Goal: Task Accomplishment & Management: Use online tool/utility

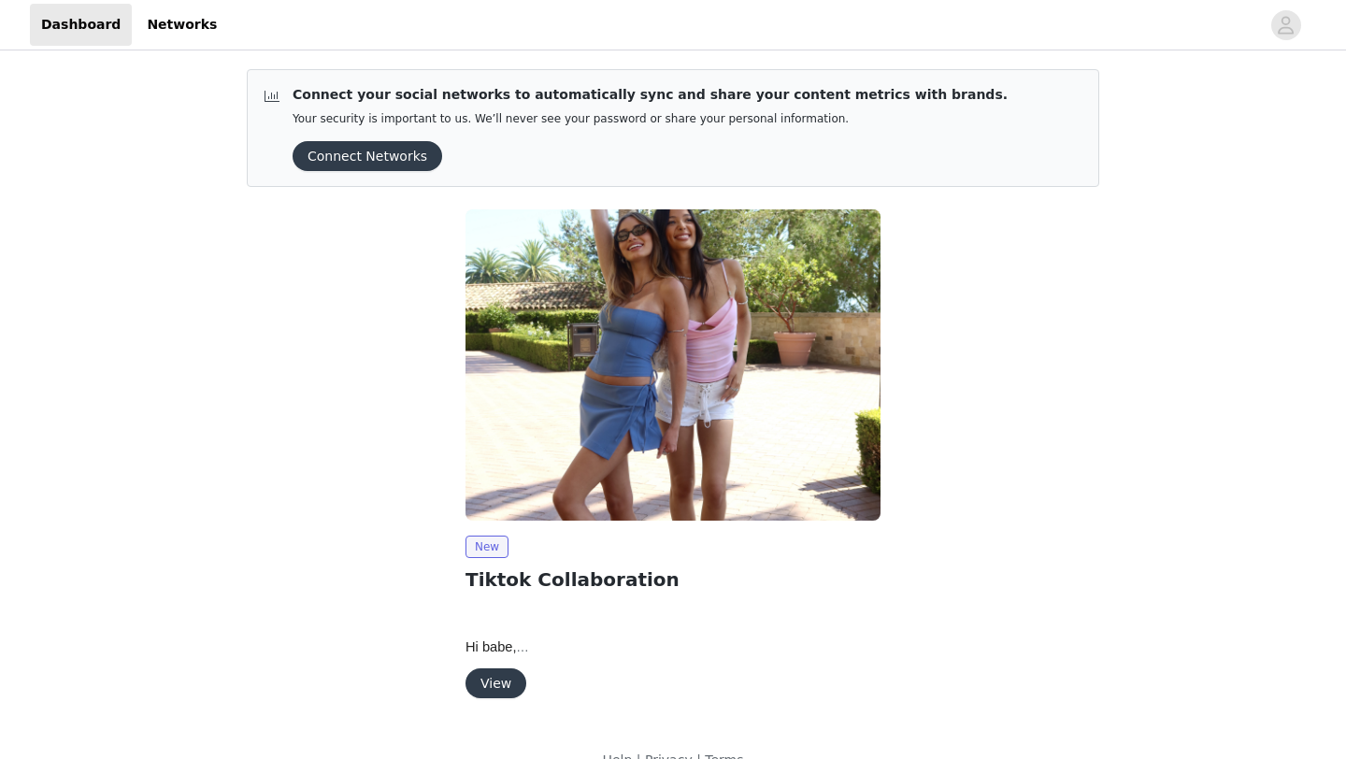
scroll to position [34, 0]
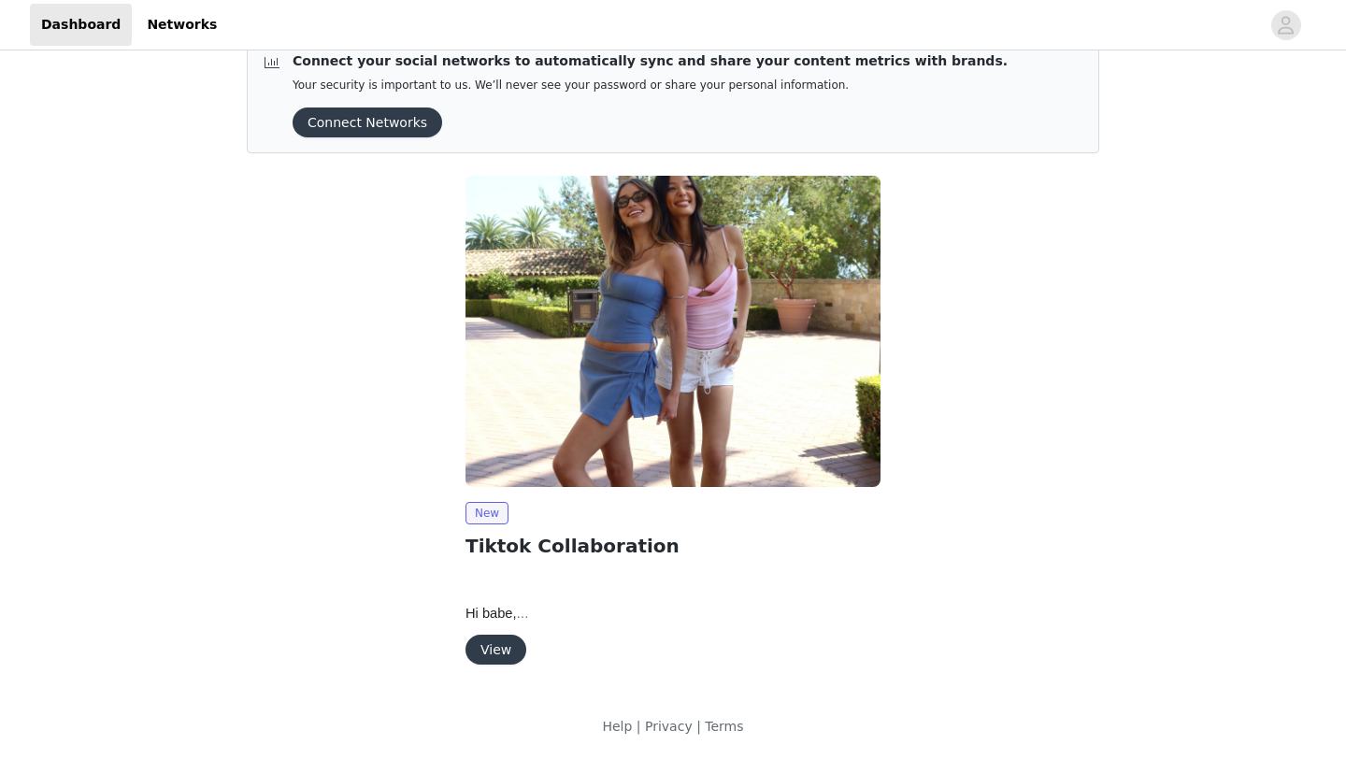
click at [503, 658] on button "View" at bounding box center [496, 650] width 61 height 30
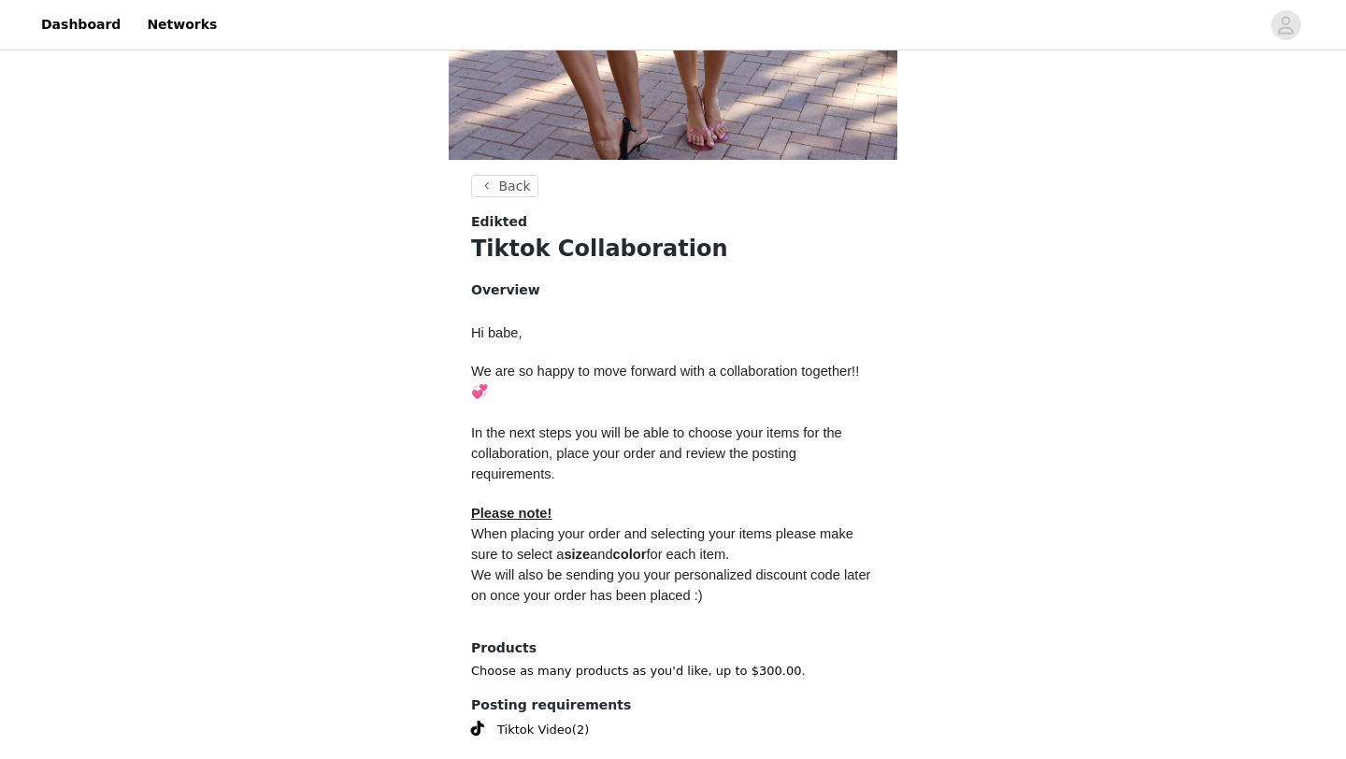
scroll to position [564, 0]
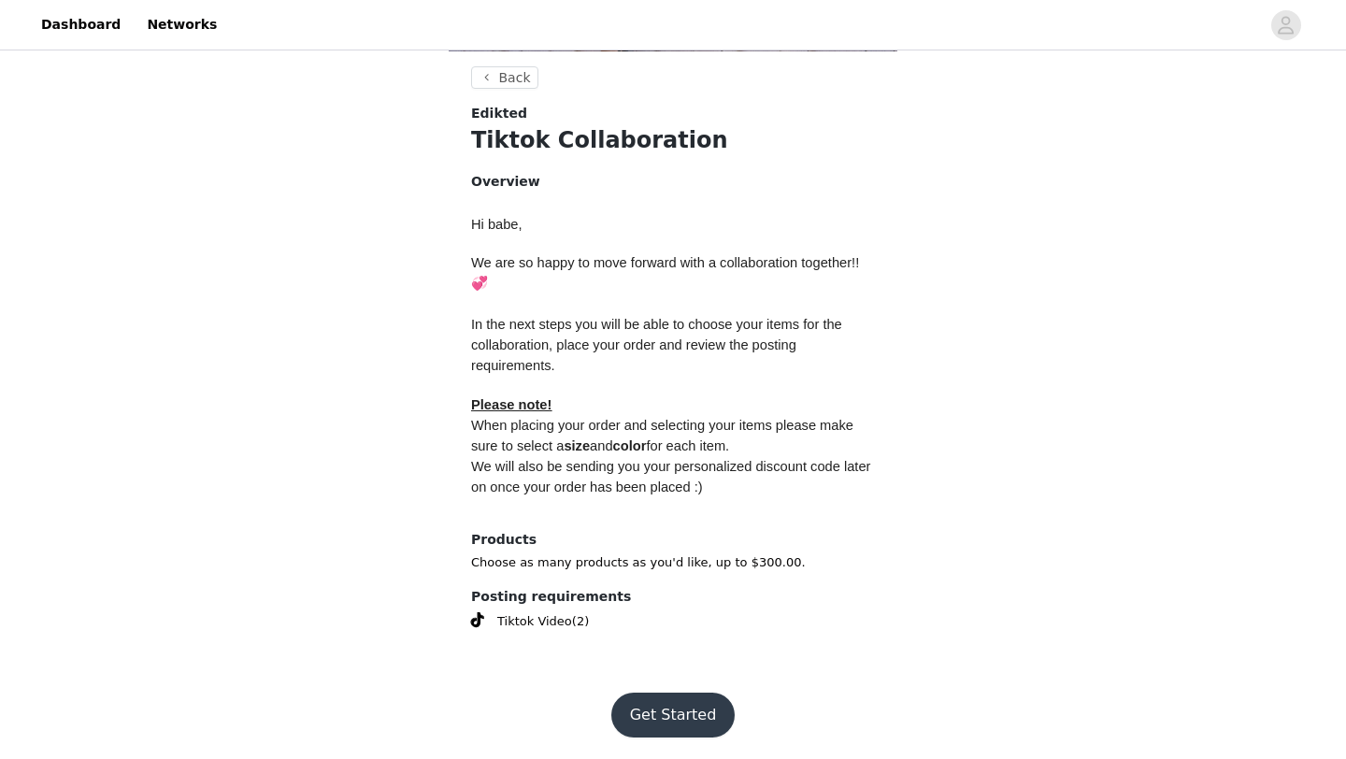
click at [652, 719] on button "Get Started" at bounding box center [673, 715] width 124 height 45
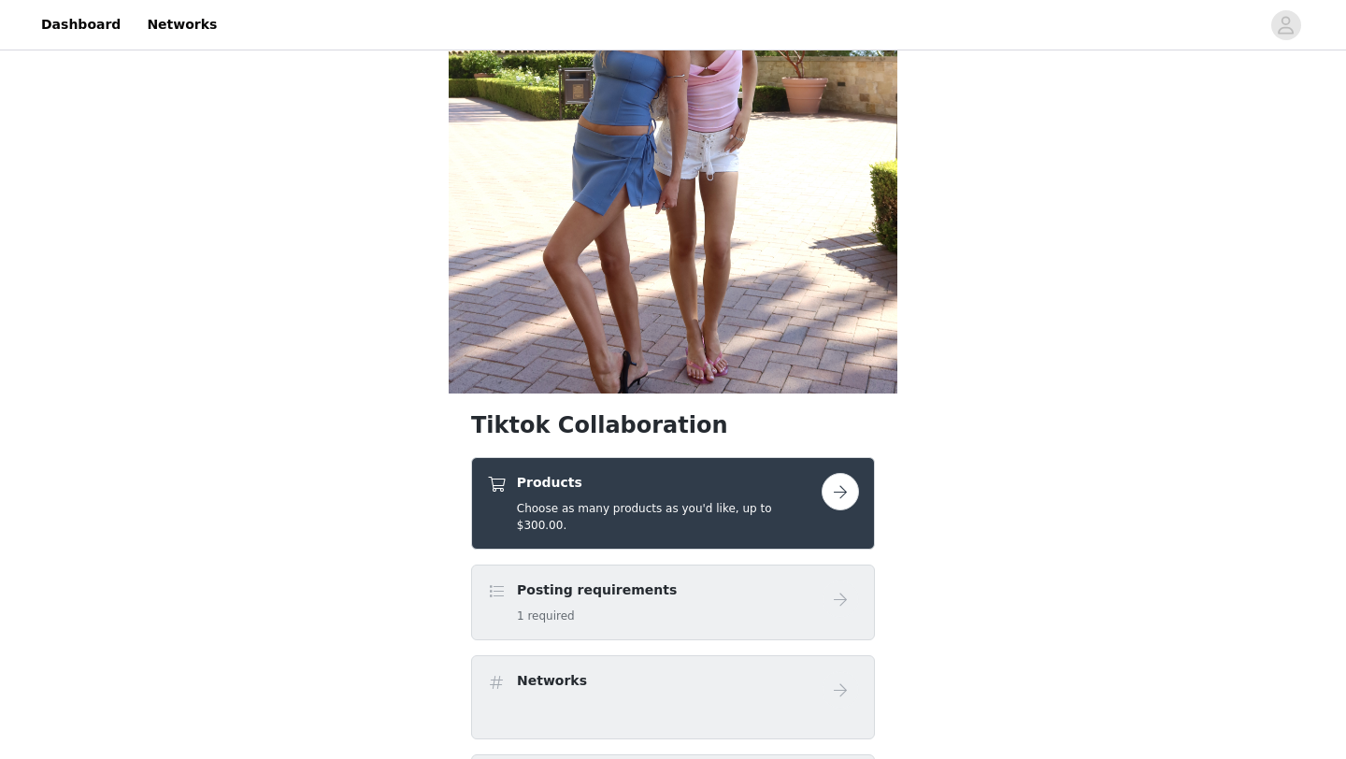
scroll to position [296, 0]
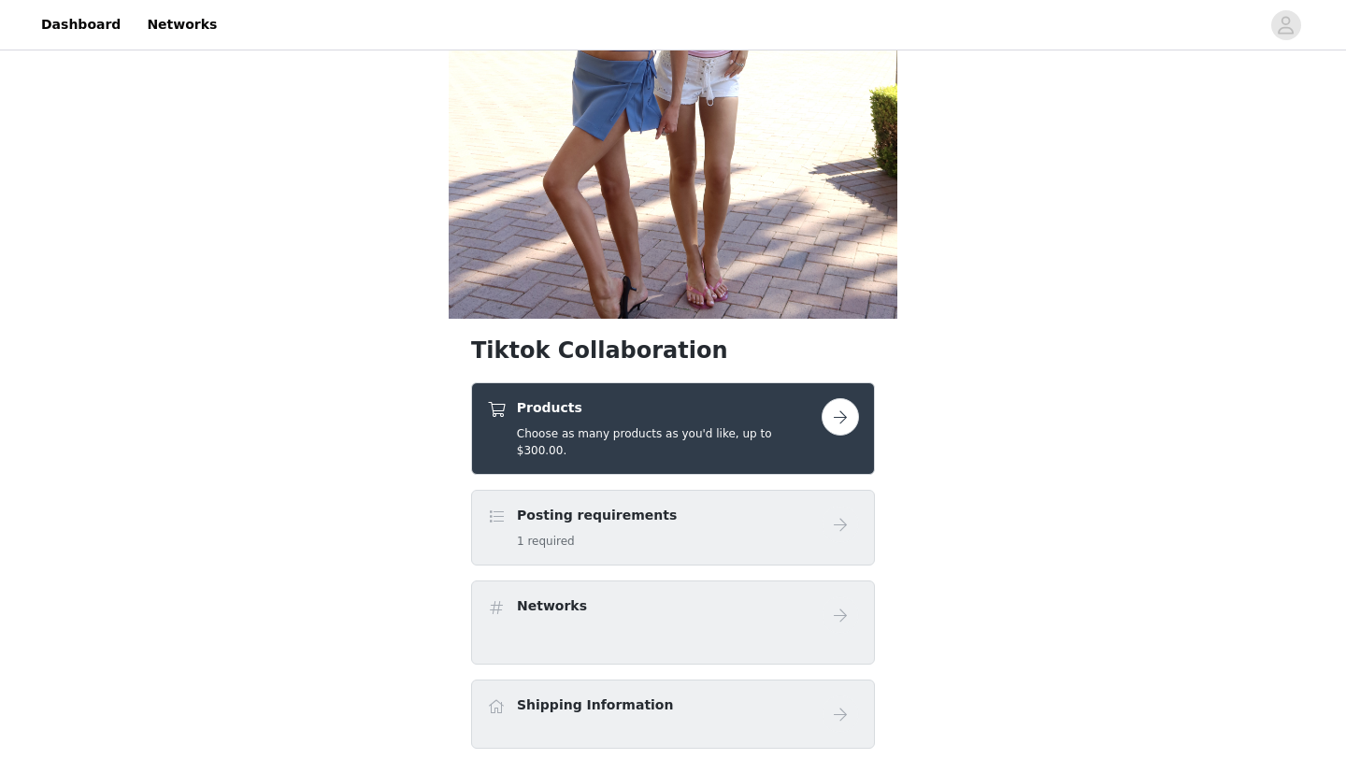
click at [847, 416] on button "button" at bounding box center [840, 416] width 37 height 37
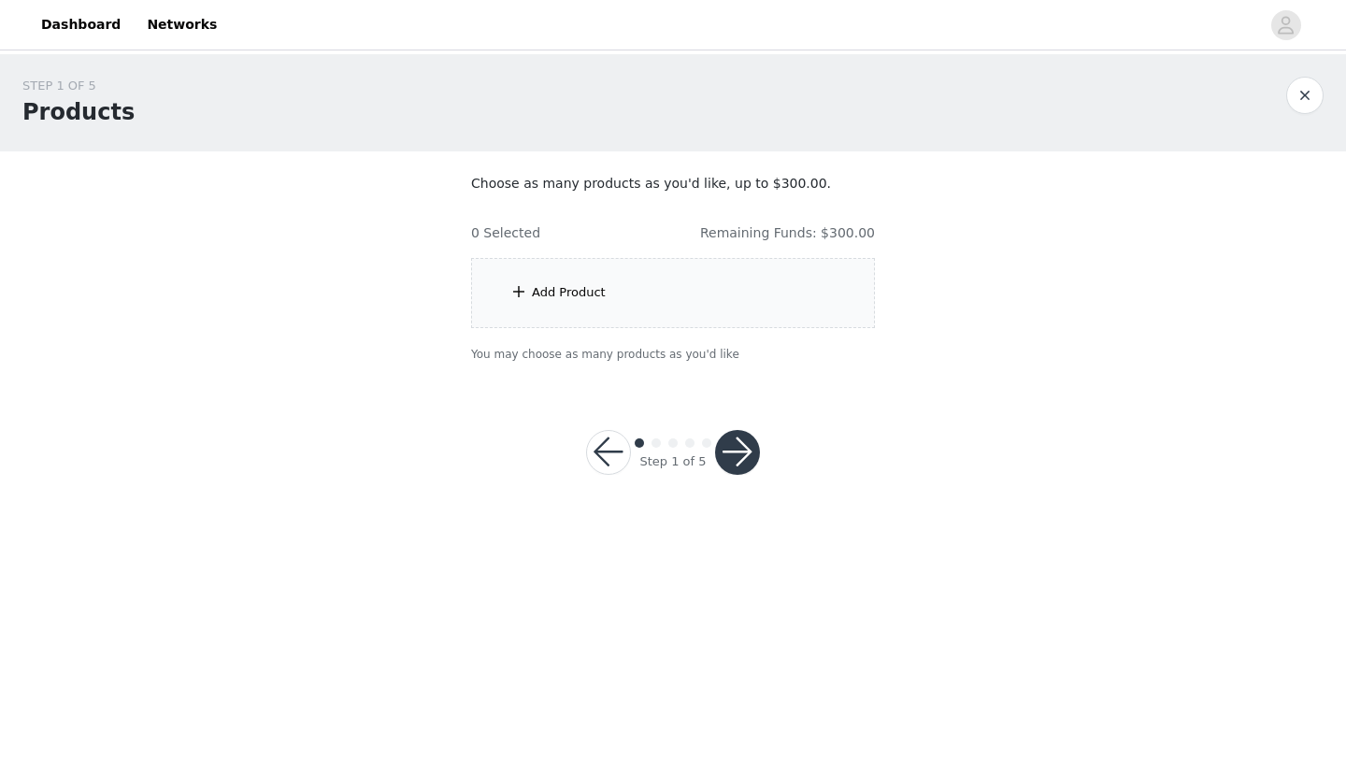
click at [666, 285] on div "Add Product" at bounding box center [673, 293] width 404 height 70
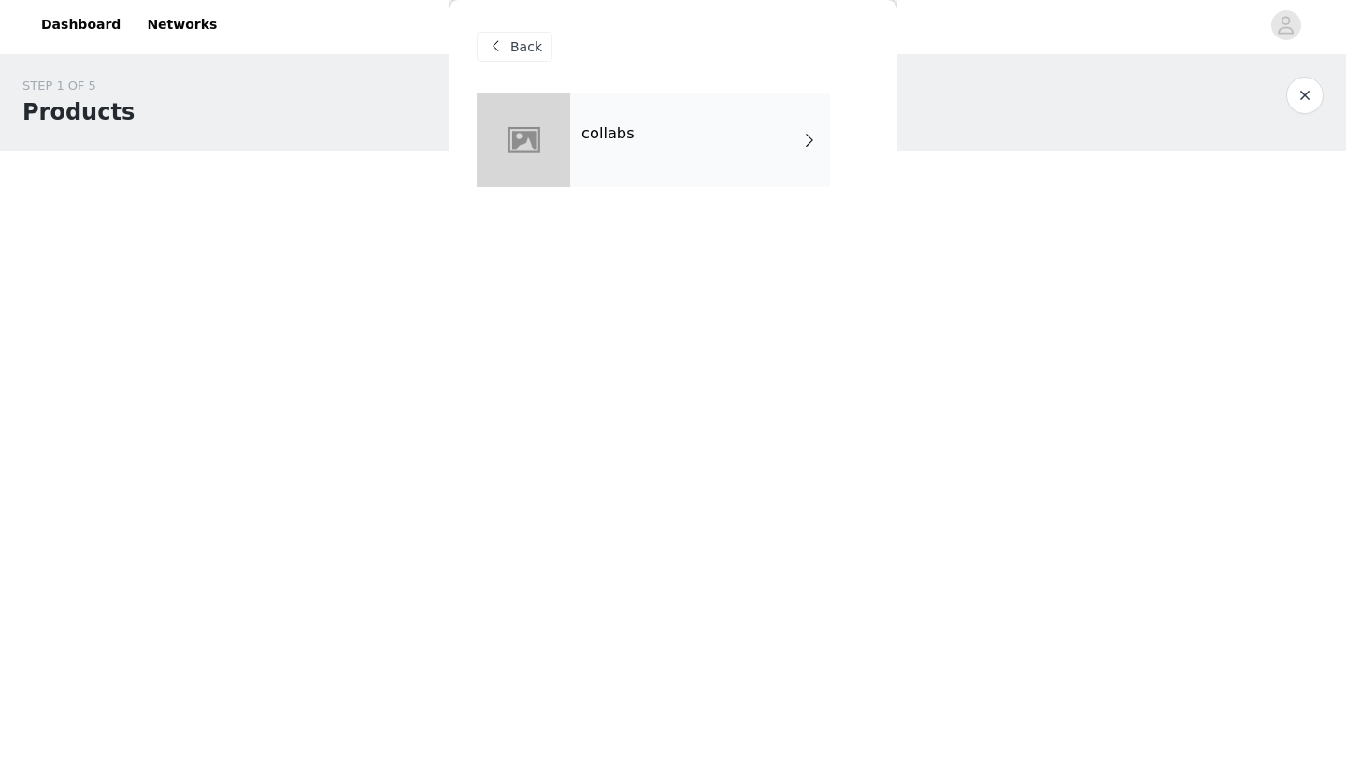
click at [706, 143] on div "collabs" at bounding box center [700, 139] width 260 height 93
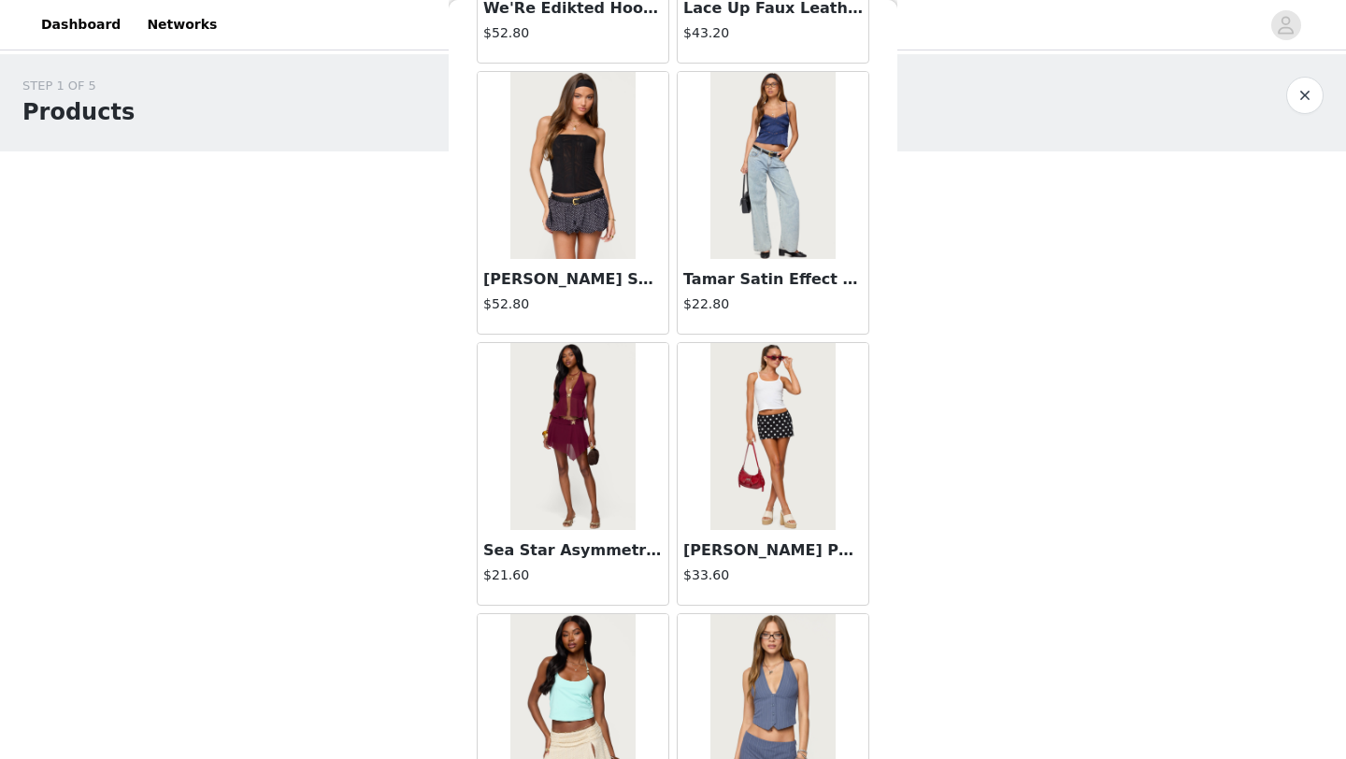
scroll to position [2101, 0]
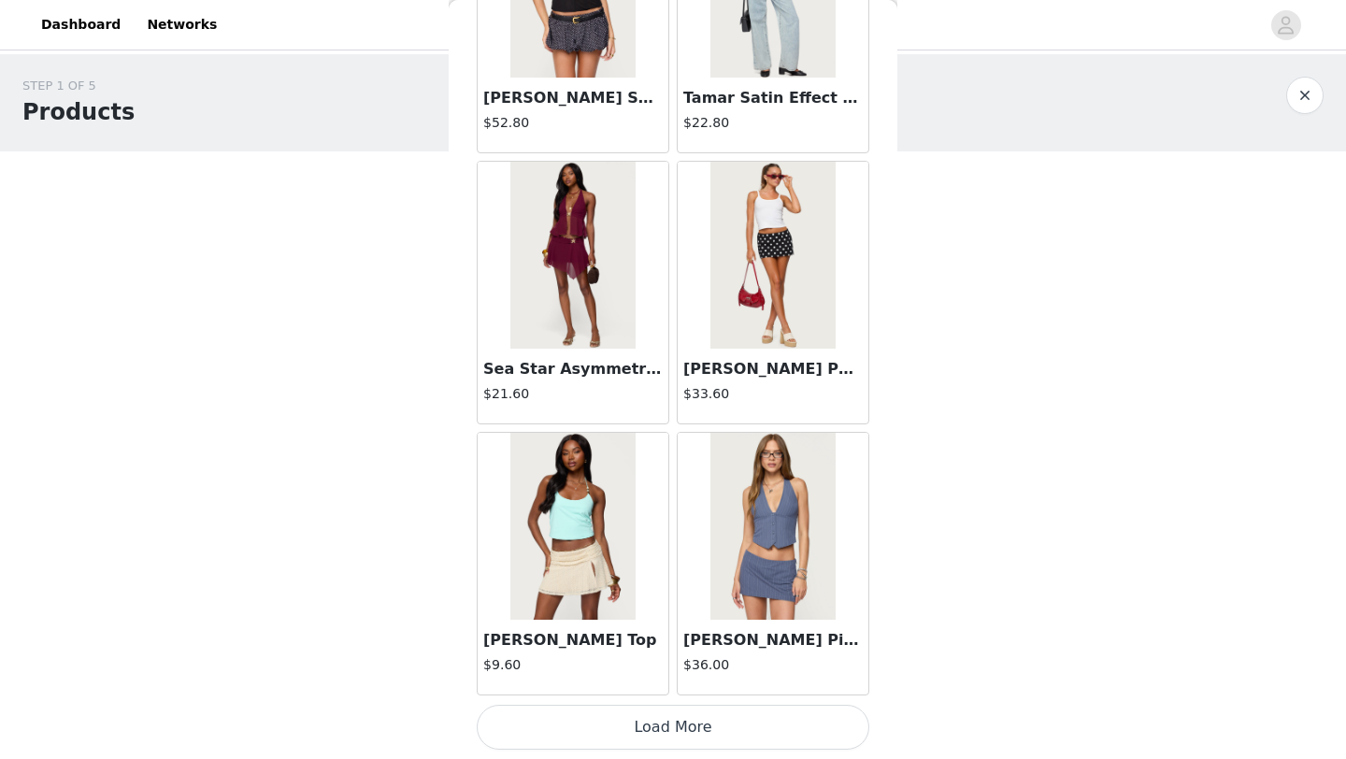
click at [717, 723] on button "Load More" at bounding box center [673, 727] width 393 height 45
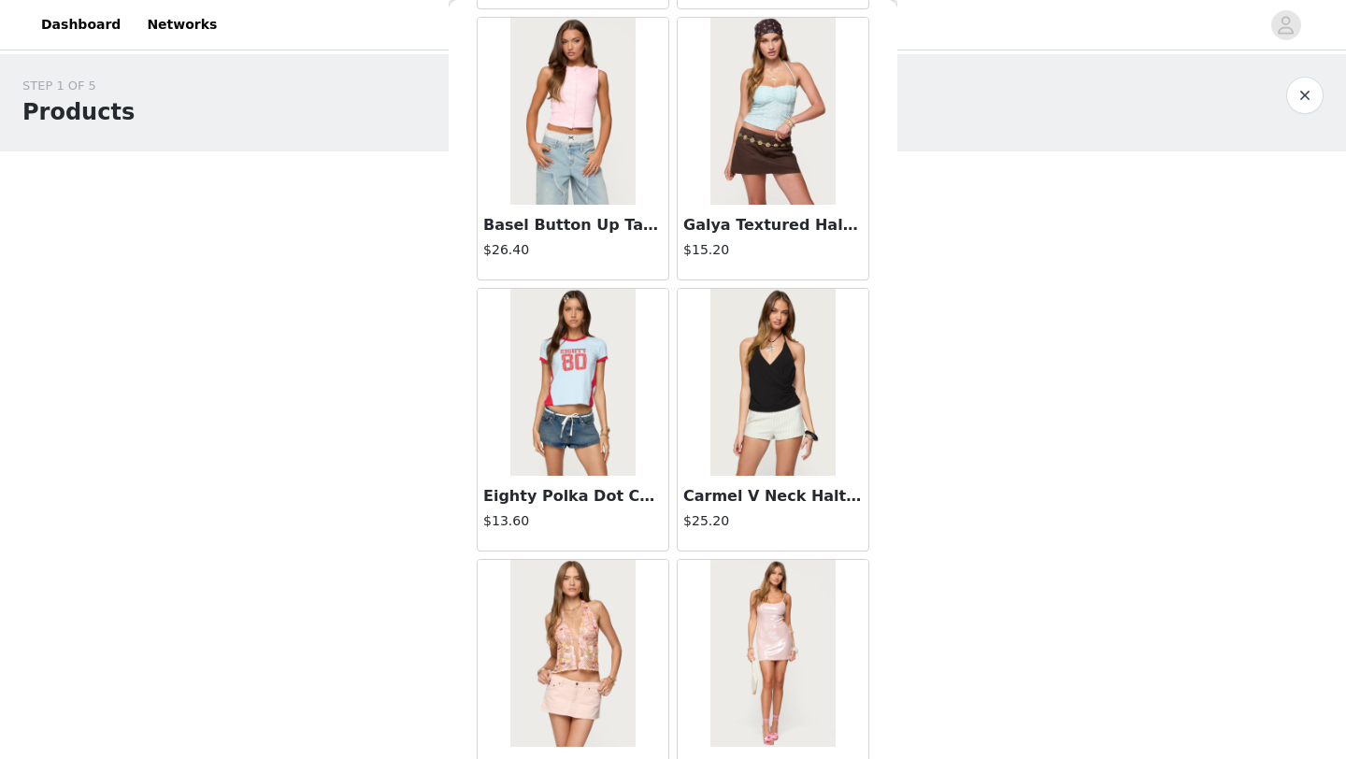
scroll to position [4812, 0]
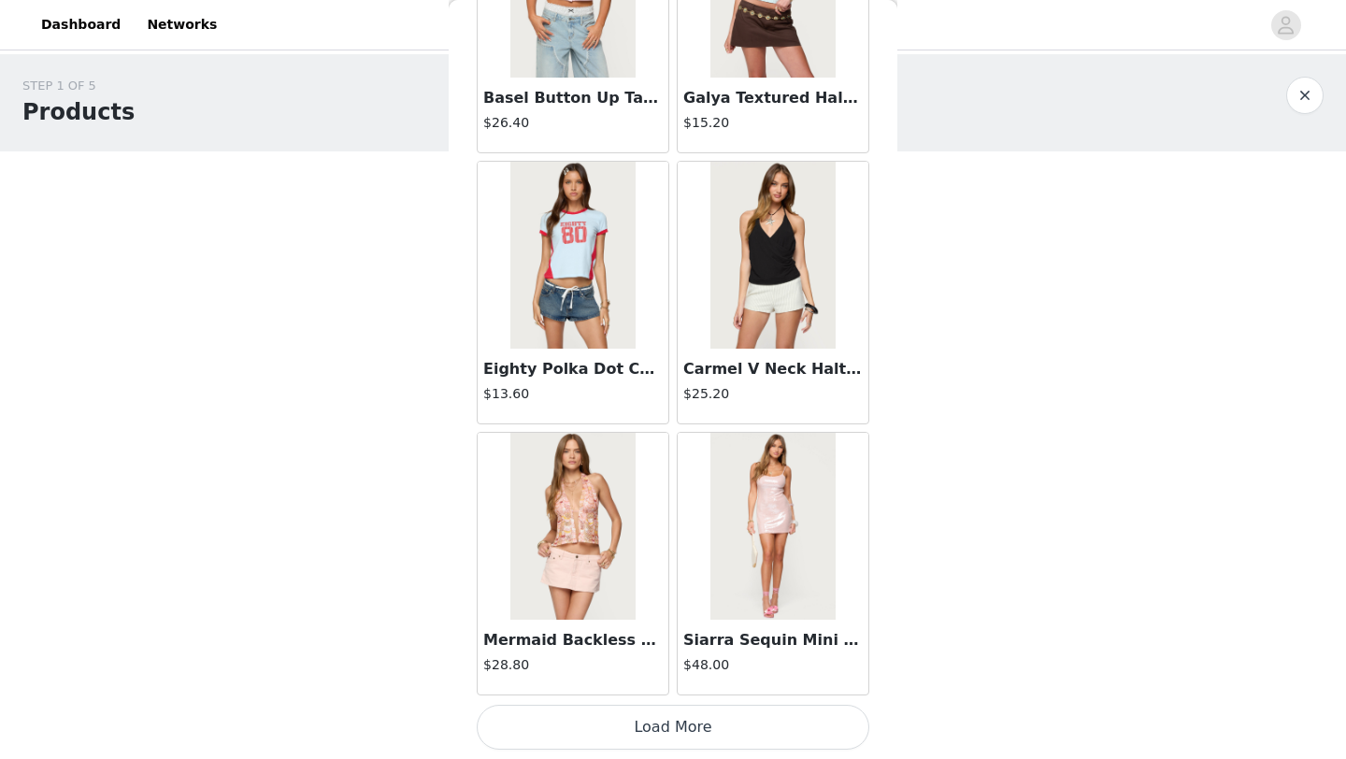
click at [696, 746] on button "Load More" at bounding box center [673, 727] width 393 height 45
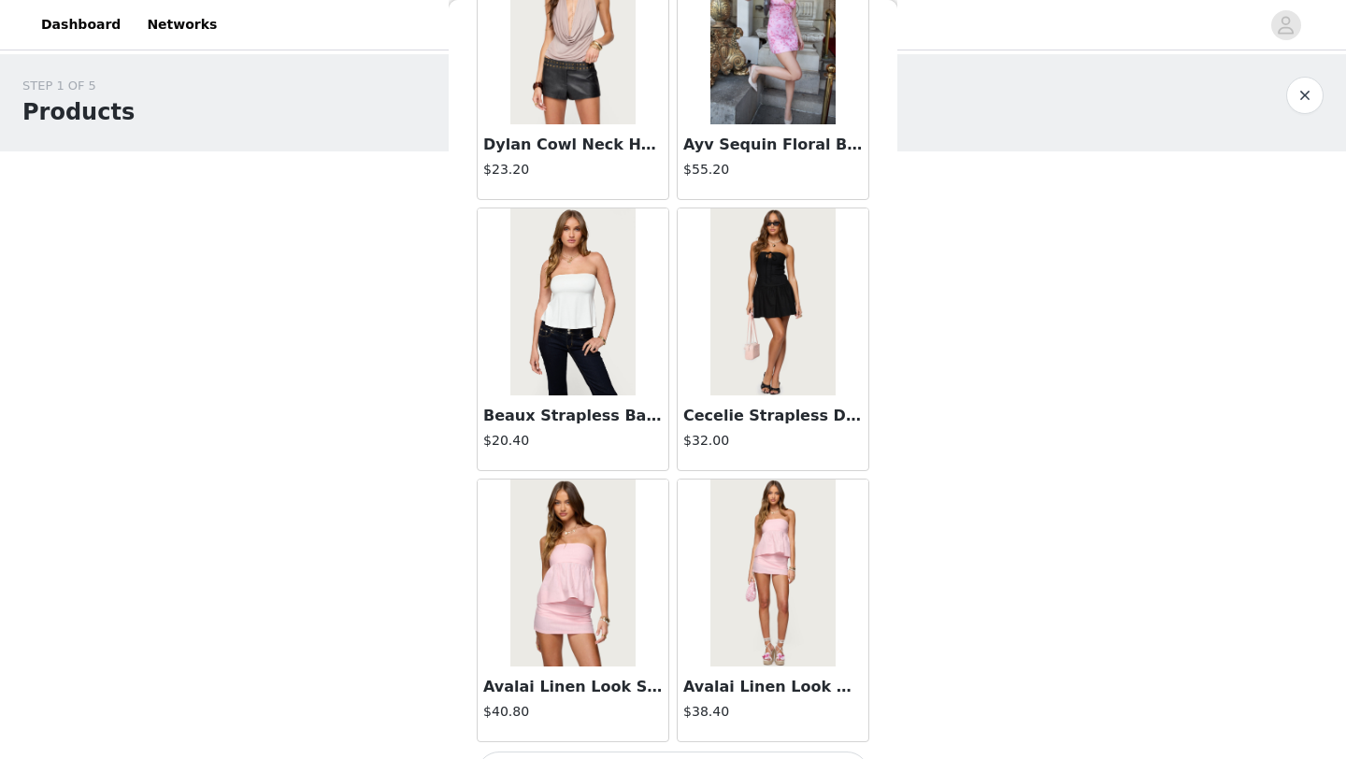
scroll to position [7523, 0]
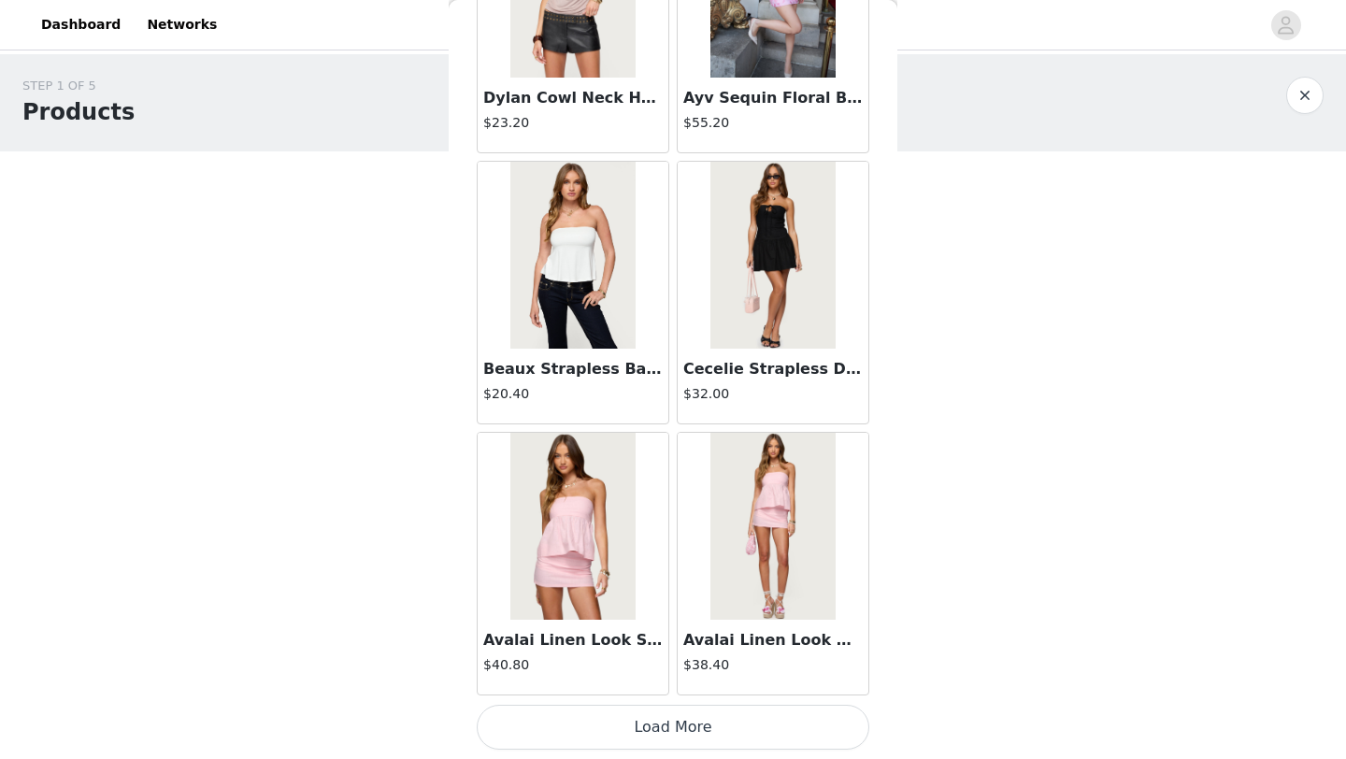
click at [641, 729] on button "Load More" at bounding box center [673, 727] width 393 height 45
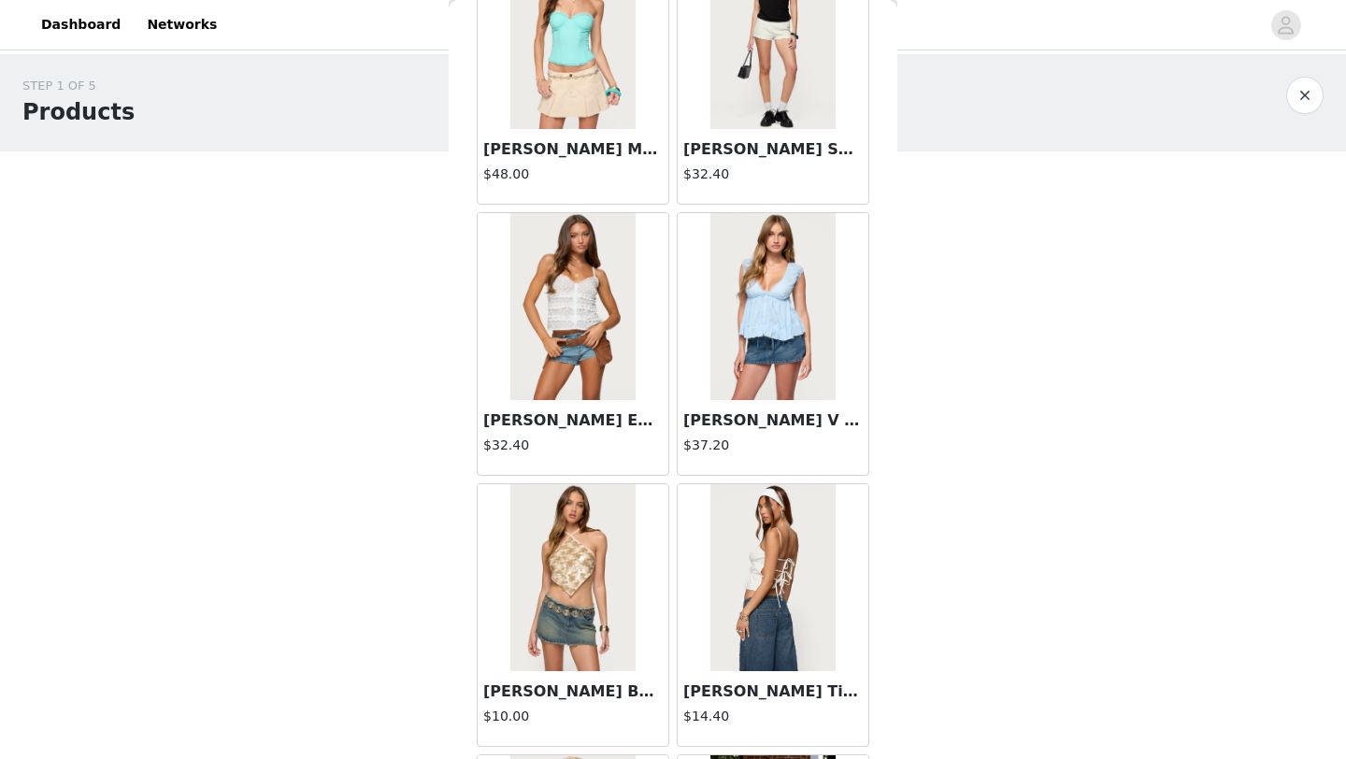
scroll to position [8277, 0]
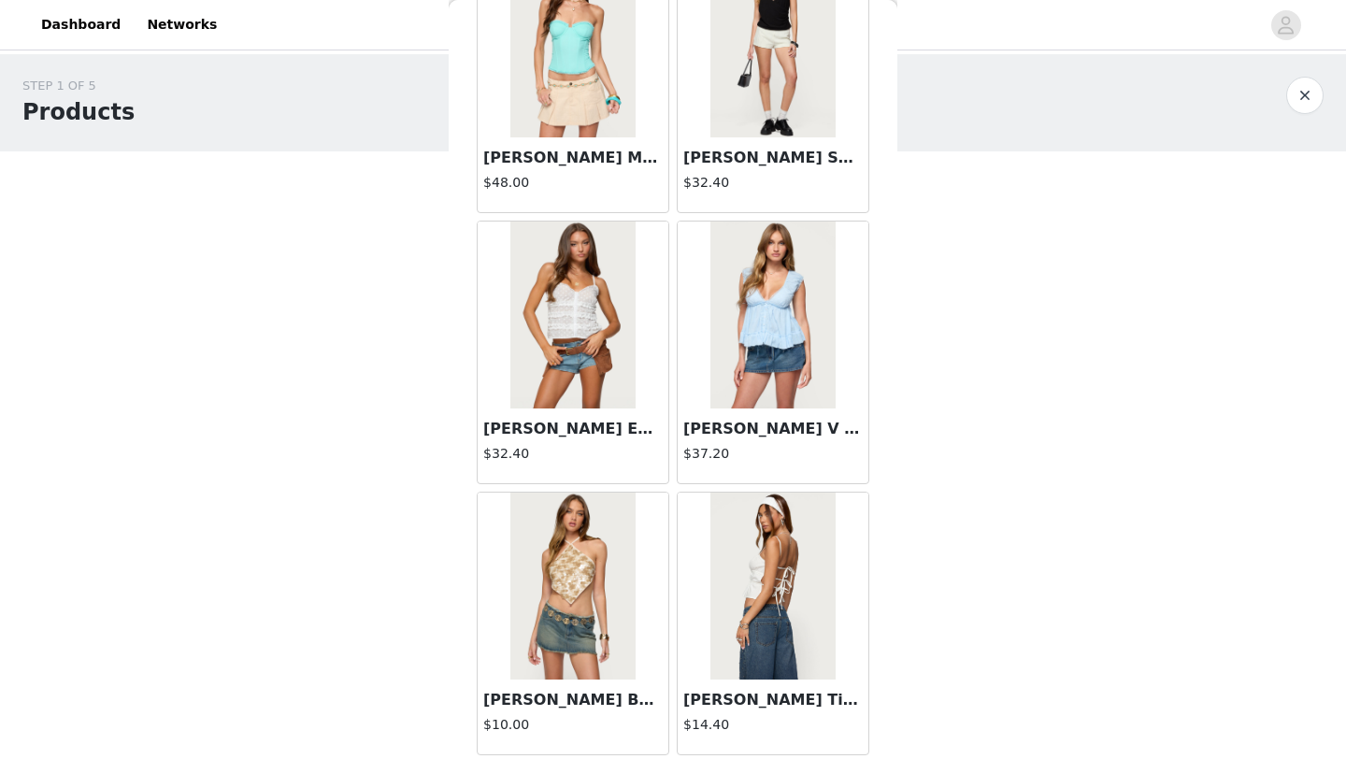
click at [592, 93] on img at bounding box center [572, 43] width 124 height 187
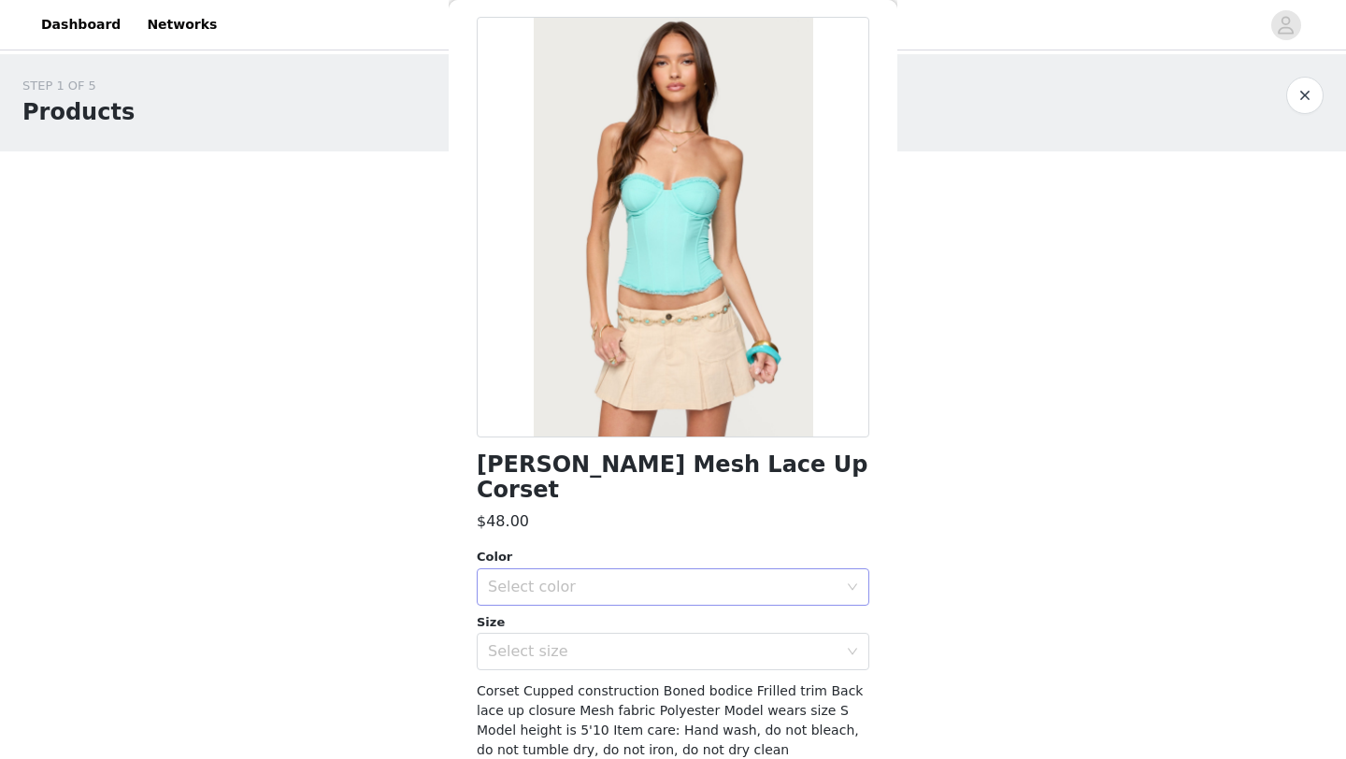
scroll to position [86, 0]
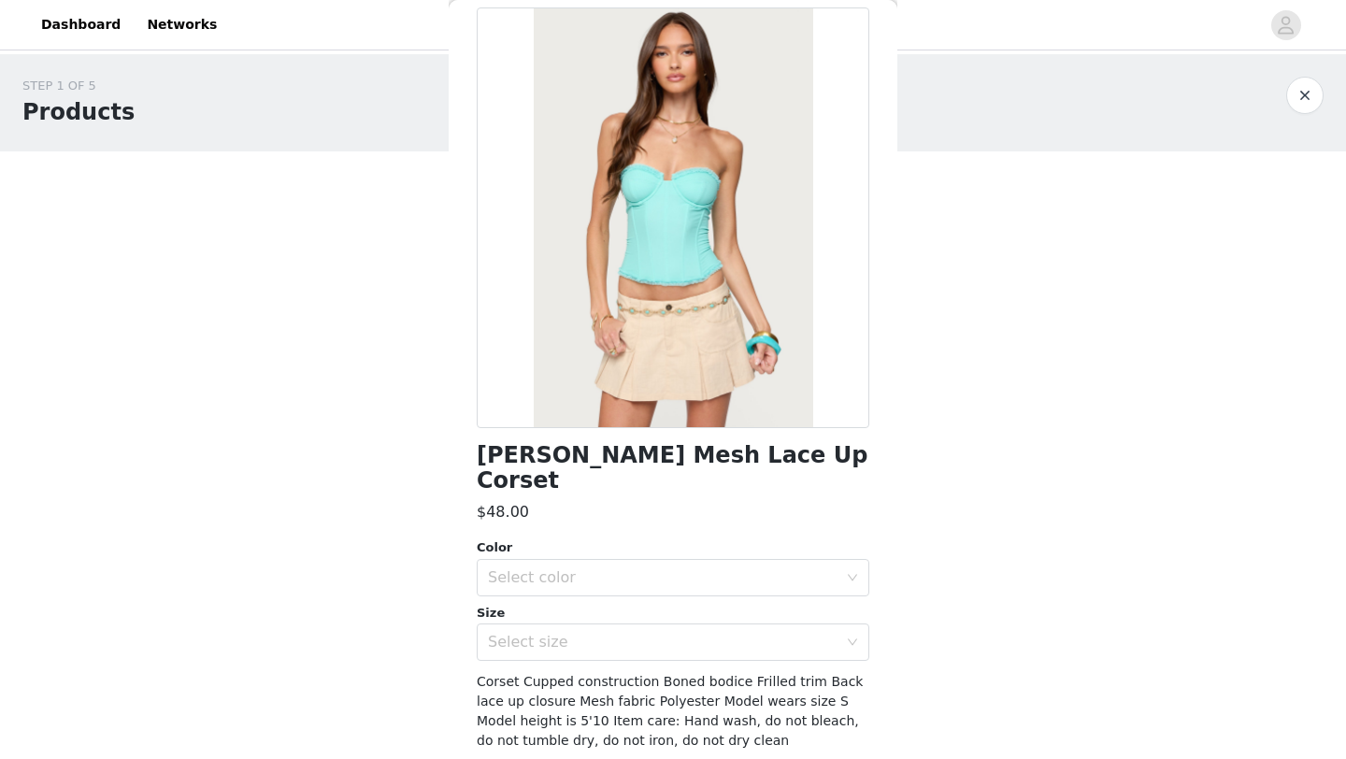
click at [670, 604] on div "Size" at bounding box center [673, 613] width 393 height 19
click at [694, 568] on div "Select color" at bounding box center [663, 577] width 350 height 19
click at [648, 590] on li "TURQUOISE" at bounding box center [673, 594] width 393 height 30
click at [643, 633] on div "Select size" at bounding box center [663, 642] width 350 height 19
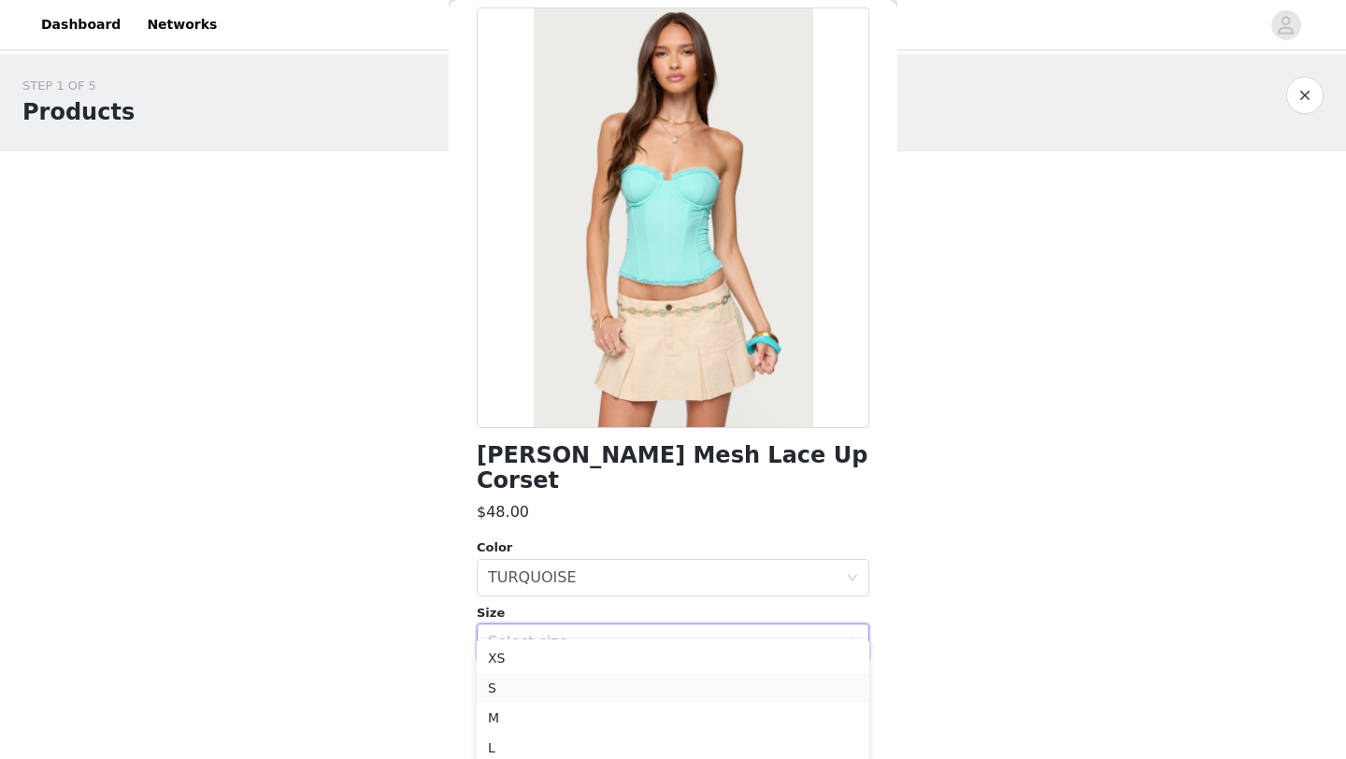
click at [618, 684] on li "S" at bounding box center [673, 688] width 393 height 30
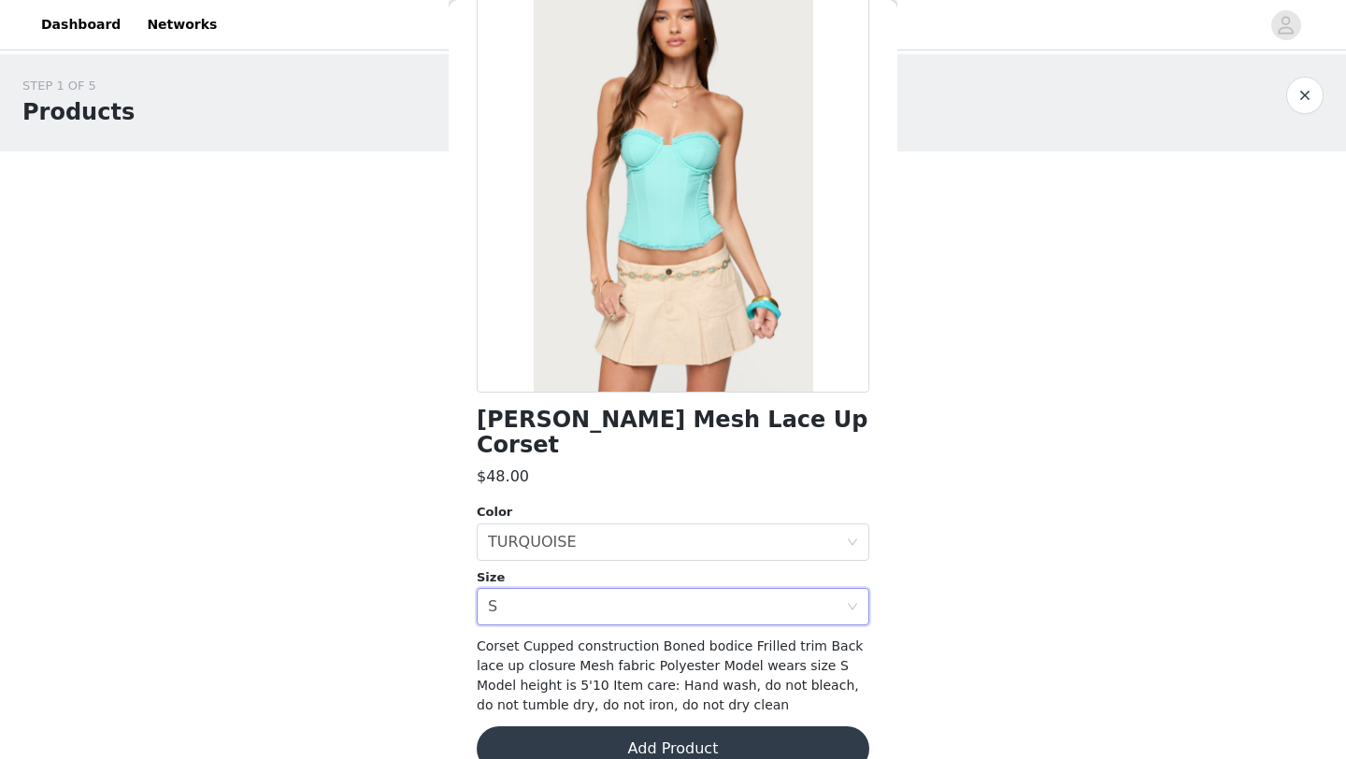
scroll to position [131, 0]
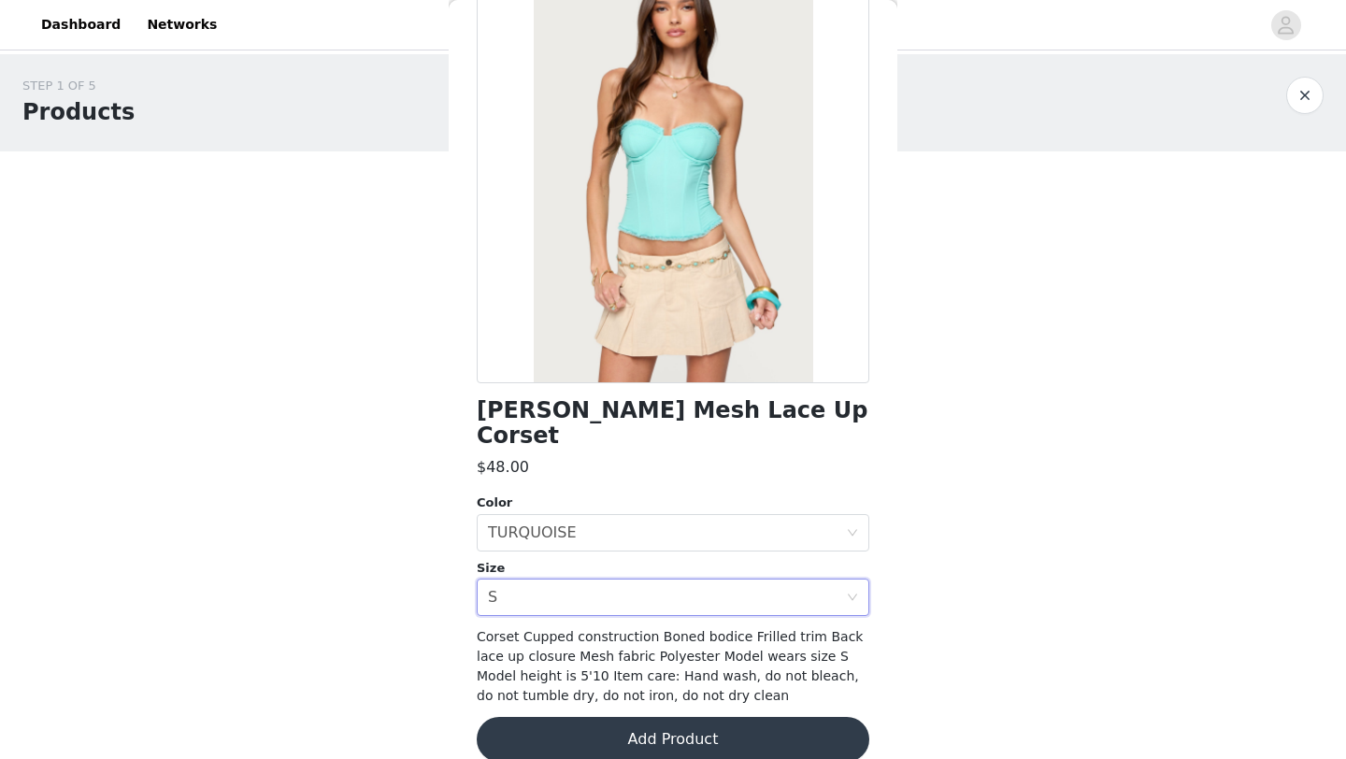
click at [682, 717] on button "Add Product" at bounding box center [673, 739] width 393 height 45
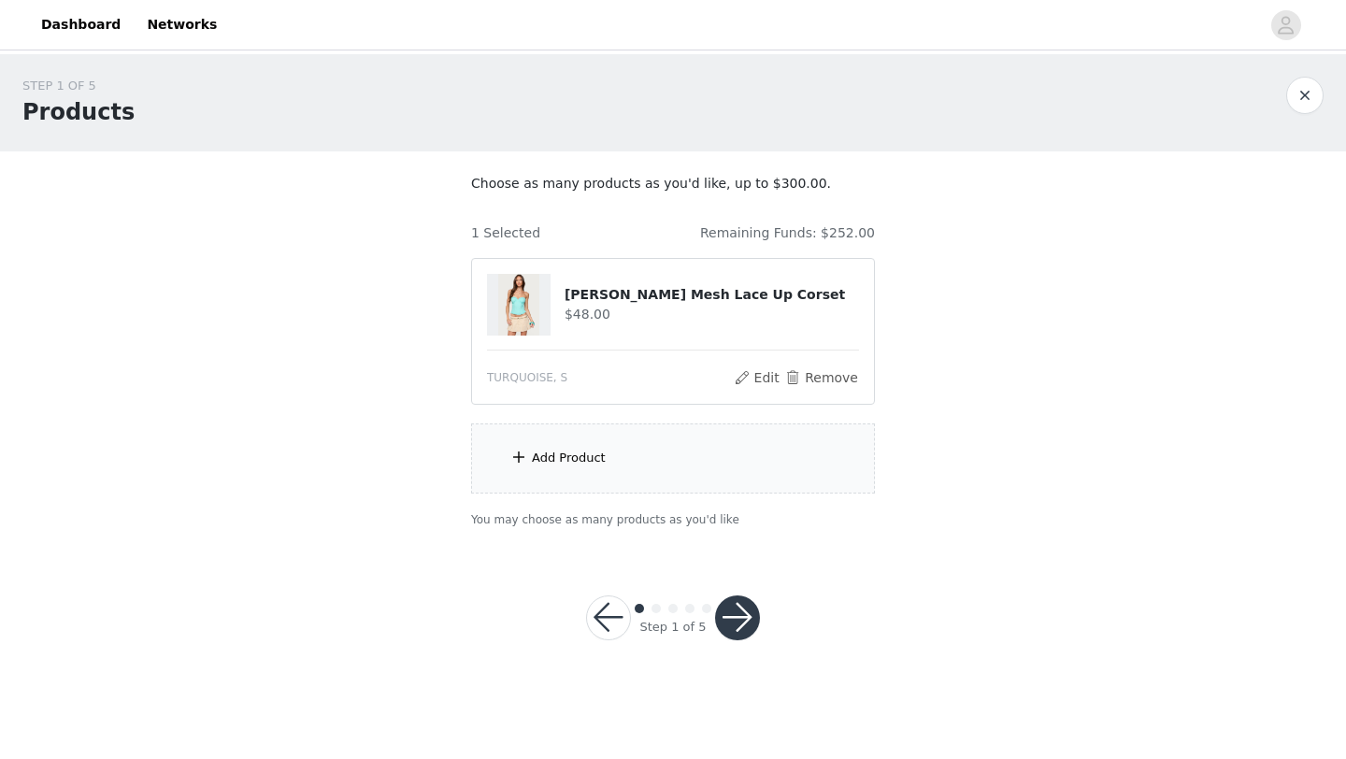
click at [544, 471] on div "Add Product" at bounding box center [673, 458] width 404 height 70
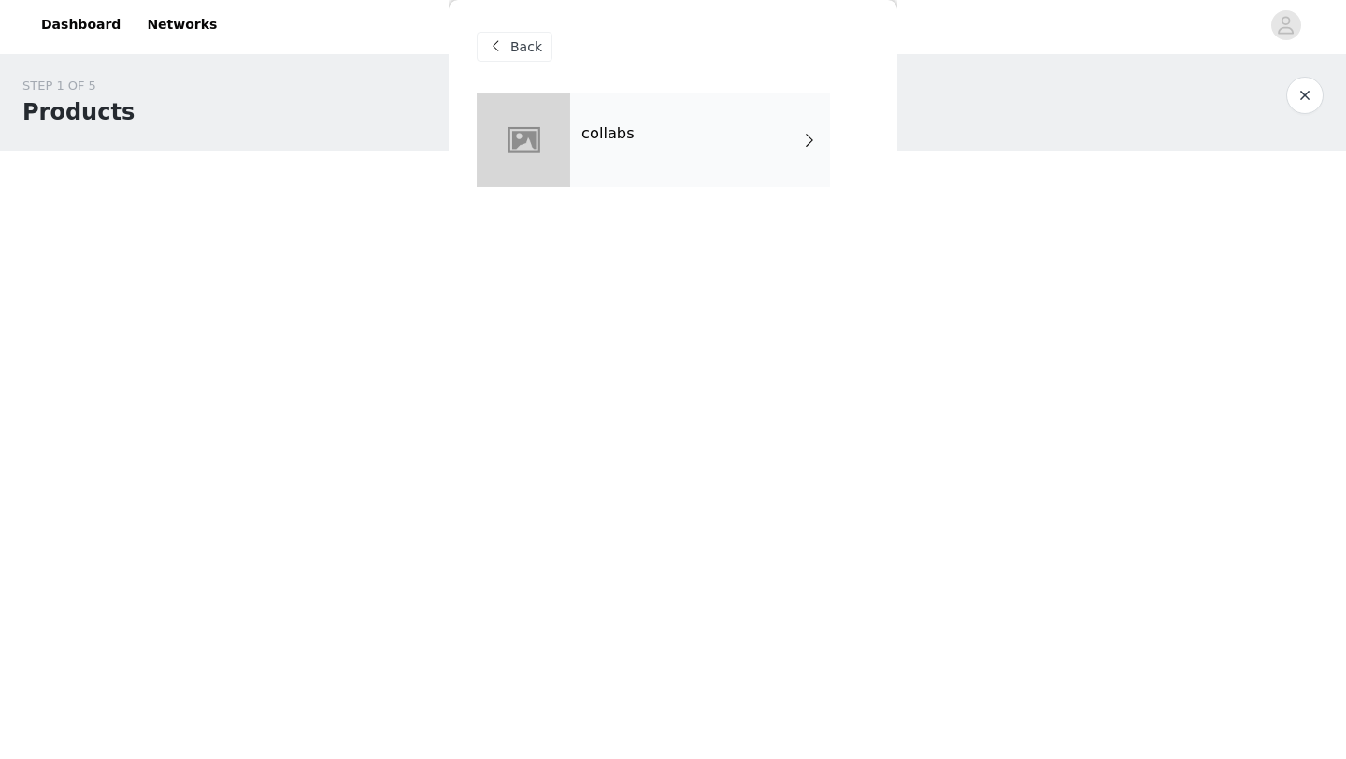
click at [675, 152] on div "collabs" at bounding box center [700, 139] width 260 height 93
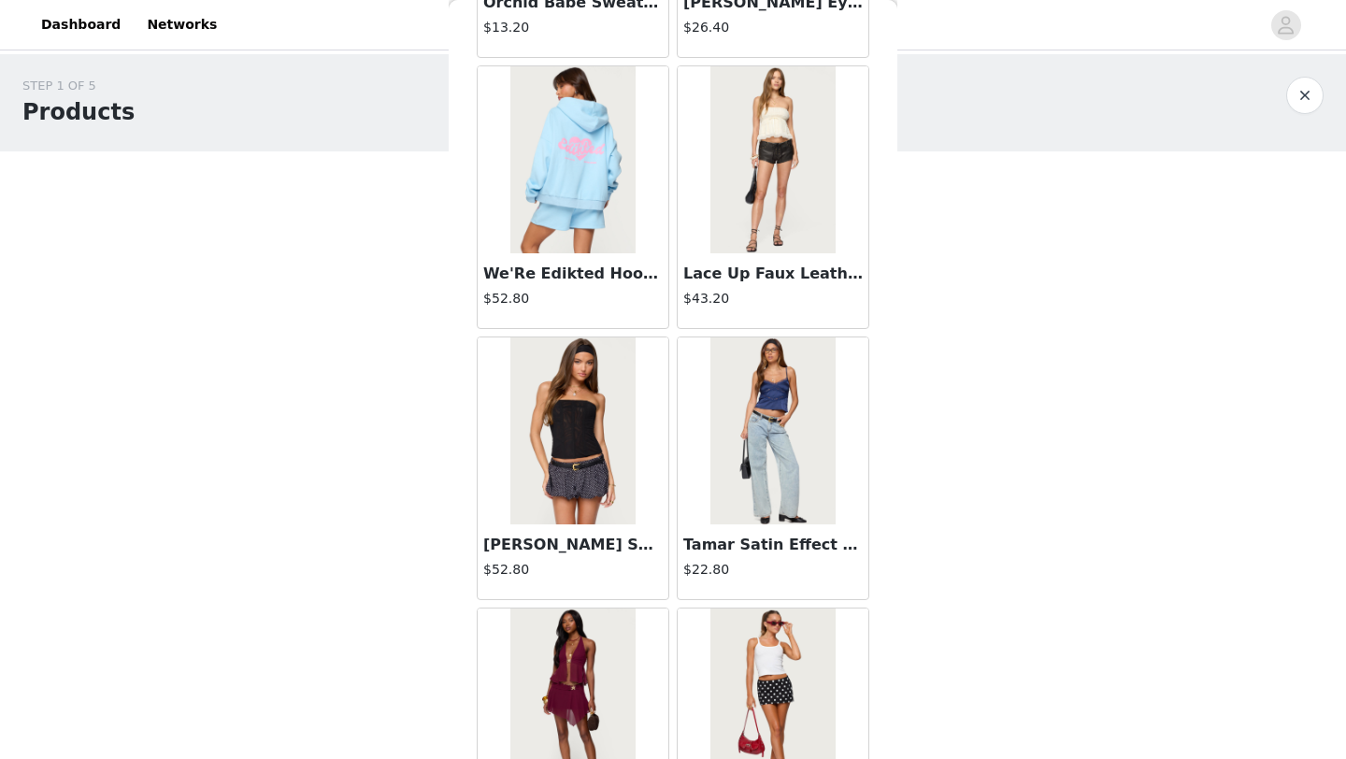
scroll to position [2101, 0]
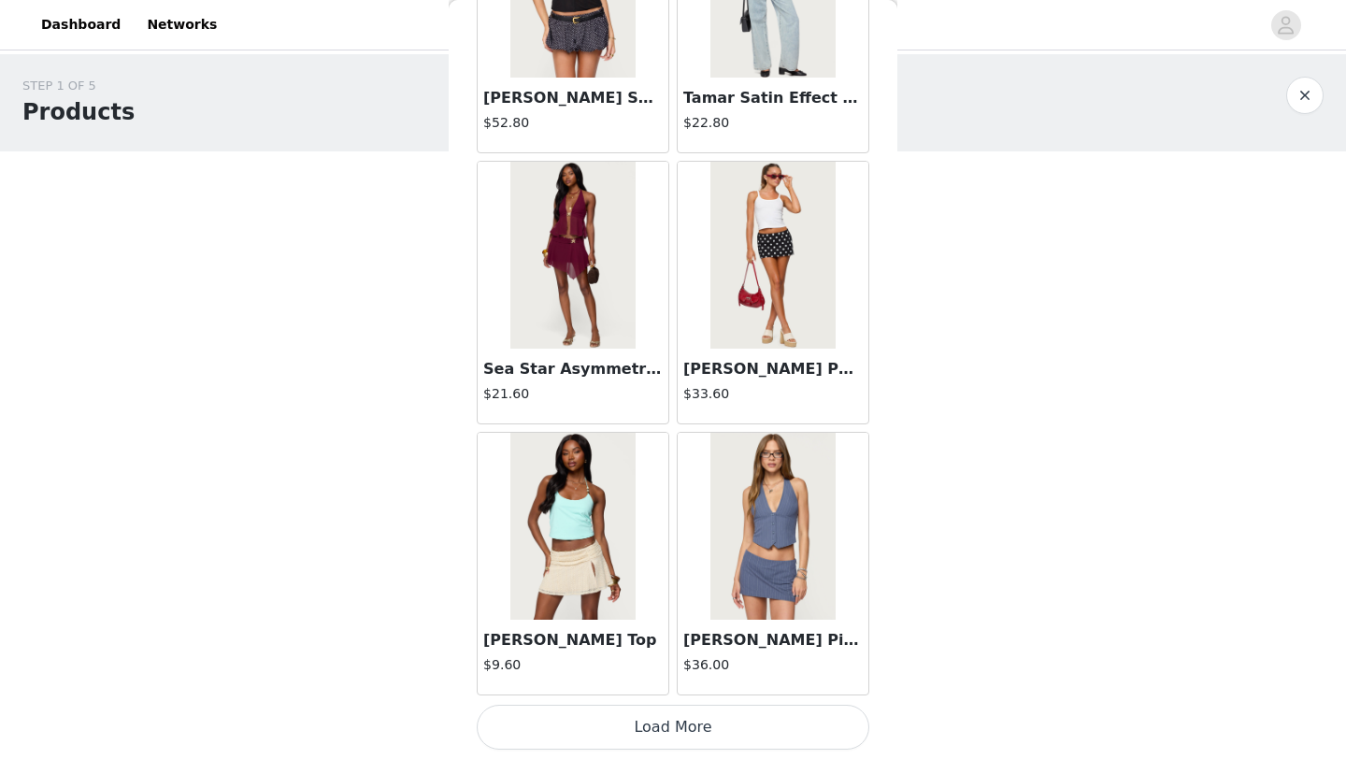
click at [712, 737] on button "Load More" at bounding box center [673, 727] width 393 height 45
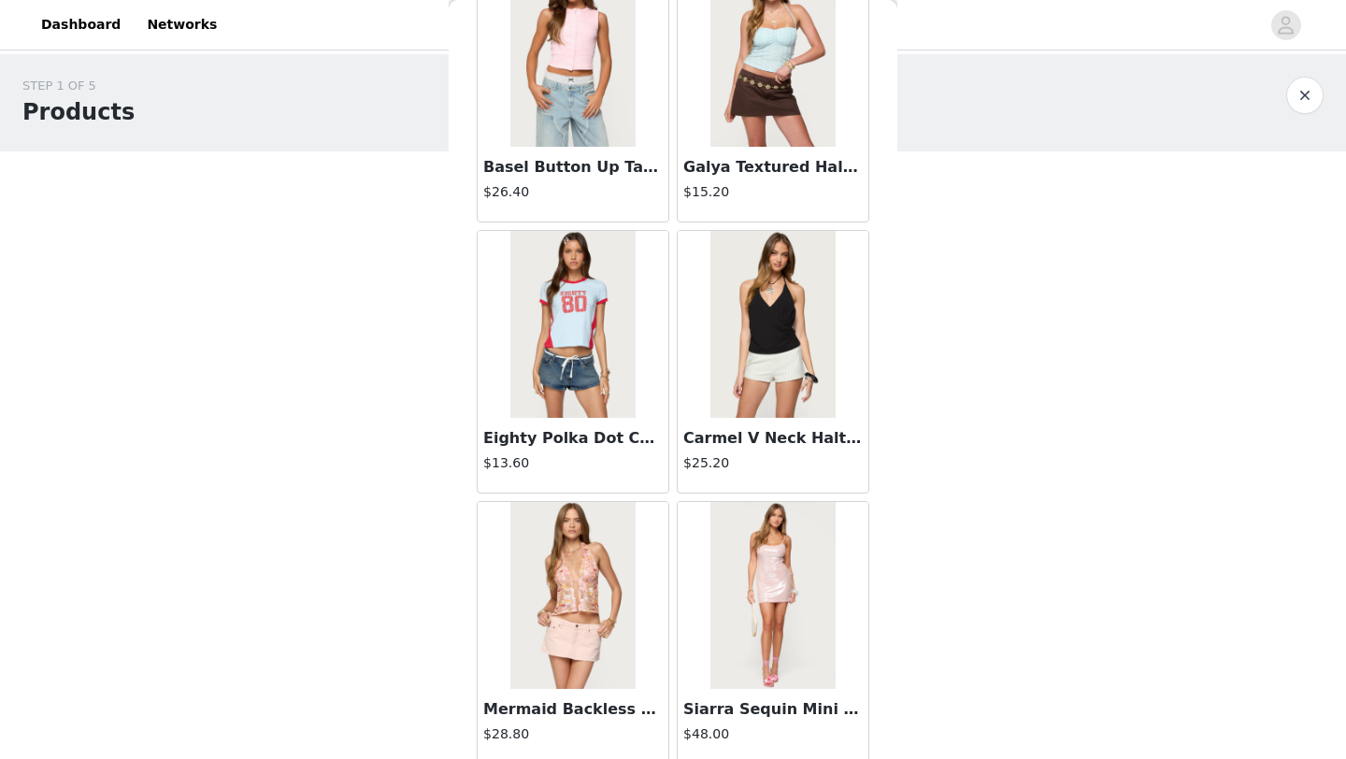
scroll to position [4812, 0]
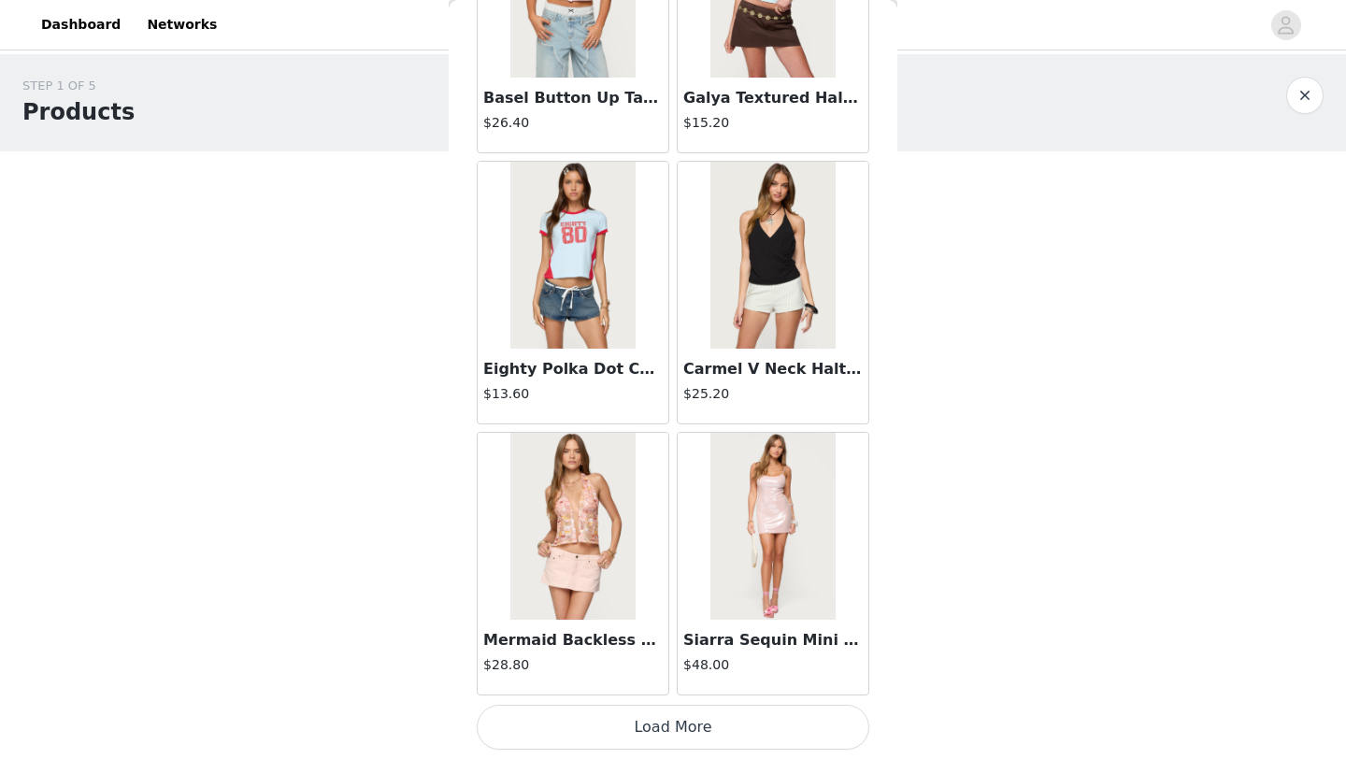
click at [730, 722] on button "Load More" at bounding box center [673, 727] width 393 height 45
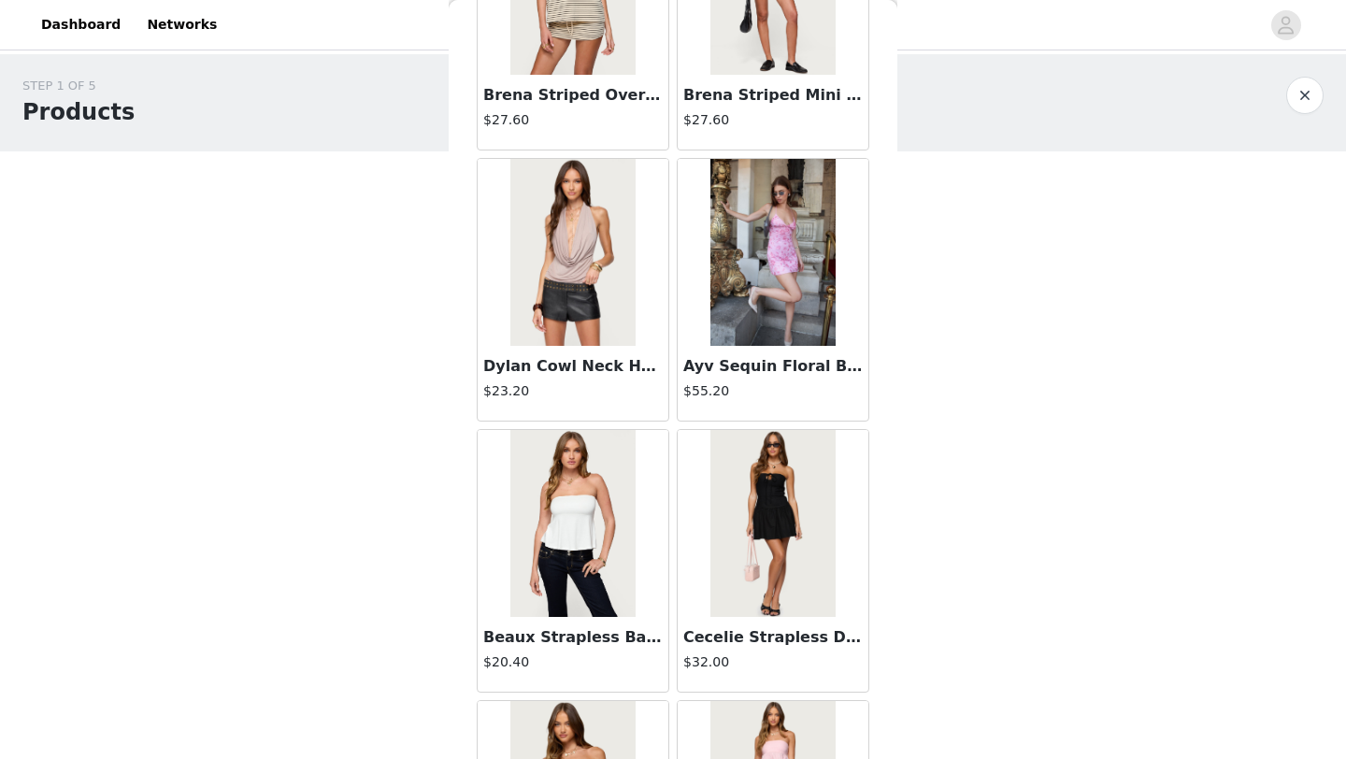
scroll to position [7523, 0]
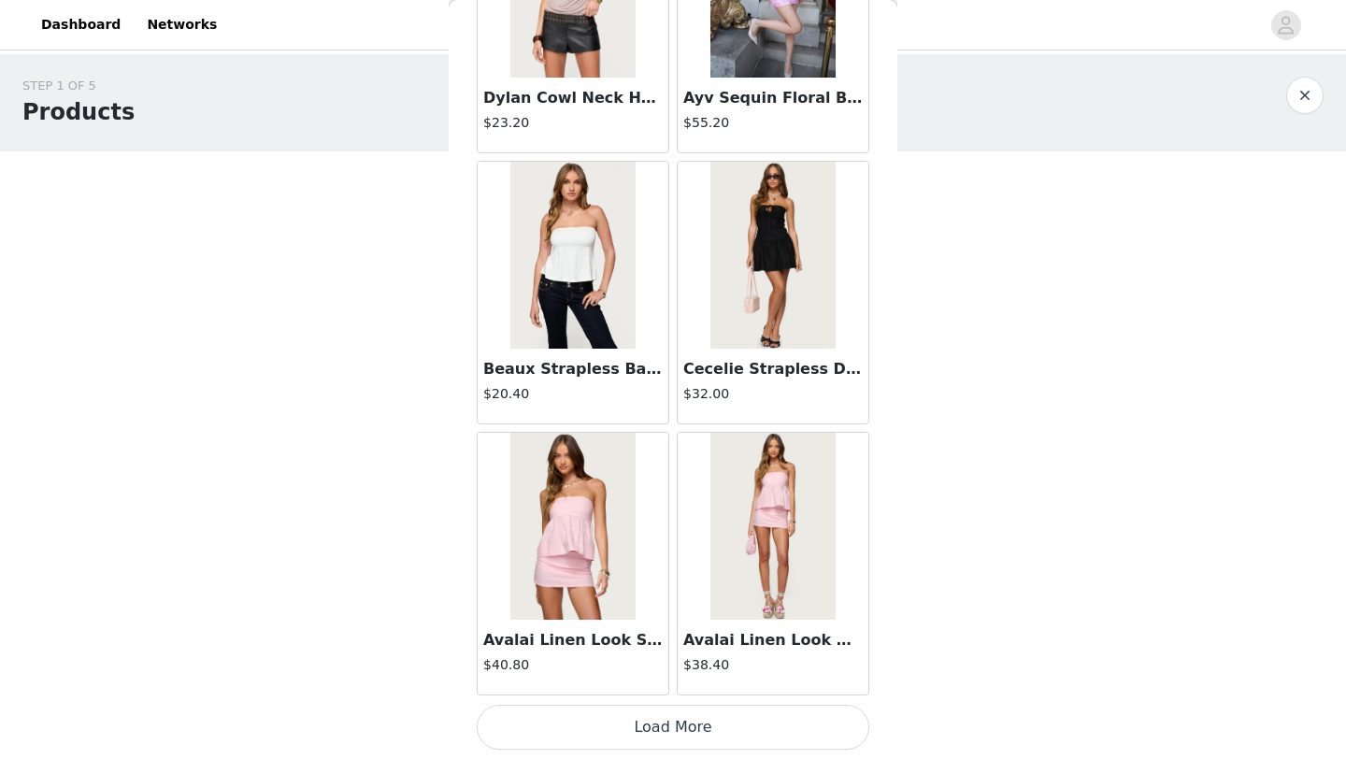
click at [707, 732] on button "Load More" at bounding box center [673, 727] width 393 height 45
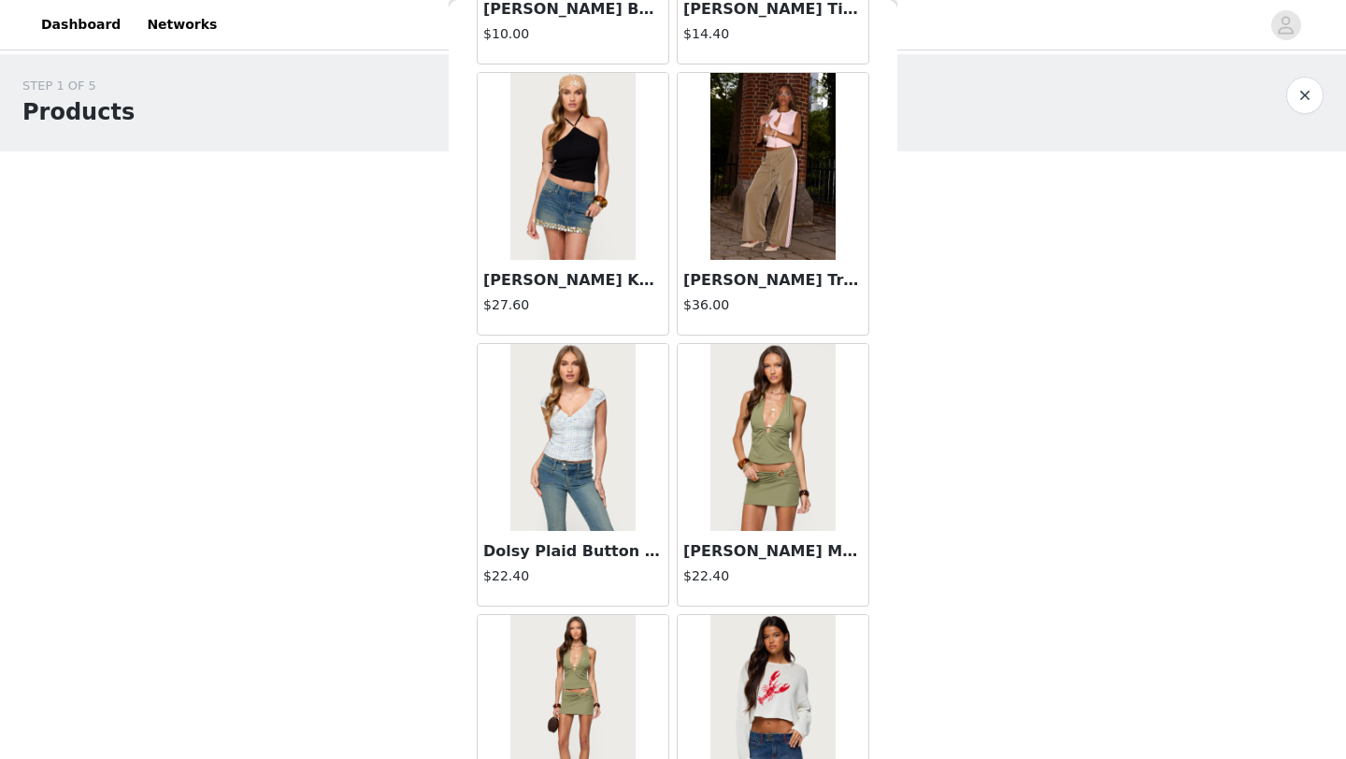
scroll to position [8966, 0]
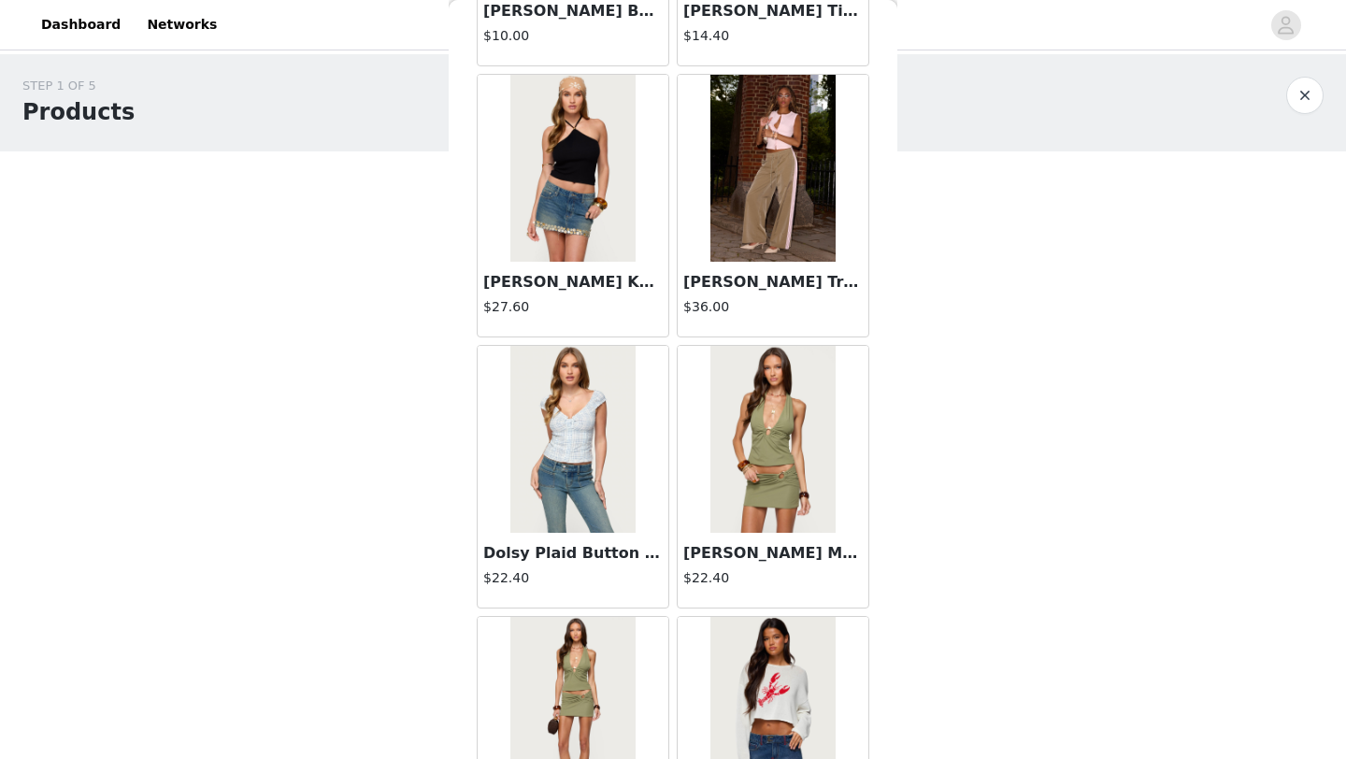
click at [794, 216] on img at bounding box center [772, 168] width 124 height 187
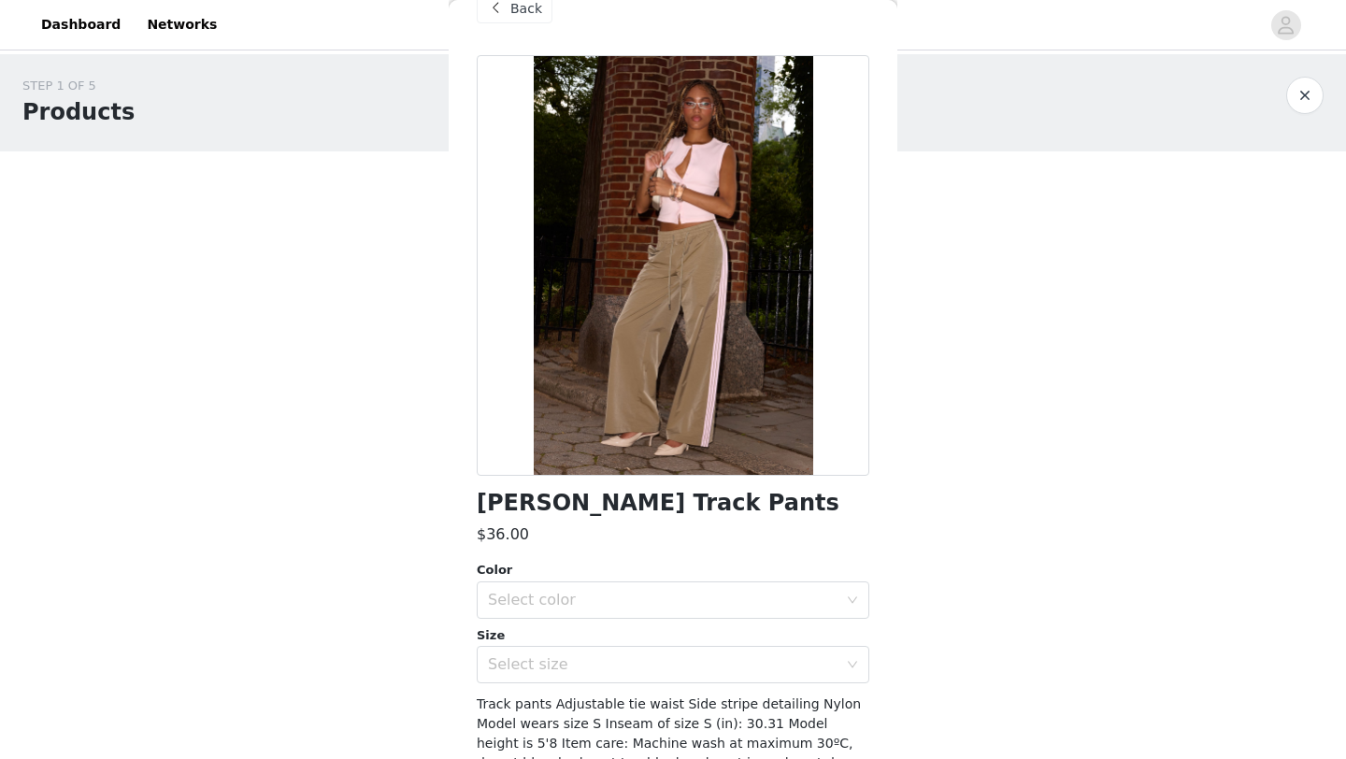
scroll to position [0, 0]
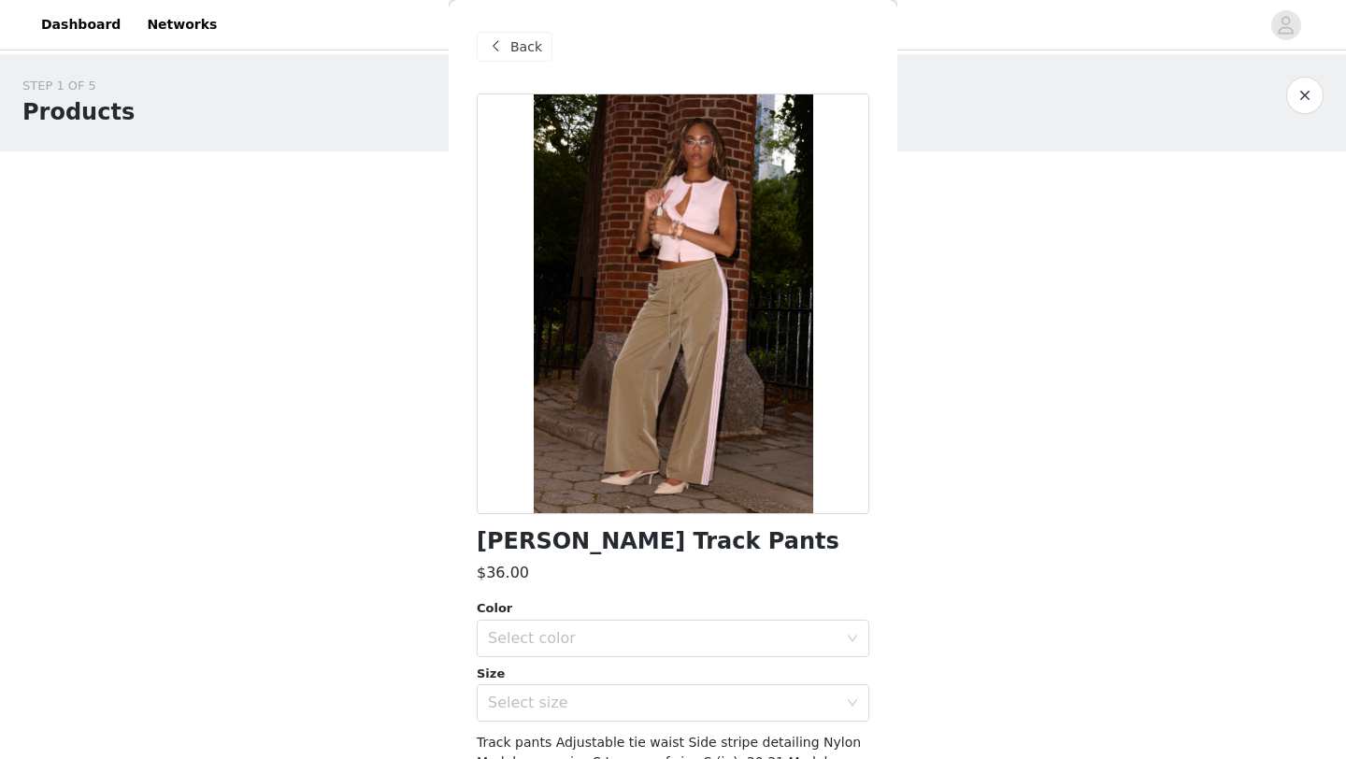
click at [511, 52] on span "Back" at bounding box center [526, 47] width 32 height 20
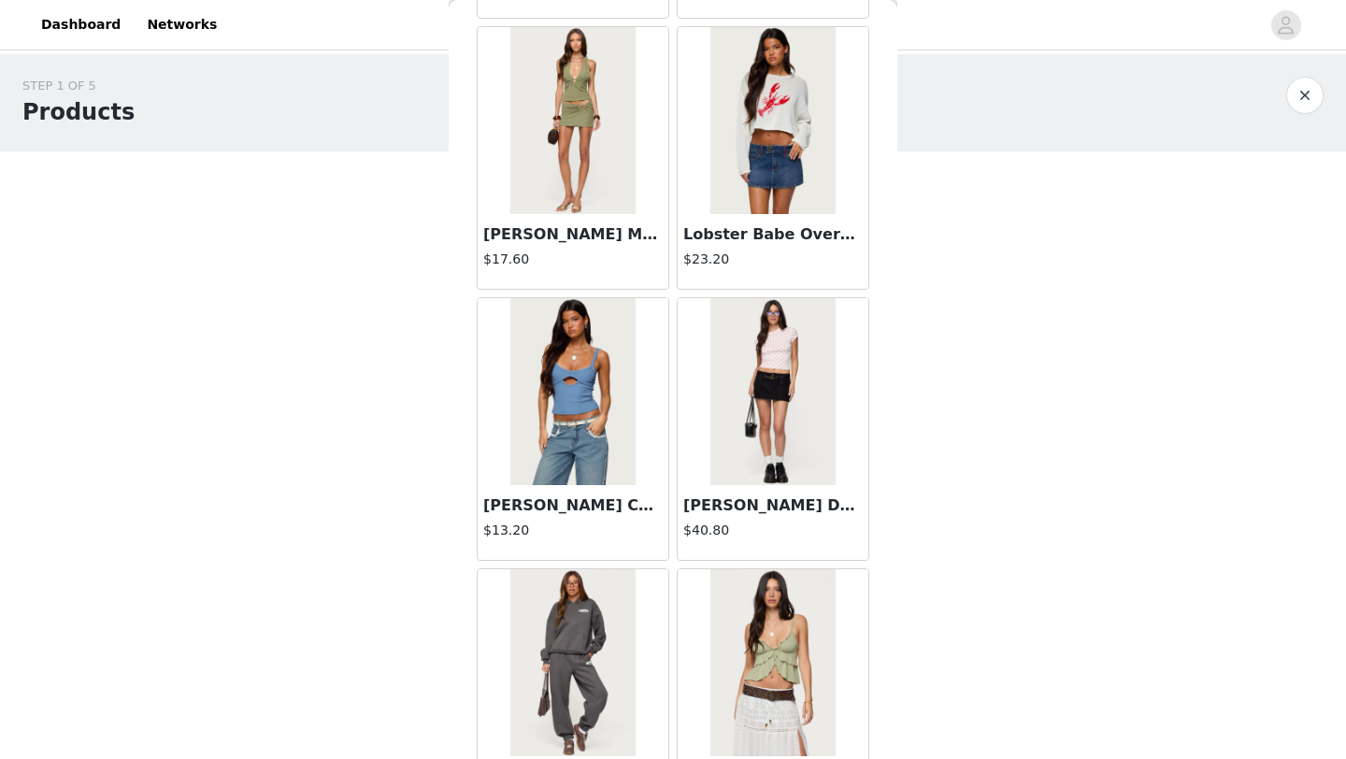
scroll to position [10234, 0]
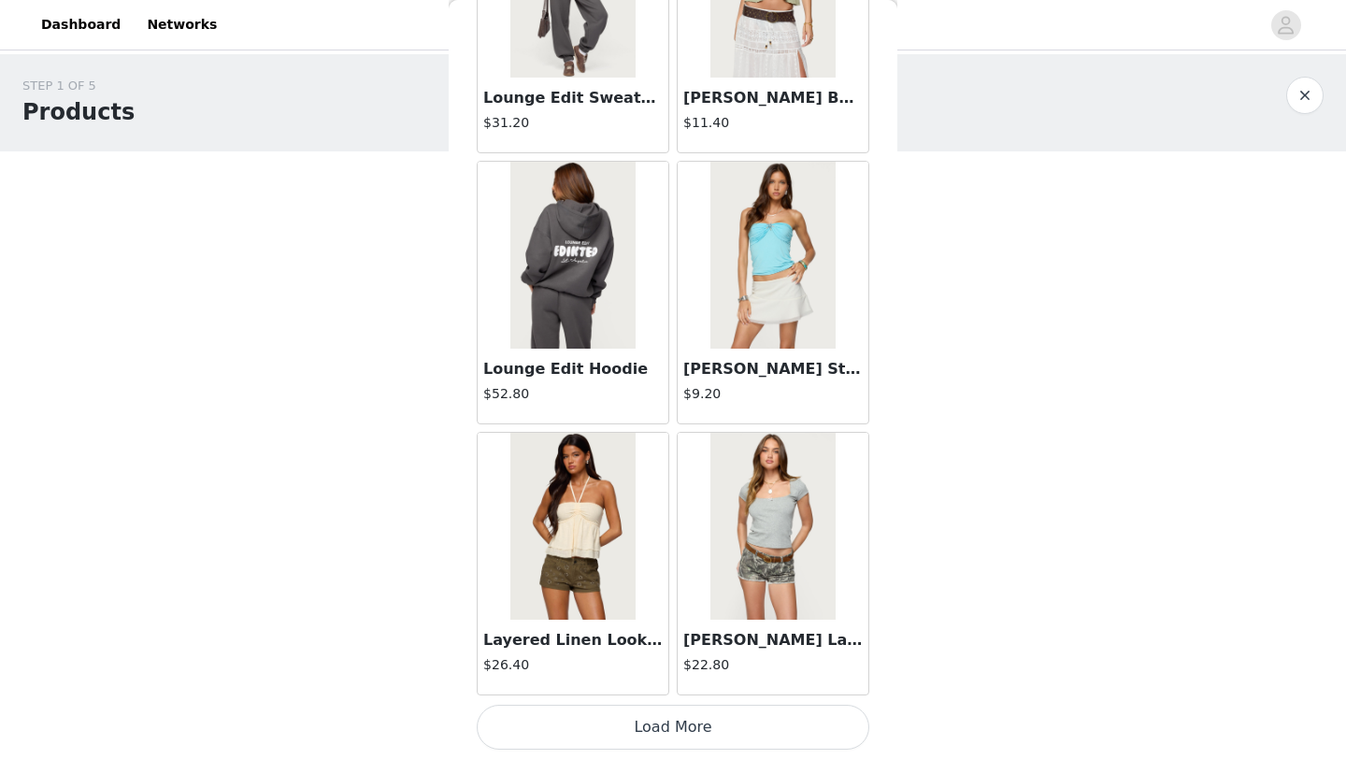
click at [700, 726] on button "Load More" at bounding box center [673, 727] width 393 height 45
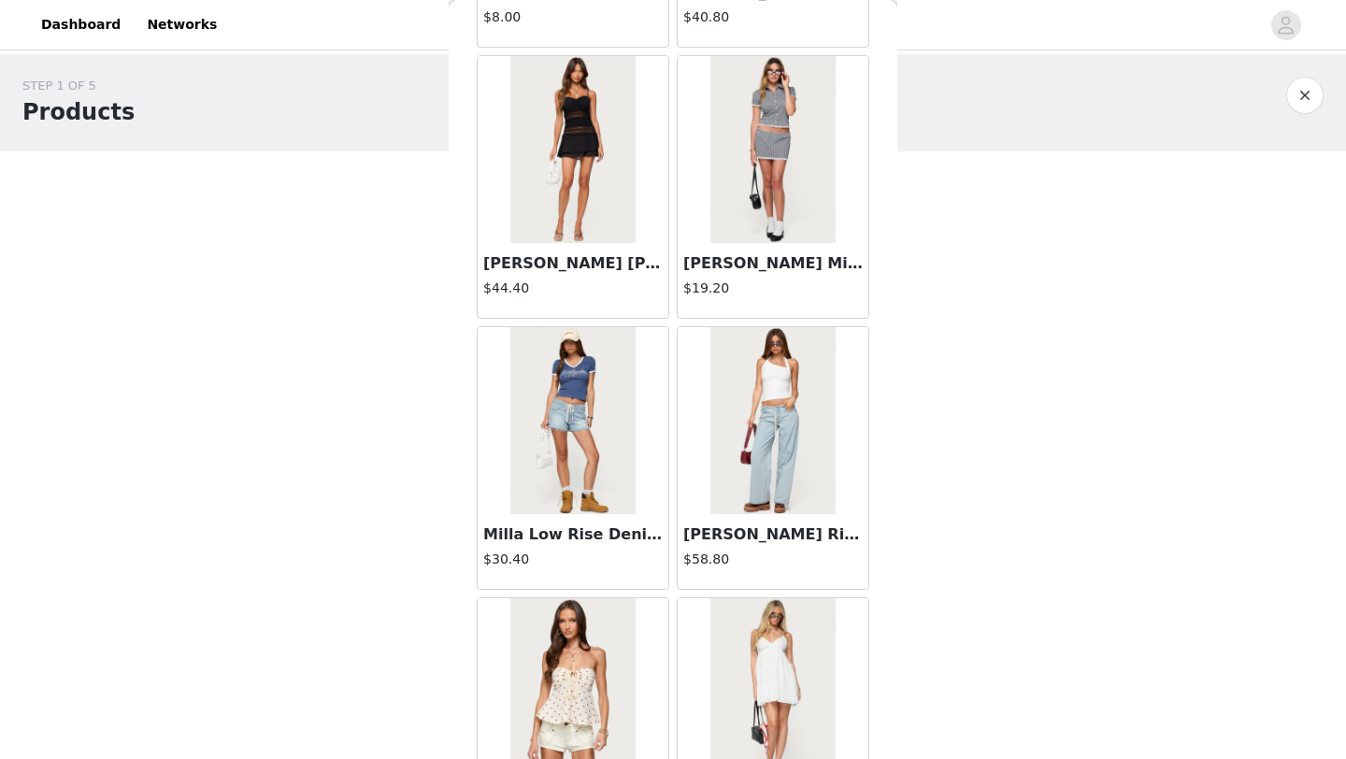
scroll to position [12945, 0]
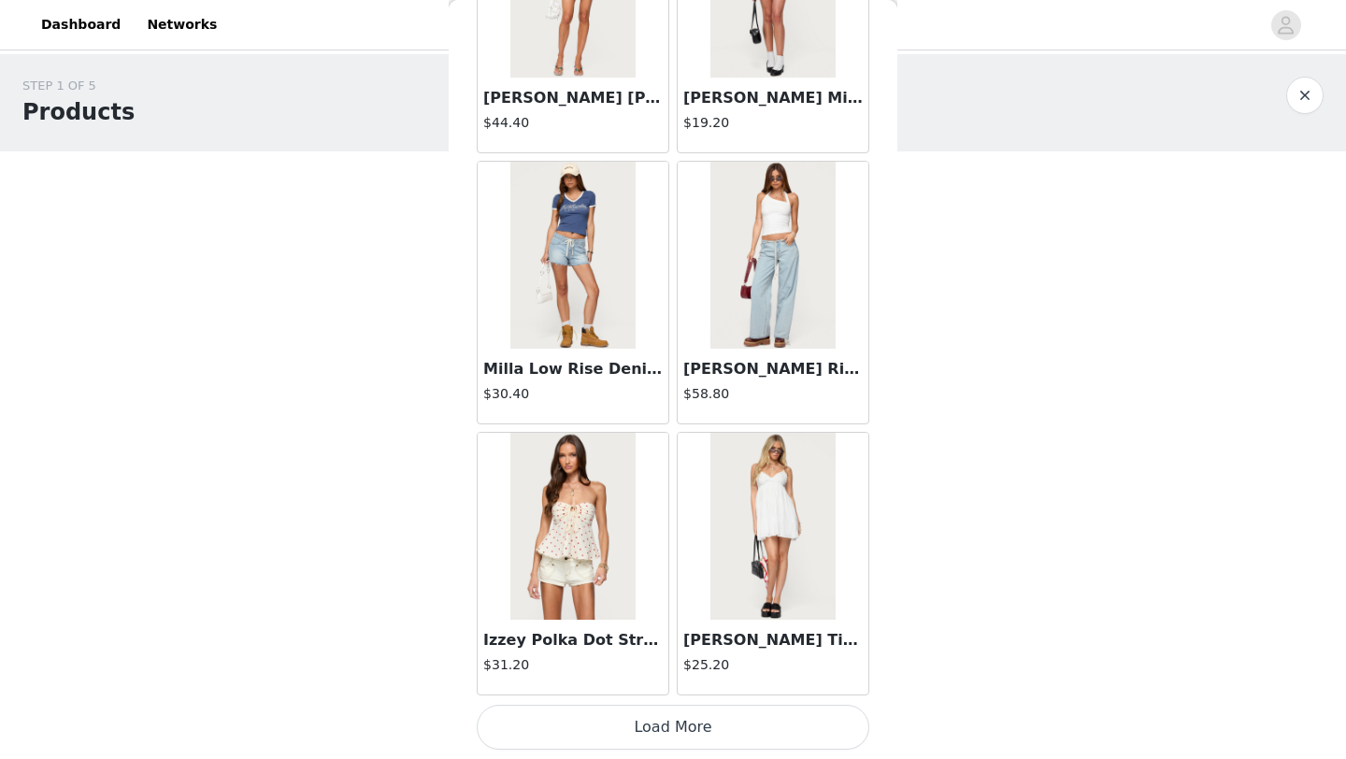
click at [707, 718] on button "Load More" at bounding box center [673, 727] width 393 height 45
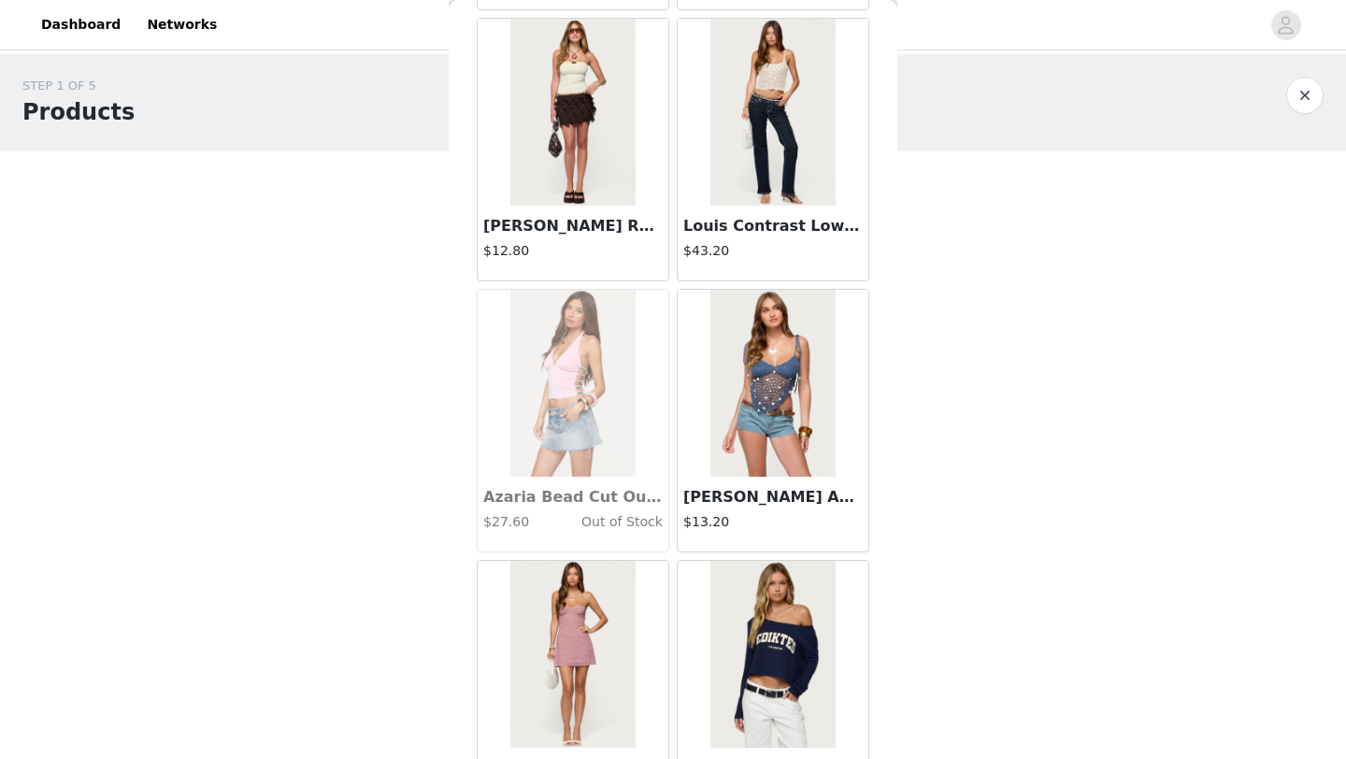
scroll to position [15656, 0]
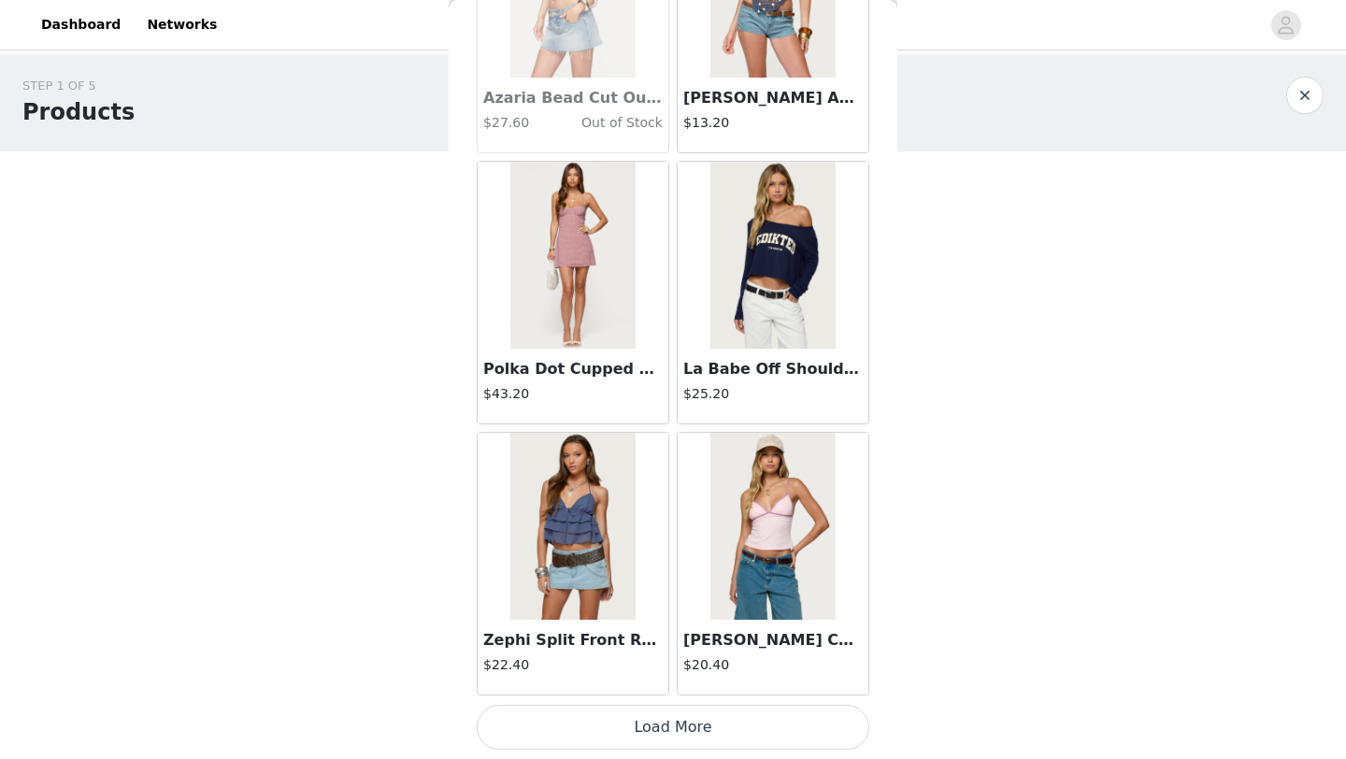
click at [699, 731] on button "Load More" at bounding box center [673, 727] width 393 height 45
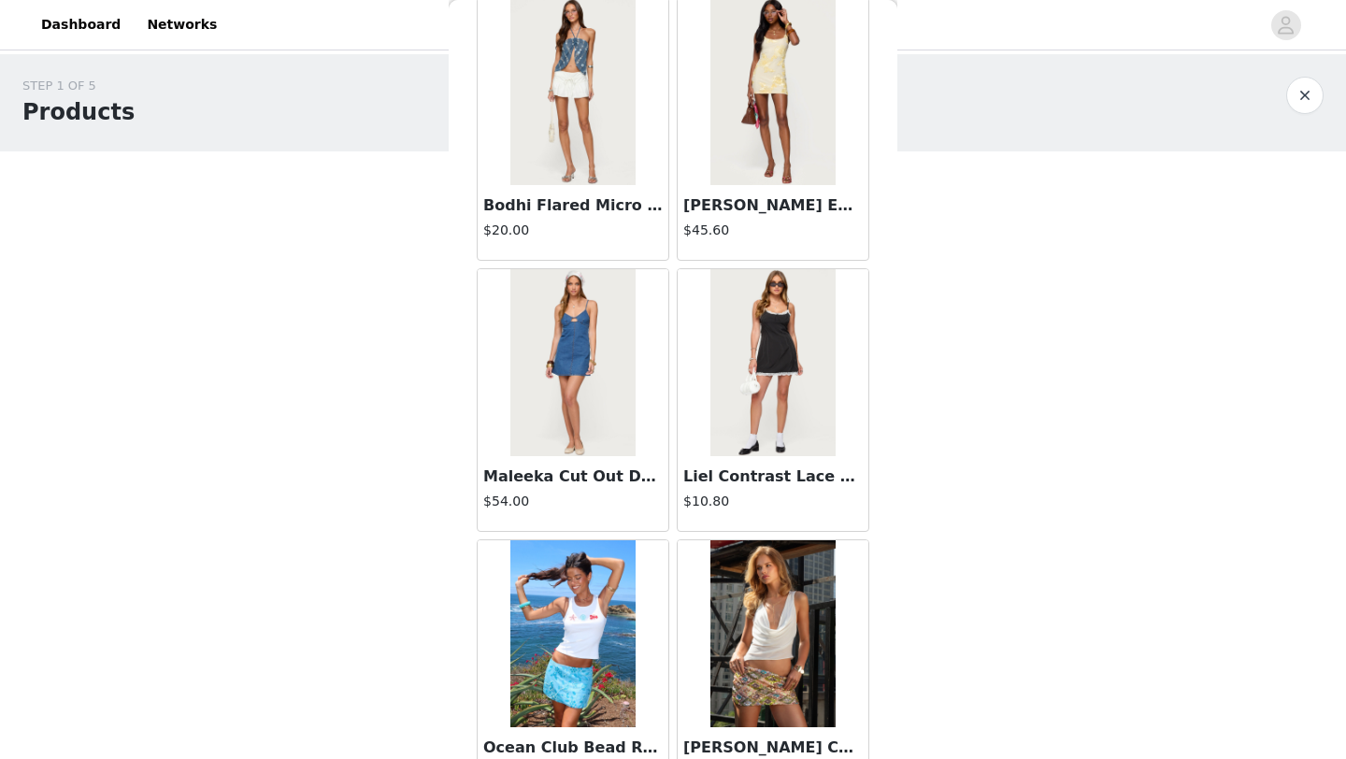
scroll to position [18367, 0]
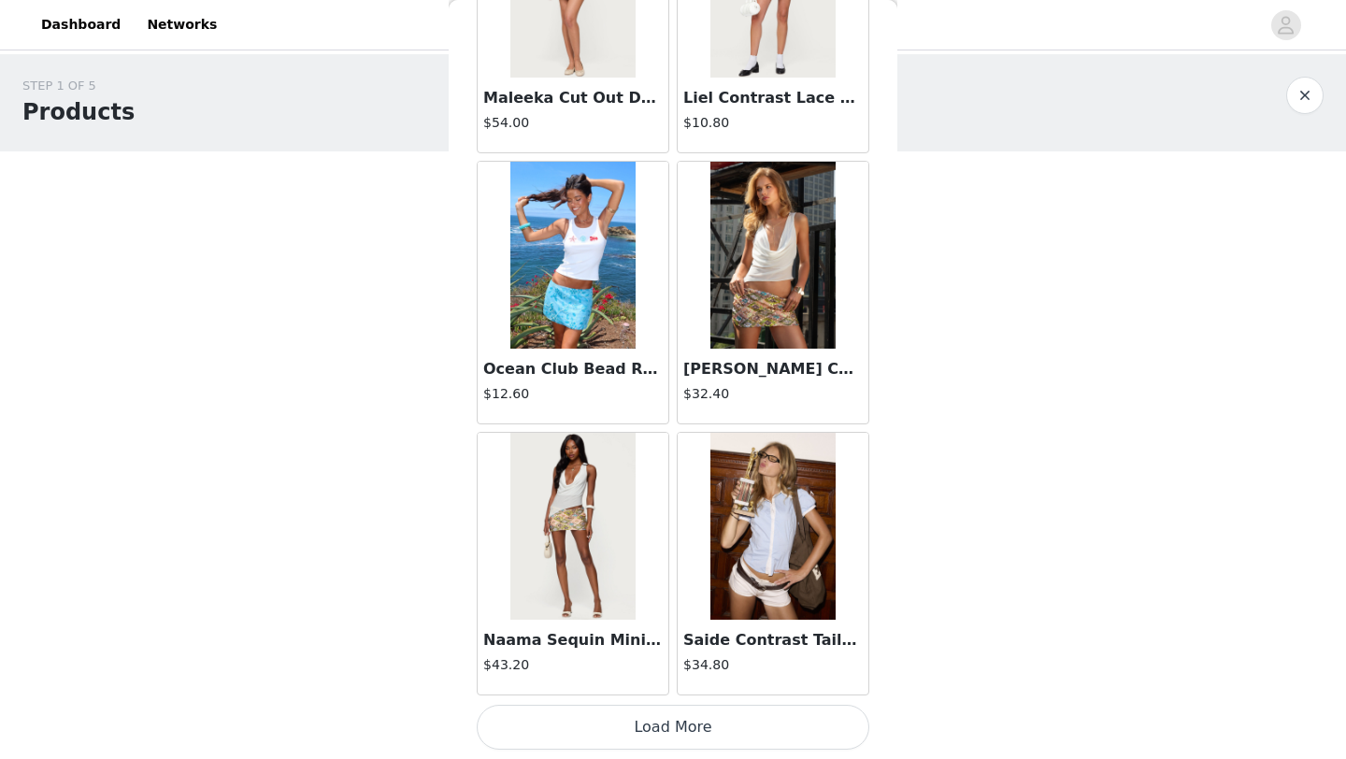
click at [682, 729] on button "Load More" at bounding box center [673, 727] width 393 height 45
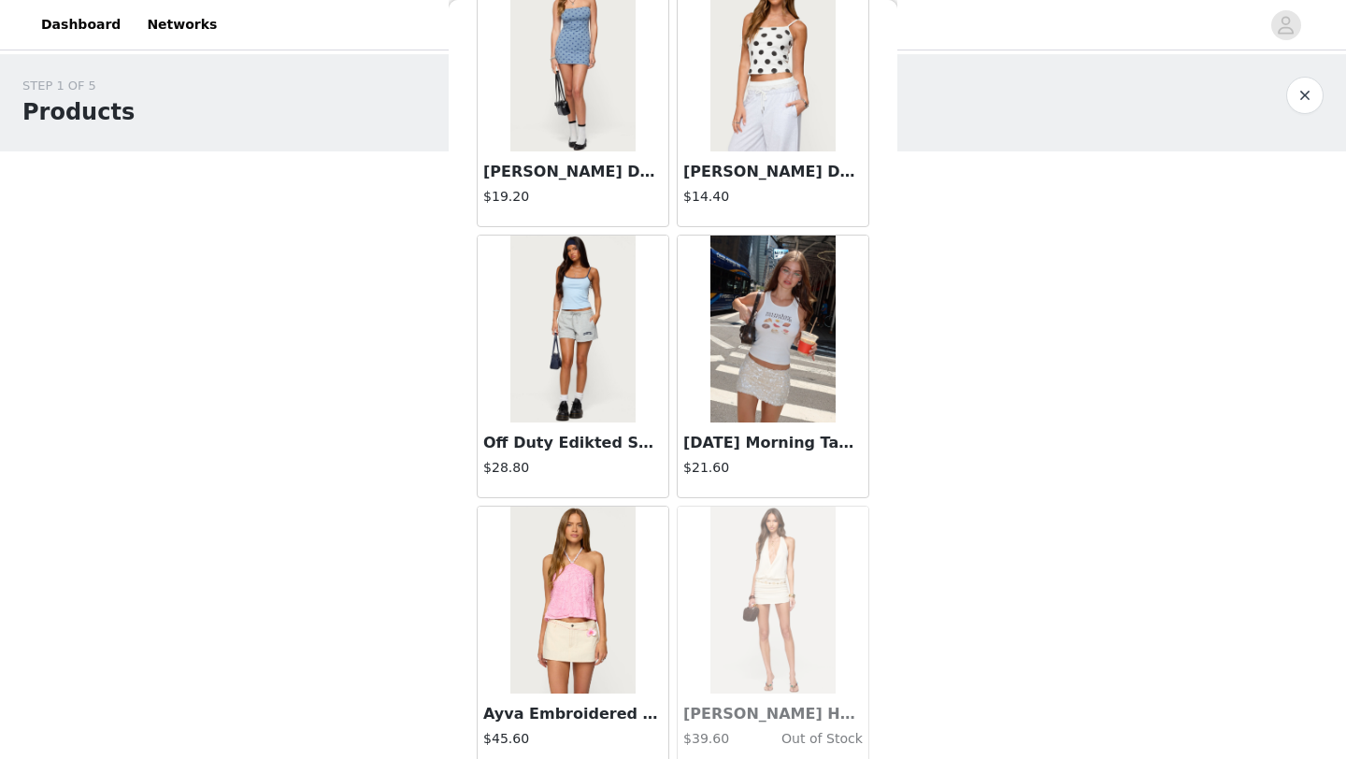
scroll to position [21078, 0]
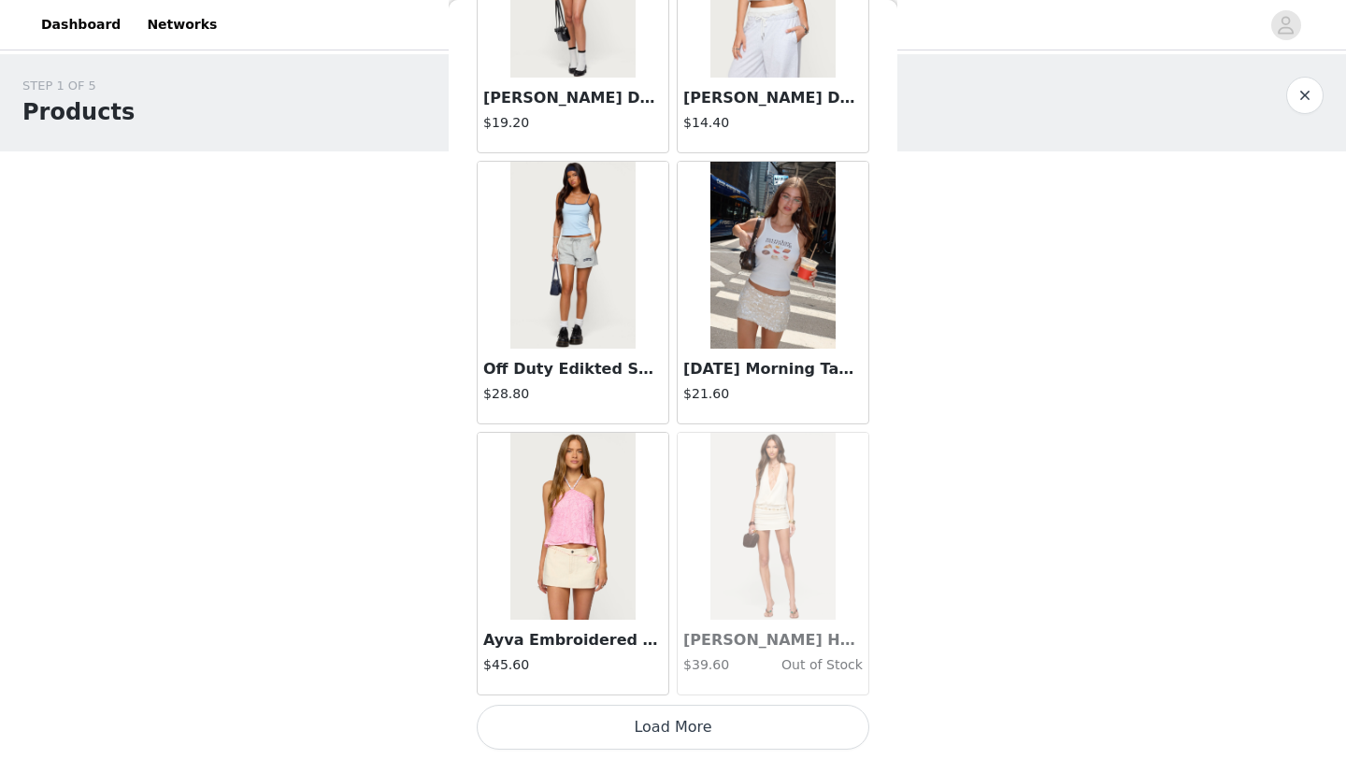
click at [705, 723] on button "Load More" at bounding box center [673, 727] width 393 height 45
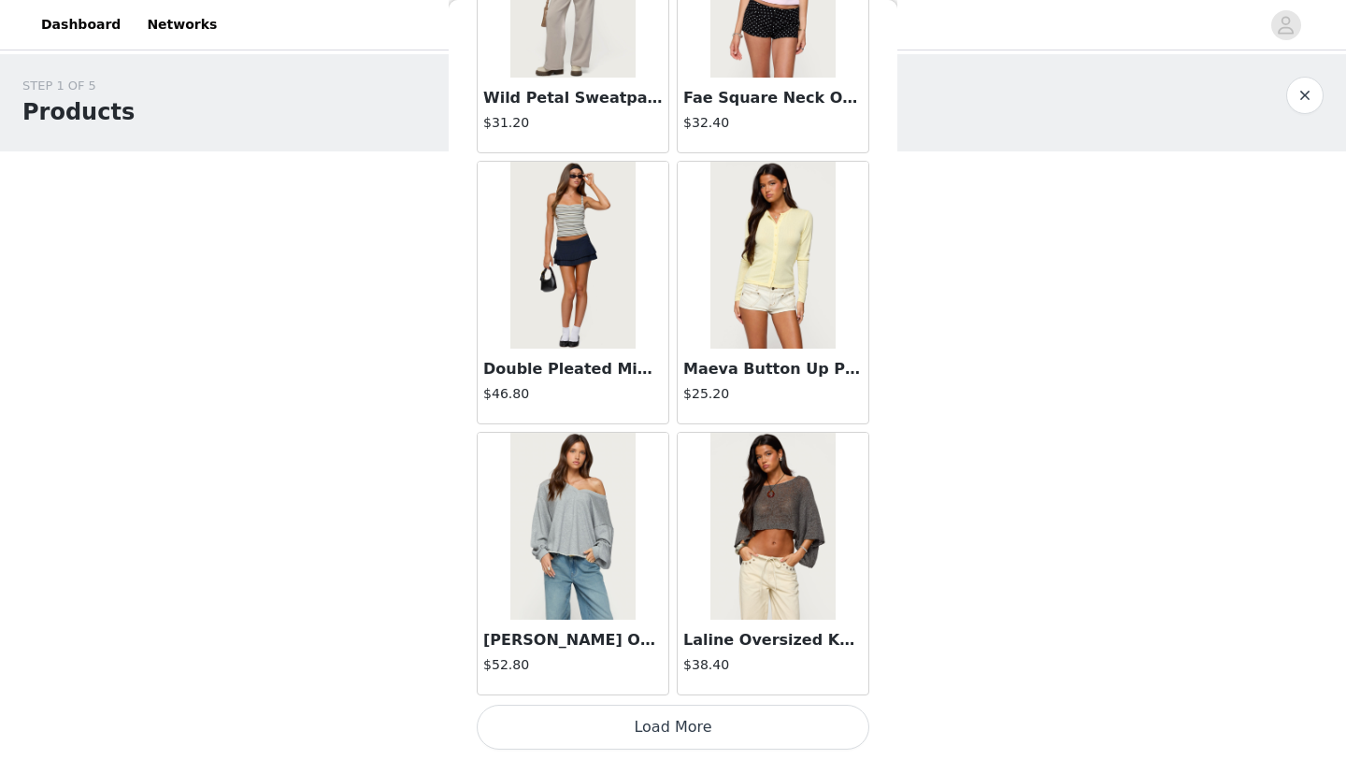
scroll to position [23786, 0]
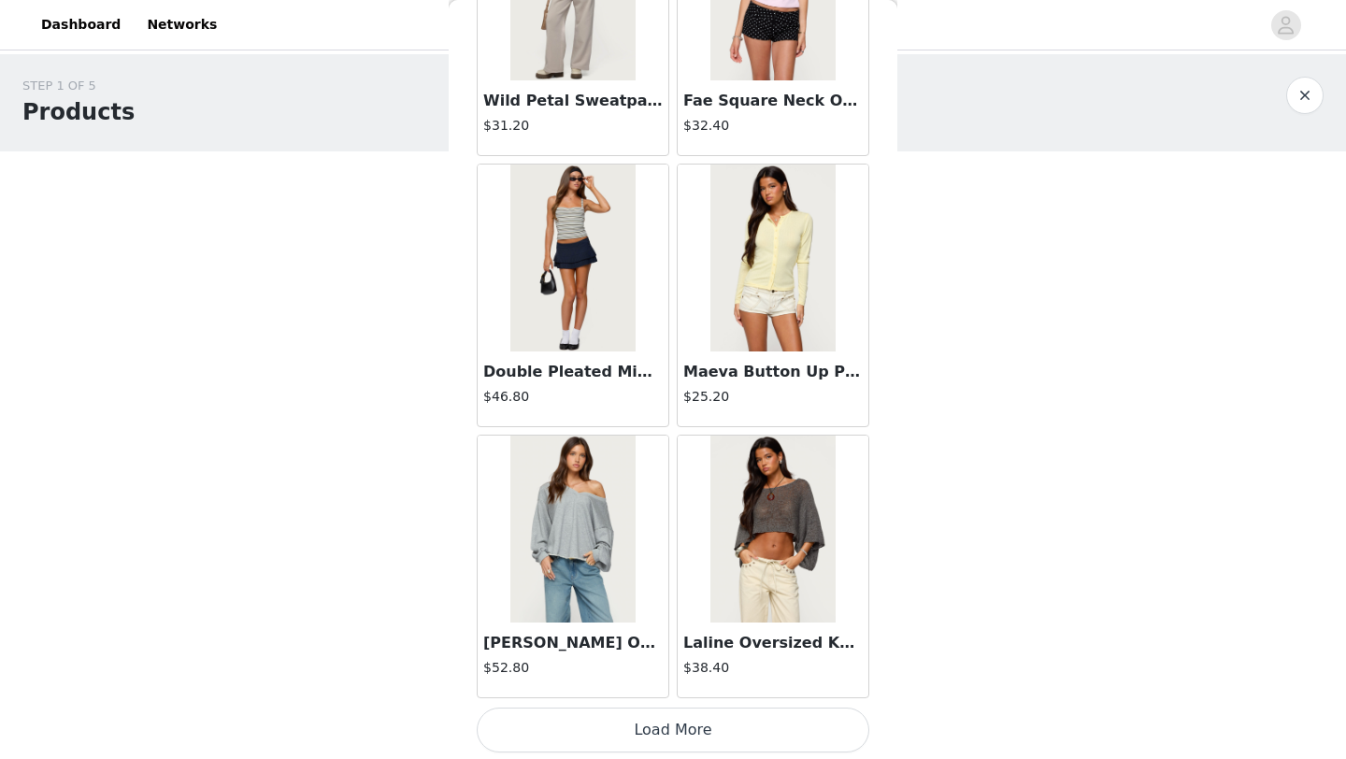
click at [637, 735] on button "Load More" at bounding box center [673, 730] width 393 height 45
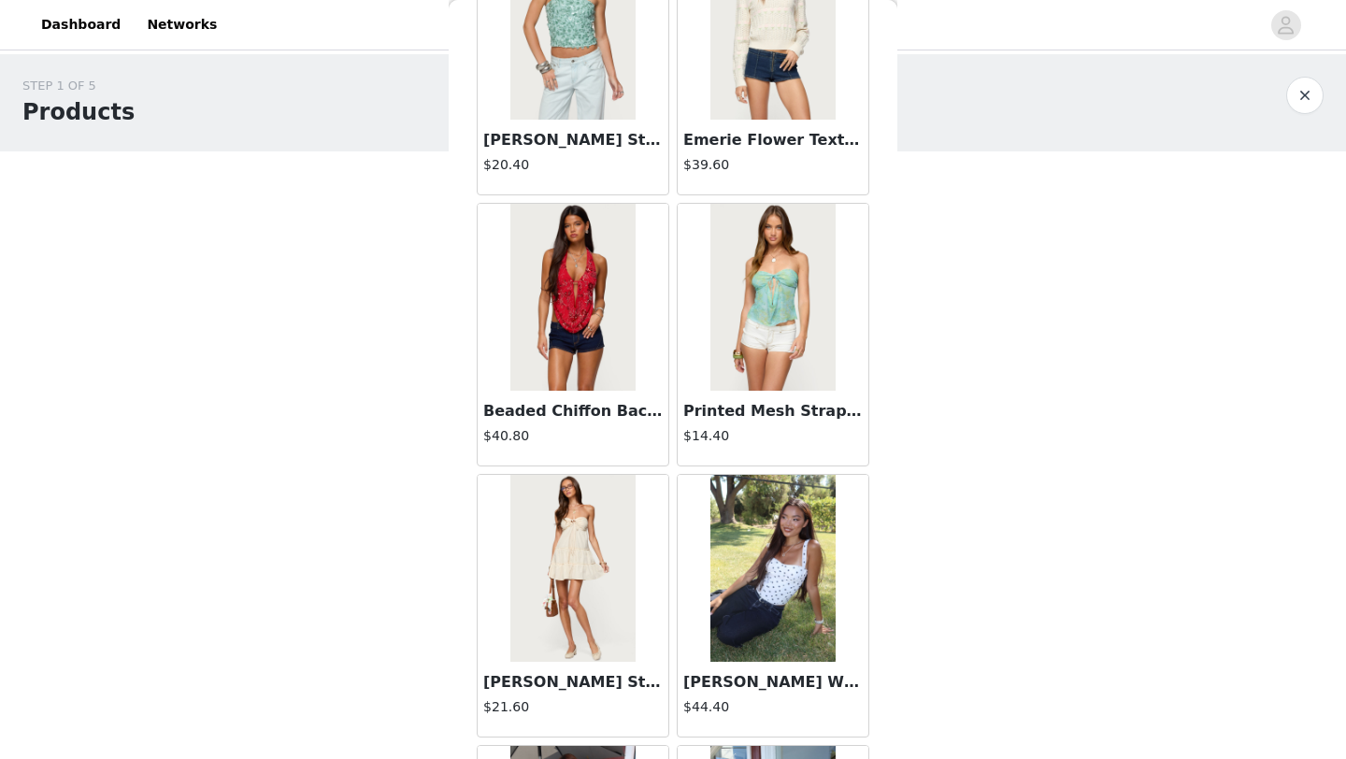
scroll to position [26500, 0]
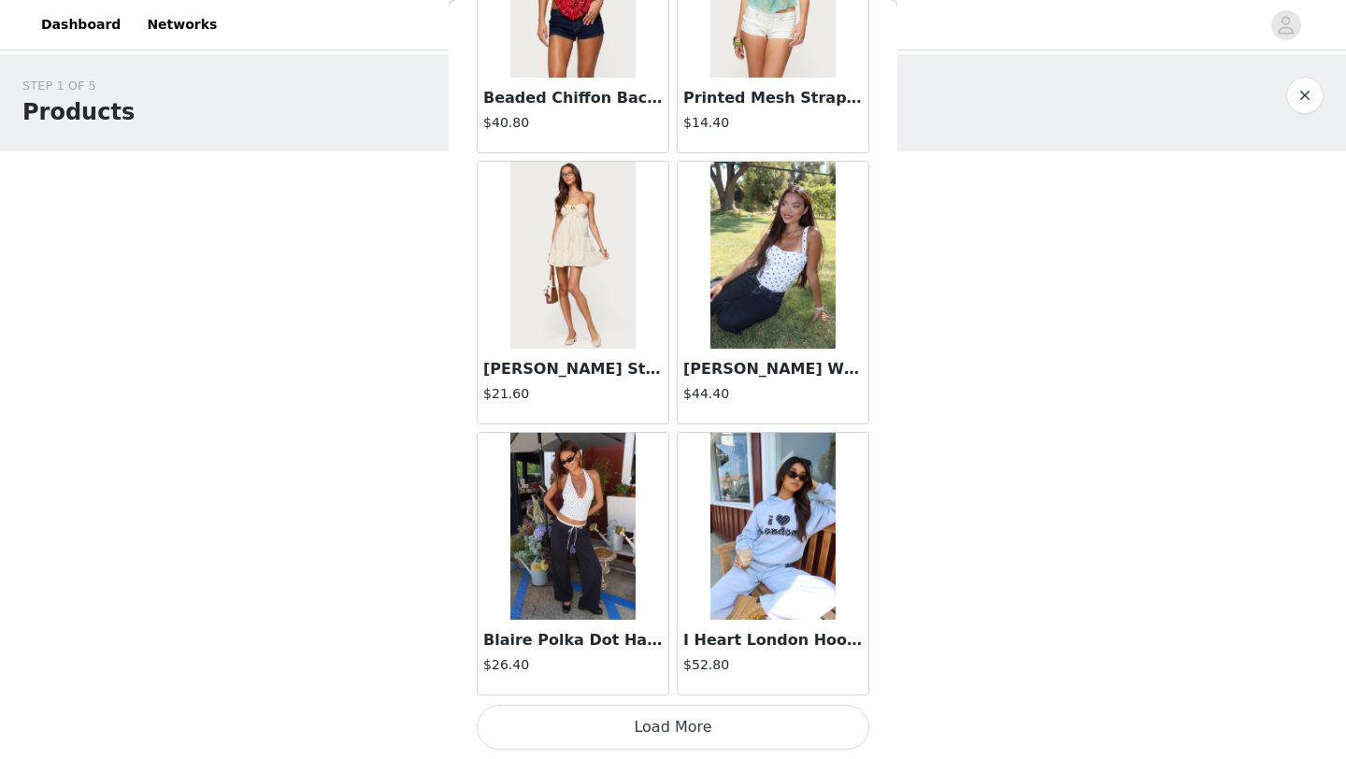
click at [646, 738] on button "Load More" at bounding box center [673, 727] width 393 height 45
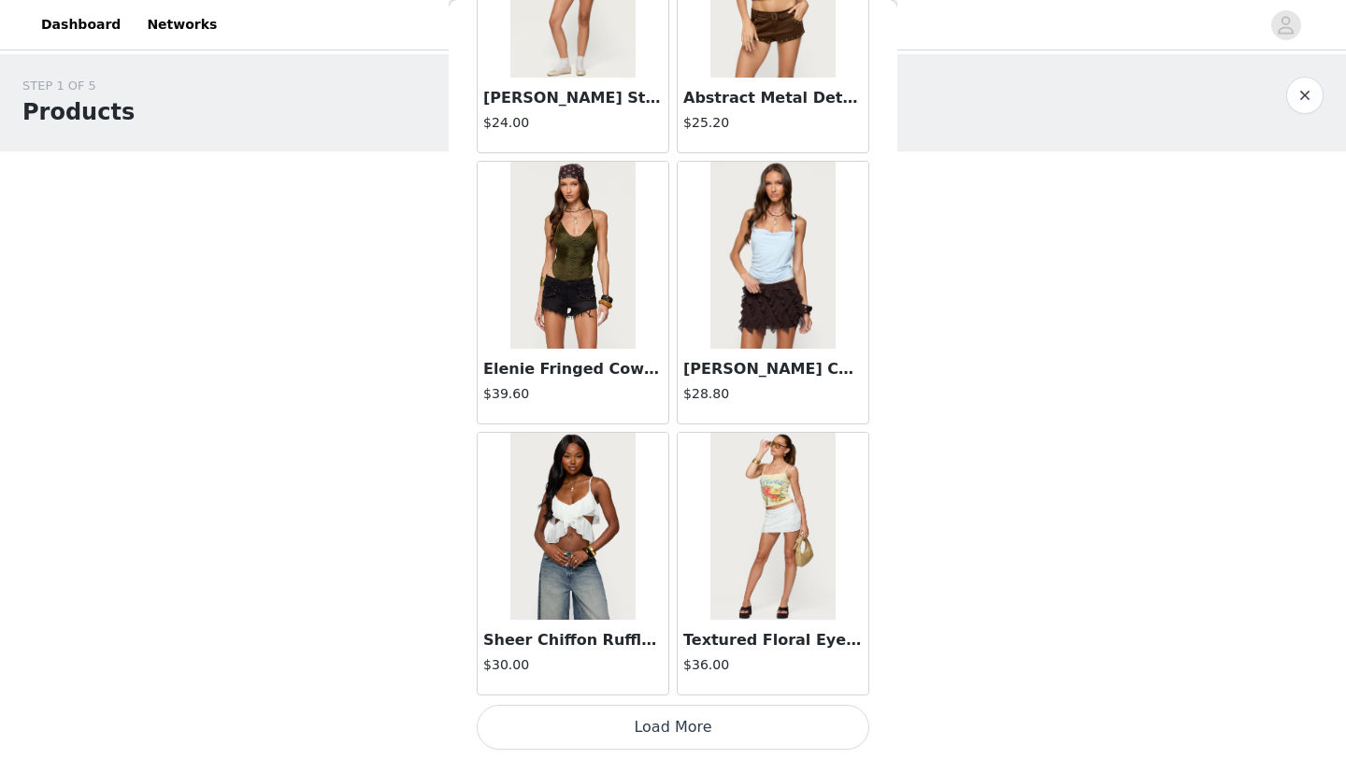
scroll to position [29209, 0]
click at [659, 725] on button "Load More" at bounding box center [673, 729] width 393 height 45
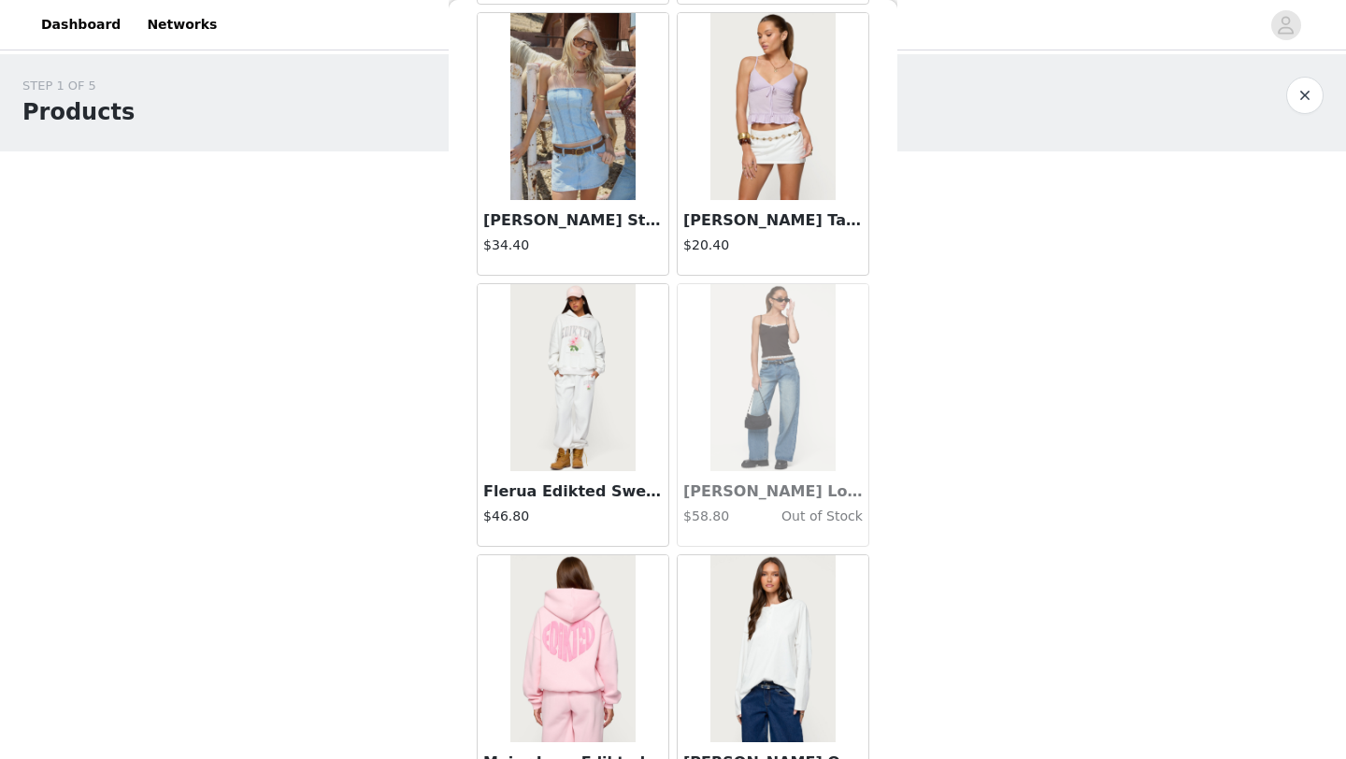
scroll to position [31922, 0]
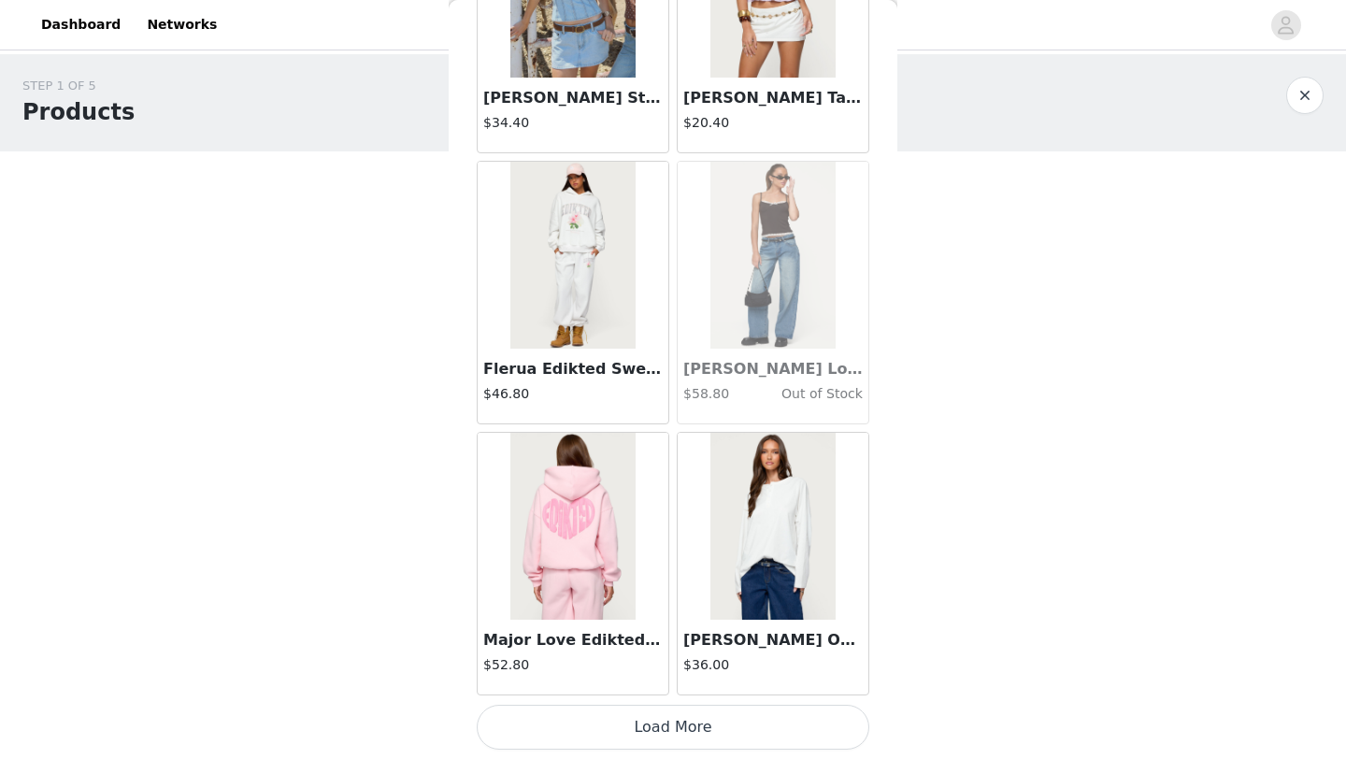
click at [703, 723] on button "Load More" at bounding box center [673, 727] width 393 height 45
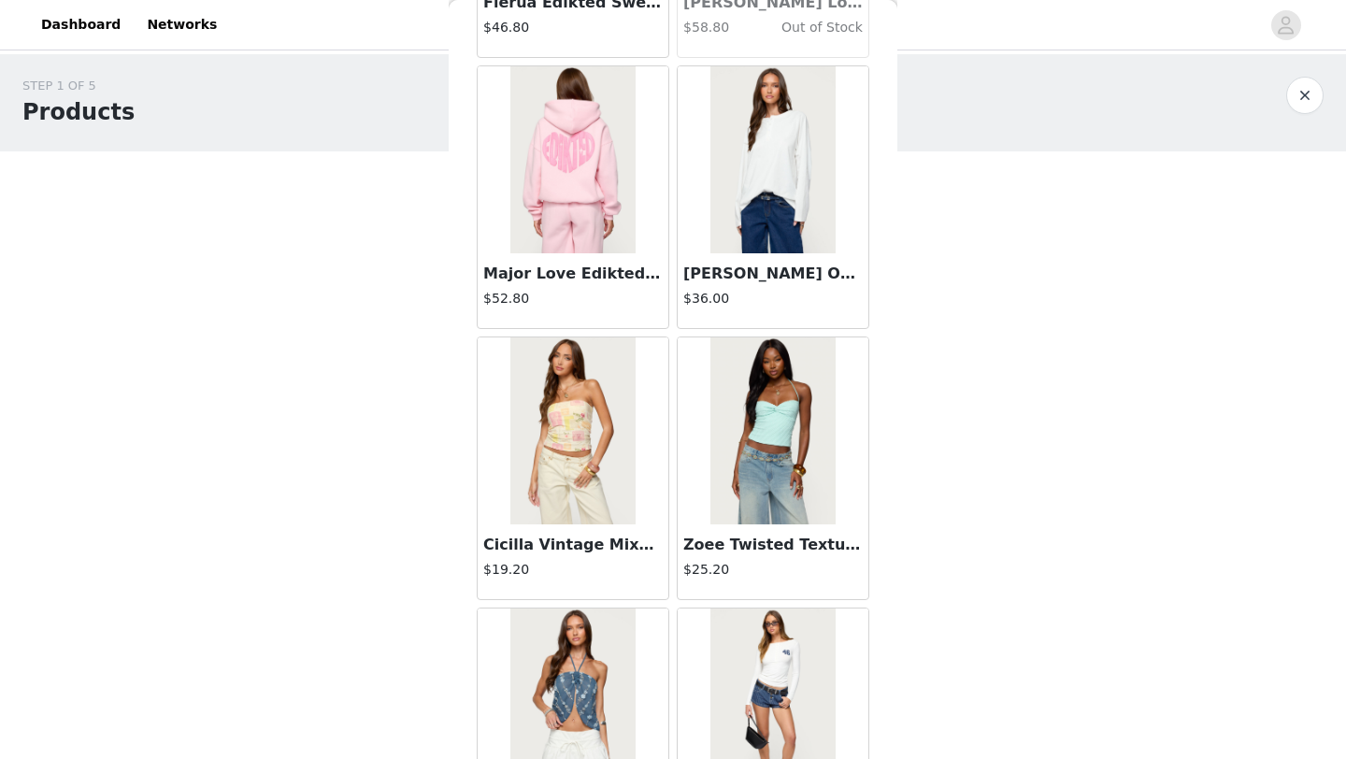
scroll to position [32282, 0]
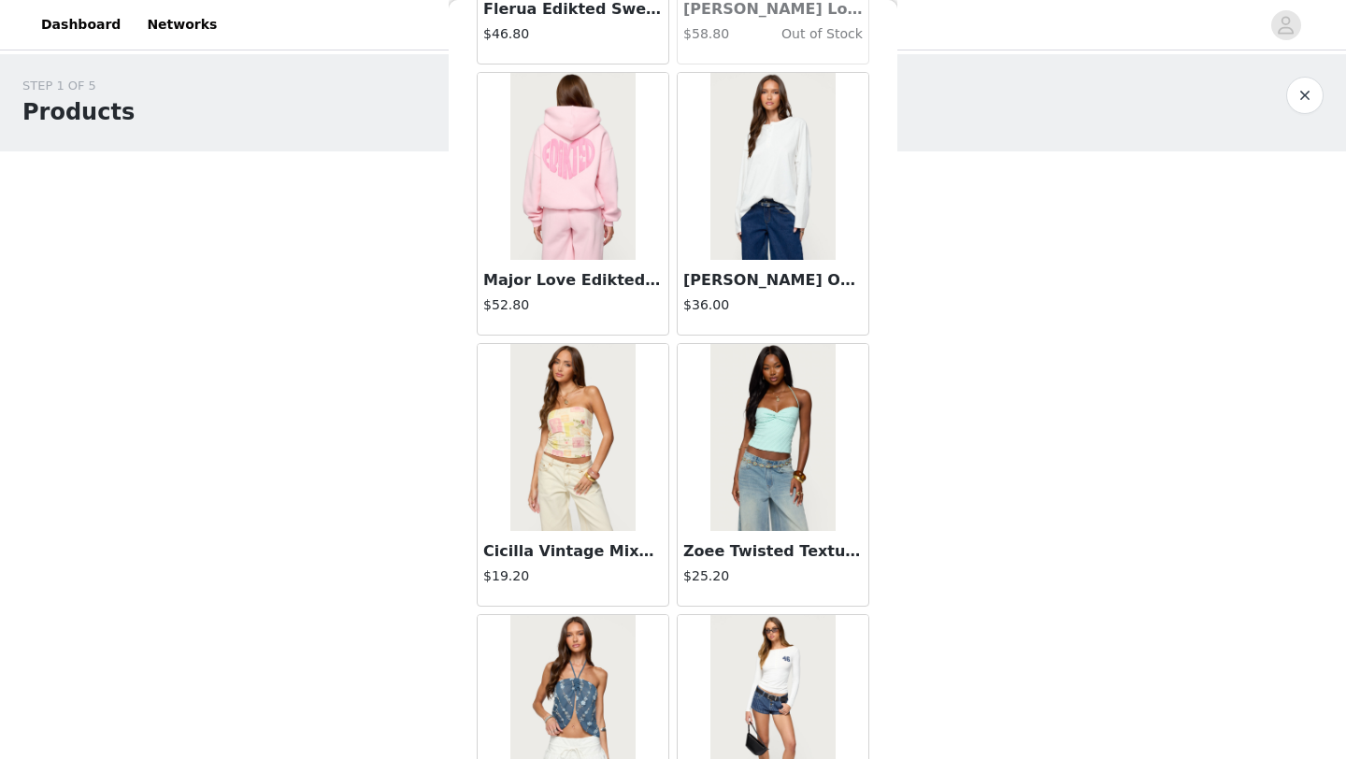
click at [756, 219] on img at bounding box center [772, 166] width 124 height 187
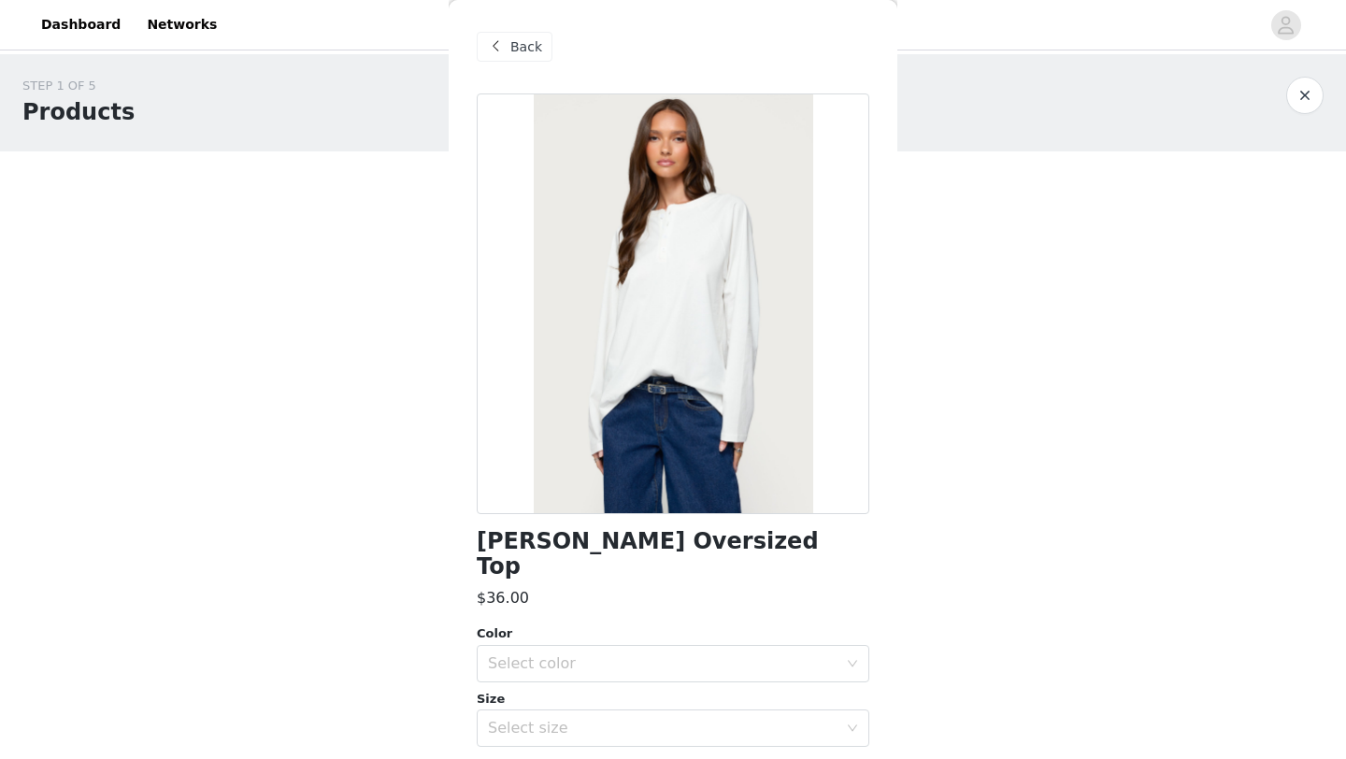
scroll to position [131, 0]
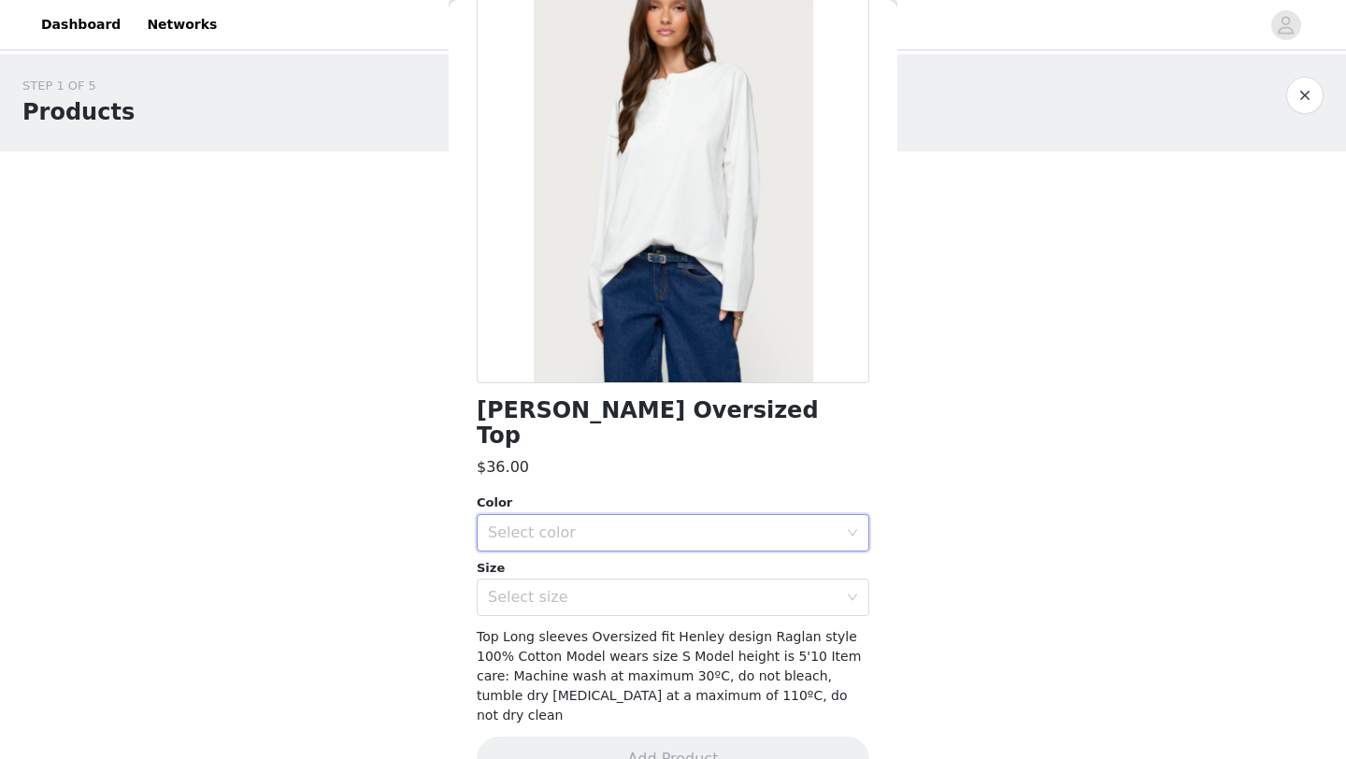
click at [681, 515] on div "Select color" at bounding box center [667, 533] width 358 height 36
click at [647, 549] on li "WHITE" at bounding box center [673, 549] width 393 height 30
click at [638, 590] on div "Select size" at bounding box center [673, 597] width 393 height 37
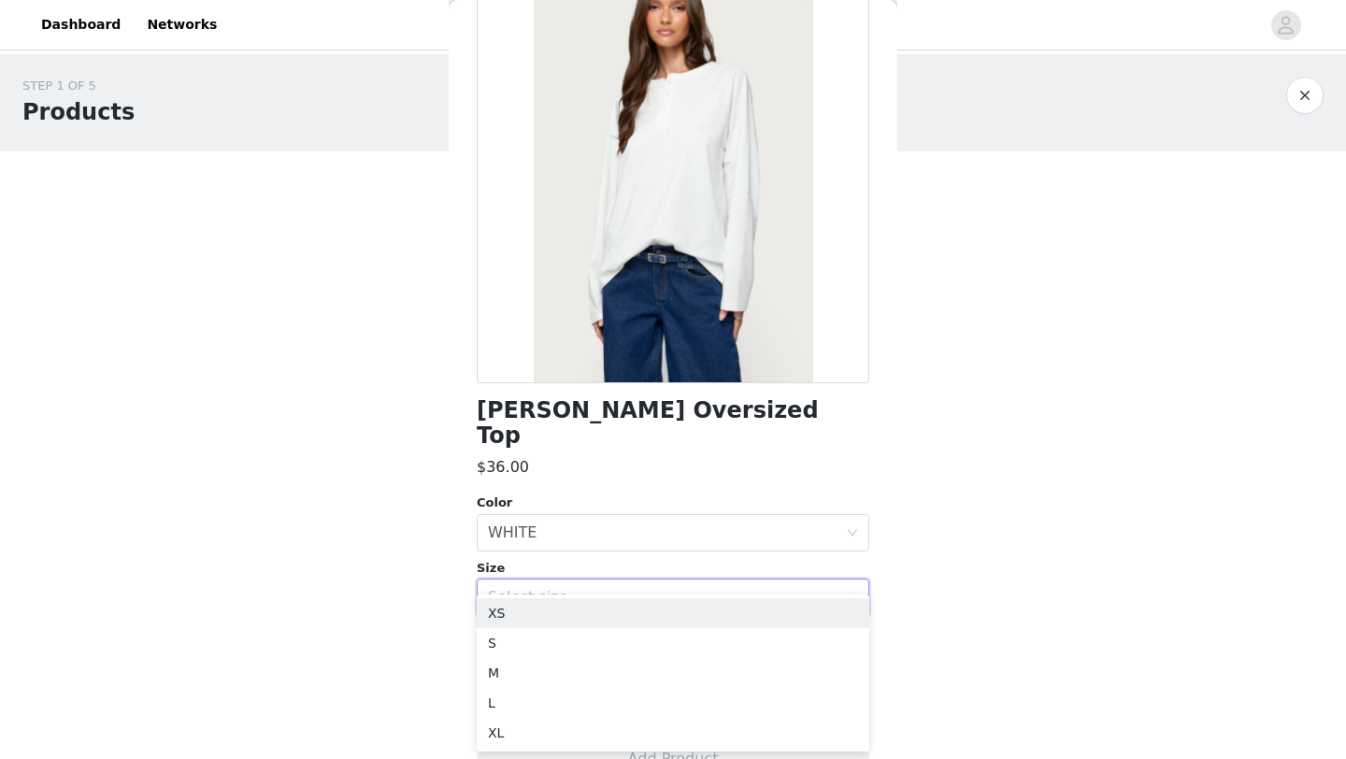
click at [642, 583] on div "Select size" at bounding box center [667, 598] width 358 height 36
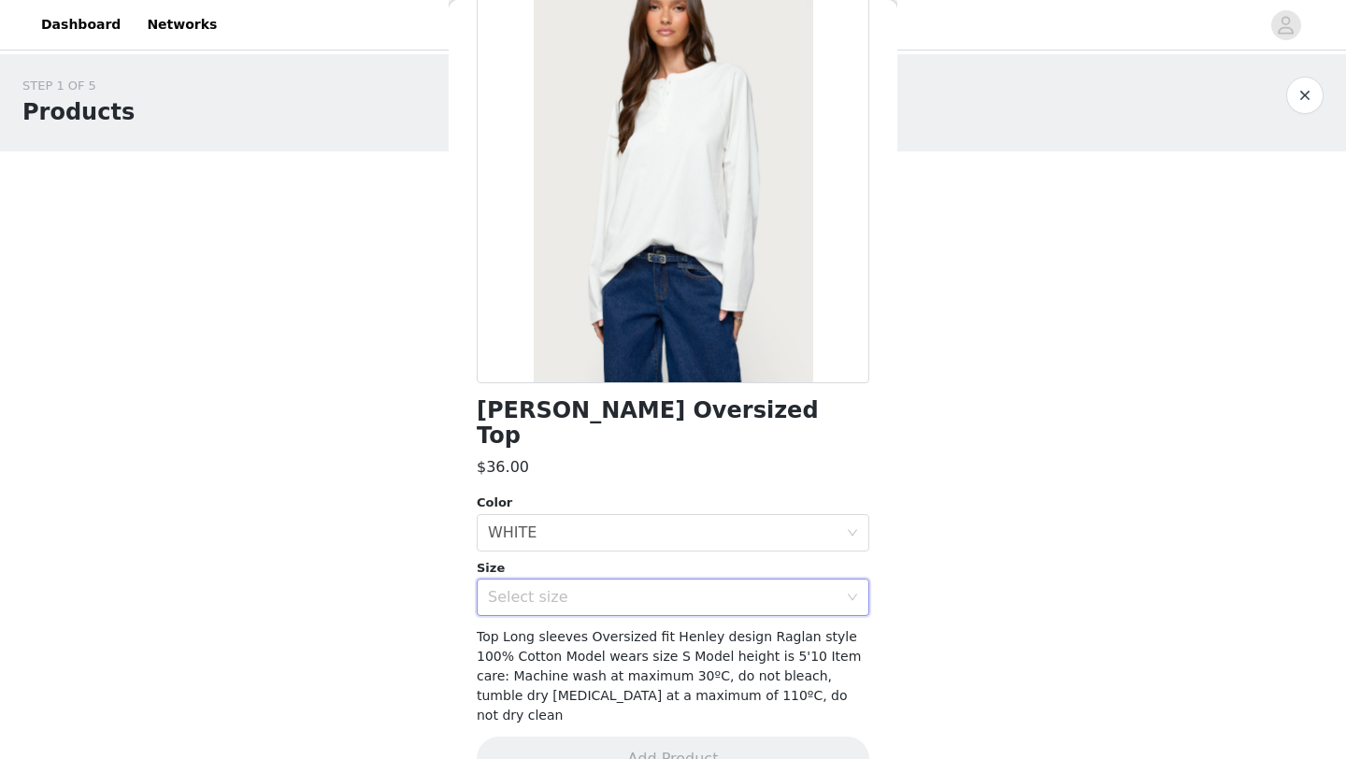
click at [642, 582] on div "Select size" at bounding box center [667, 598] width 358 height 36
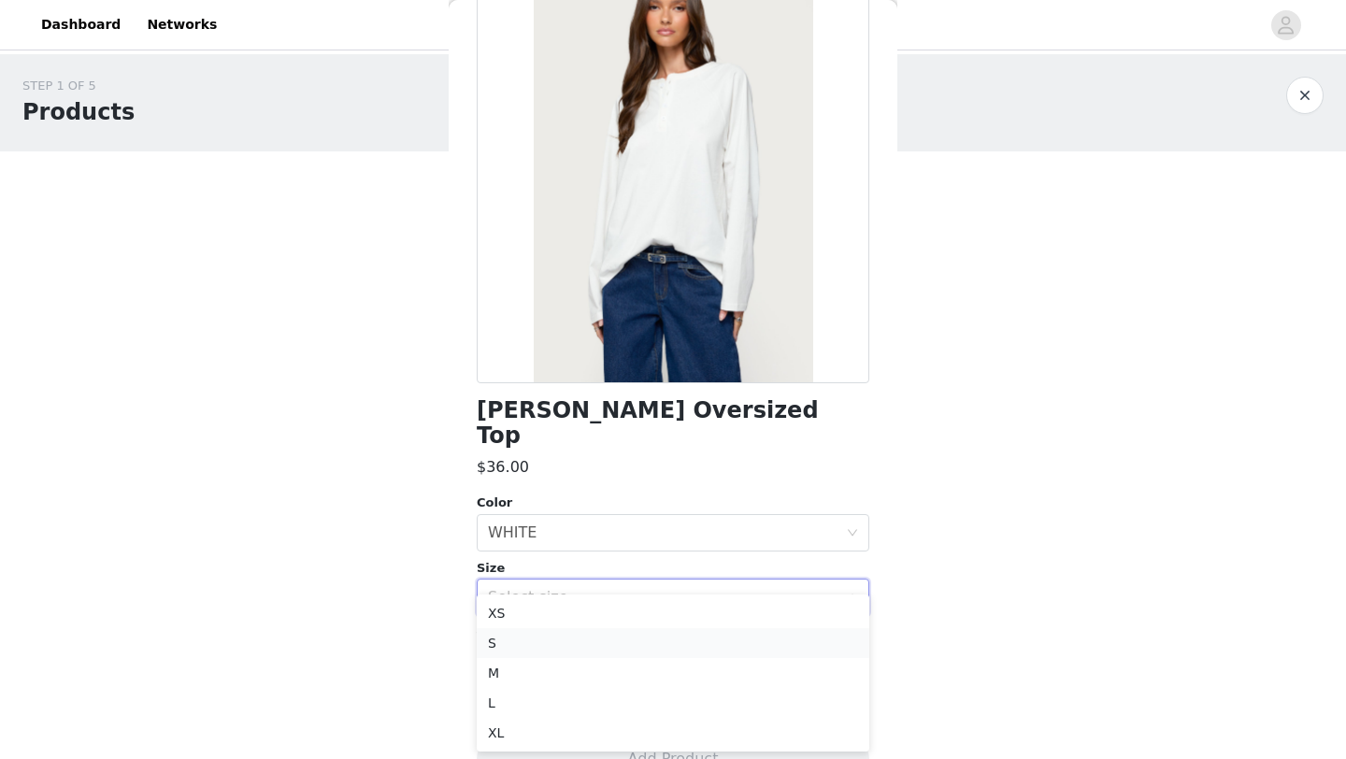
click at [620, 635] on li "S" at bounding box center [673, 643] width 393 height 30
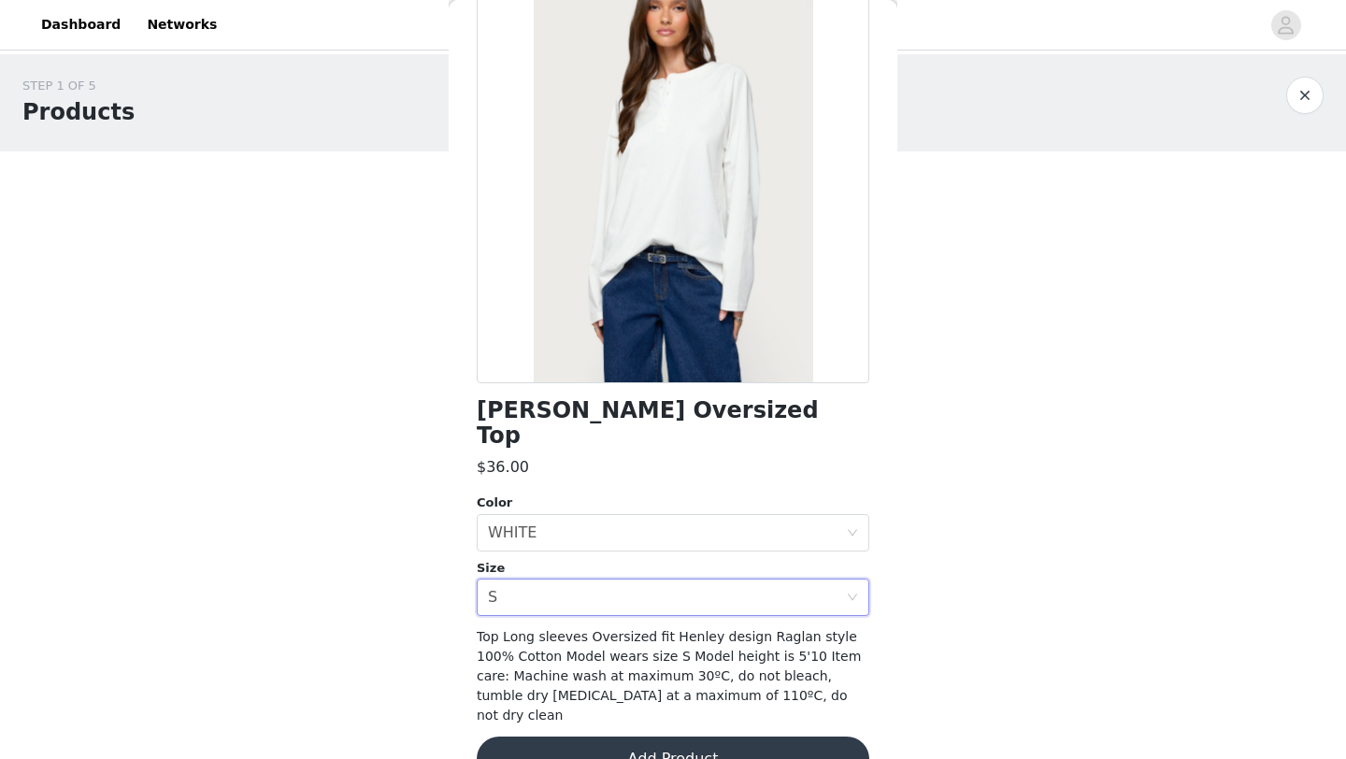
click at [624, 737] on button "Add Product" at bounding box center [673, 759] width 393 height 45
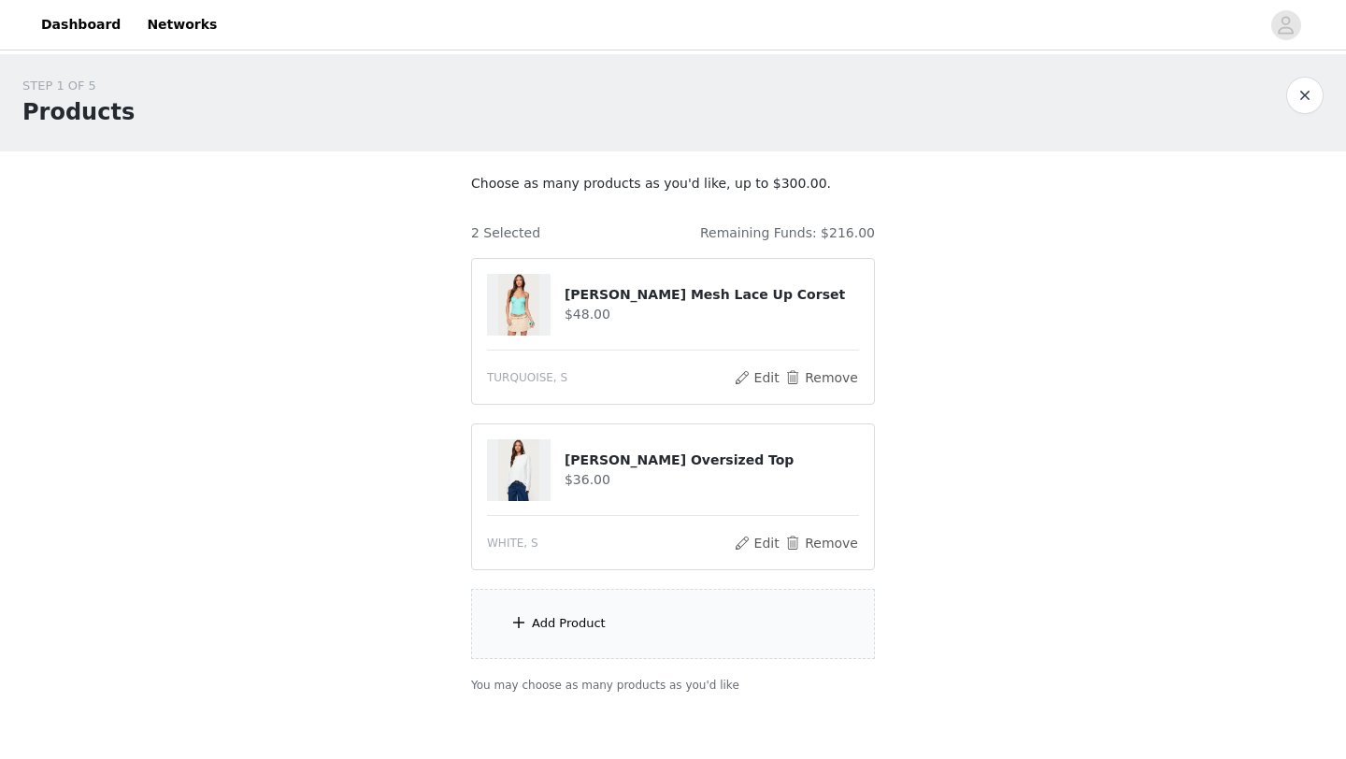
click at [562, 643] on div "Add Product" at bounding box center [673, 624] width 404 height 70
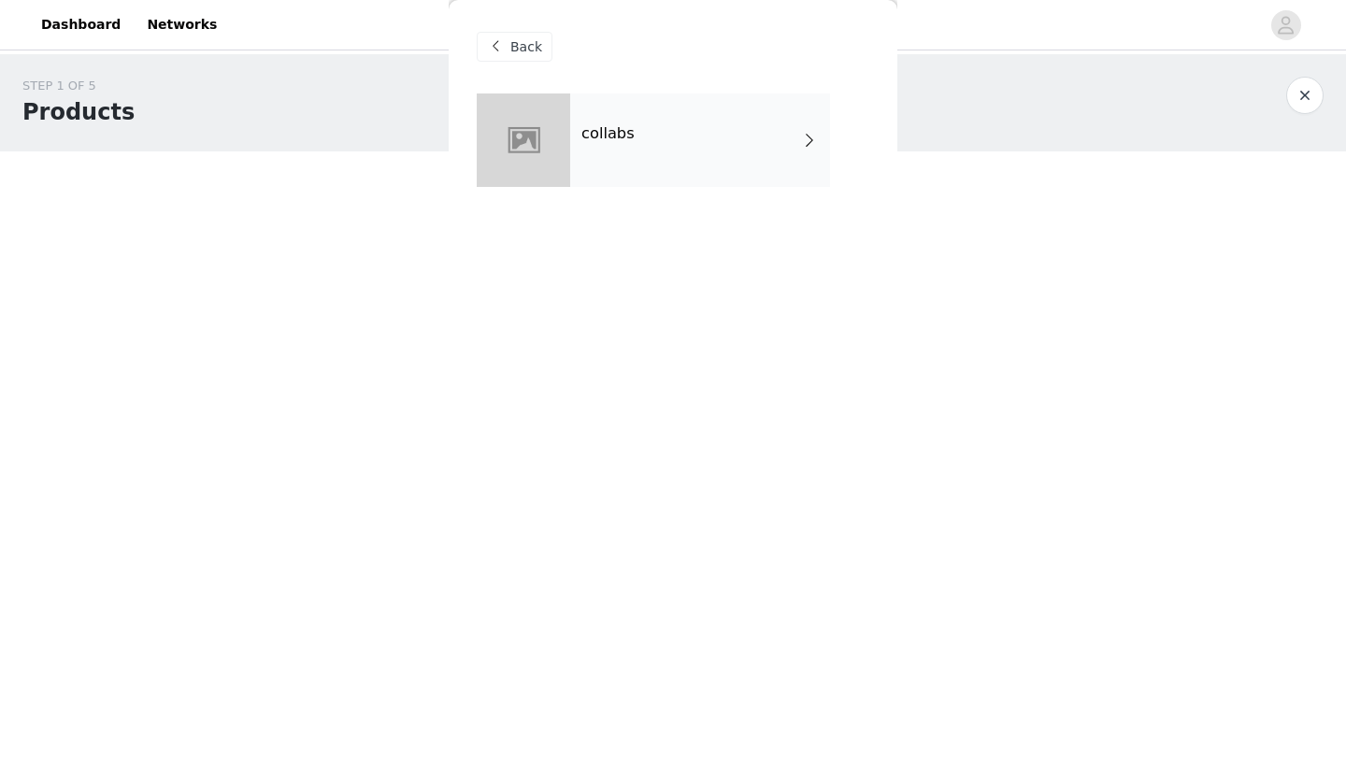
click at [691, 179] on div "collabs" at bounding box center [700, 139] width 260 height 93
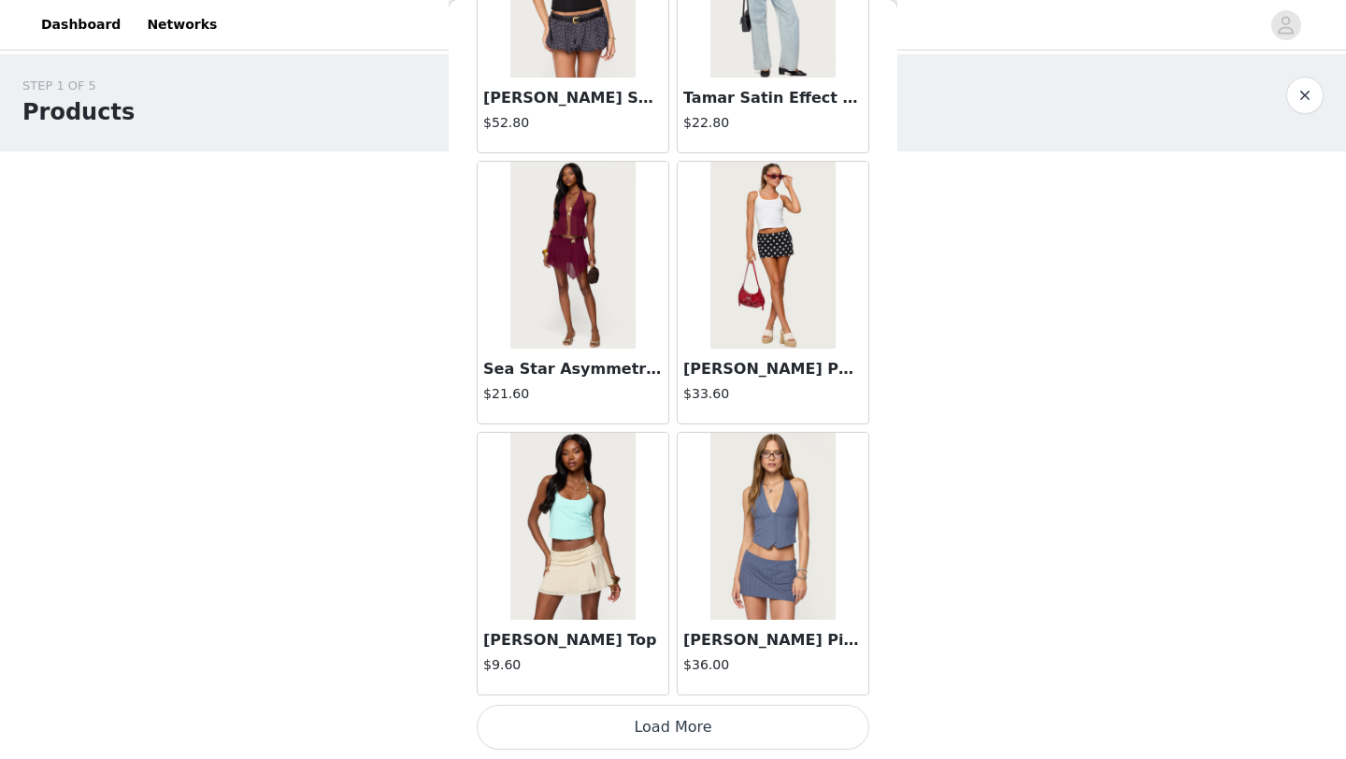
scroll to position [92, 0]
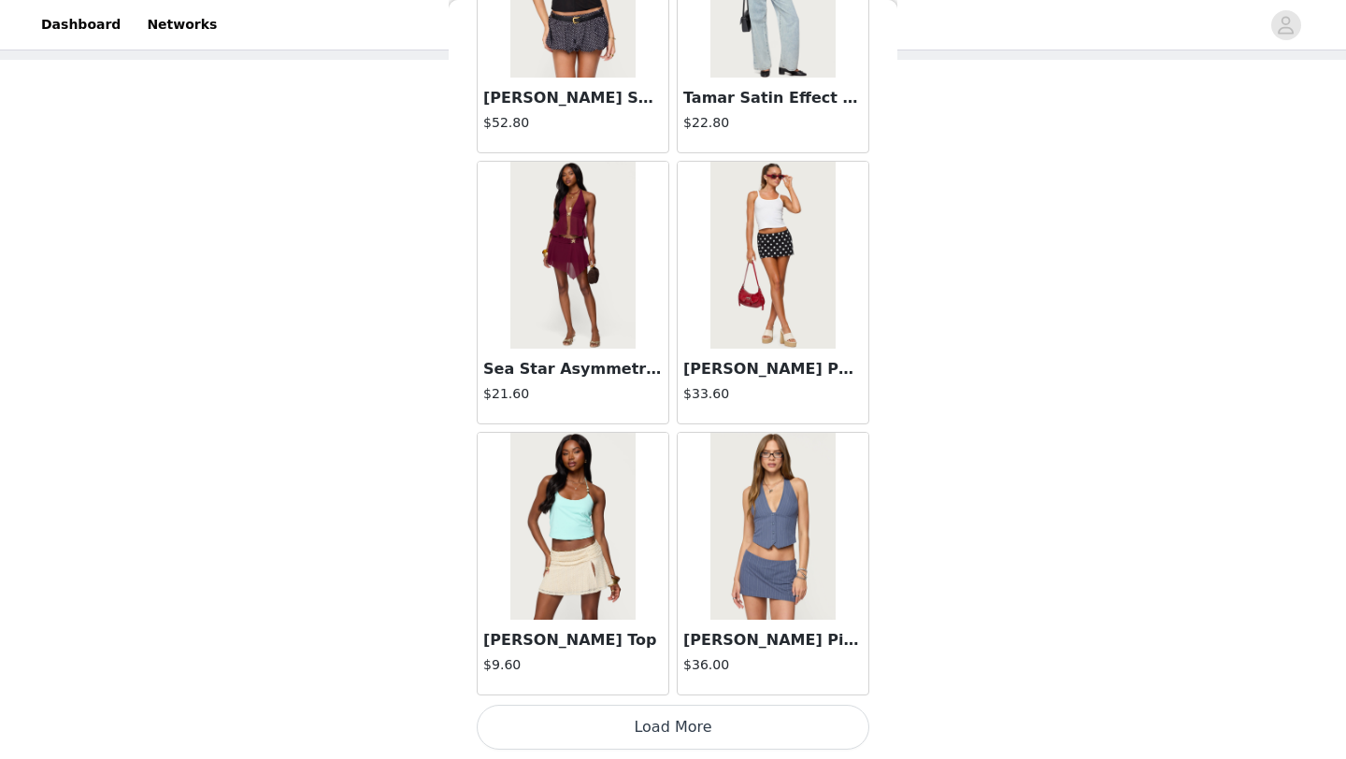
click at [696, 736] on button "Load More" at bounding box center [673, 727] width 393 height 45
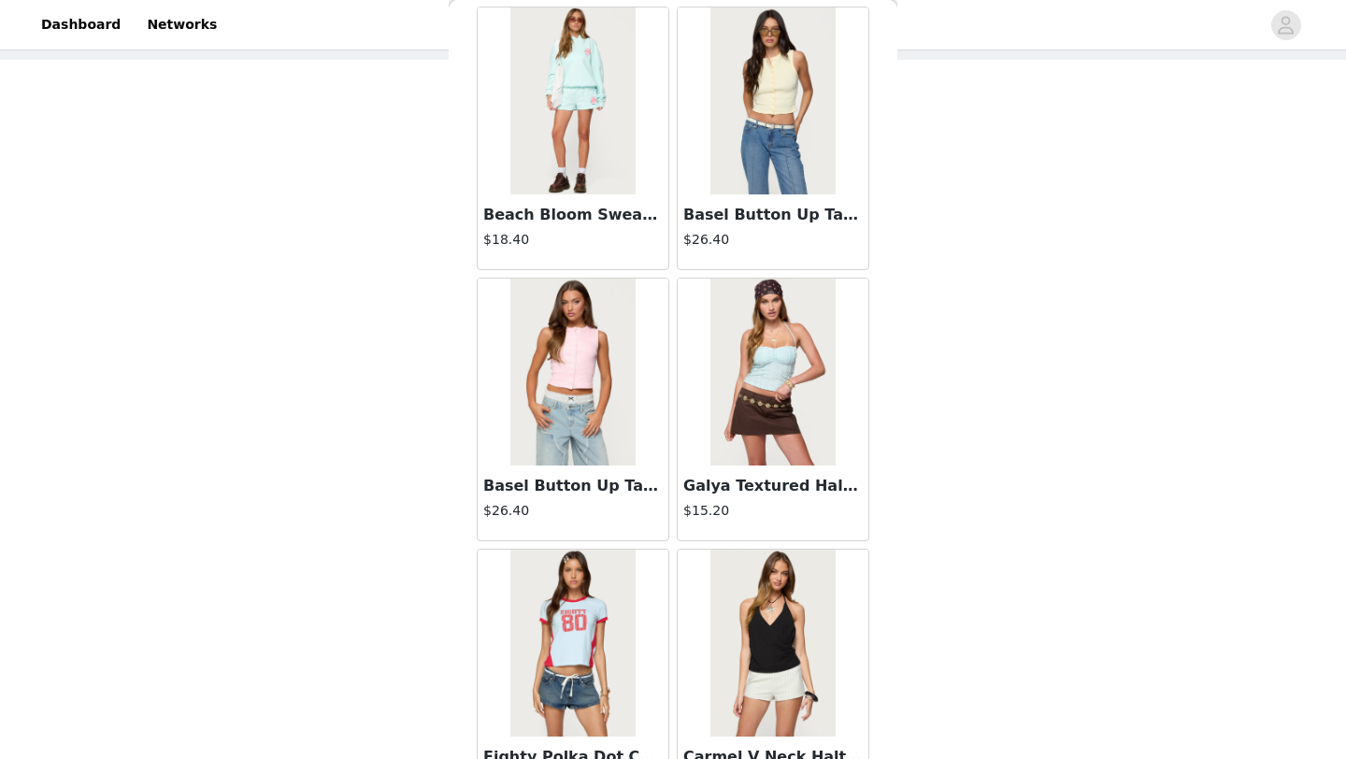
scroll to position [4812, 0]
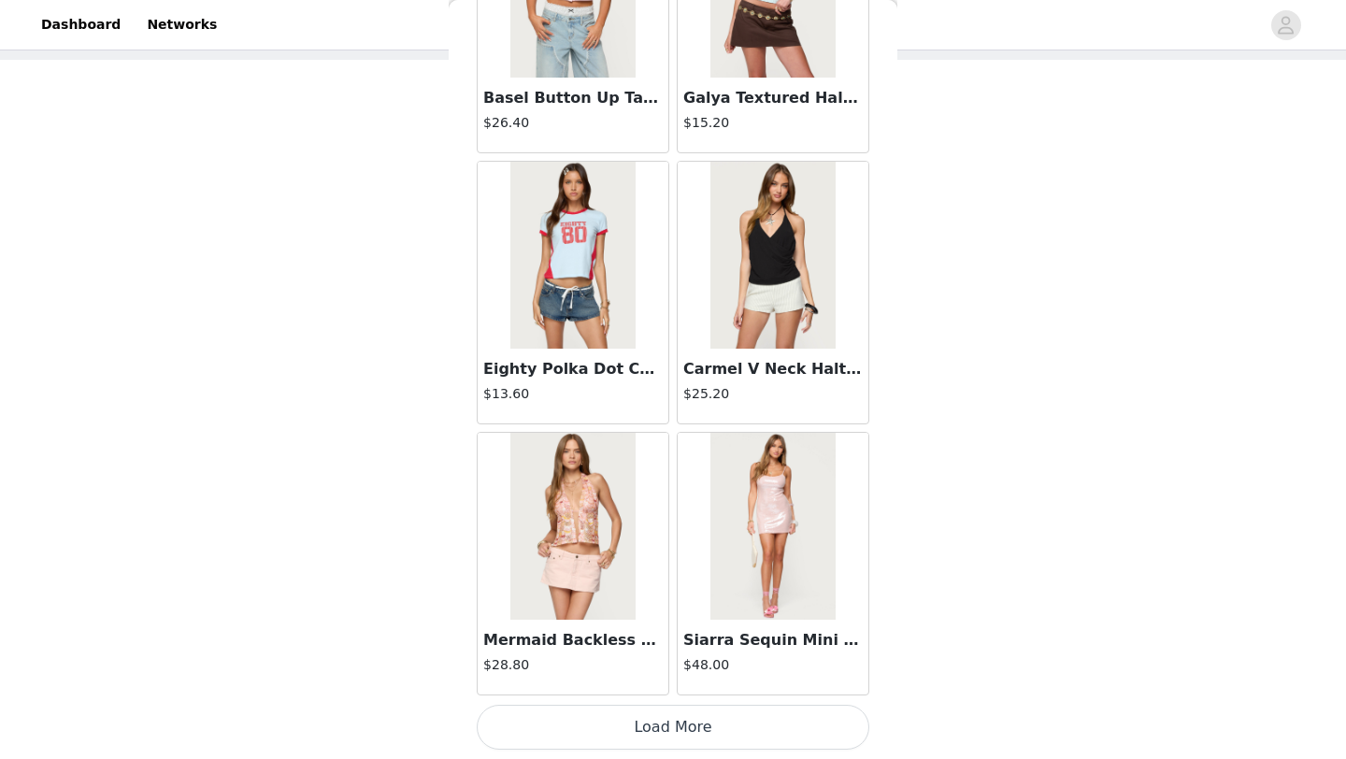
click at [718, 733] on button "Load More" at bounding box center [673, 727] width 393 height 45
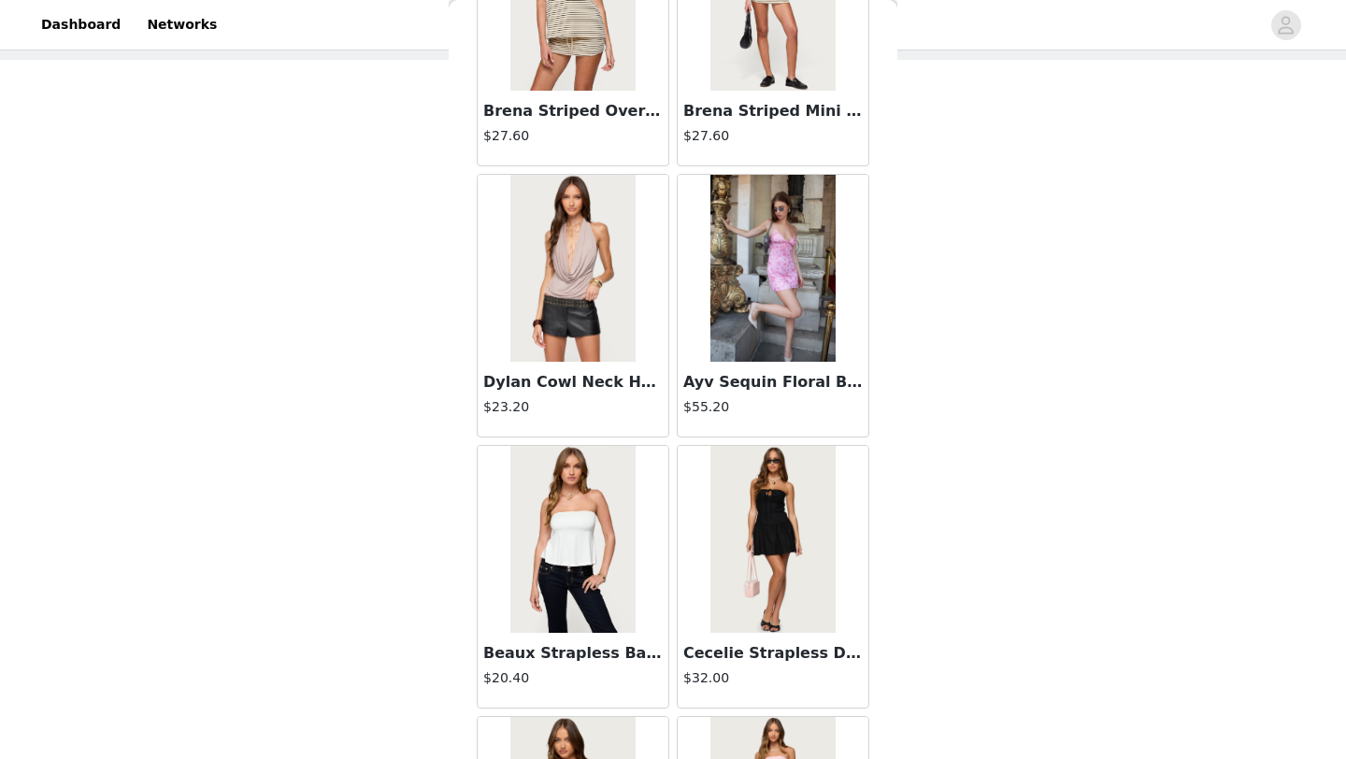
scroll to position [7523, 0]
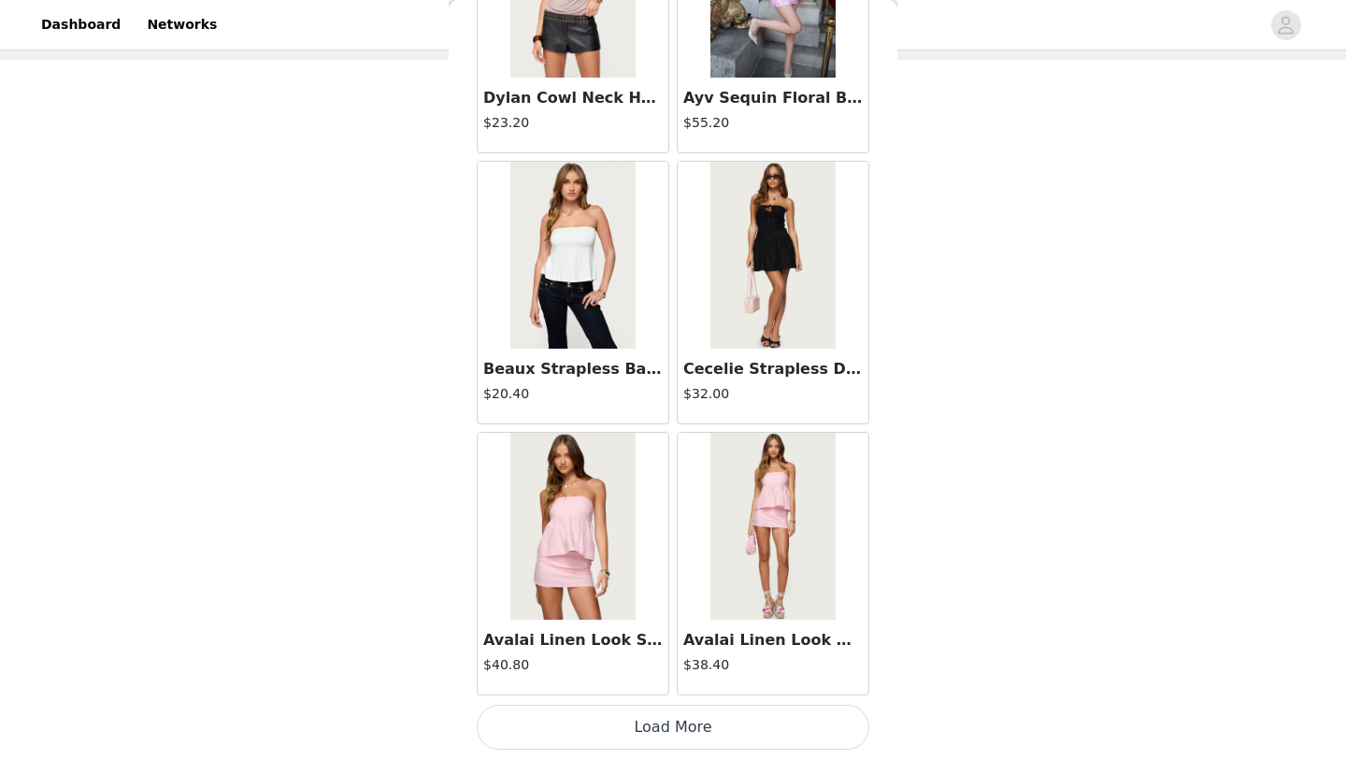
click at [710, 725] on button "Load More" at bounding box center [673, 727] width 393 height 45
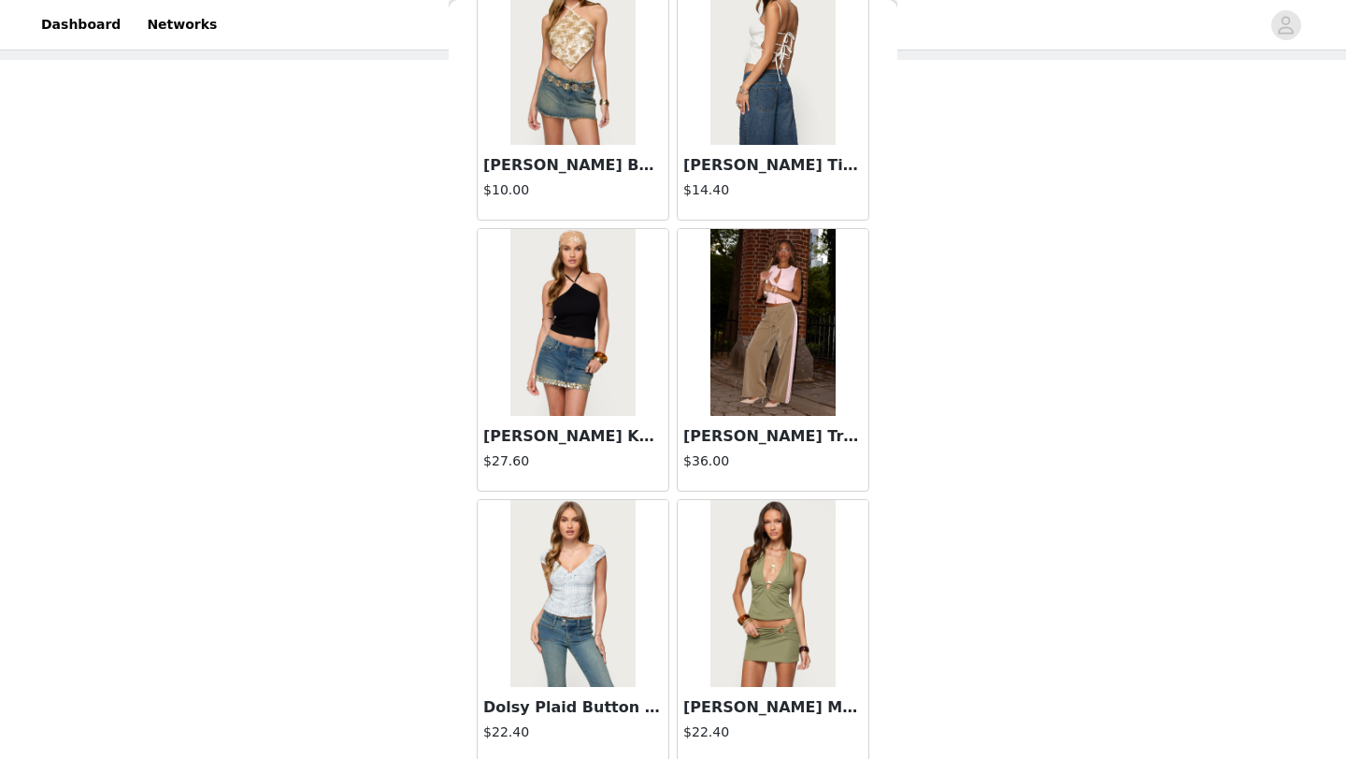
scroll to position [10234, 0]
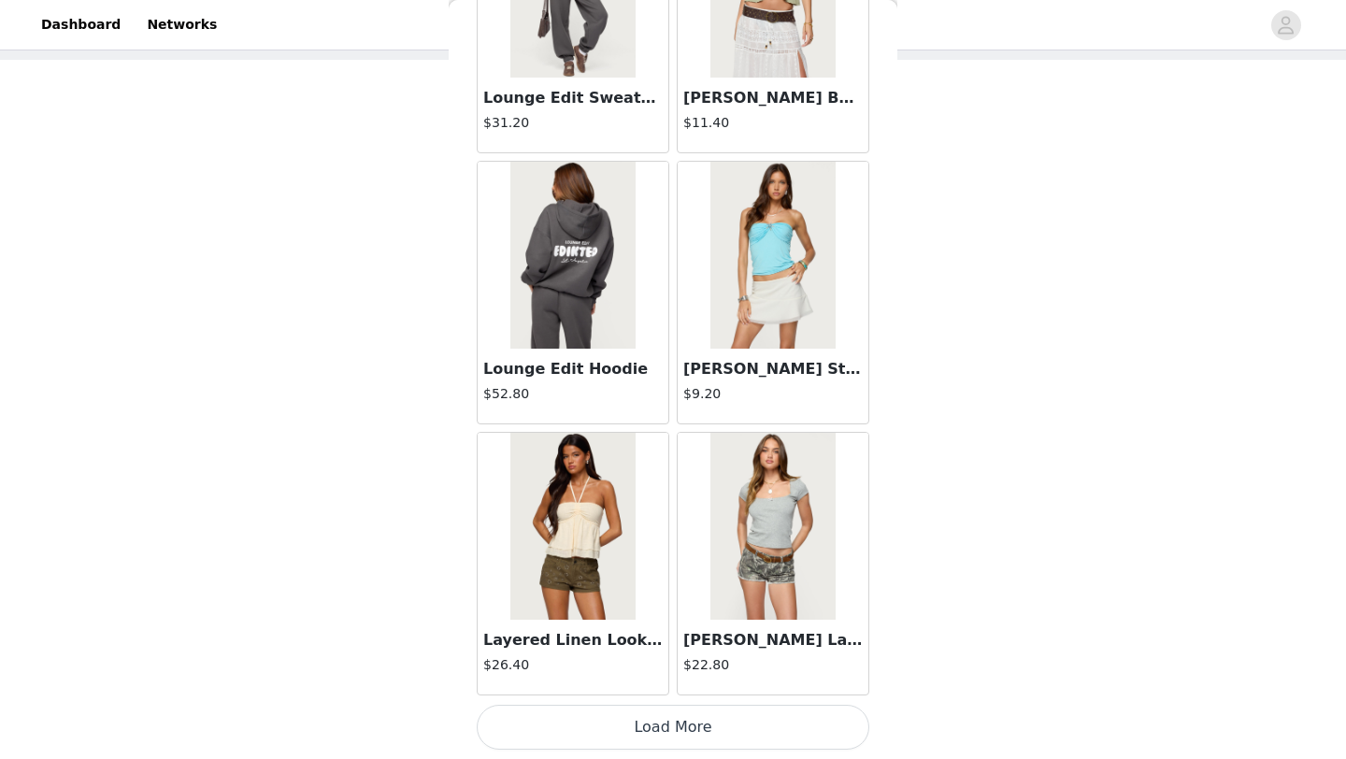
click at [706, 715] on button "Load More" at bounding box center [673, 727] width 393 height 45
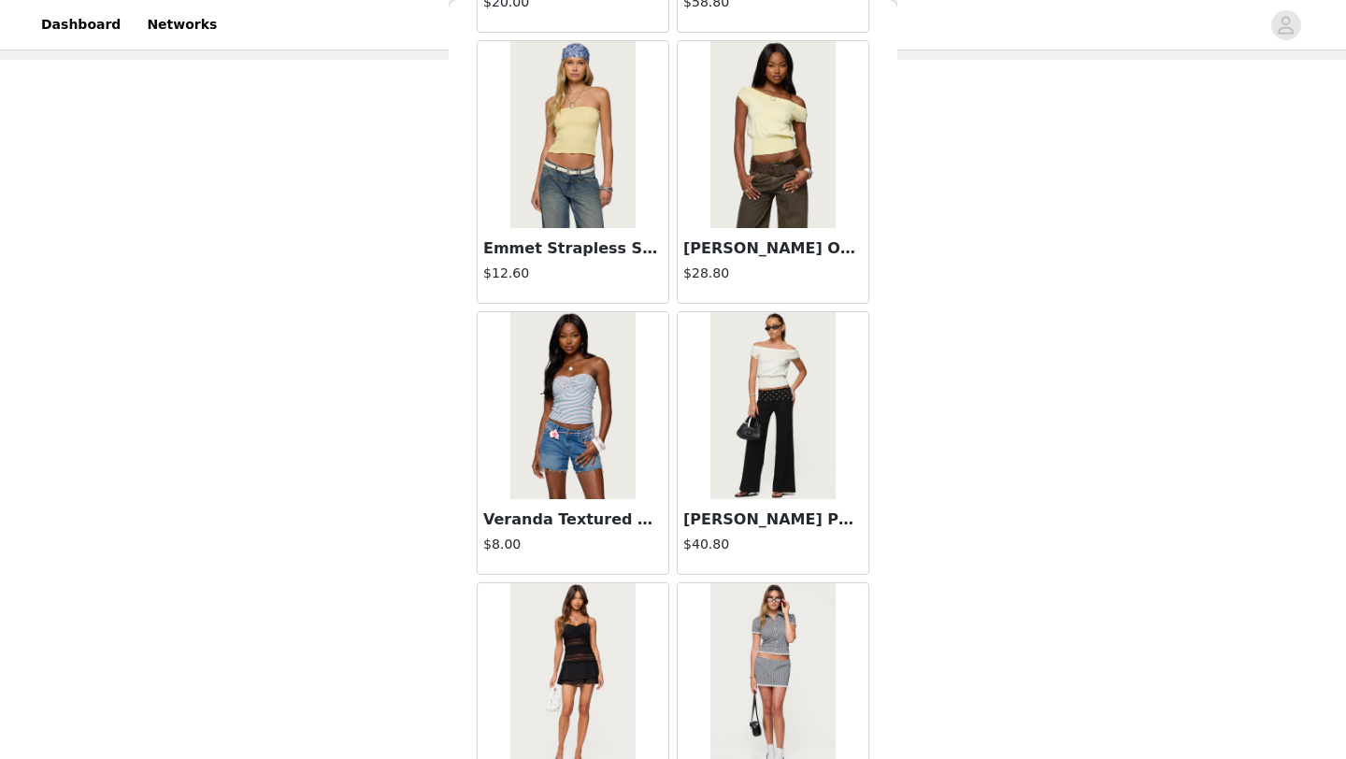
scroll to position [12945, 0]
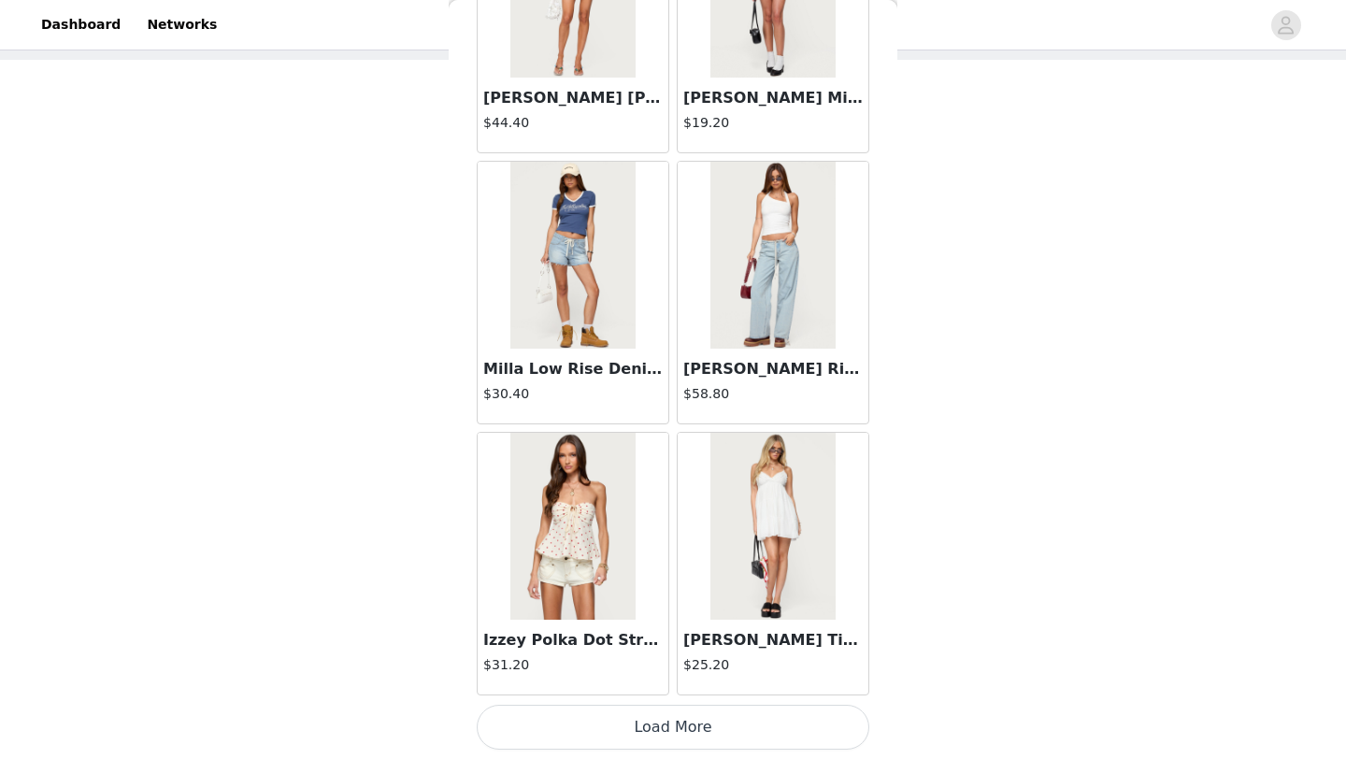
click at [710, 737] on button "Load More" at bounding box center [673, 727] width 393 height 45
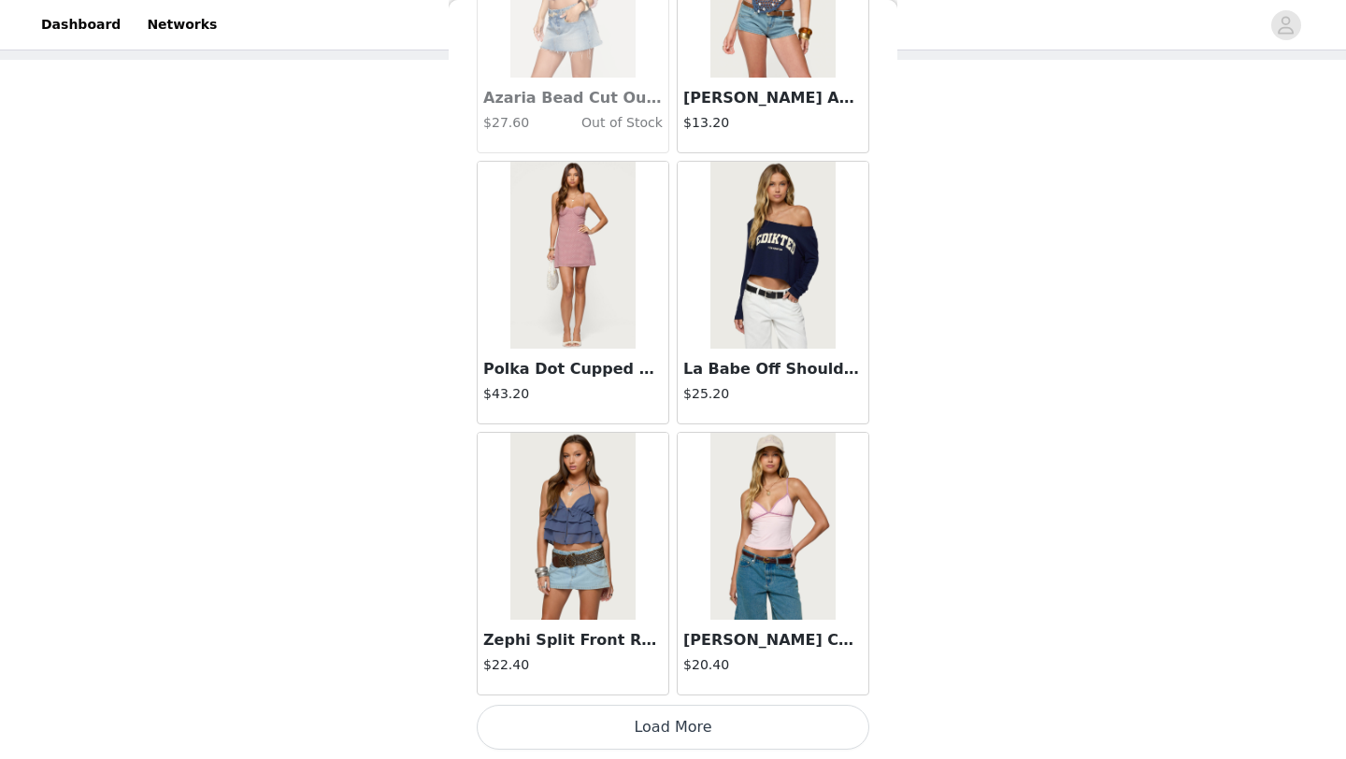
click at [703, 737] on button "Load More" at bounding box center [673, 727] width 393 height 45
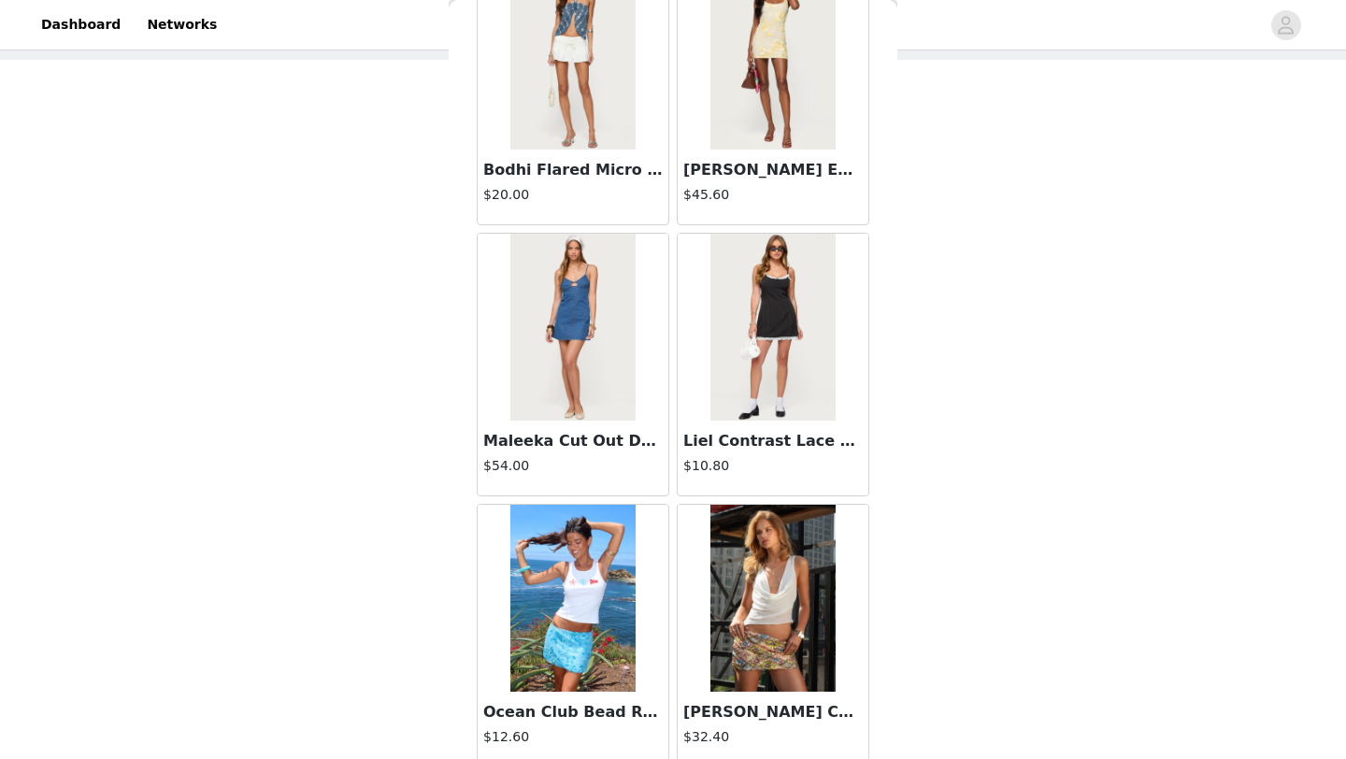
scroll to position [18367, 0]
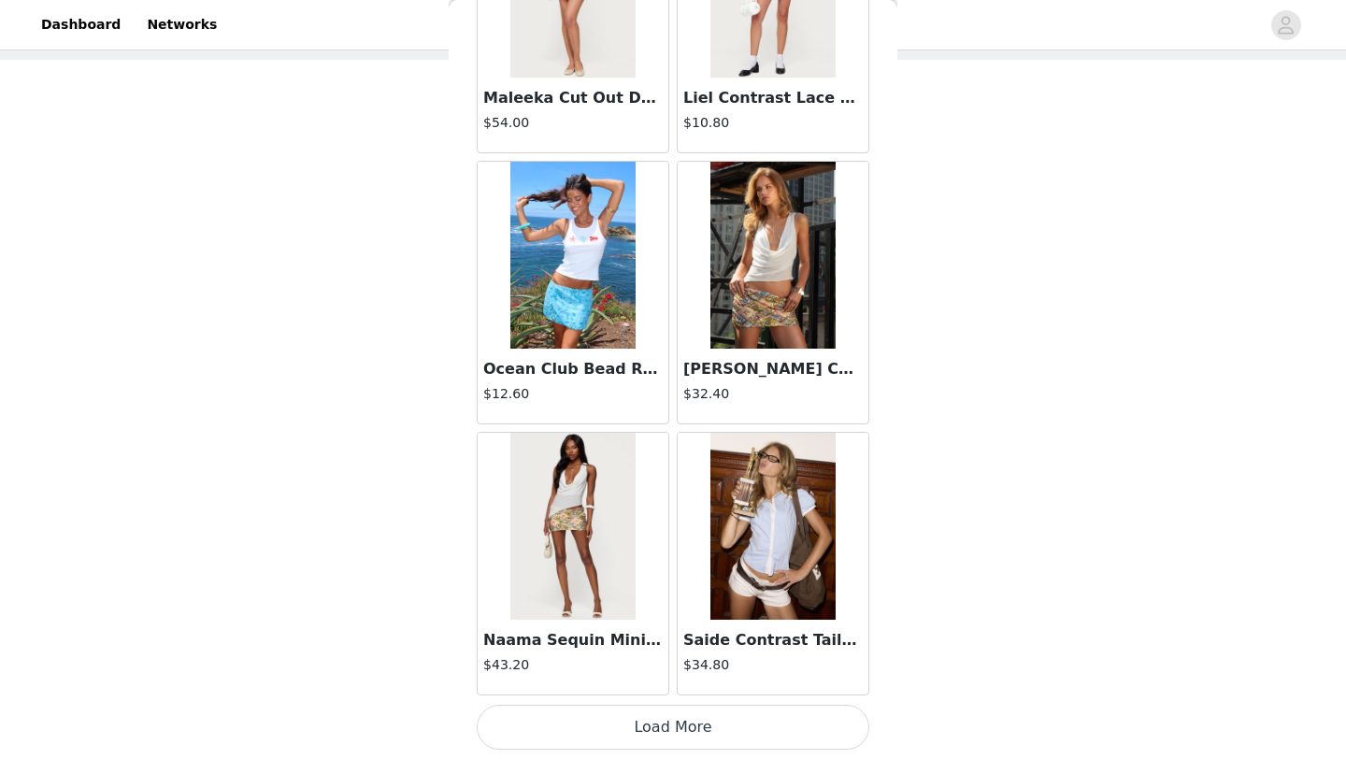
click at [681, 723] on button "Load More" at bounding box center [673, 727] width 393 height 45
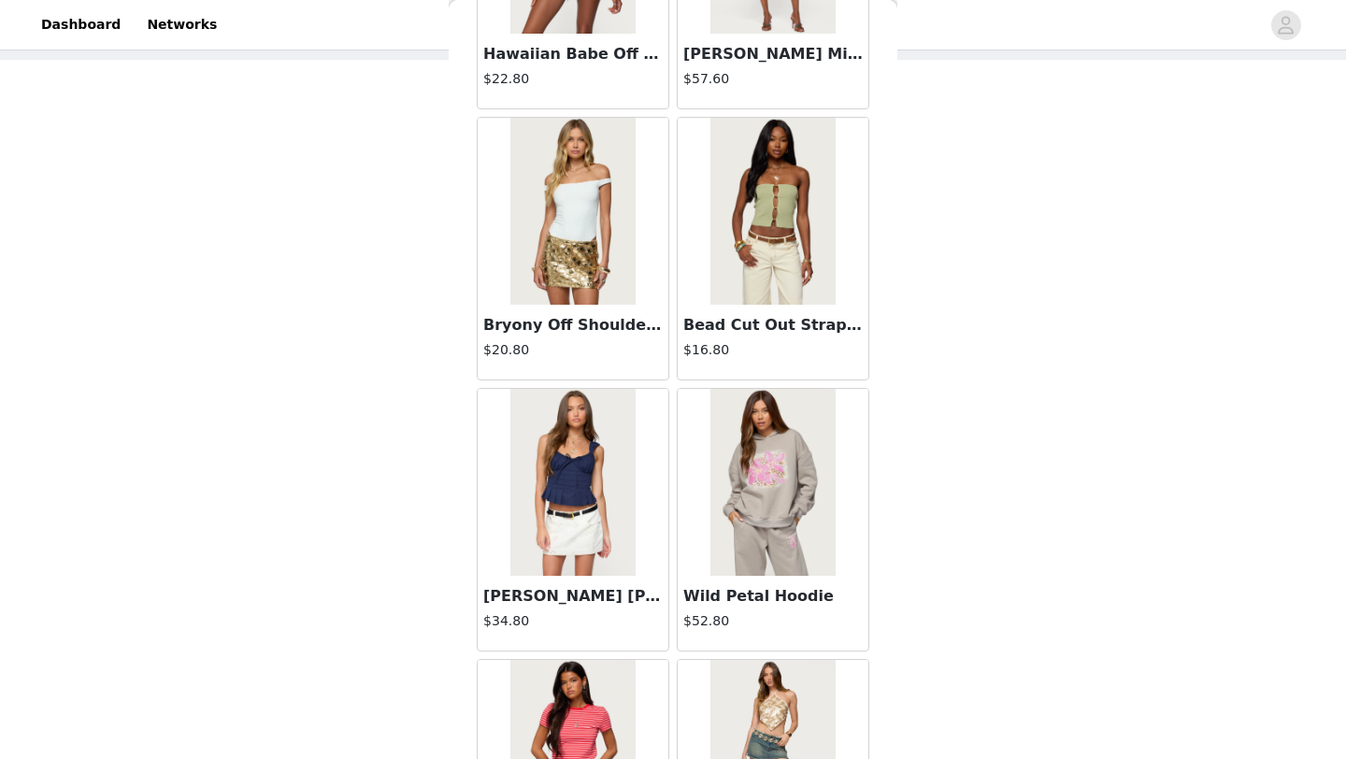
scroll to position [21078, 0]
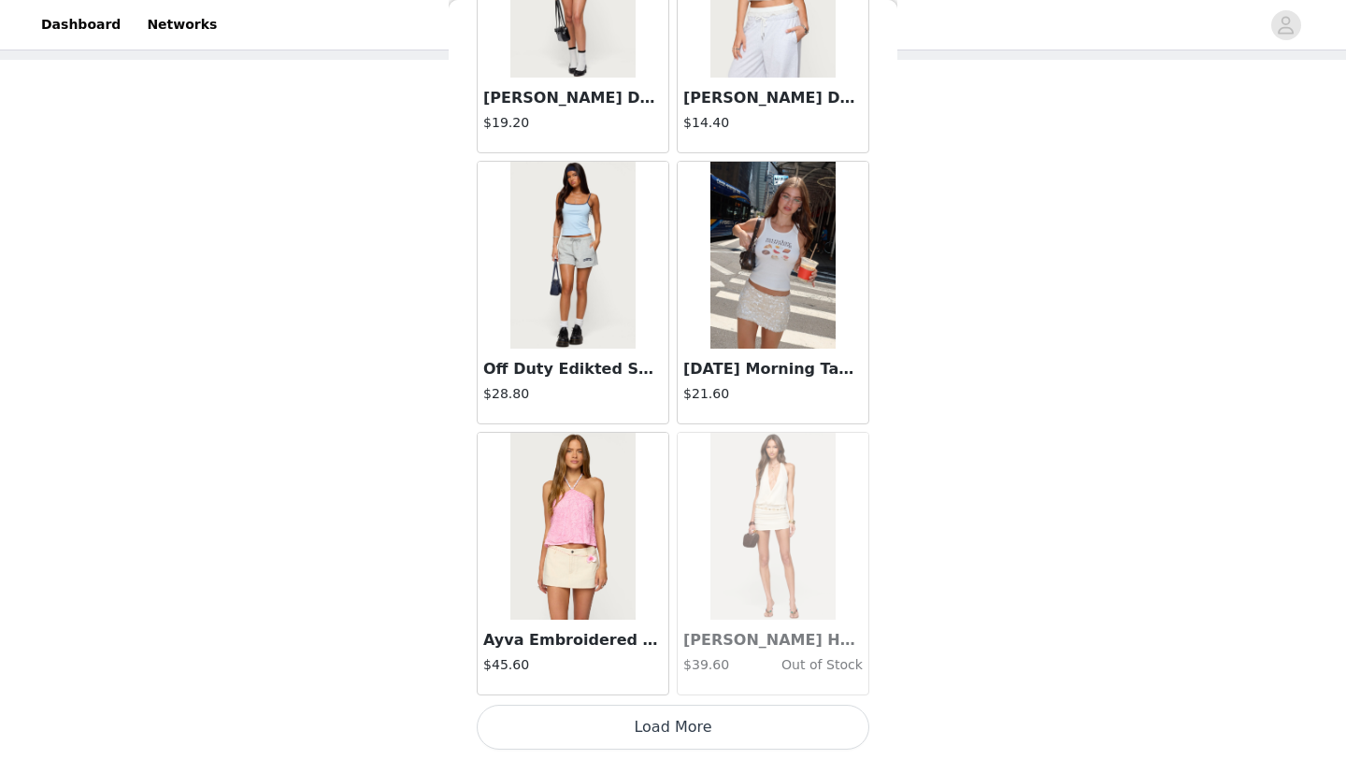
click at [682, 729] on button "Load More" at bounding box center [673, 727] width 393 height 45
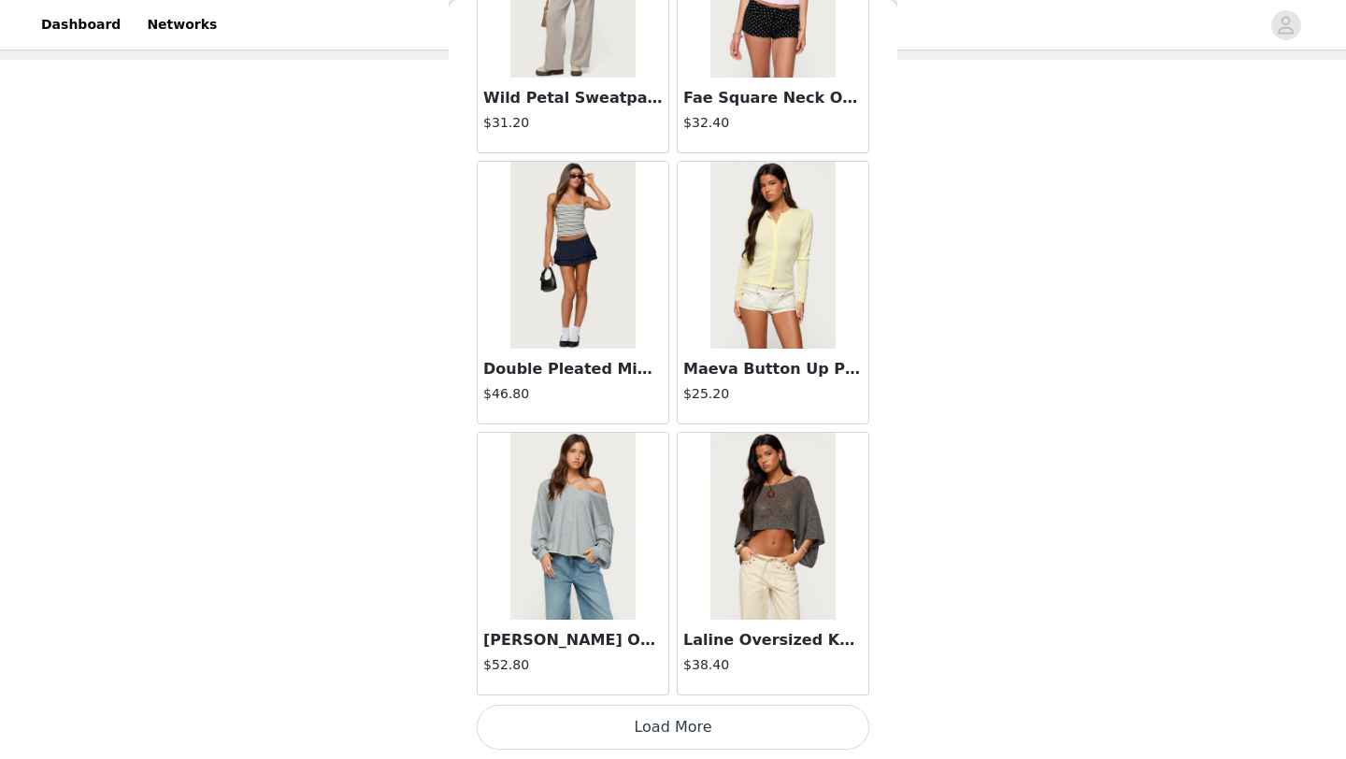
scroll to position [23786, 0]
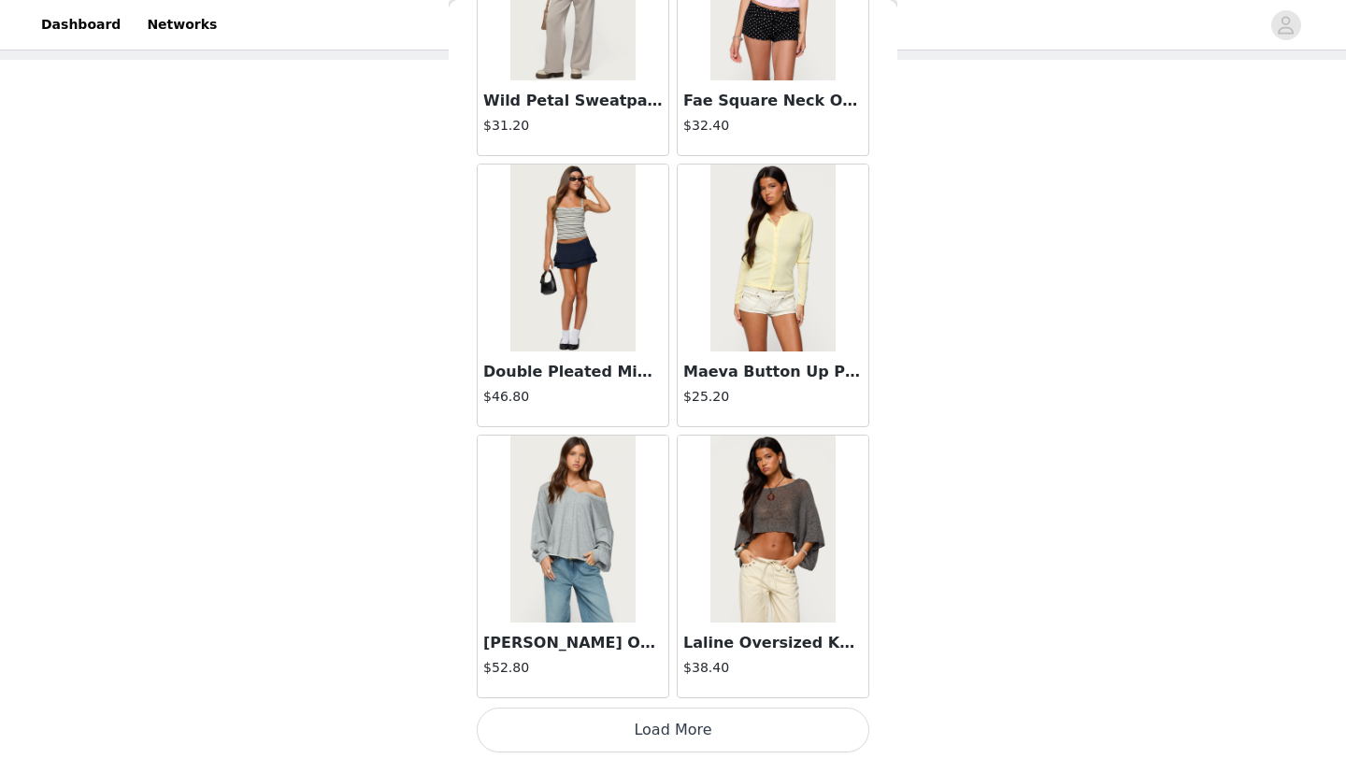
click at [683, 733] on button "Load More" at bounding box center [673, 730] width 393 height 45
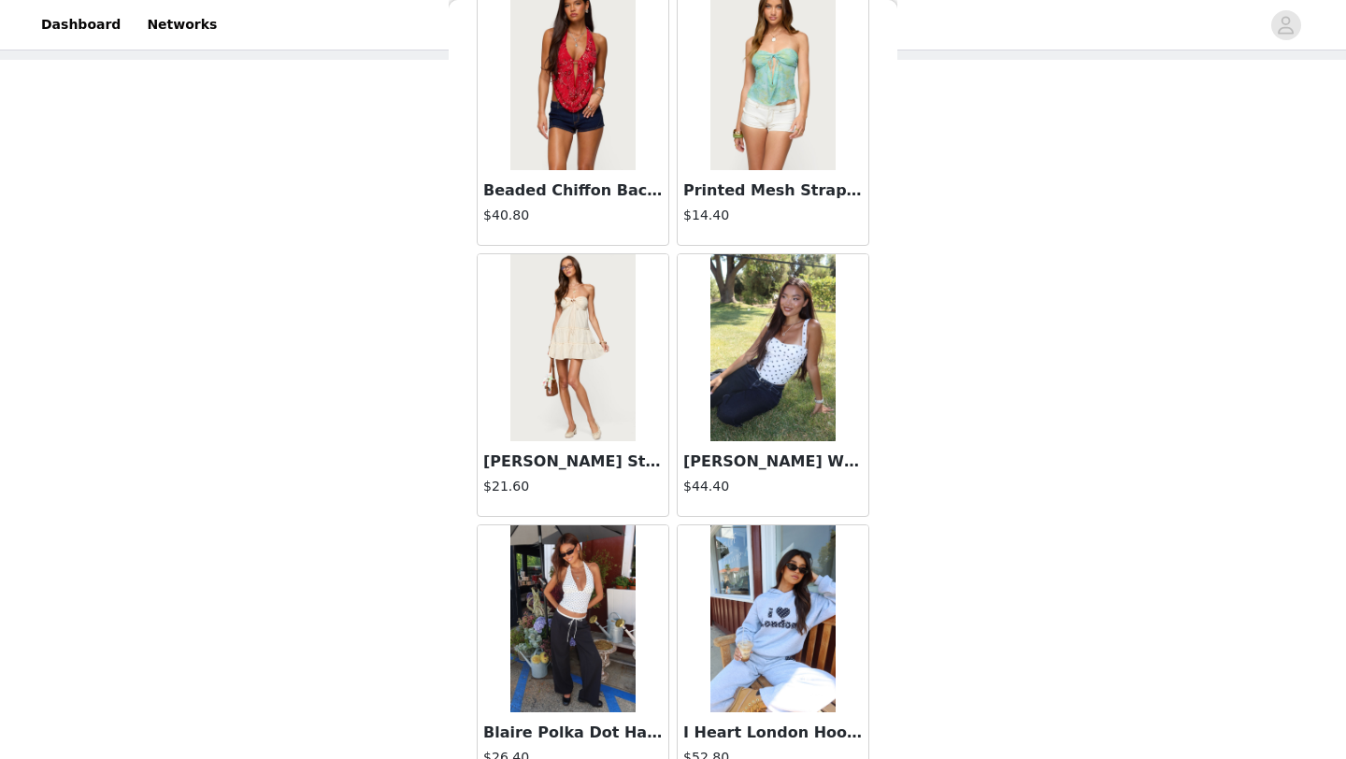
scroll to position [26500, 0]
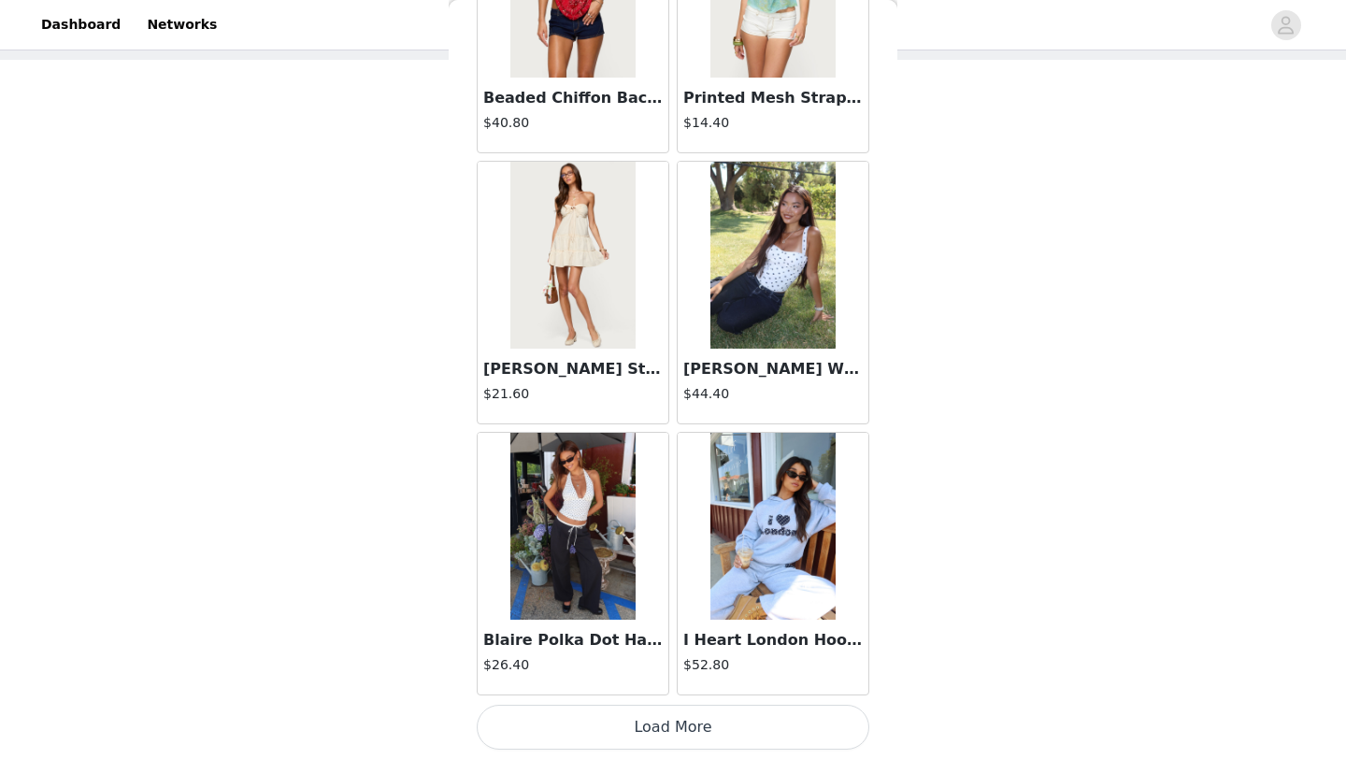
click at [663, 724] on button "Load More" at bounding box center [673, 727] width 393 height 45
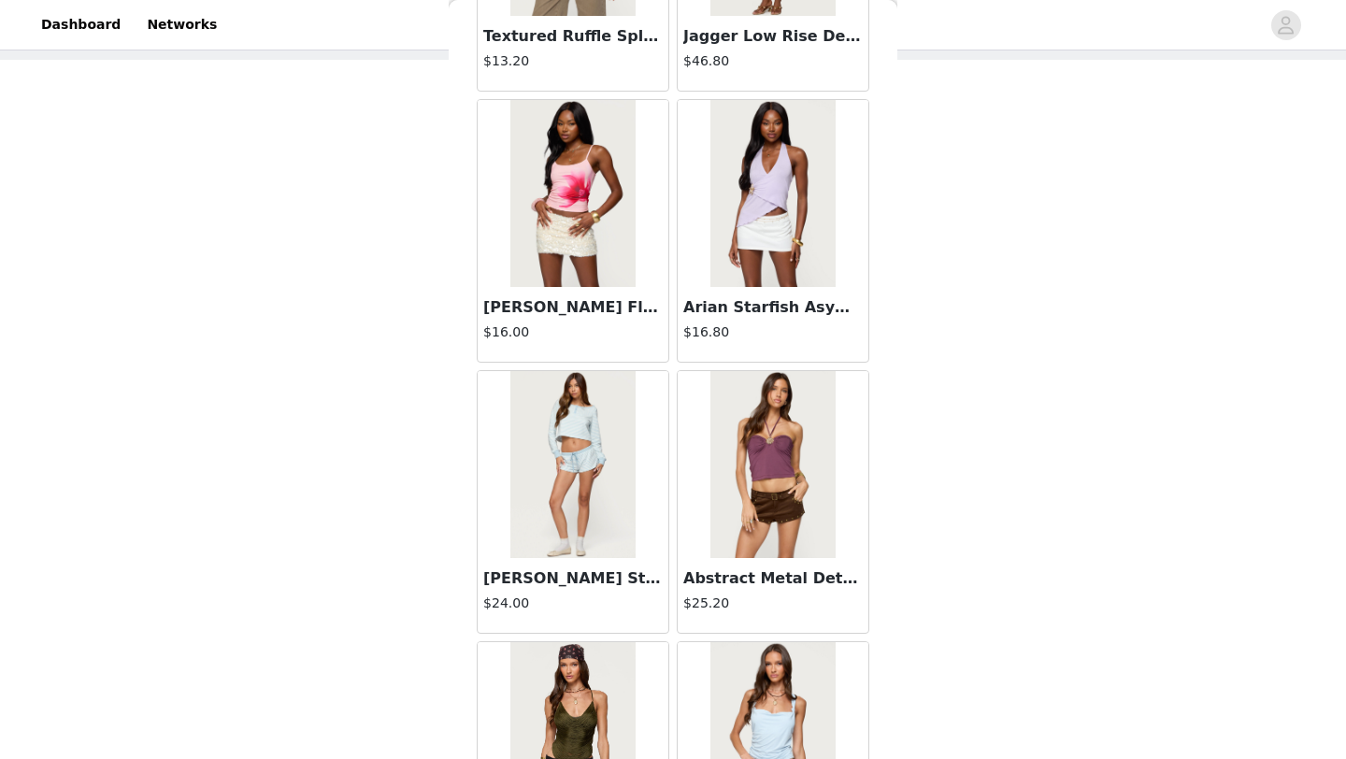
scroll to position [29211, 0]
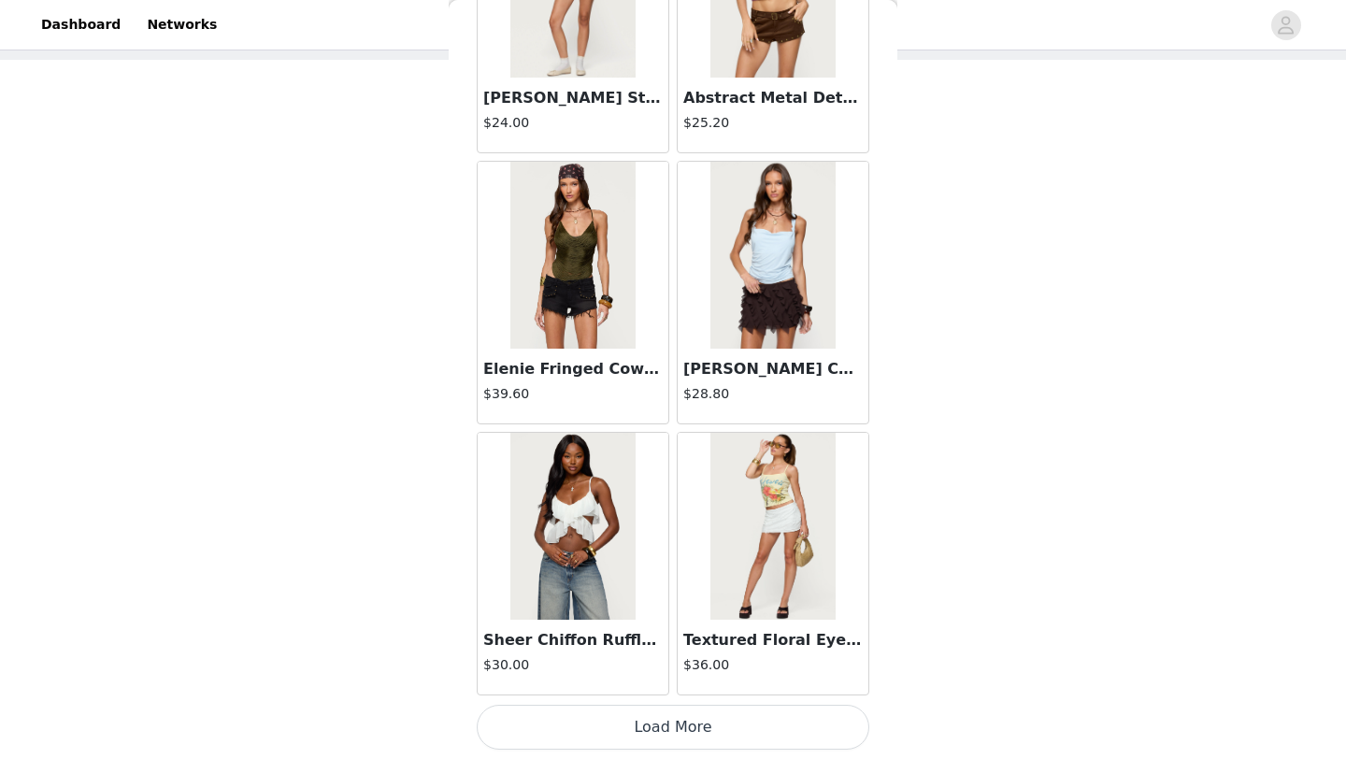
click at [674, 733] on button "Load More" at bounding box center [673, 727] width 393 height 45
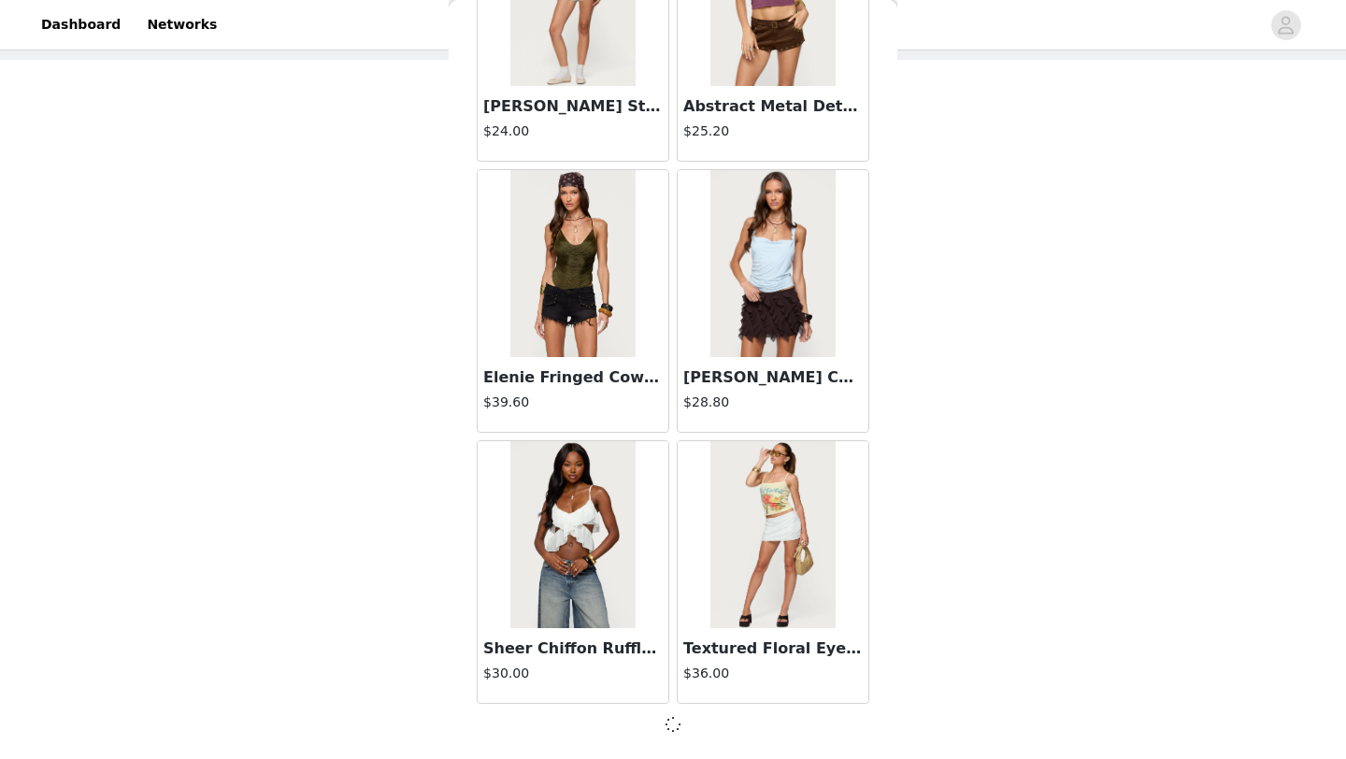
scroll to position [29203, 0]
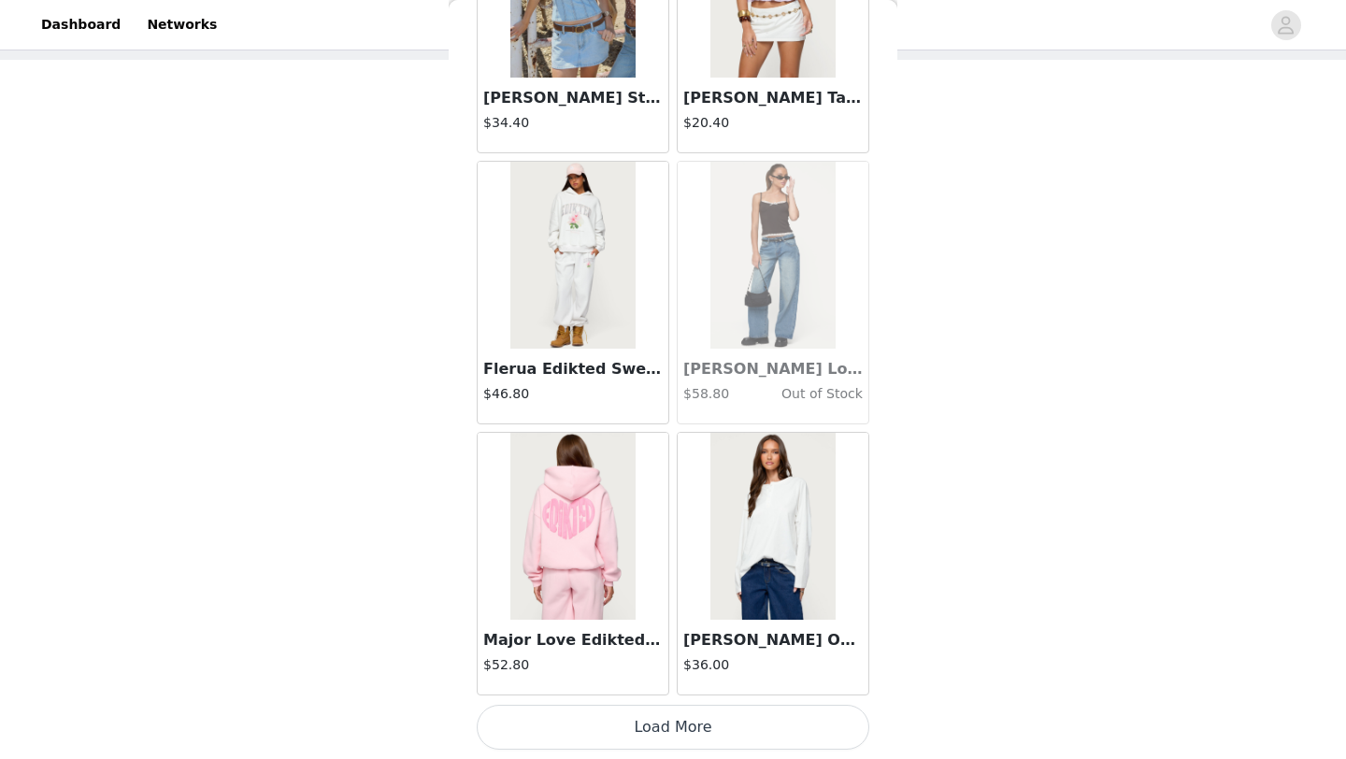
click at [681, 738] on button "Load More" at bounding box center [673, 727] width 393 height 45
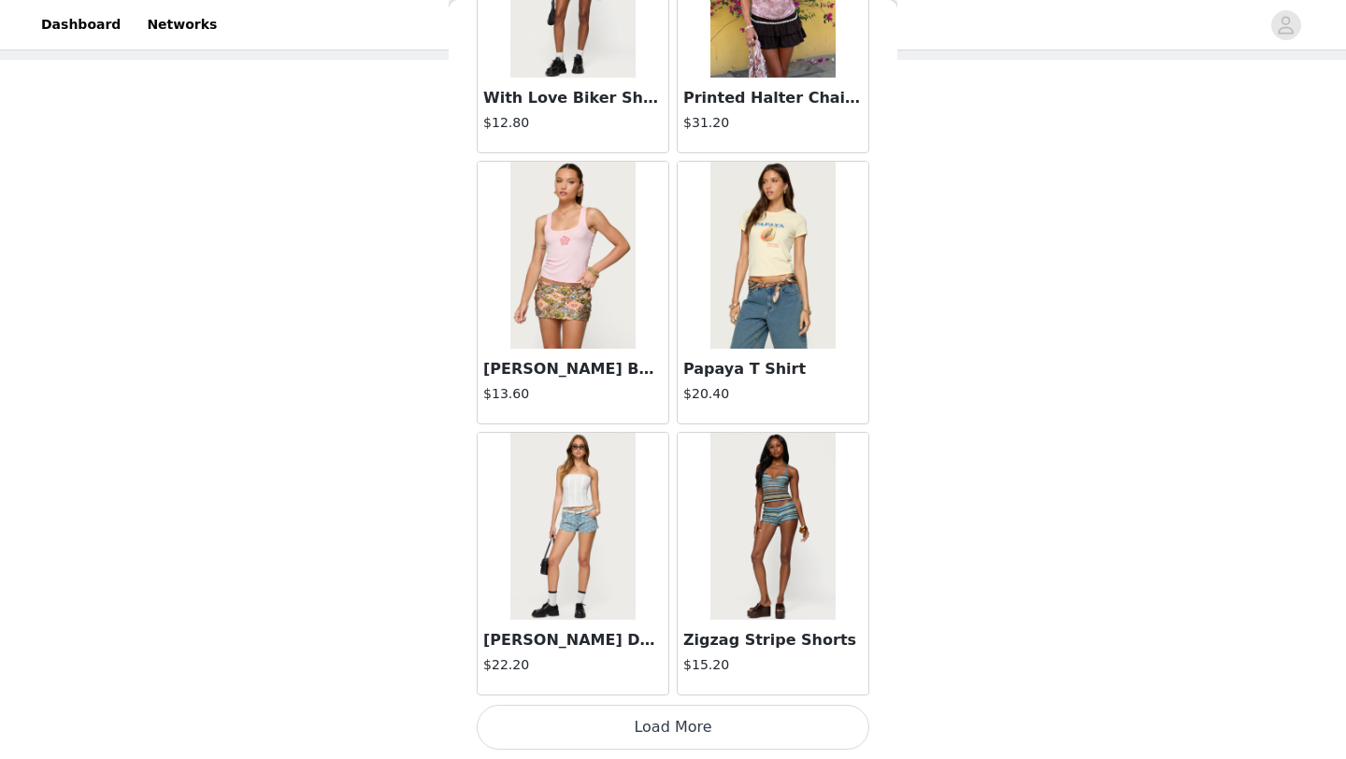
scroll to position [34630, 0]
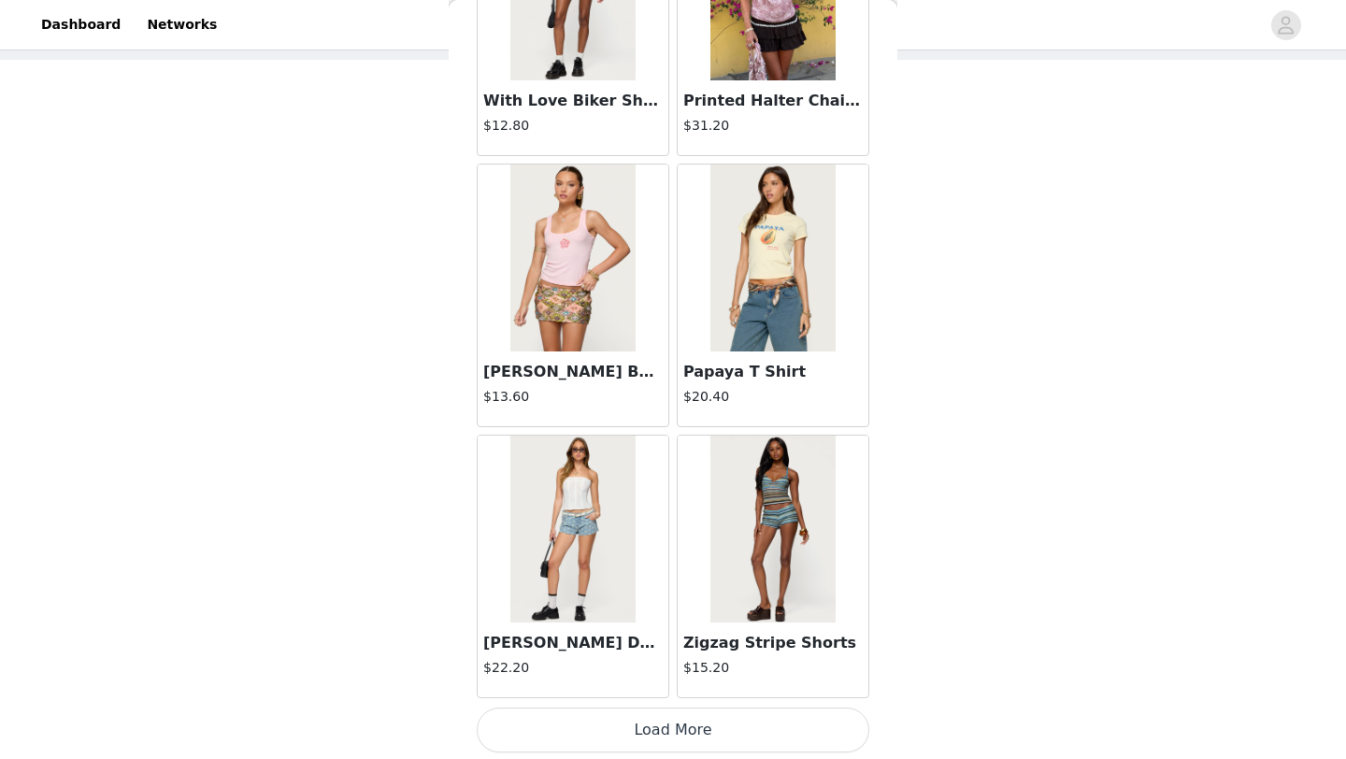
click at [651, 719] on button "Load More" at bounding box center [673, 730] width 393 height 45
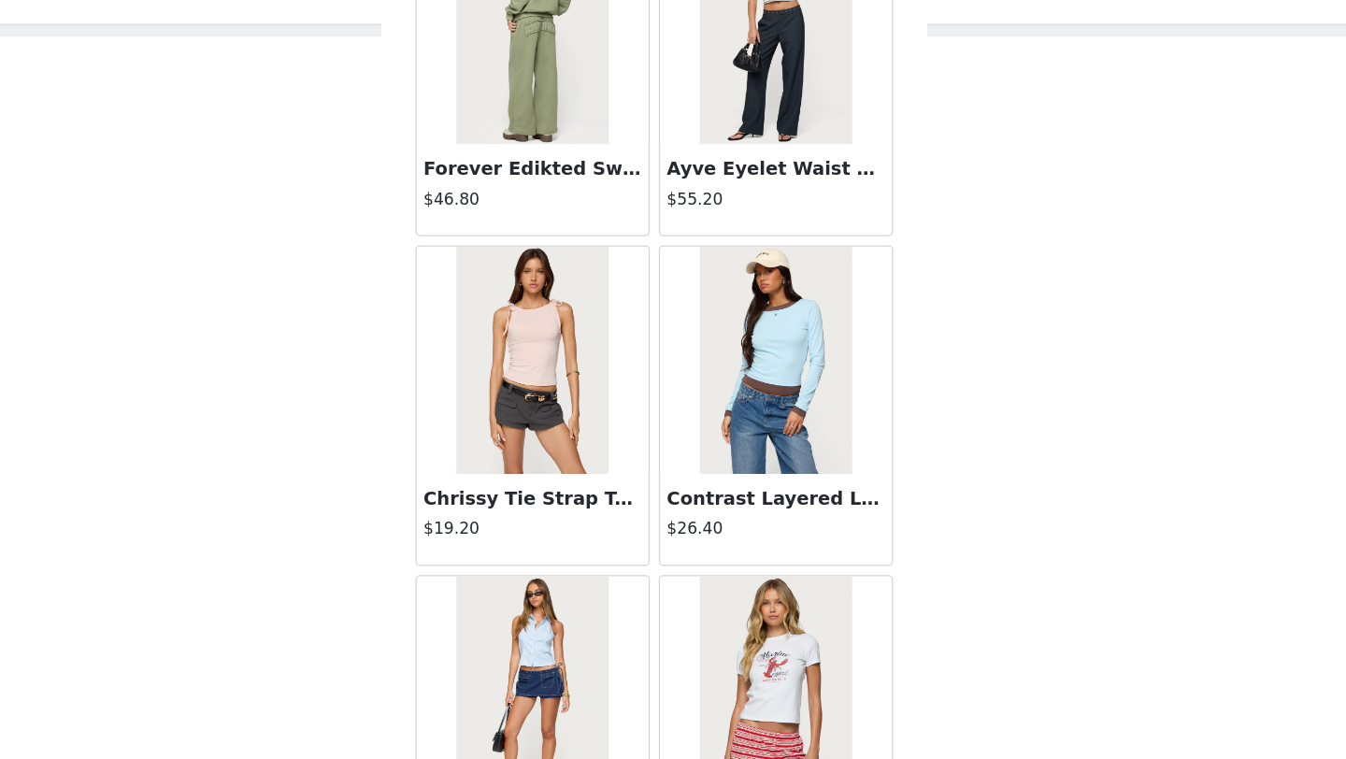
scroll to position [36461, 0]
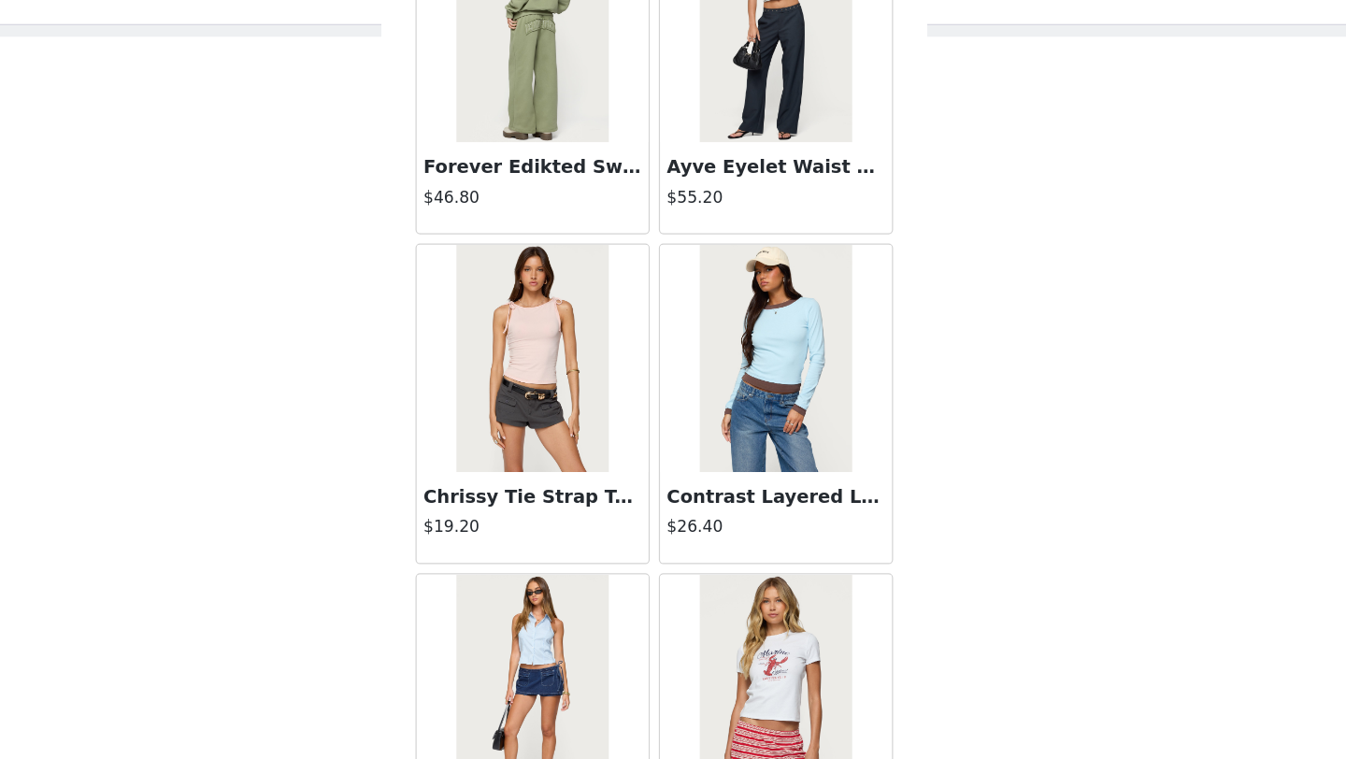
click at [780, 117] on img at bounding box center [772, 53] width 124 height 187
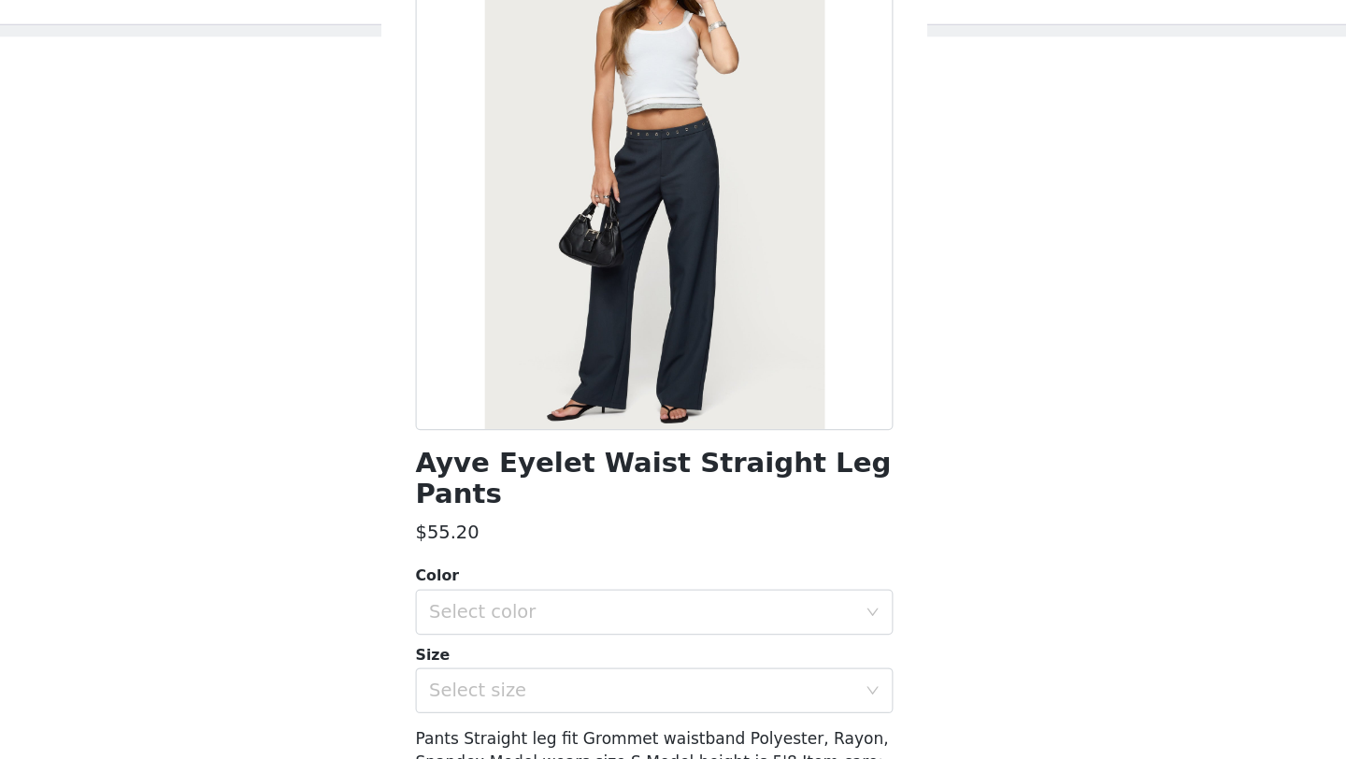
scroll to position [129, 0]
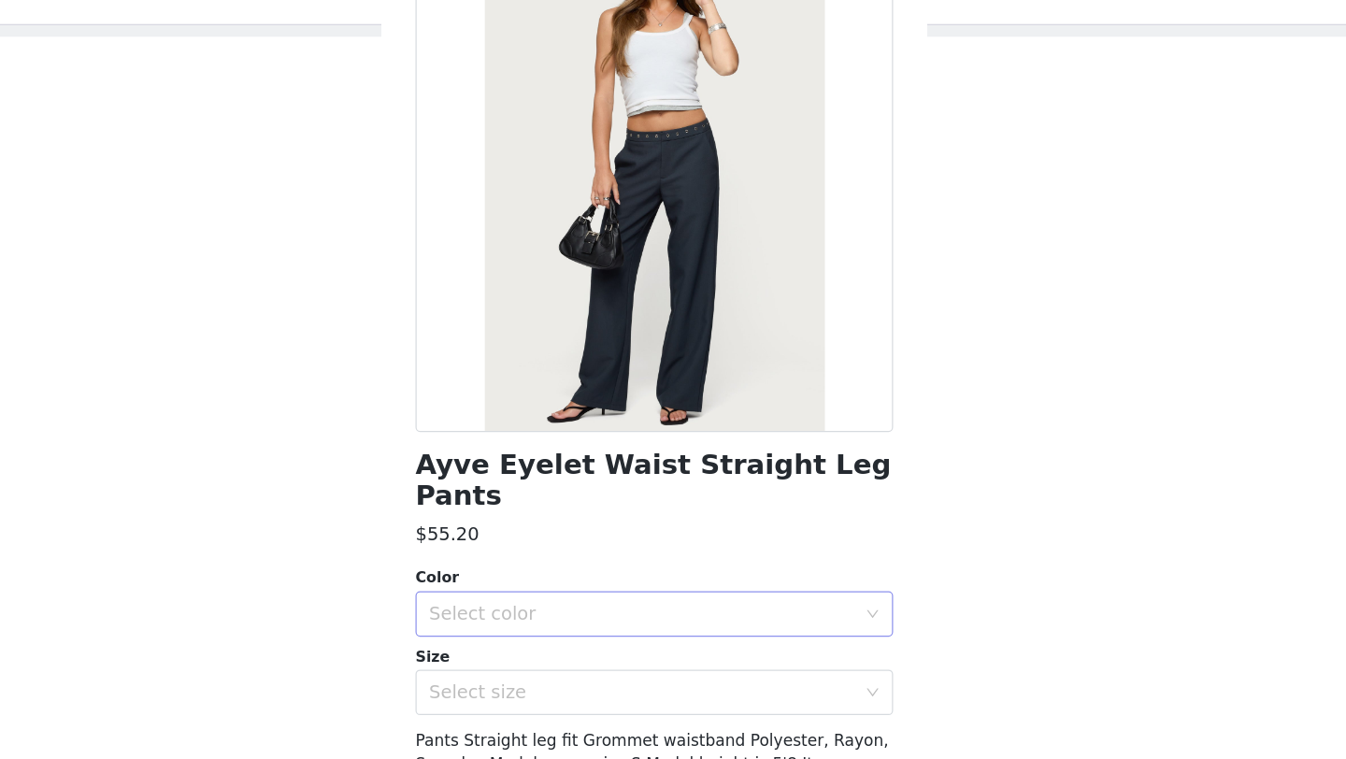
click at [626, 517] on div "Select color" at bounding box center [667, 535] width 358 height 36
click at [615, 555] on li "DARK GRAY" at bounding box center [673, 550] width 393 height 30
click at [614, 584] on div "Select size" at bounding box center [667, 599] width 358 height 36
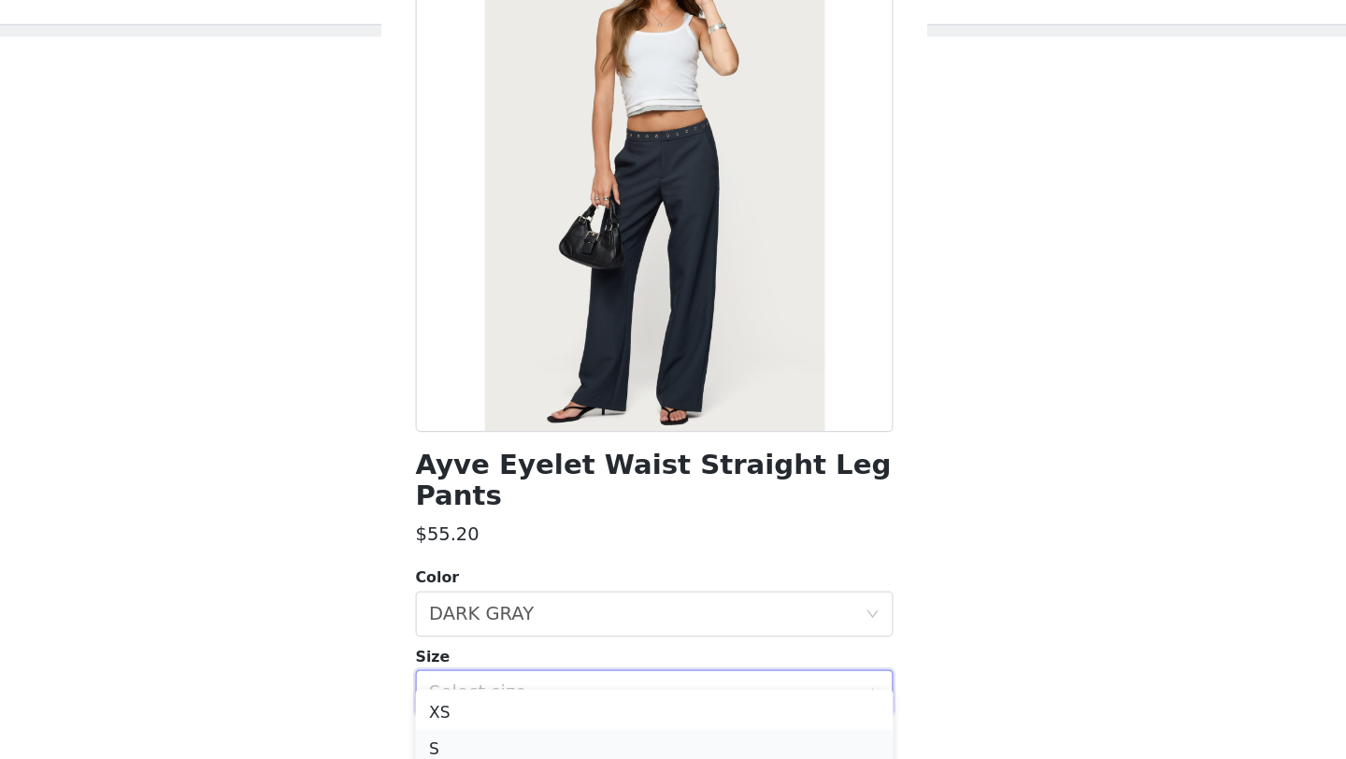
click at [616, 638] on li "S" at bounding box center [673, 645] width 393 height 30
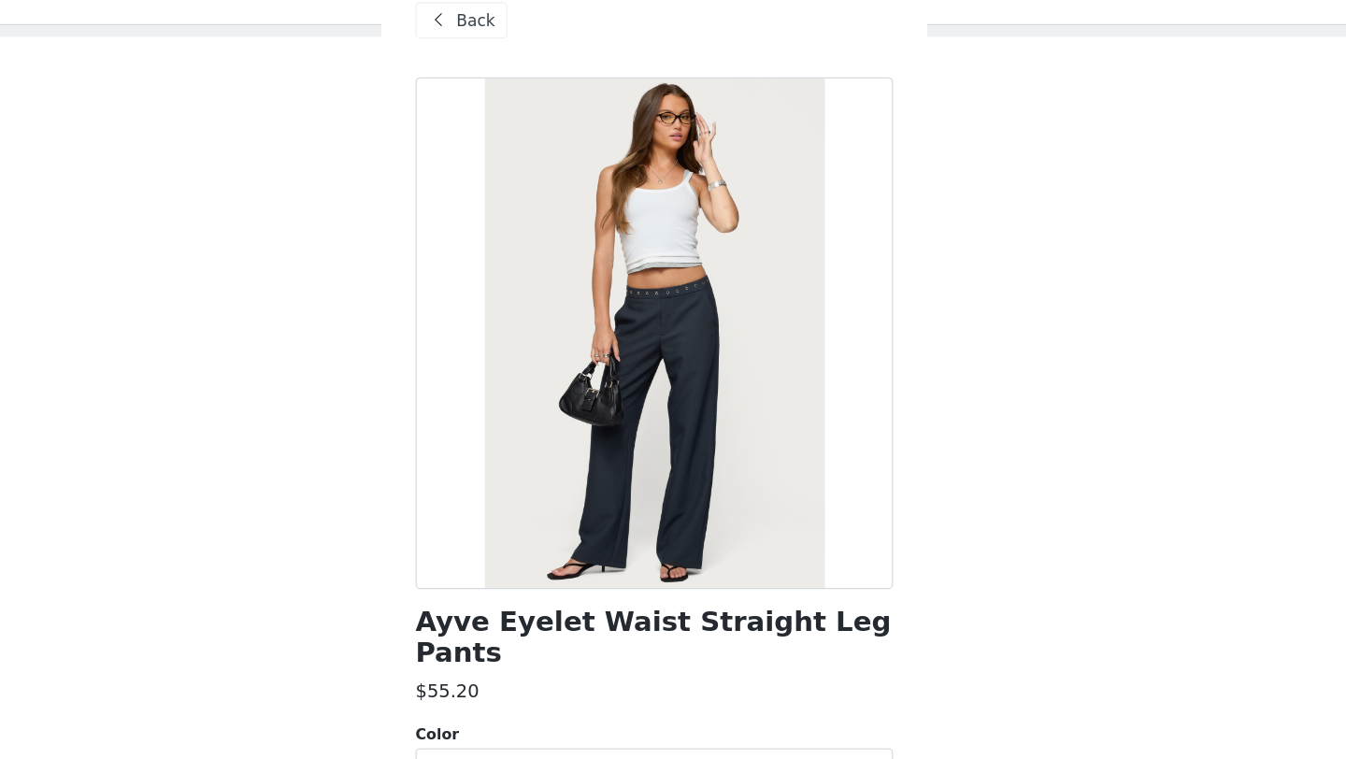
scroll to position [131, 0]
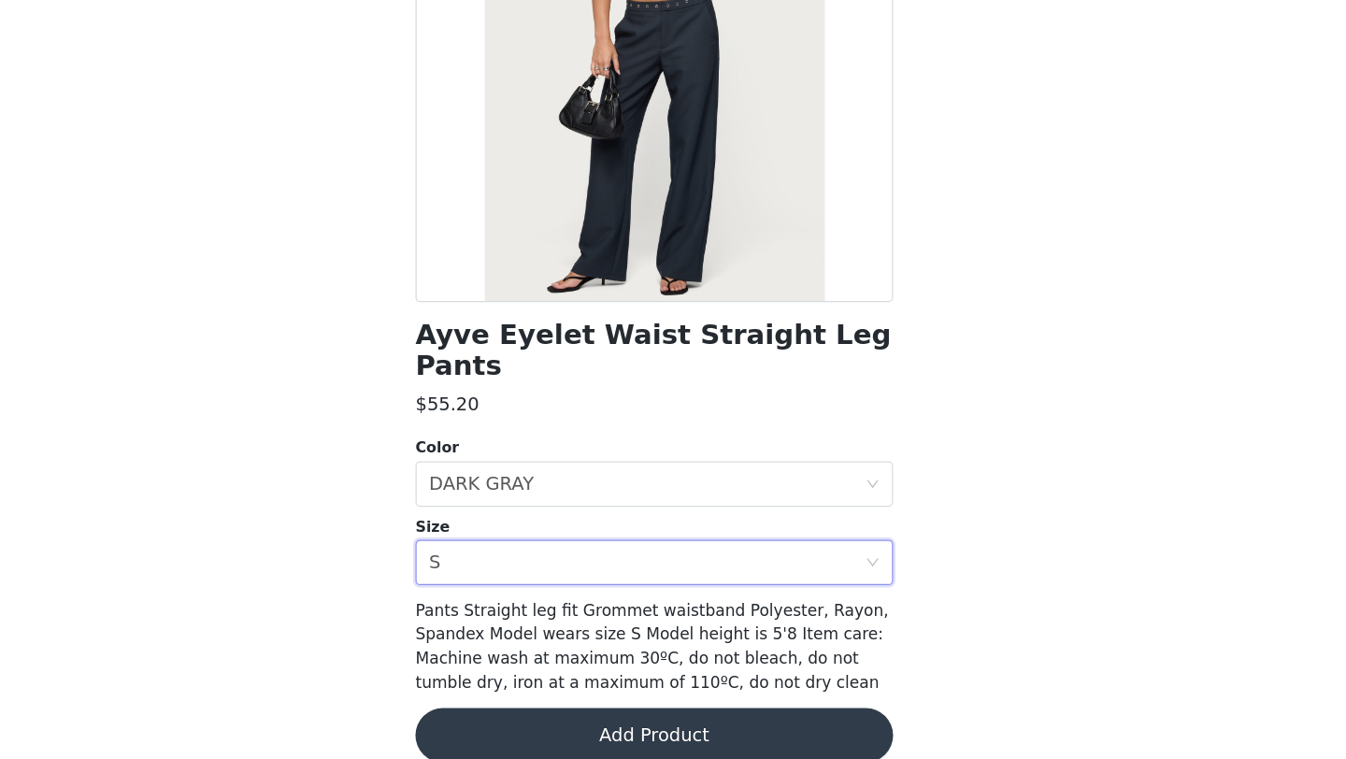
click at [665, 724] on button "Add Product" at bounding box center [673, 739] width 393 height 45
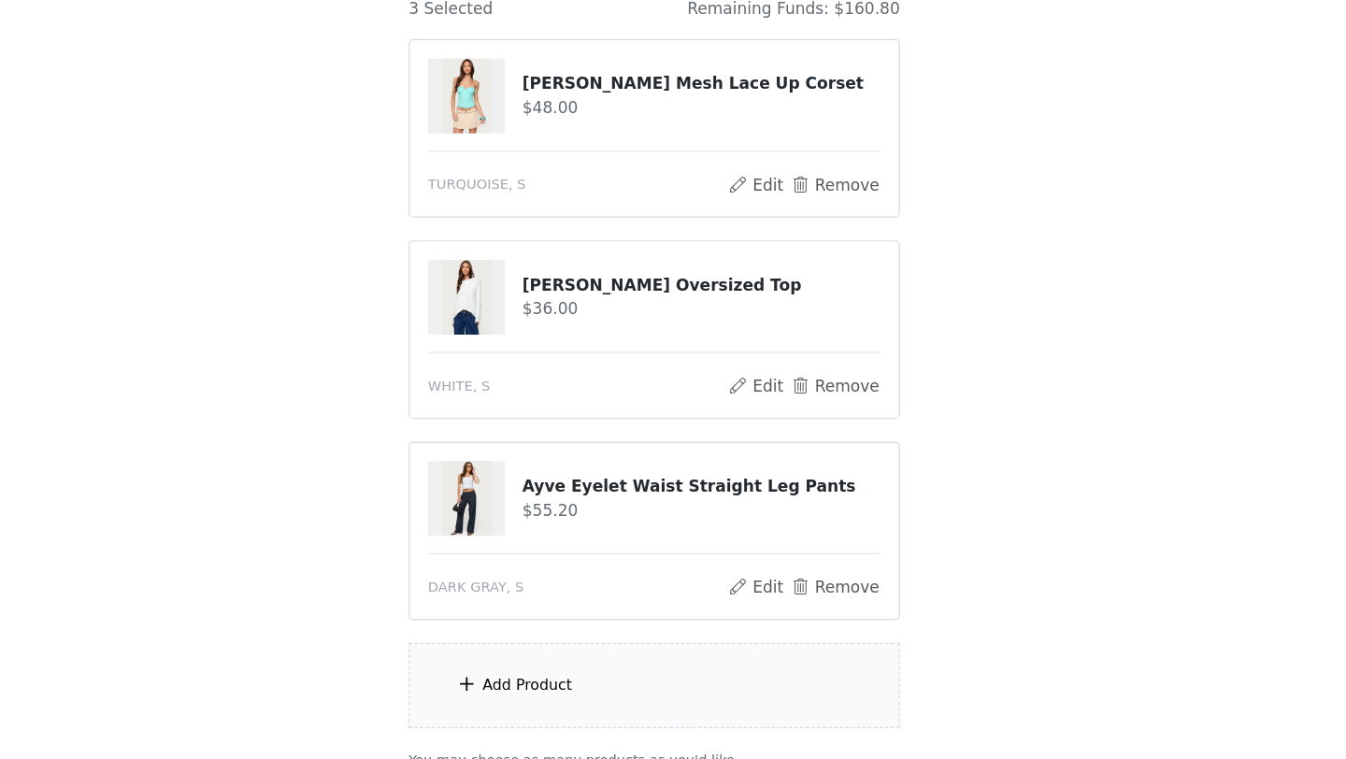
click at [598, 705] on div "Add Product" at bounding box center [569, 697] width 74 height 19
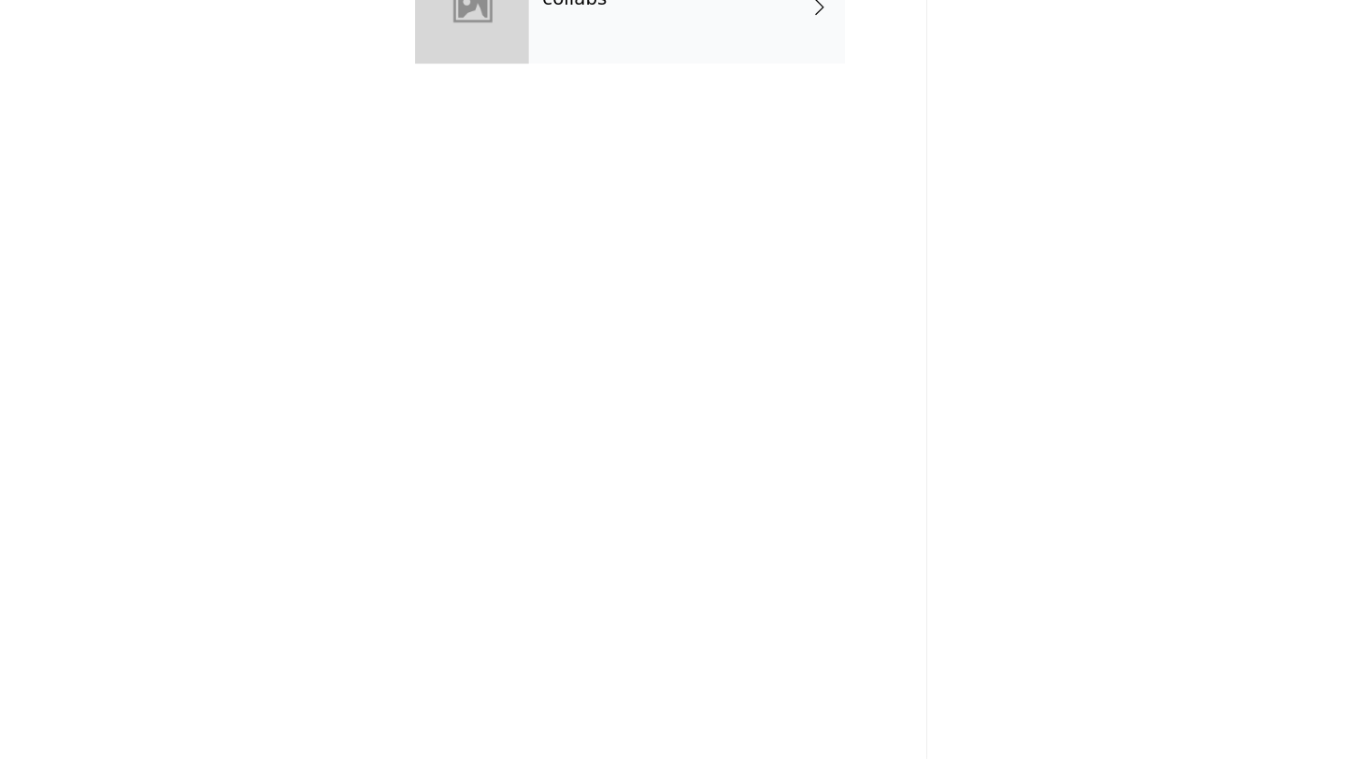
click at [732, 173] on div "collabs" at bounding box center [700, 139] width 260 height 93
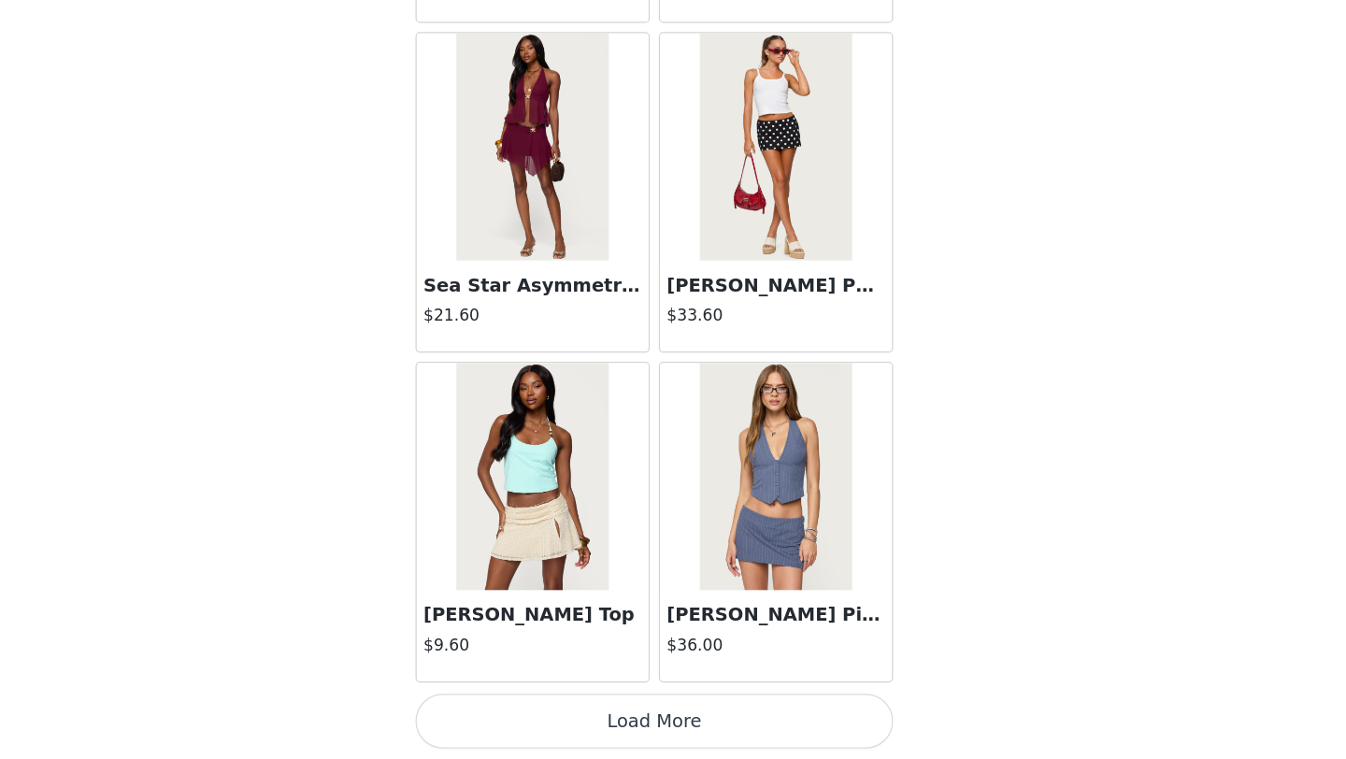
scroll to position [257, 0]
click at [699, 743] on button "Load More" at bounding box center [673, 727] width 393 height 45
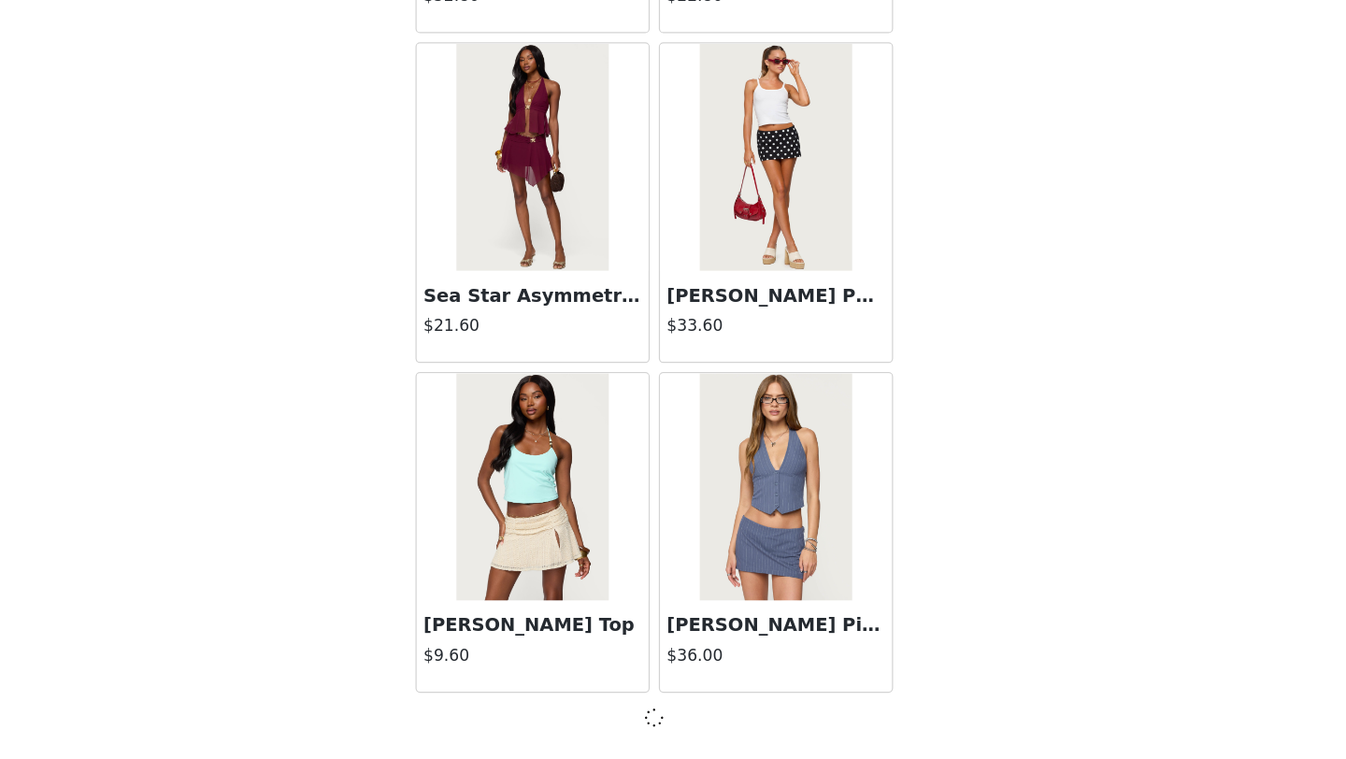
scroll to position [2093, 0]
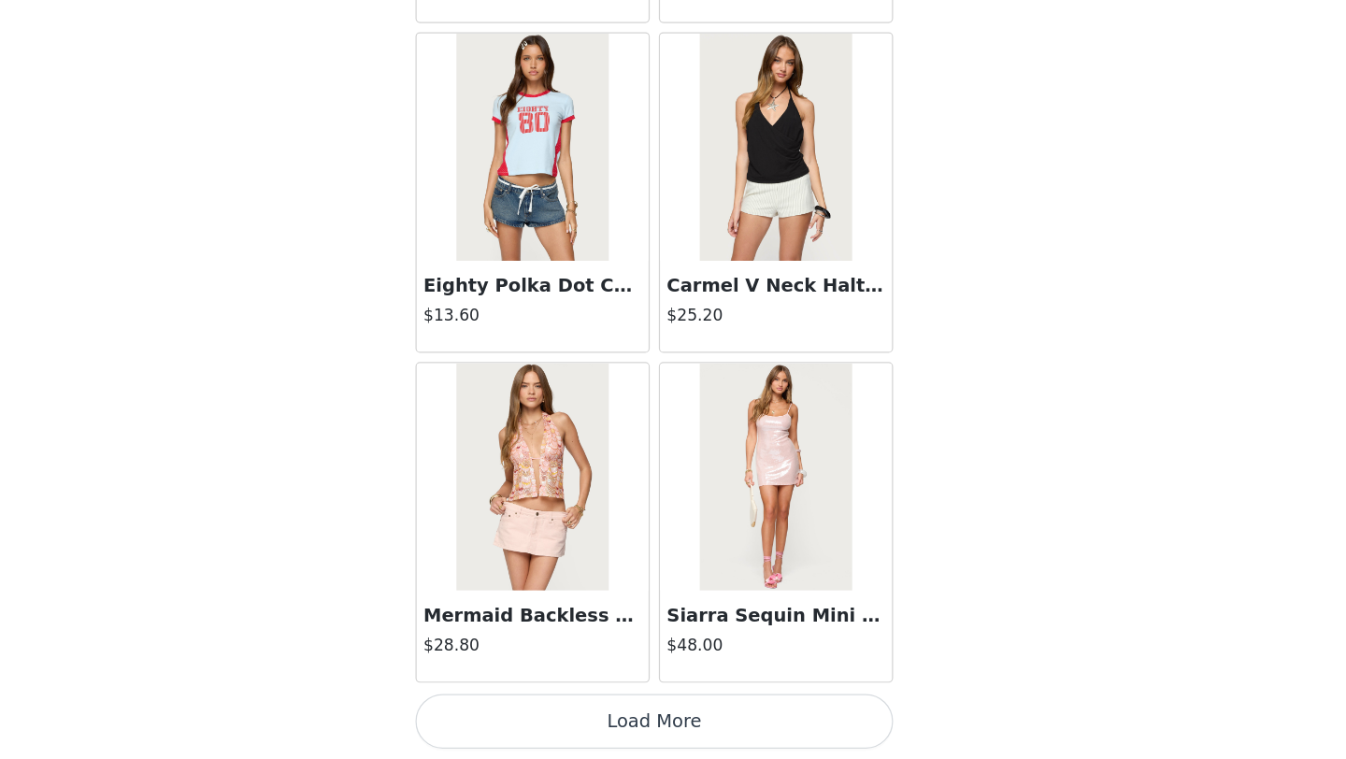
click at [699, 732] on button "Load More" at bounding box center [673, 727] width 393 height 45
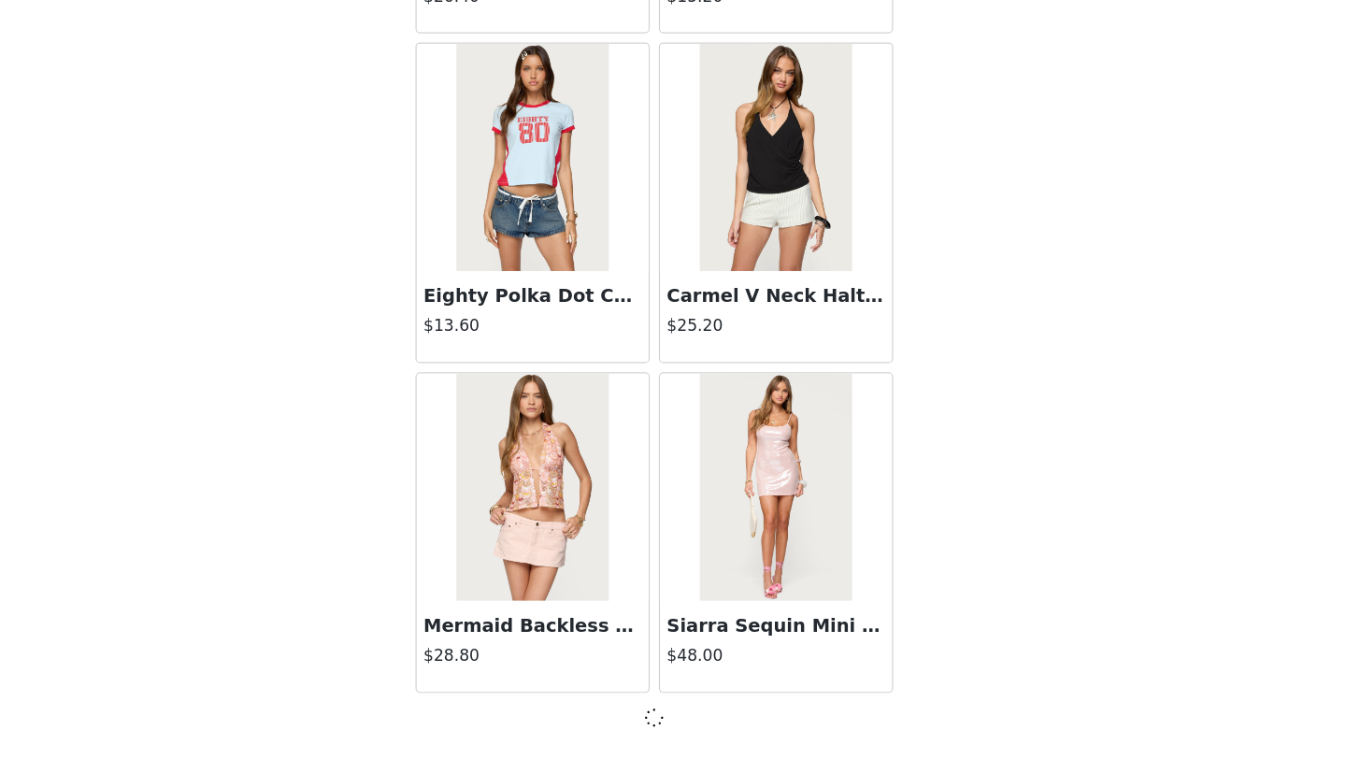
scroll to position [4804, 0]
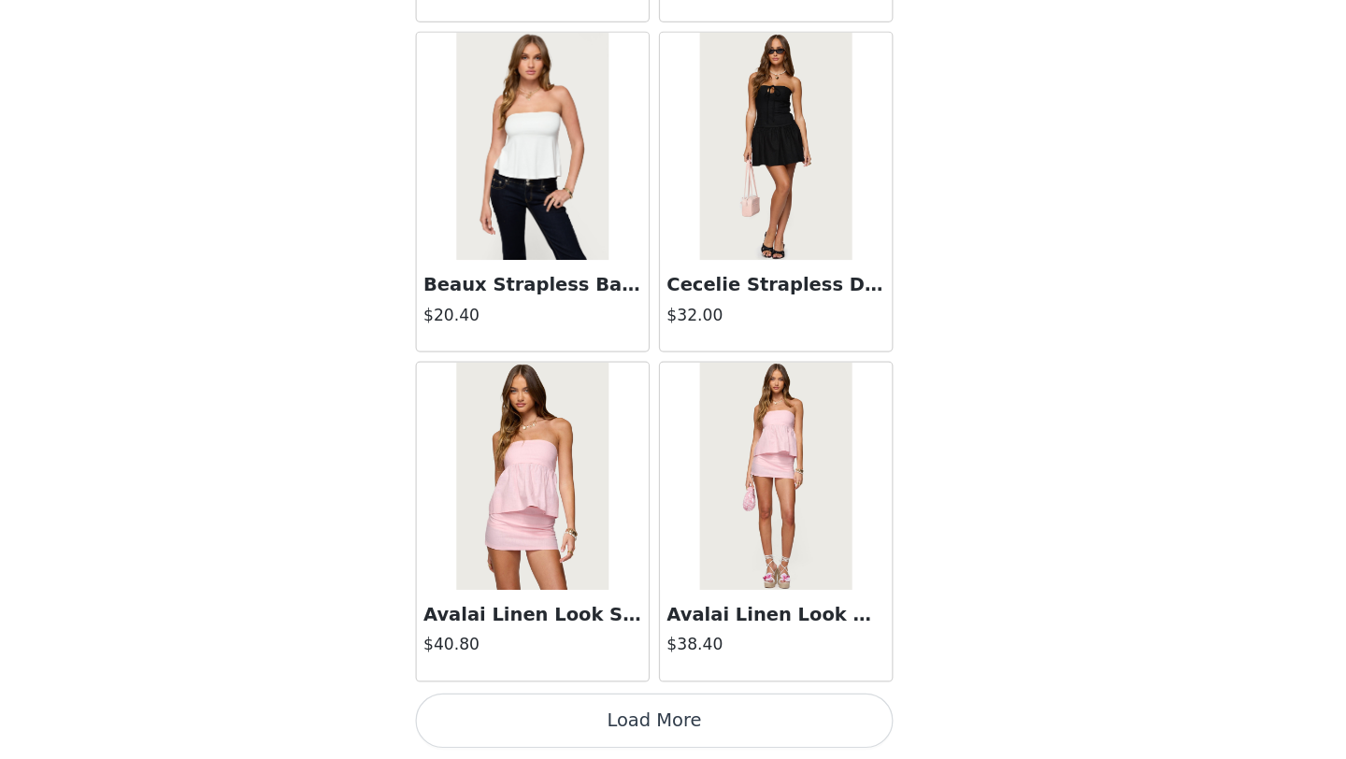
click at [703, 713] on button "Load More" at bounding box center [673, 727] width 393 height 45
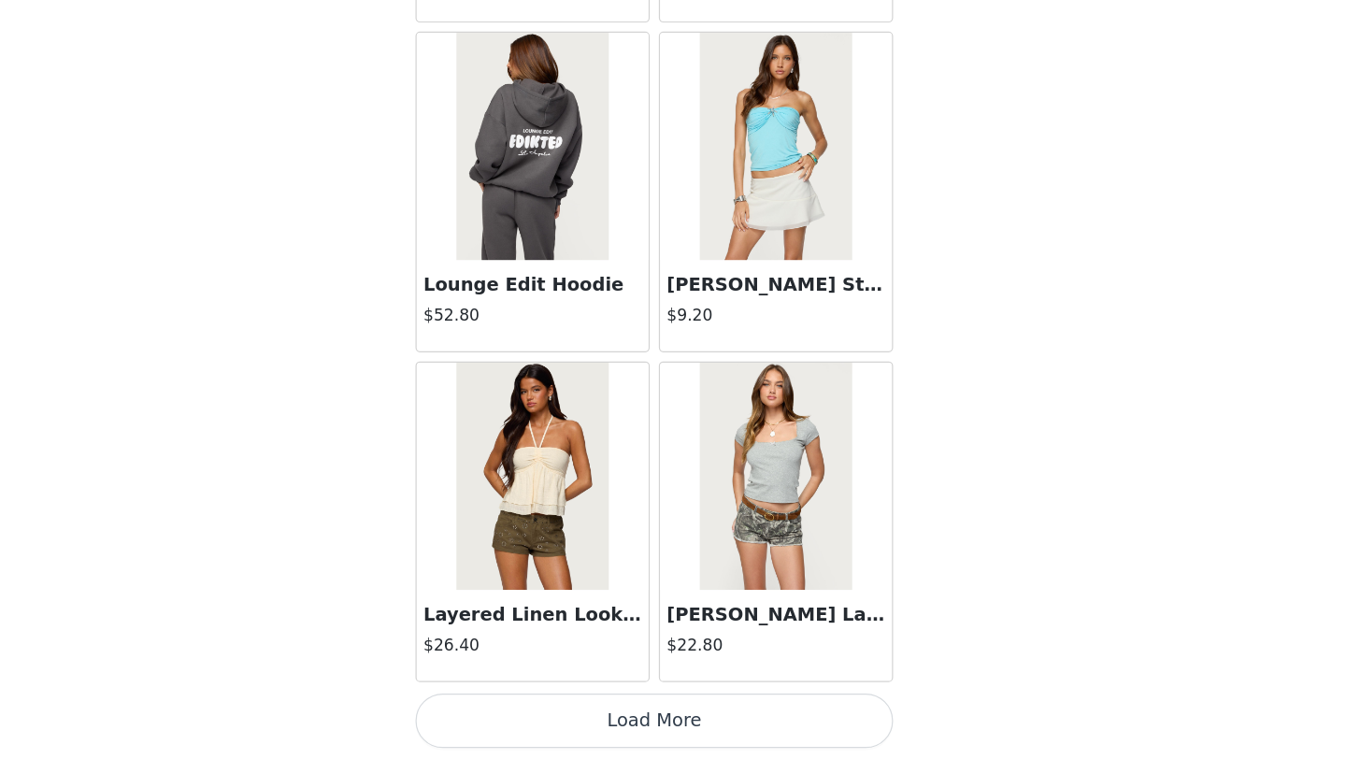
click at [705, 721] on button "Load More" at bounding box center [673, 727] width 393 height 45
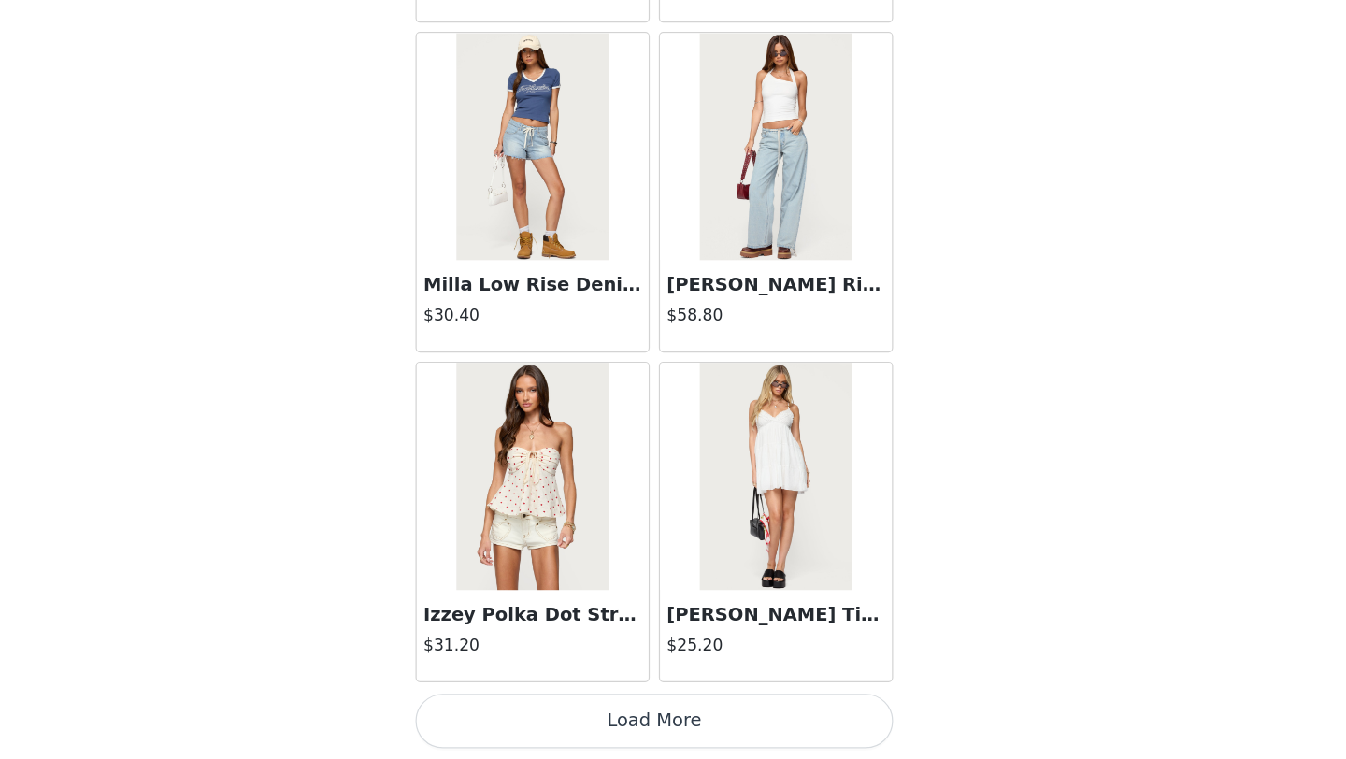
click at [703, 720] on button "Load More" at bounding box center [673, 727] width 393 height 45
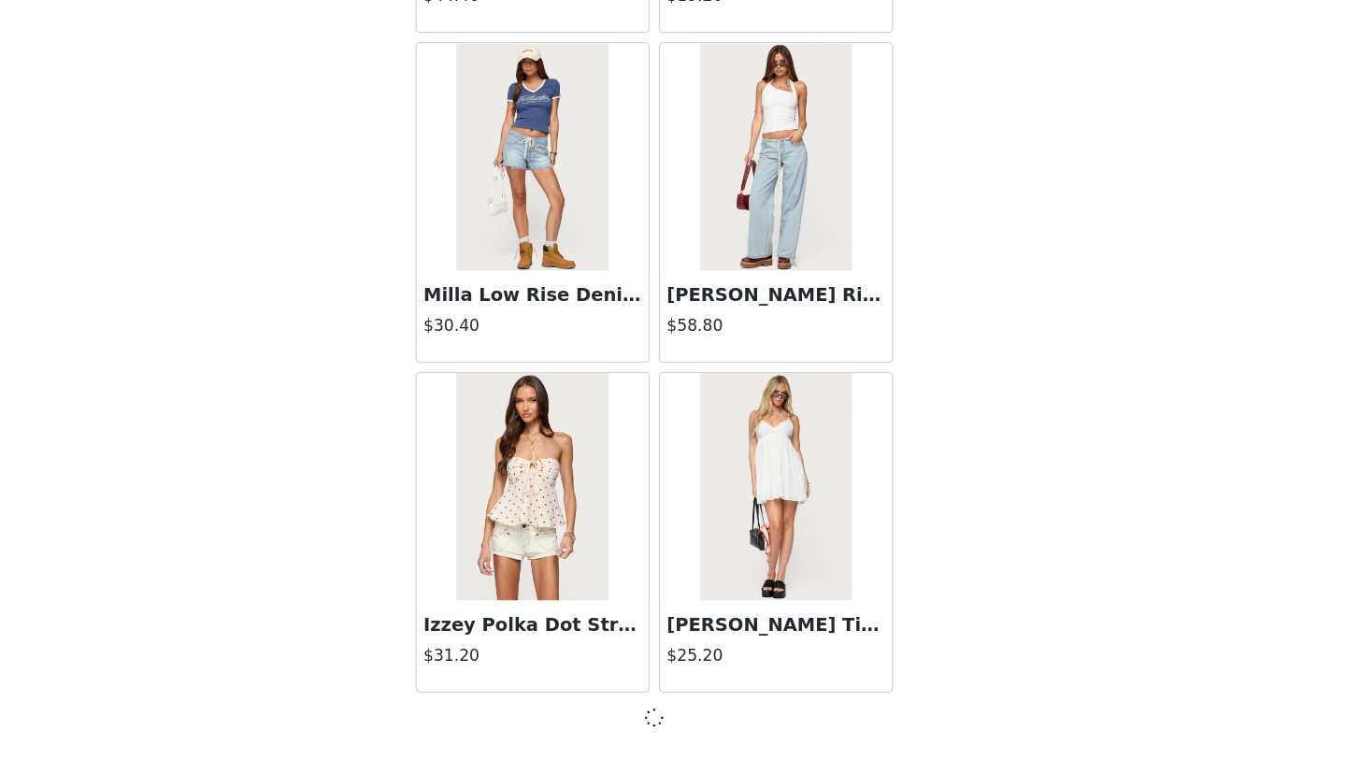
scroll to position [12937, 0]
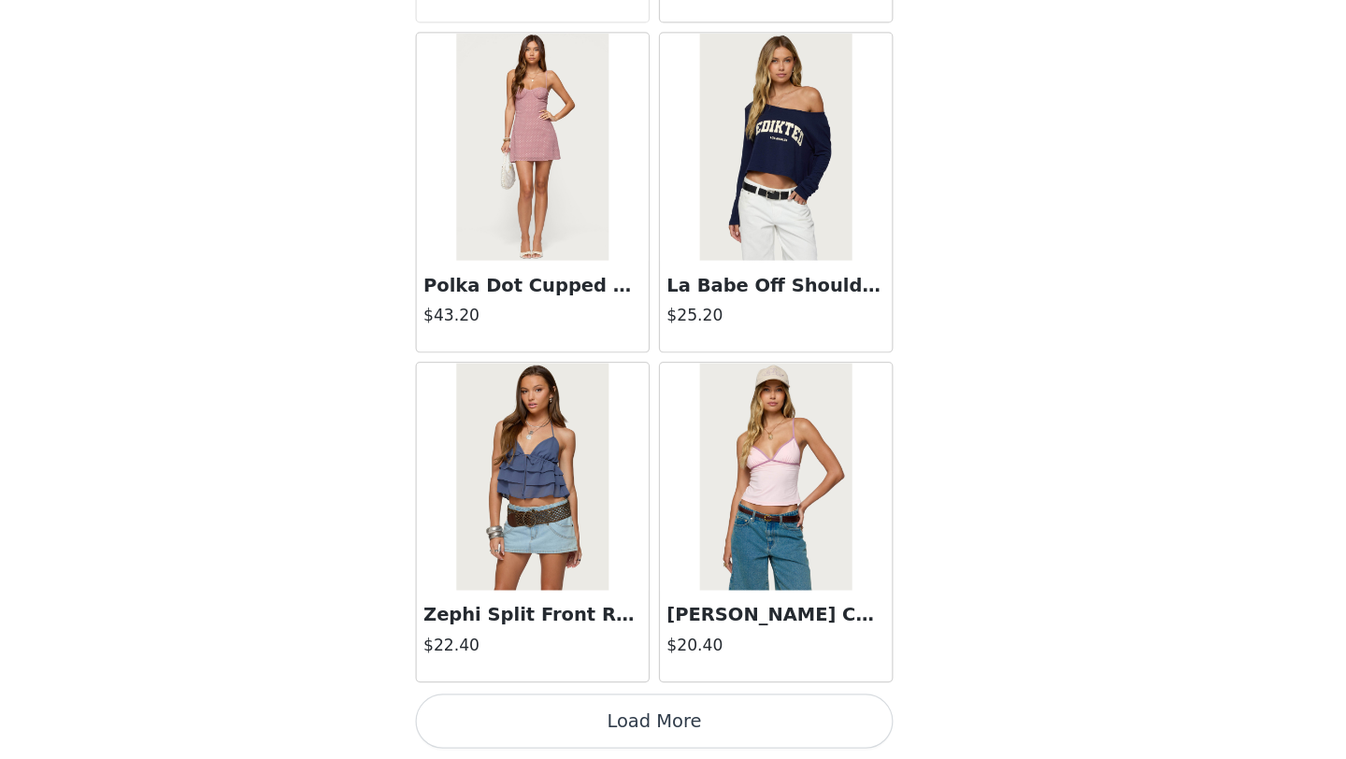
click at [704, 736] on button "Load More" at bounding box center [673, 727] width 393 height 45
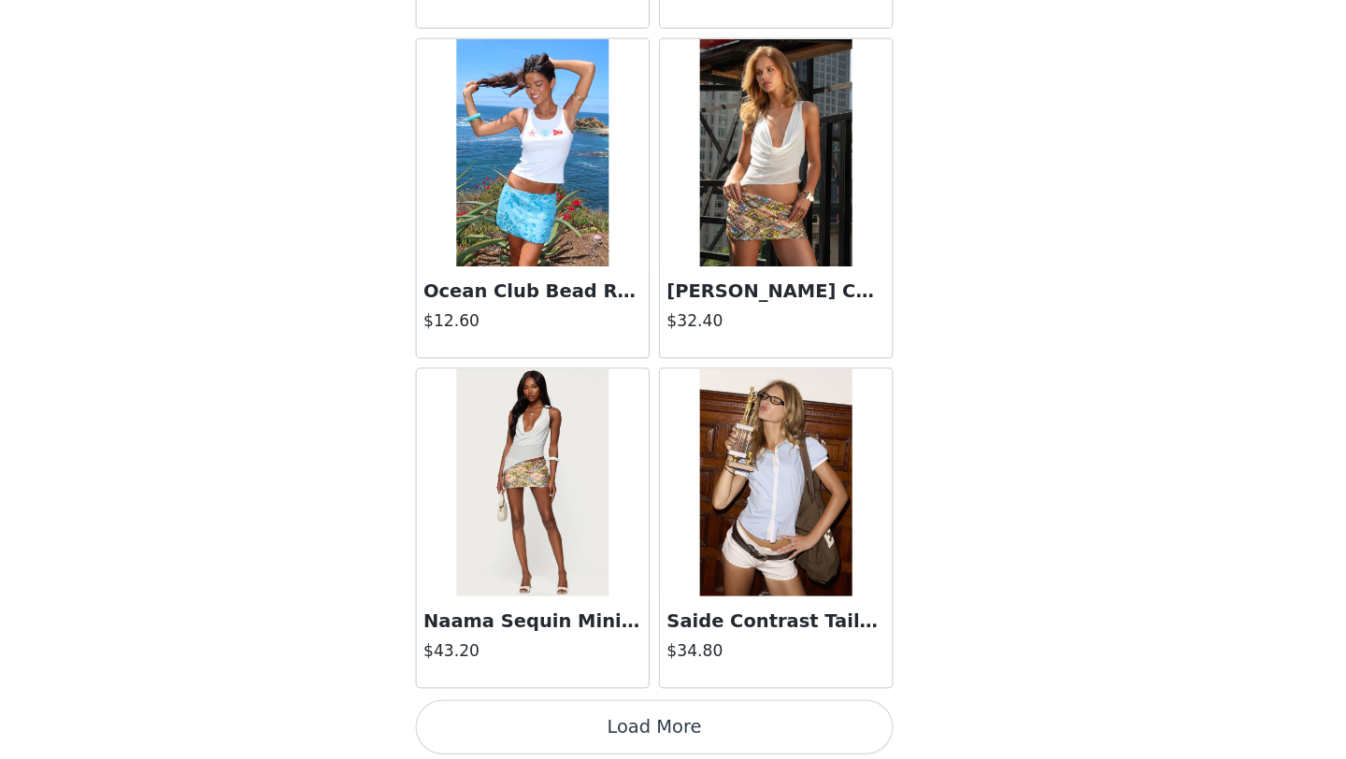
scroll to position [18367, 0]
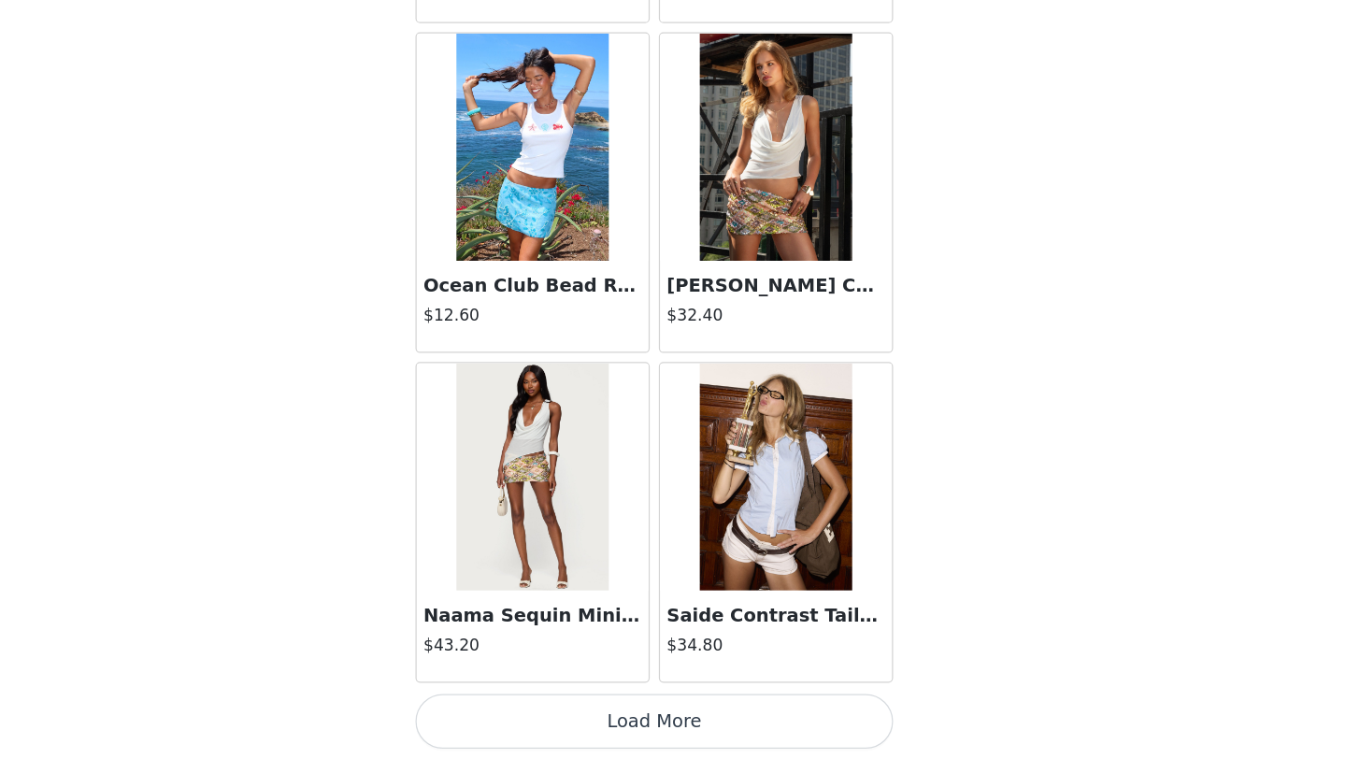
click at [697, 733] on button "Load More" at bounding box center [673, 727] width 393 height 45
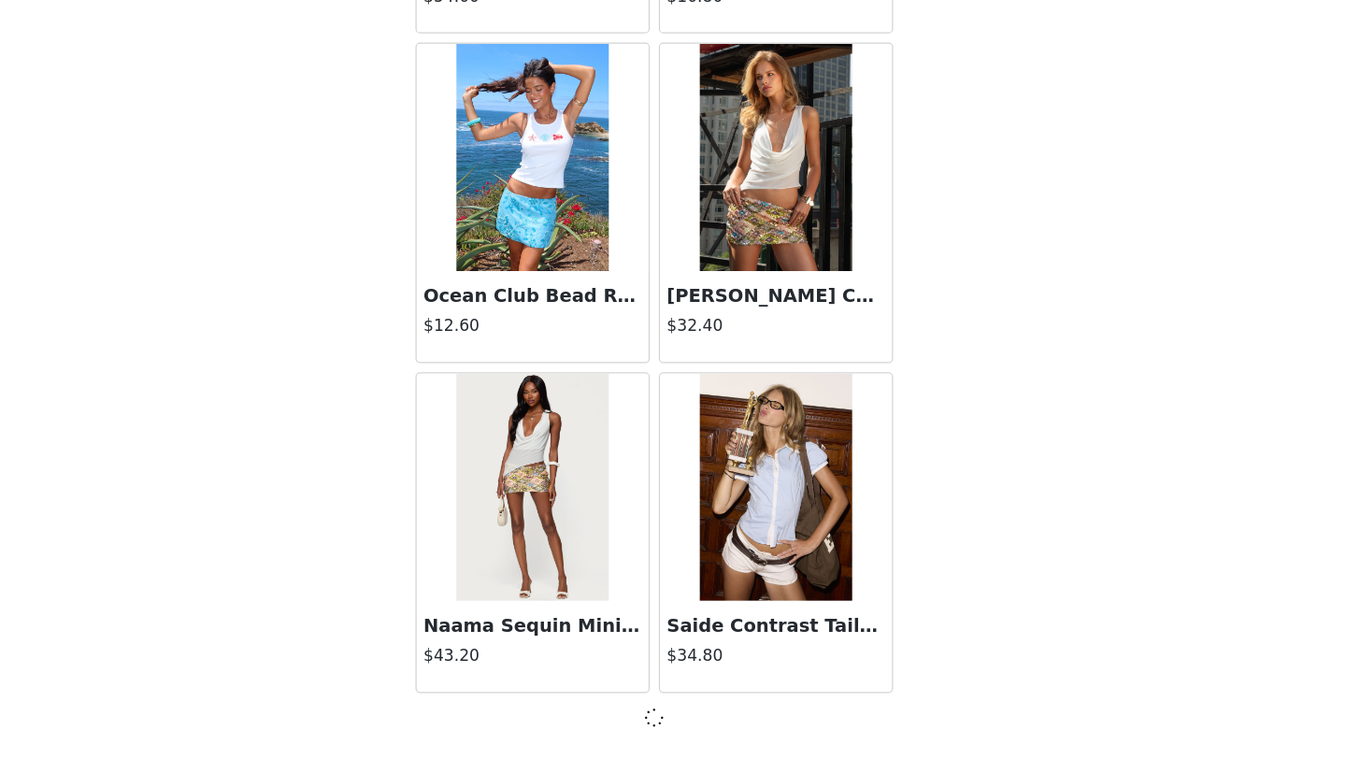
scroll to position [18359, 0]
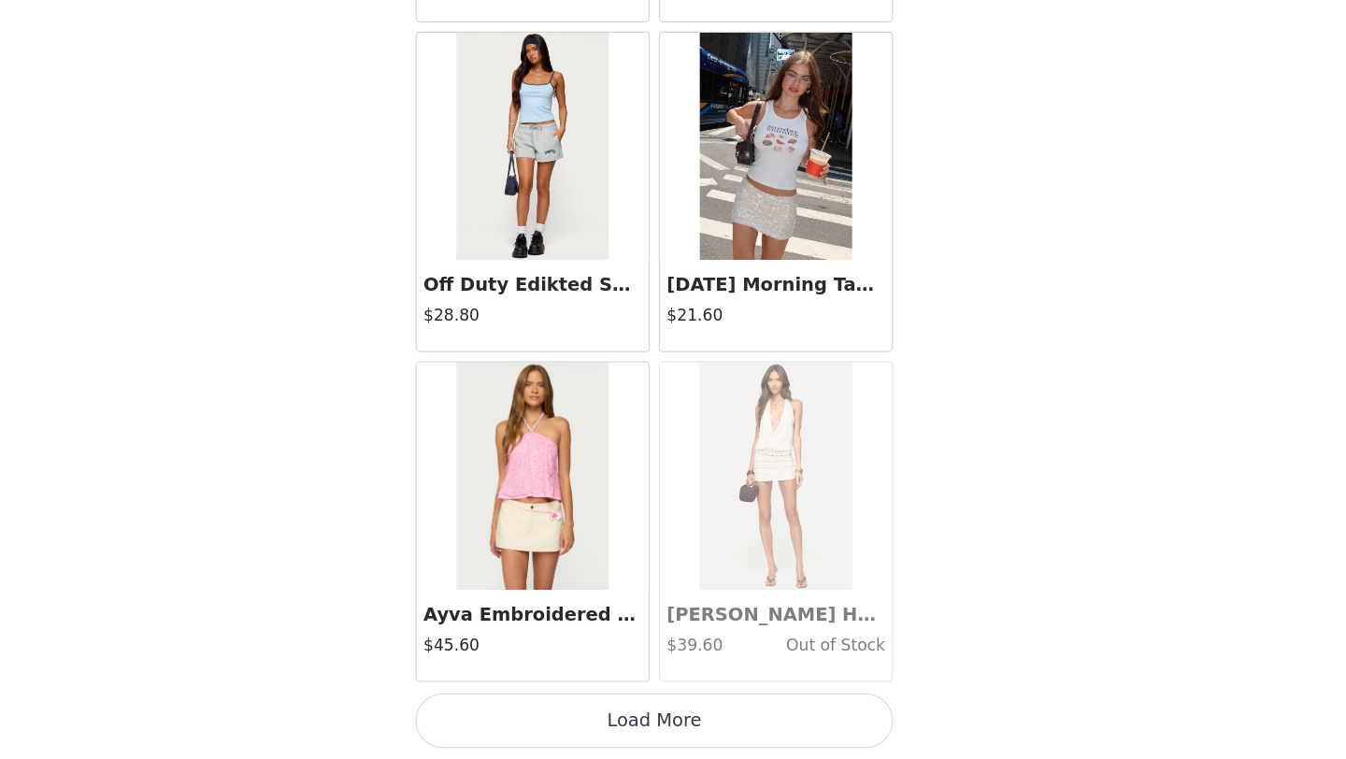
click at [697, 733] on button "Load More" at bounding box center [673, 727] width 393 height 45
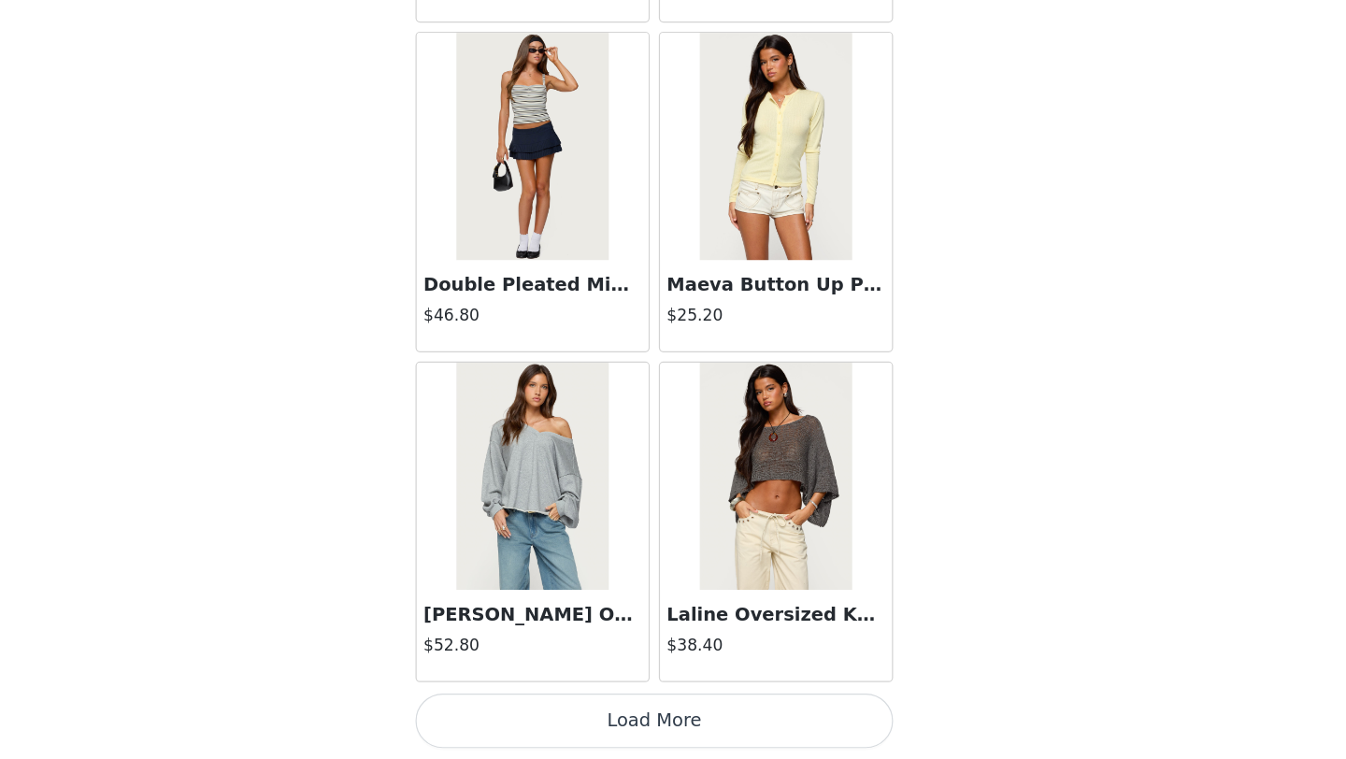
click at [697, 733] on button "Load More" at bounding box center [673, 727] width 393 height 45
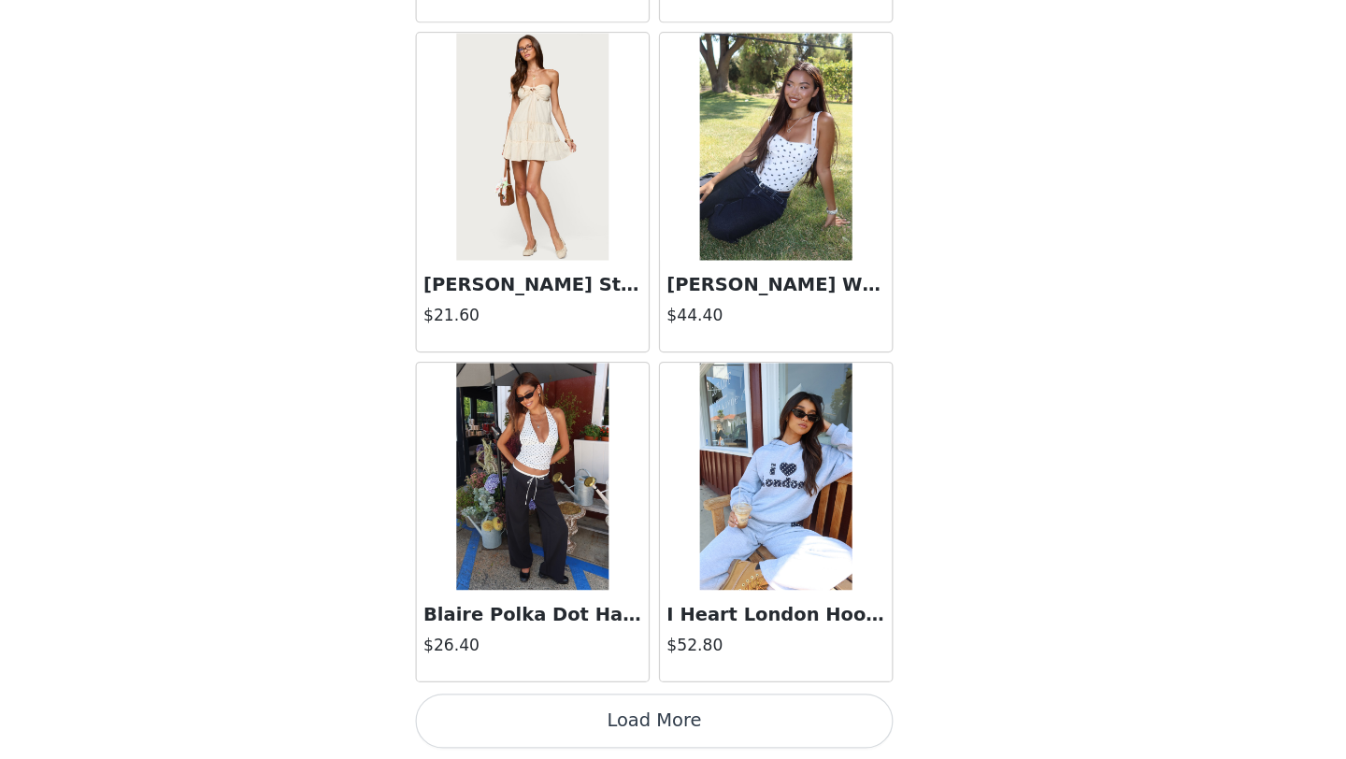
click at [697, 733] on button "Load More" at bounding box center [673, 727] width 393 height 45
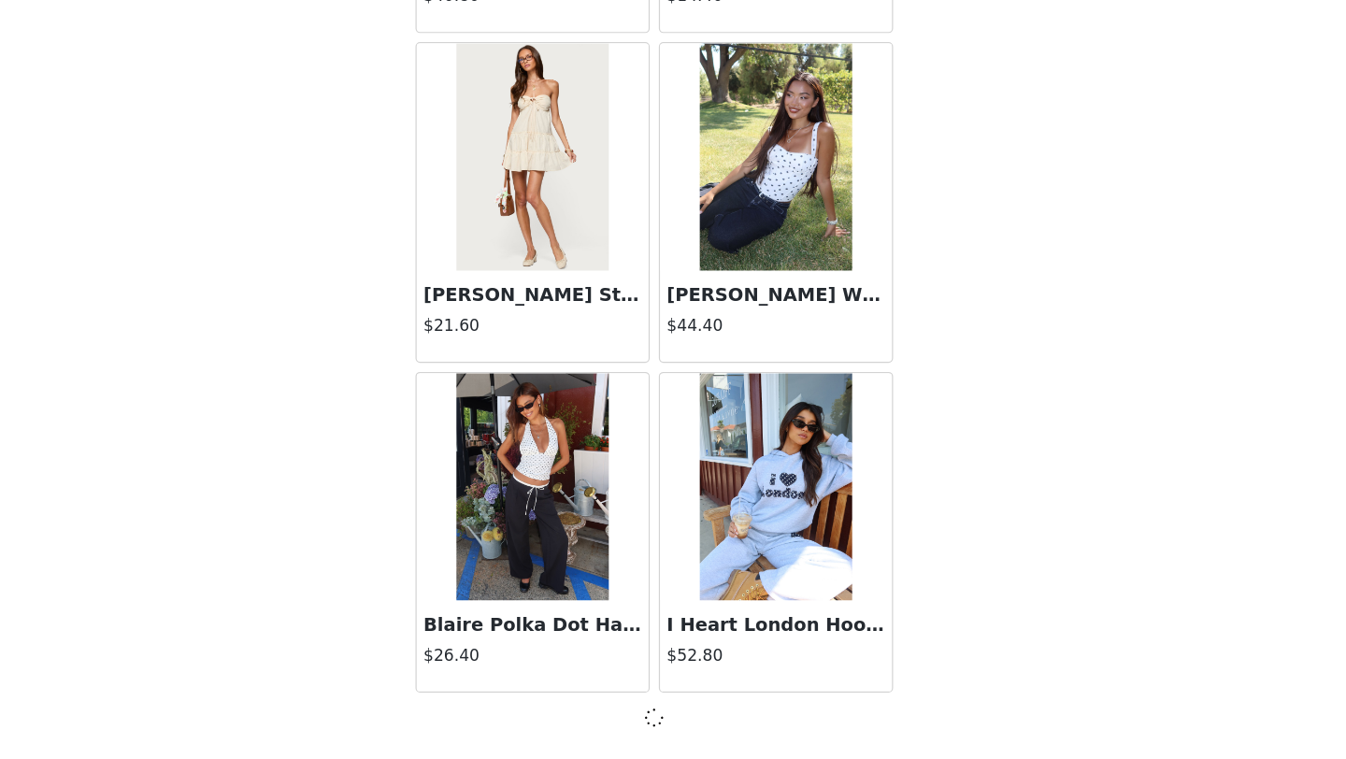
scroll to position [26492, 0]
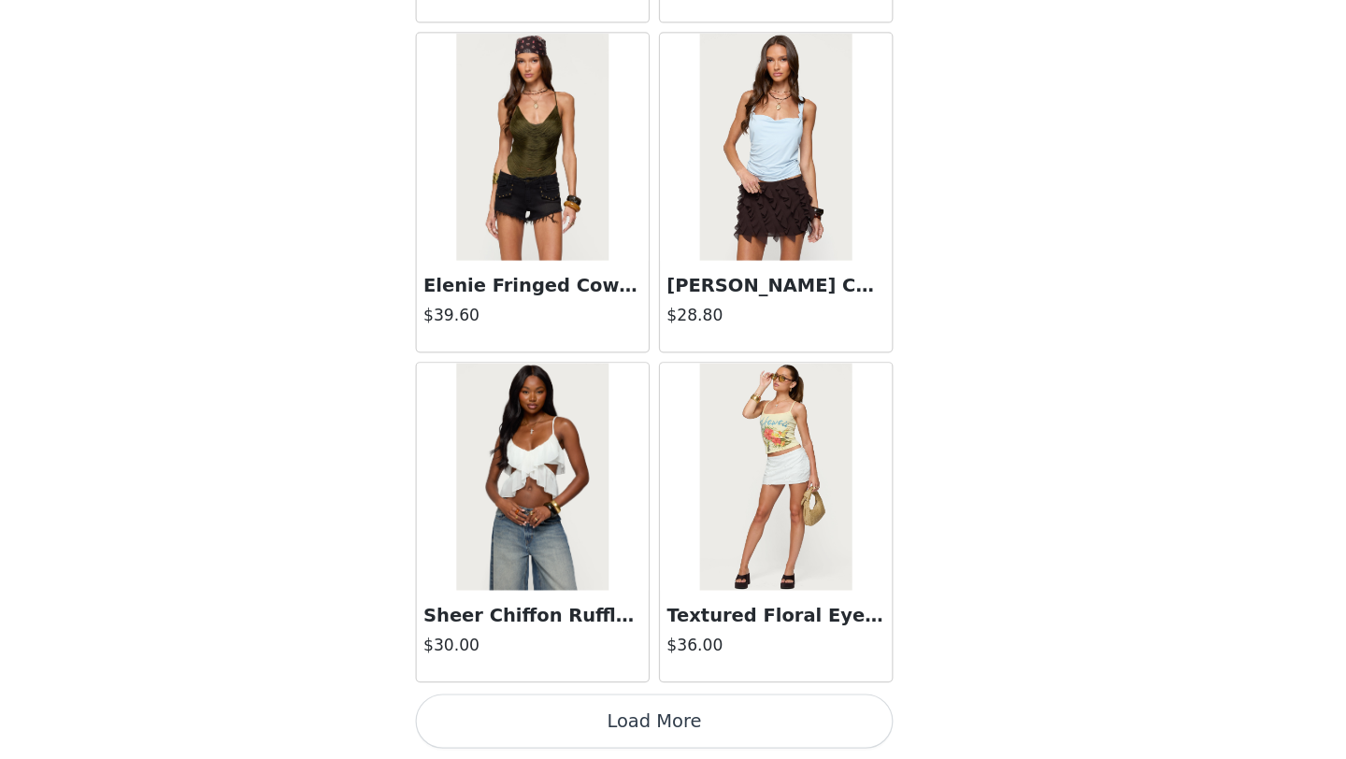
click at [697, 733] on button "Load More" at bounding box center [673, 727] width 393 height 45
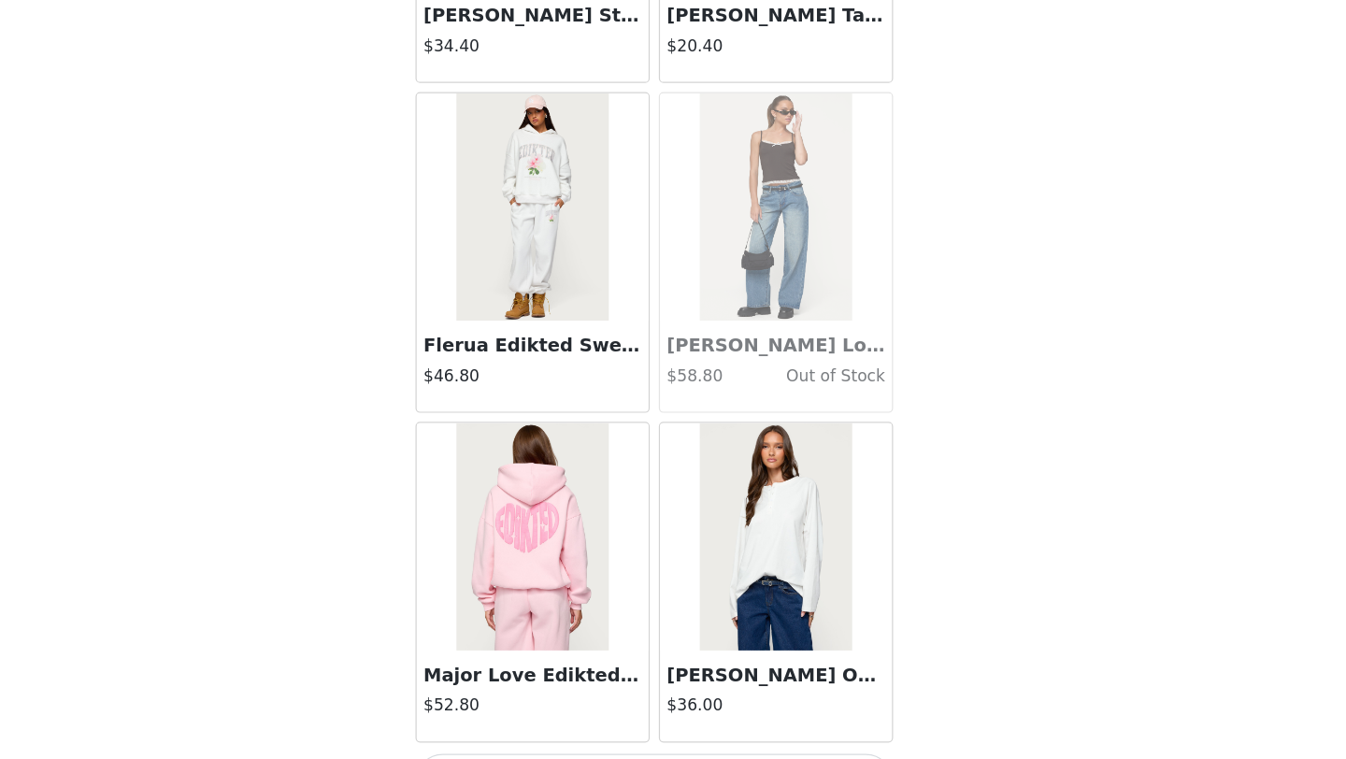
scroll to position [31922, 0]
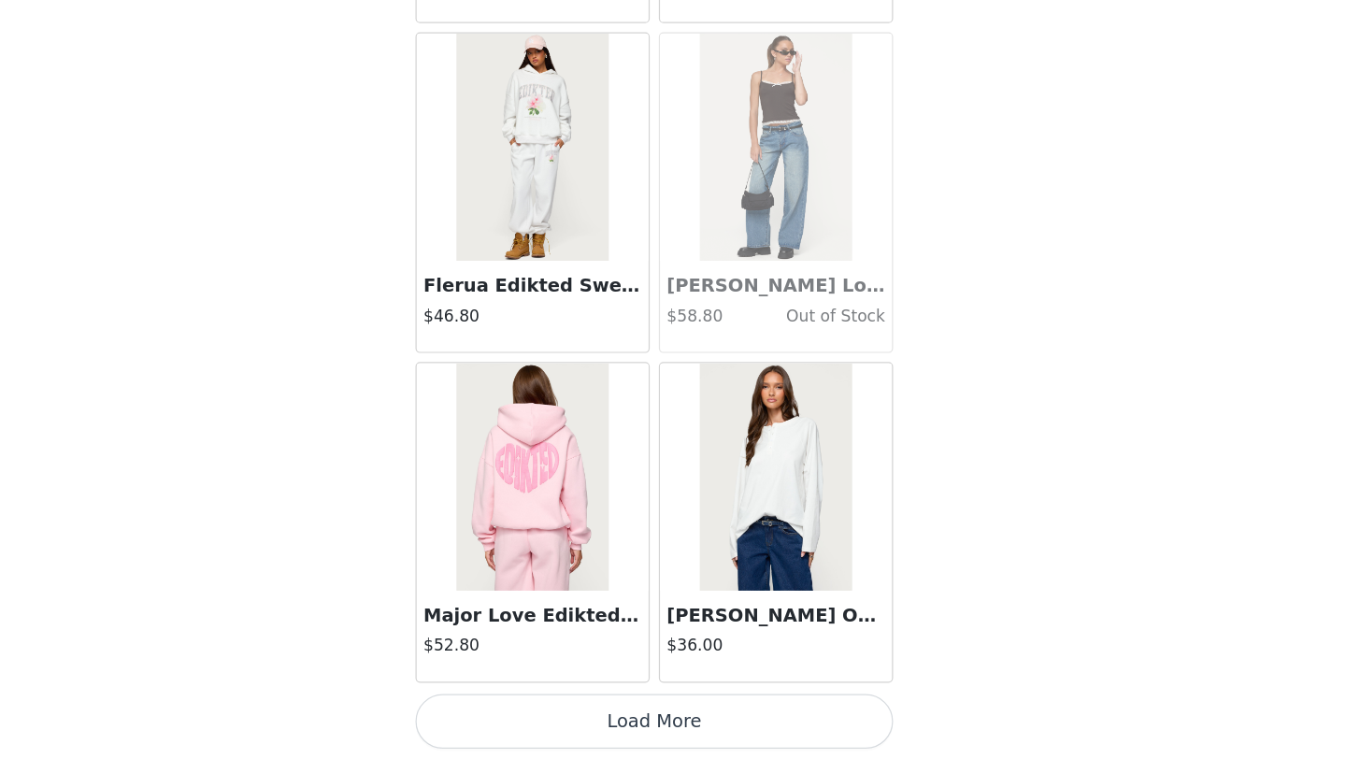
click at [697, 733] on button "Load More" at bounding box center [673, 727] width 393 height 45
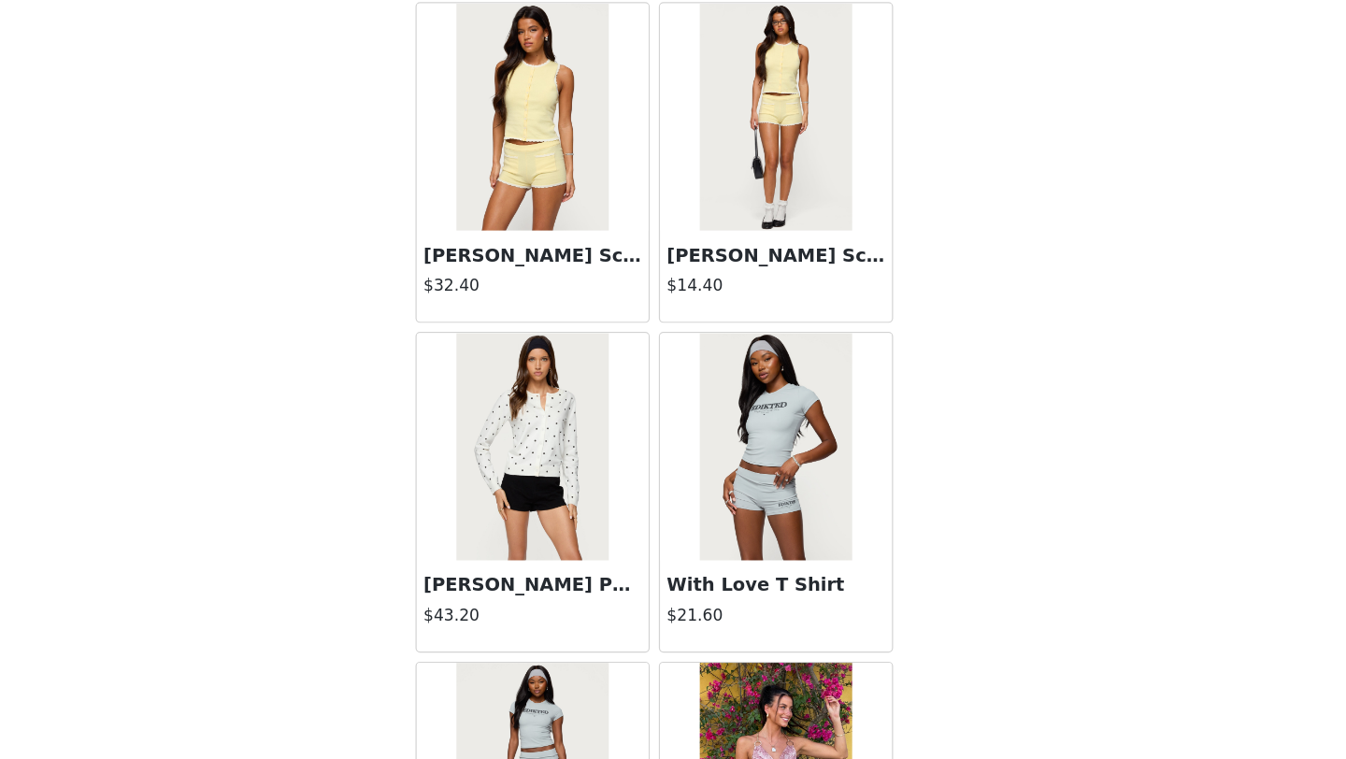
scroll to position [34633, 0]
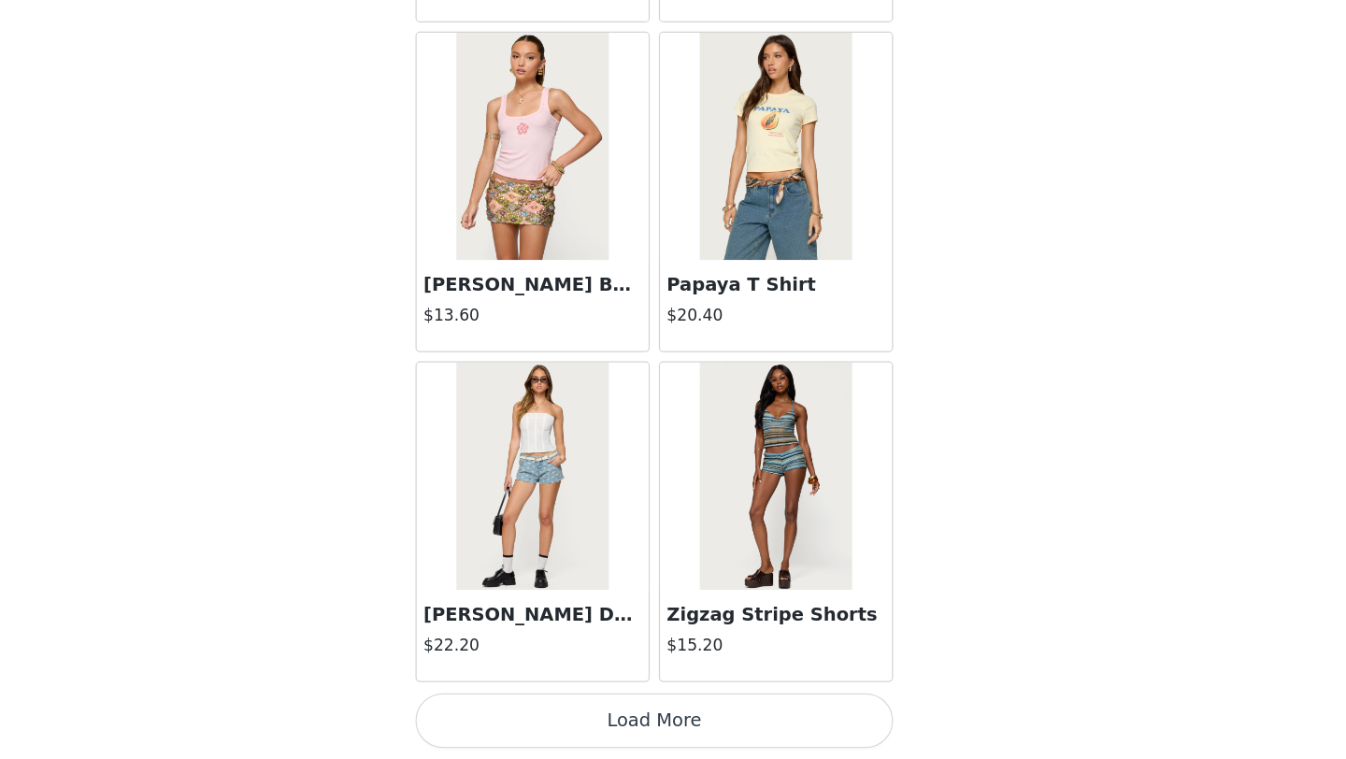
click at [697, 733] on button "Load More" at bounding box center [673, 727] width 393 height 45
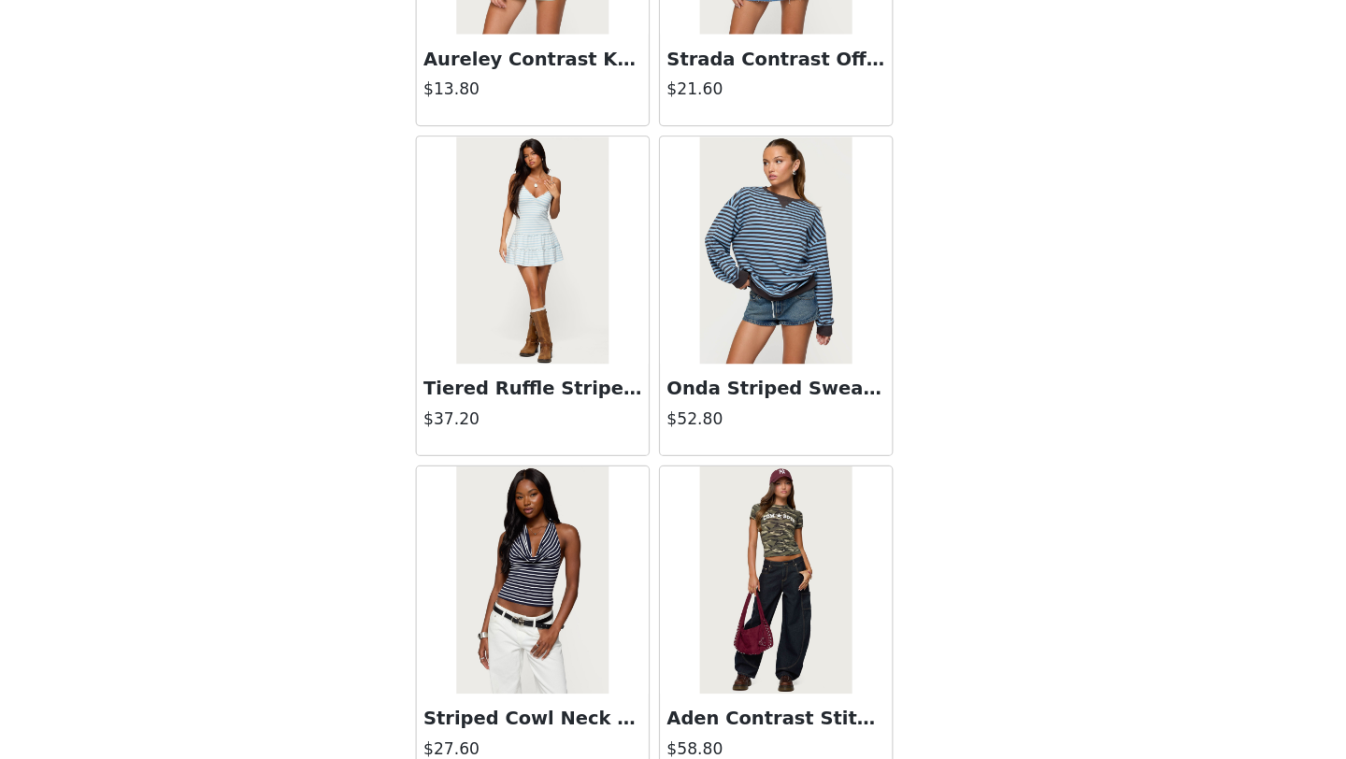
scroll to position [37344, 0]
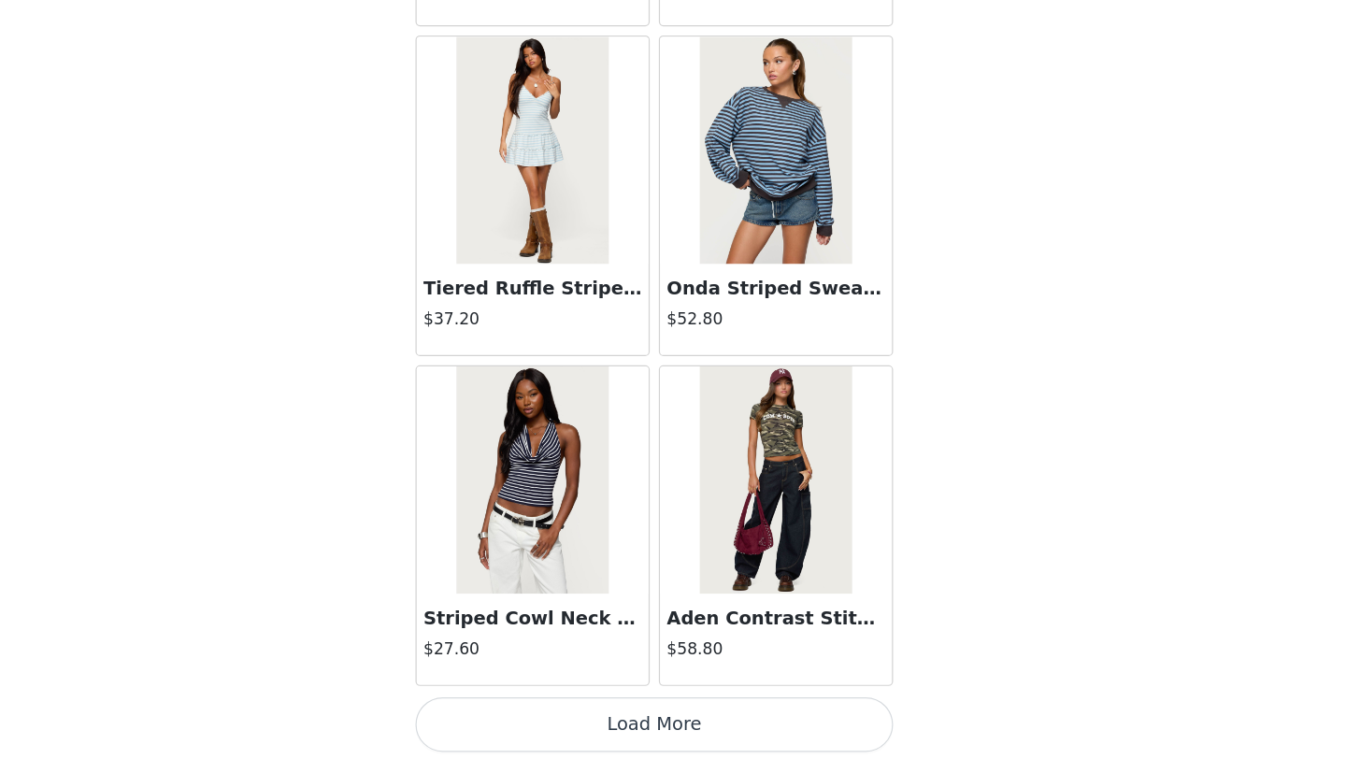
click at [725, 723] on button "Load More" at bounding box center [673, 727] width 393 height 45
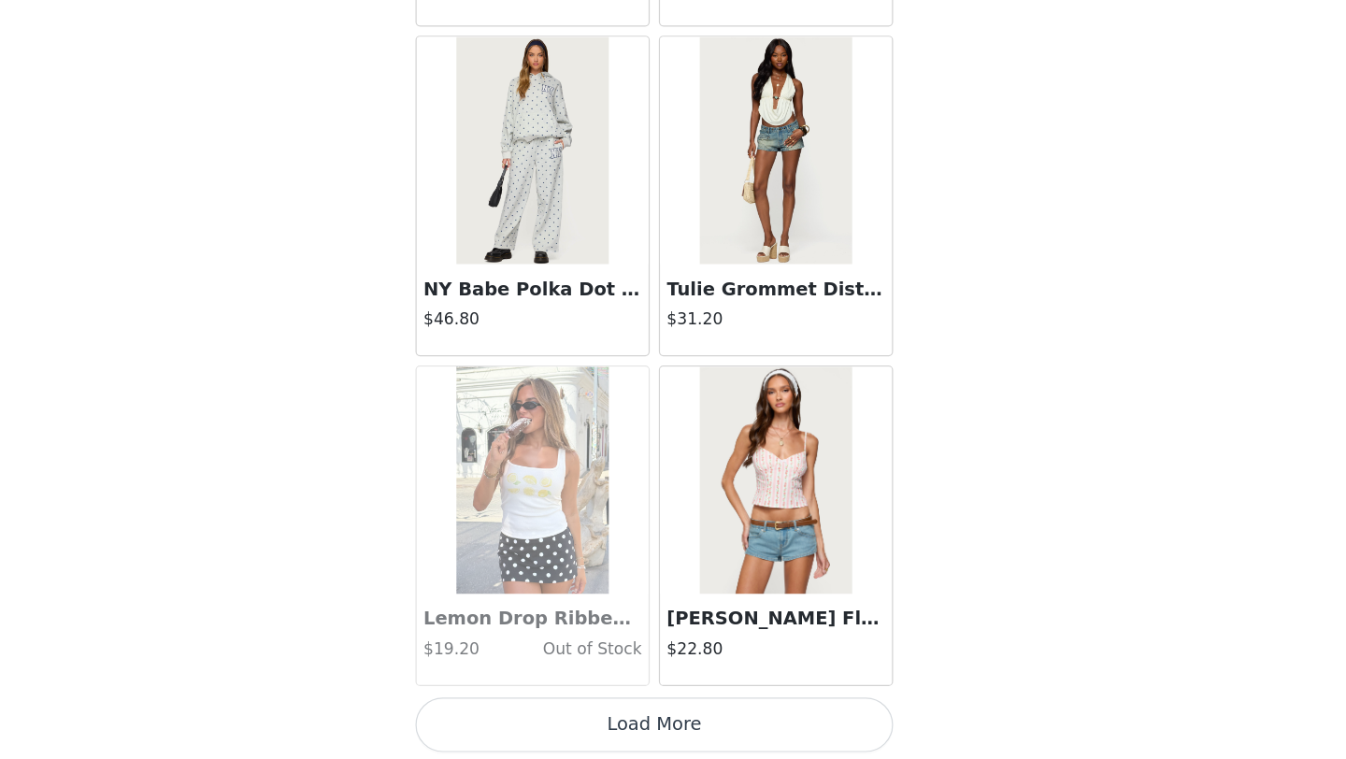
scroll to position [40053, 0]
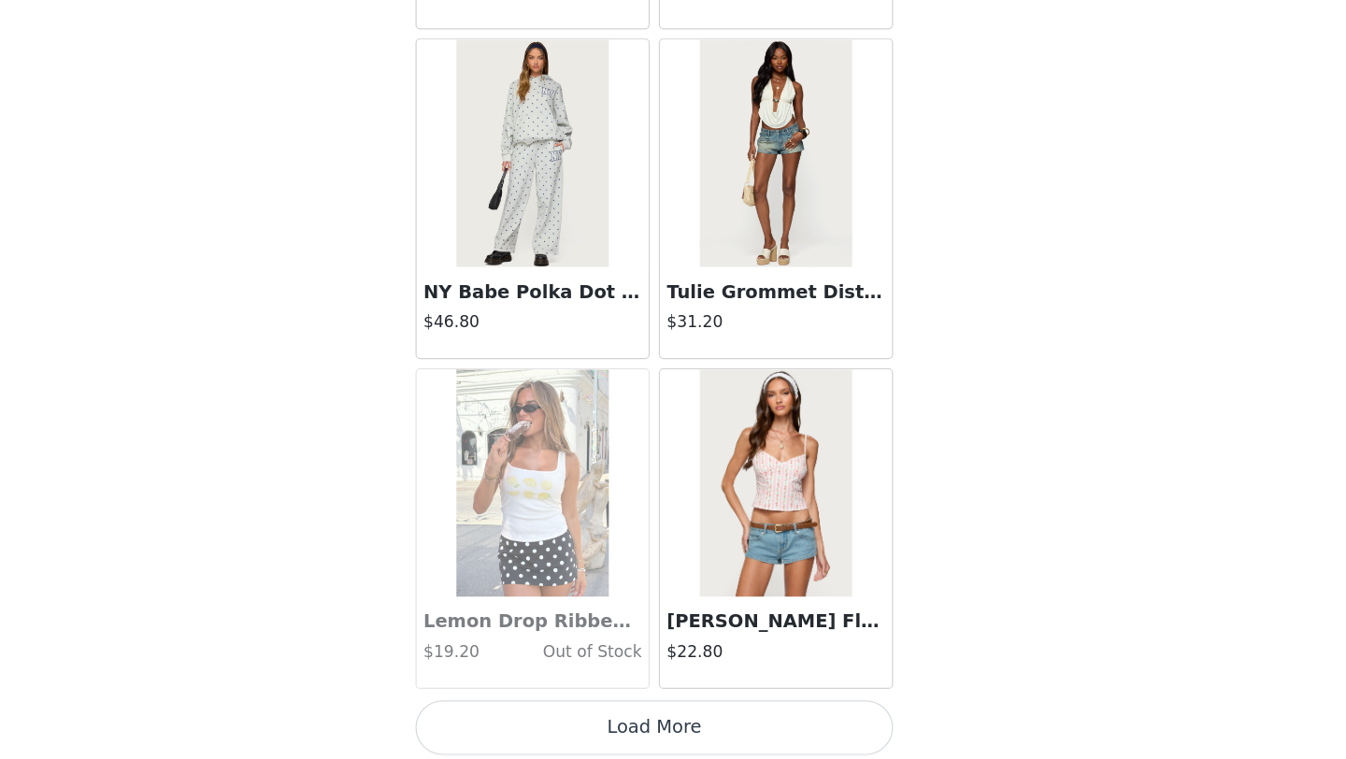
click at [778, 711] on button "Load More" at bounding box center [673, 729] width 393 height 45
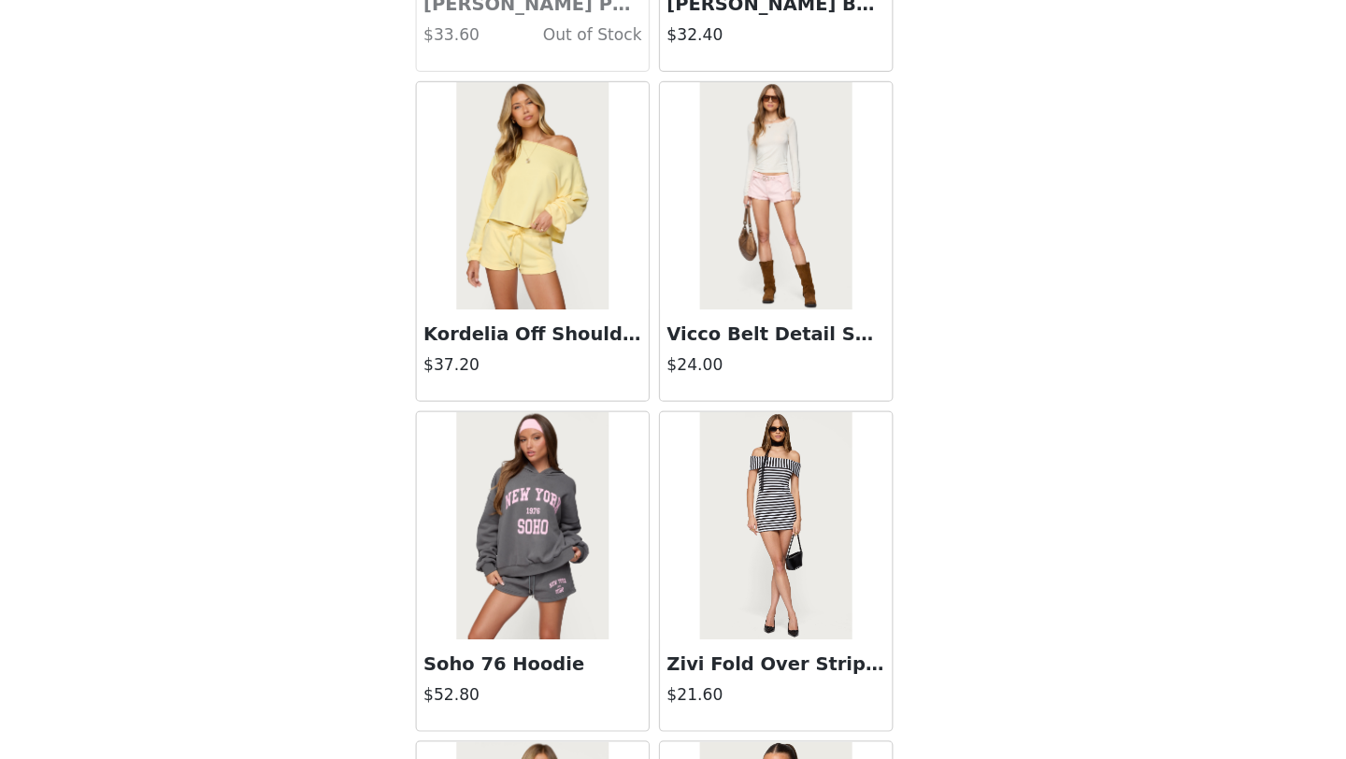
scroll to position [42187, 0]
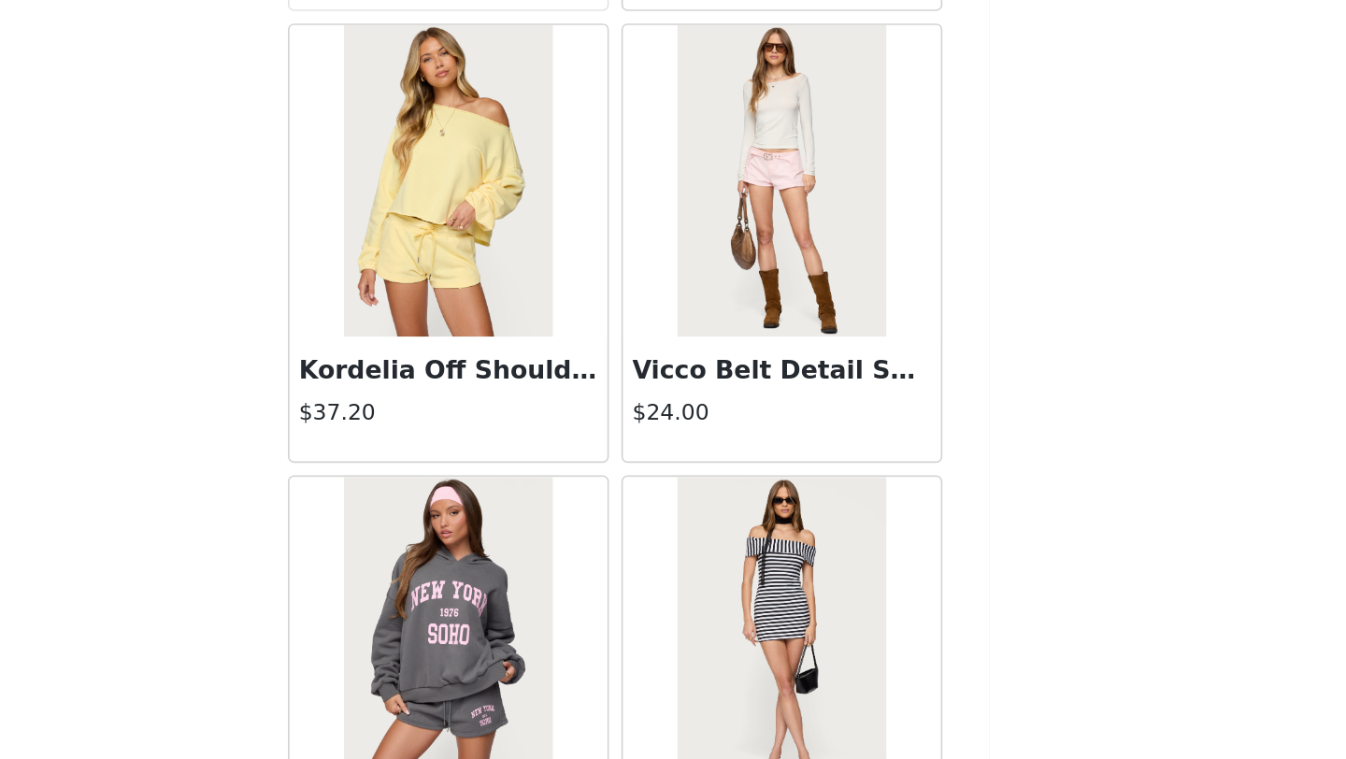
click at [789, 364] on img at bounding box center [772, 291] width 124 height 187
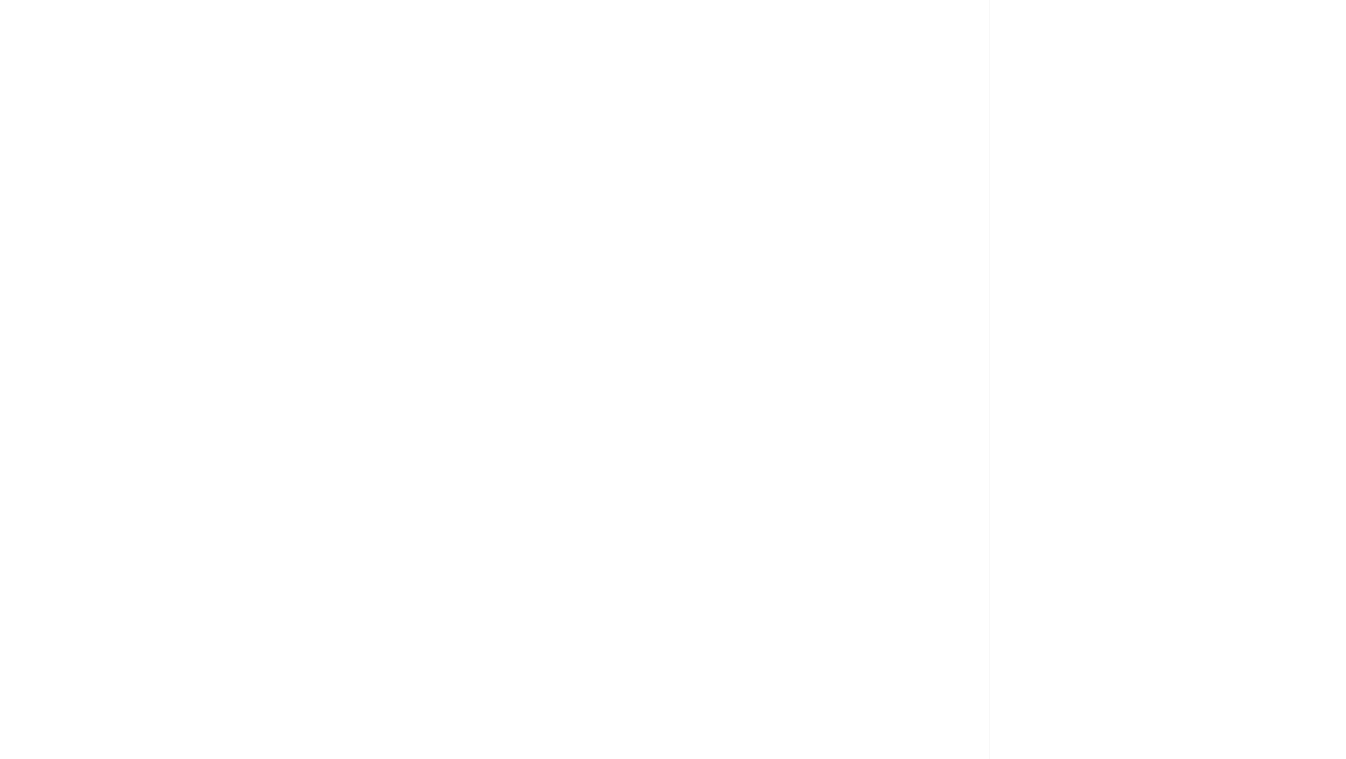
scroll to position [0, 0]
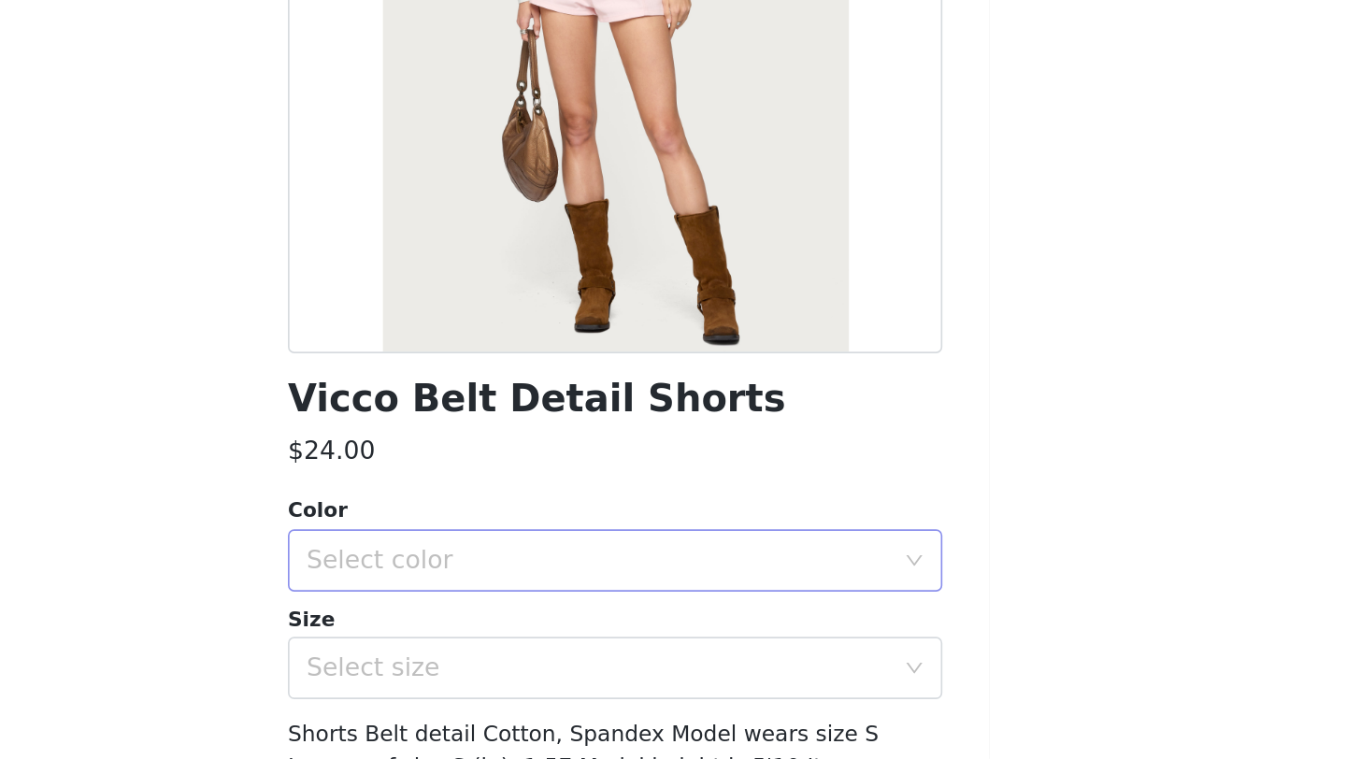
drag, startPoint x: 725, startPoint y: 508, endPoint x: 725, endPoint y: 626, distance: 118.7
click at [725, 626] on div "Select color" at bounding box center [667, 639] width 358 height 36
click at [673, 676] on li "LIGHT PINK" at bounding box center [673, 680] width 393 height 30
click at [658, 708] on div "Select size" at bounding box center [663, 703] width 350 height 19
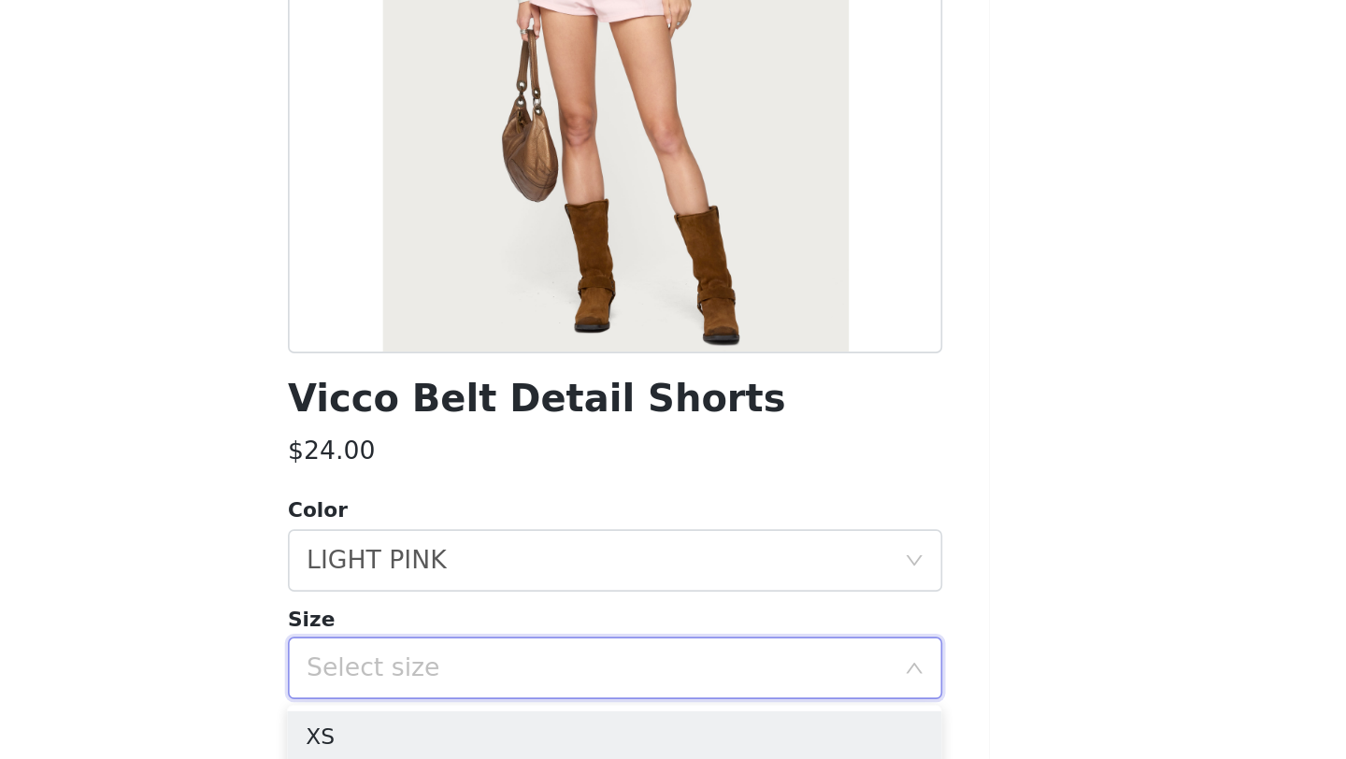
scroll to position [380, 0]
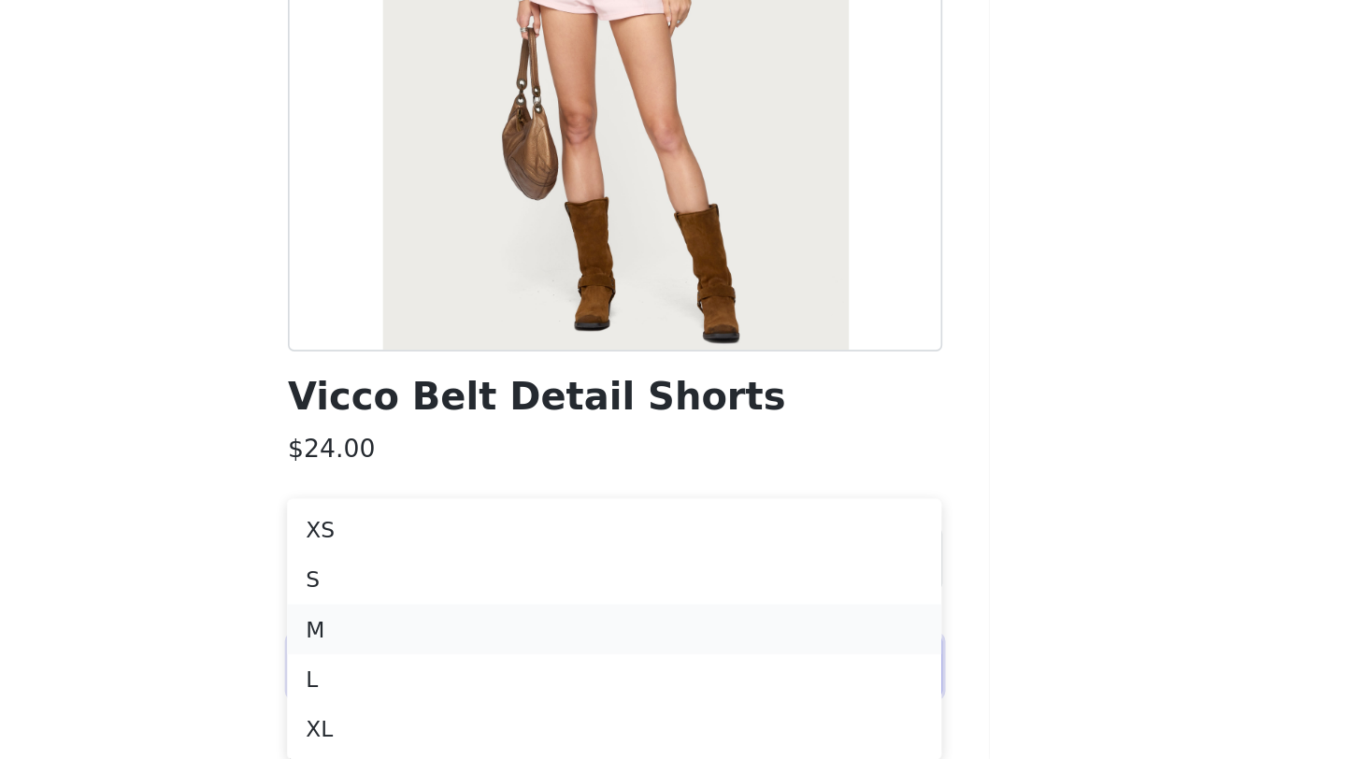
click at [647, 675] on li "M" at bounding box center [673, 681] width 393 height 30
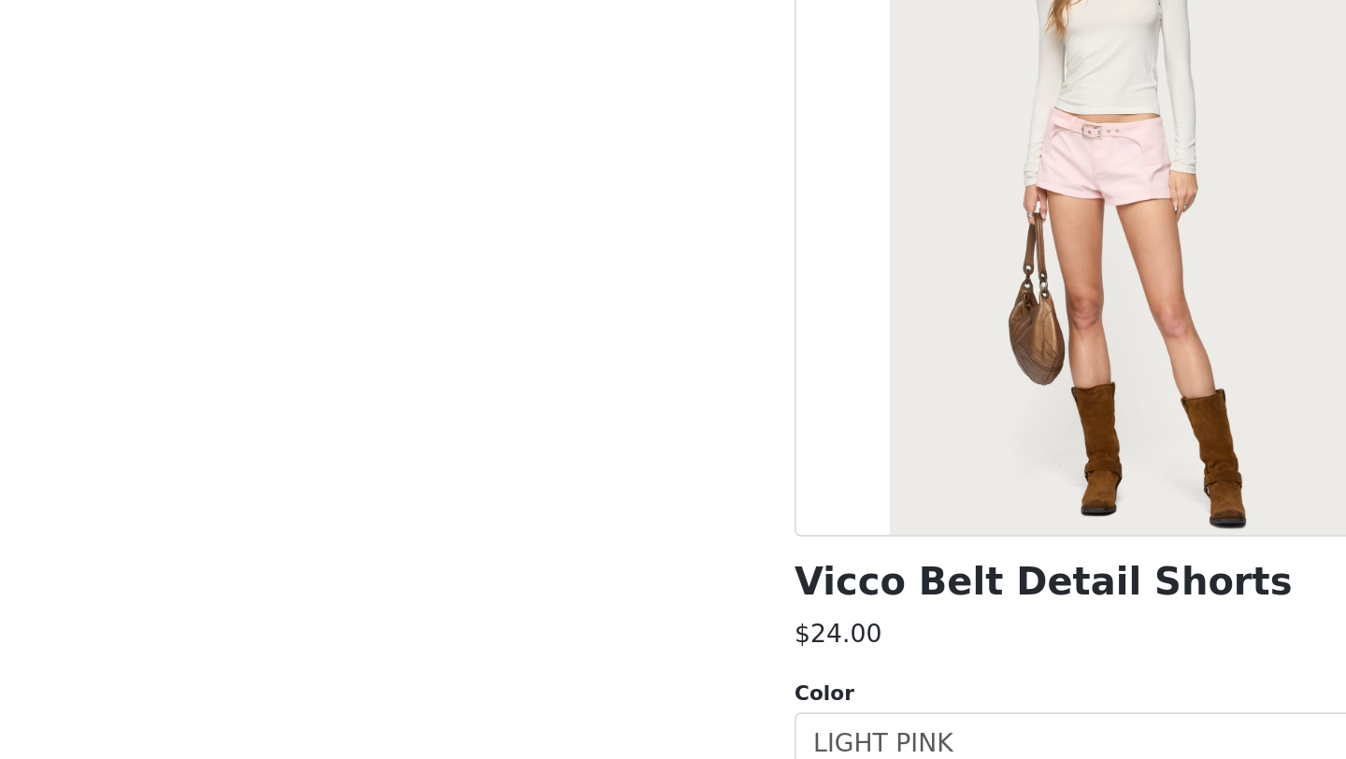
scroll to position [131, 0]
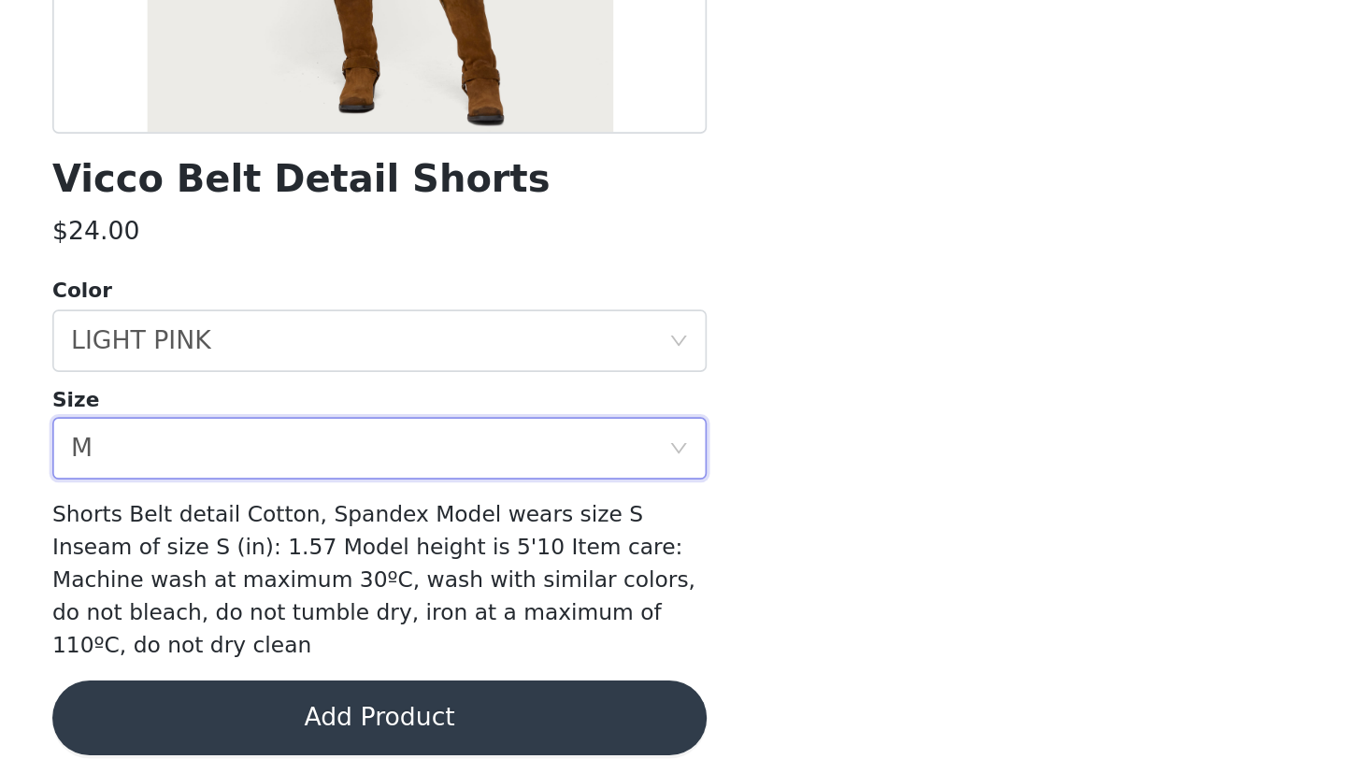
click at [843, 711] on button "Add Product" at bounding box center [673, 733] width 393 height 45
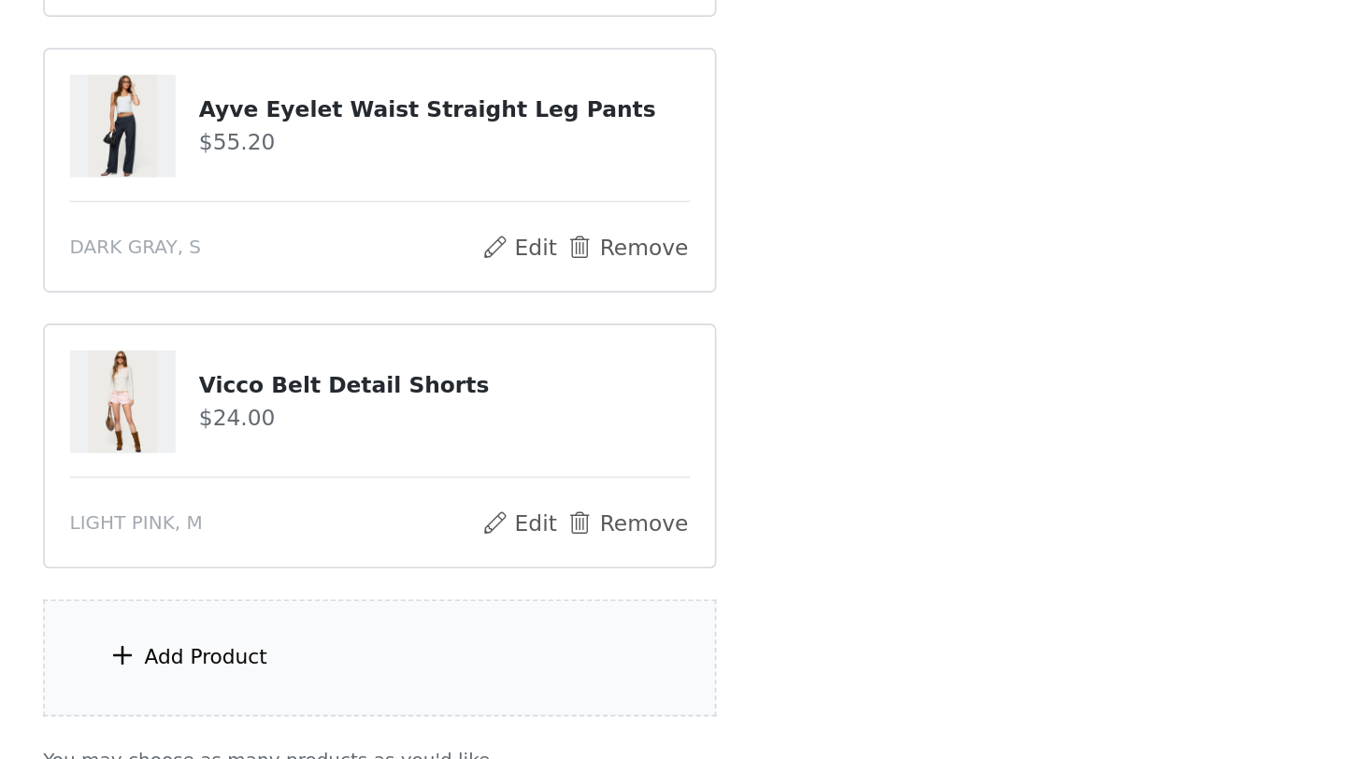
click at [805, 706] on div "Add Product" at bounding box center [673, 698] width 404 height 70
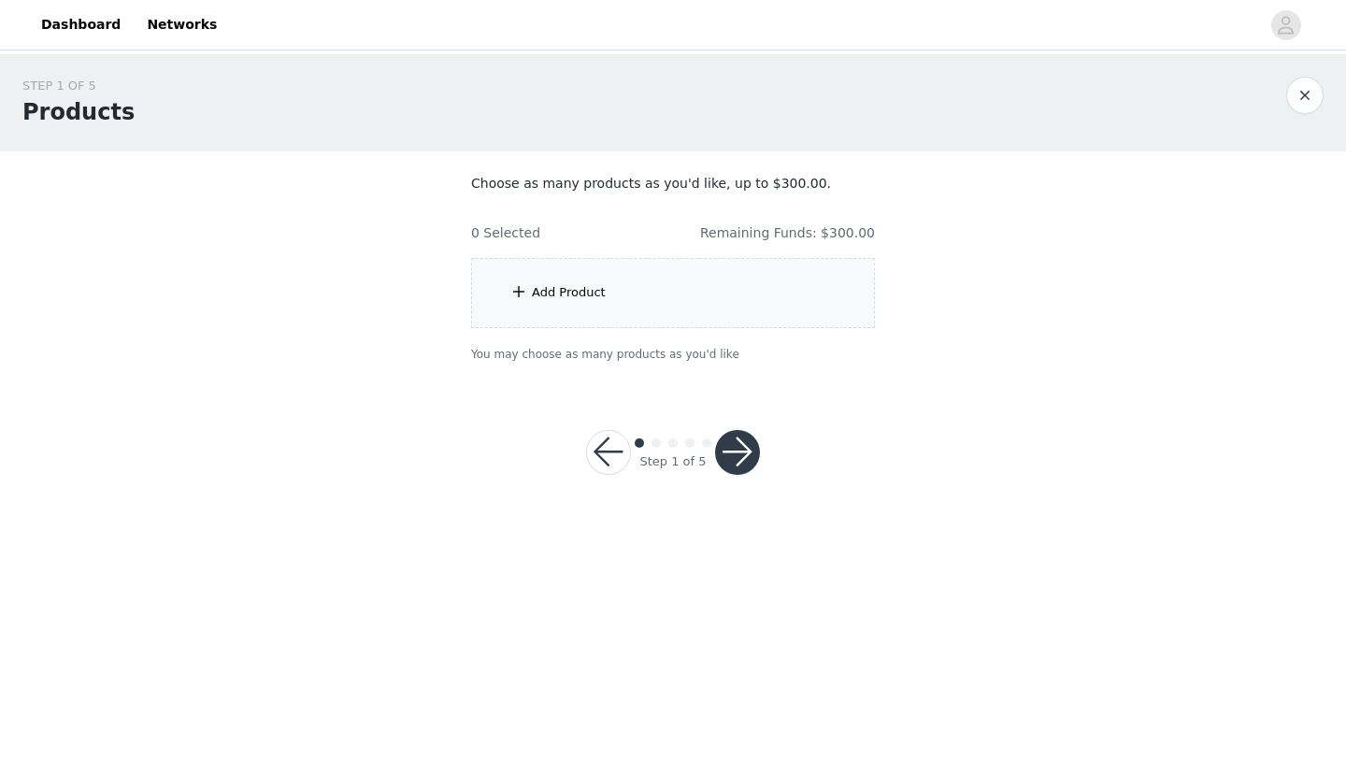
click at [707, 306] on div "Add Product" at bounding box center [673, 293] width 404 height 70
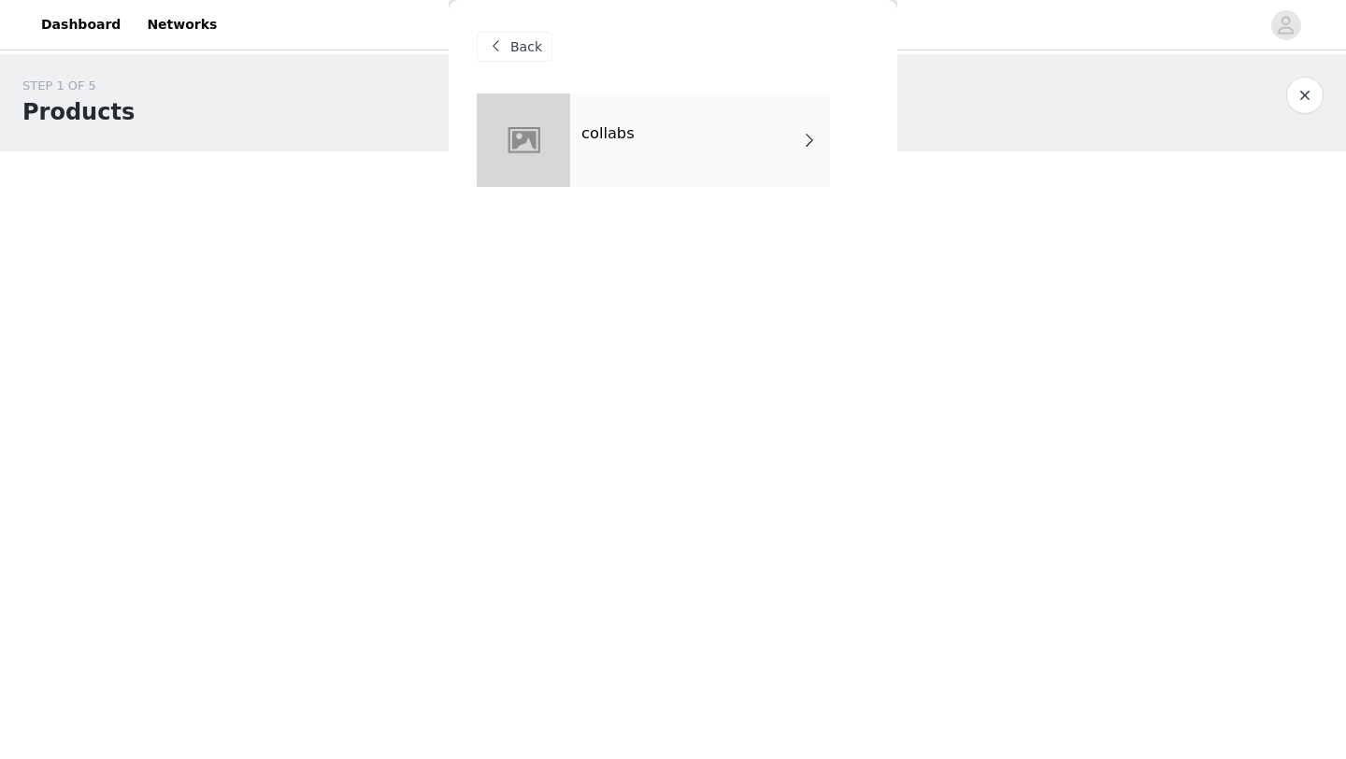
click at [721, 122] on div "collabs" at bounding box center [700, 139] width 260 height 93
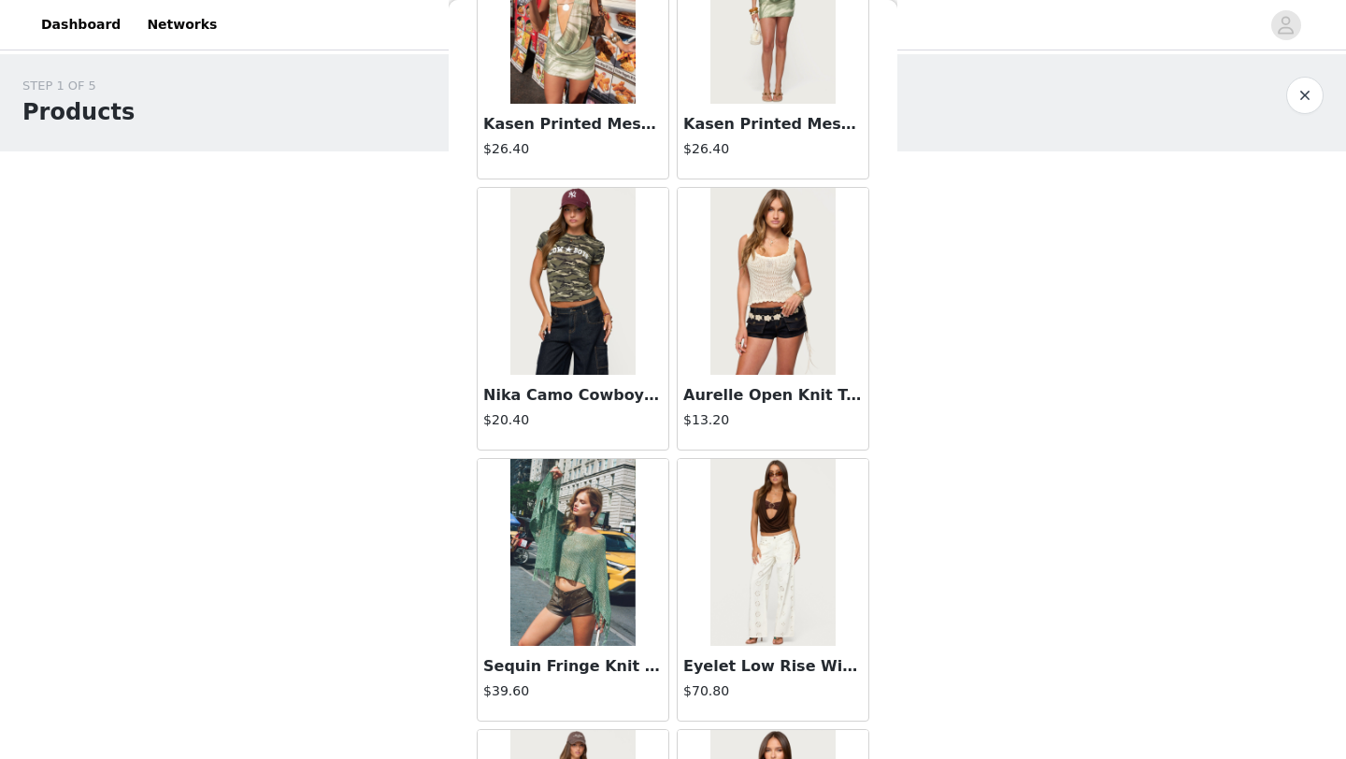
scroll to position [2101, 0]
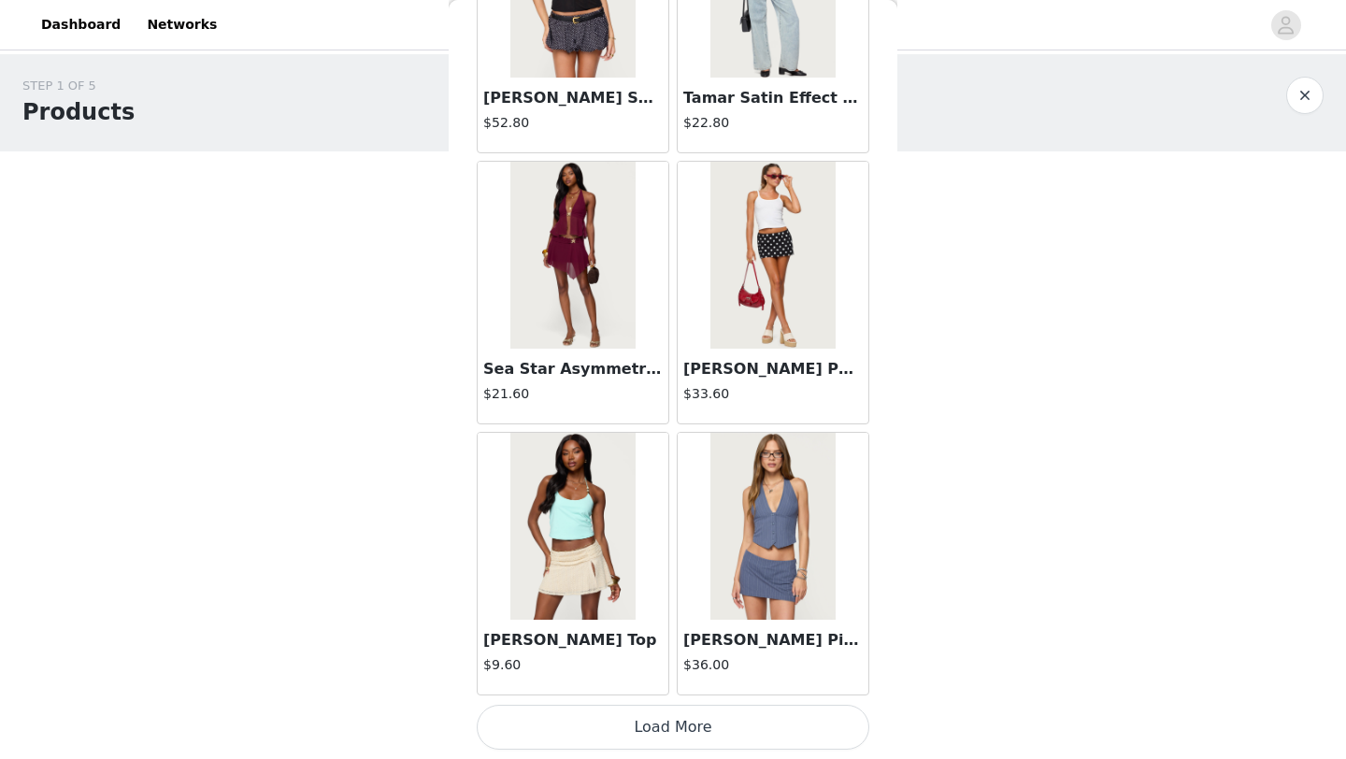
click at [689, 717] on button "Load More" at bounding box center [673, 727] width 393 height 45
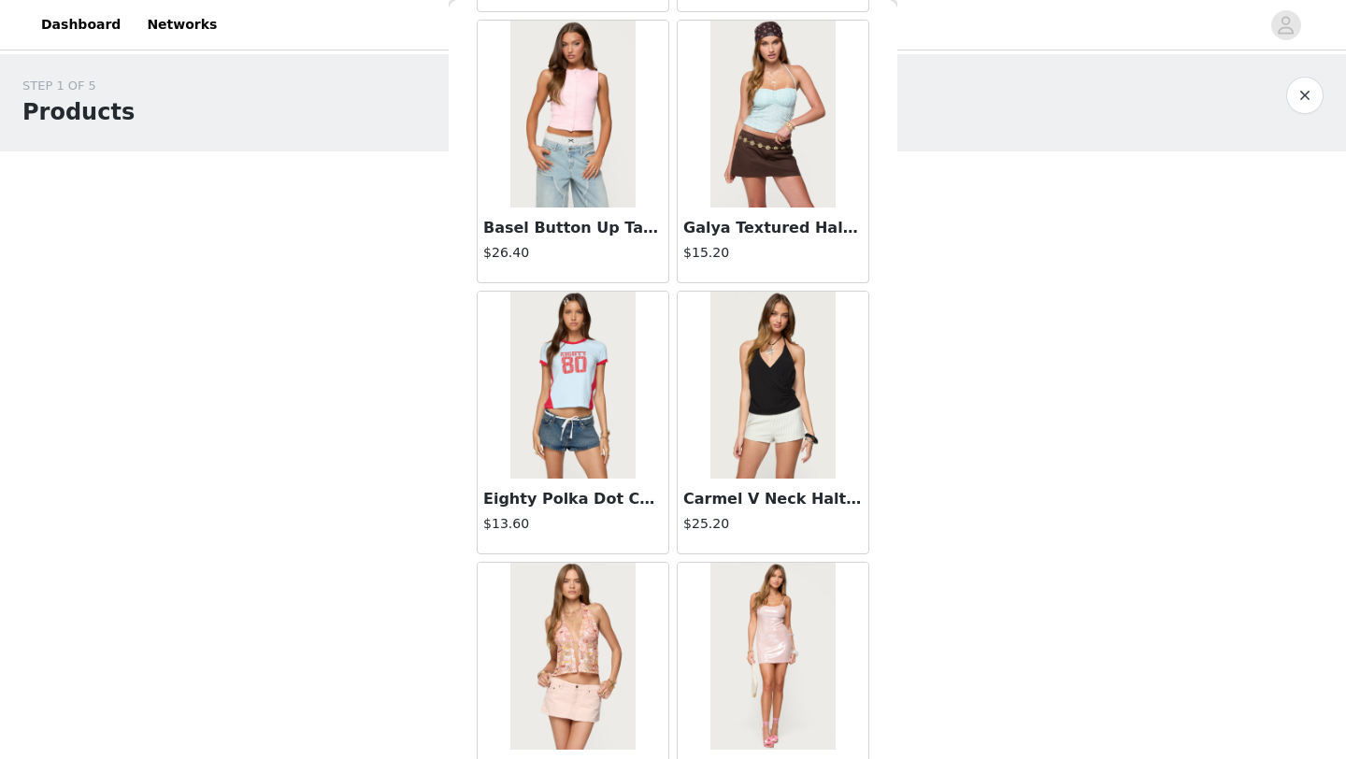
scroll to position [4812, 0]
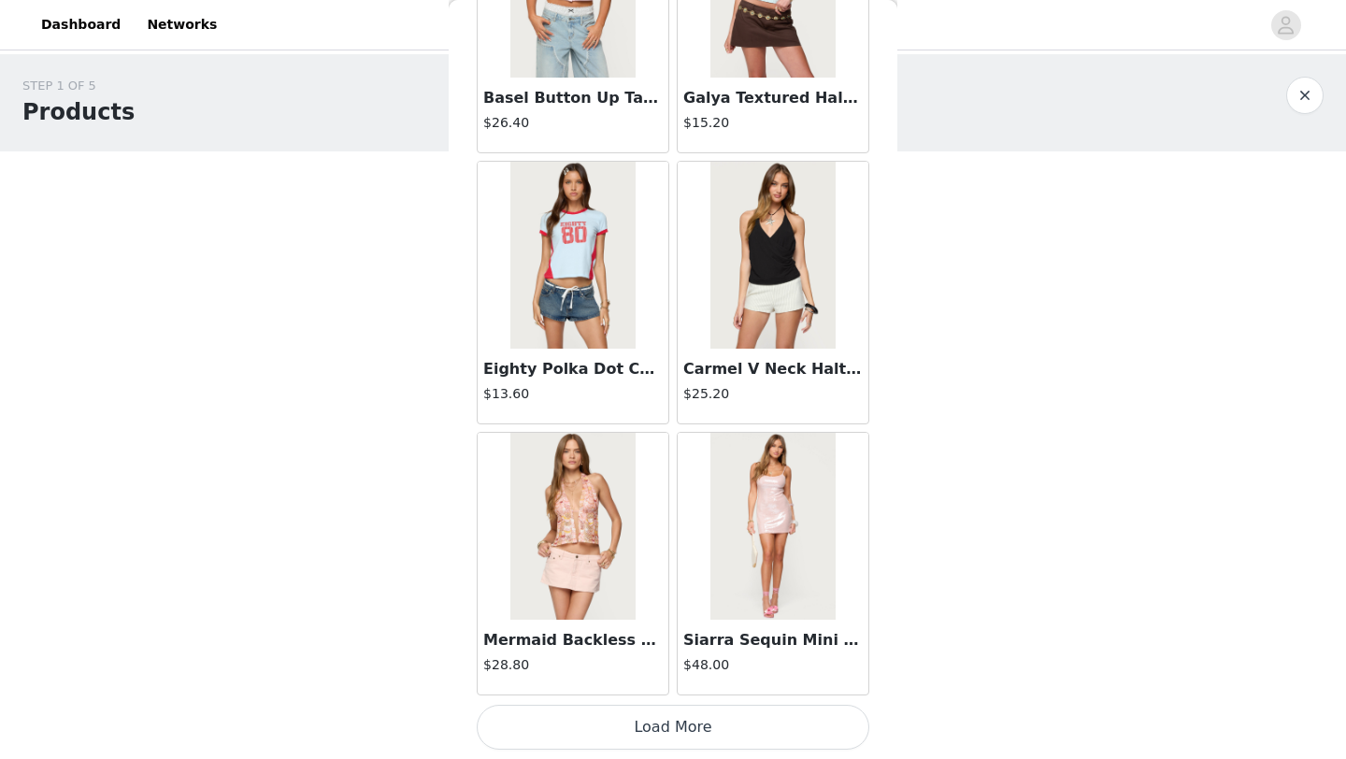
click at [751, 737] on button "Load More" at bounding box center [673, 727] width 393 height 45
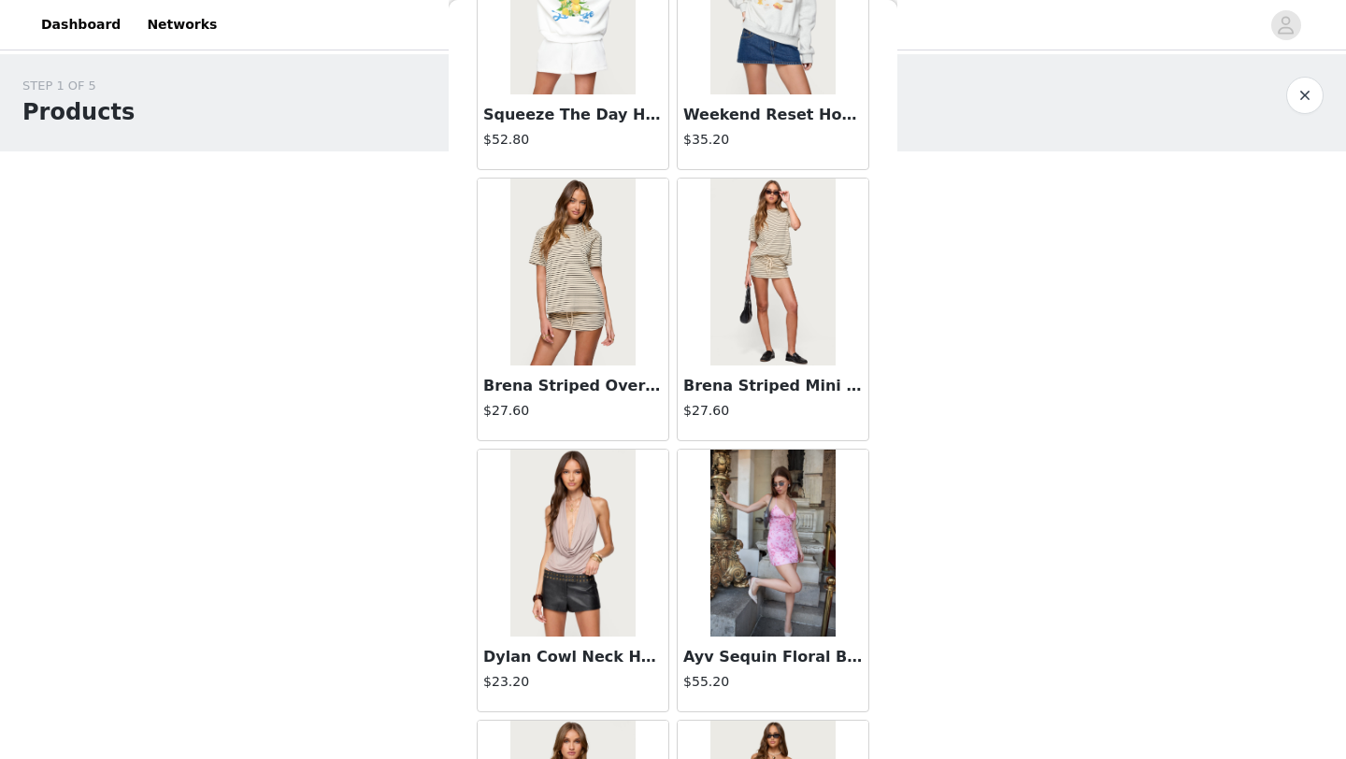
scroll to position [7523, 0]
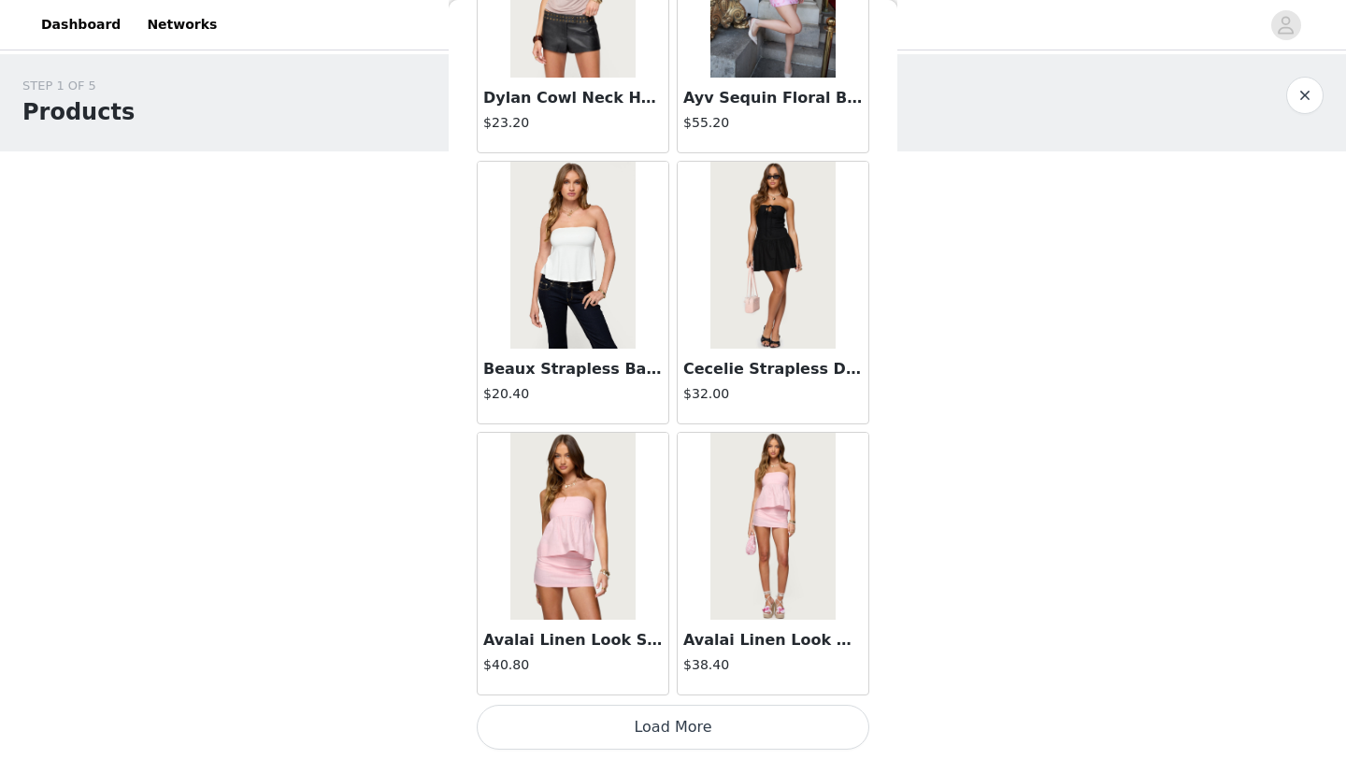
click at [747, 743] on button "Load More" at bounding box center [673, 727] width 393 height 45
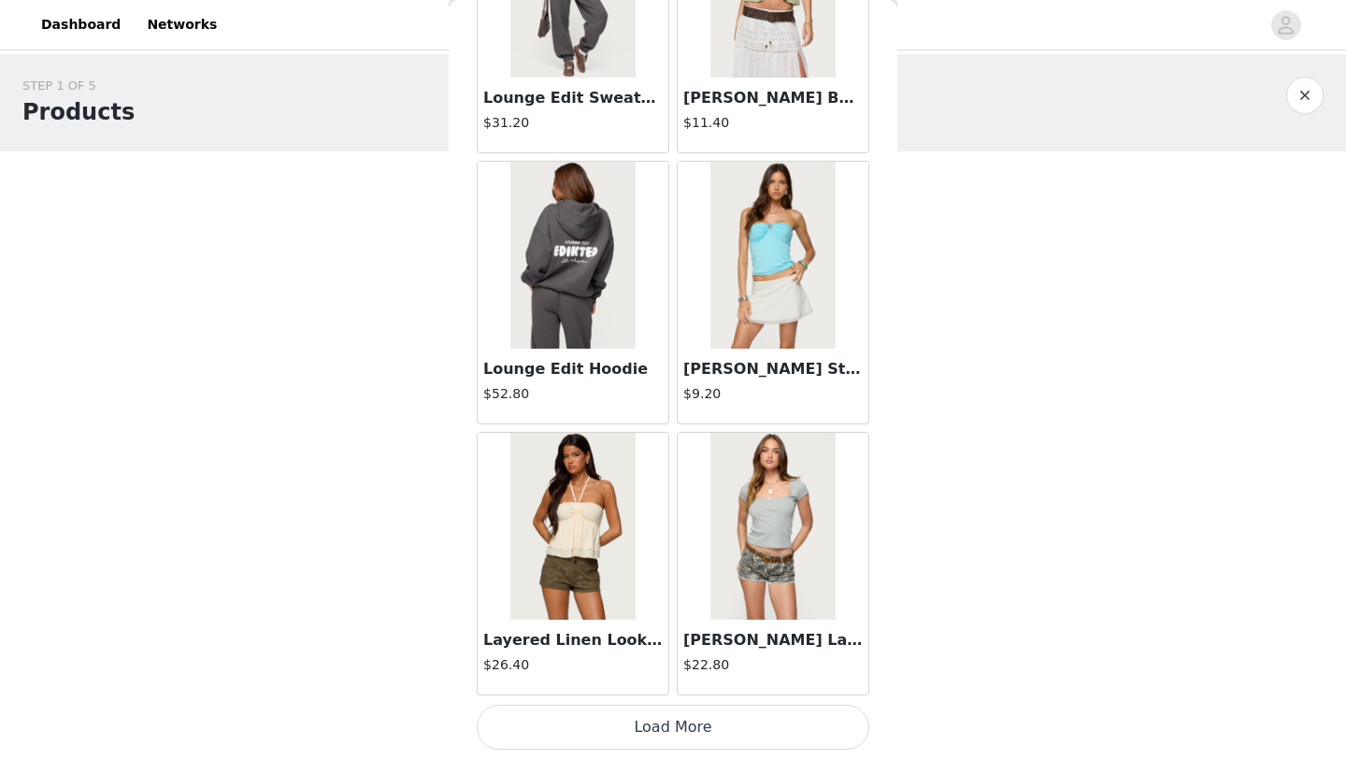
click at [728, 722] on button "Load More" at bounding box center [673, 727] width 393 height 45
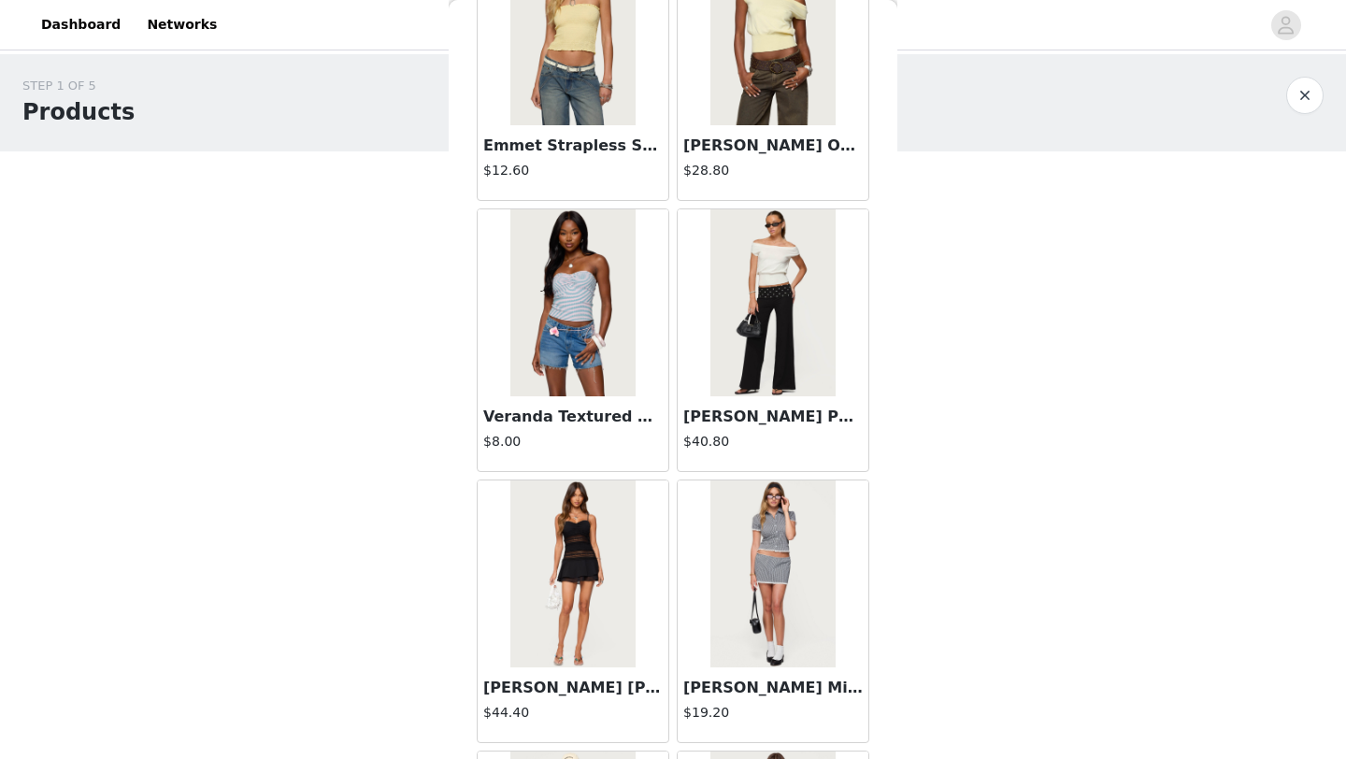
scroll to position [12945, 0]
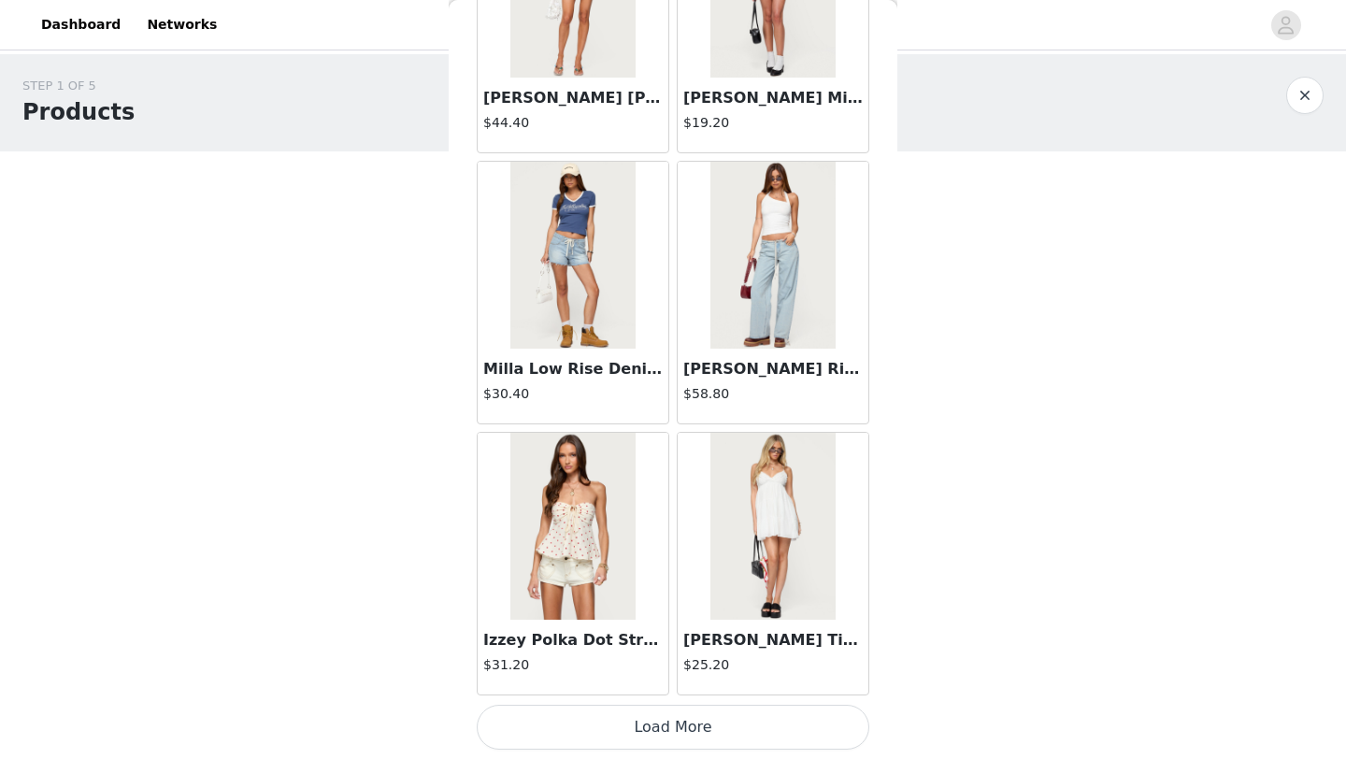
click at [695, 732] on button "Load More" at bounding box center [673, 727] width 393 height 45
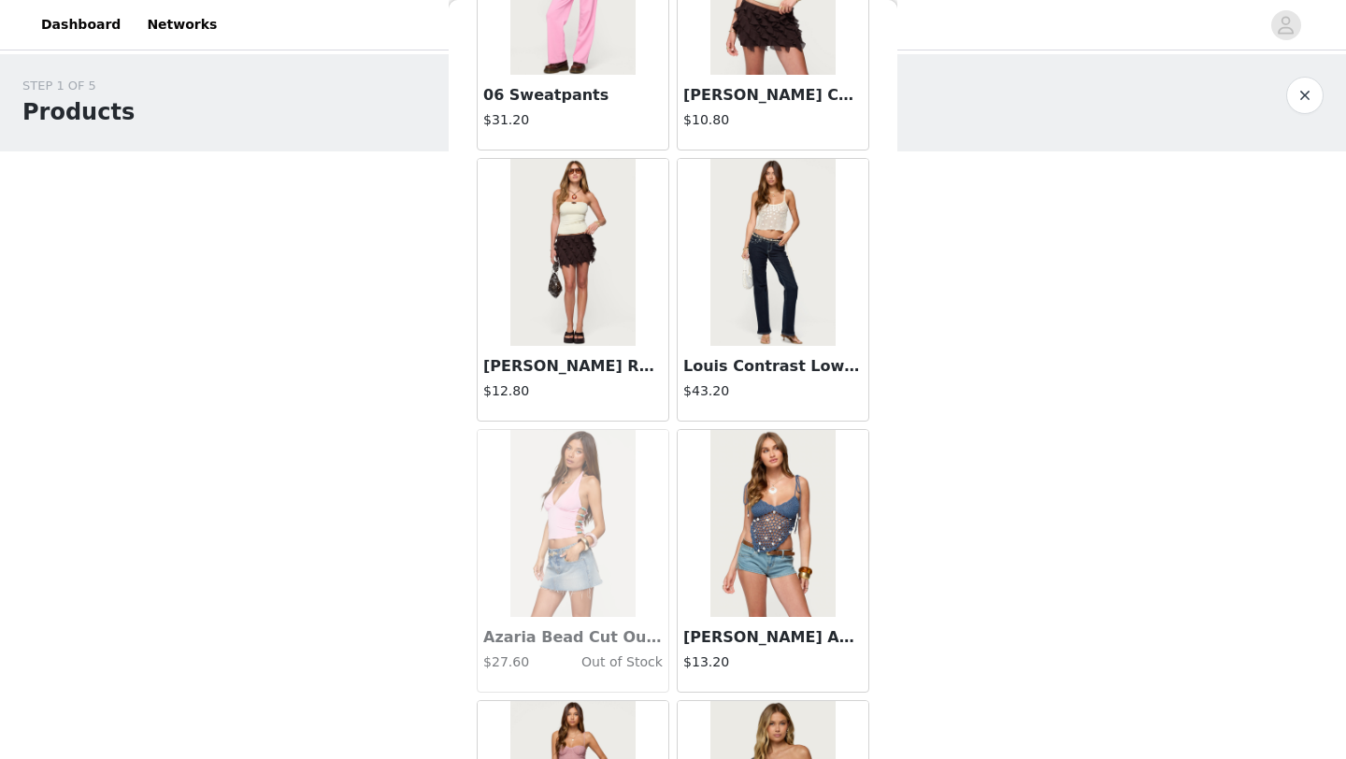
scroll to position [15656, 0]
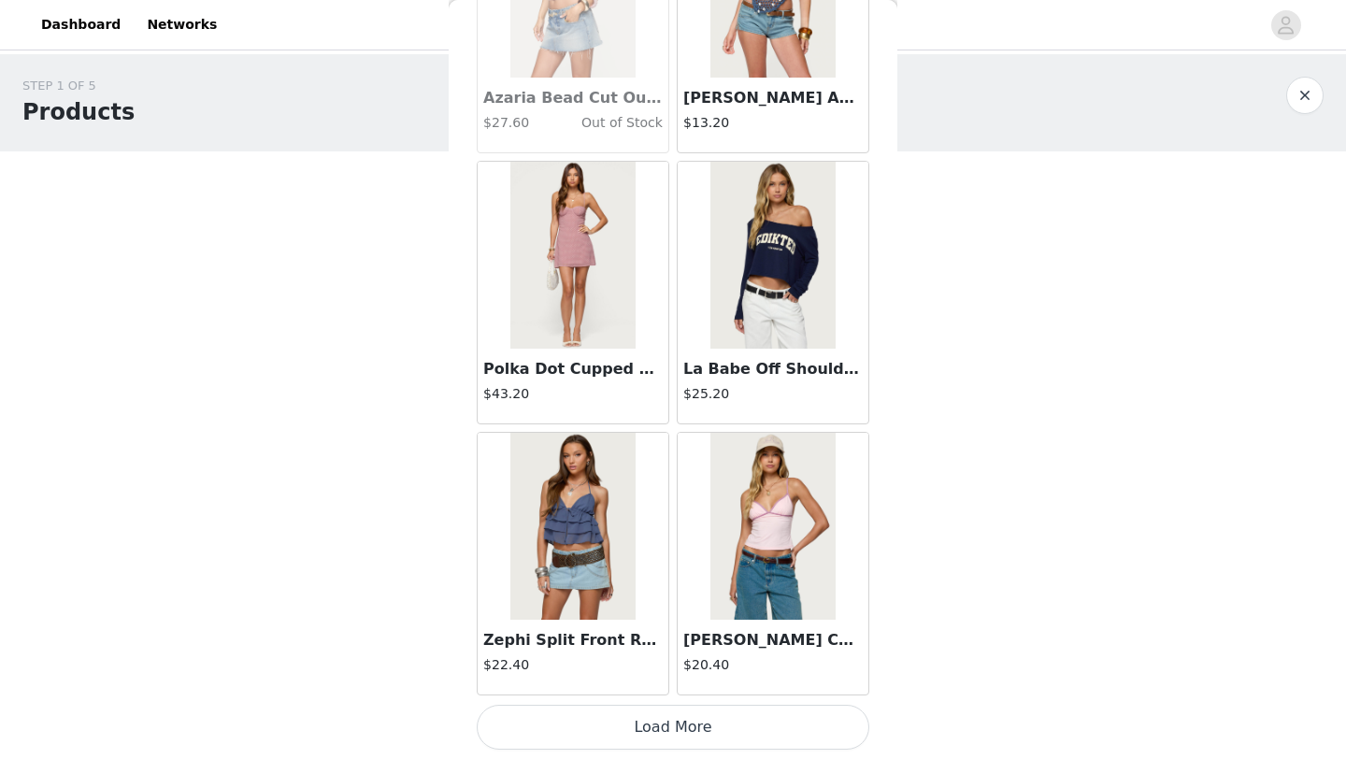
click at [751, 720] on button "Load More" at bounding box center [673, 727] width 393 height 45
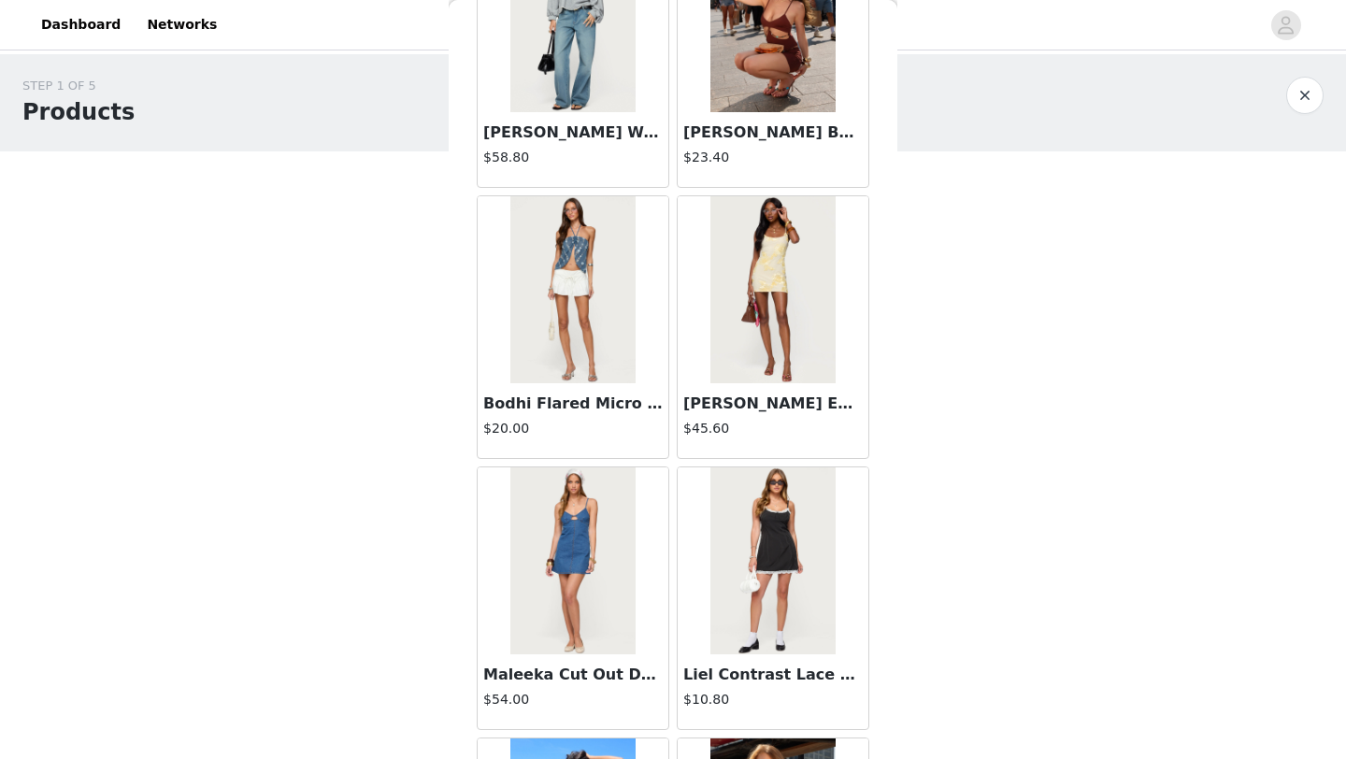
scroll to position [18367, 0]
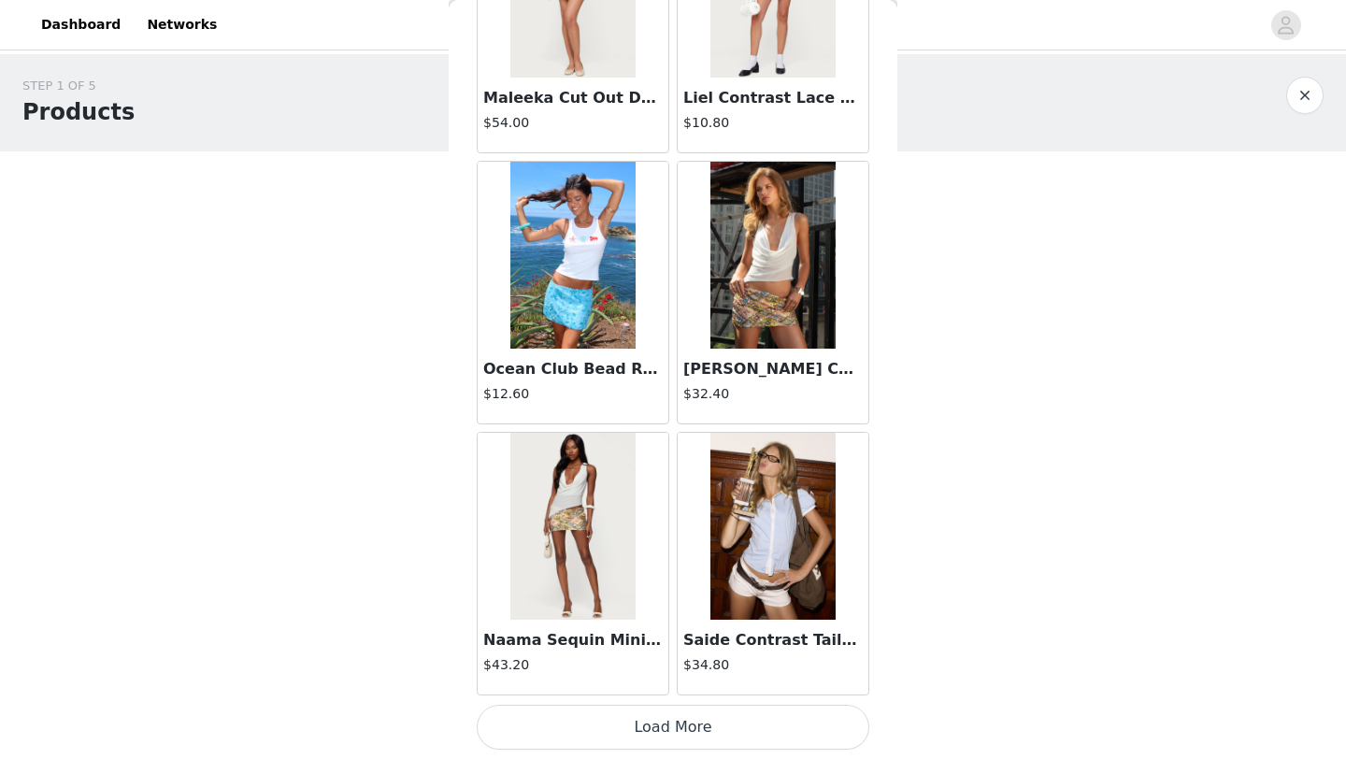
click at [739, 734] on button "Load More" at bounding box center [673, 727] width 393 height 45
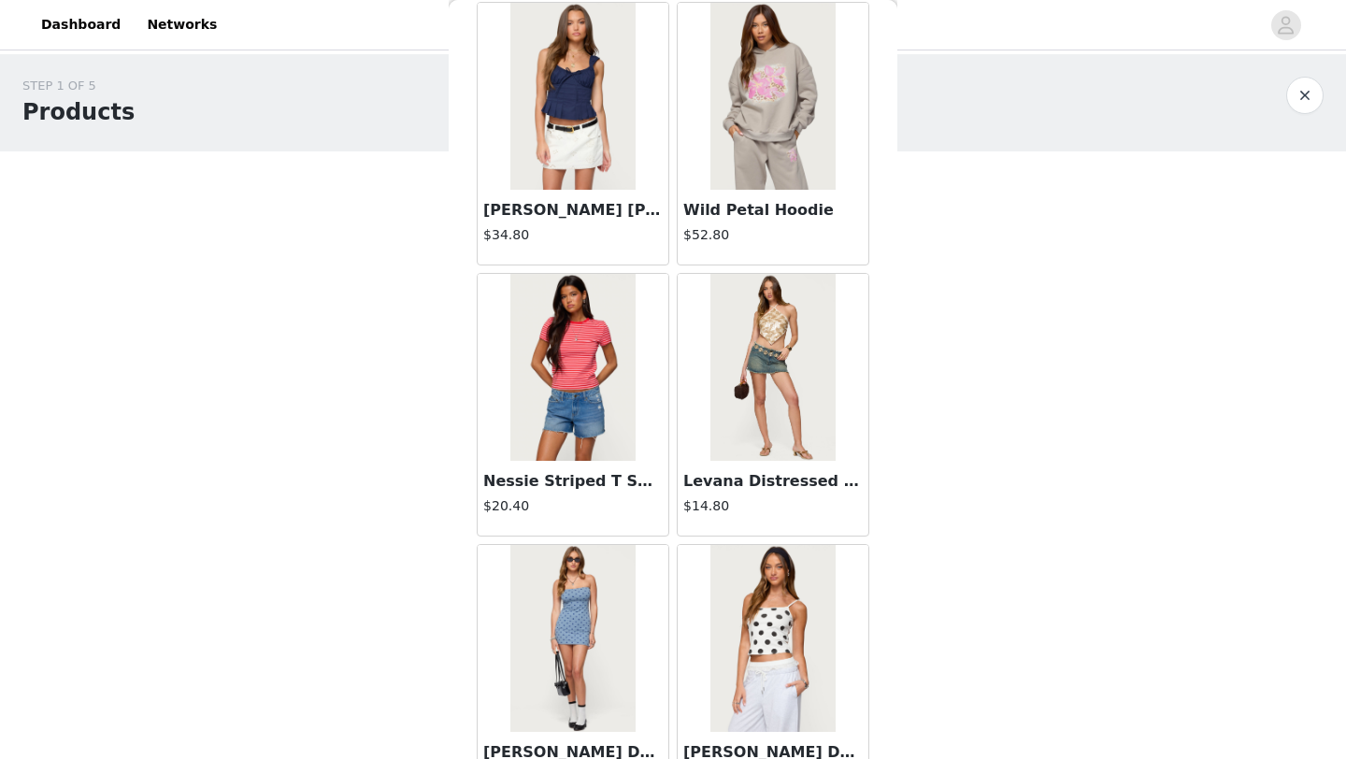
scroll to position [21078, 0]
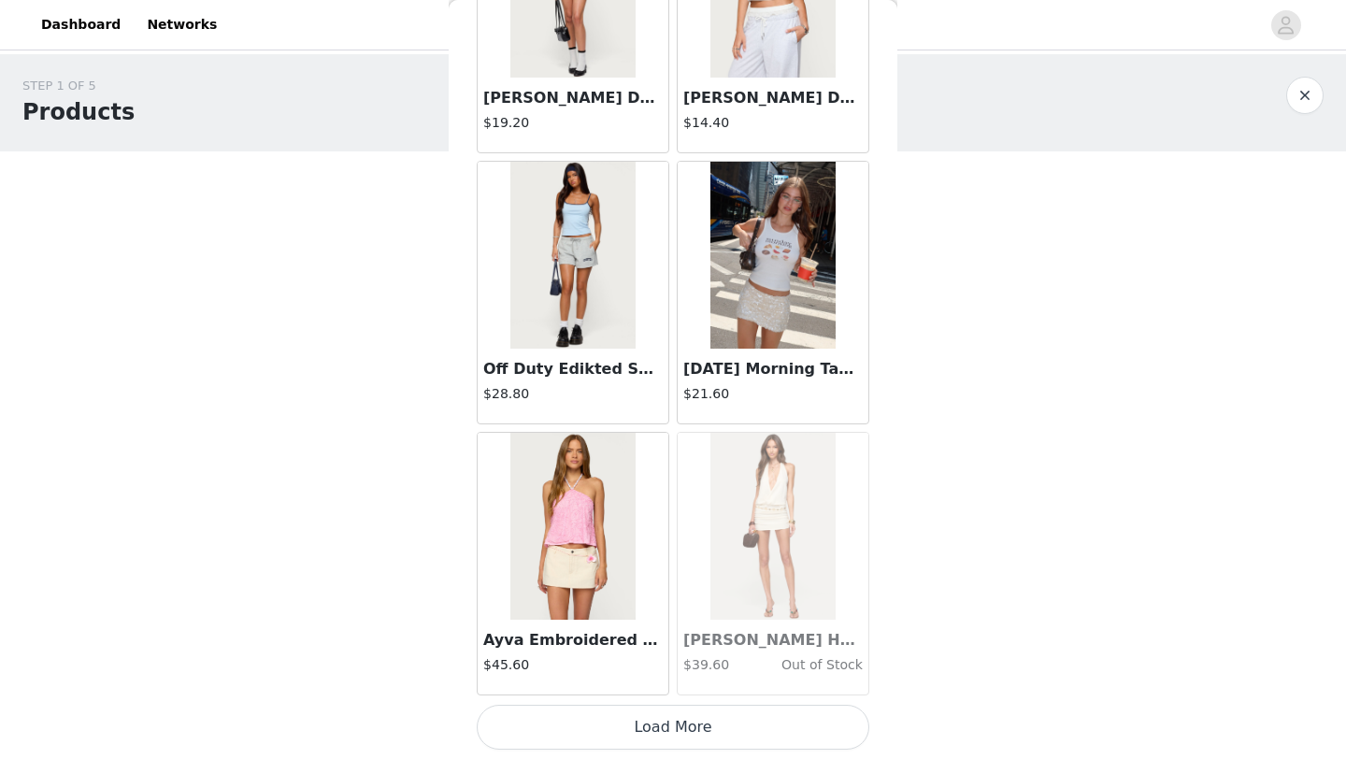
click at [725, 737] on button "Load More" at bounding box center [673, 727] width 393 height 45
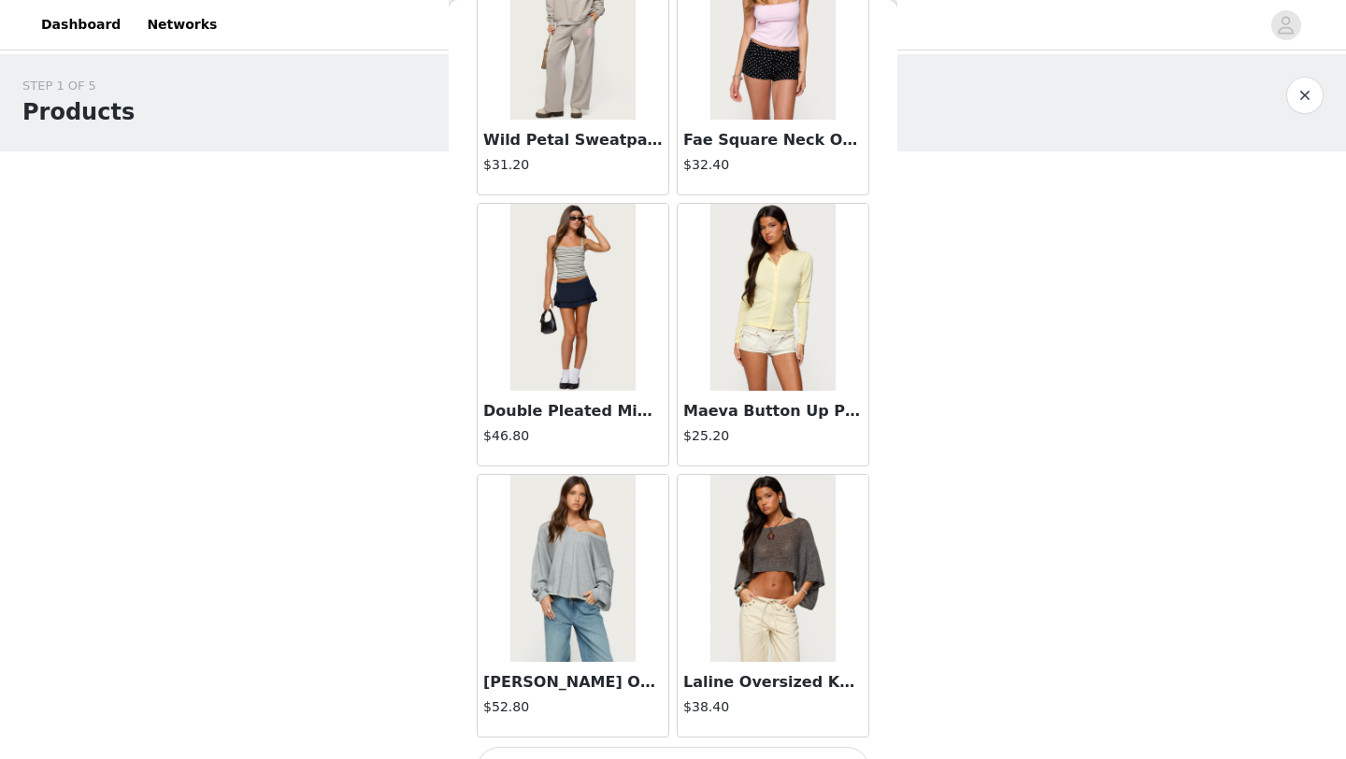
scroll to position [23789, 0]
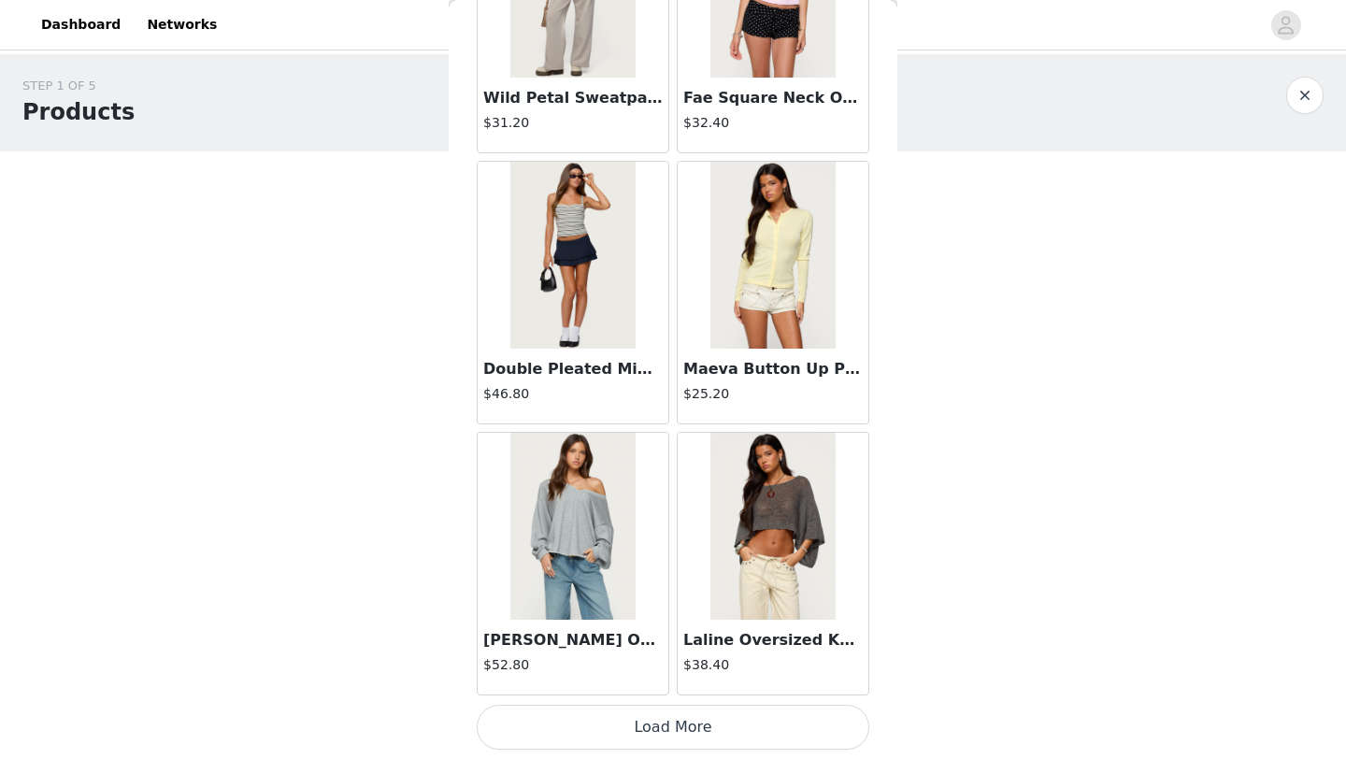
click at [754, 723] on button "Load More" at bounding box center [673, 727] width 393 height 45
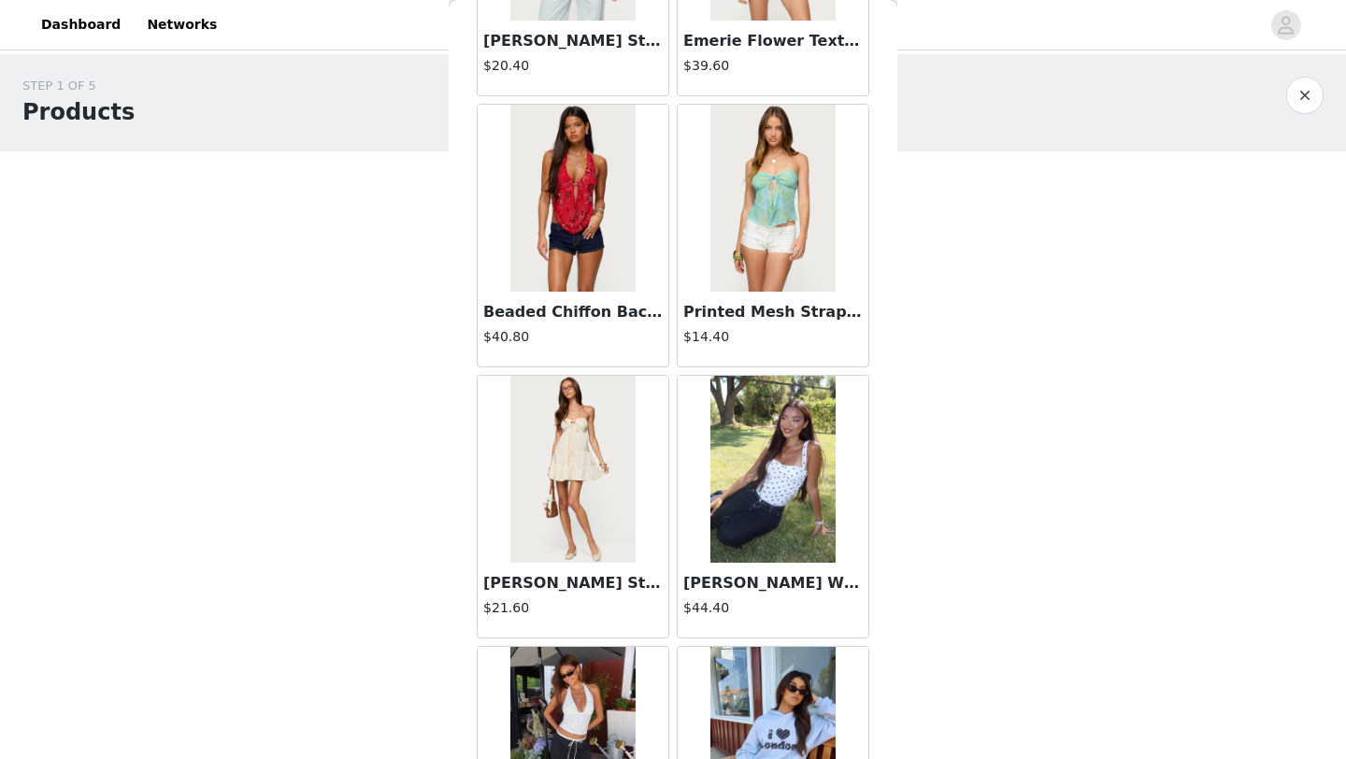
scroll to position [26500, 0]
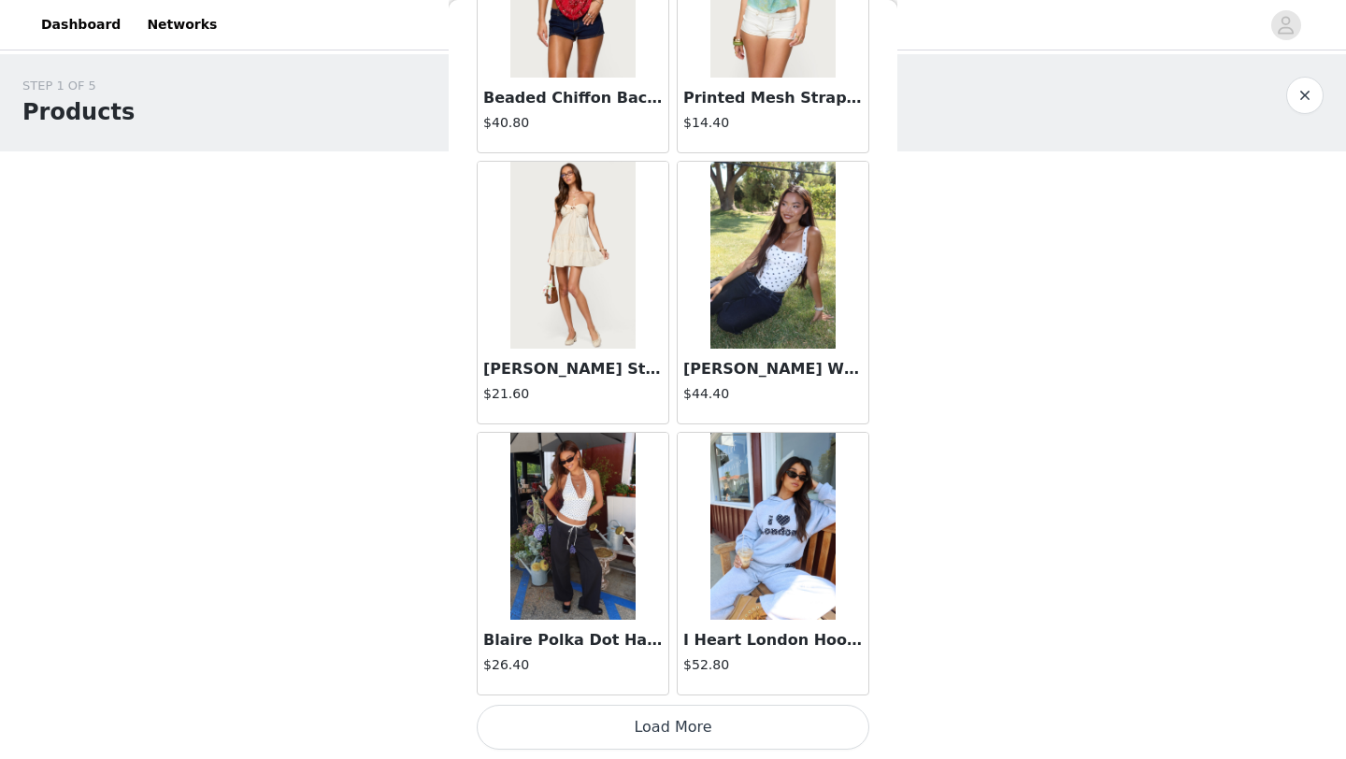
click at [718, 730] on button "Load More" at bounding box center [673, 727] width 393 height 45
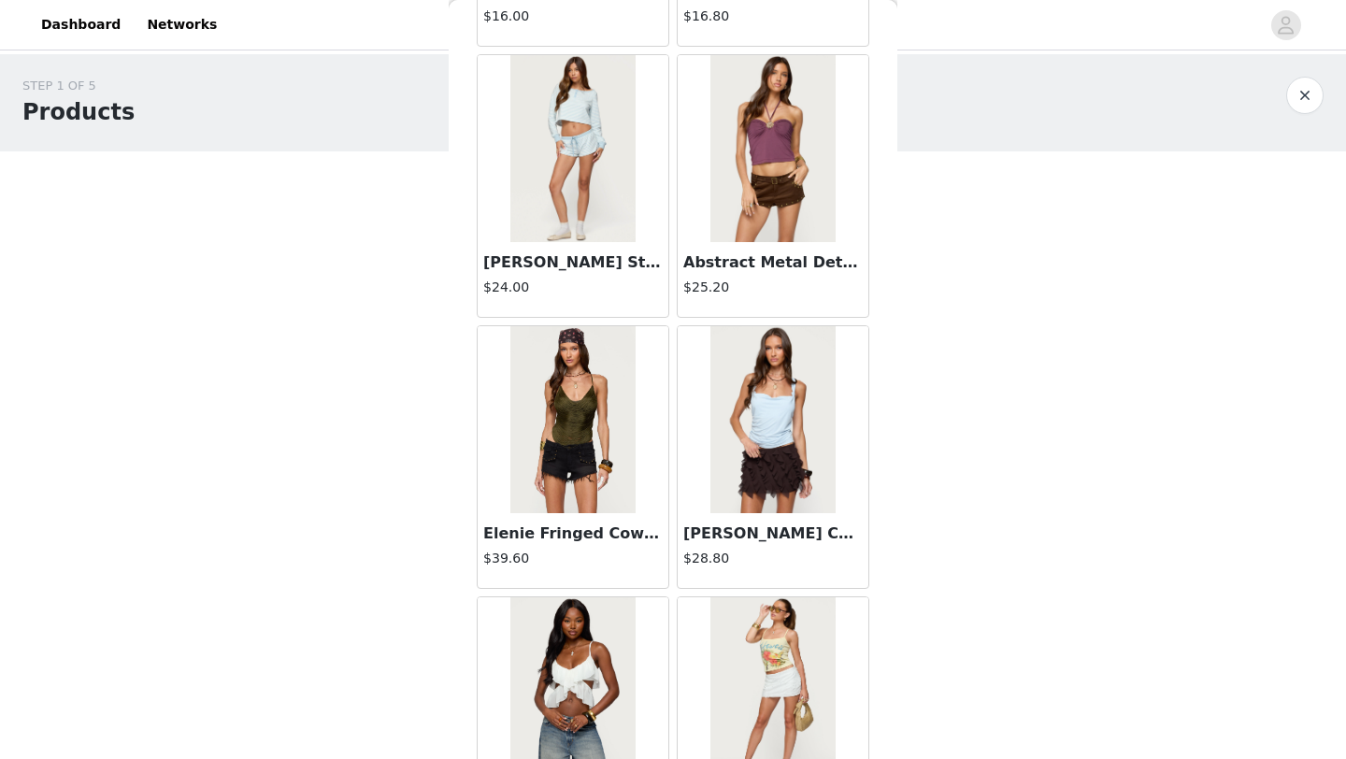
scroll to position [29211, 0]
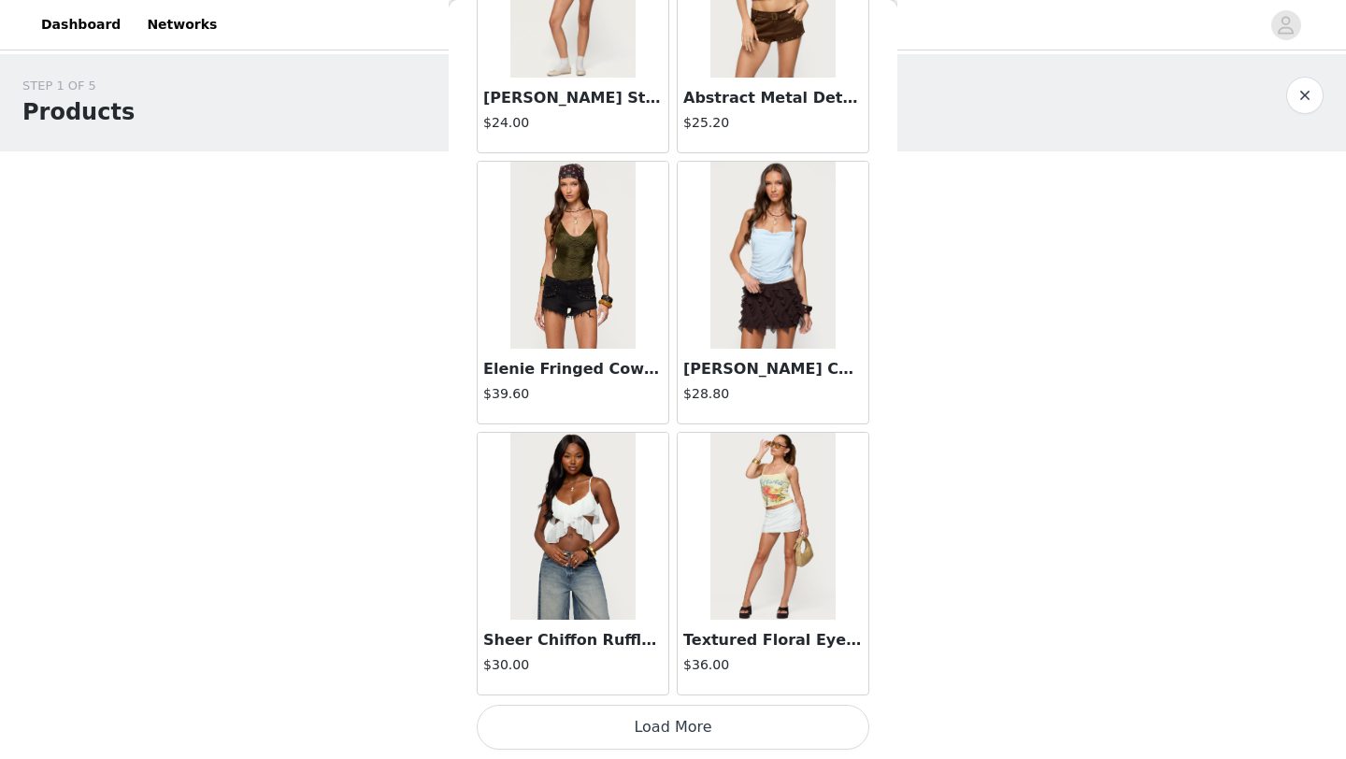
click at [698, 734] on button "Load More" at bounding box center [673, 727] width 393 height 45
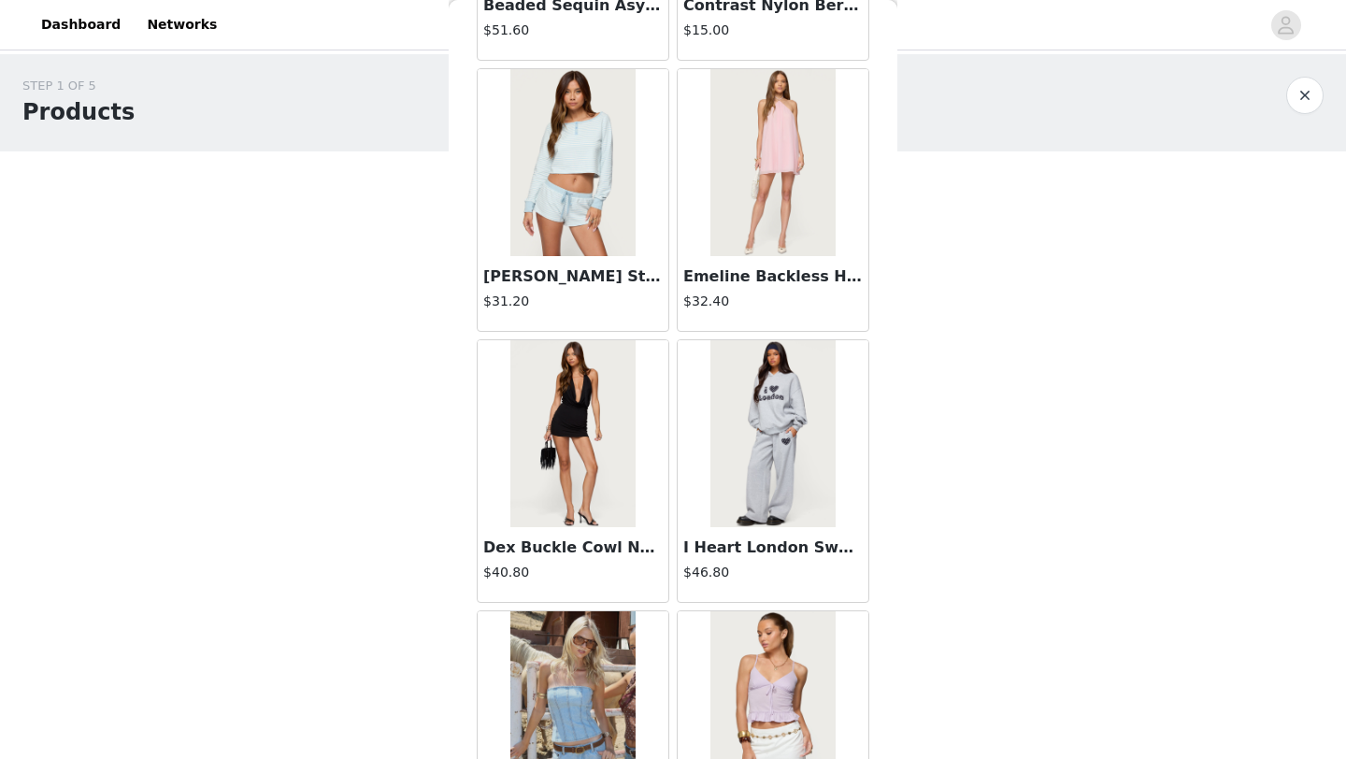
scroll to position [31922, 0]
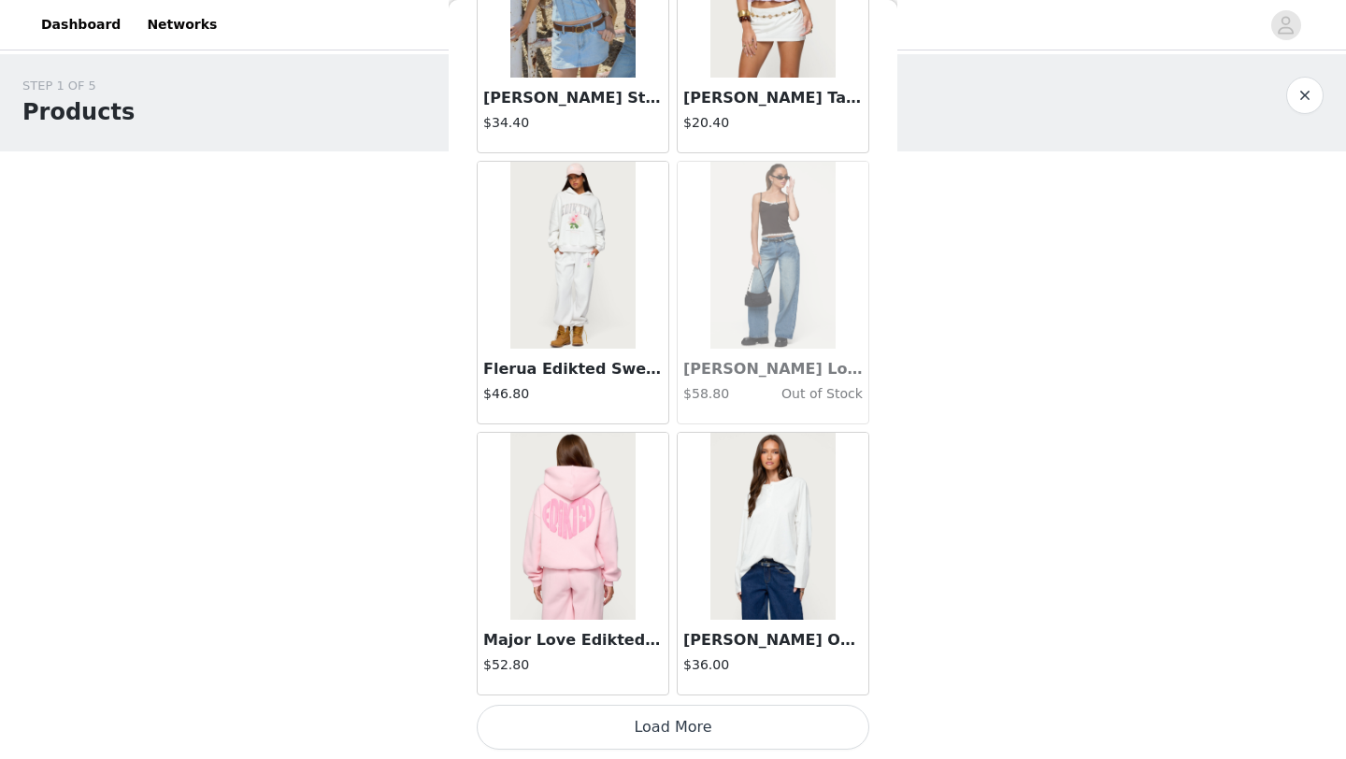
click at [707, 728] on button "Load More" at bounding box center [673, 727] width 393 height 45
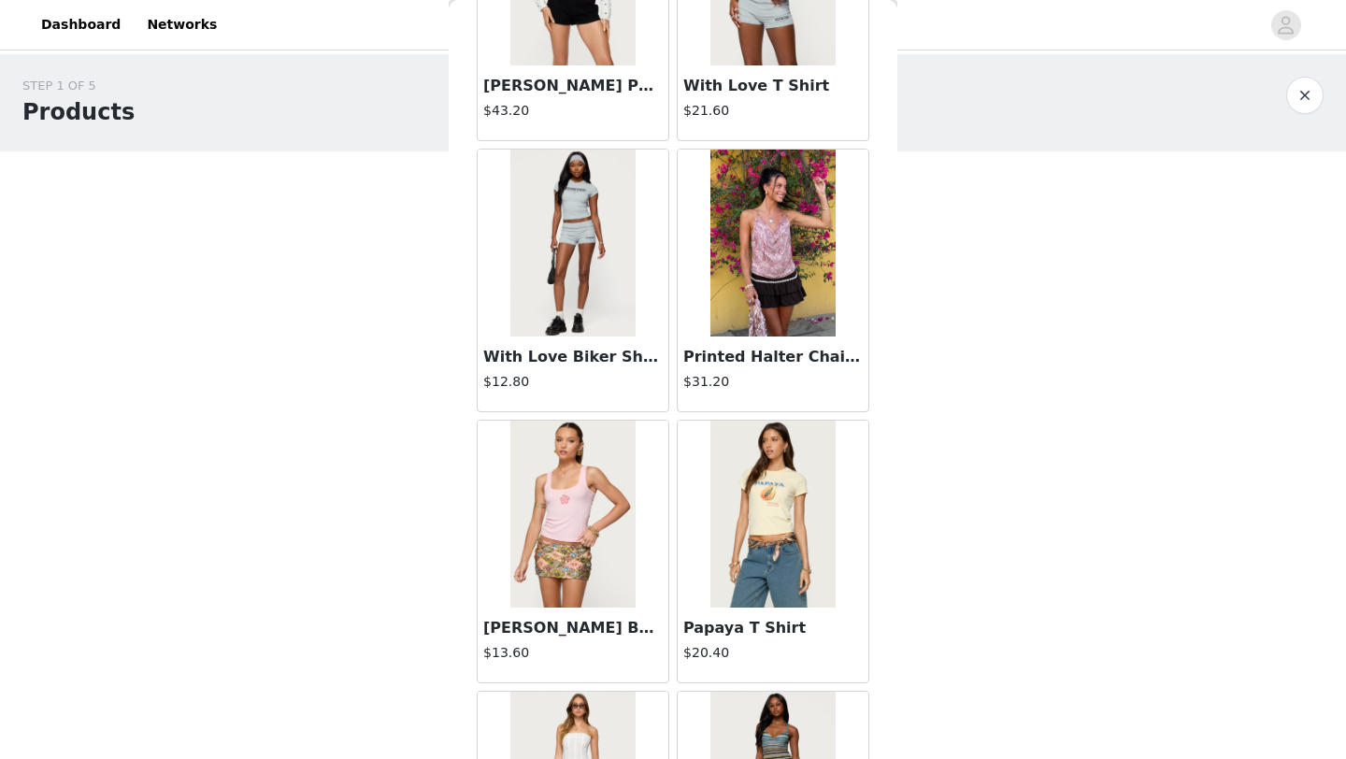
scroll to position [34633, 0]
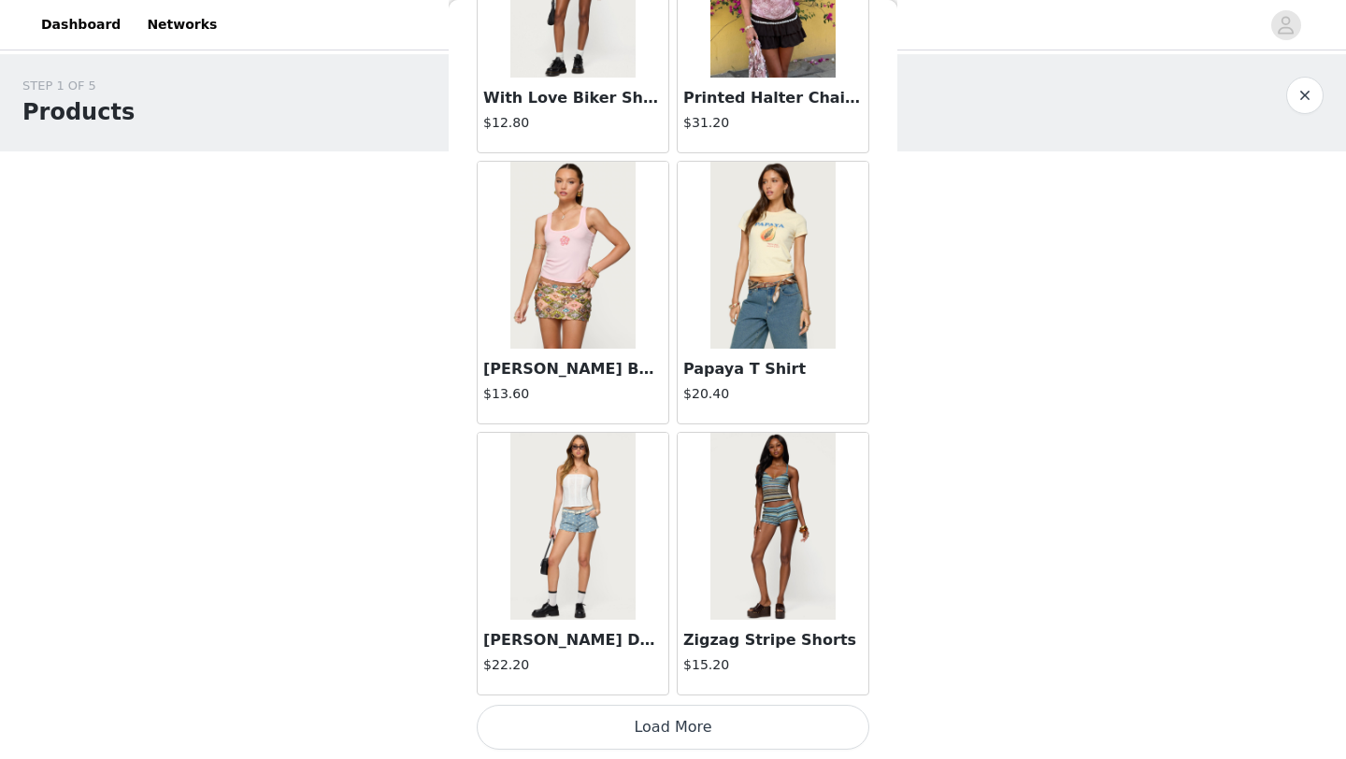
click at [726, 718] on button "Load More" at bounding box center [673, 727] width 393 height 45
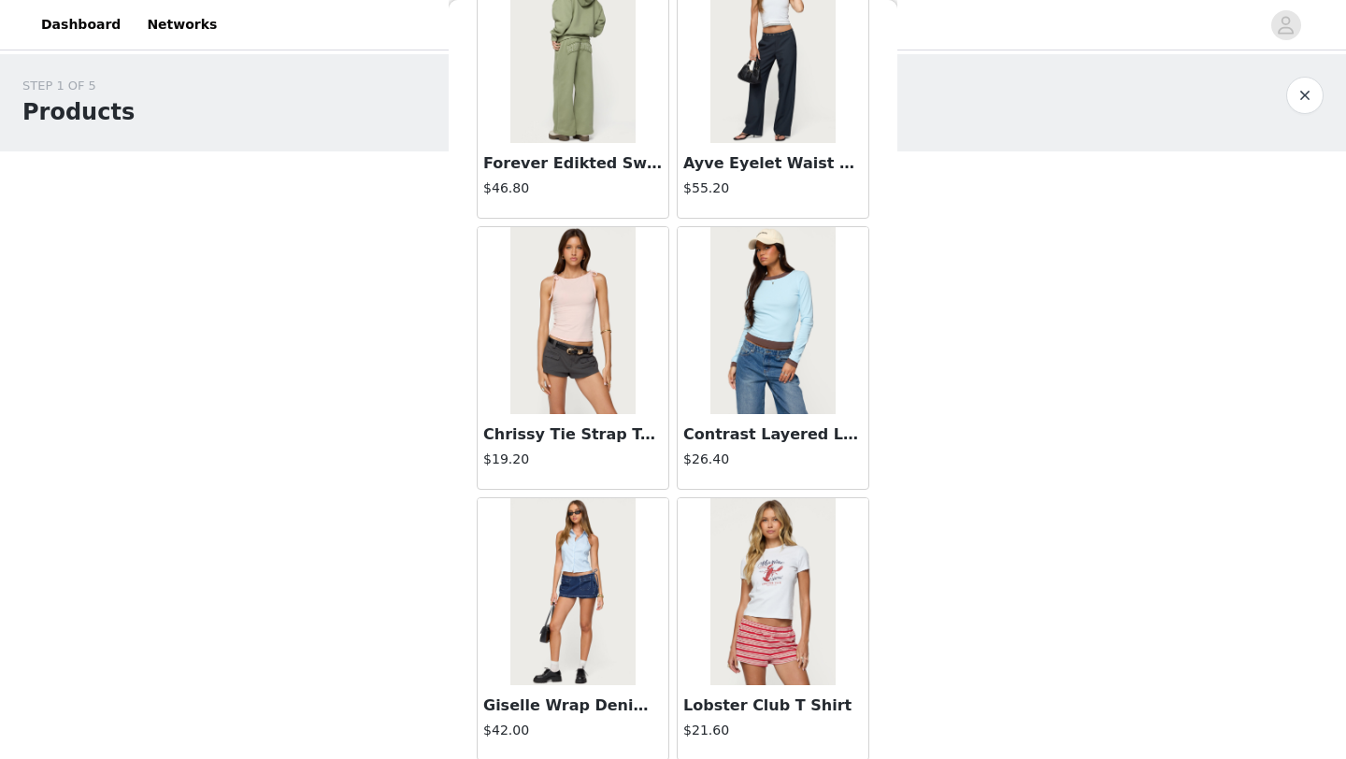
scroll to position [37344, 0]
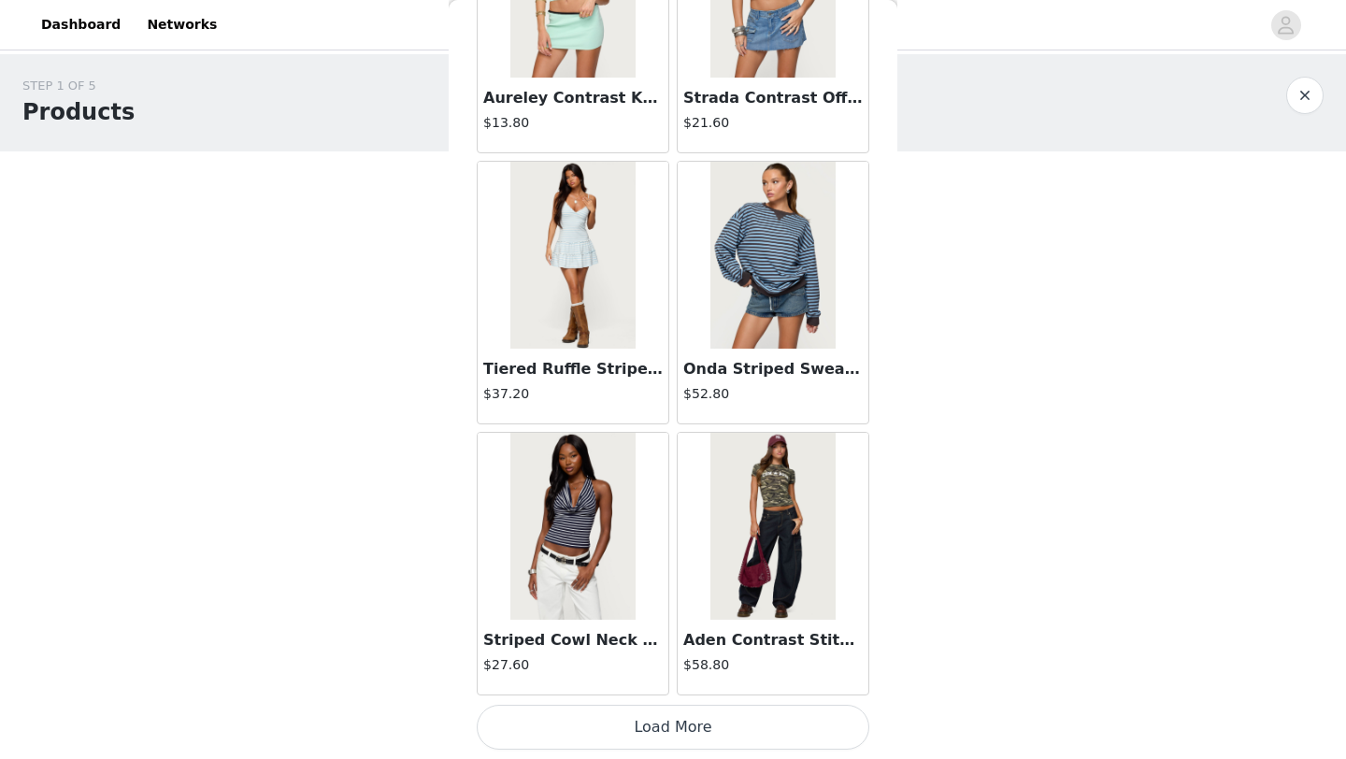
click at [720, 739] on button "Load More" at bounding box center [673, 727] width 393 height 45
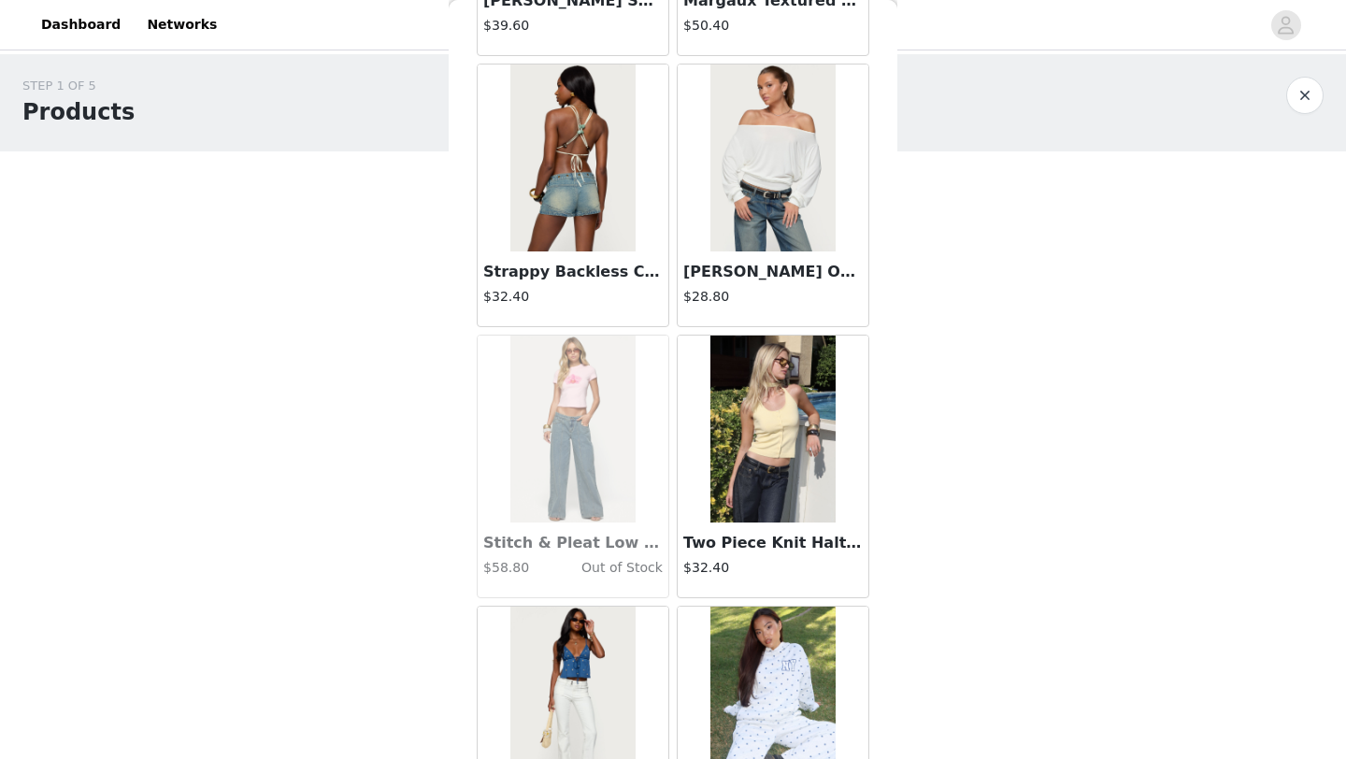
scroll to position [40055, 0]
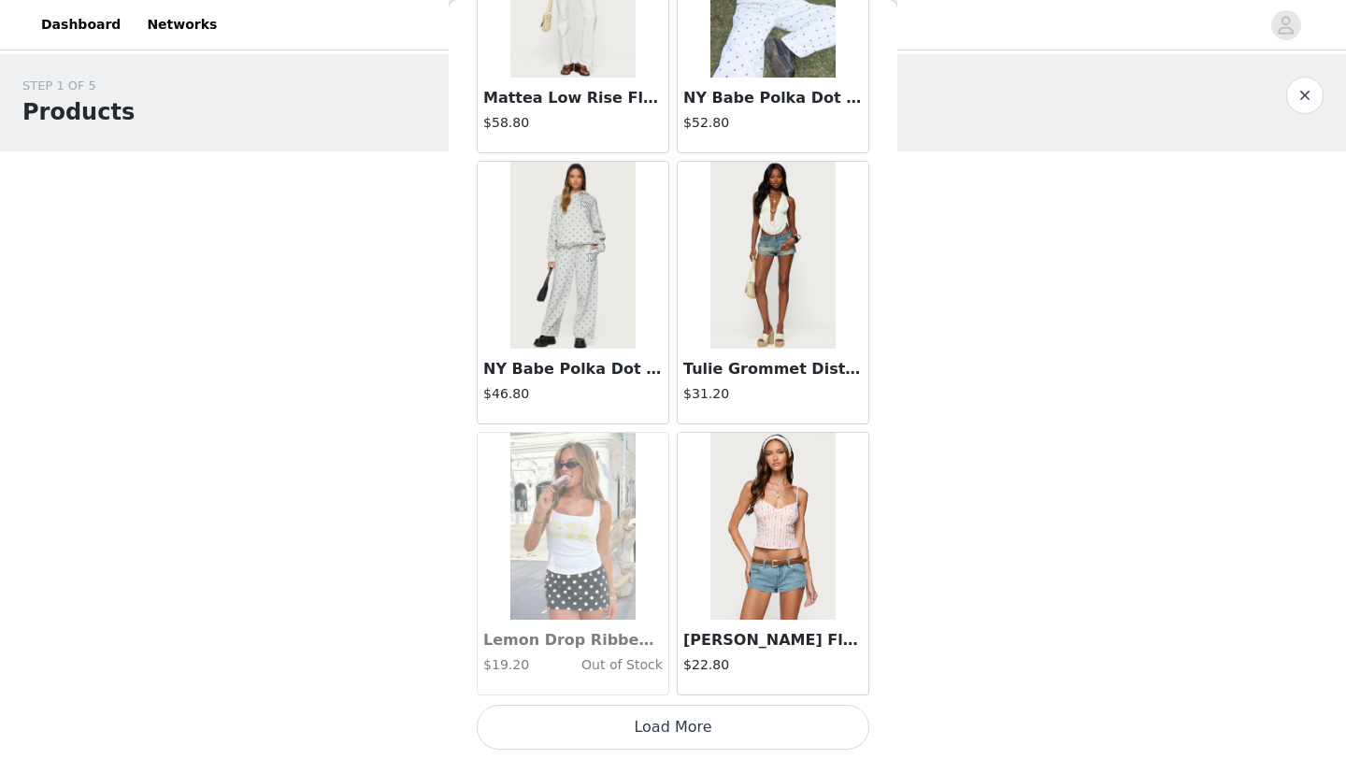
click at [711, 748] on button "Load More" at bounding box center [673, 727] width 393 height 45
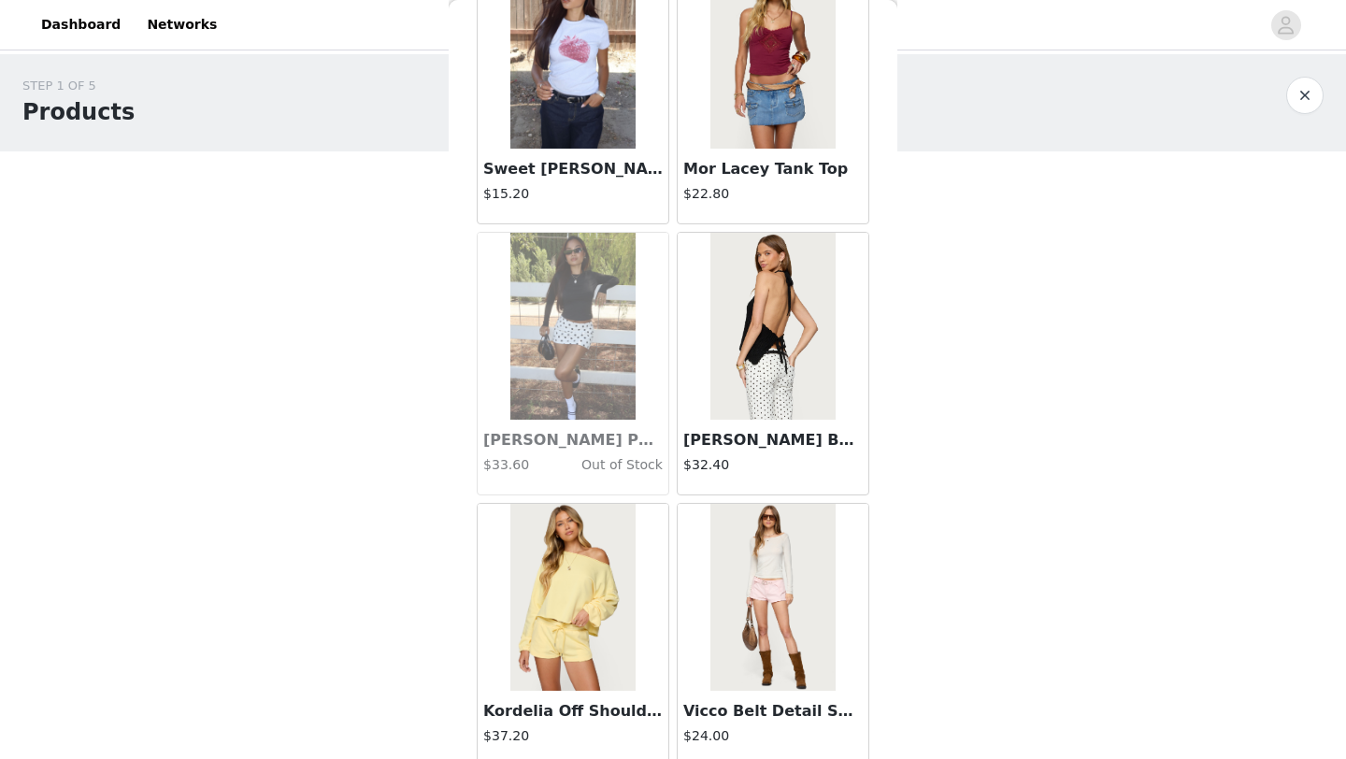
scroll to position [42766, 0]
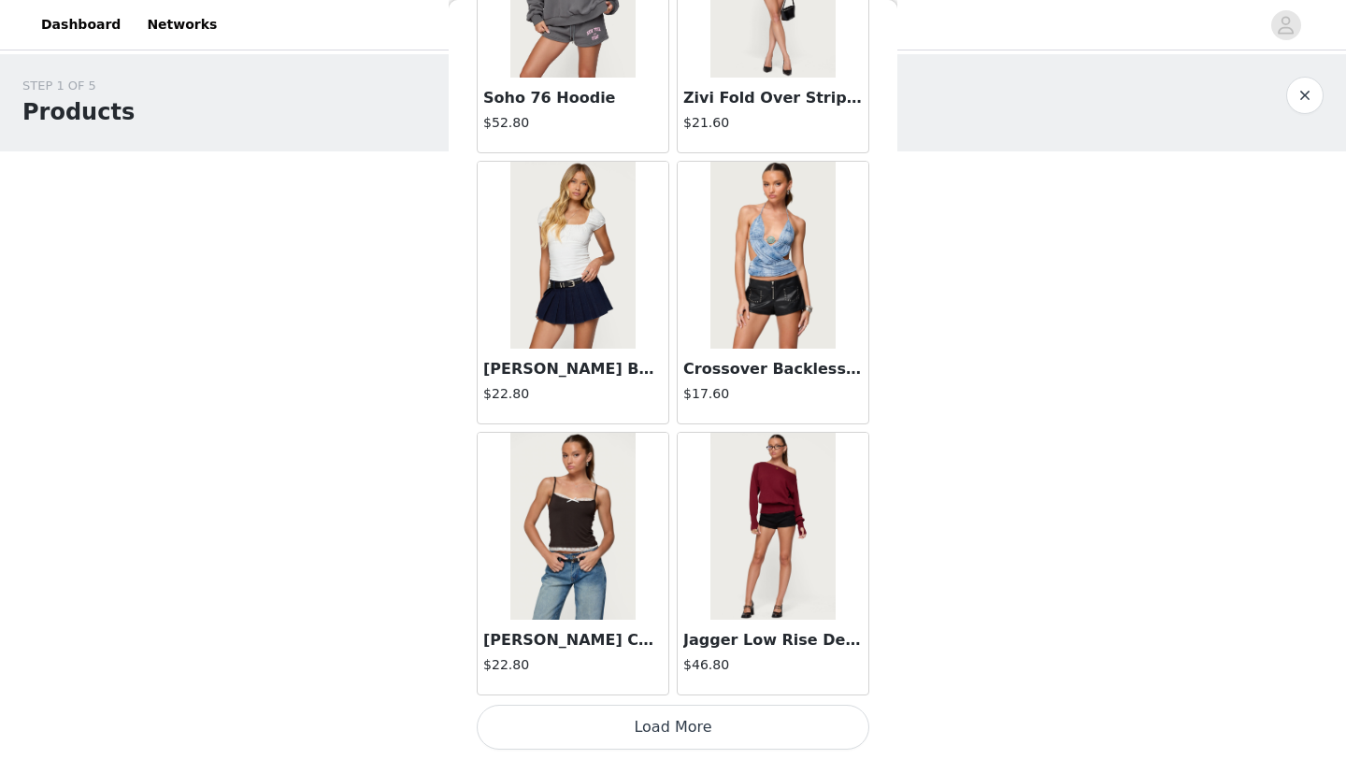
click at [719, 740] on button "Load More" at bounding box center [673, 727] width 393 height 45
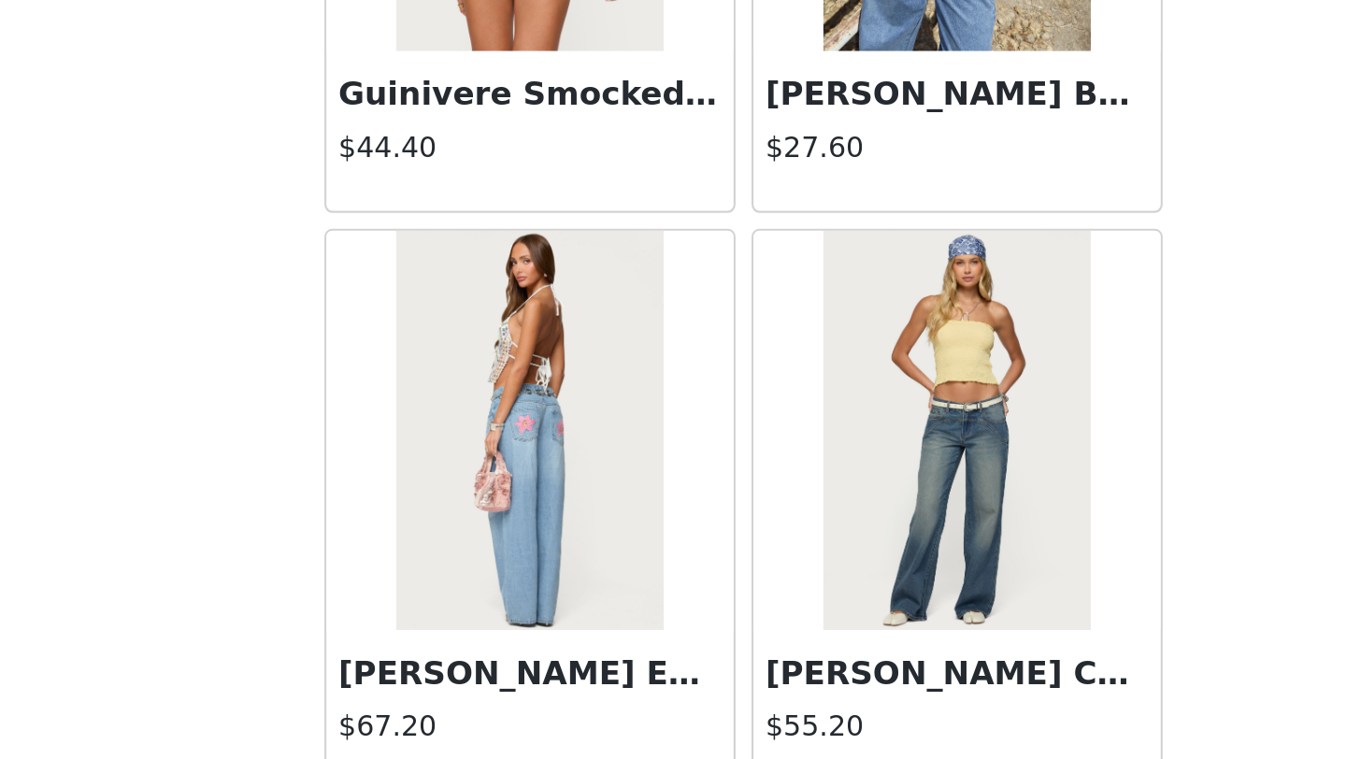
scroll to position [45477, 0]
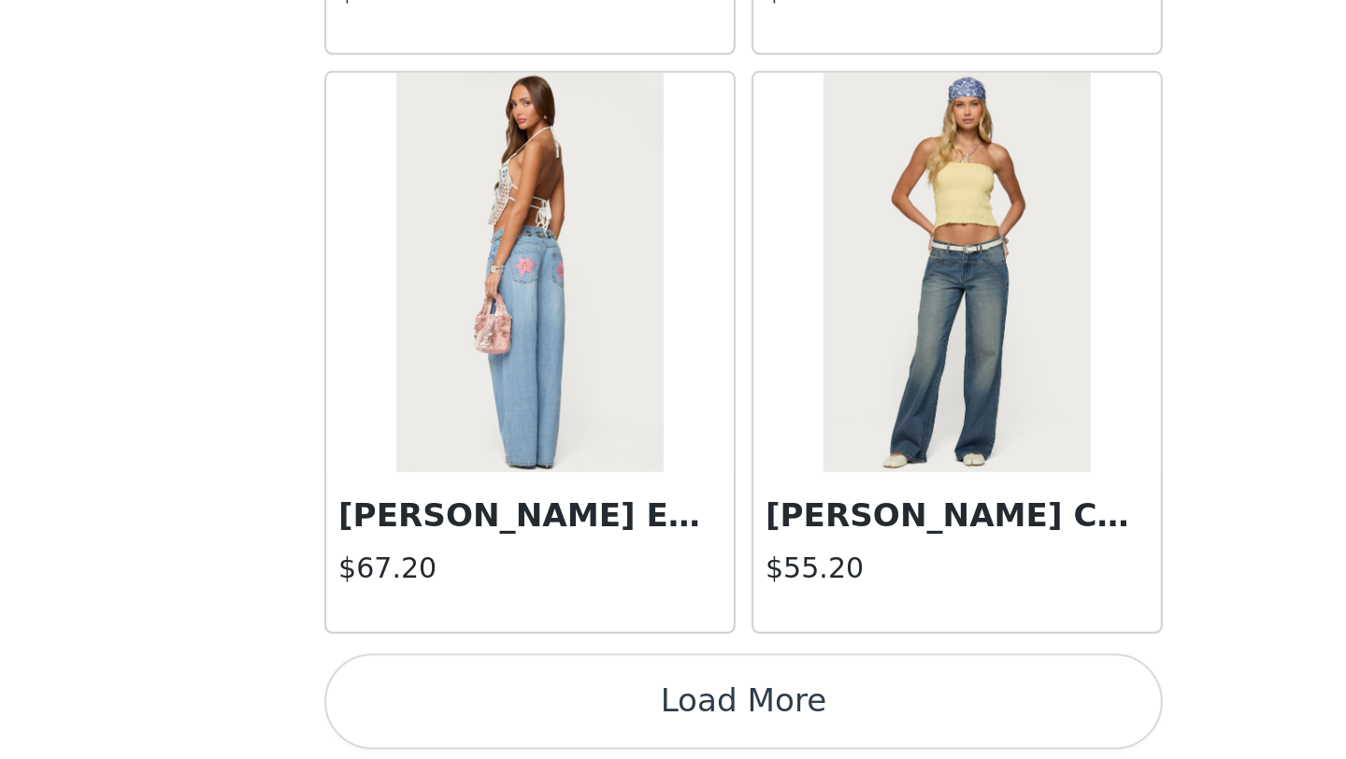
click at [795, 739] on button "Load More" at bounding box center [673, 727] width 393 height 45
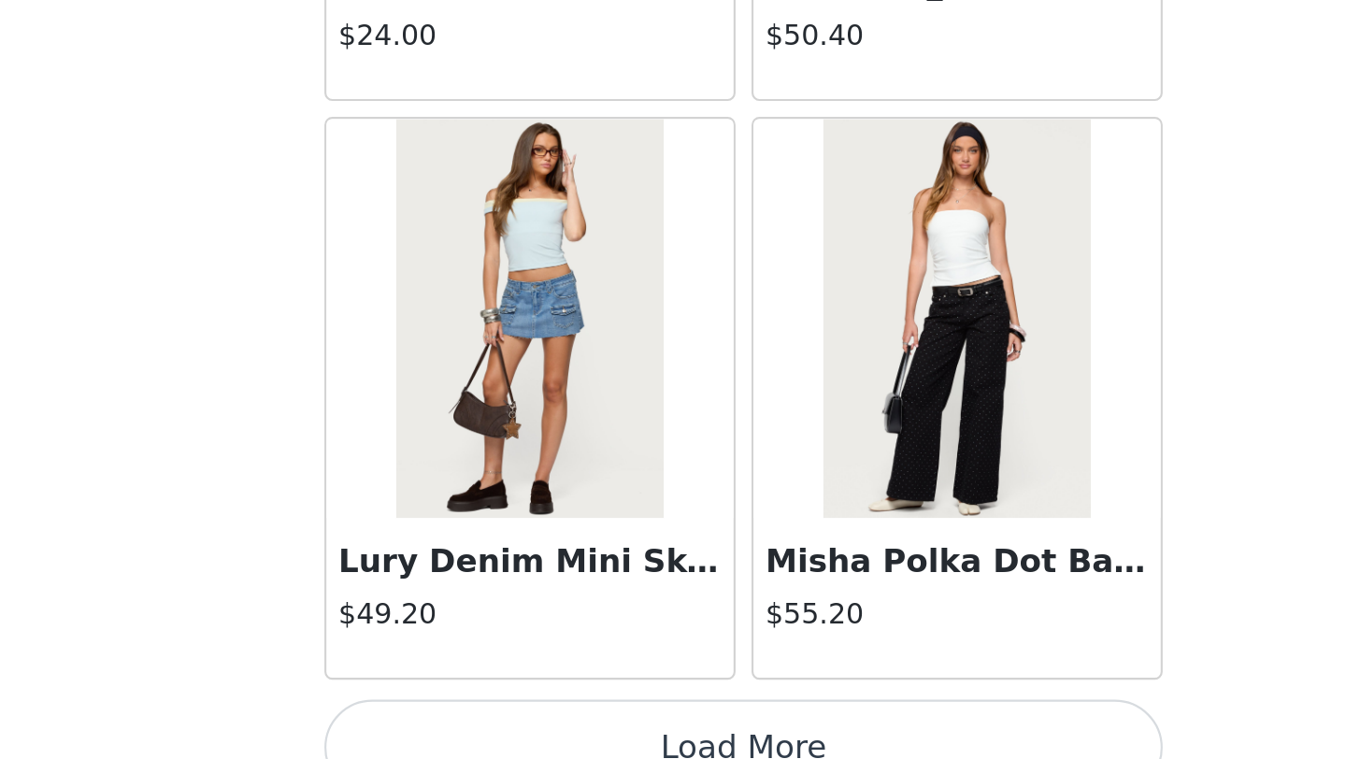
scroll to position [48188, 0]
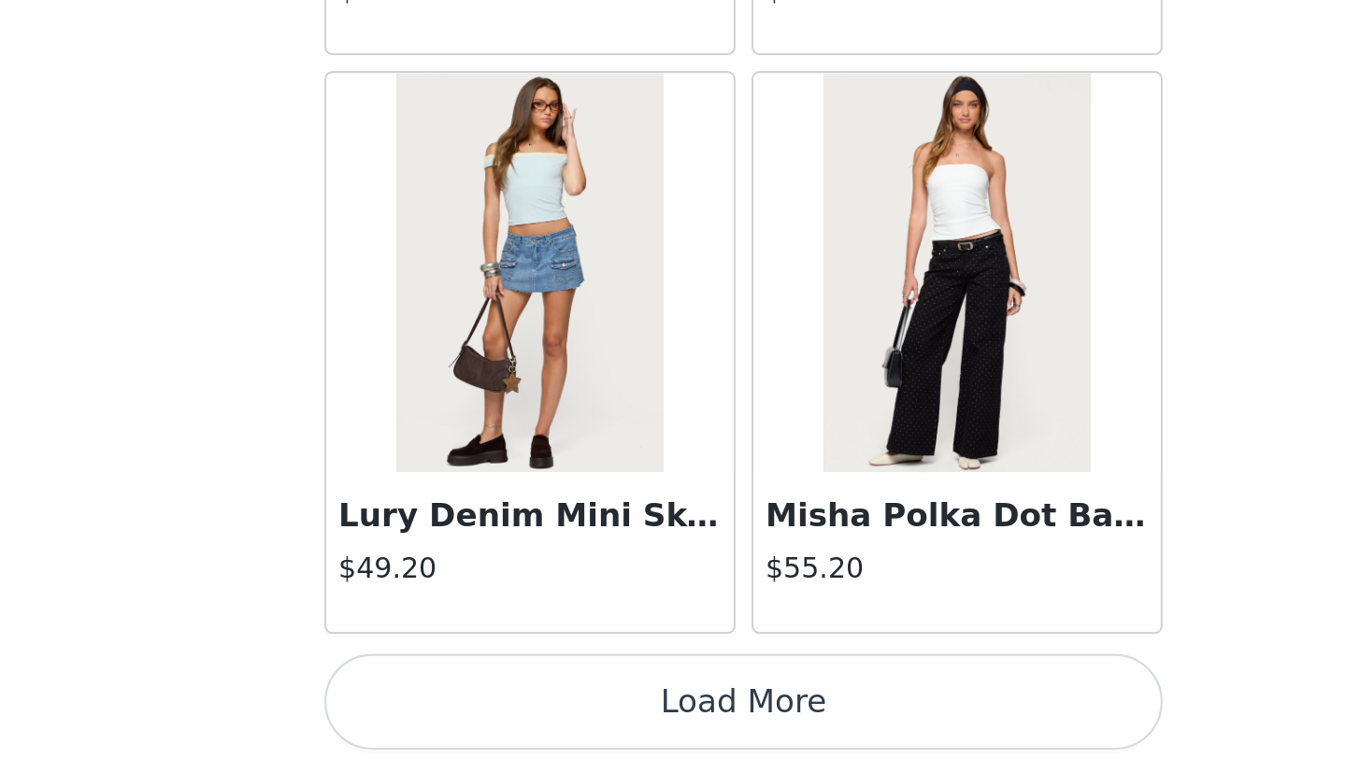
click at [699, 736] on button "Load More" at bounding box center [673, 727] width 393 height 45
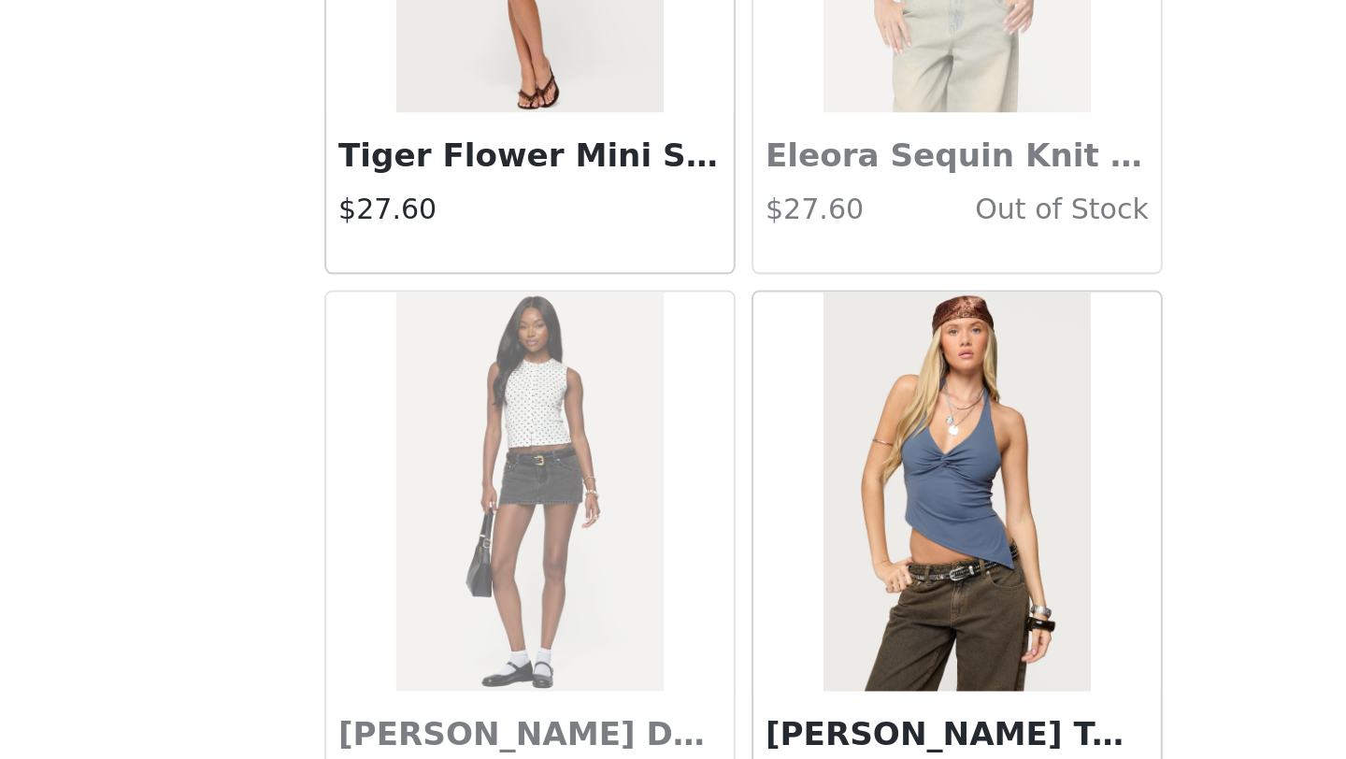
scroll to position [50899, 0]
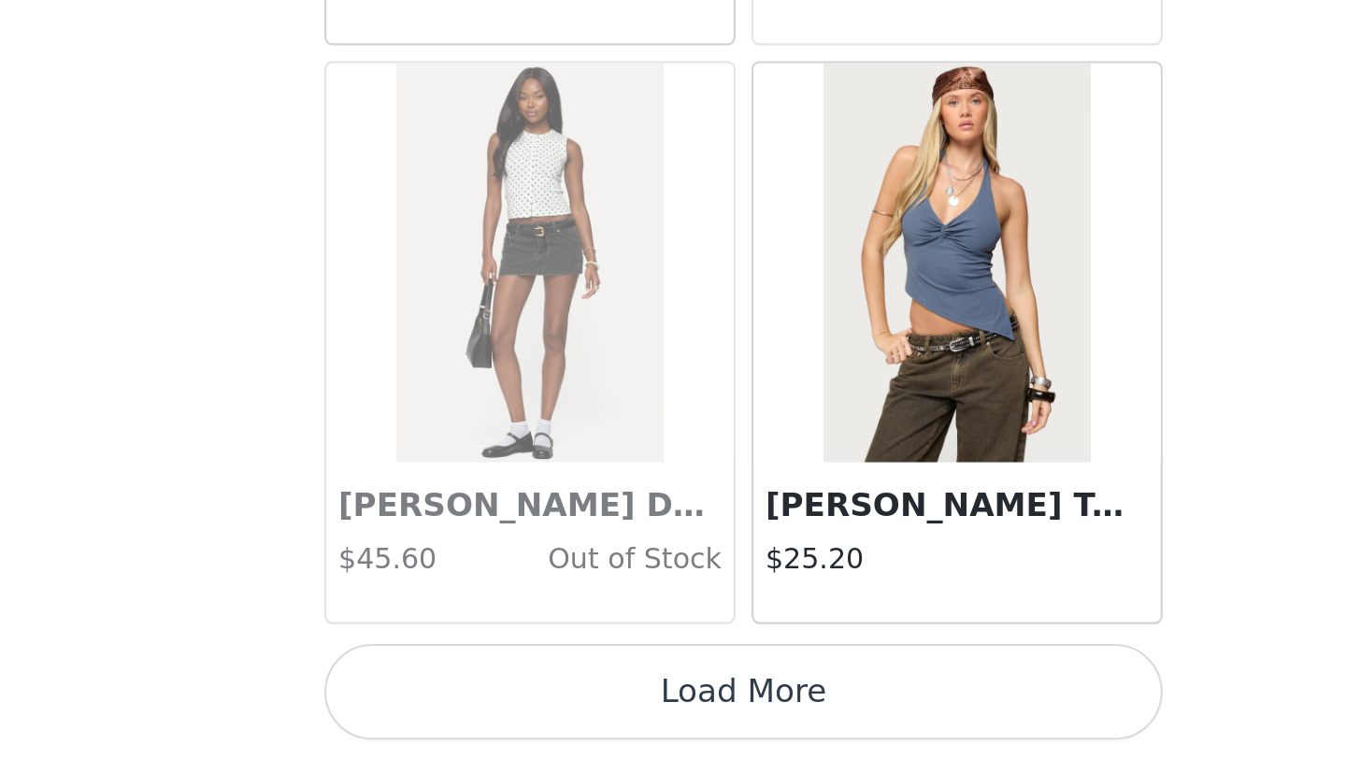
click at [784, 715] on button "Load More" at bounding box center [673, 727] width 393 height 45
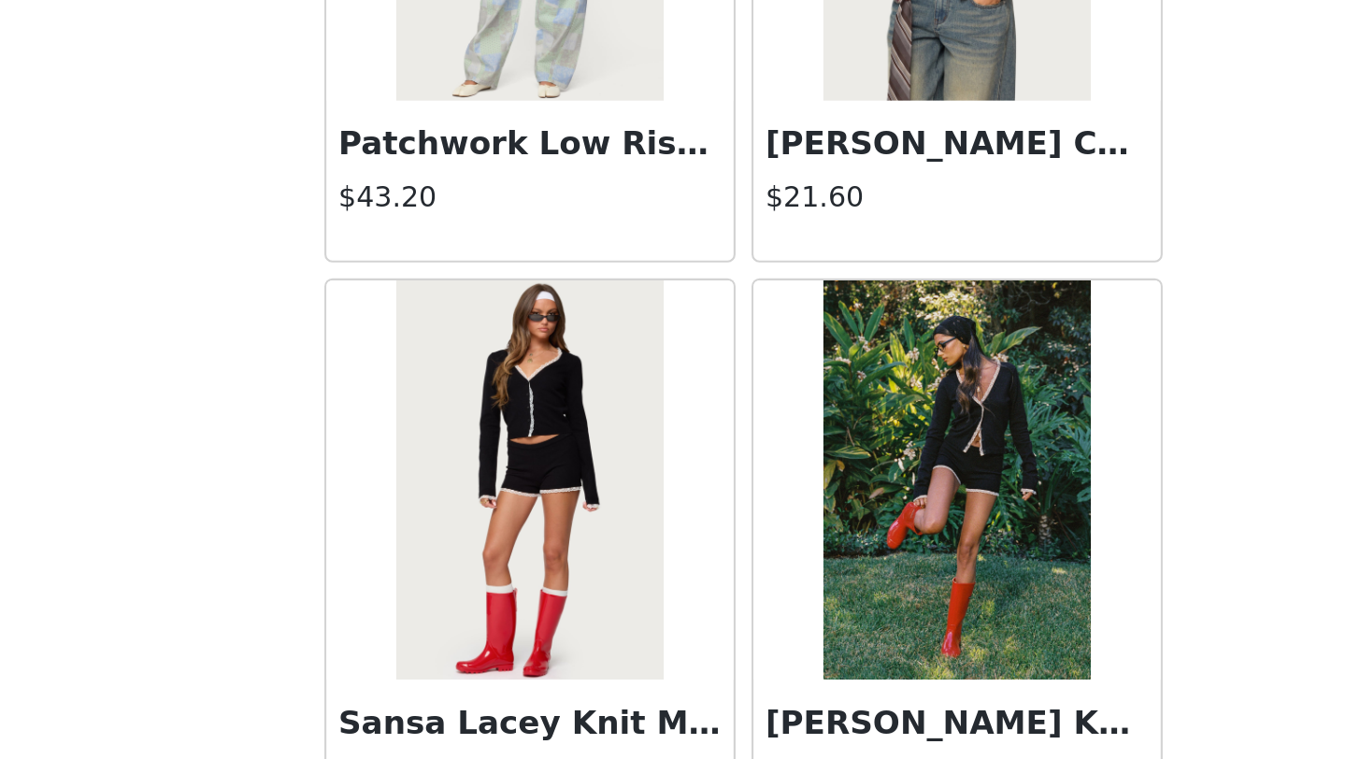
scroll to position [53566, 0]
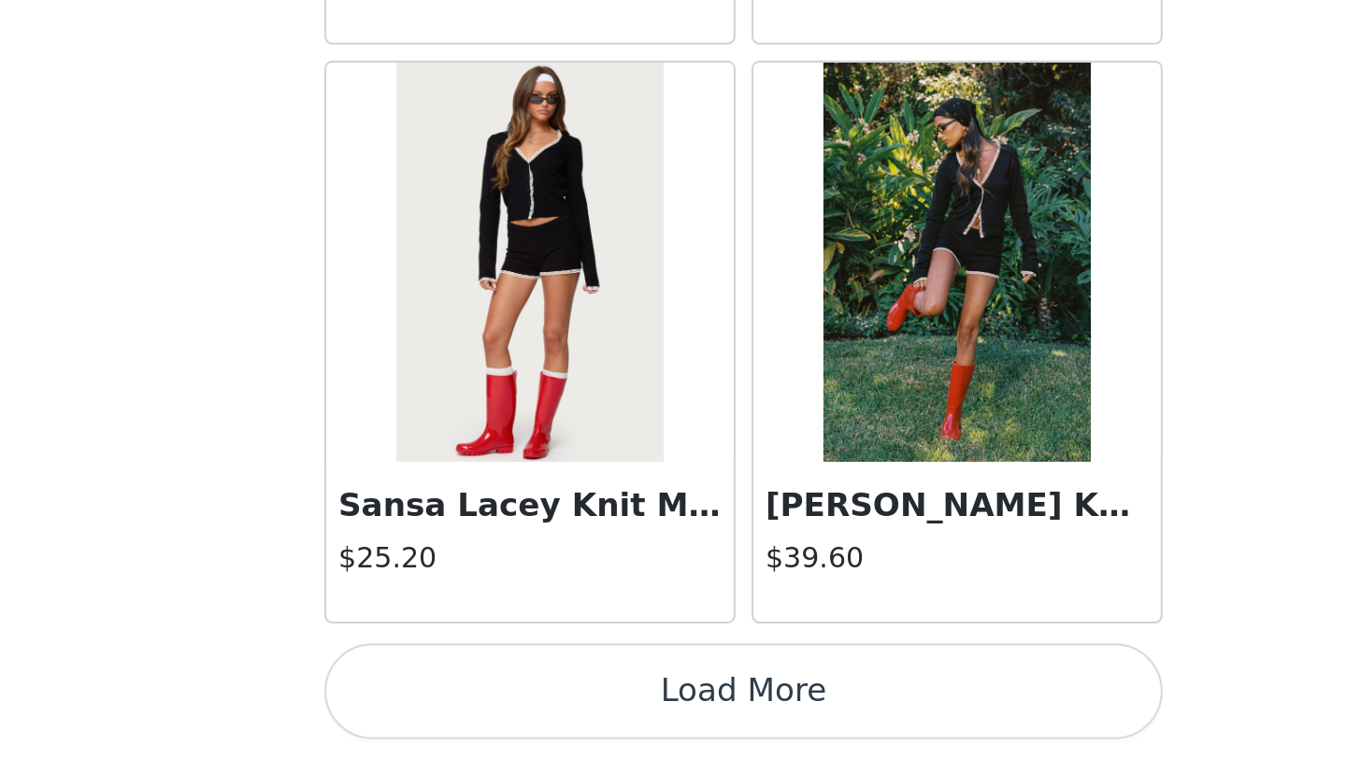
click at [790, 738] on button "Load More" at bounding box center [673, 727] width 393 height 45
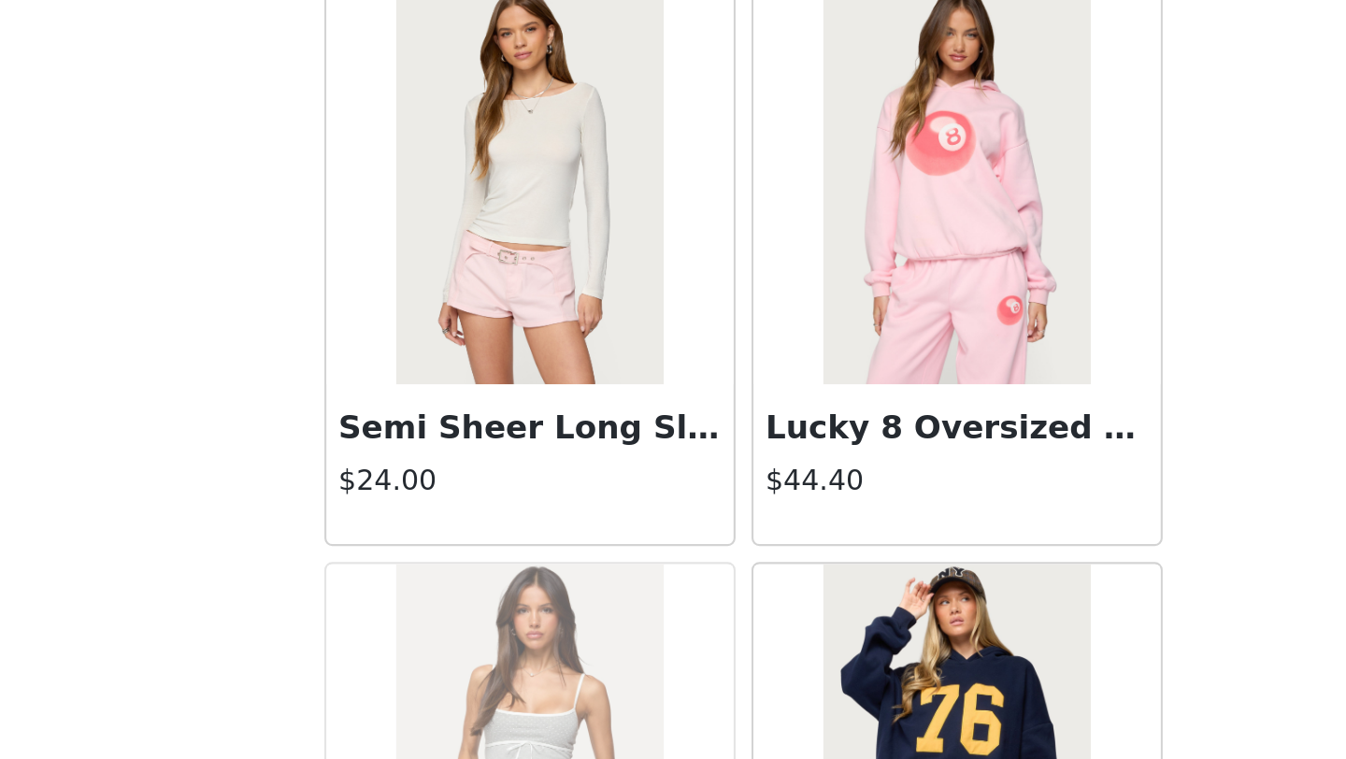
scroll to position [55001, 0]
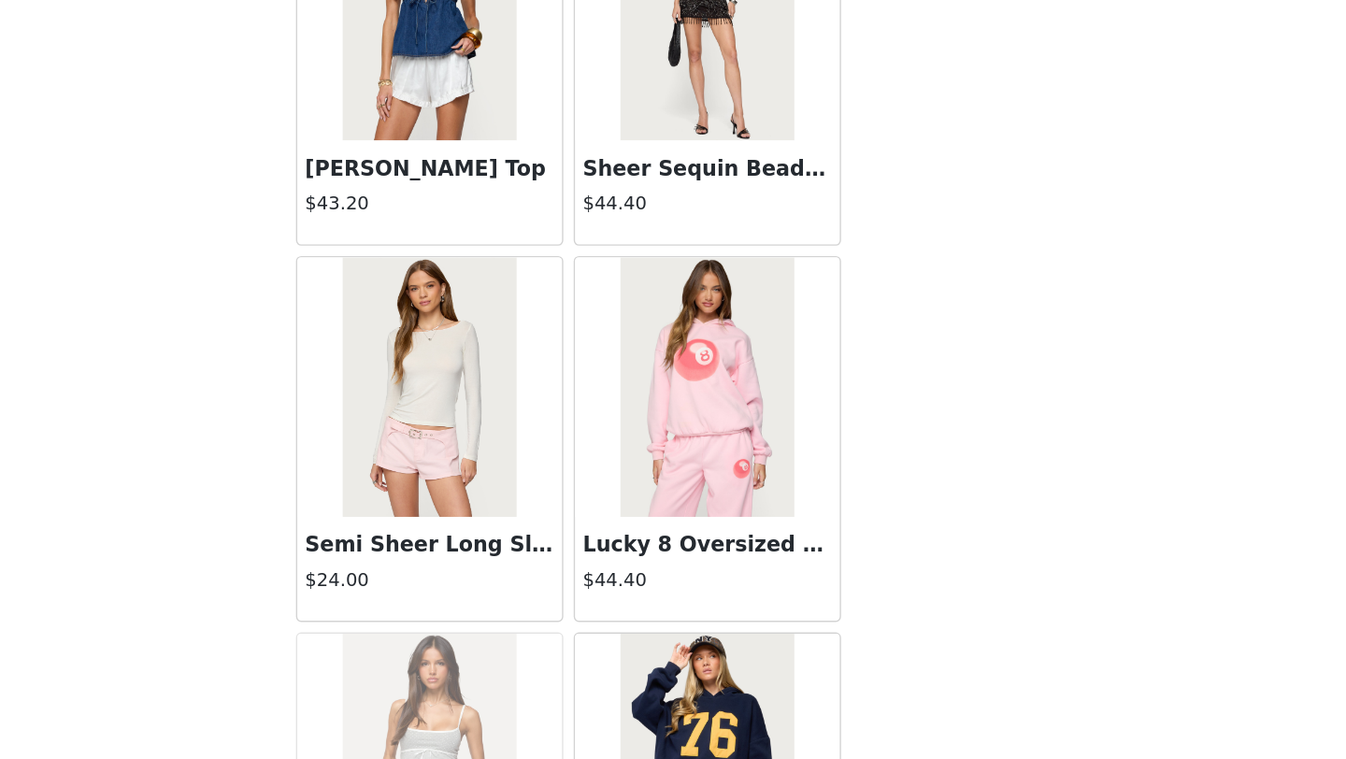
click at [1024, 552] on body "Dashboard Networks STEP 1 OF 5 Products Choose as many products as you'd like, …" at bounding box center [673, 379] width 1346 height 759
click at [1061, 493] on div "STEP 1 OF 5 Products Choose as many products as you'd like, up to $300.00. 0 Se…" at bounding box center [673, 287] width 1346 height 466
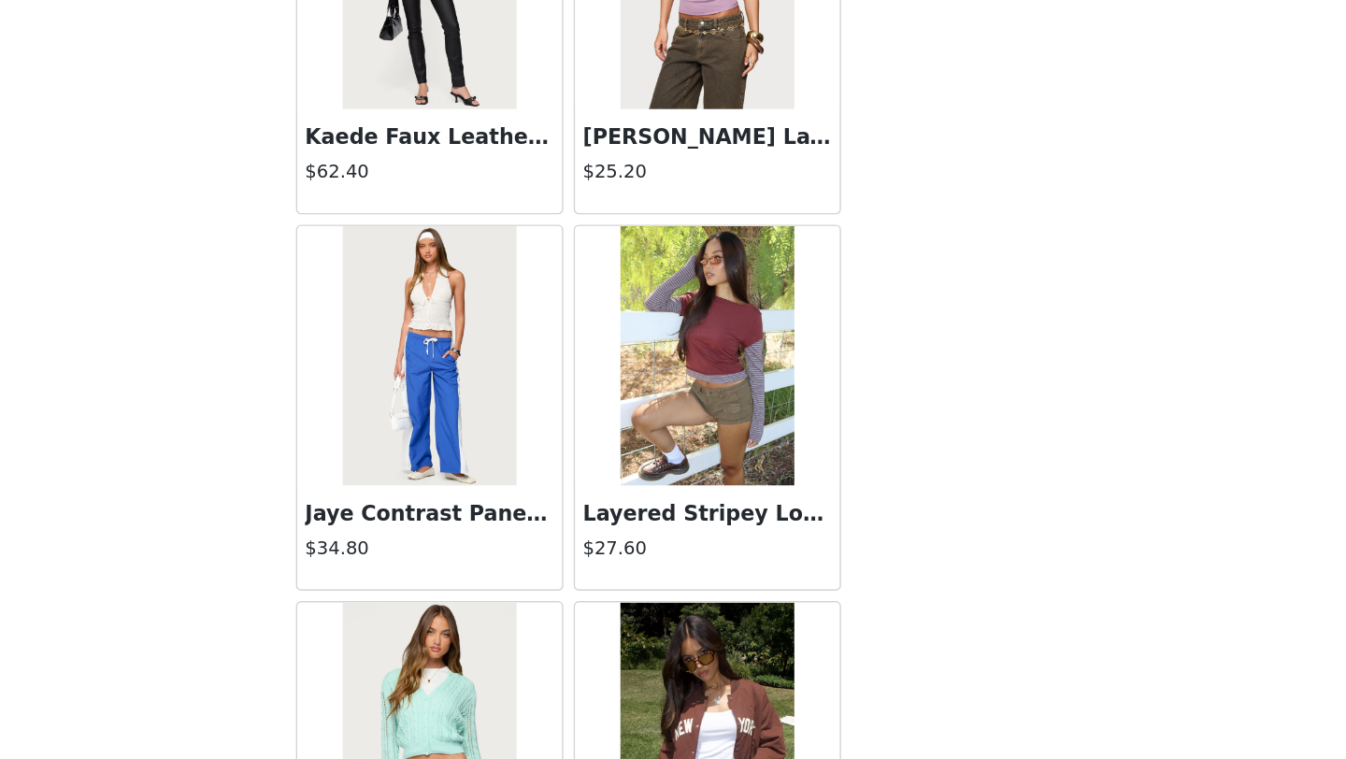
scroll to position [56321, 0]
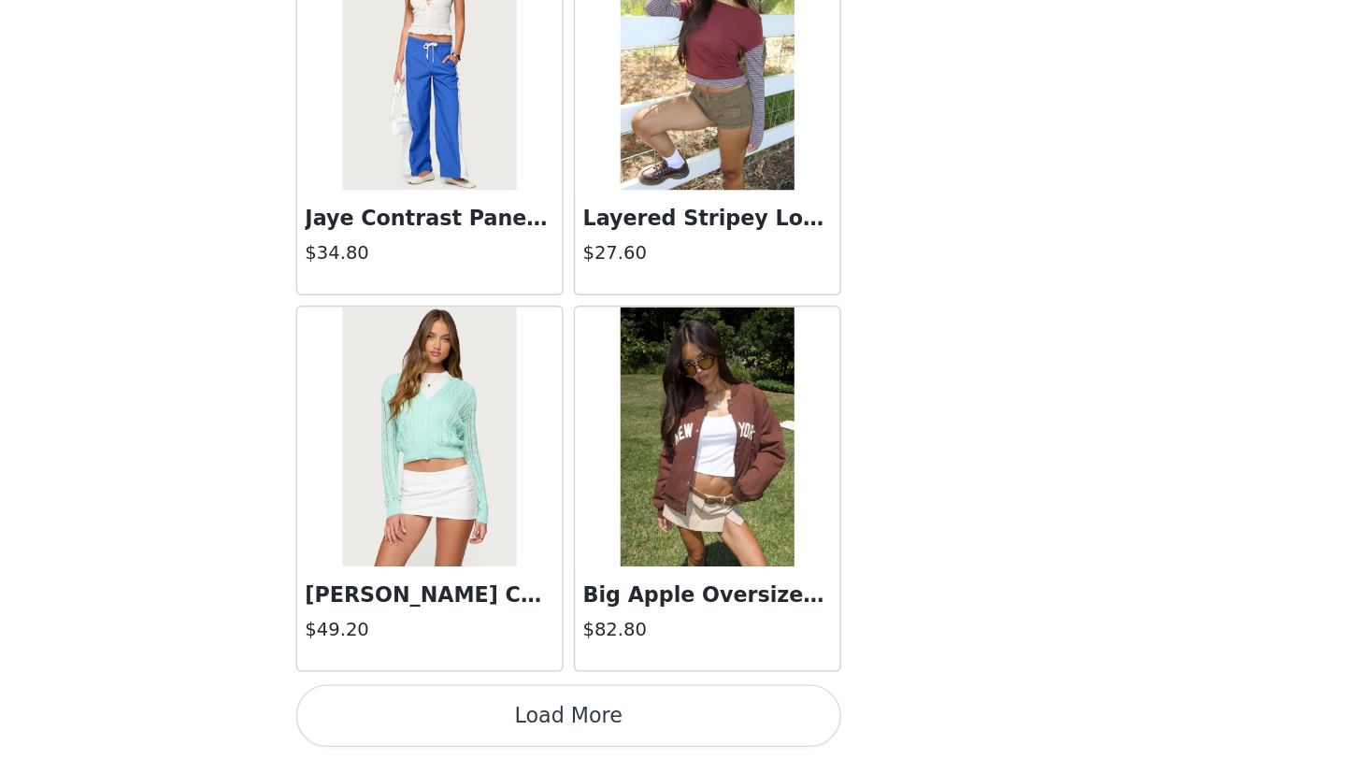
click at [722, 728] on button "Load More" at bounding box center [673, 727] width 393 height 45
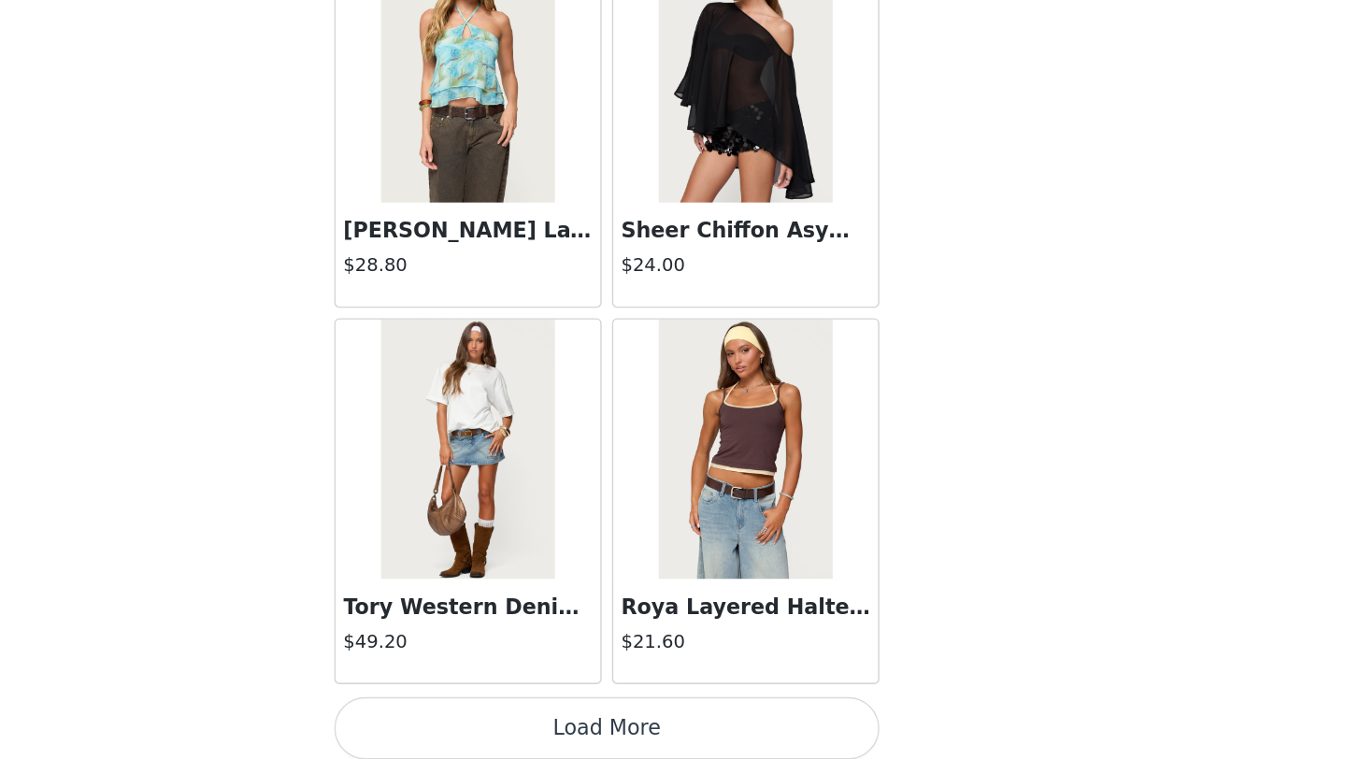
scroll to position [59032, 0]
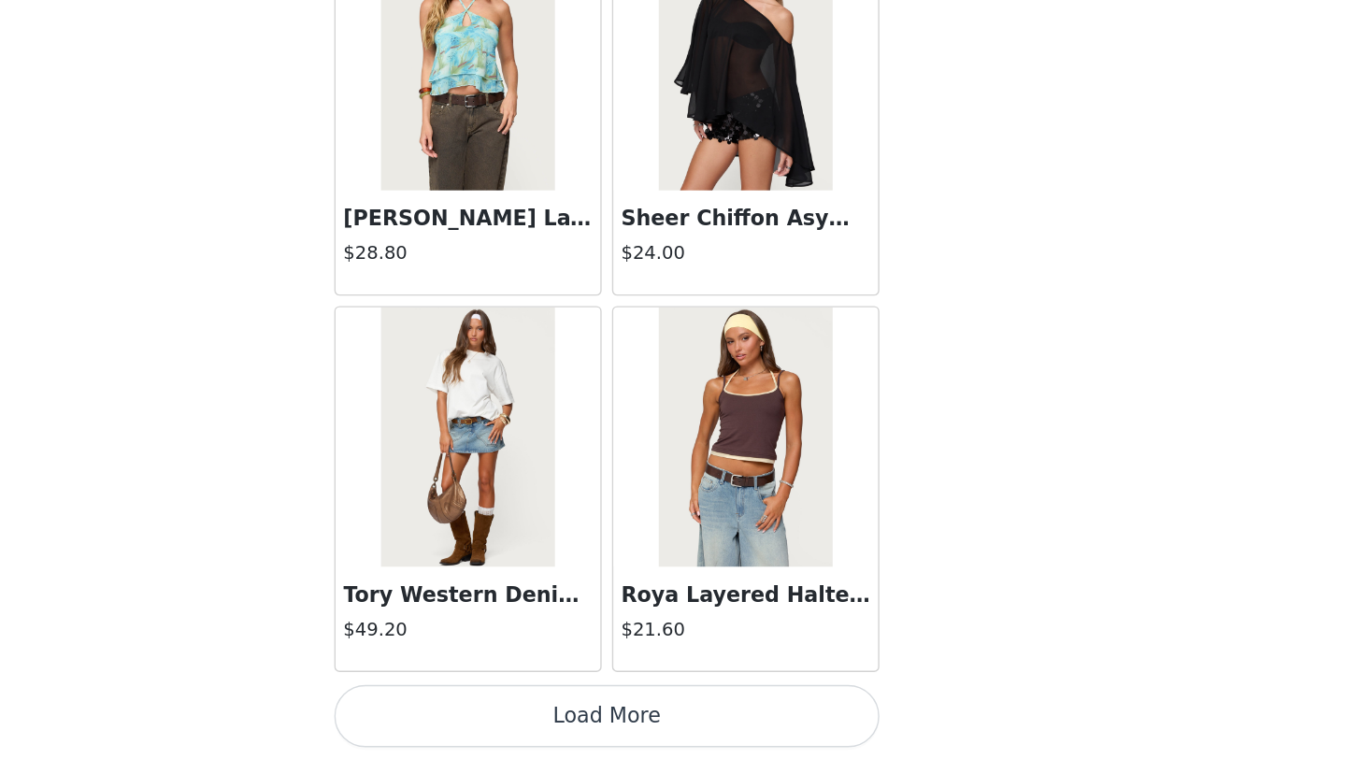
click at [791, 724] on button "Load More" at bounding box center [673, 727] width 393 height 45
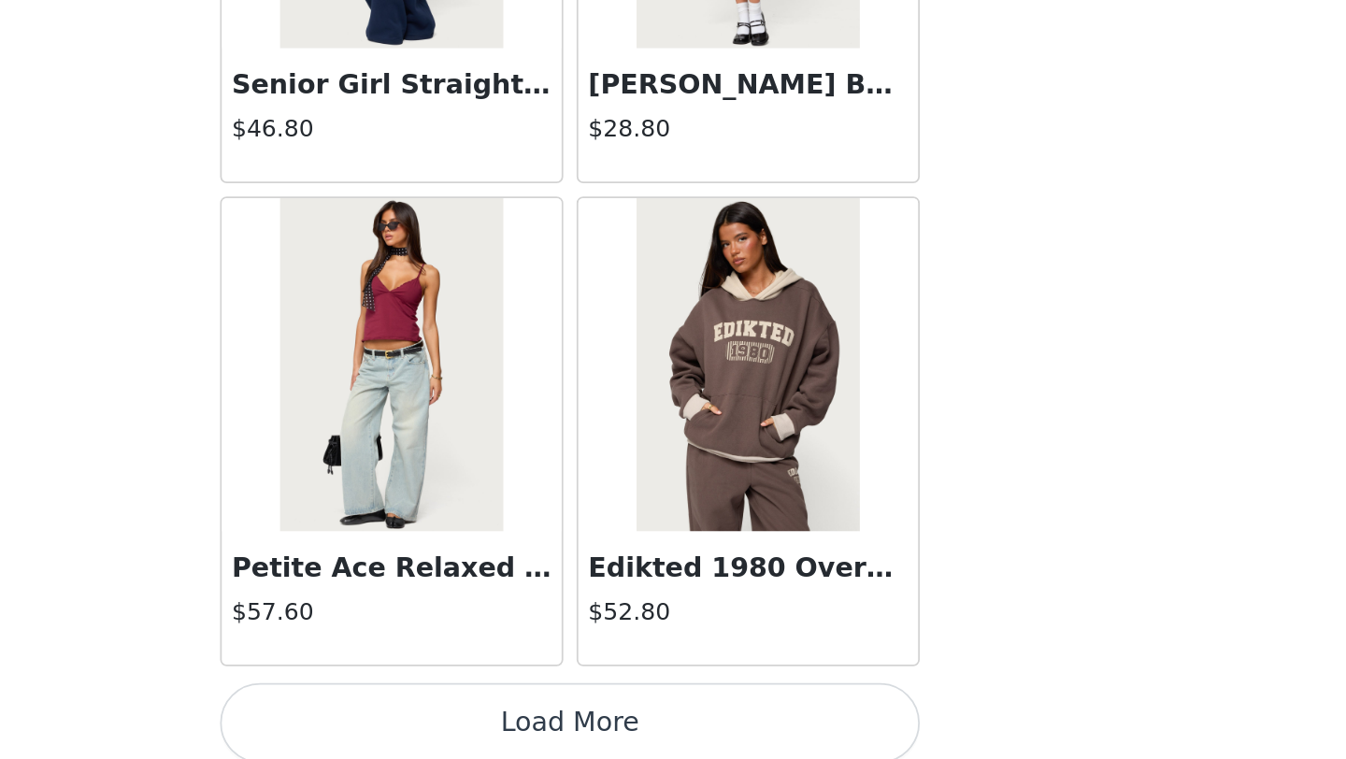
scroll to position [61743, 0]
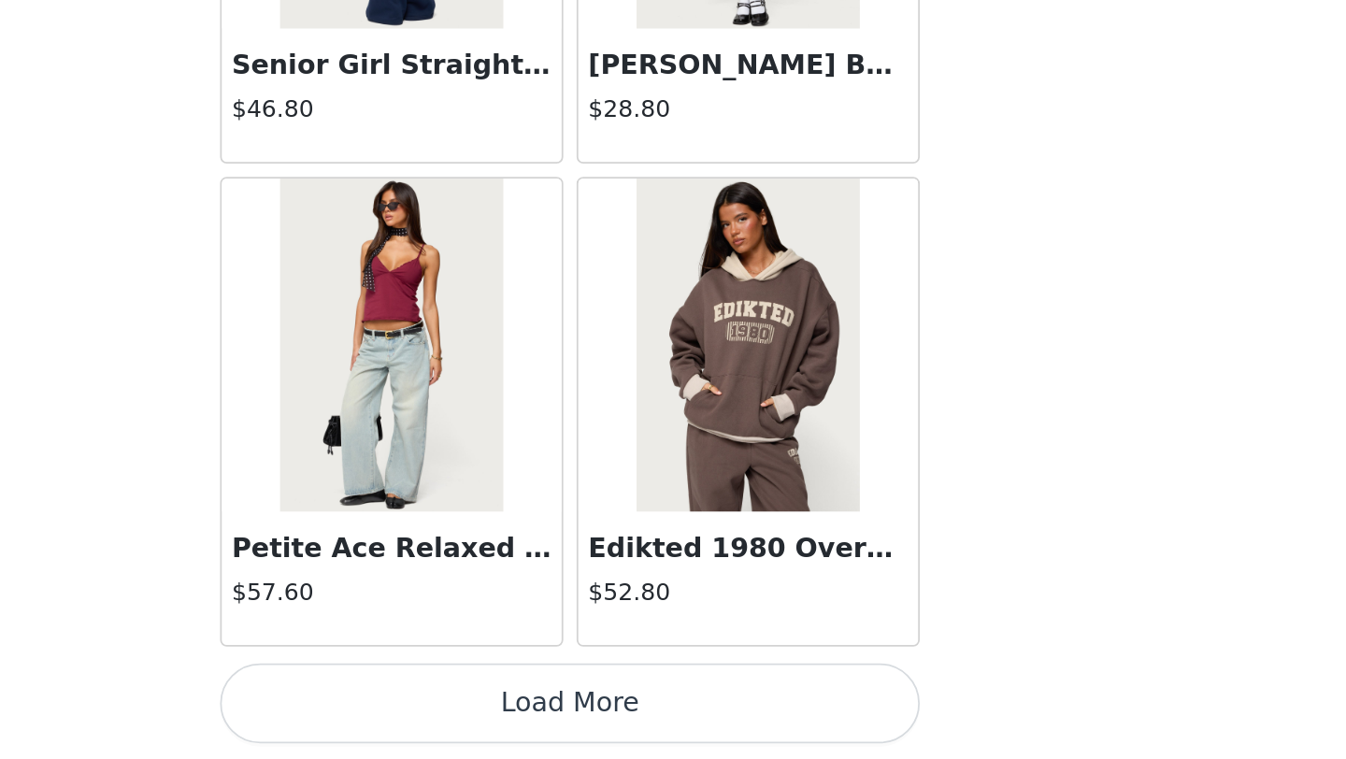
click at [774, 737] on button "Load More" at bounding box center [673, 727] width 393 height 45
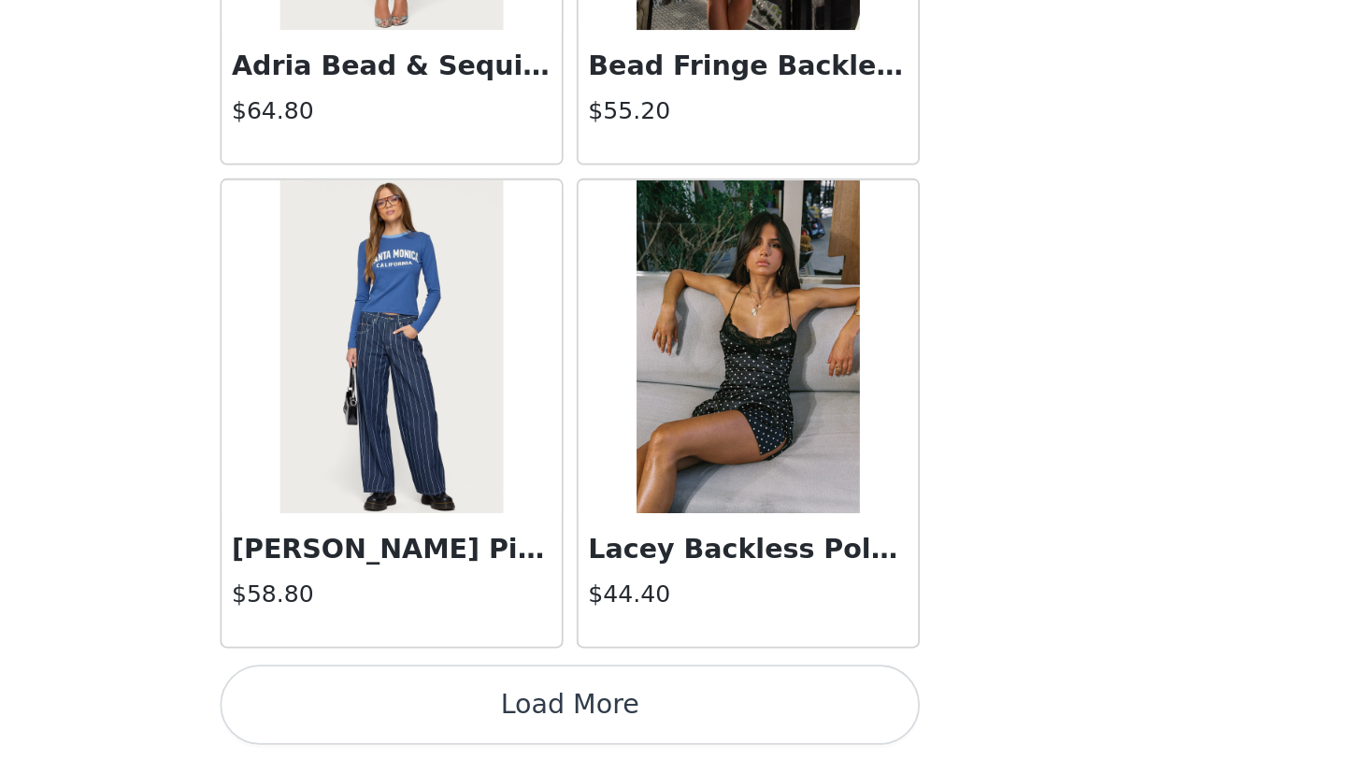
scroll to position [64454, 0]
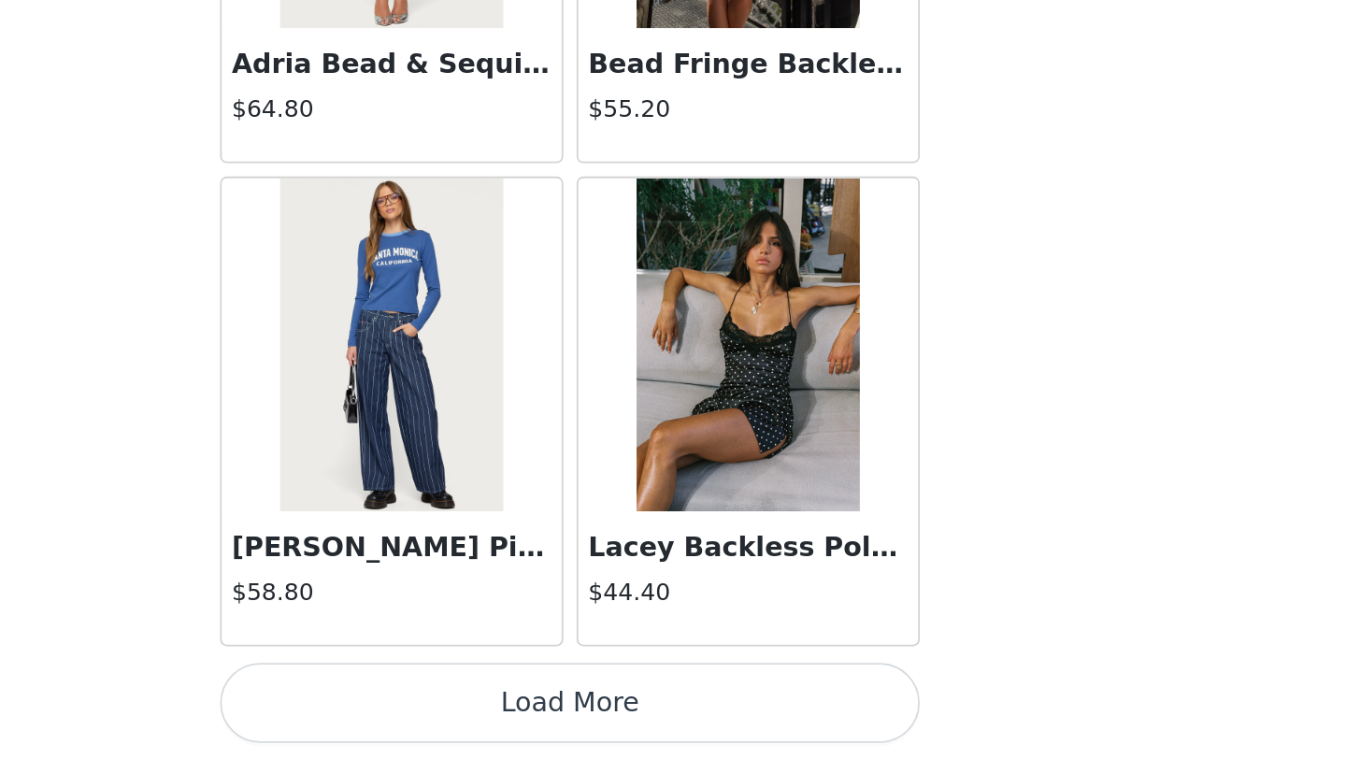
click at [784, 723] on button "Load More" at bounding box center [673, 727] width 393 height 45
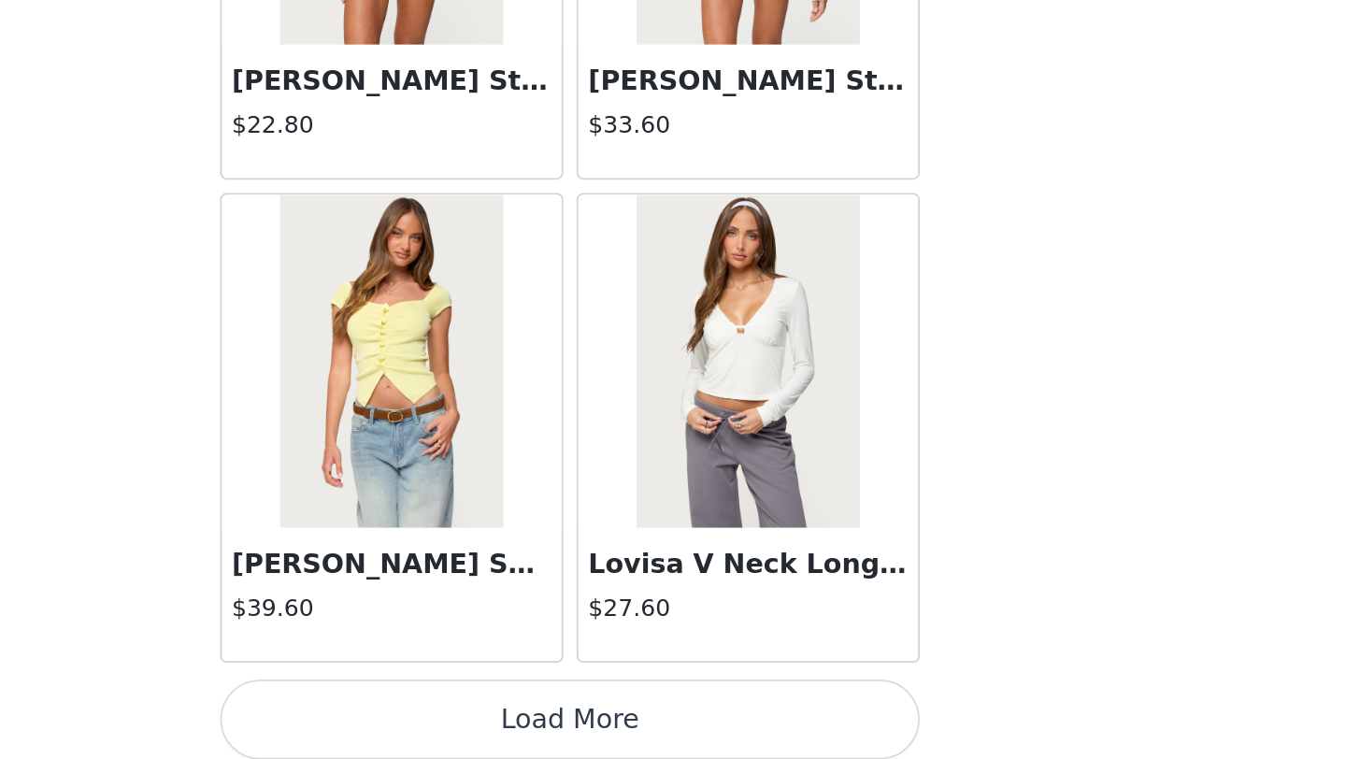
scroll to position [67164, 0]
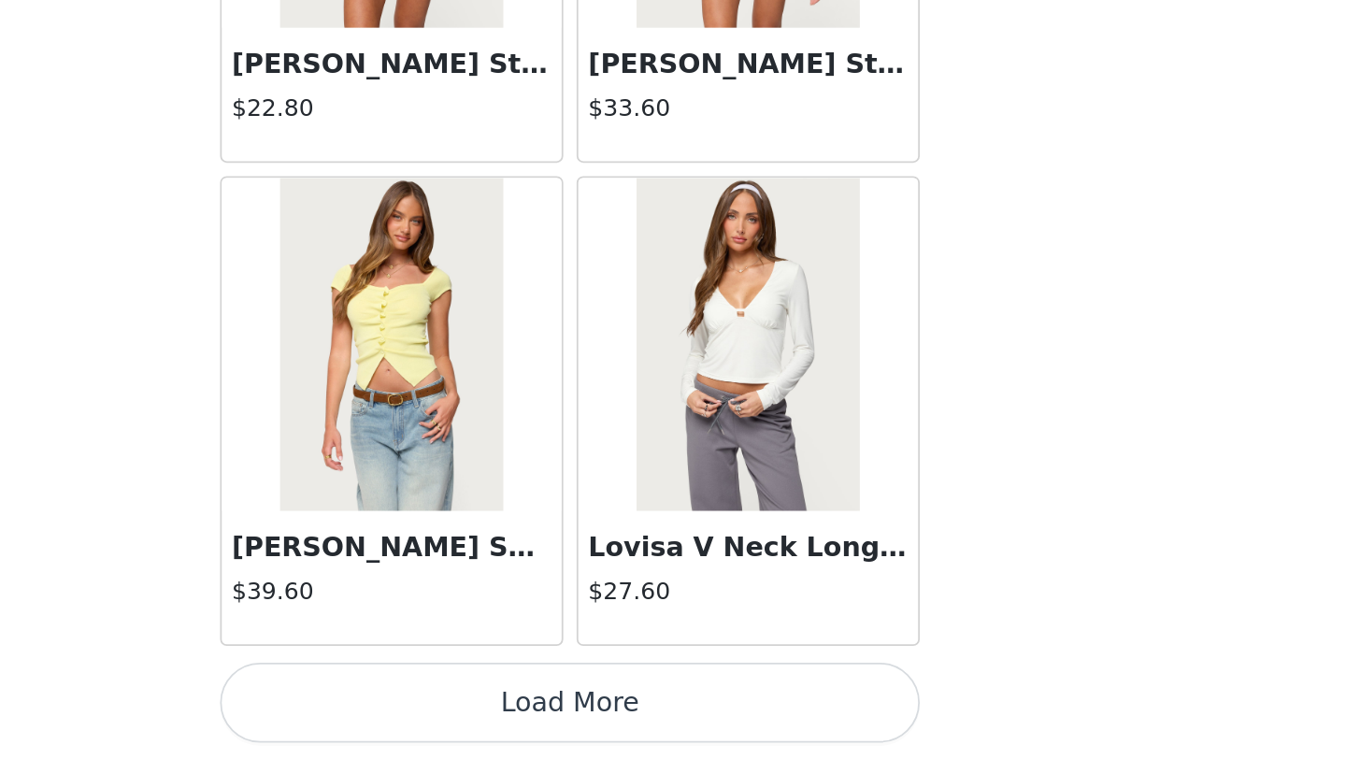
click at [784, 723] on button "Load More" at bounding box center [673, 727] width 393 height 45
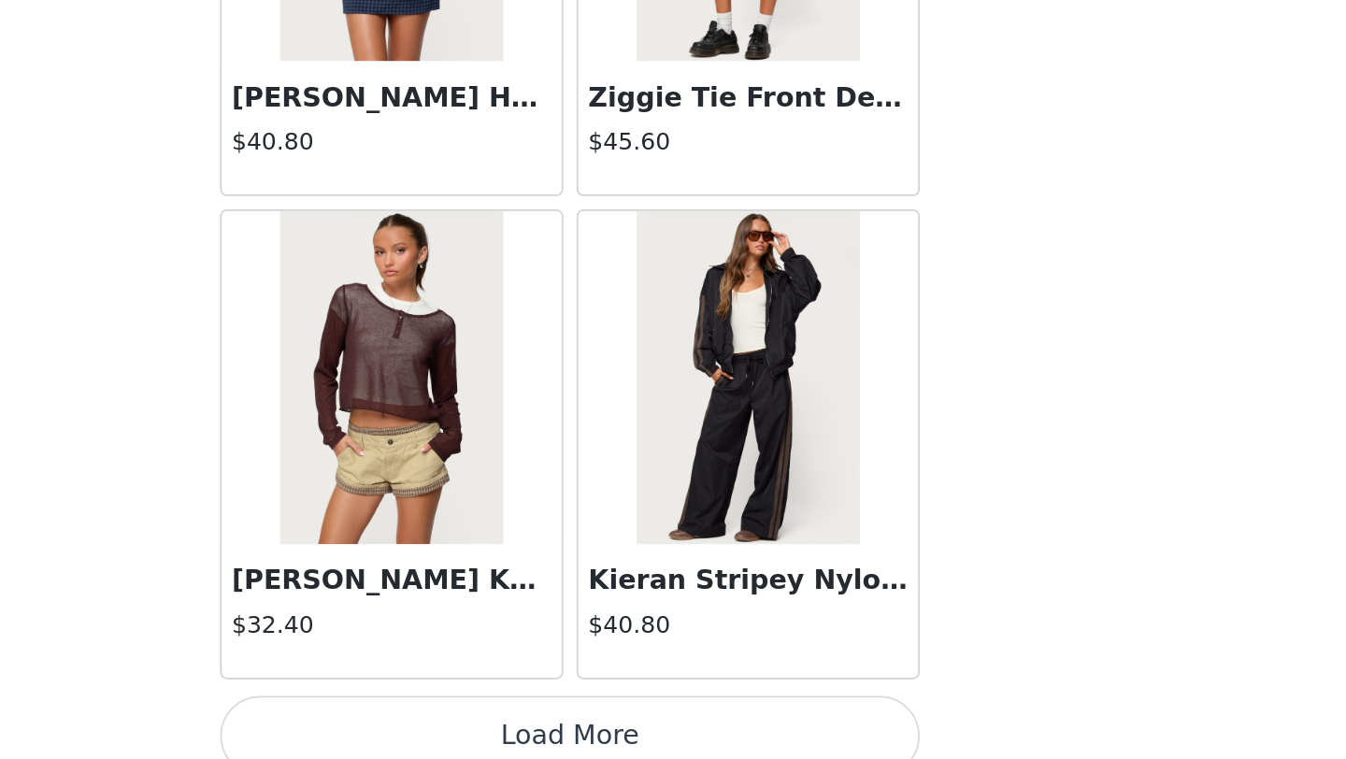
scroll to position [69875, 0]
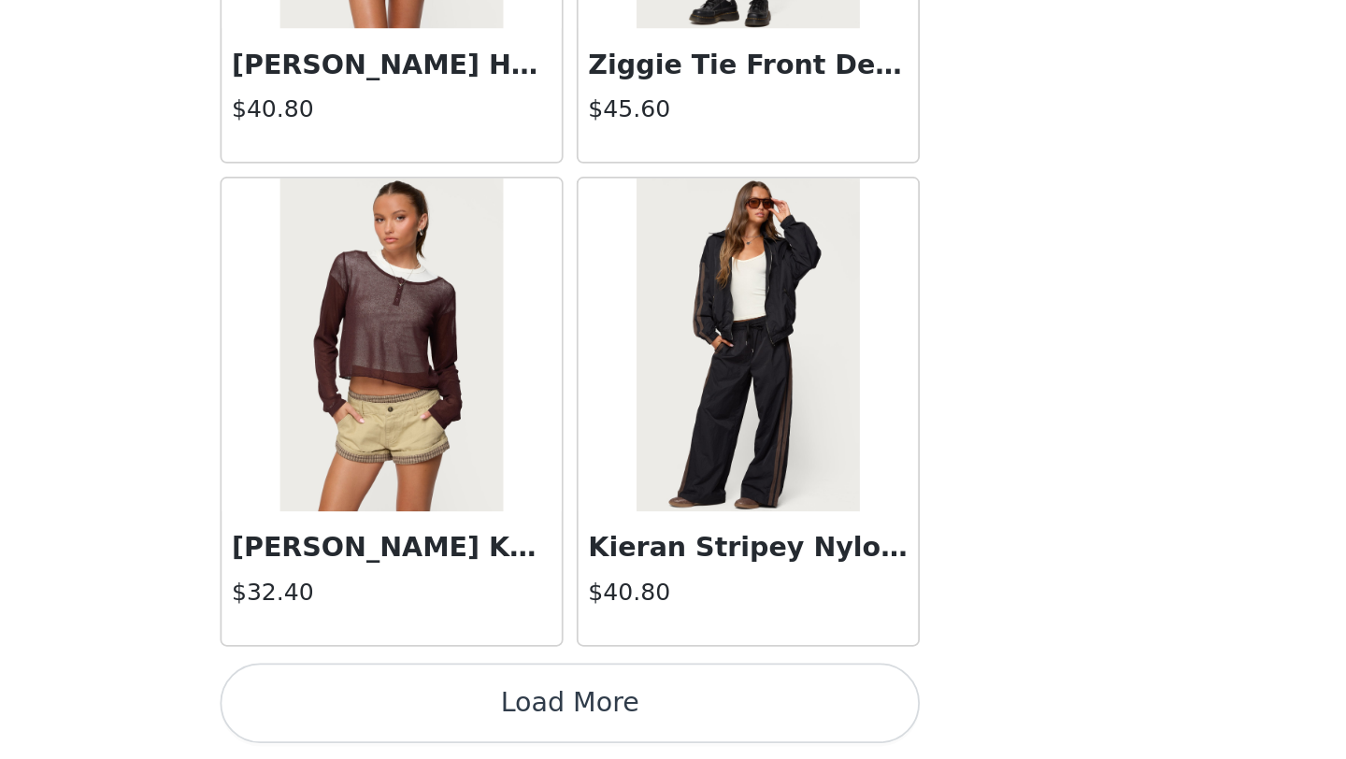
click at [784, 723] on button "Load More" at bounding box center [673, 727] width 393 height 45
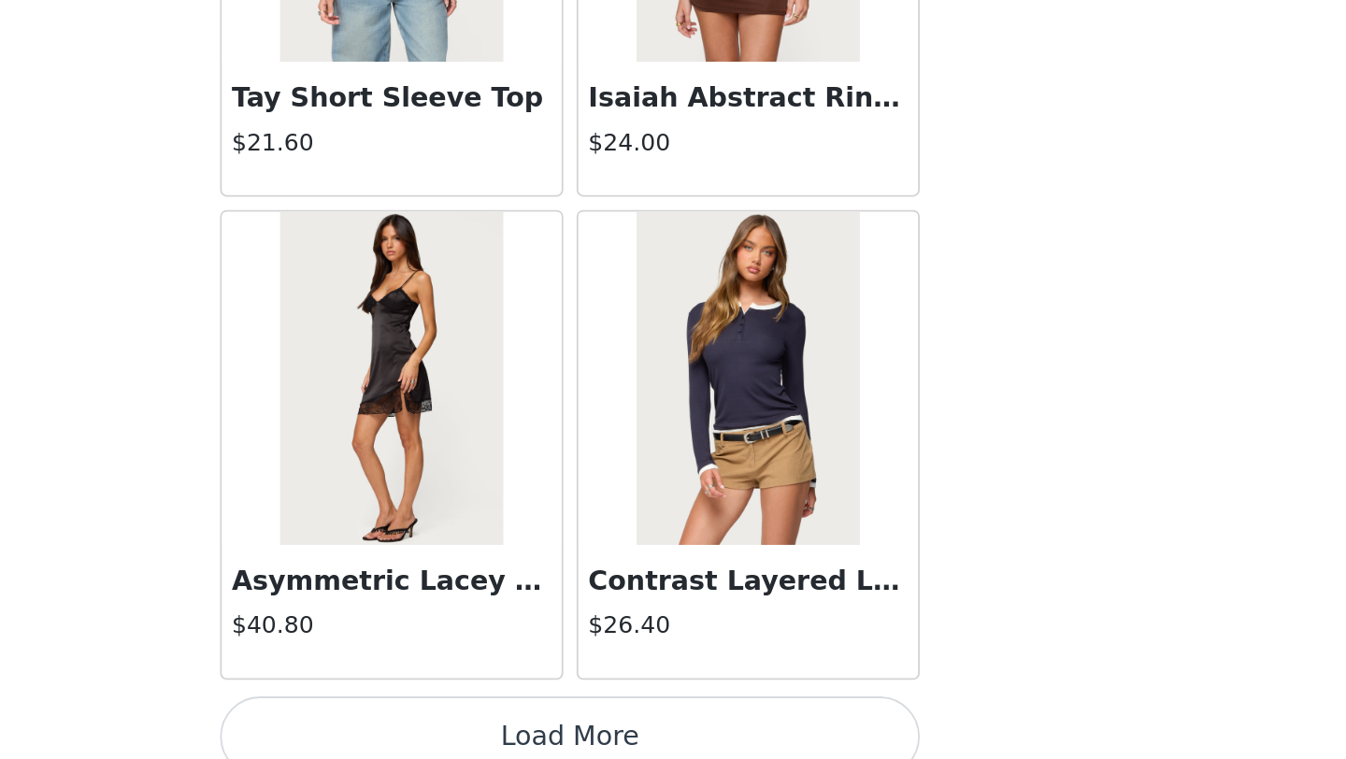
scroll to position [72586, 0]
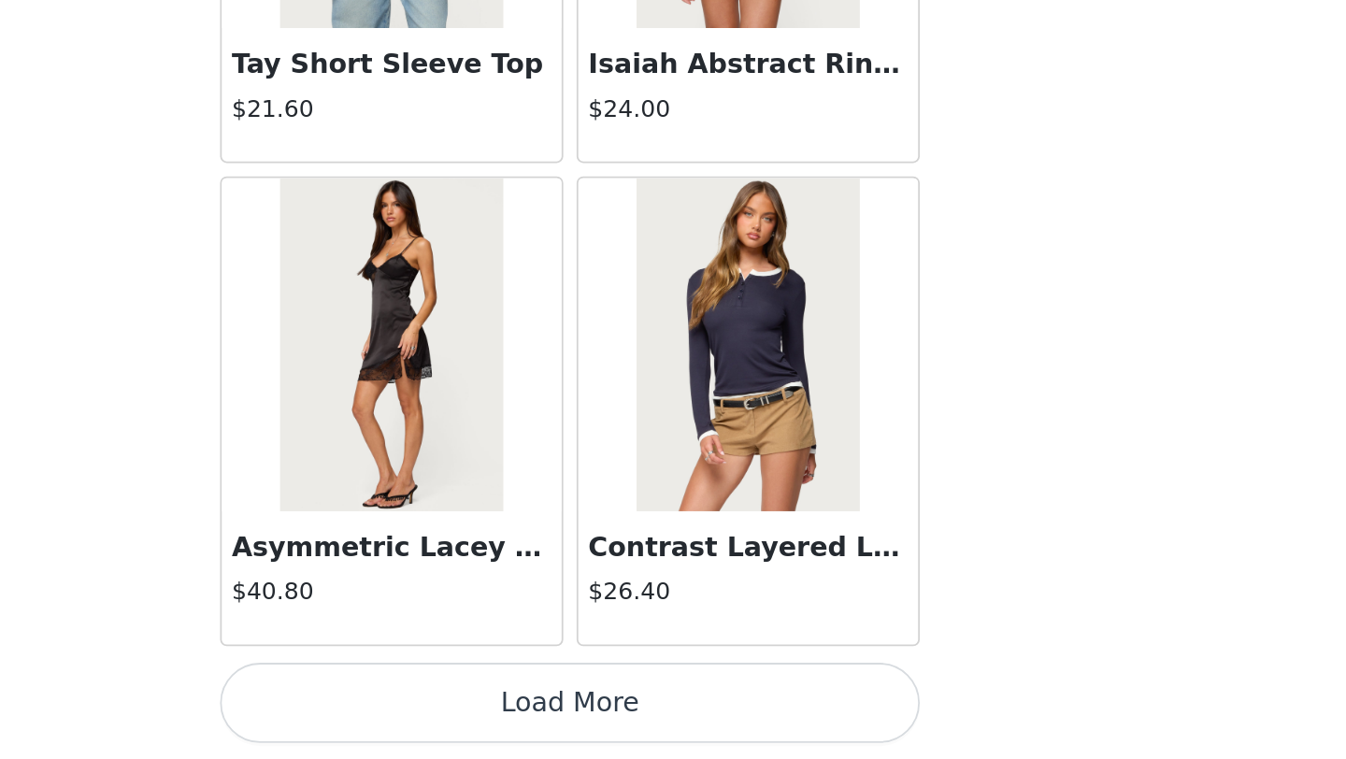
click at [784, 723] on button "Load More" at bounding box center [673, 727] width 393 height 45
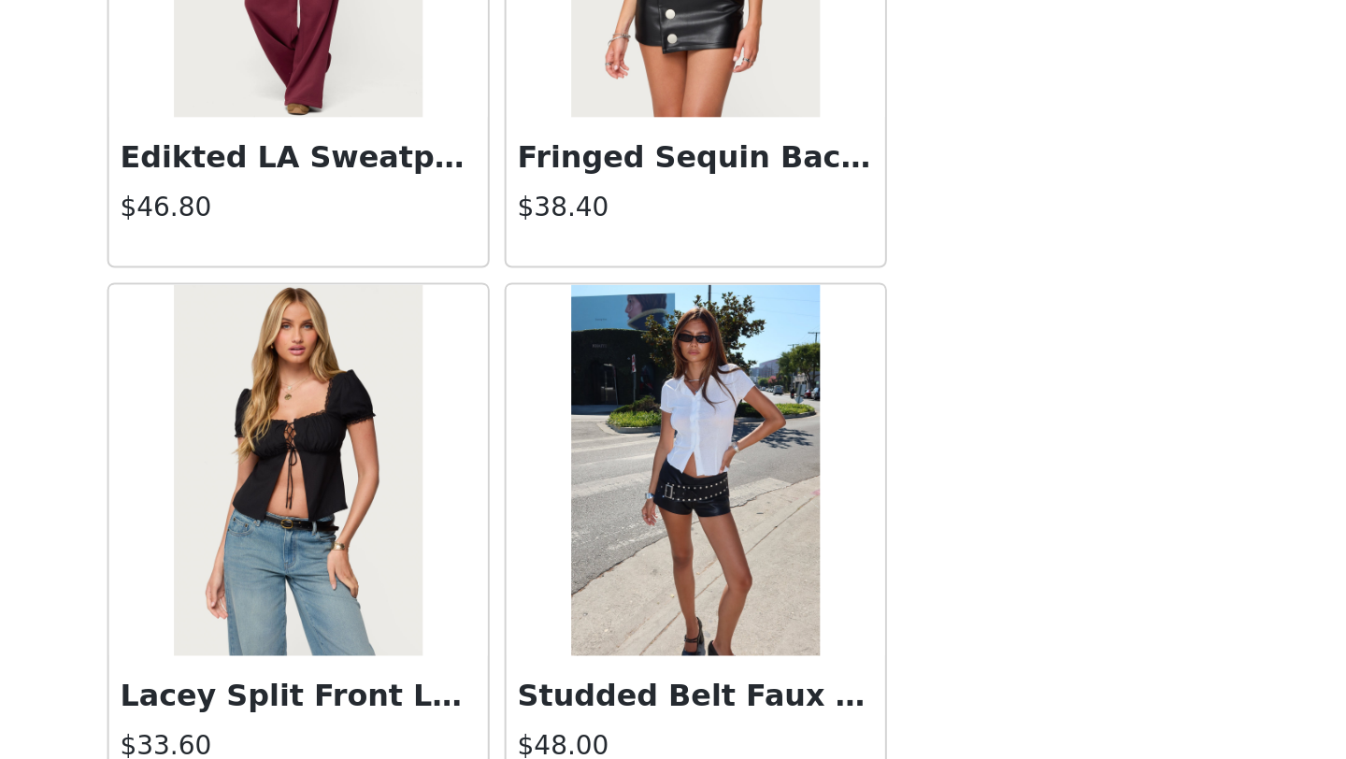
scroll to position [75297, 0]
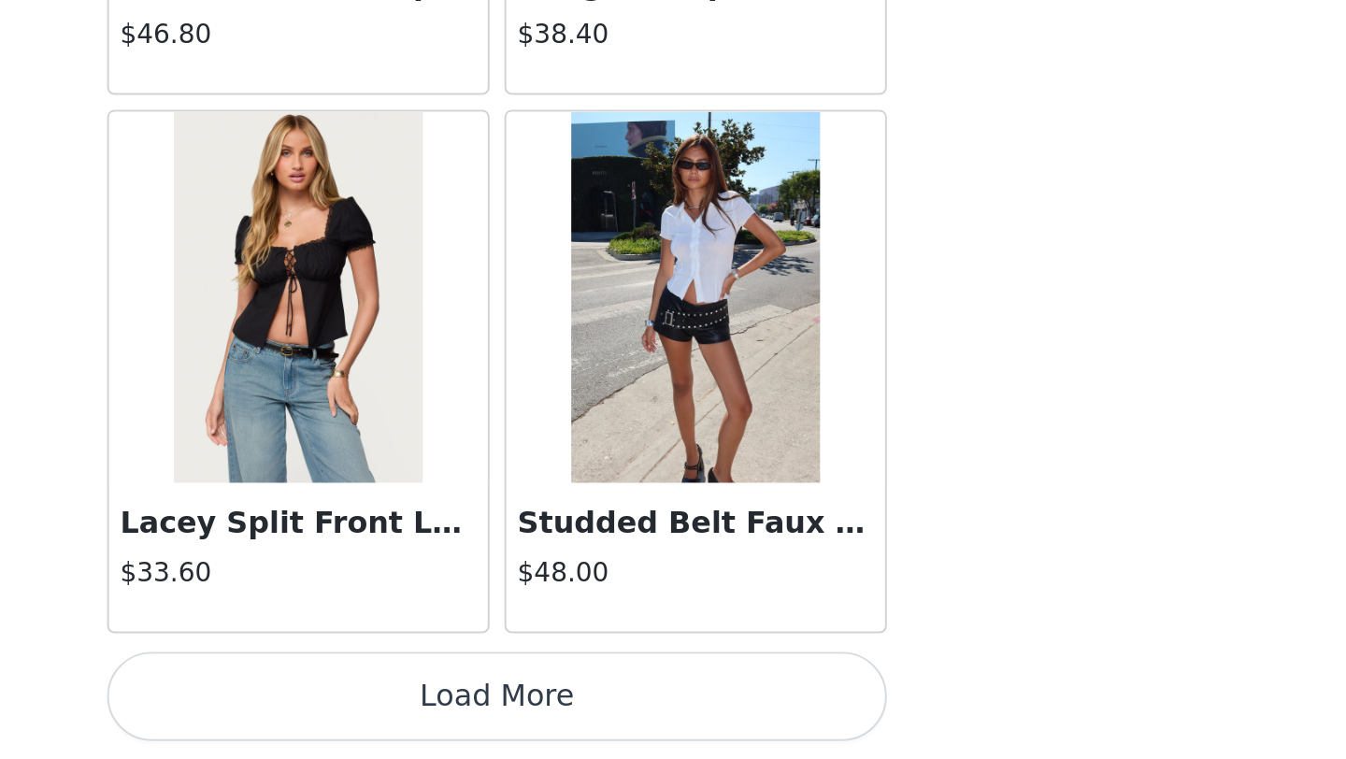
click at [764, 710] on button "Load More" at bounding box center [673, 727] width 393 height 45
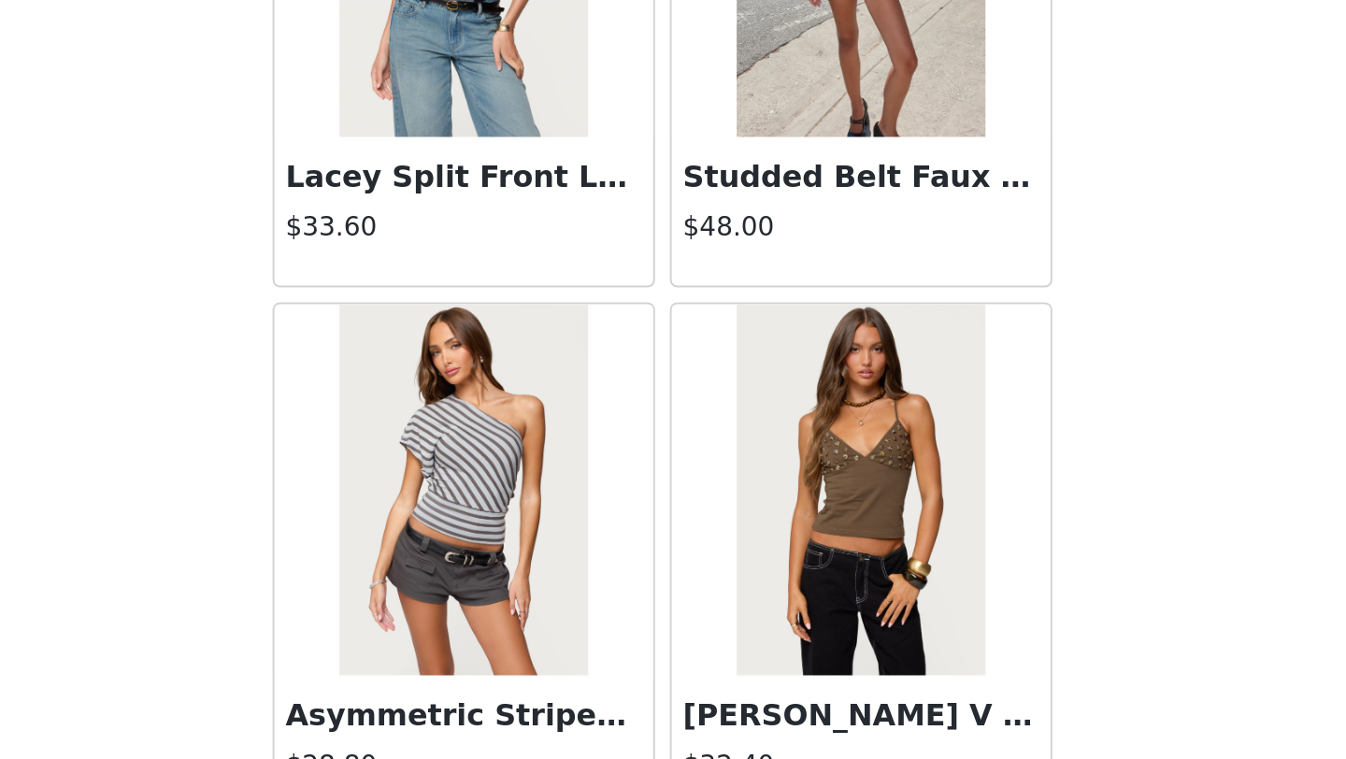
scroll to position [75509, 0]
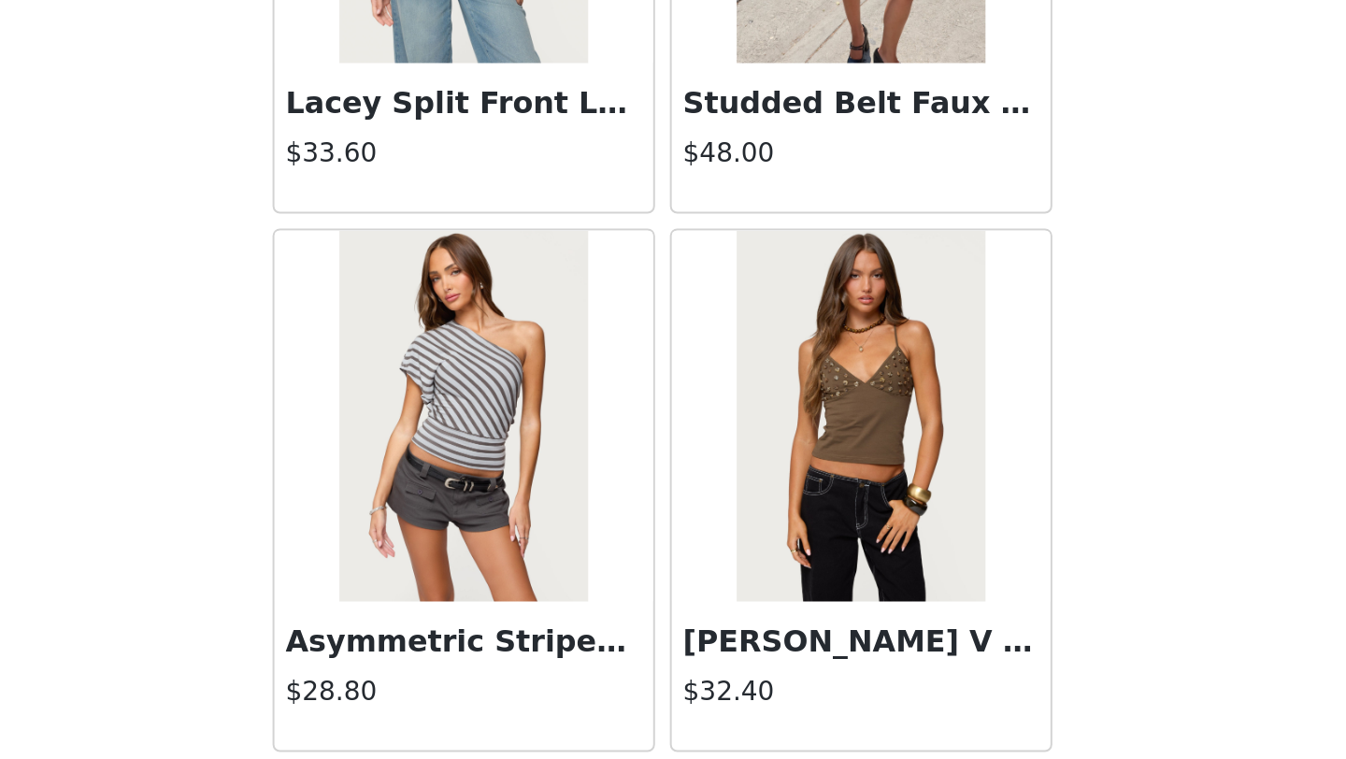
click at [601, 675] on img at bounding box center [572, 586] width 124 height 187
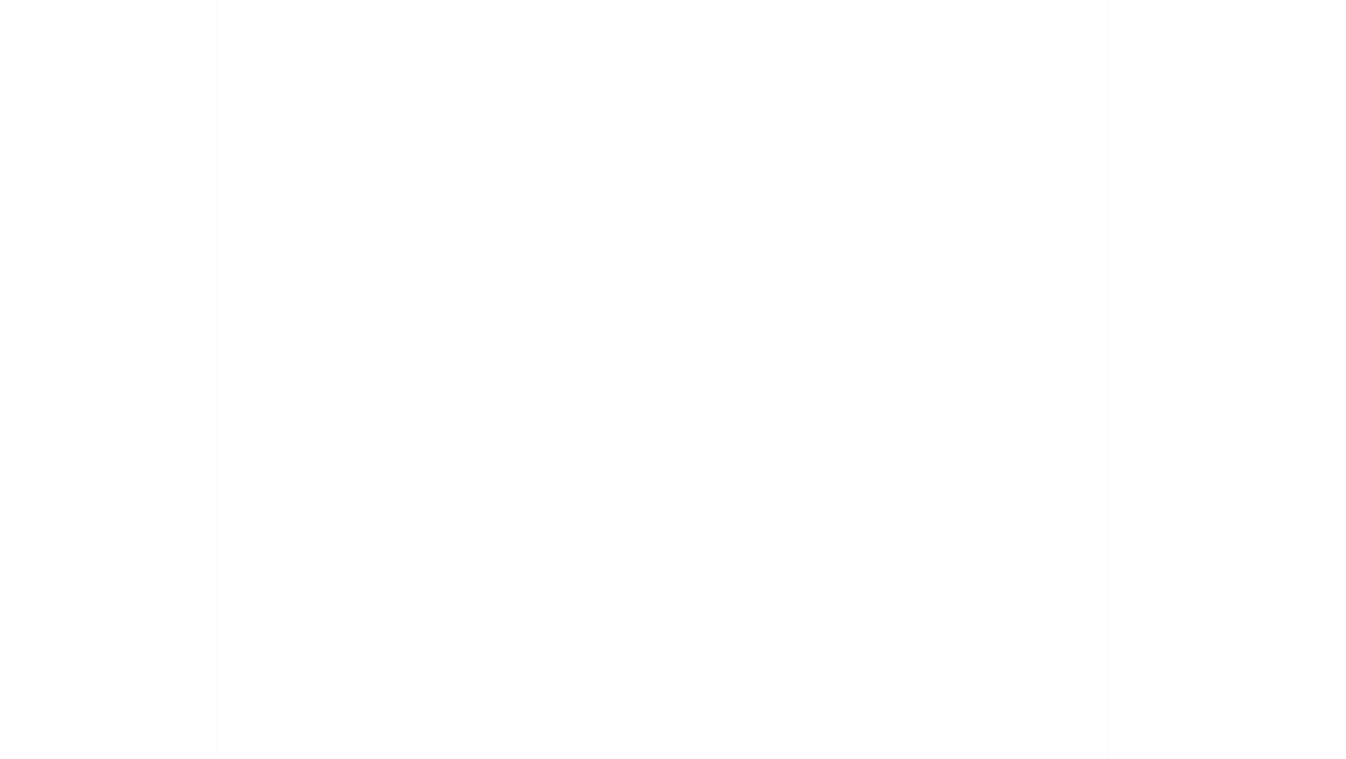
scroll to position [0, 0]
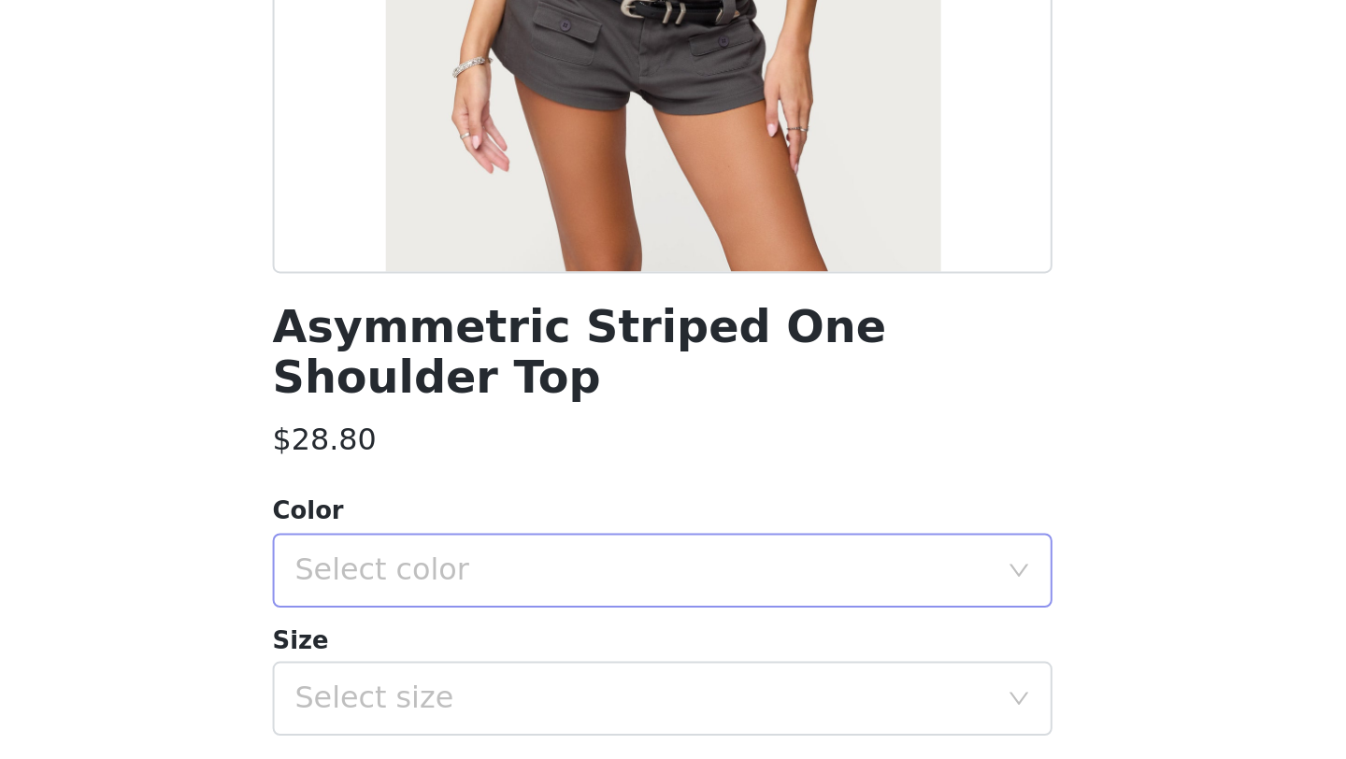
click at [644, 652] on div "Select color" at bounding box center [667, 664] width 358 height 36
click at [624, 684] on li "GRAY" at bounding box center [673, 680] width 393 height 30
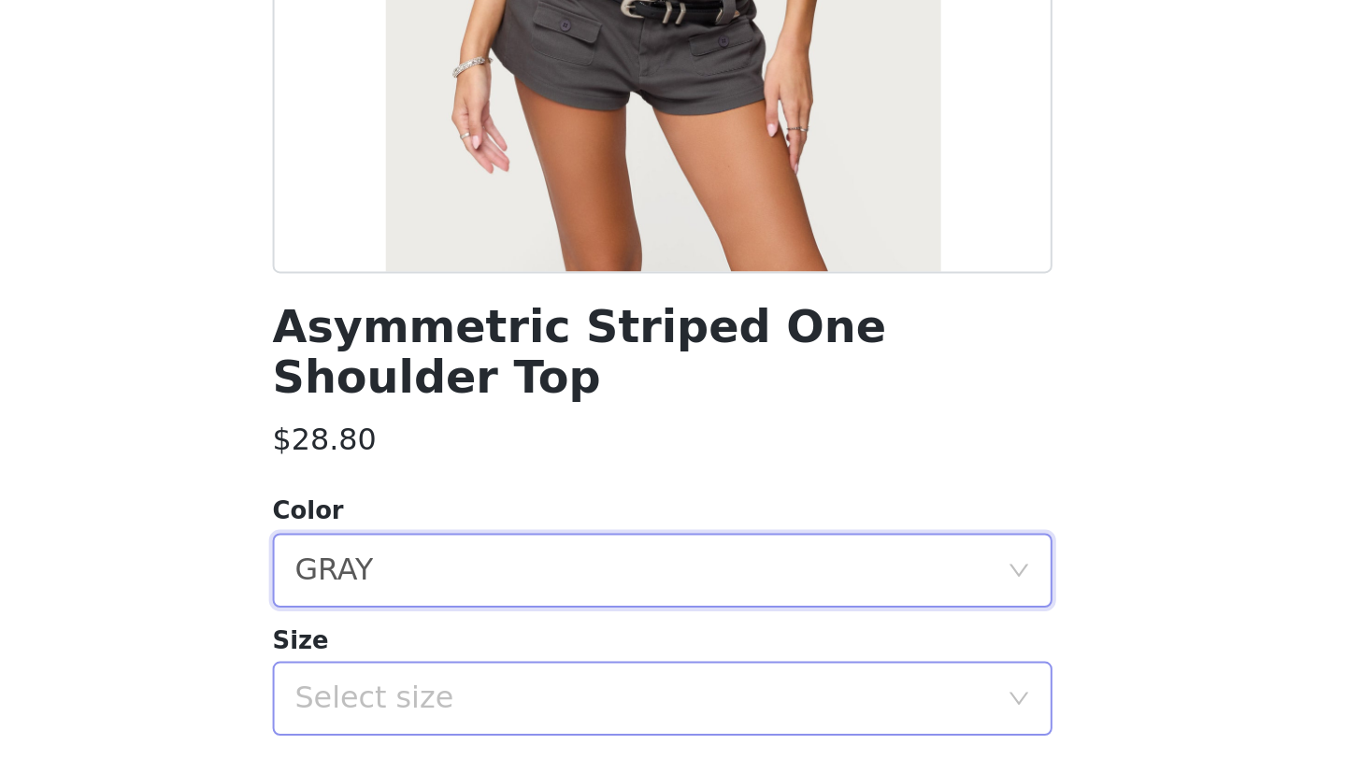
click at [624, 719] on div "Select size" at bounding box center [663, 728] width 350 height 19
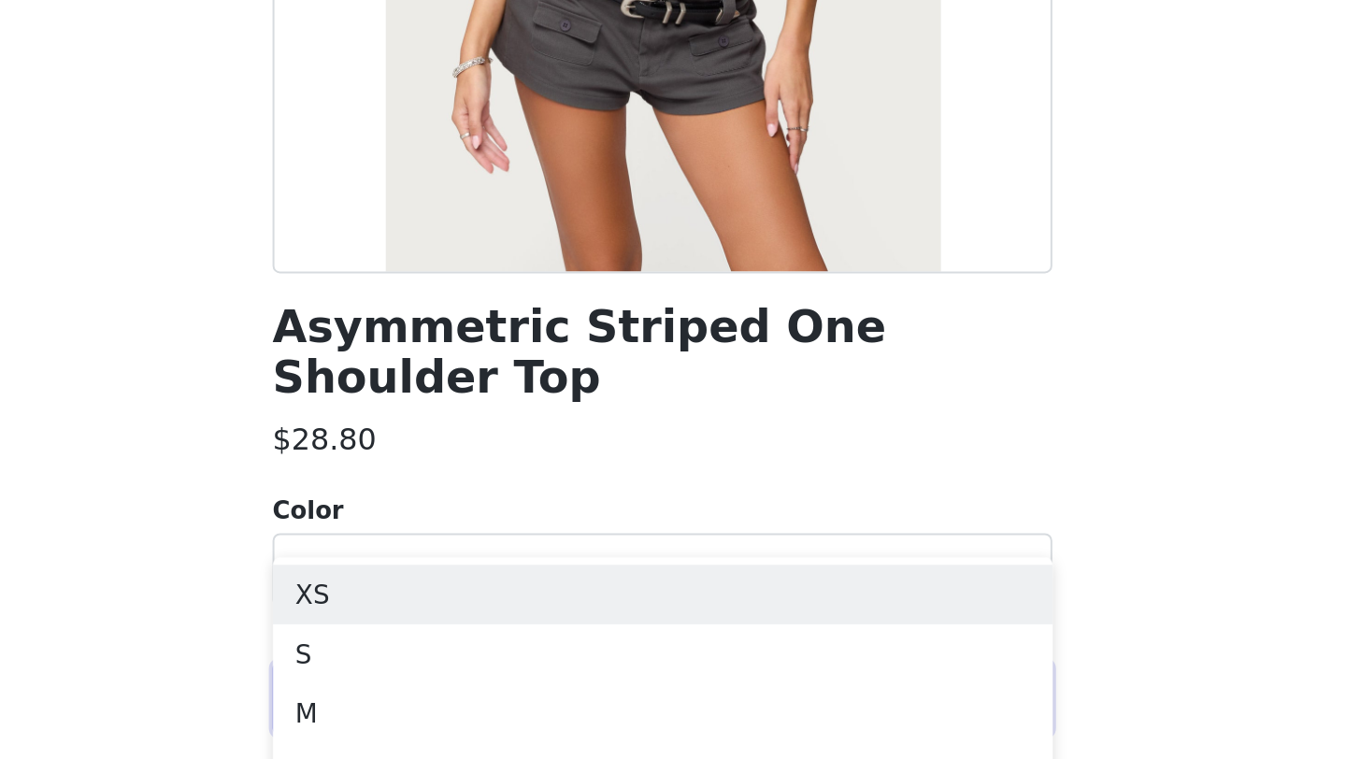
scroll to position [93, 0]
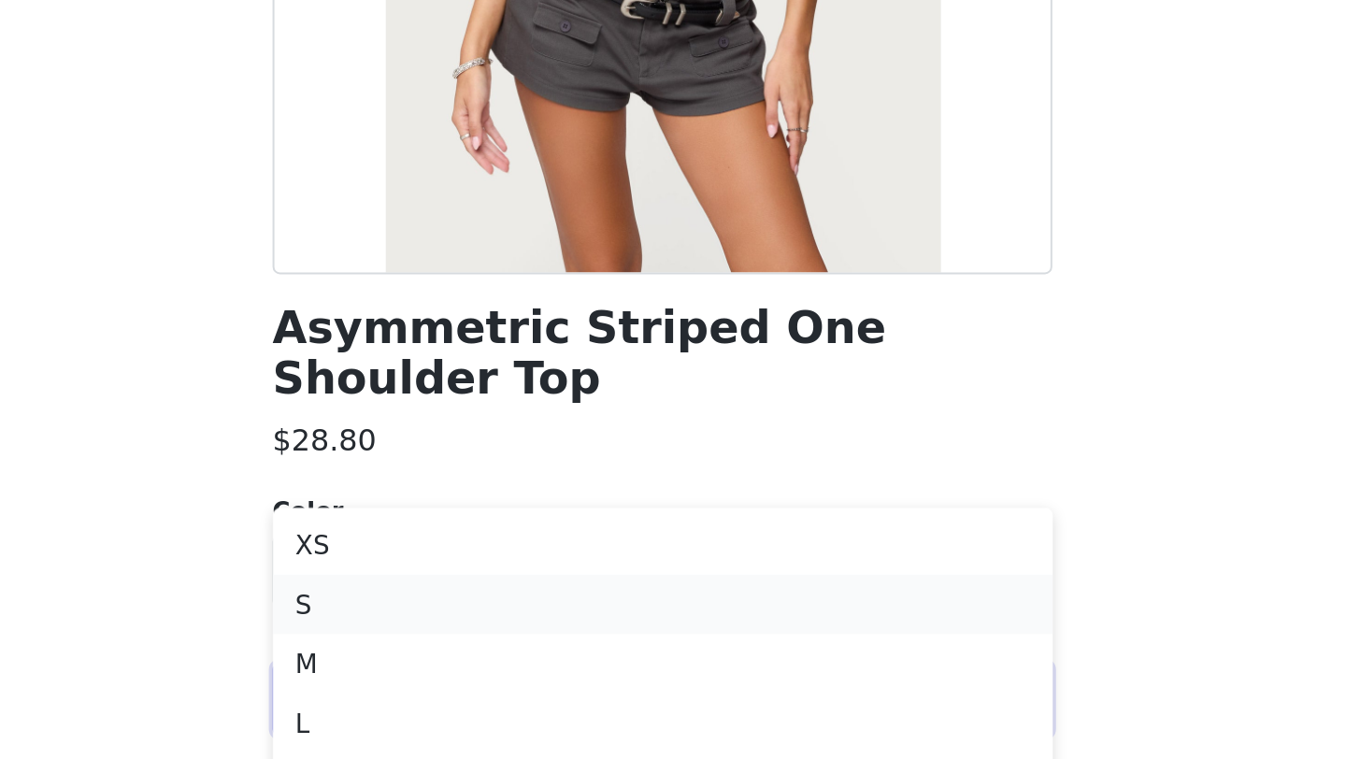
click at [591, 683] on li "S" at bounding box center [673, 681] width 393 height 30
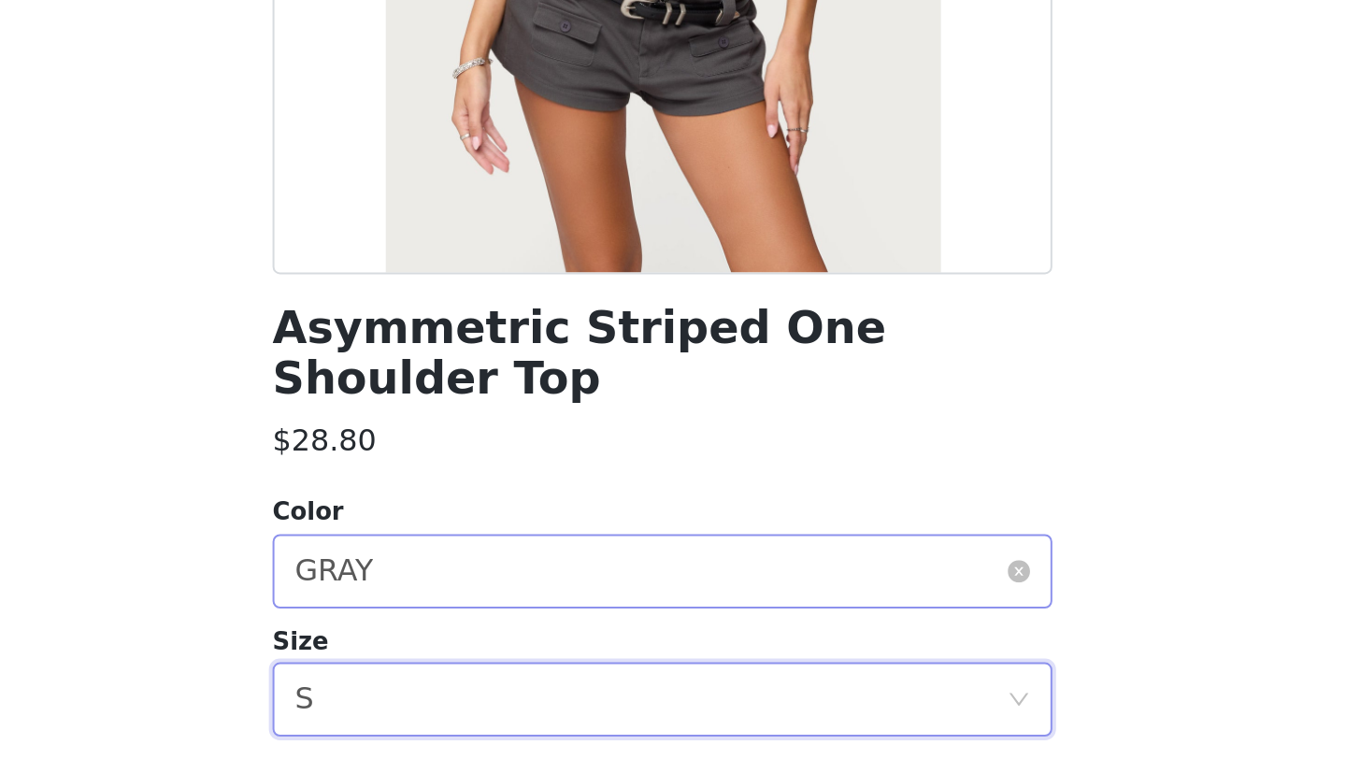
scroll to position [0, 0]
click at [577, 710] on div "Select size S" at bounding box center [667, 728] width 358 height 36
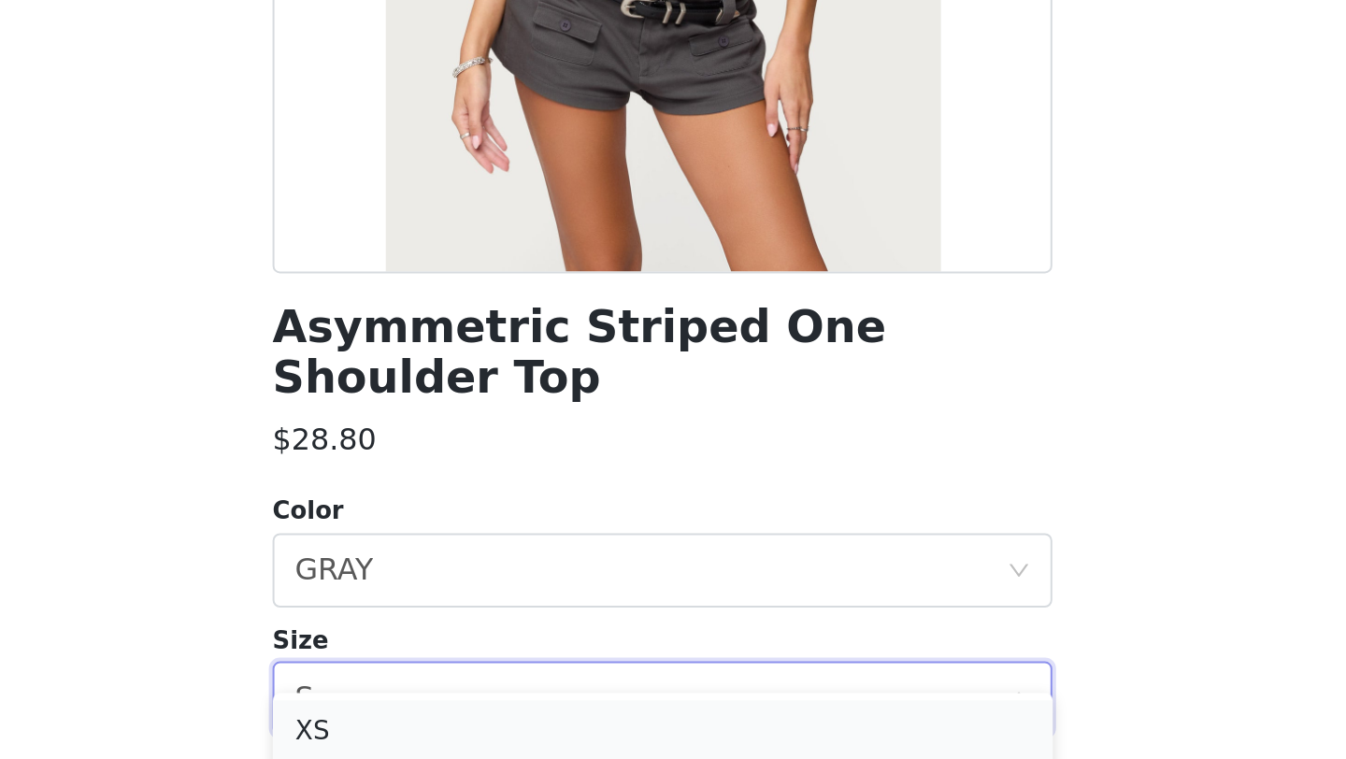
click at [568, 732] on li "XS" at bounding box center [673, 744] width 393 height 30
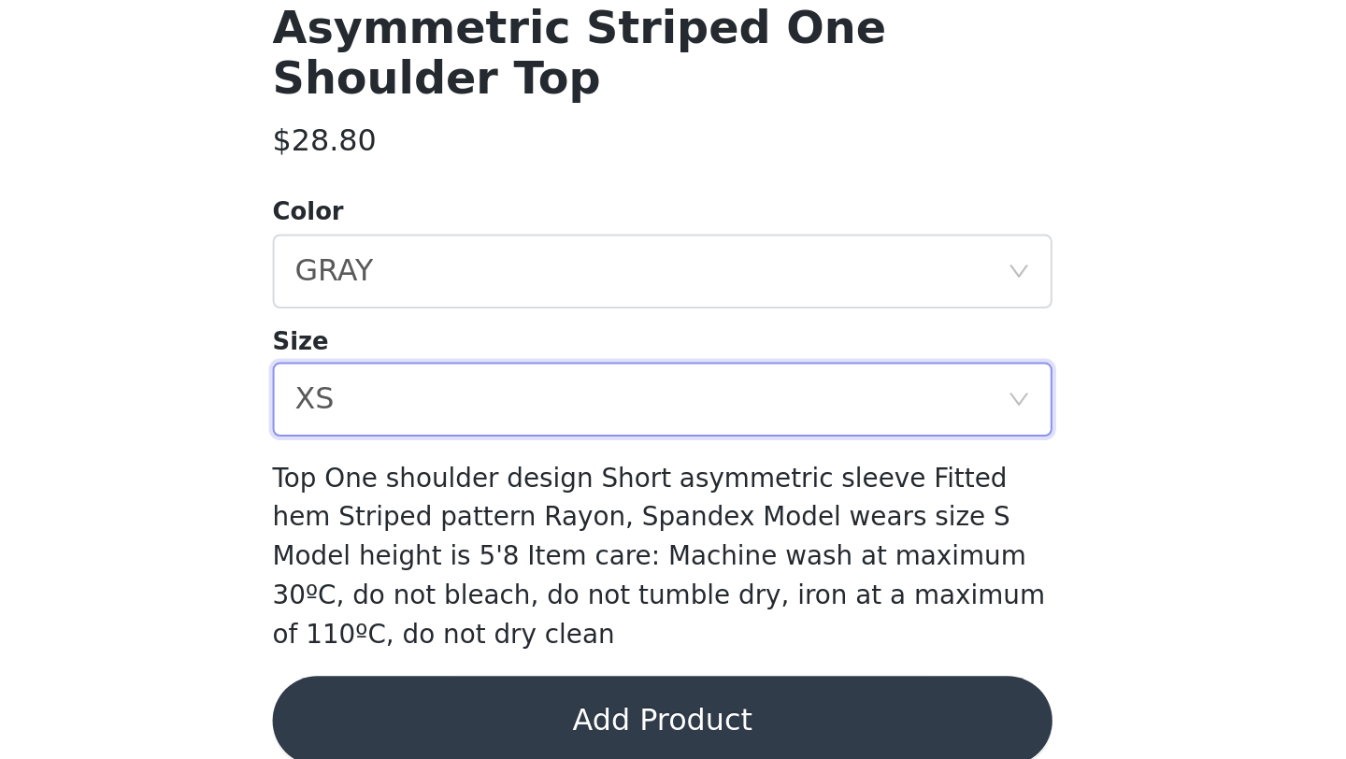
click at [804, 718] on button "Add Product" at bounding box center [673, 739] width 393 height 45
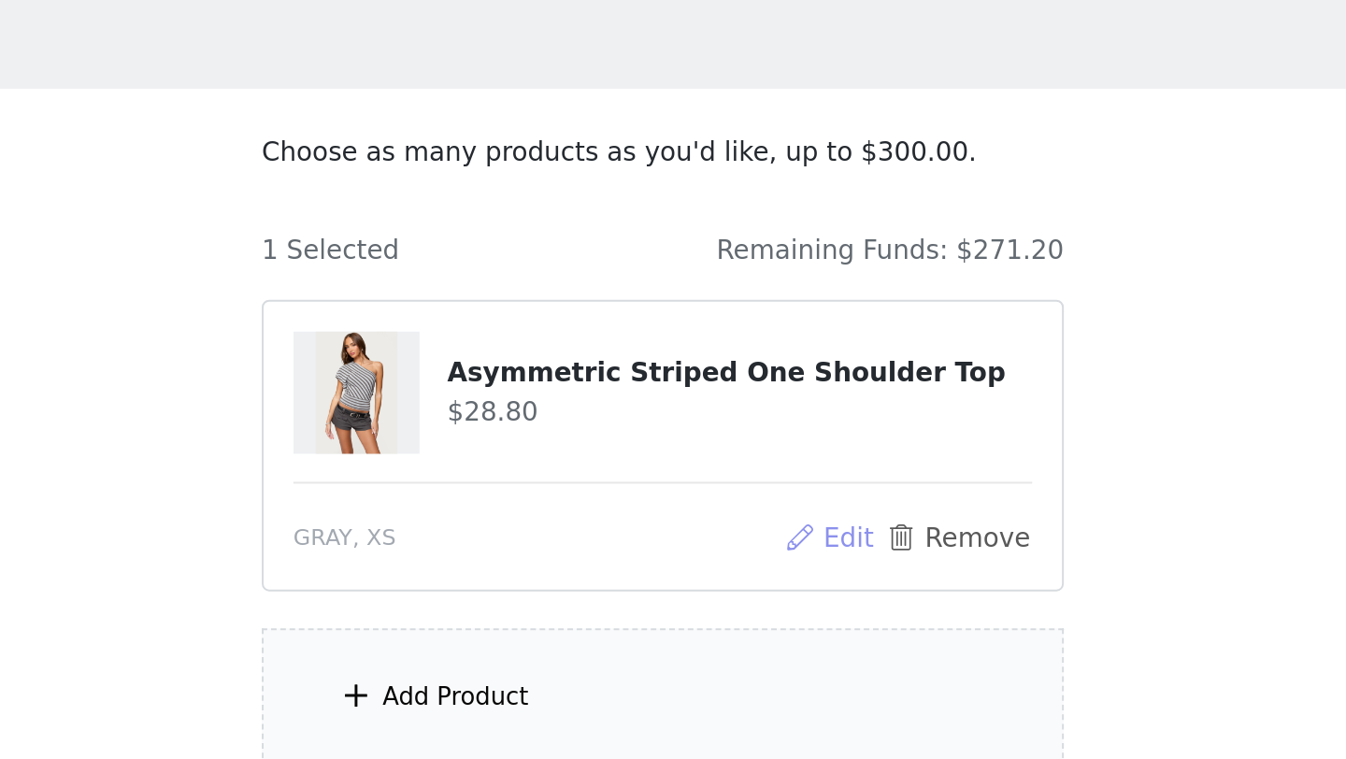
click at [758, 372] on button "Edit" at bounding box center [757, 377] width 48 height 22
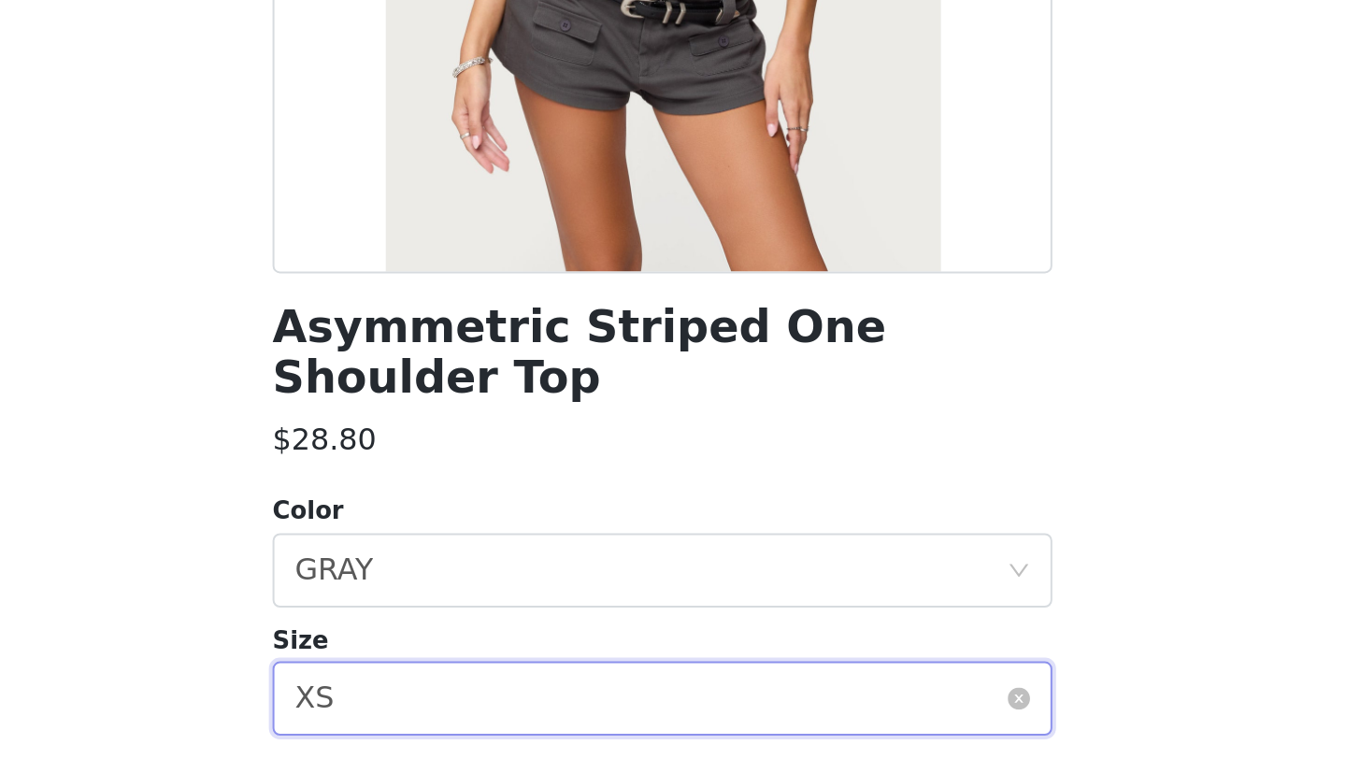
click at [596, 715] on div "Select size XS" at bounding box center [667, 728] width 358 height 36
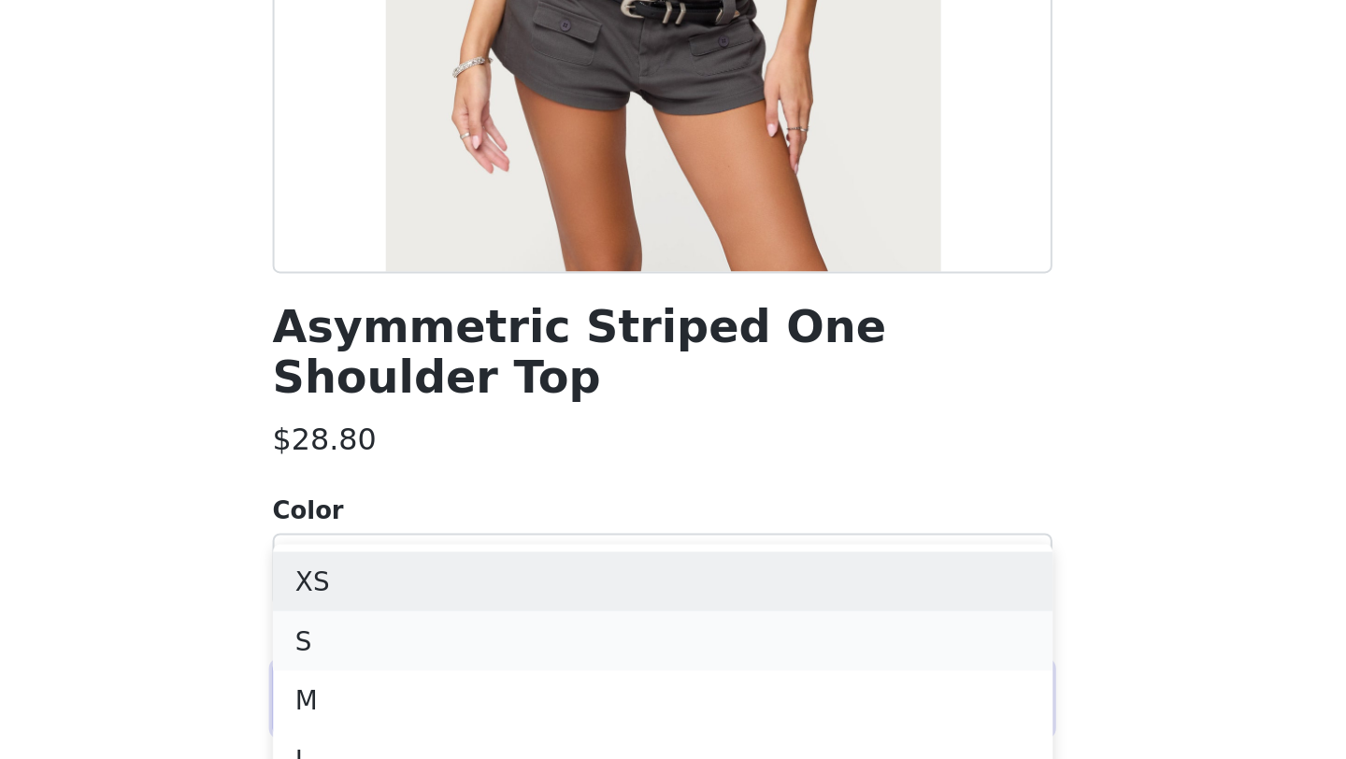
scroll to position [79, 0]
click at [588, 696] on li "S" at bounding box center [673, 695] width 393 height 30
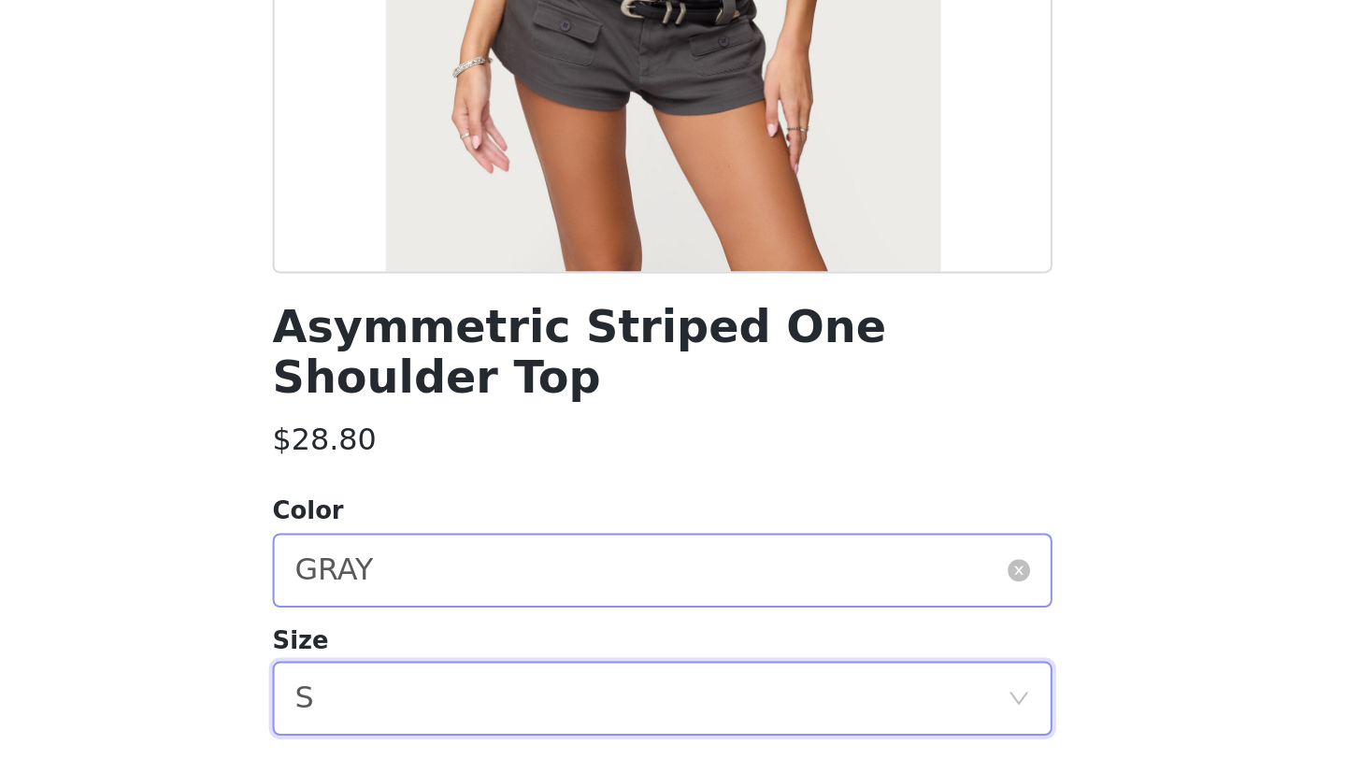
scroll to position [0, 0]
click at [617, 646] on div "Select color GRAY" at bounding box center [667, 664] width 358 height 36
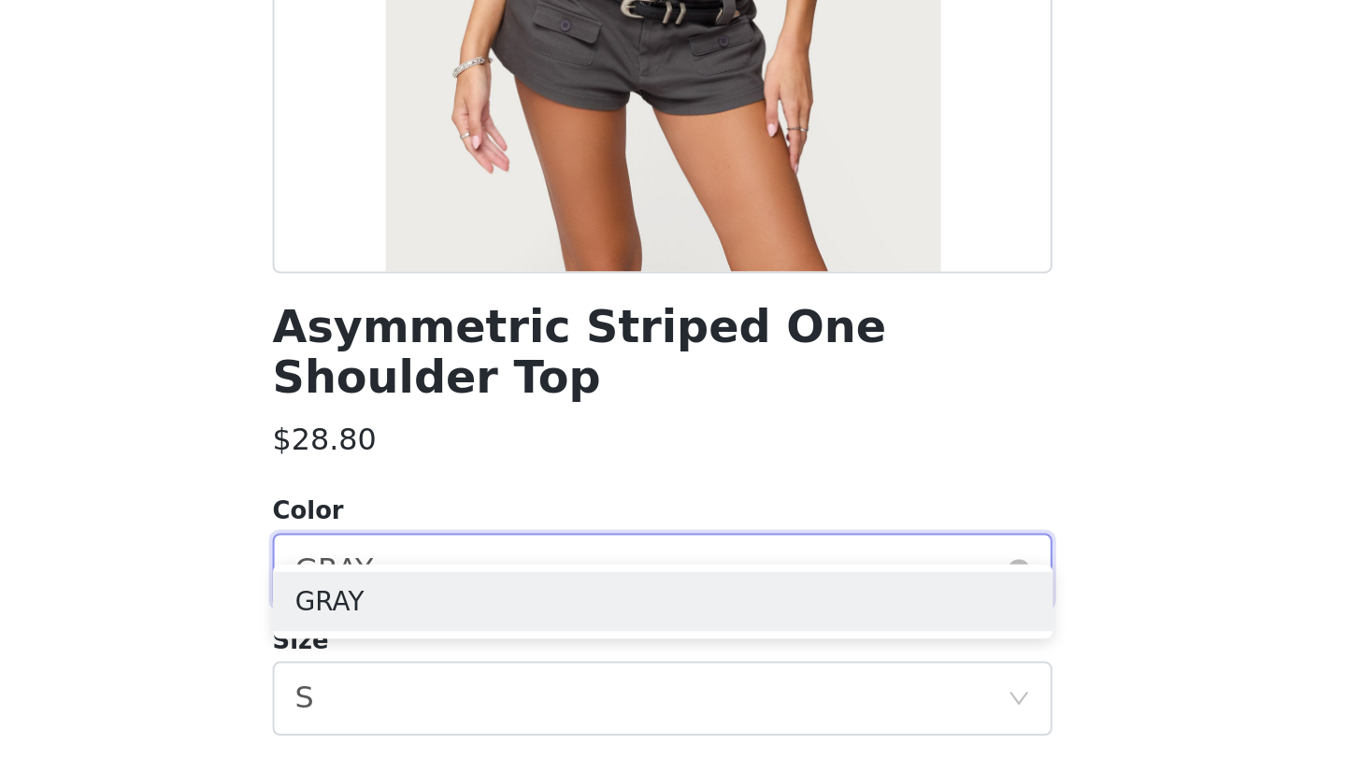
click at [616, 646] on div "Select color GRAY" at bounding box center [667, 664] width 358 height 36
click at [991, 587] on div "STEP 1 OF 5 Products Choose as many products as you'd like, up to $300.00. 1 Se…" at bounding box center [673, 369] width 1346 height 631
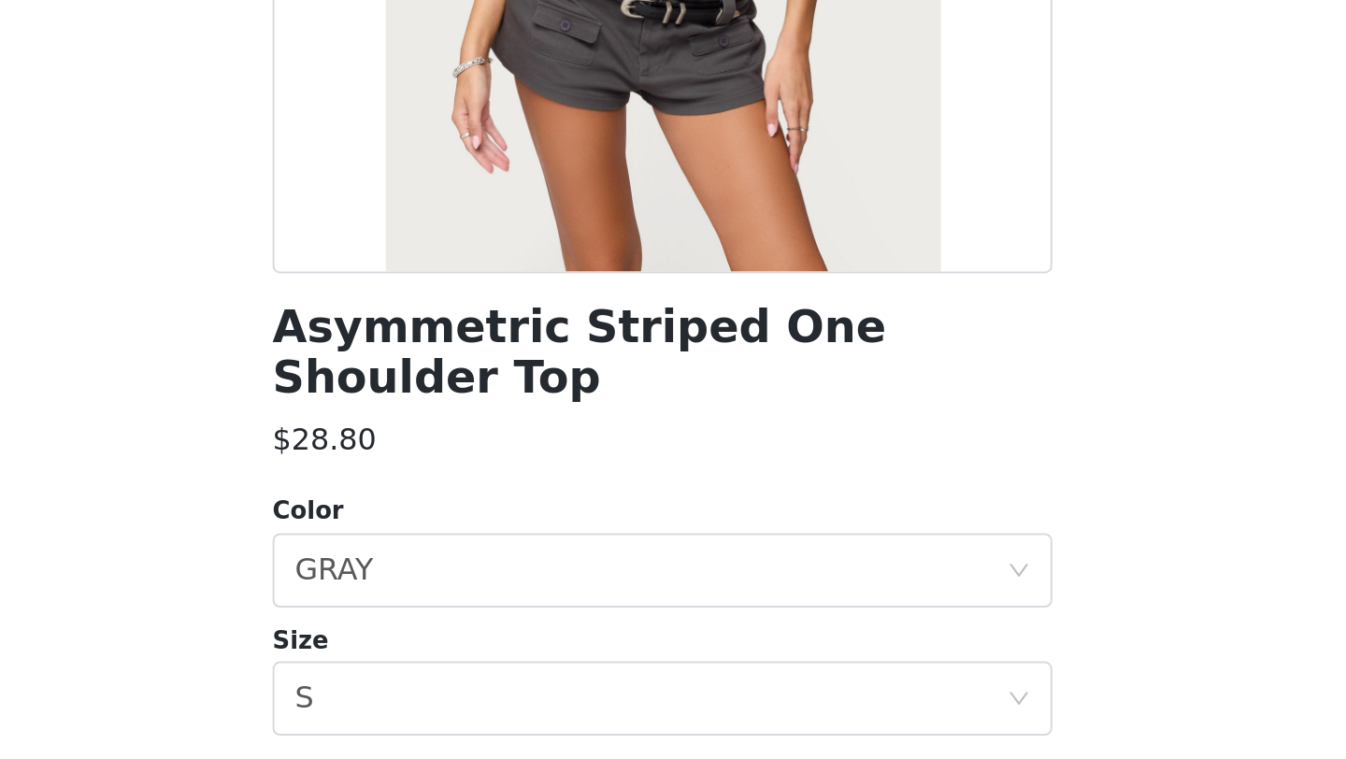
scroll to position [151, 0]
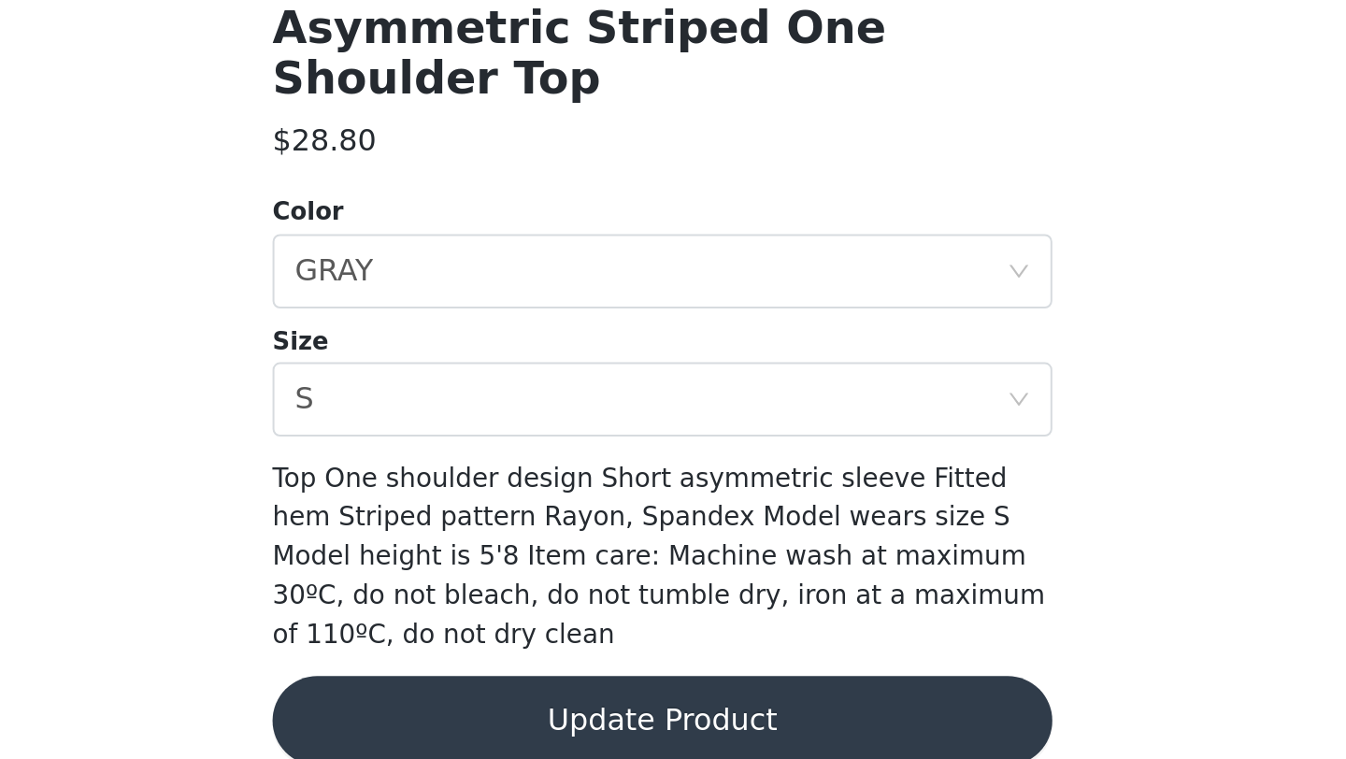
click at [790, 720] on button "Update Product" at bounding box center [673, 739] width 393 height 45
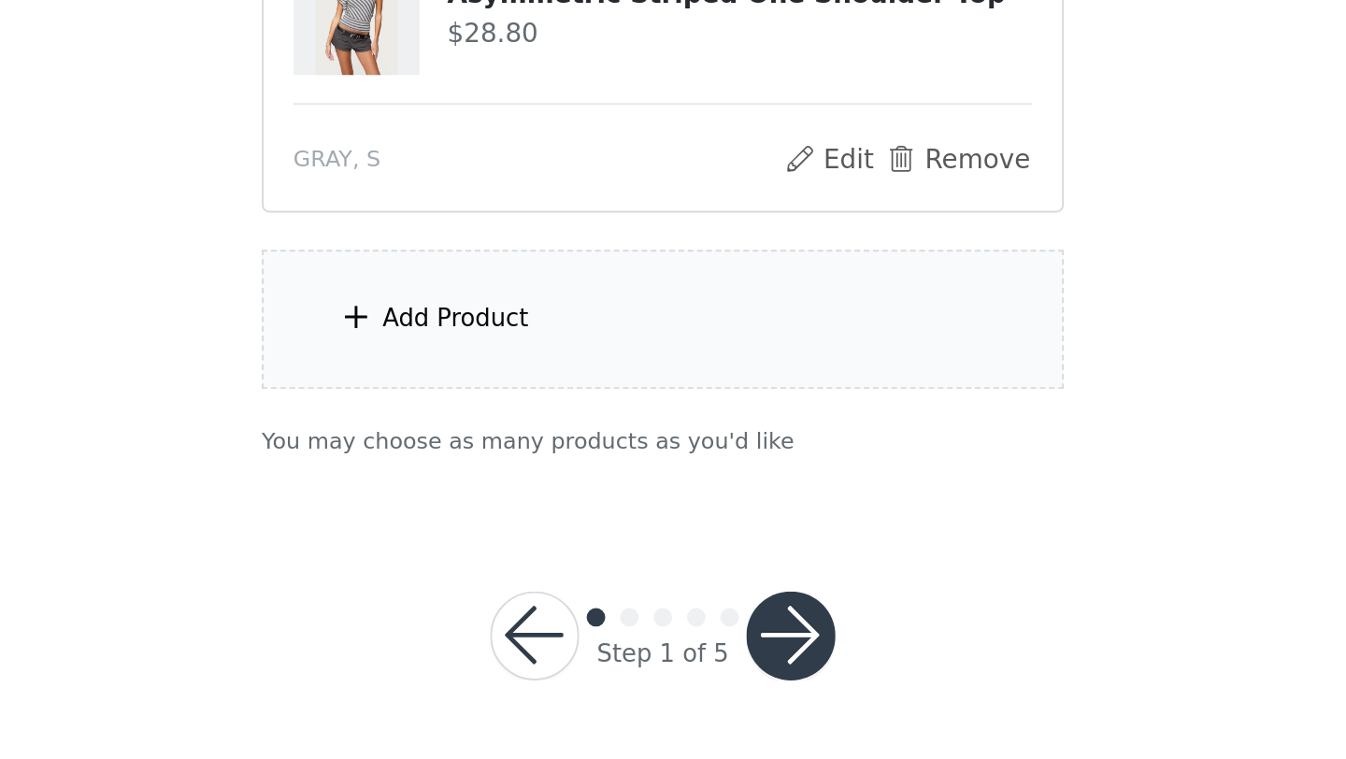
click at [718, 470] on div "Add Product" at bounding box center [673, 458] width 404 height 70
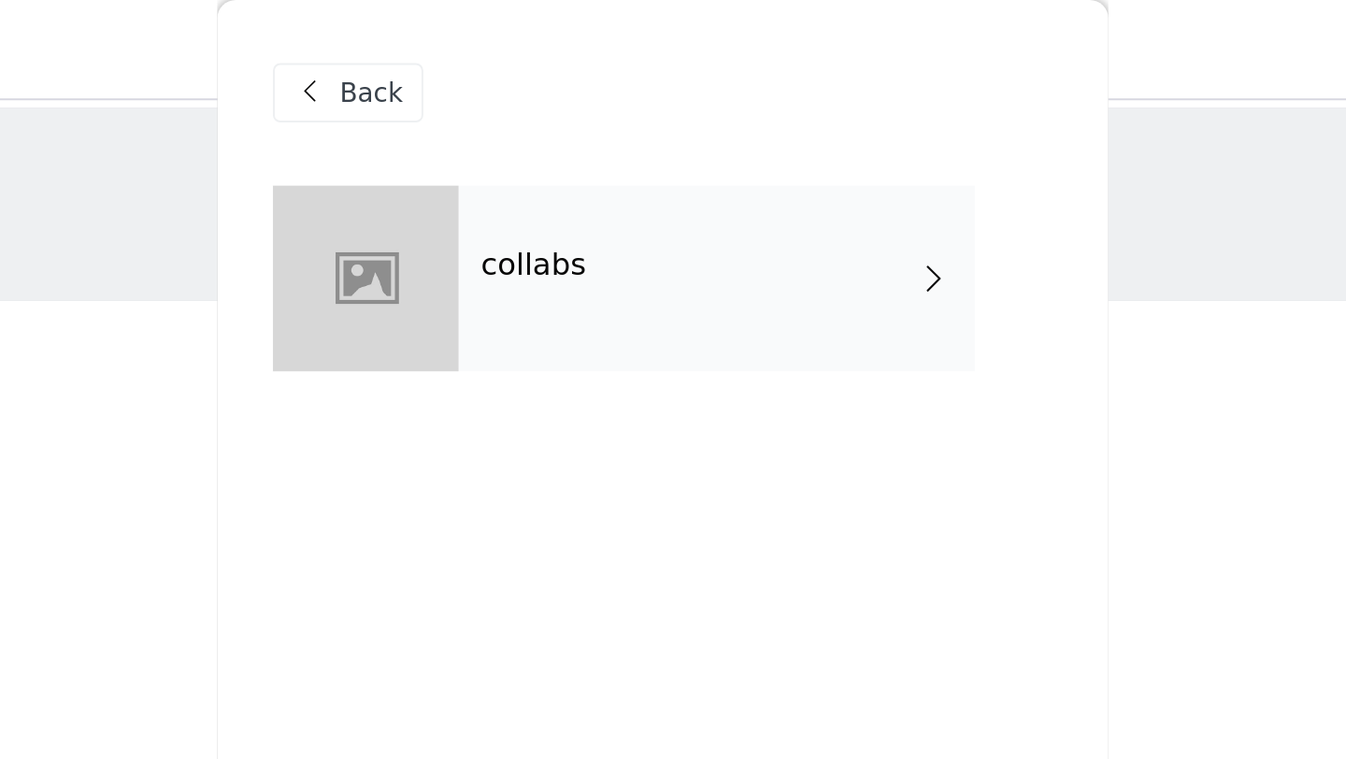
click at [639, 132] on div "collabs" at bounding box center [700, 139] width 260 height 93
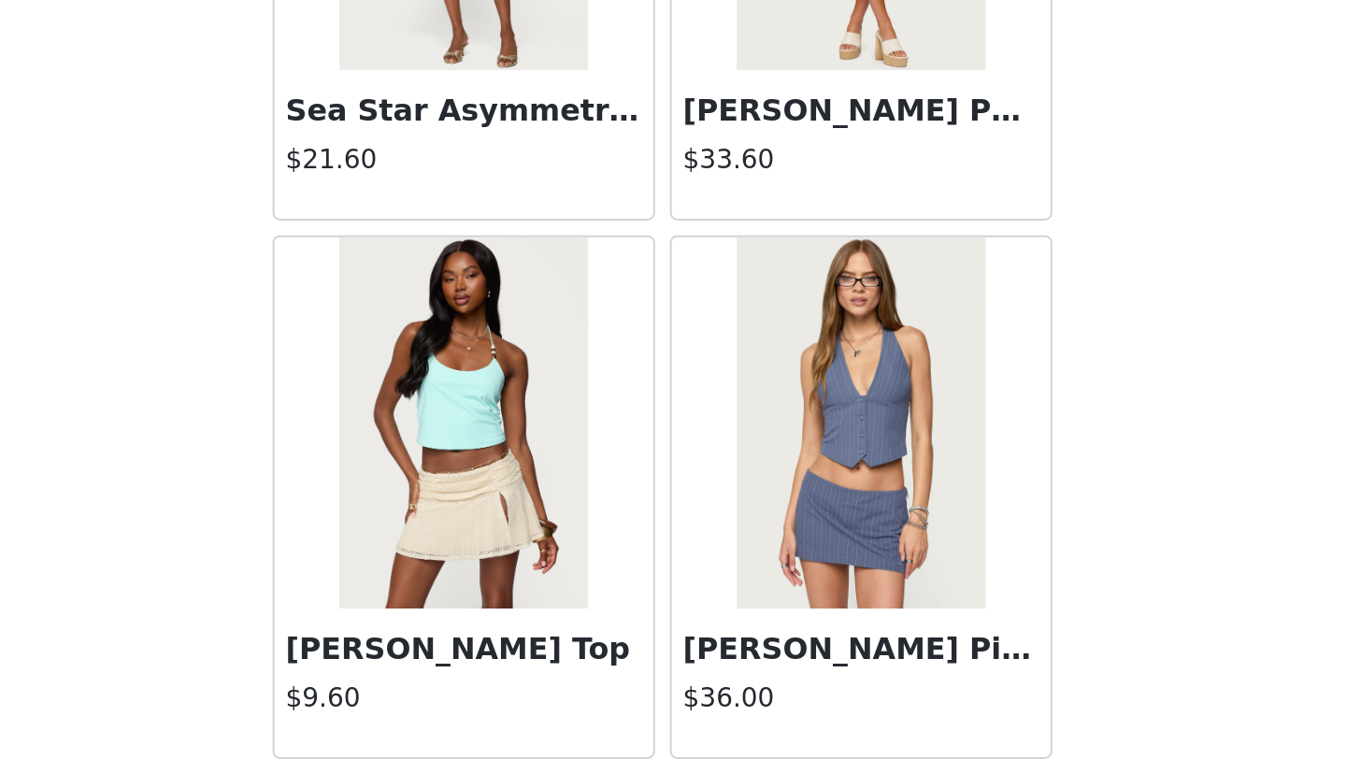
scroll to position [2101, 0]
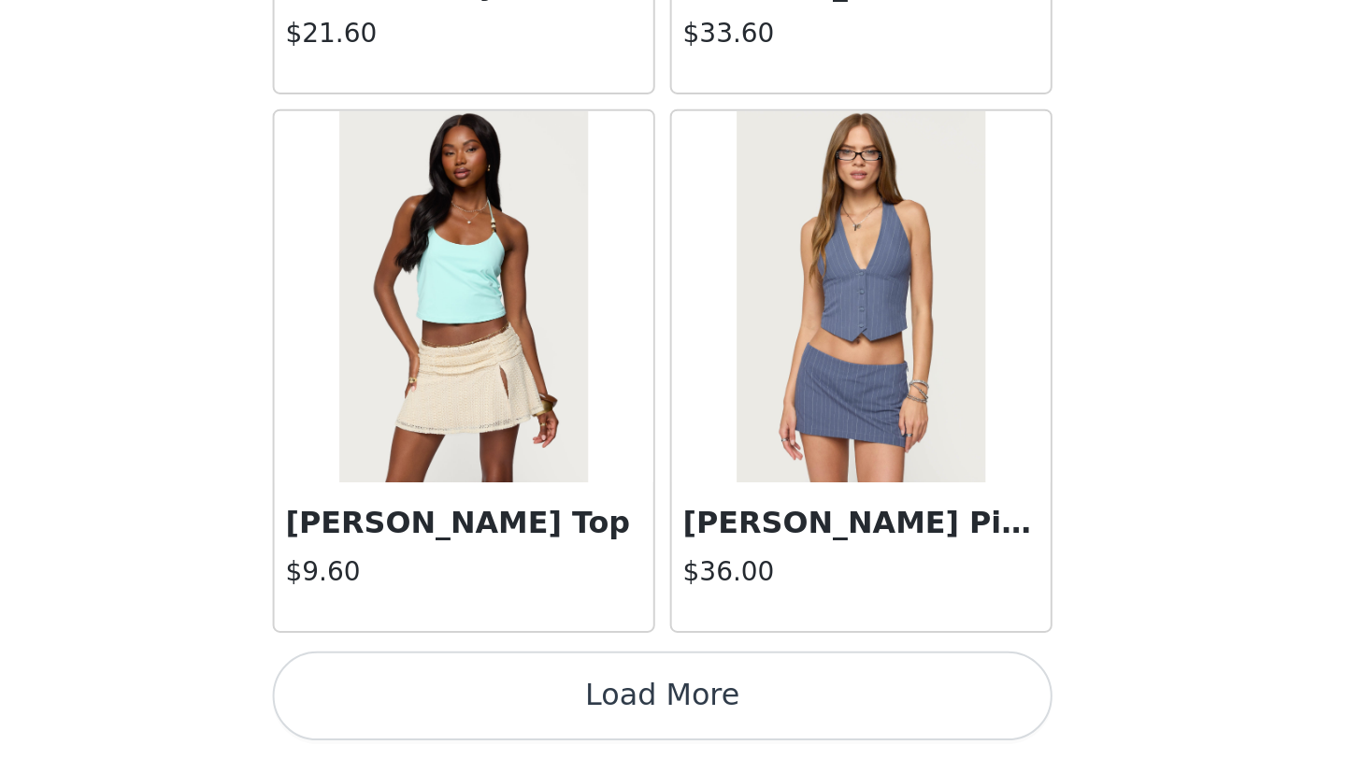
click at [779, 718] on button "Load More" at bounding box center [673, 727] width 393 height 45
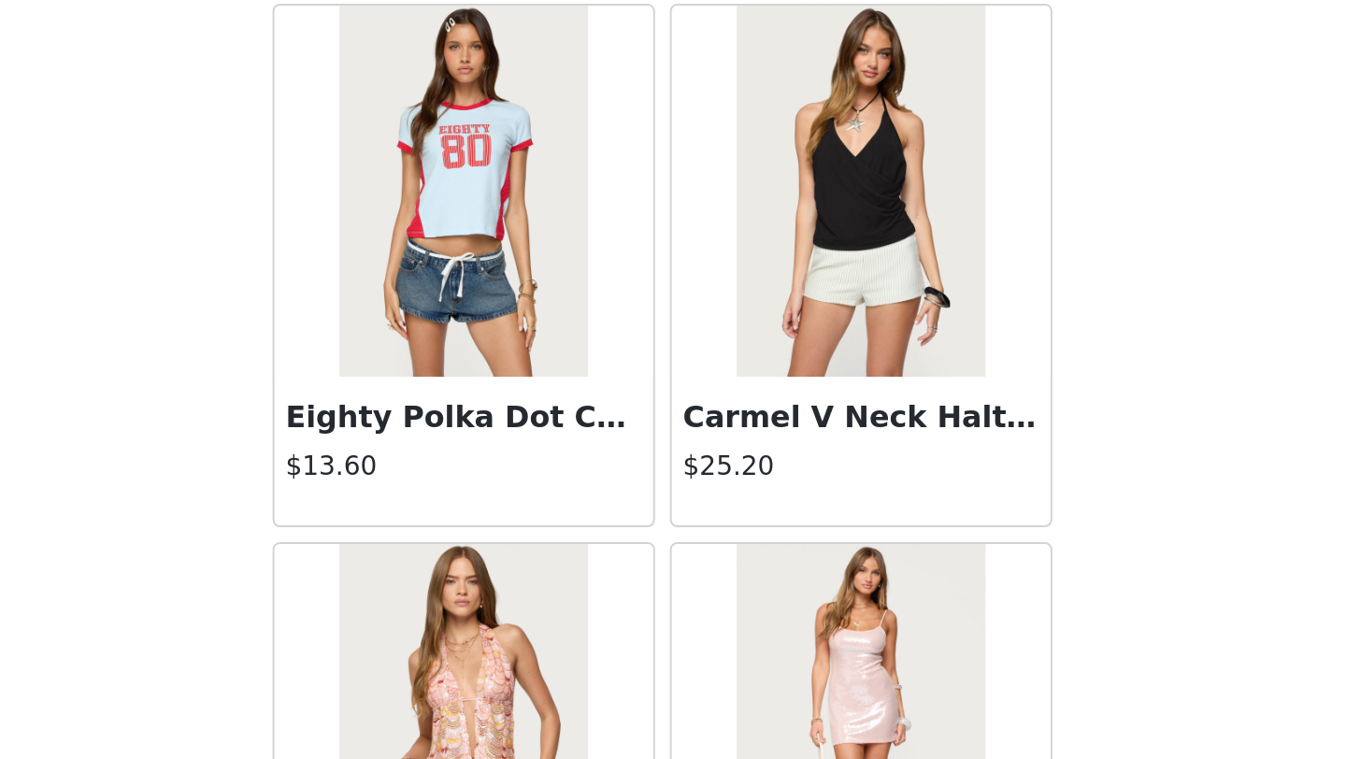
scroll to position [4812, 0]
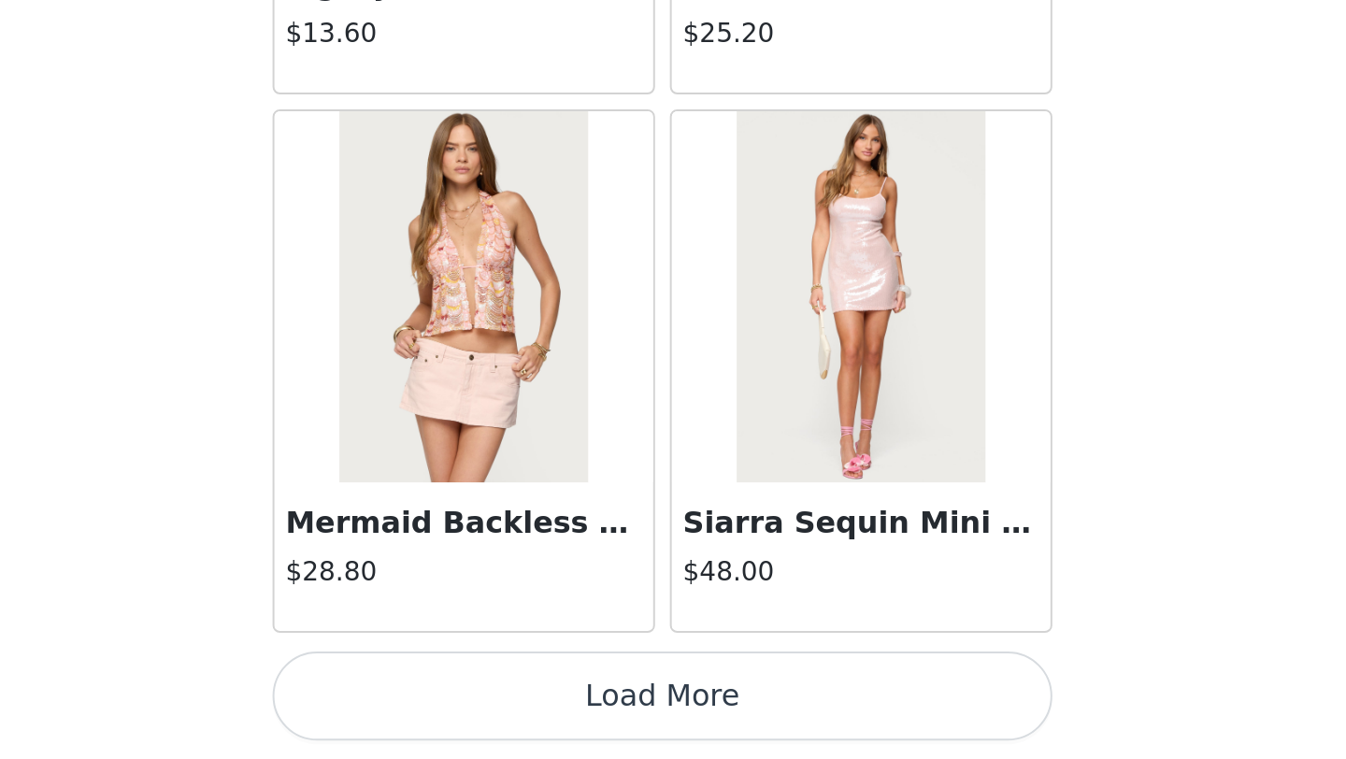
click at [763, 738] on button "Load More" at bounding box center [673, 727] width 393 height 45
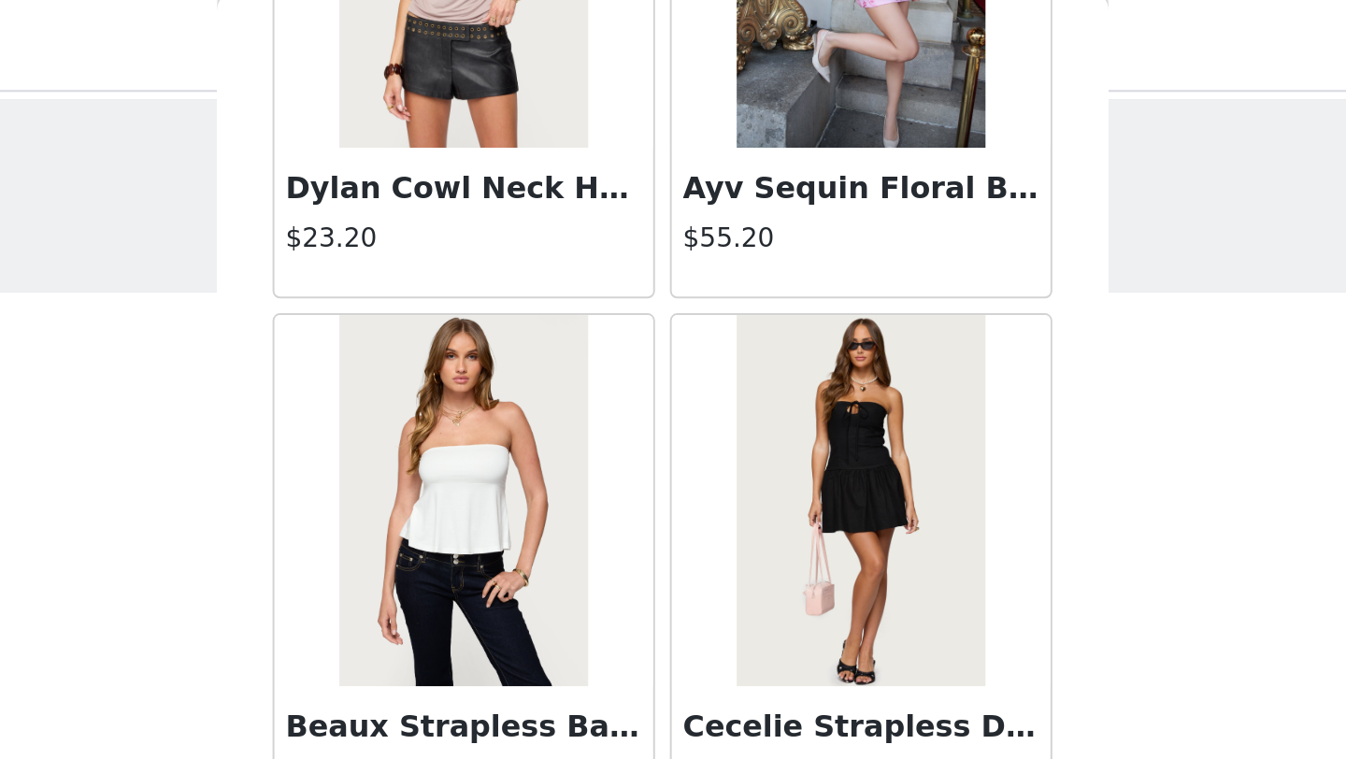
scroll to position [7523, 0]
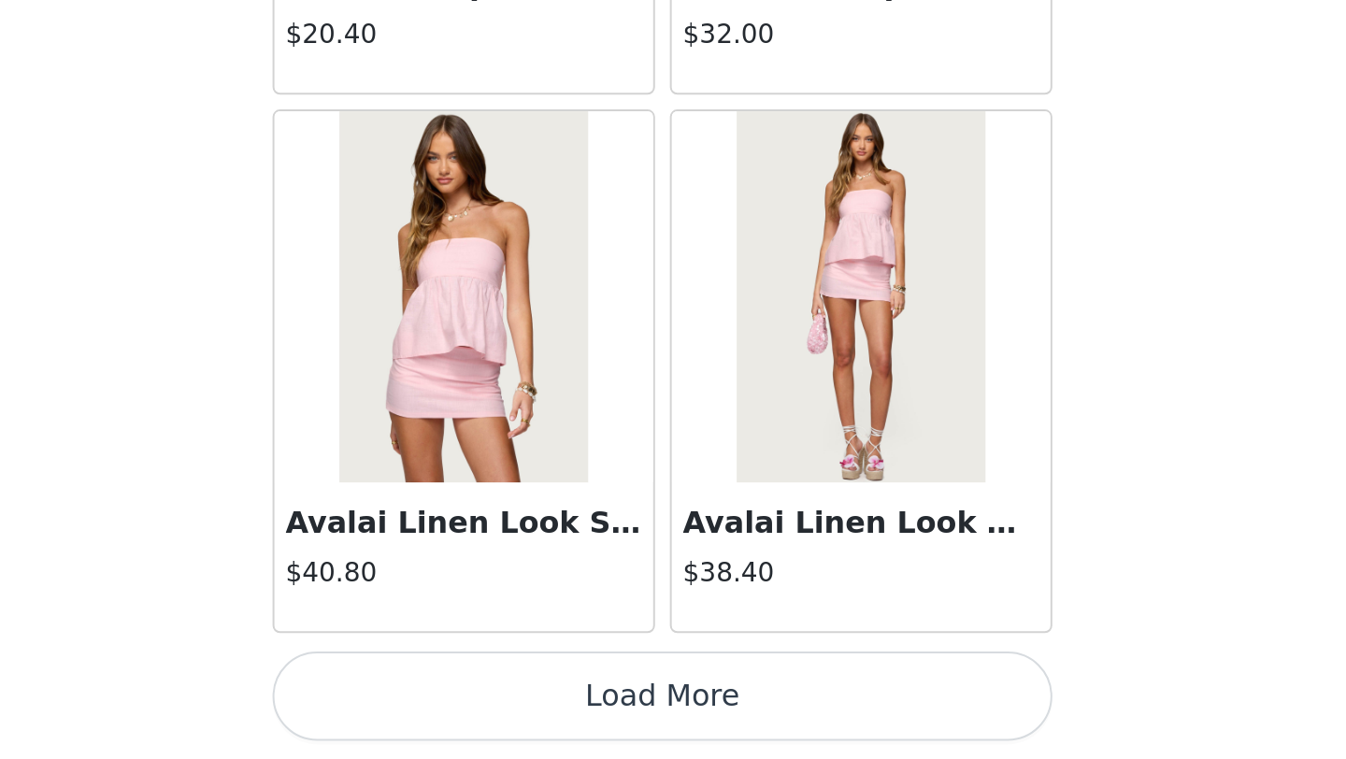
click at [828, 733] on button "Load More" at bounding box center [673, 727] width 393 height 45
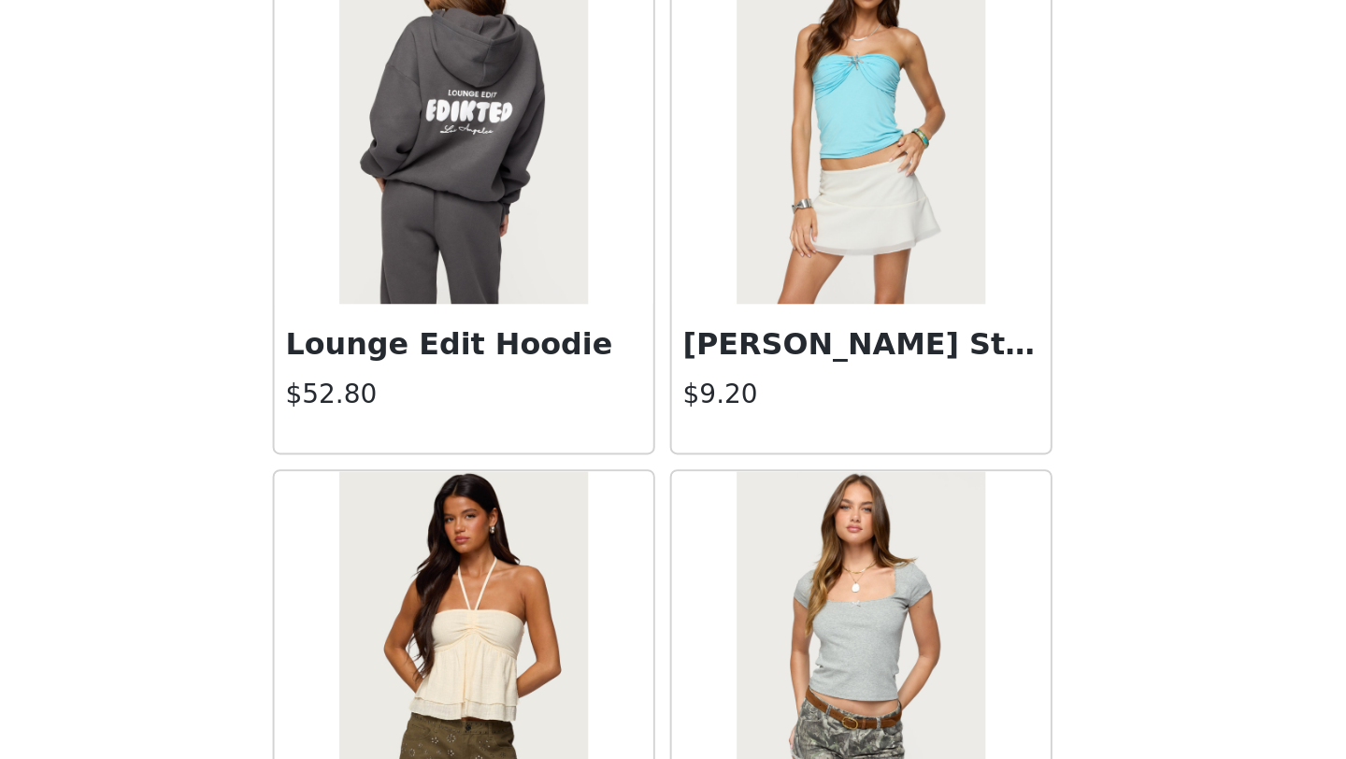
scroll to position [10234, 0]
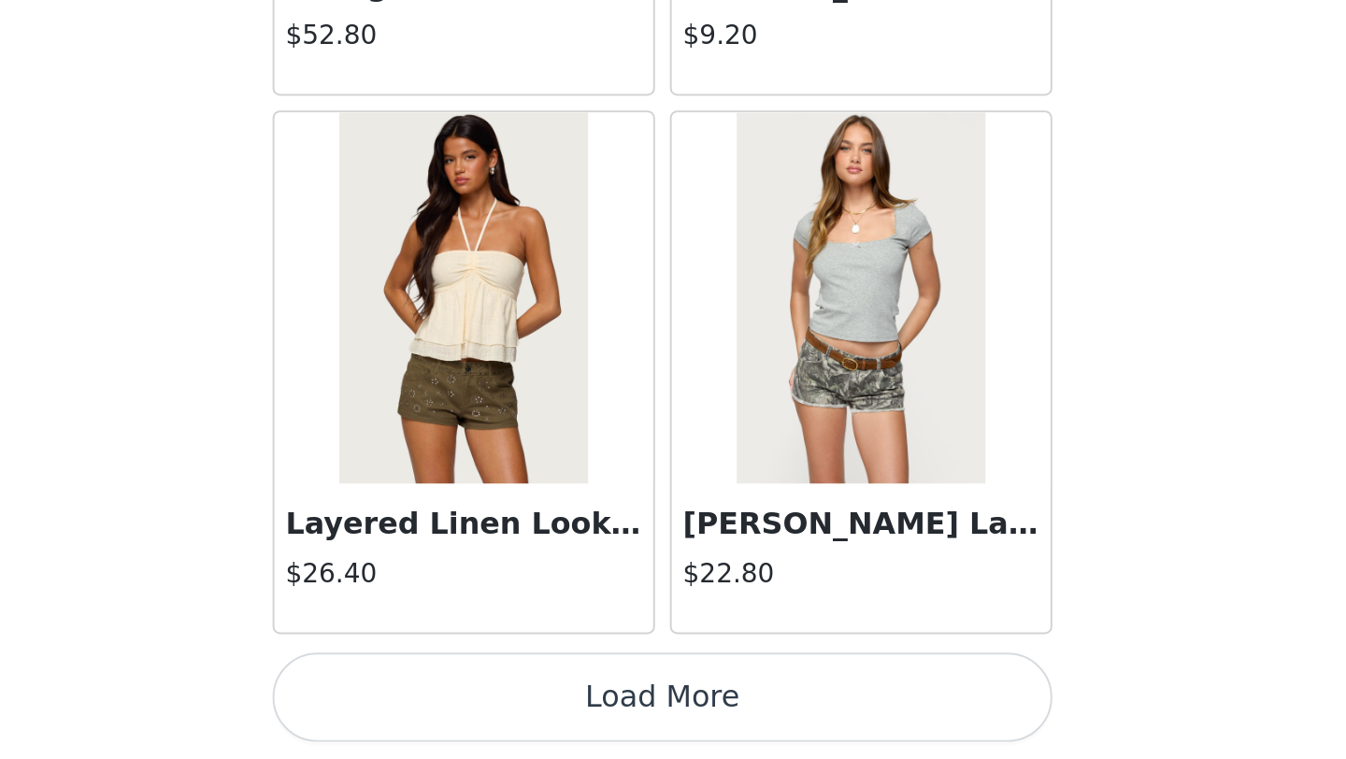
click at [780, 735] on button "Load More" at bounding box center [673, 727] width 393 height 45
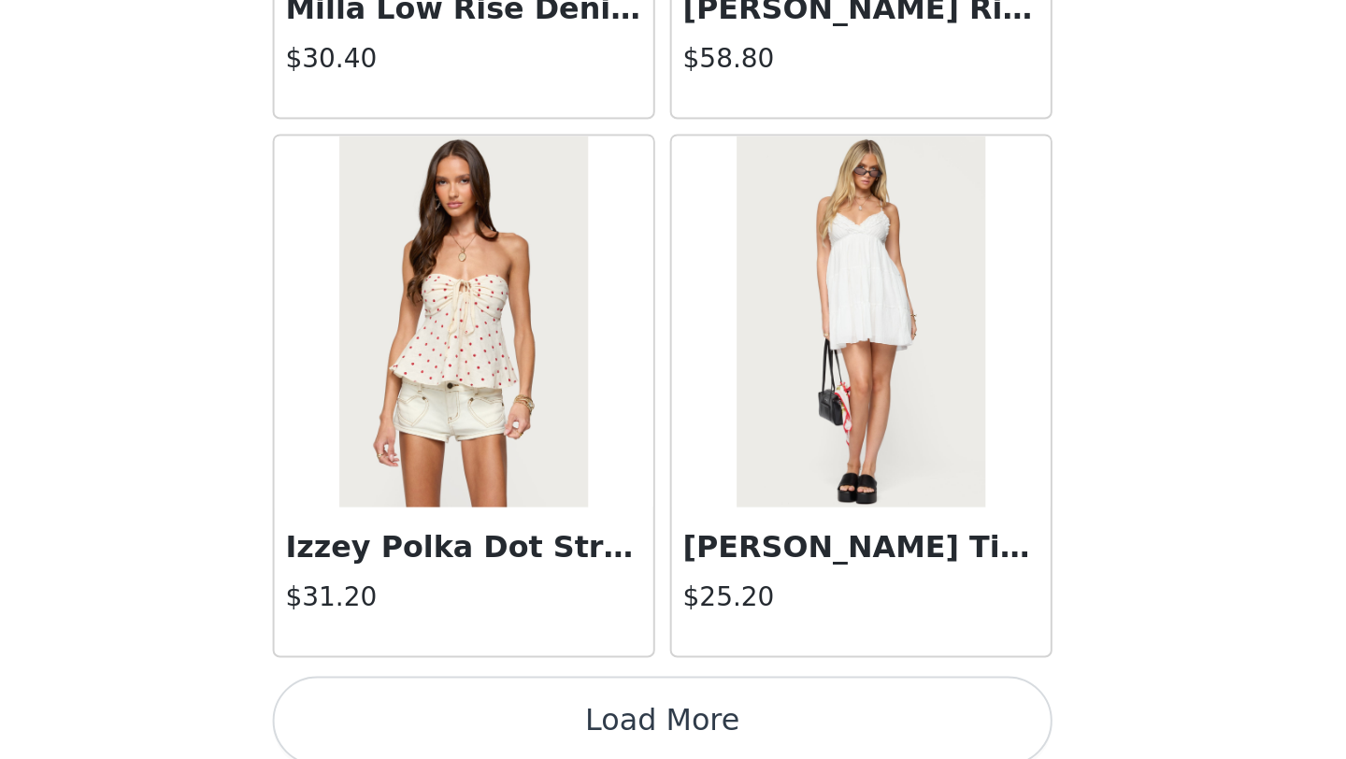
scroll to position [12945, 0]
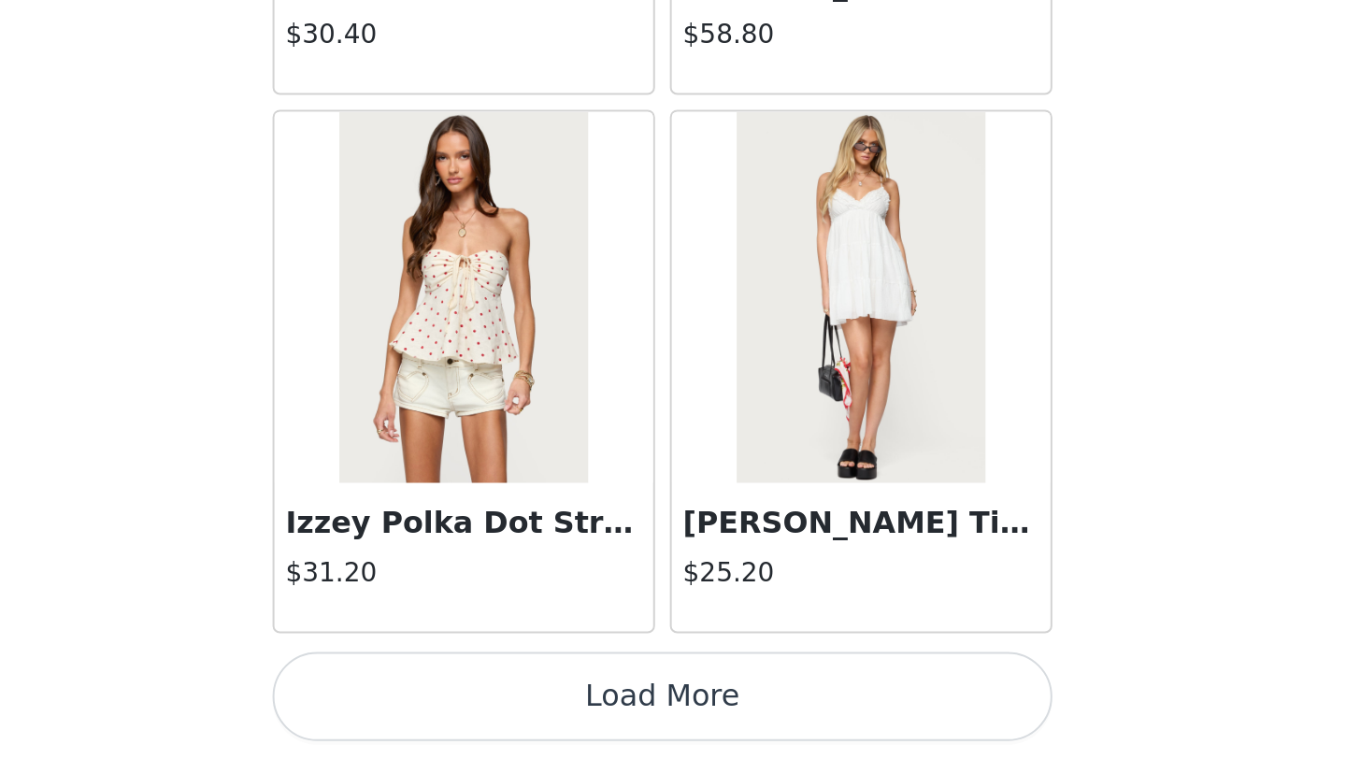
click at [730, 712] on button "Load More" at bounding box center [673, 727] width 393 height 45
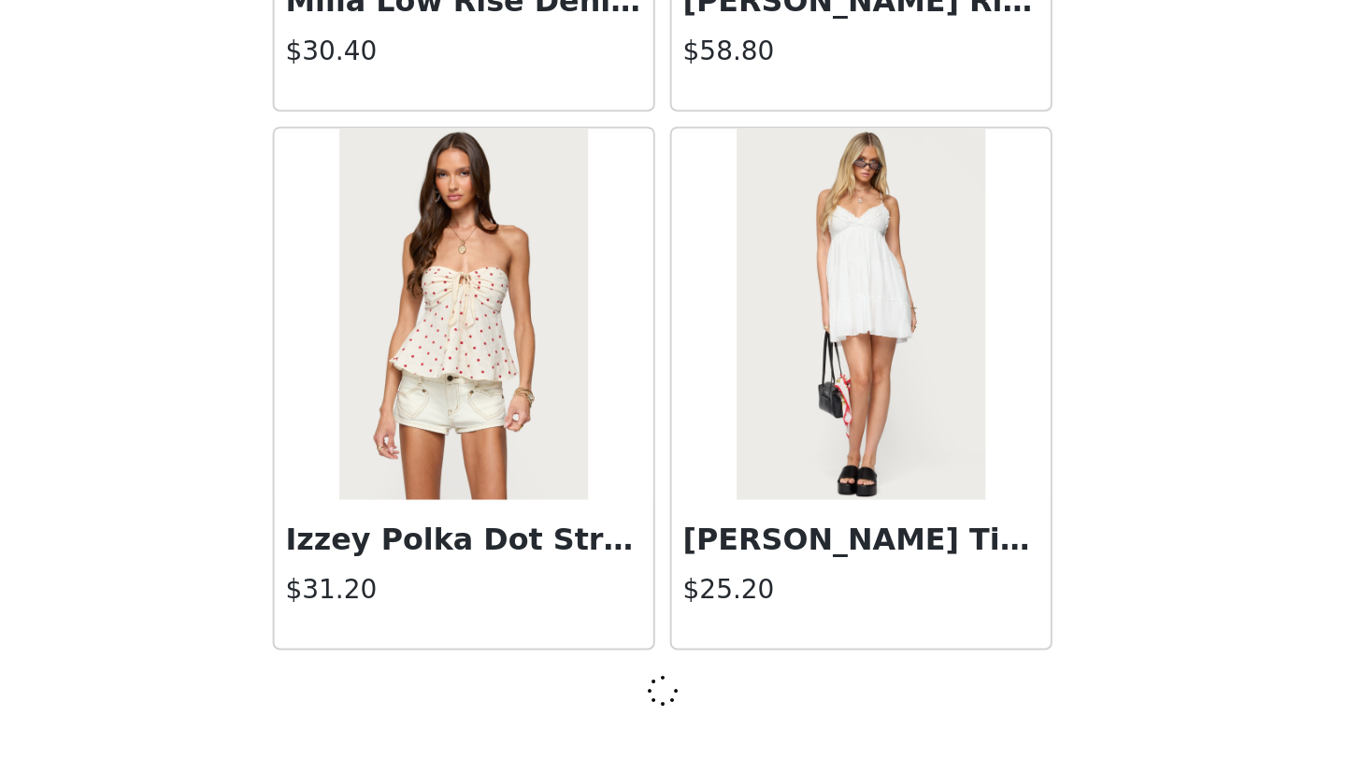
scroll to position [12937, 0]
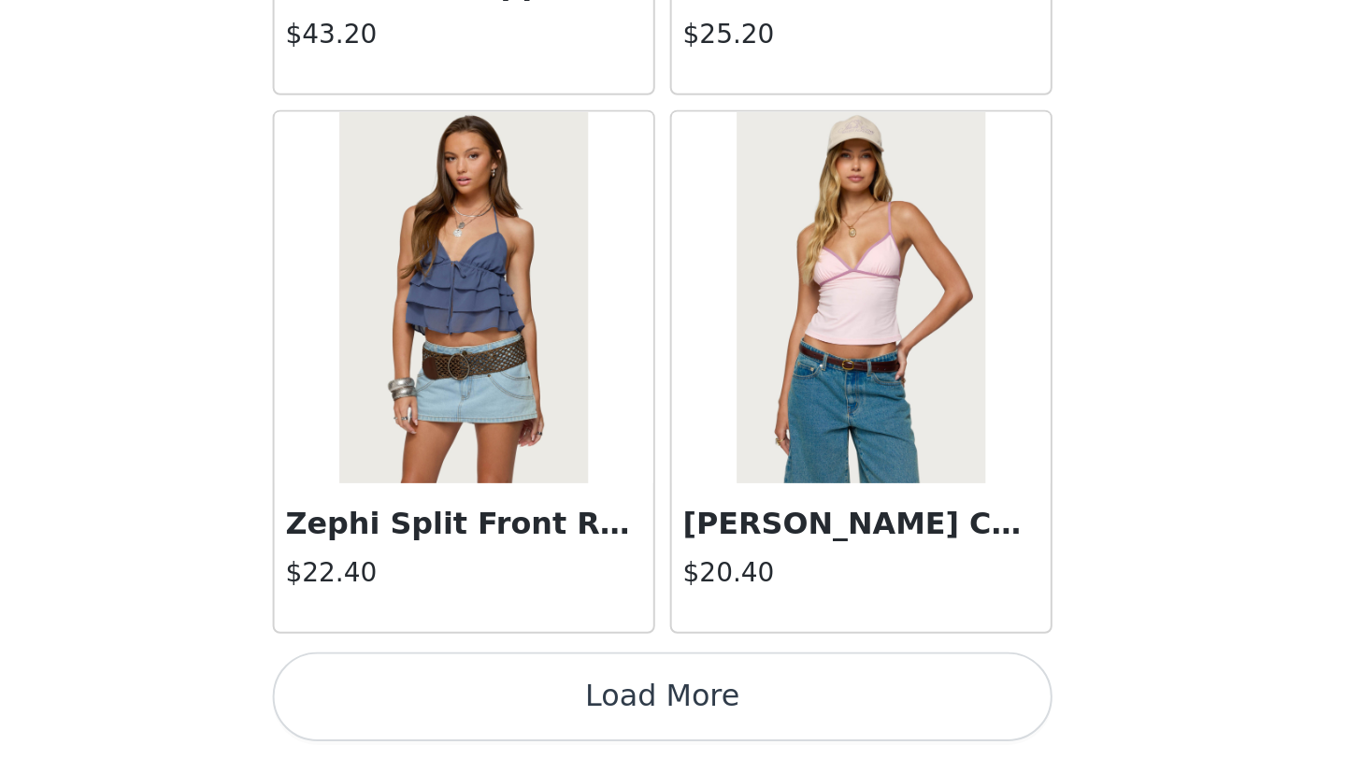
click at [730, 712] on button "Load More" at bounding box center [673, 727] width 393 height 45
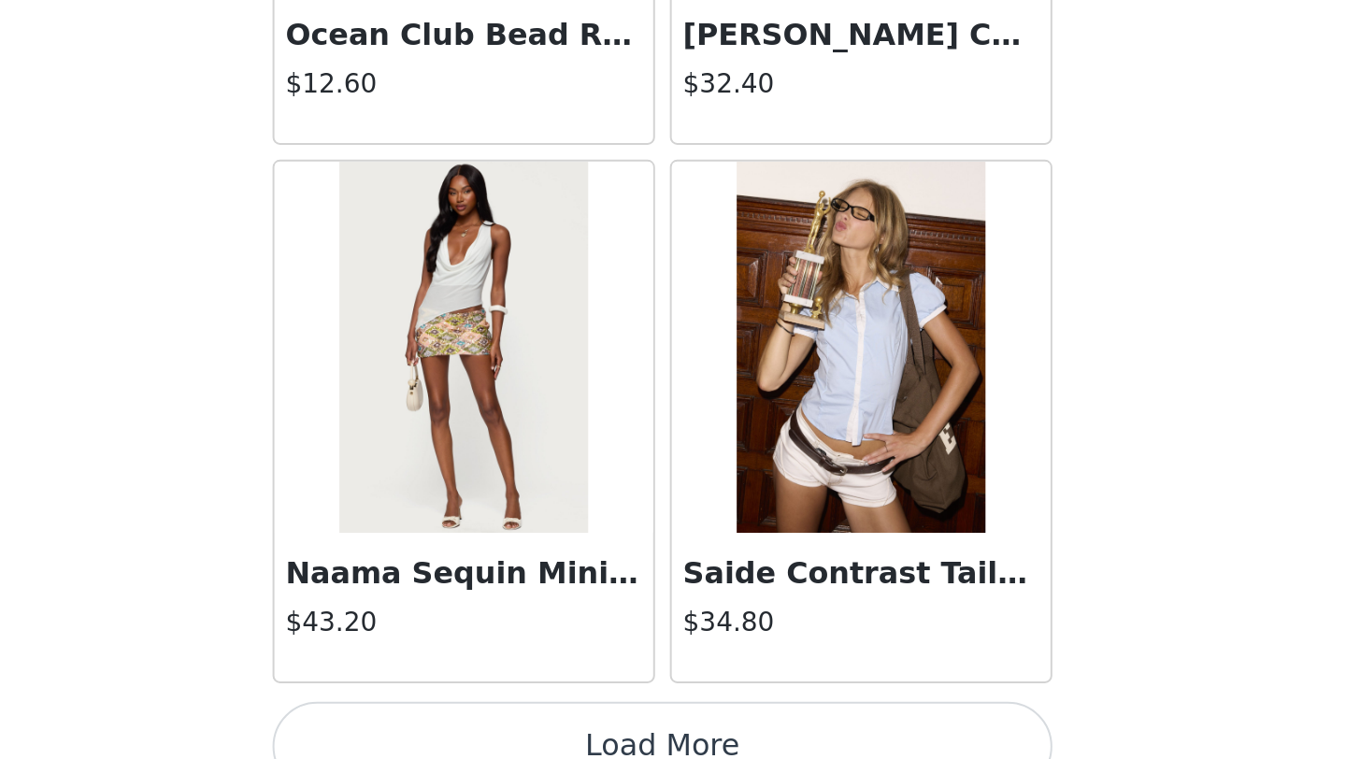
scroll to position [18367, 0]
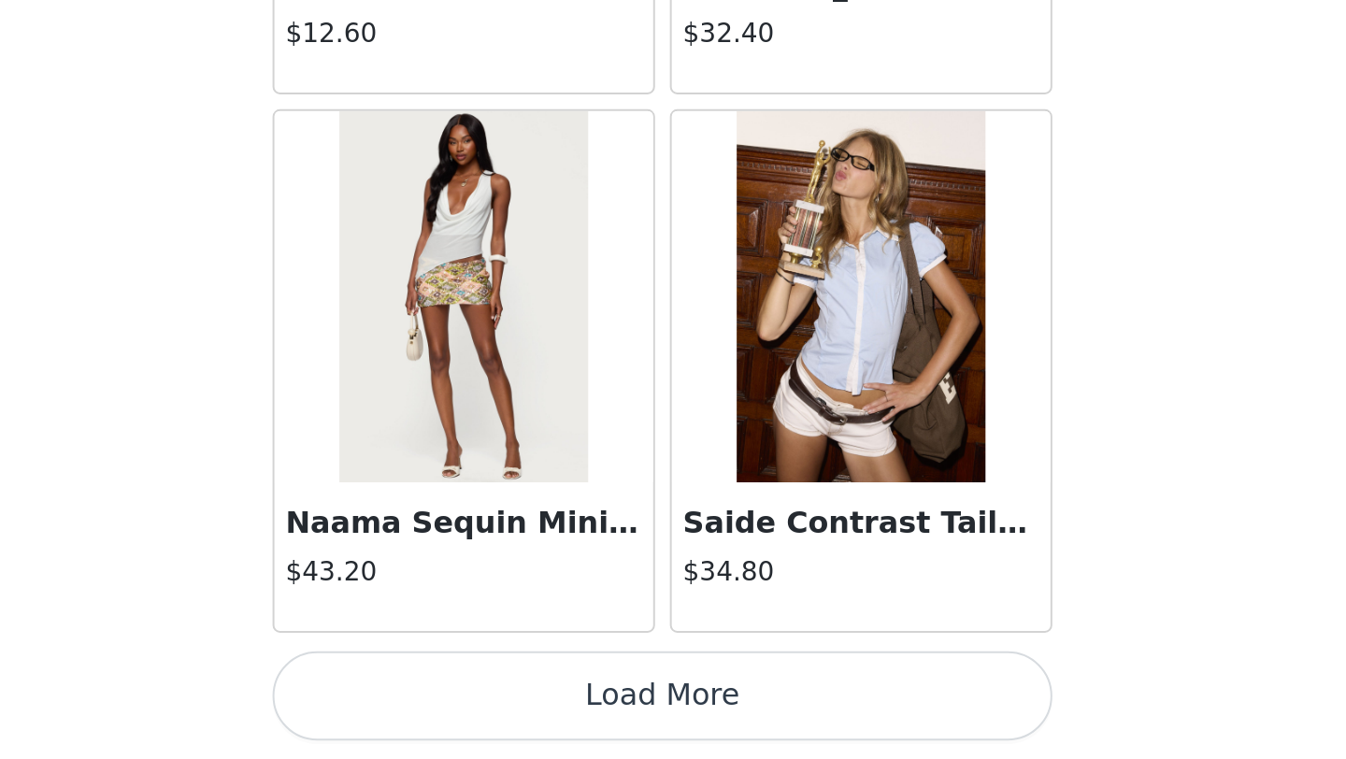
click at [752, 736] on button "Load More" at bounding box center [673, 727] width 393 height 45
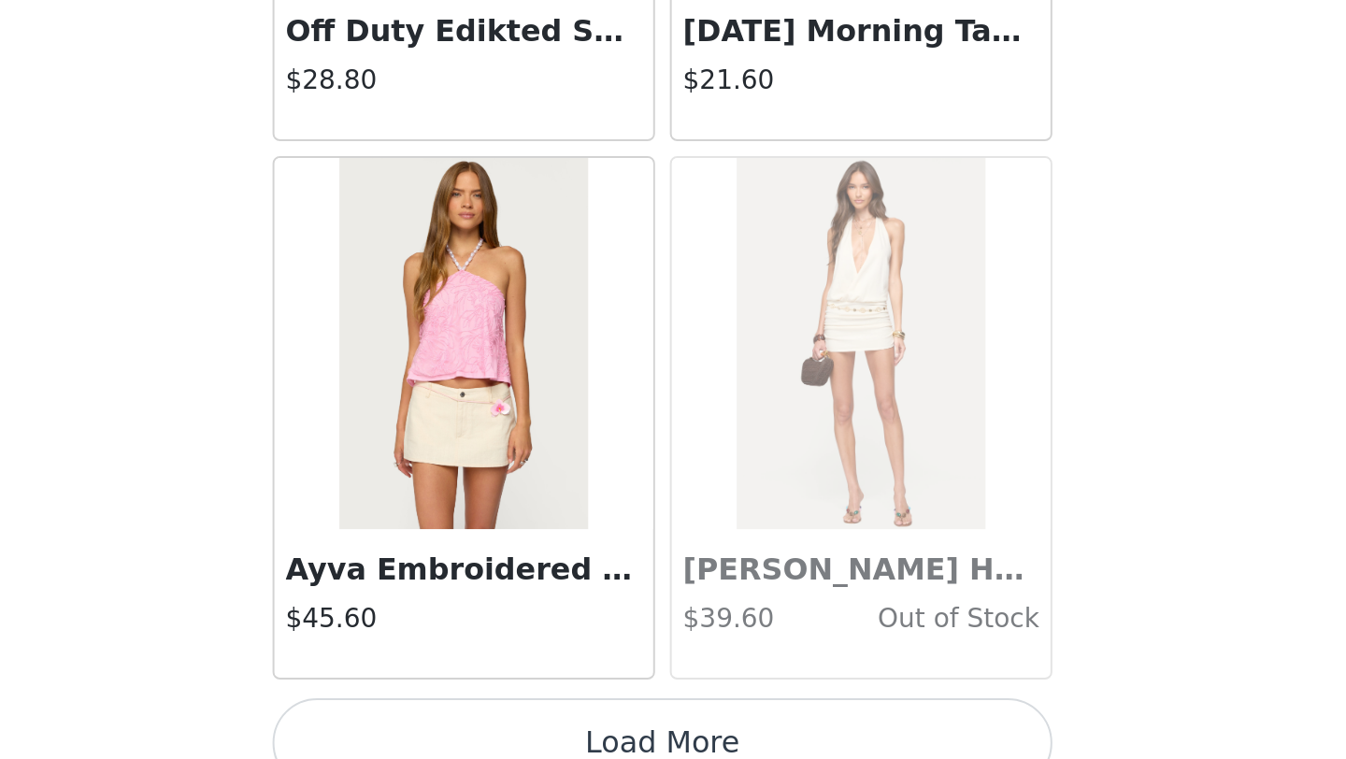
scroll to position [21078, 0]
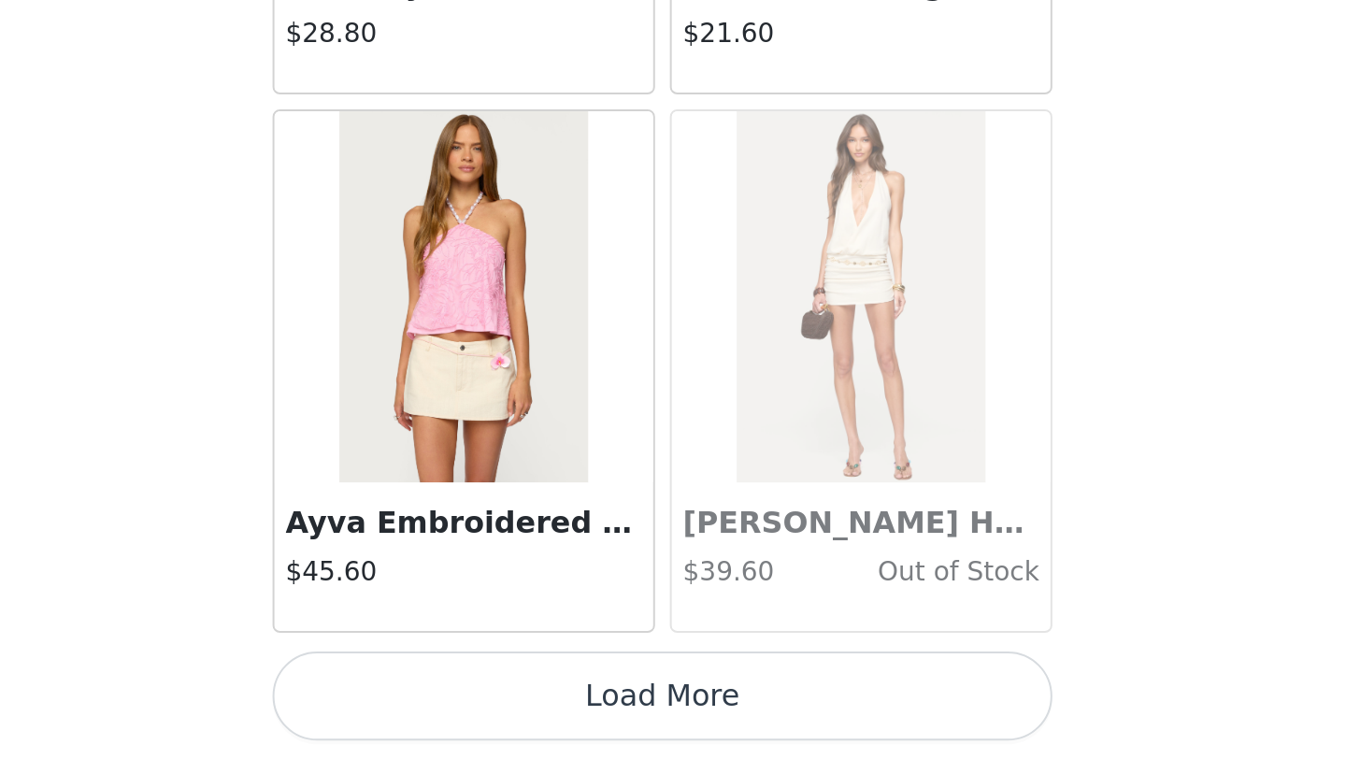
click at [730, 726] on button "Load More" at bounding box center [673, 727] width 393 height 45
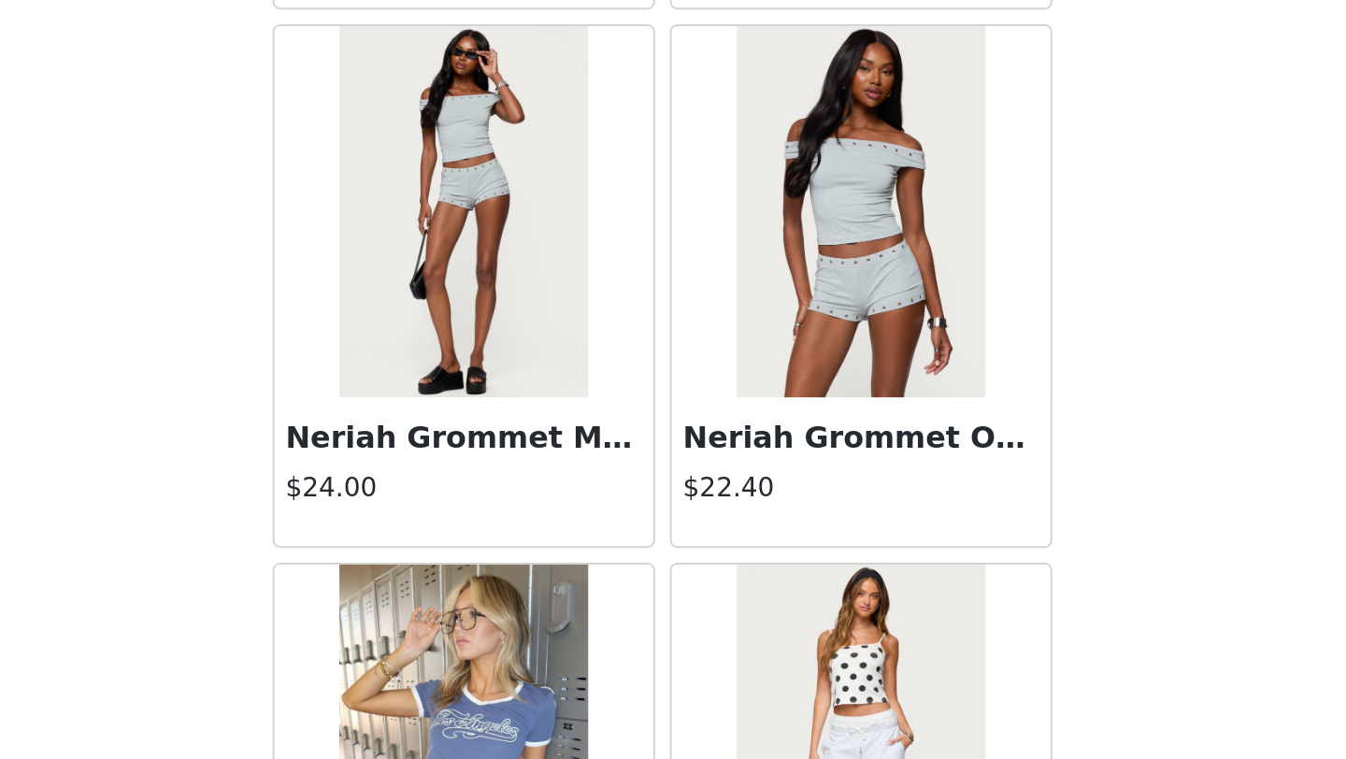
scroll to position [22499, 0]
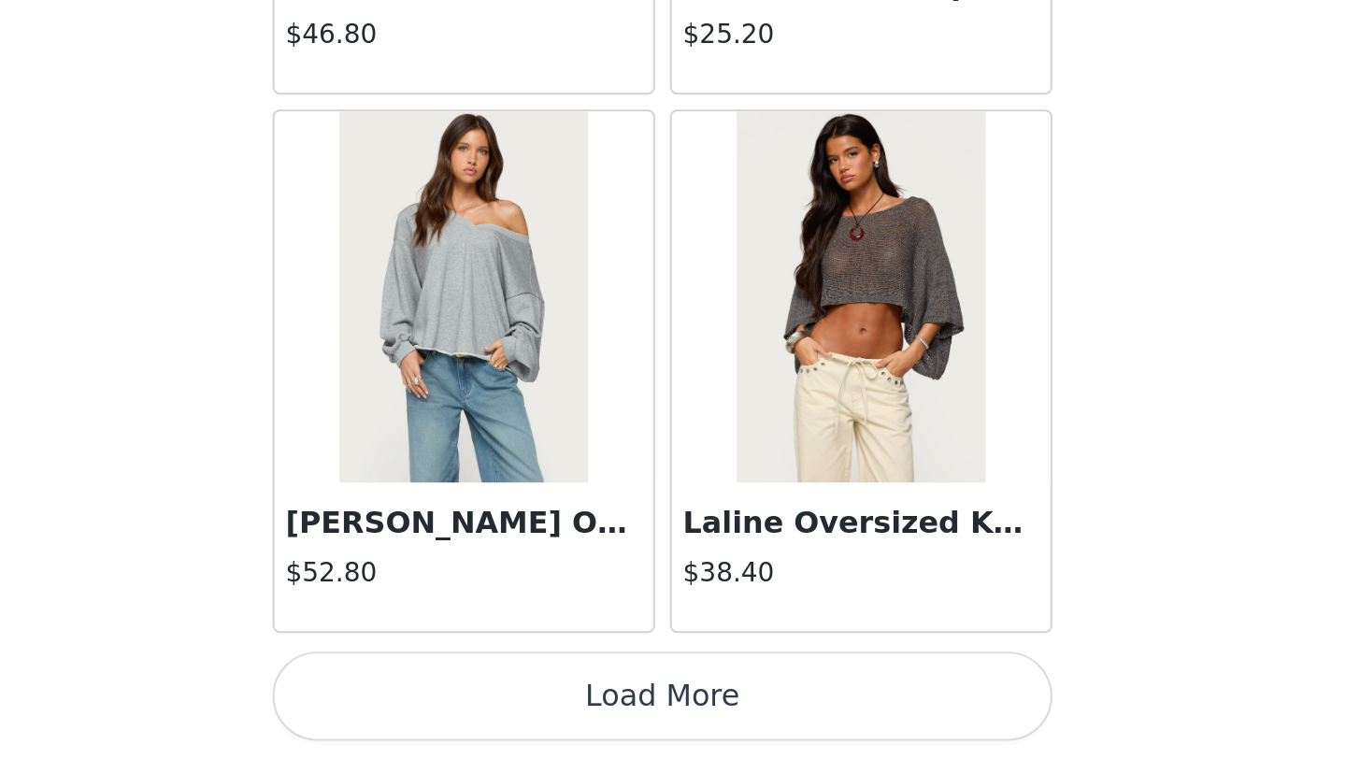
click at [730, 735] on button "Load More" at bounding box center [673, 727] width 393 height 45
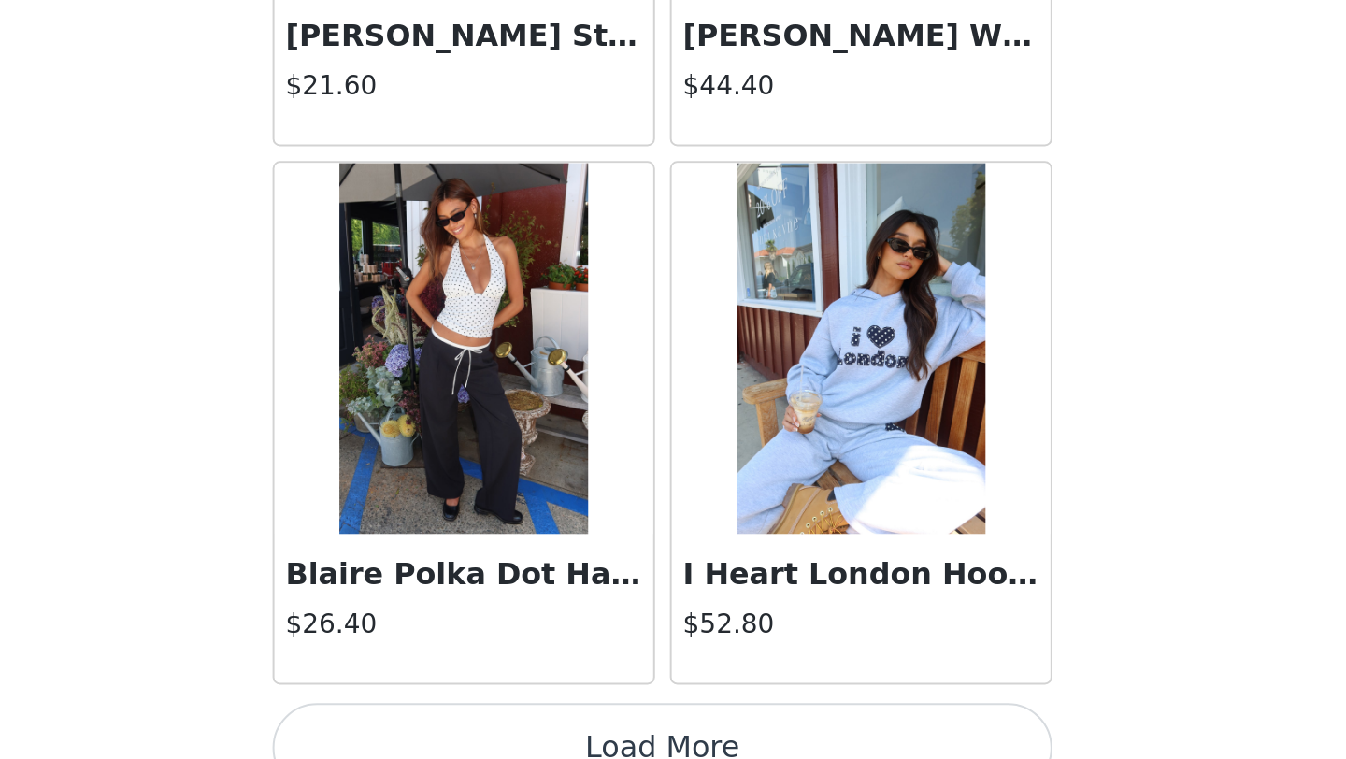
scroll to position [26500, 0]
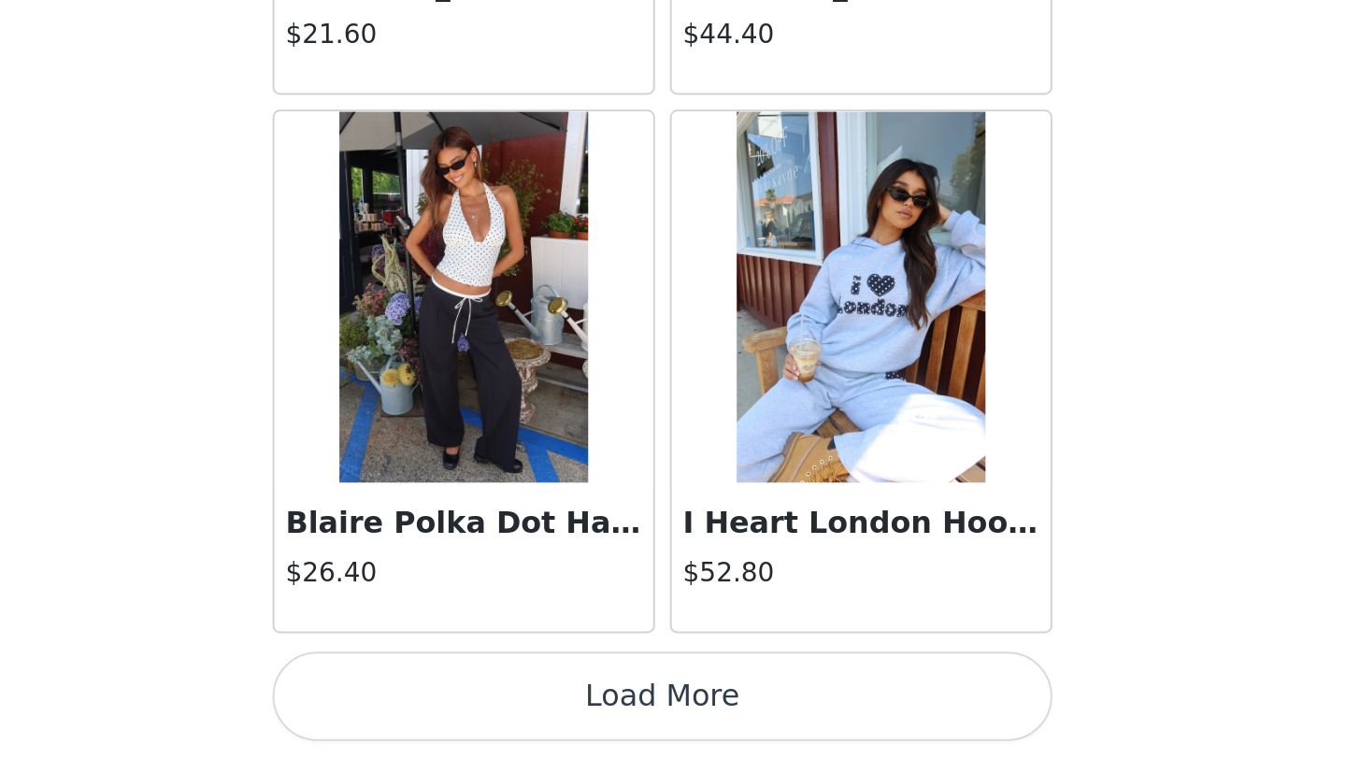
click at [730, 726] on button "Load More" at bounding box center [673, 727] width 393 height 45
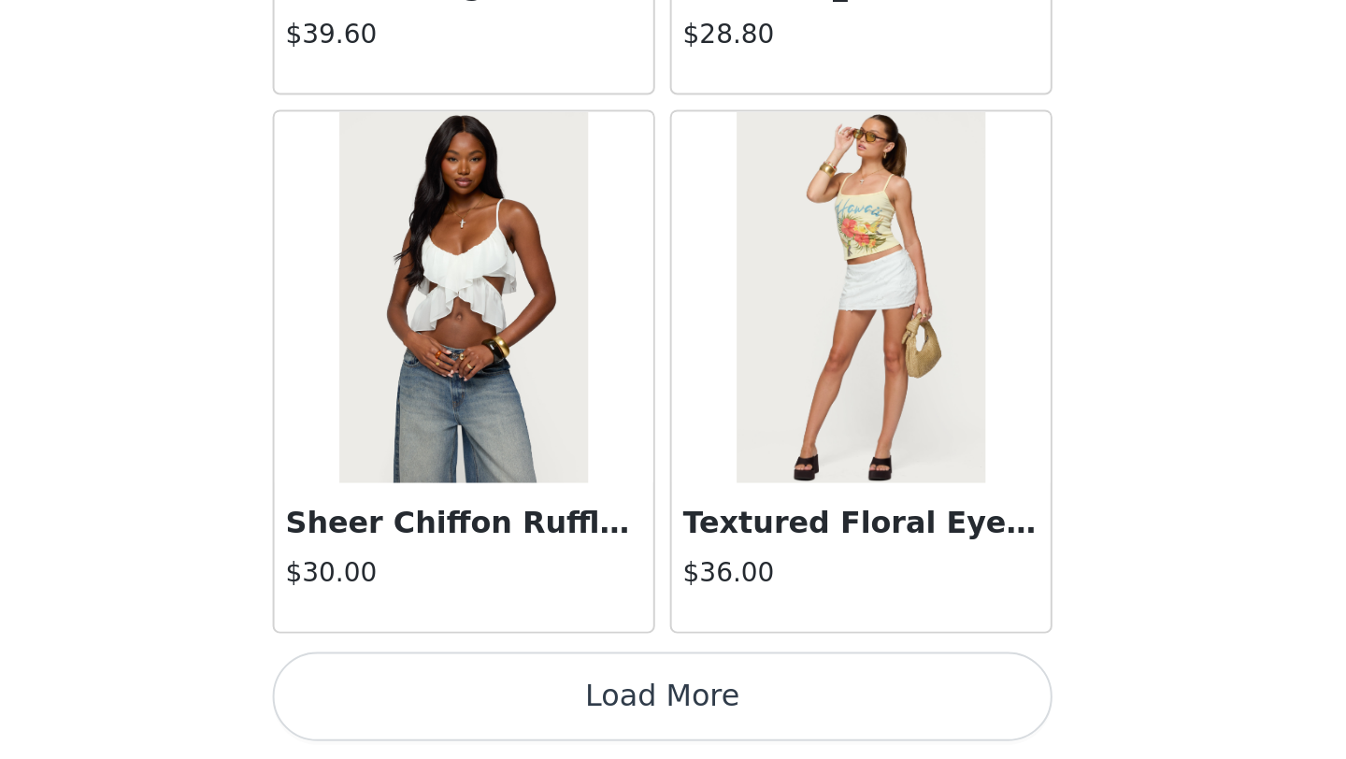
click at [730, 726] on button "Load More" at bounding box center [673, 727] width 393 height 45
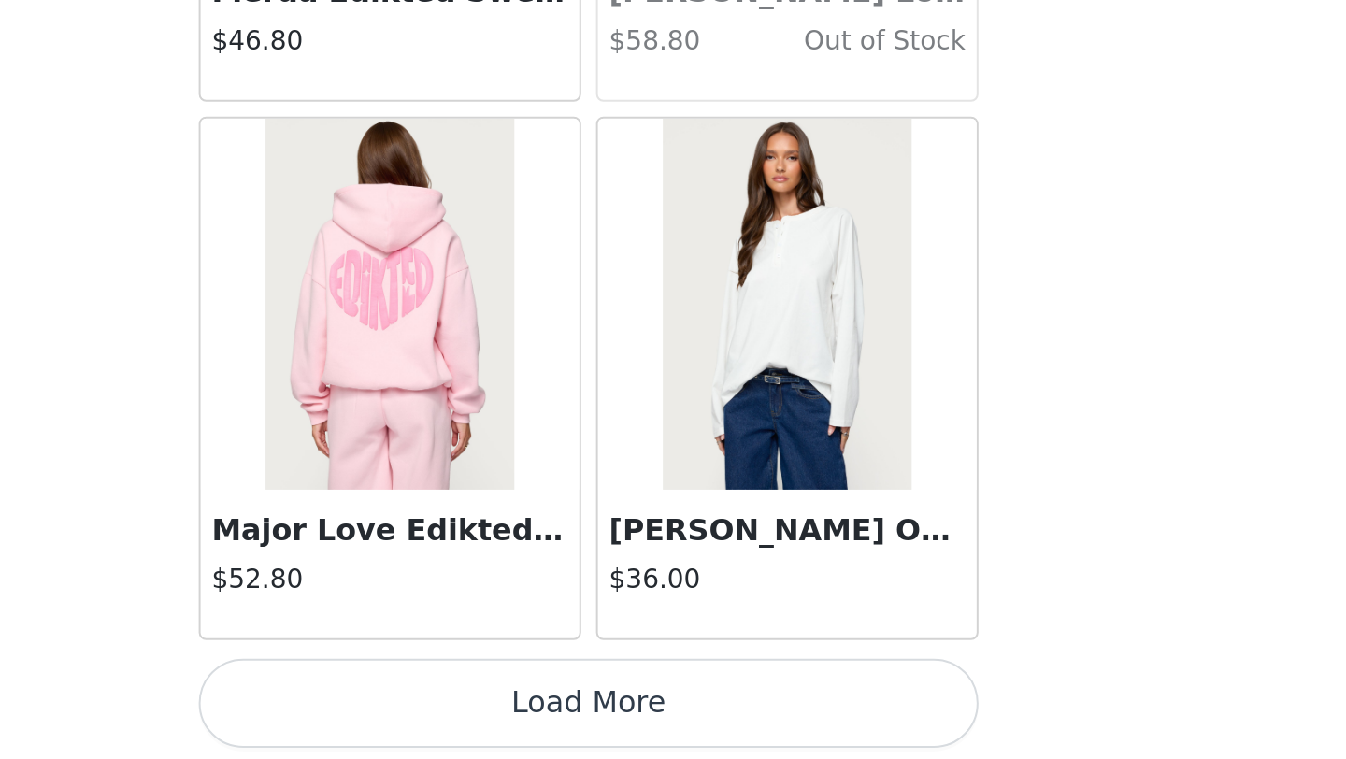
scroll to position [31922, 0]
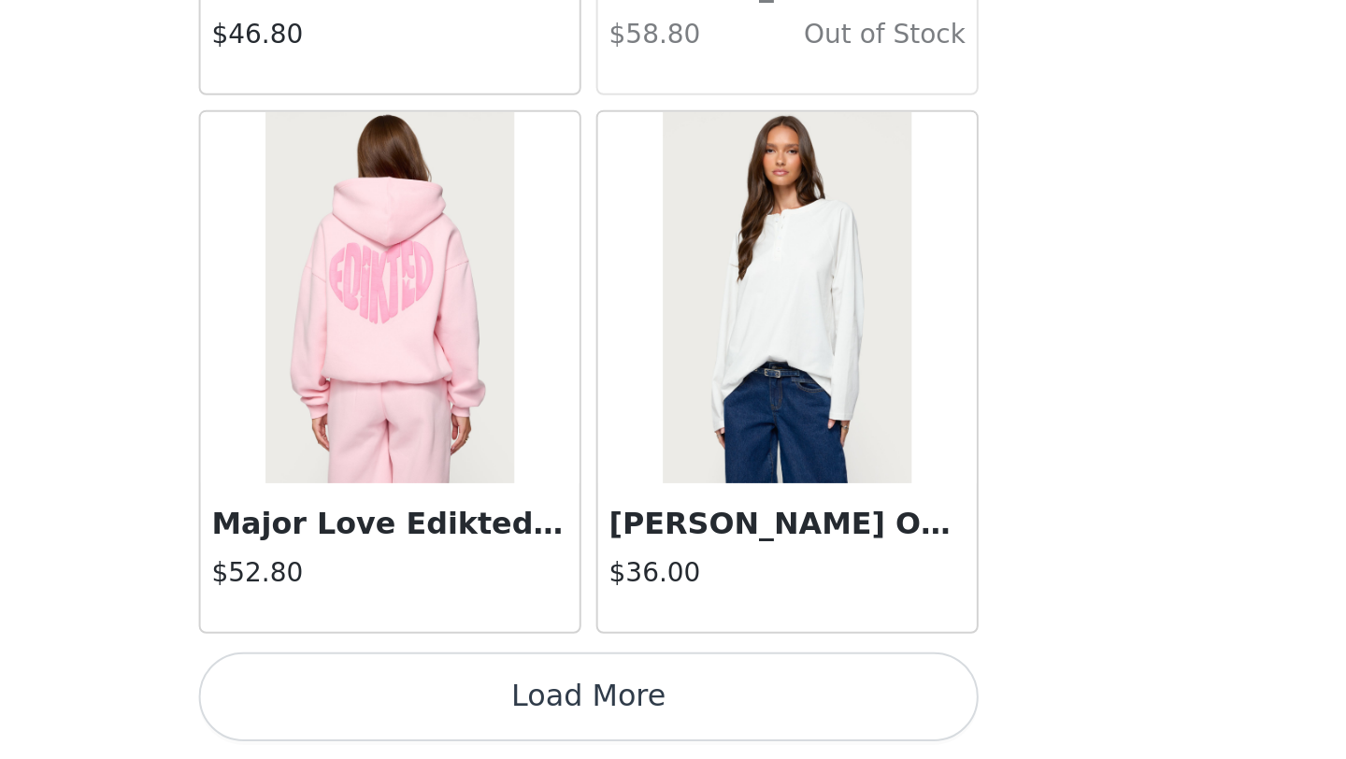
click at [767, 726] on button "Load More" at bounding box center [673, 727] width 393 height 45
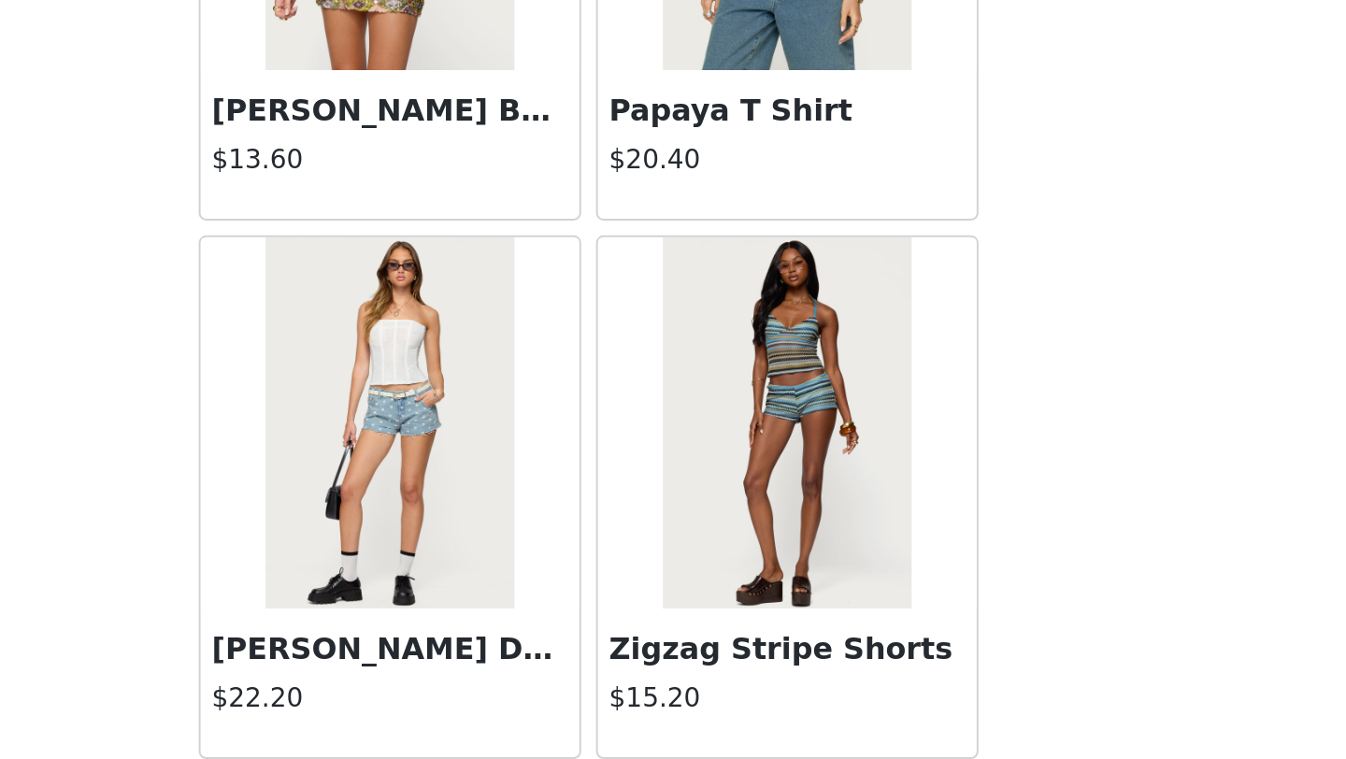
scroll to position [34633, 0]
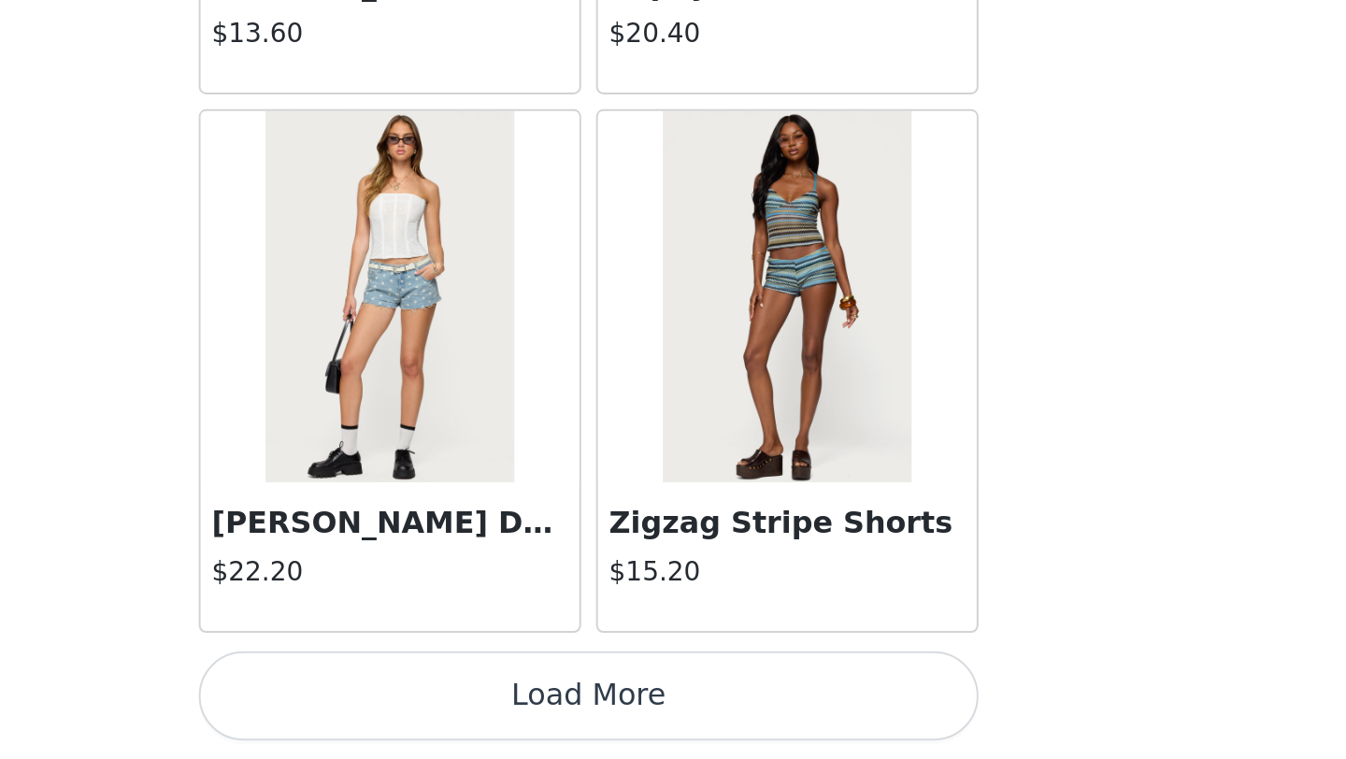
click at [767, 726] on button "Load More" at bounding box center [673, 727] width 393 height 45
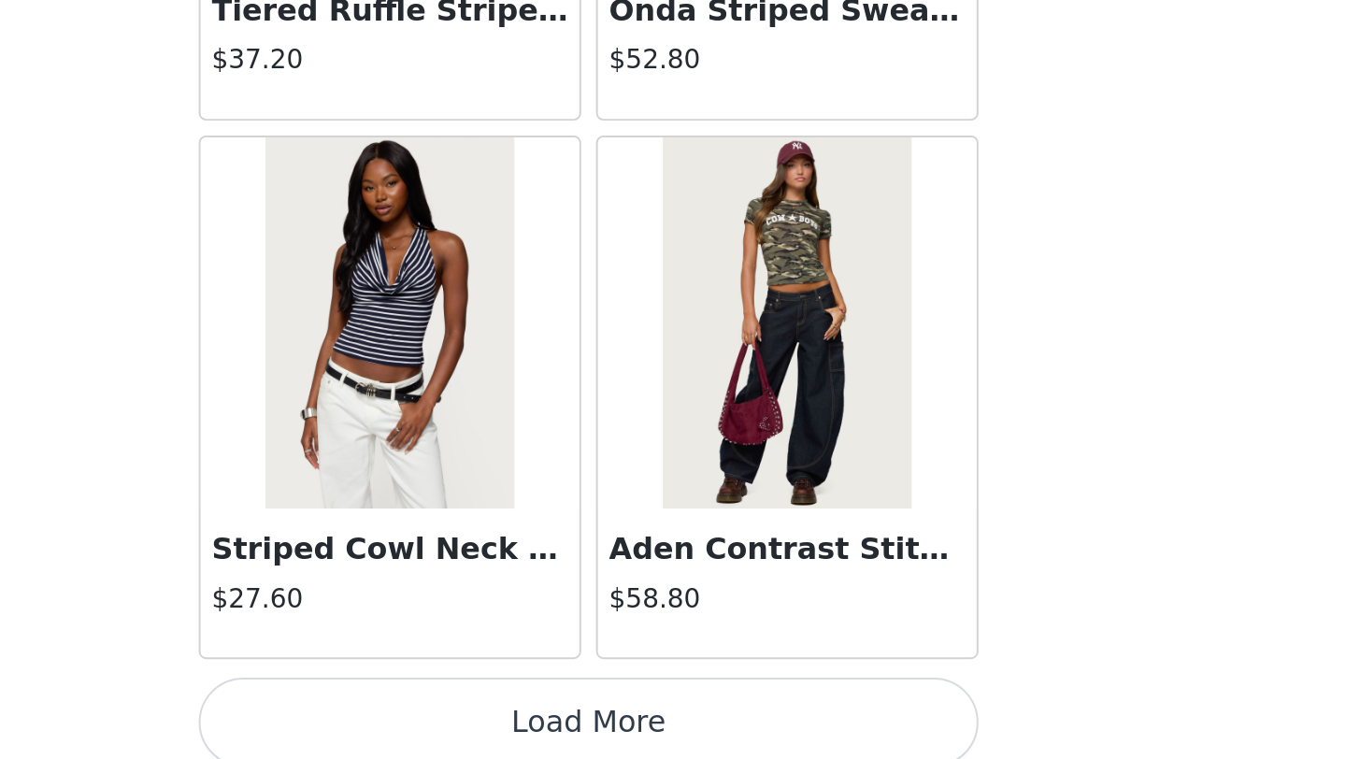
scroll to position [37344, 0]
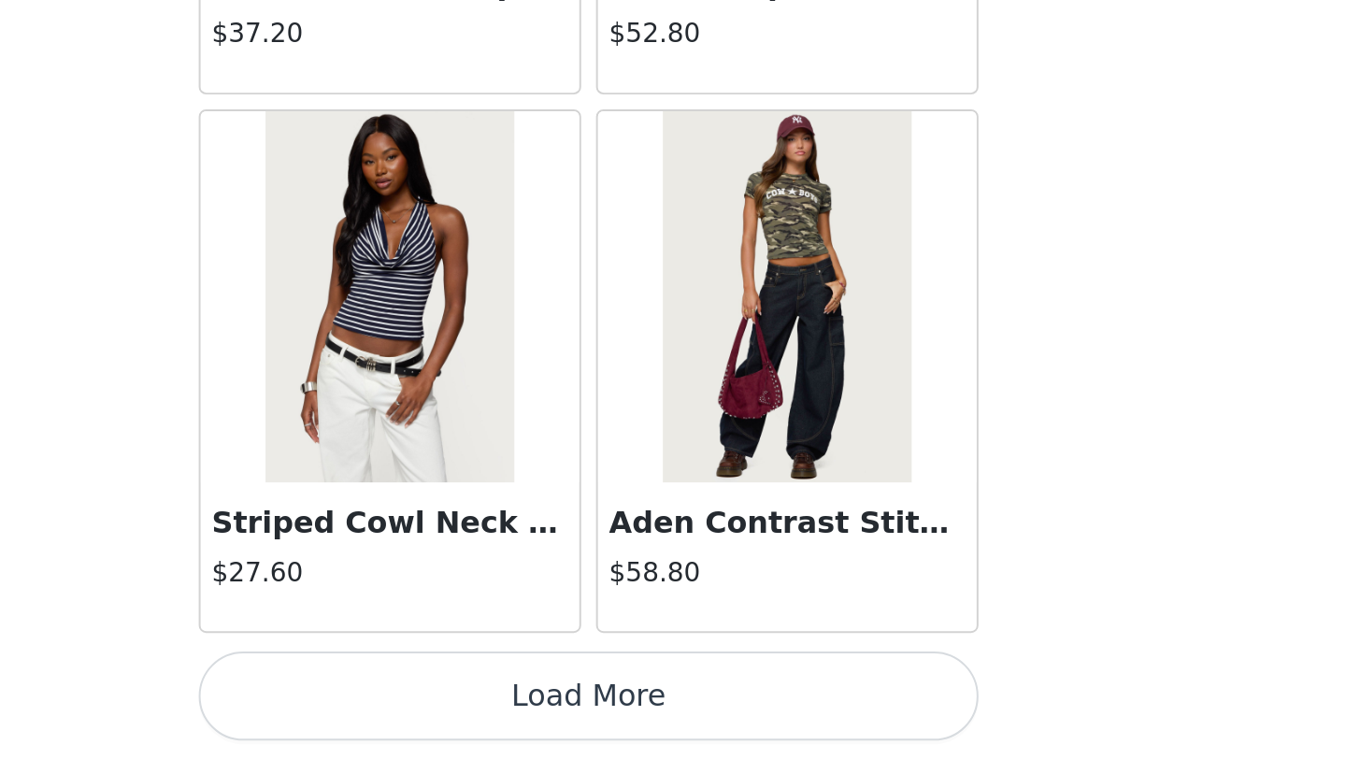
click at [767, 726] on button "Load More" at bounding box center [673, 727] width 393 height 45
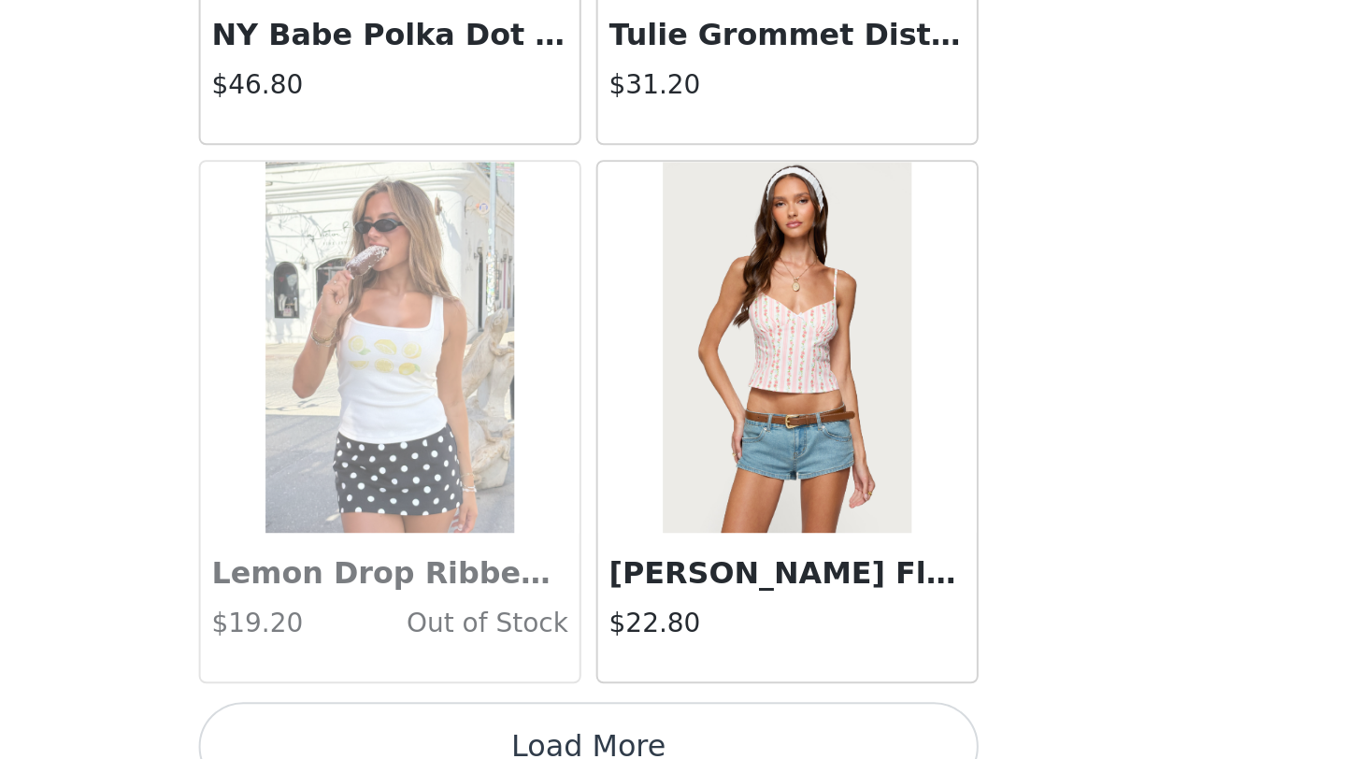
scroll to position [40055, 0]
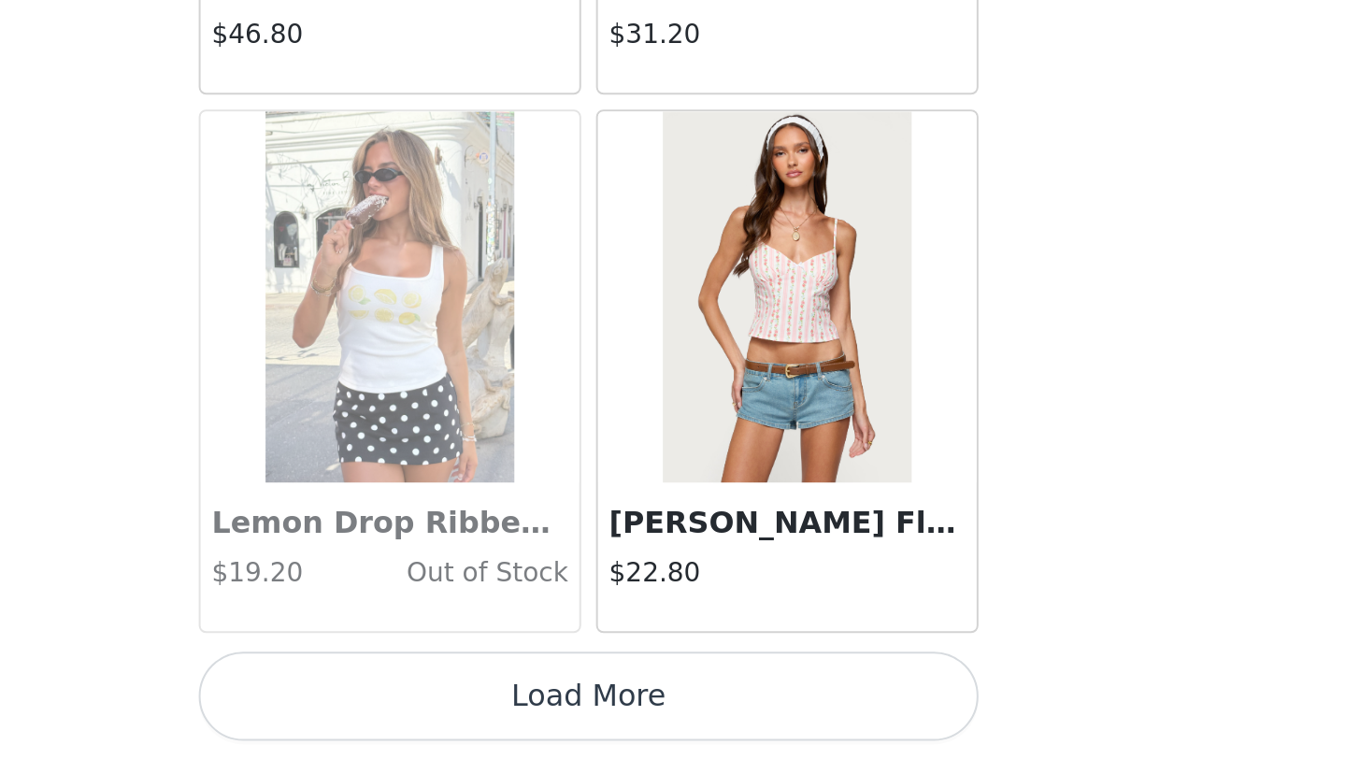
click at [767, 726] on button "Load More" at bounding box center [673, 727] width 393 height 45
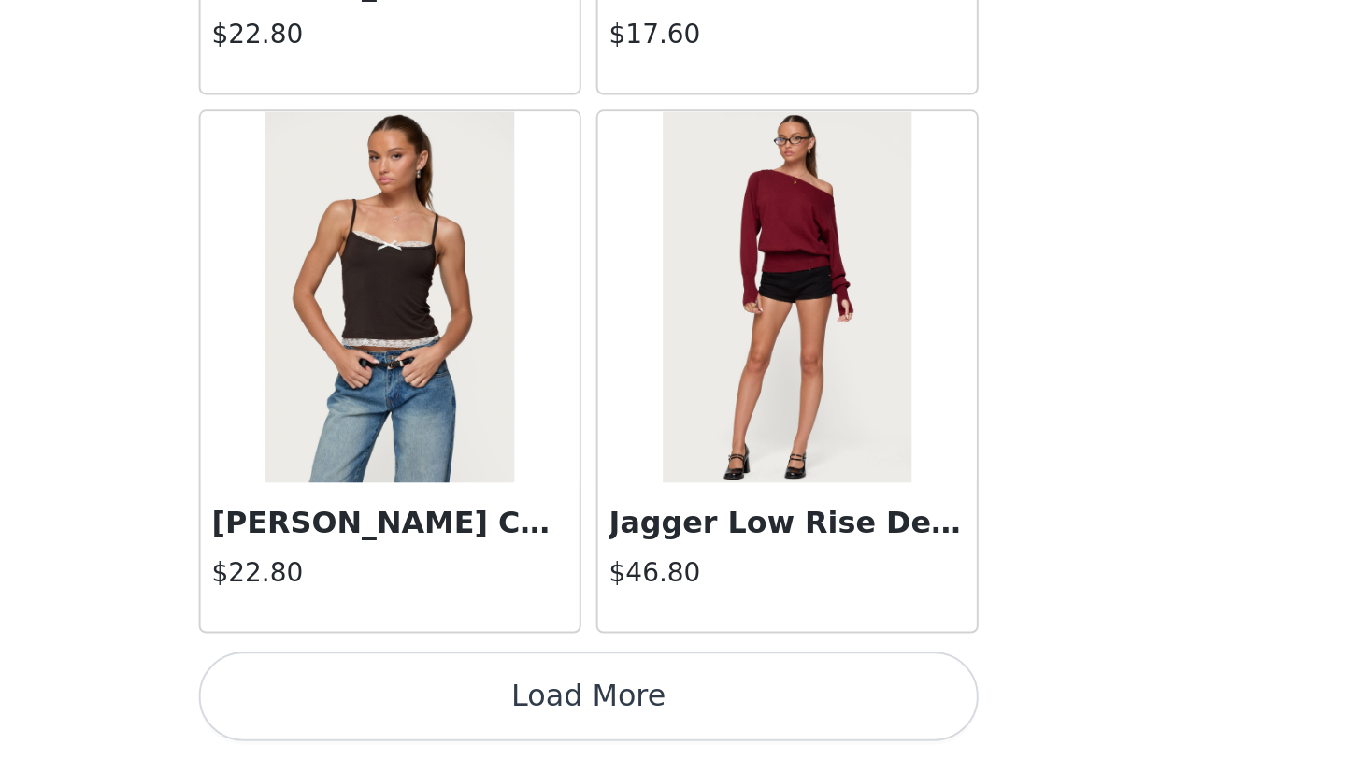
click at [767, 726] on button "Load More" at bounding box center [673, 727] width 393 height 45
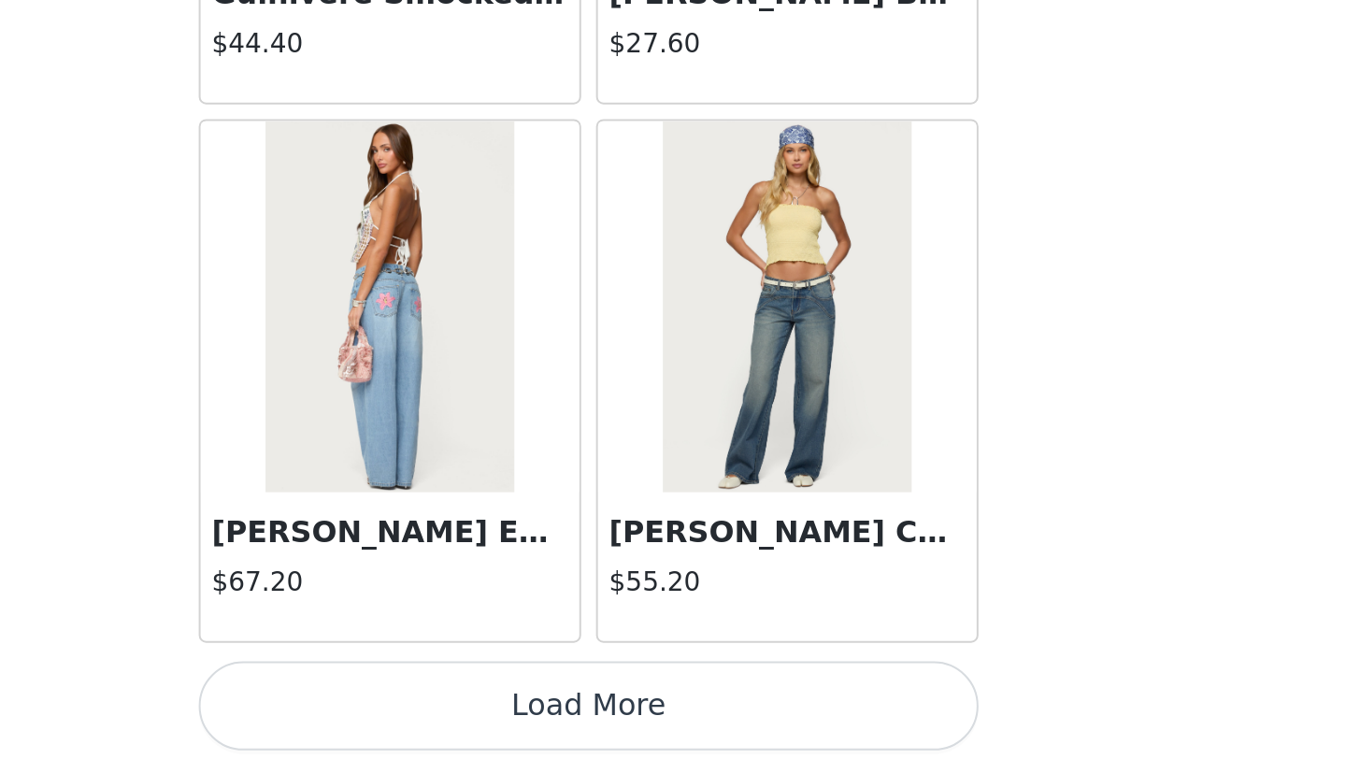
scroll to position [45477, 0]
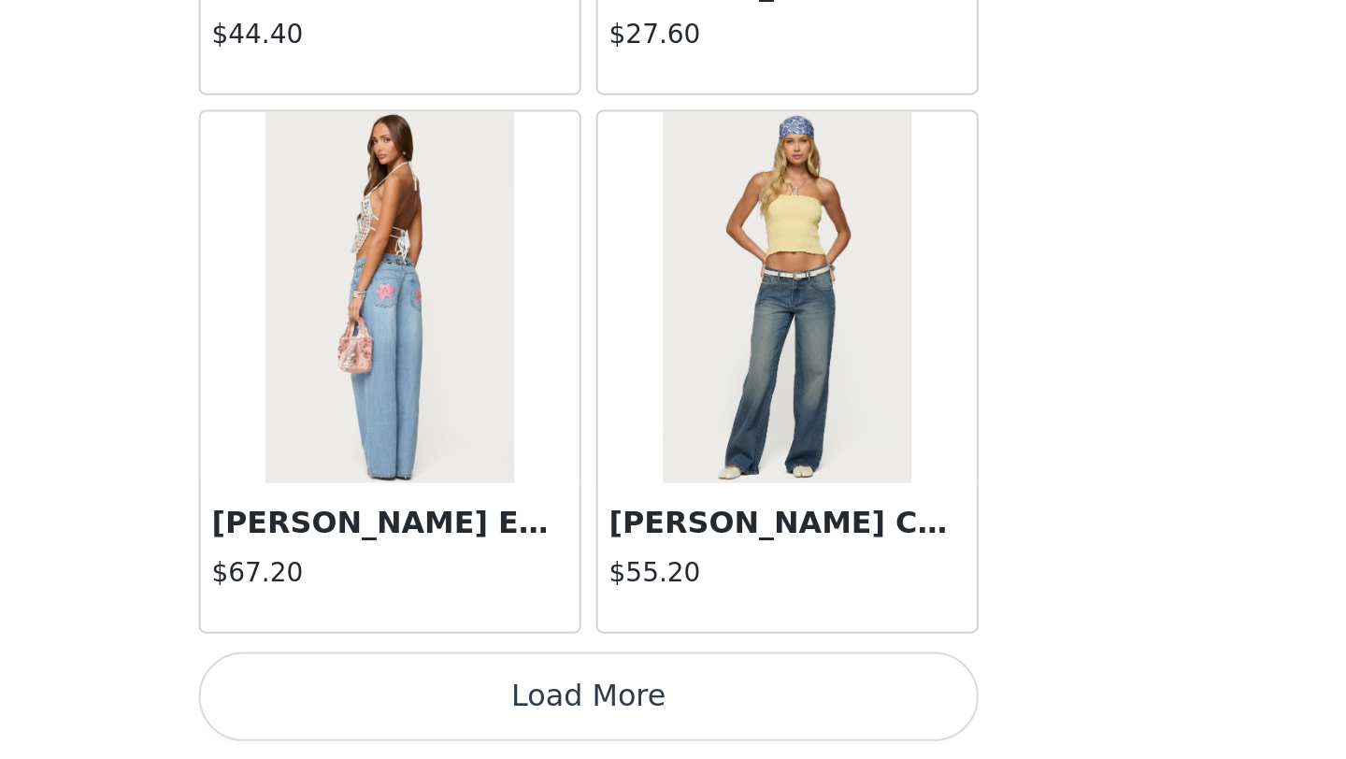
click at [767, 726] on button "Load More" at bounding box center [673, 727] width 393 height 45
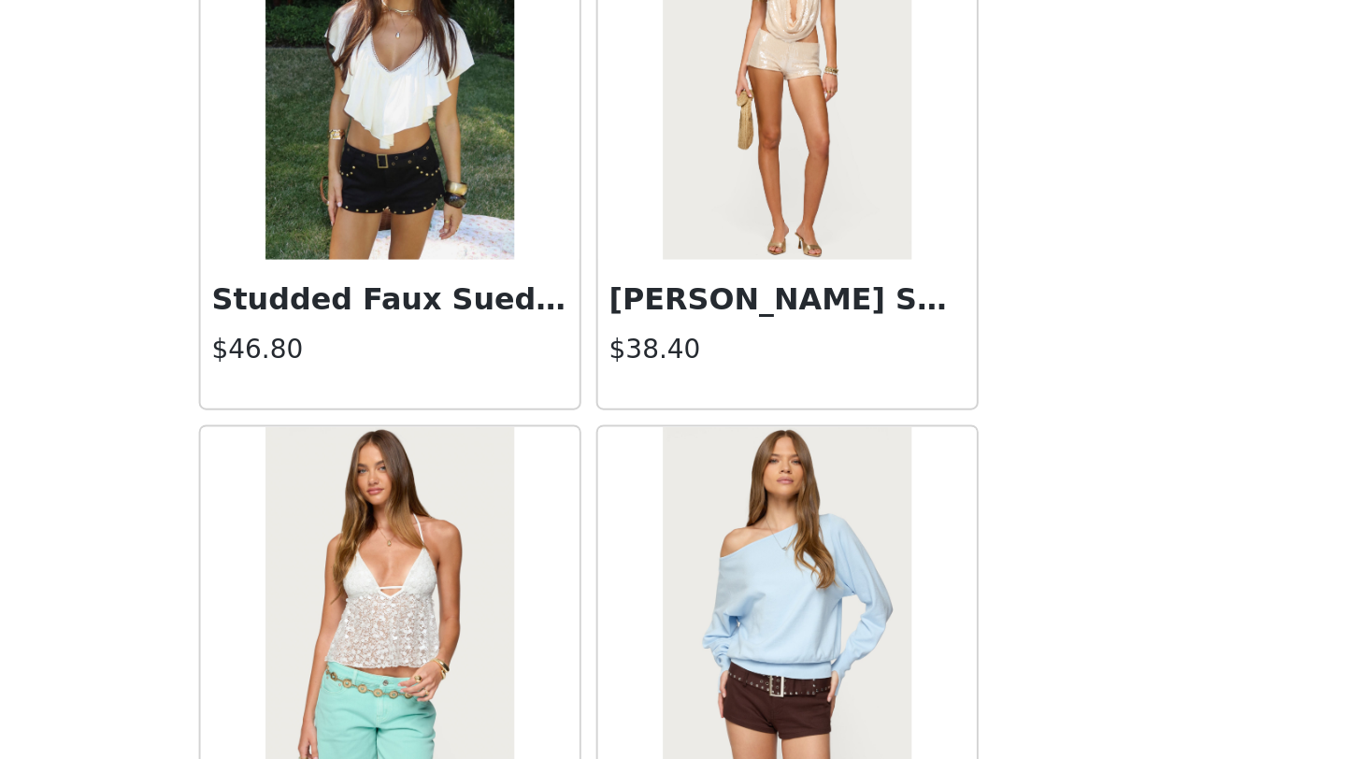
scroll to position [45851, 0]
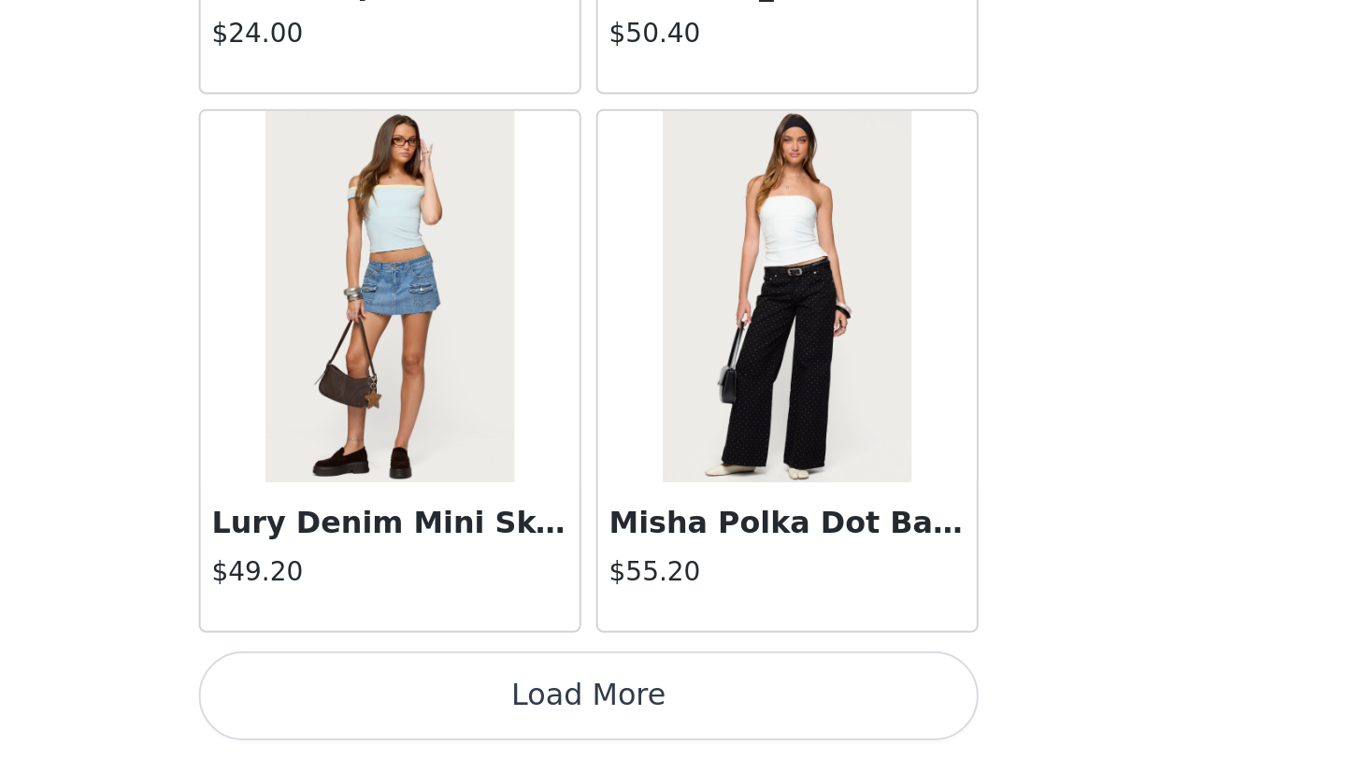
click at [767, 726] on button "Load More" at bounding box center [673, 727] width 393 height 45
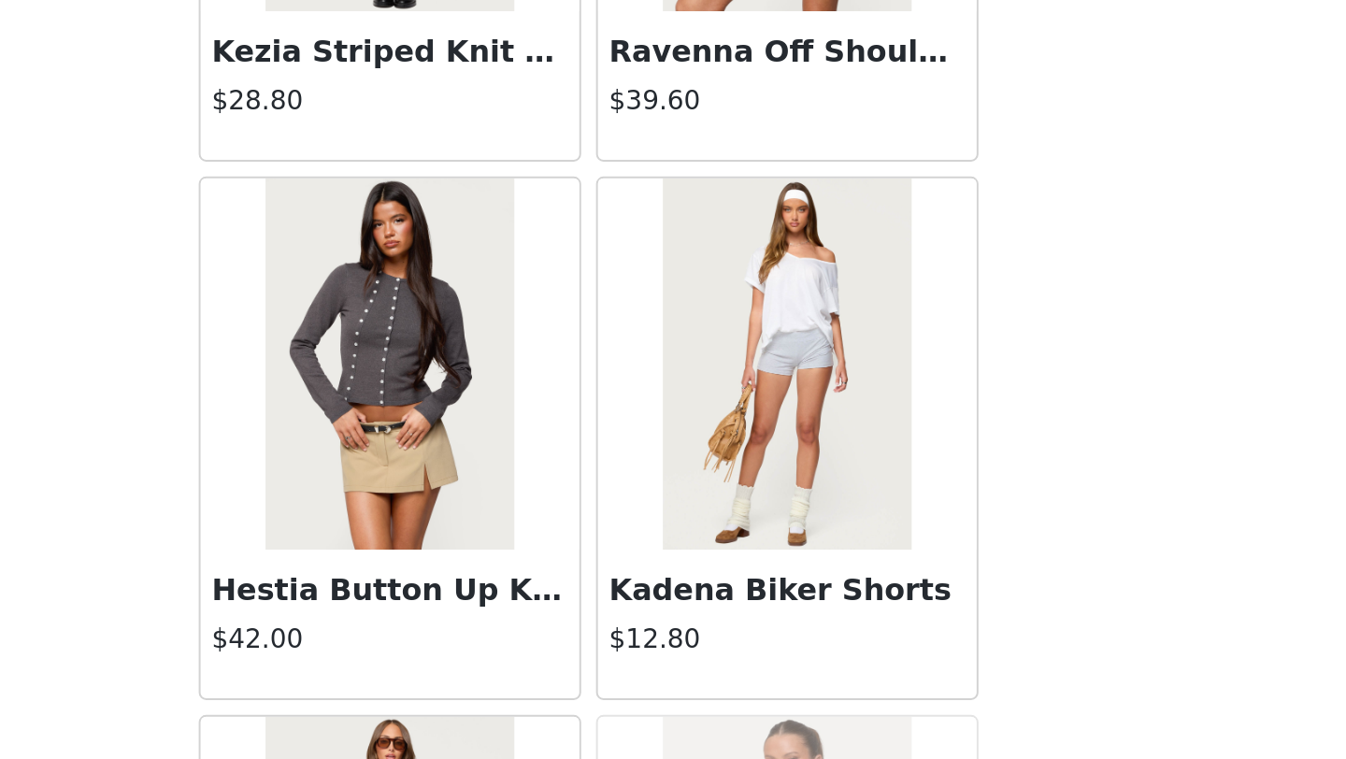
scroll to position [50357, 0]
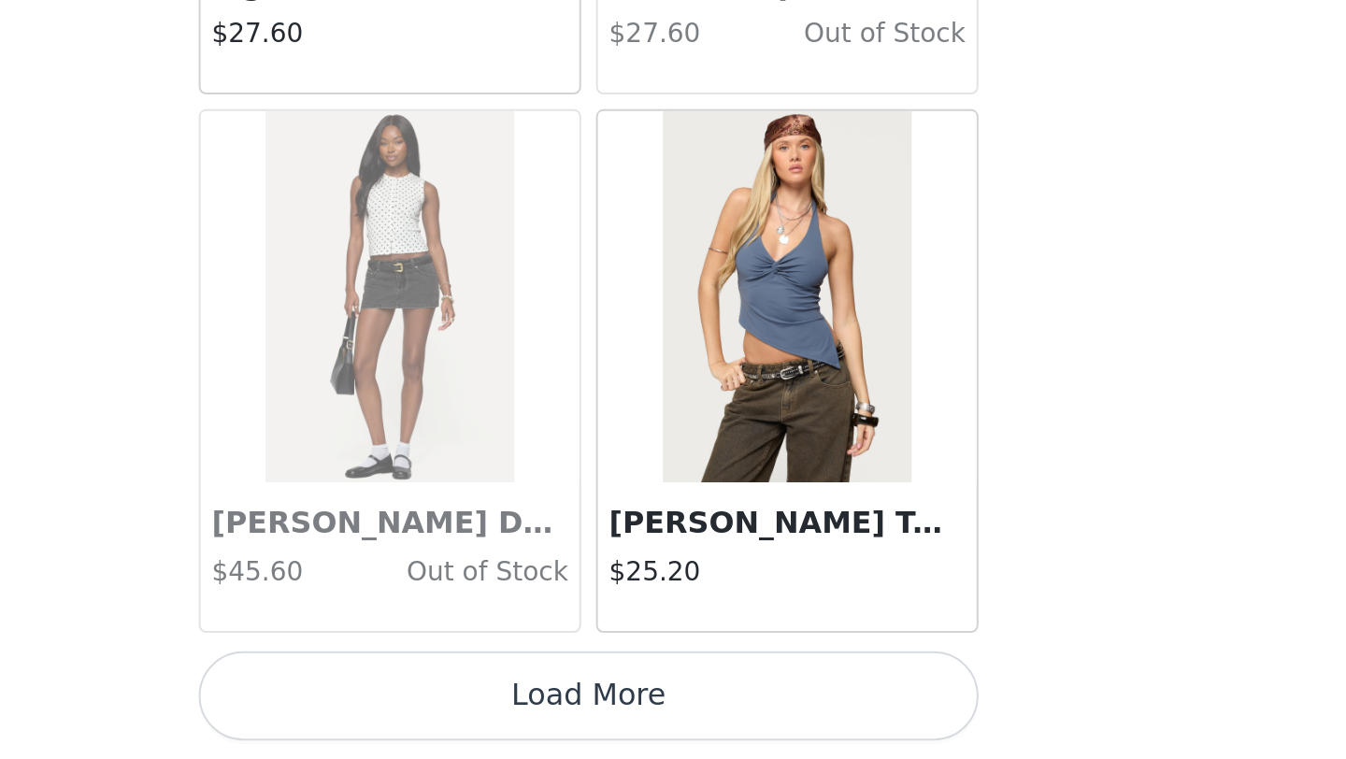
click at [767, 726] on button "Load More" at bounding box center [673, 727] width 393 height 45
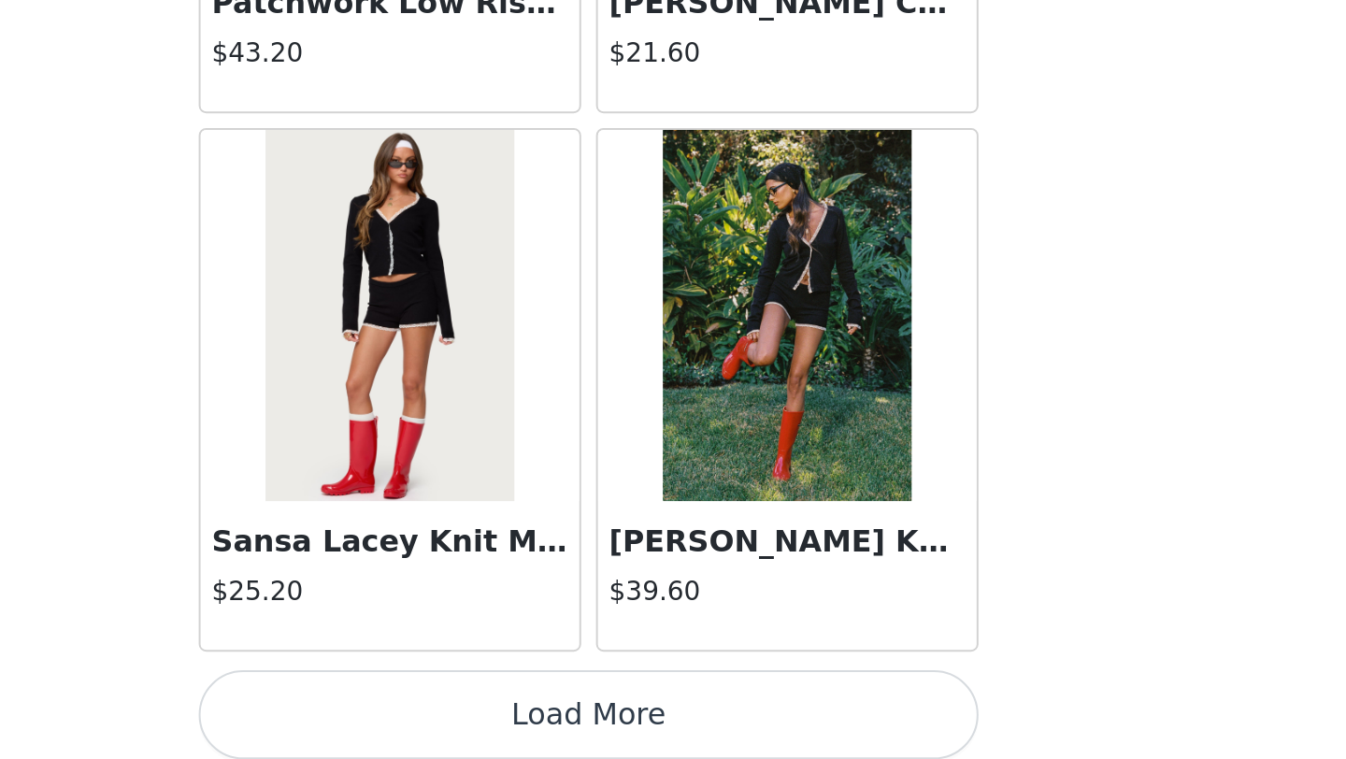
scroll to position [53610, 0]
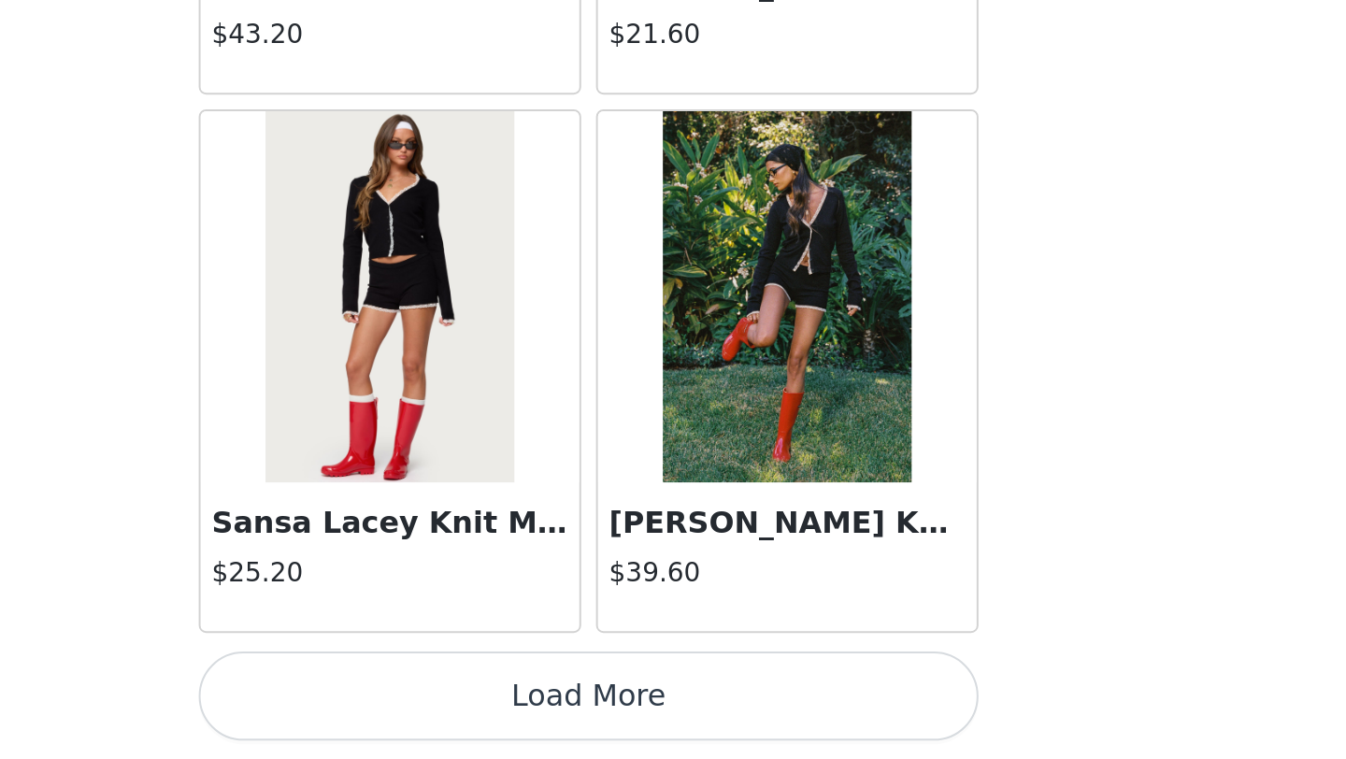
click at [767, 726] on button "Load More" at bounding box center [673, 727] width 393 height 45
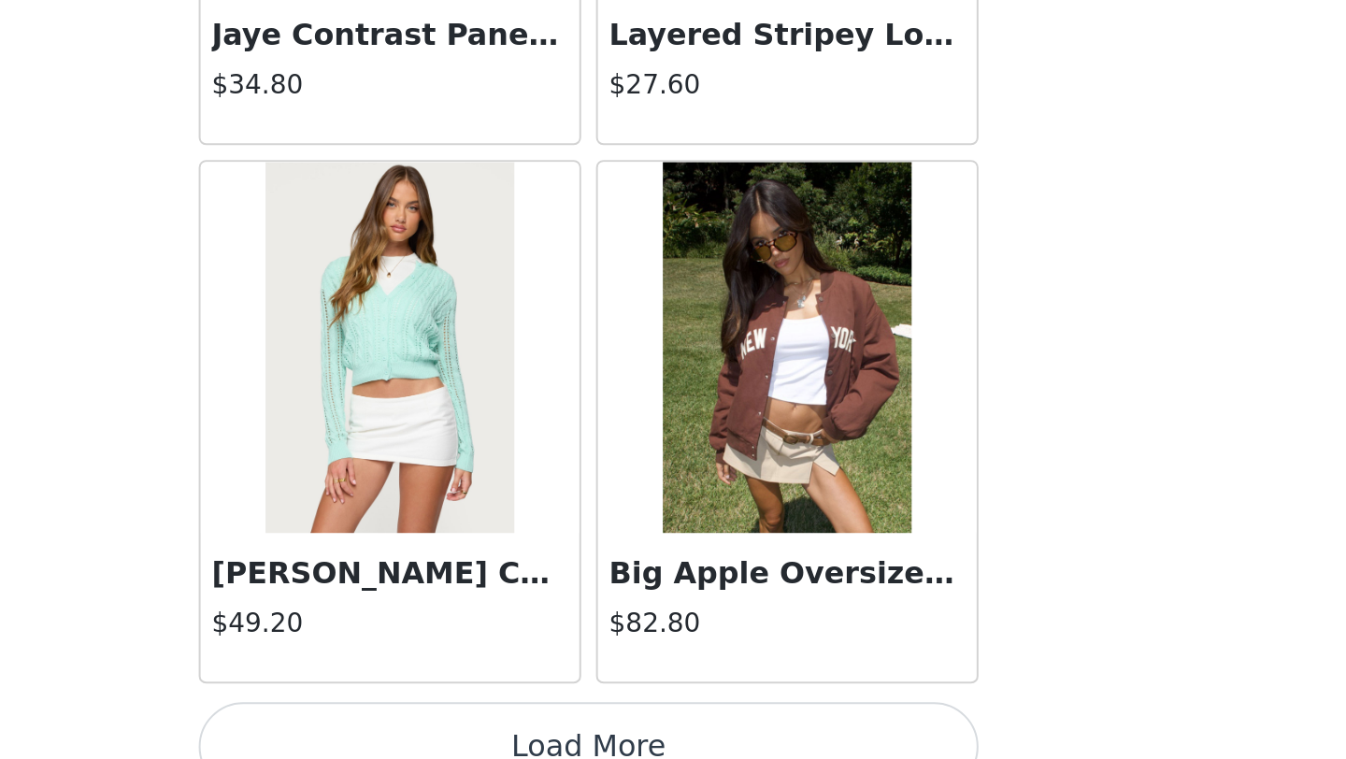
scroll to position [56321, 0]
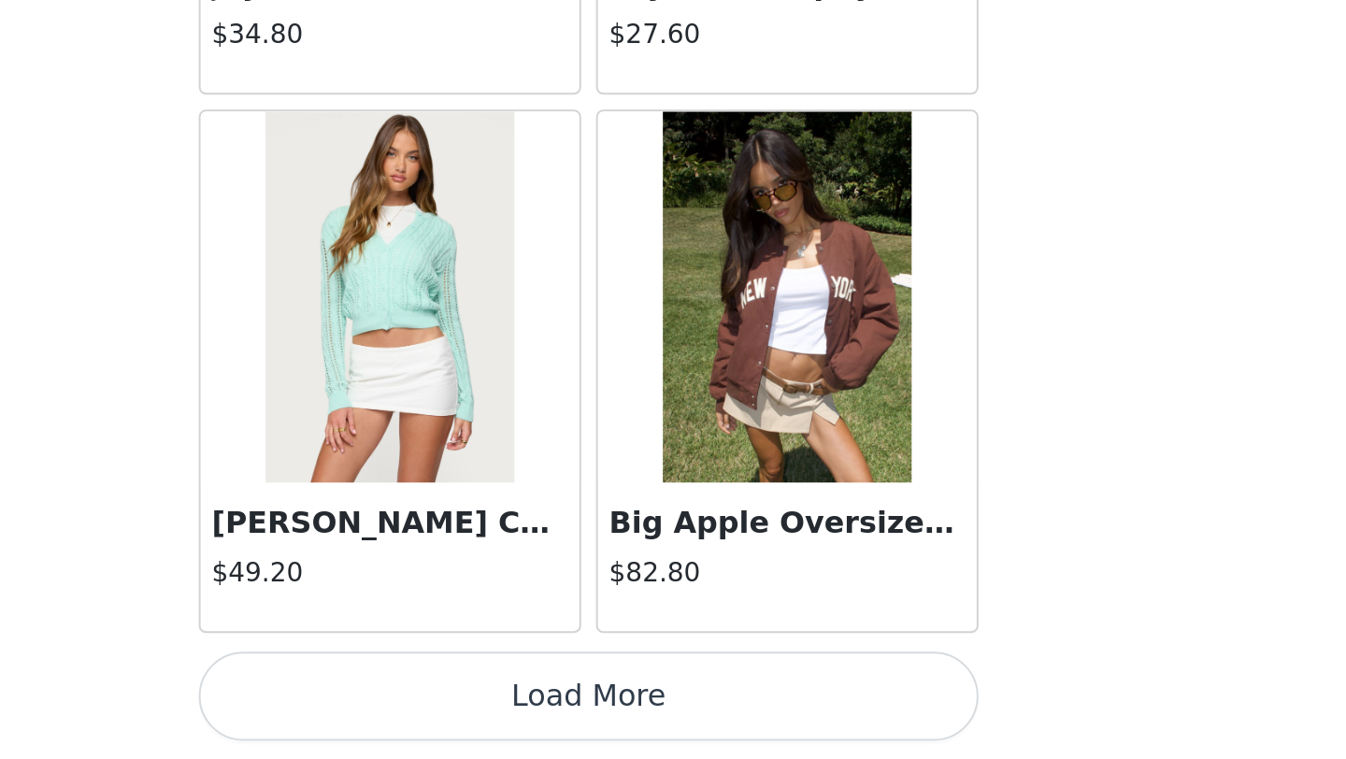
click at [767, 726] on button "Load More" at bounding box center [673, 727] width 393 height 45
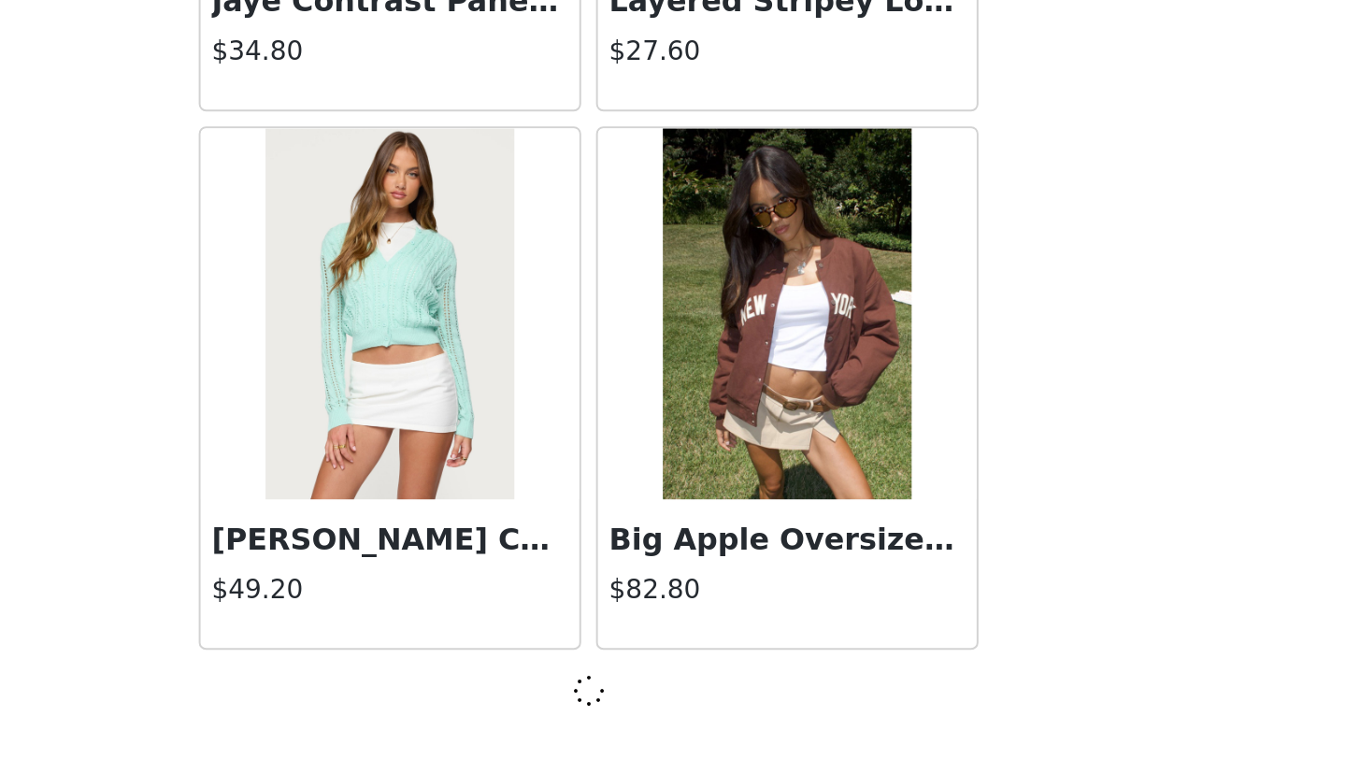
scroll to position [56312, 0]
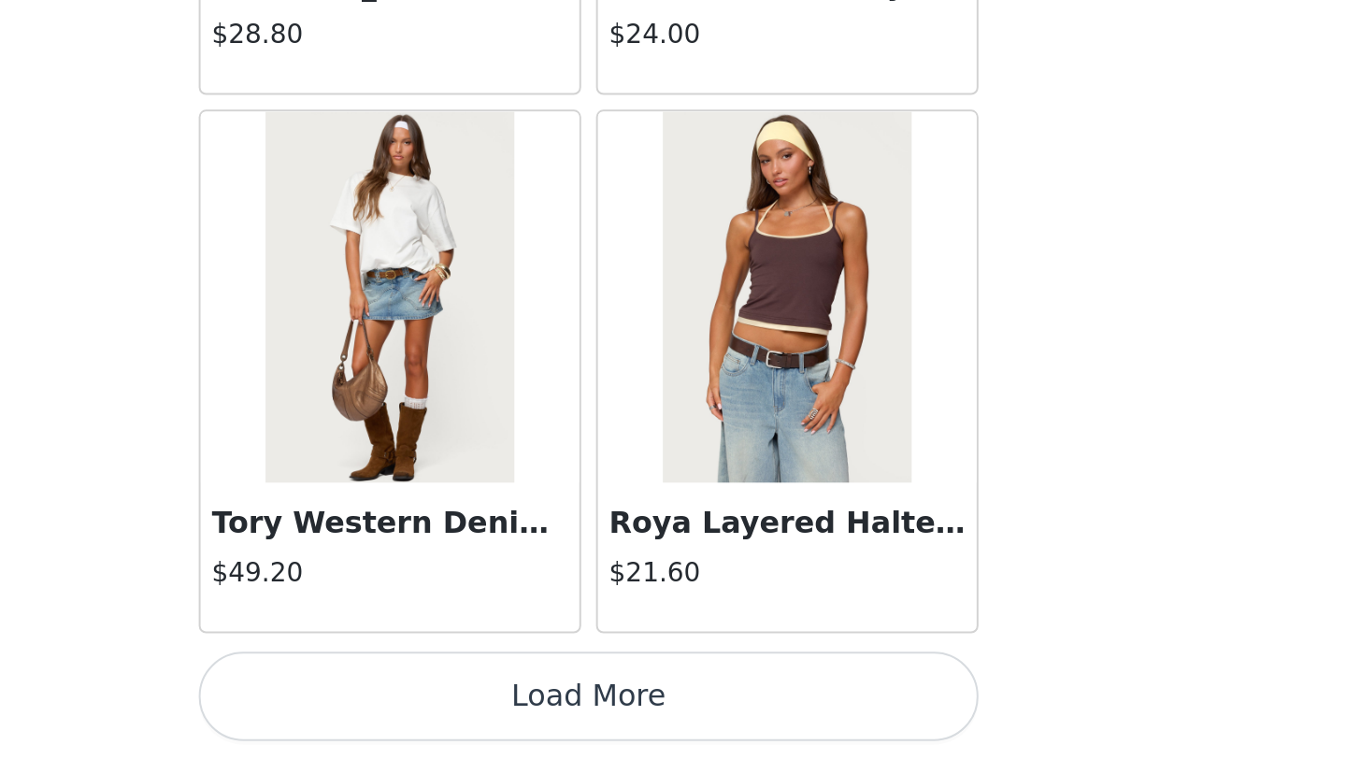
click at [767, 726] on button "Load More" at bounding box center [673, 727] width 393 height 45
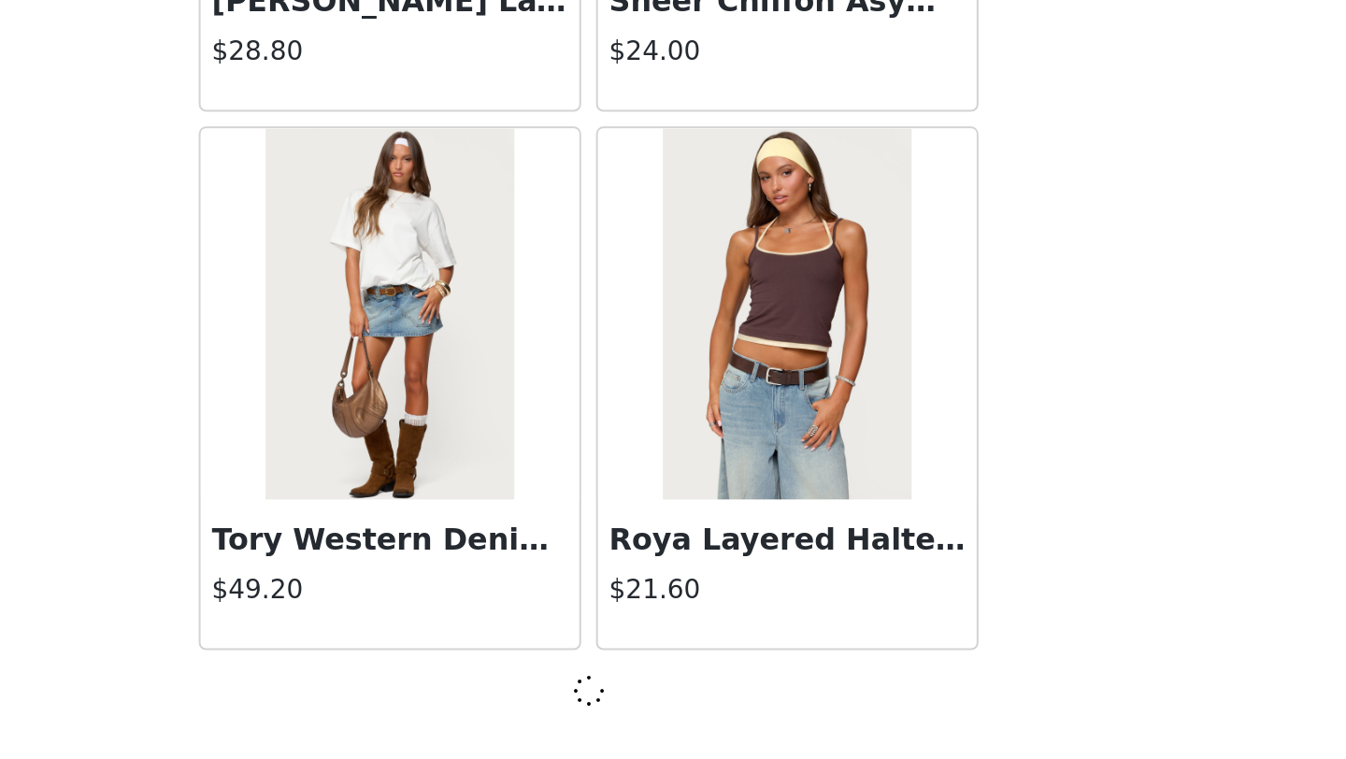
scroll to position [59023, 0]
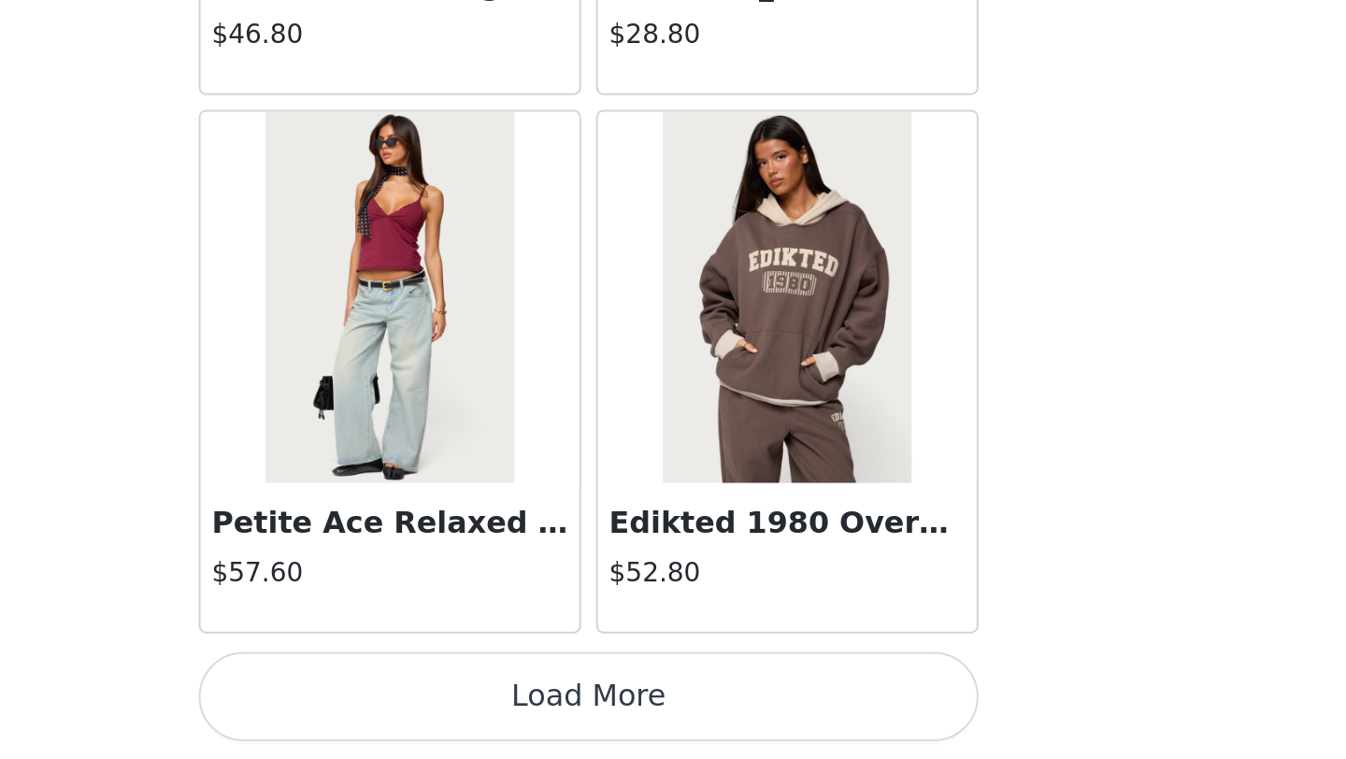
click at [767, 726] on button "Load More" at bounding box center [673, 727] width 393 height 45
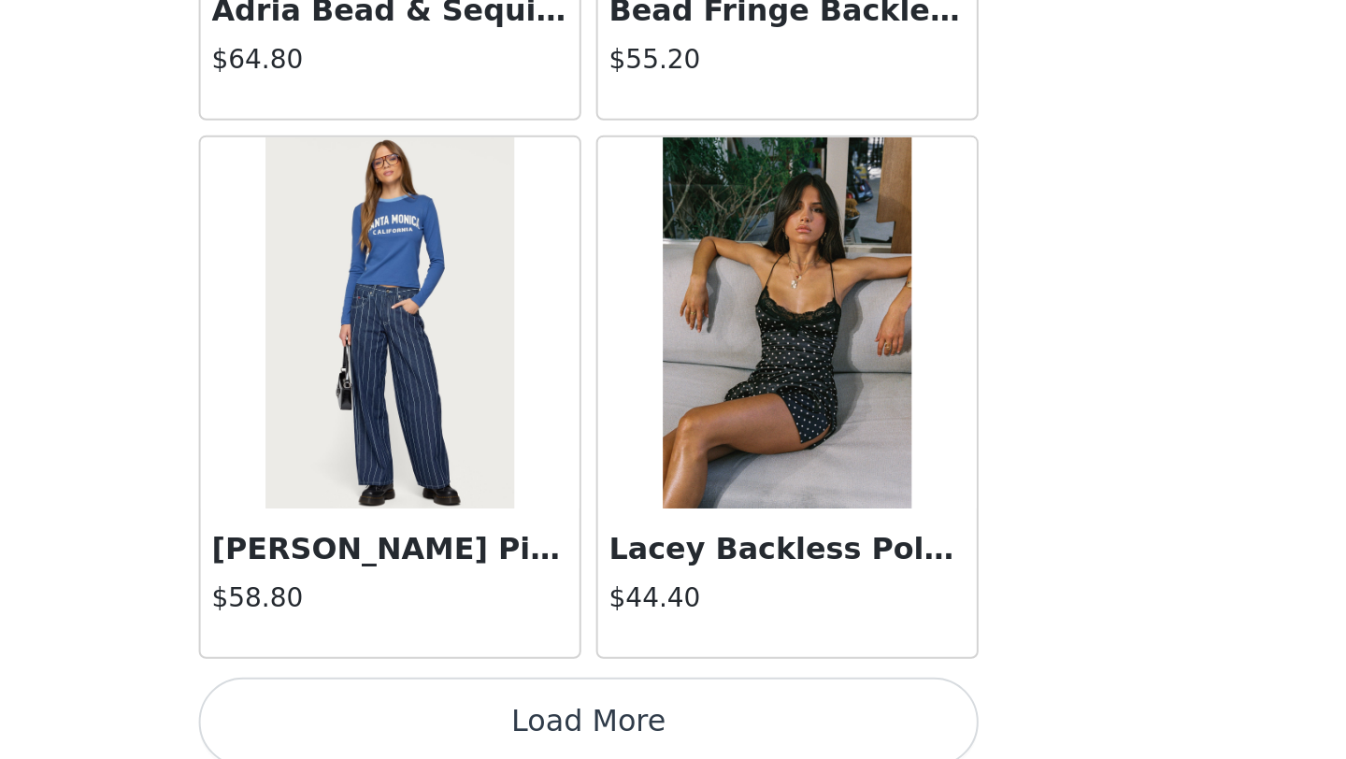
scroll to position [64454, 0]
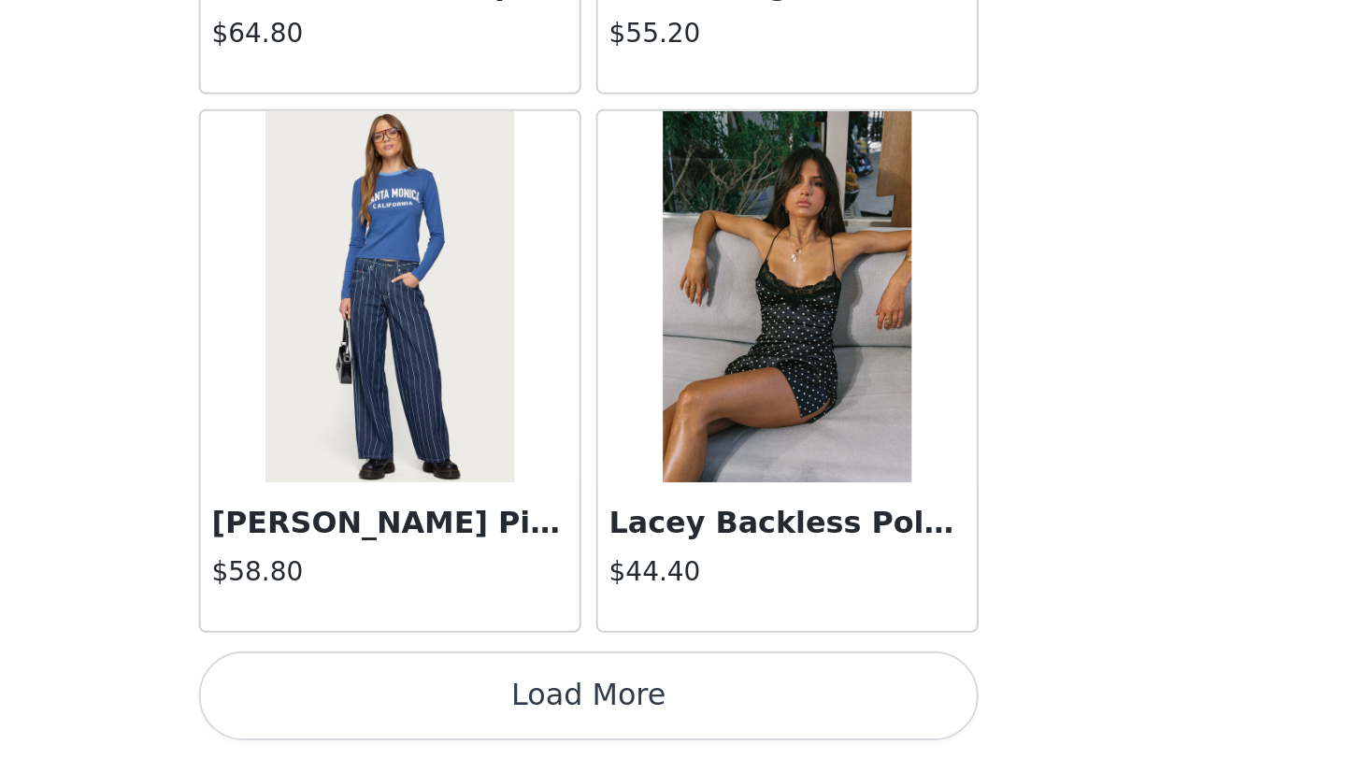
click at [767, 726] on button "Load More" at bounding box center [673, 727] width 393 height 45
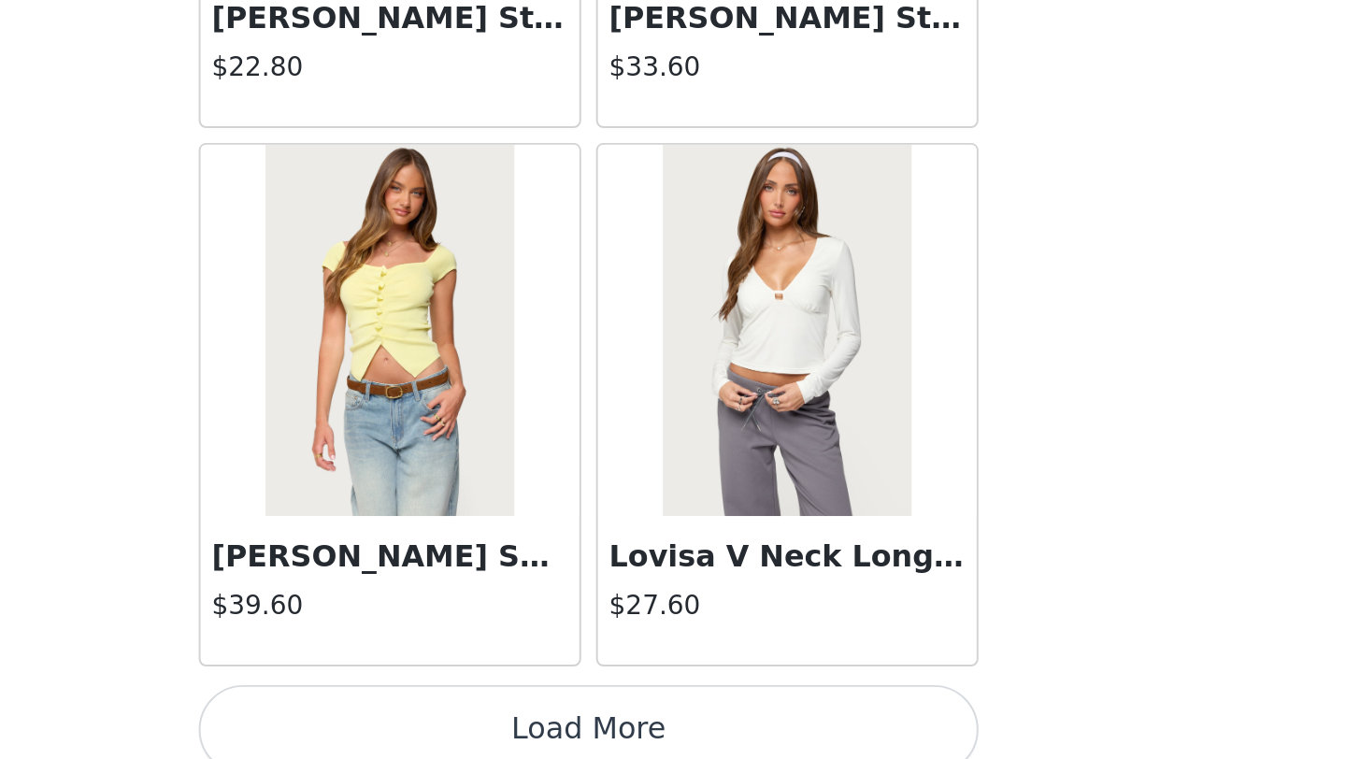
scroll to position [67164, 0]
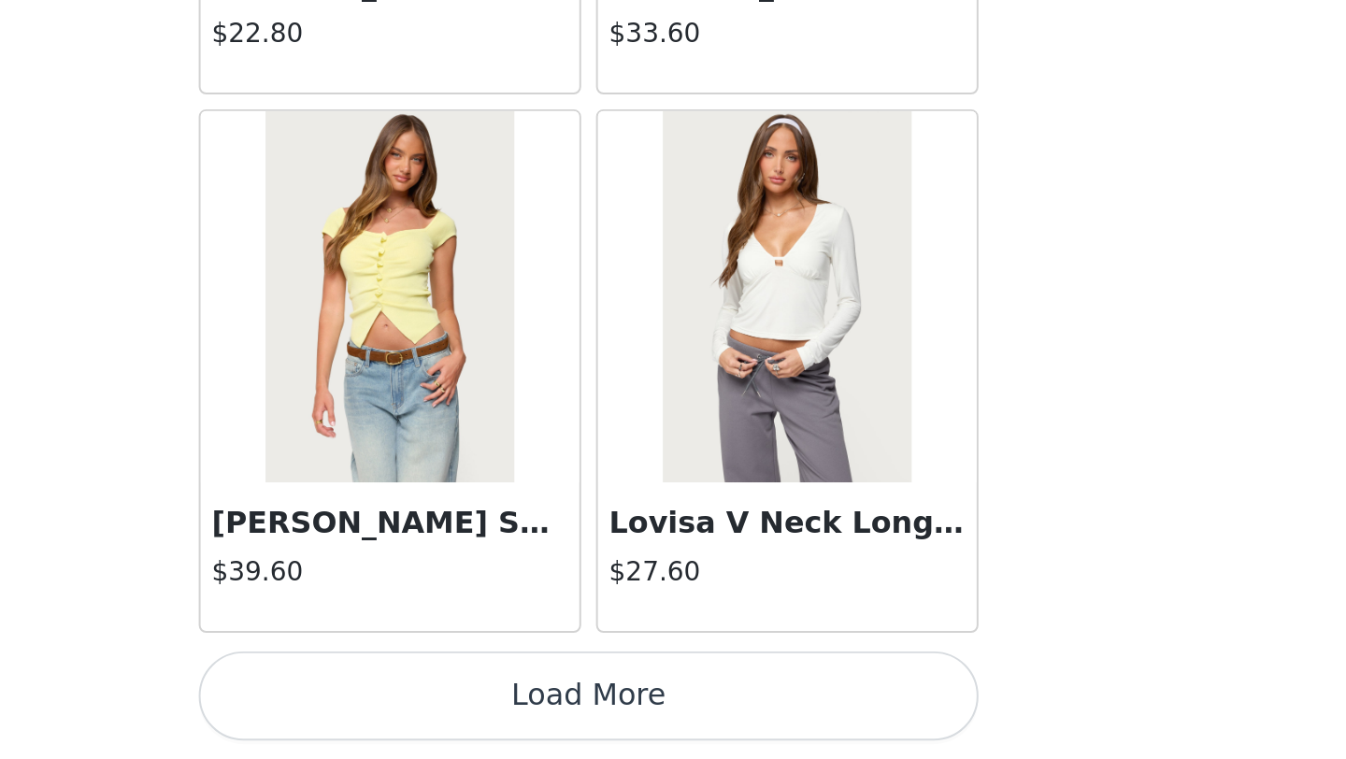
click at [729, 730] on button "Load More" at bounding box center [673, 727] width 393 height 45
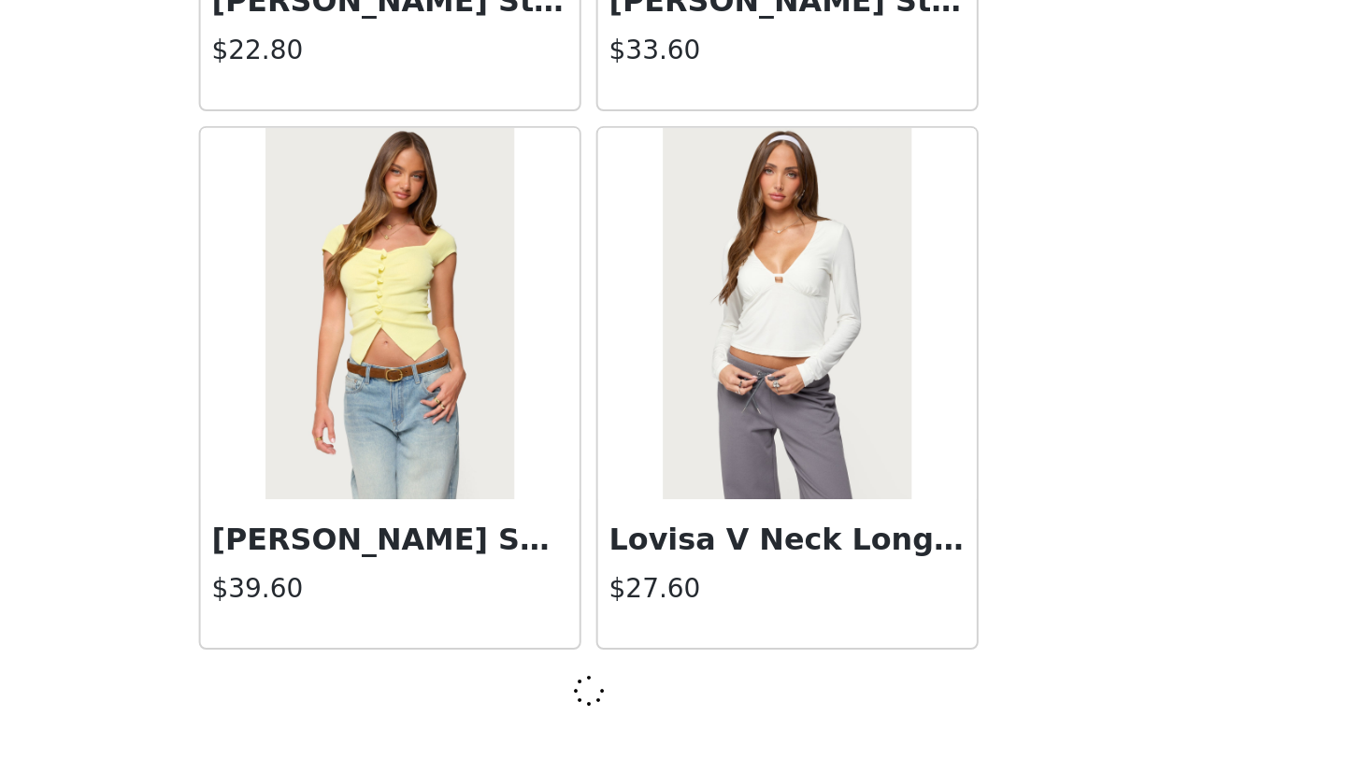
scroll to position [67156, 0]
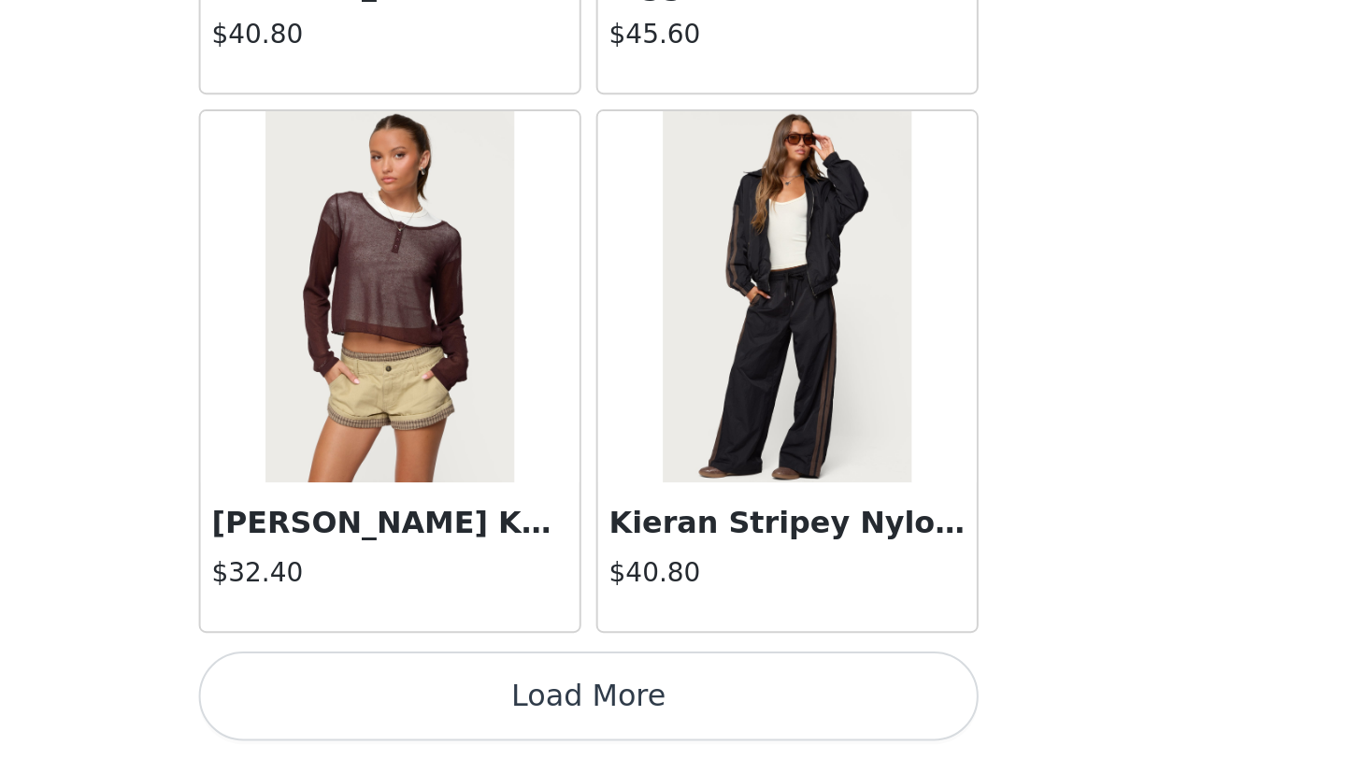
click at [729, 730] on button "Load More" at bounding box center [673, 727] width 393 height 45
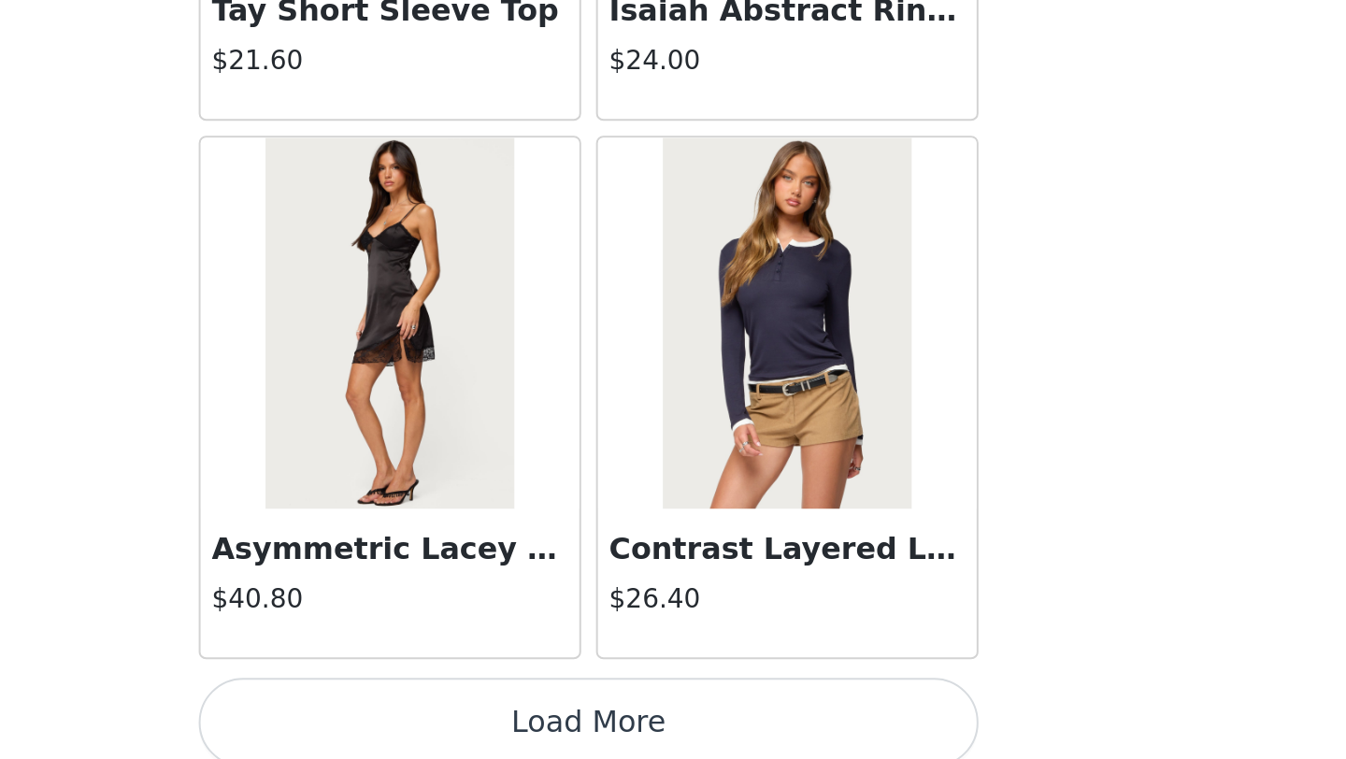
scroll to position [72586, 0]
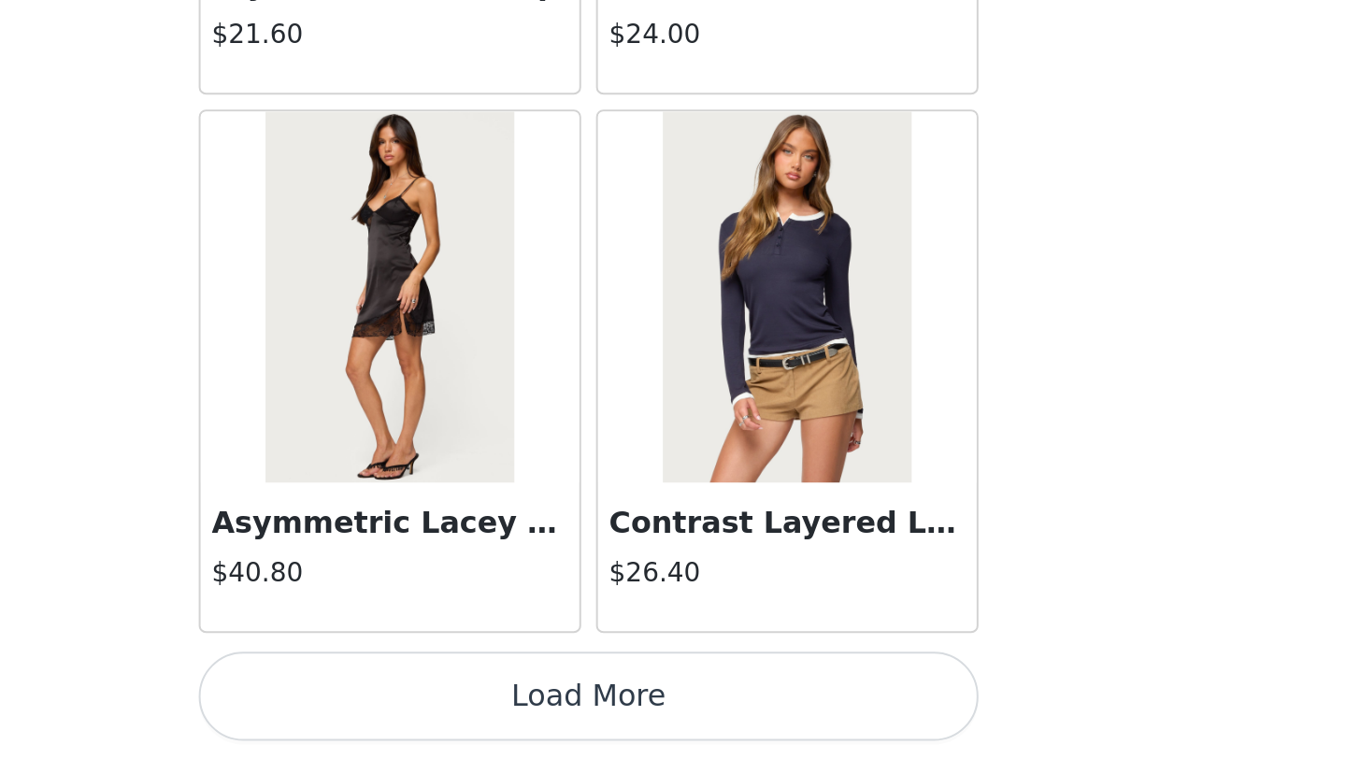
click at [729, 730] on button "Load More" at bounding box center [673, 727] width 393 height 45
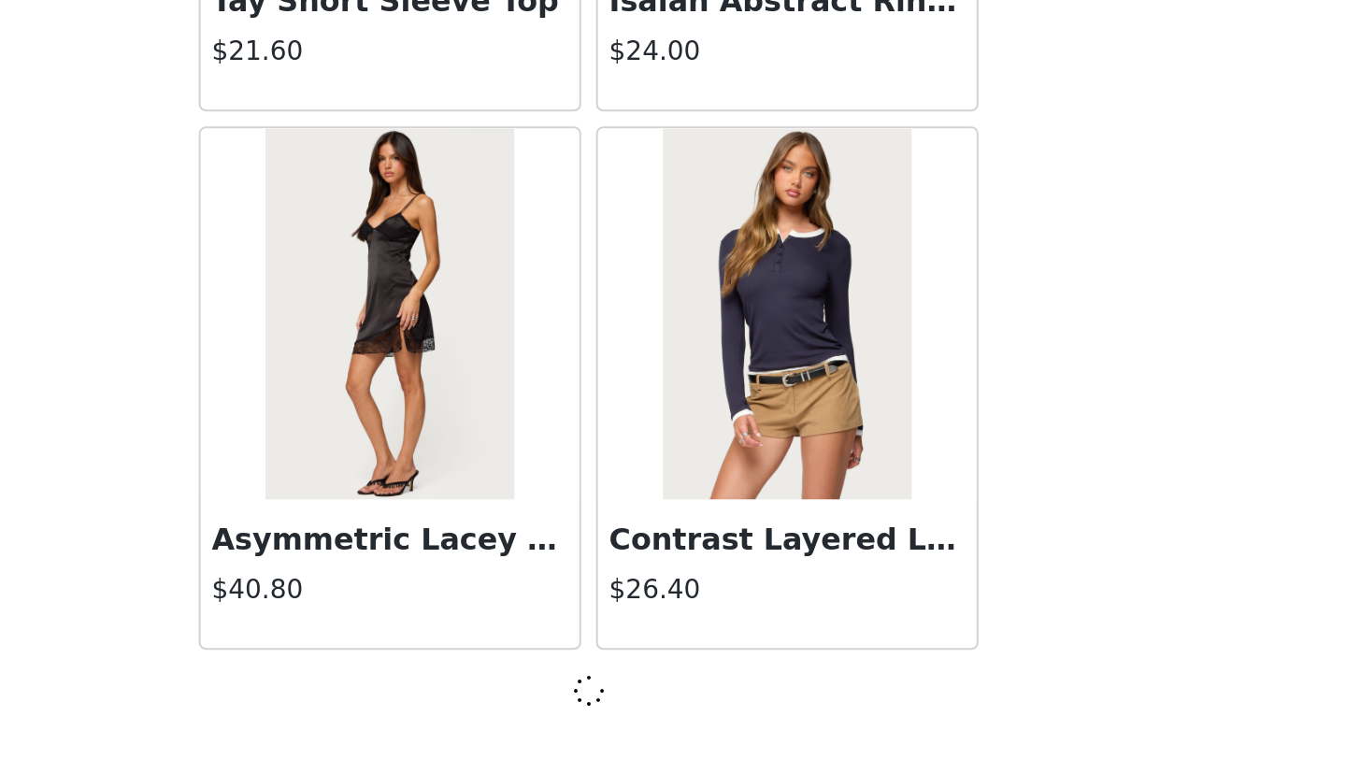
scroll to position [72578, 0]
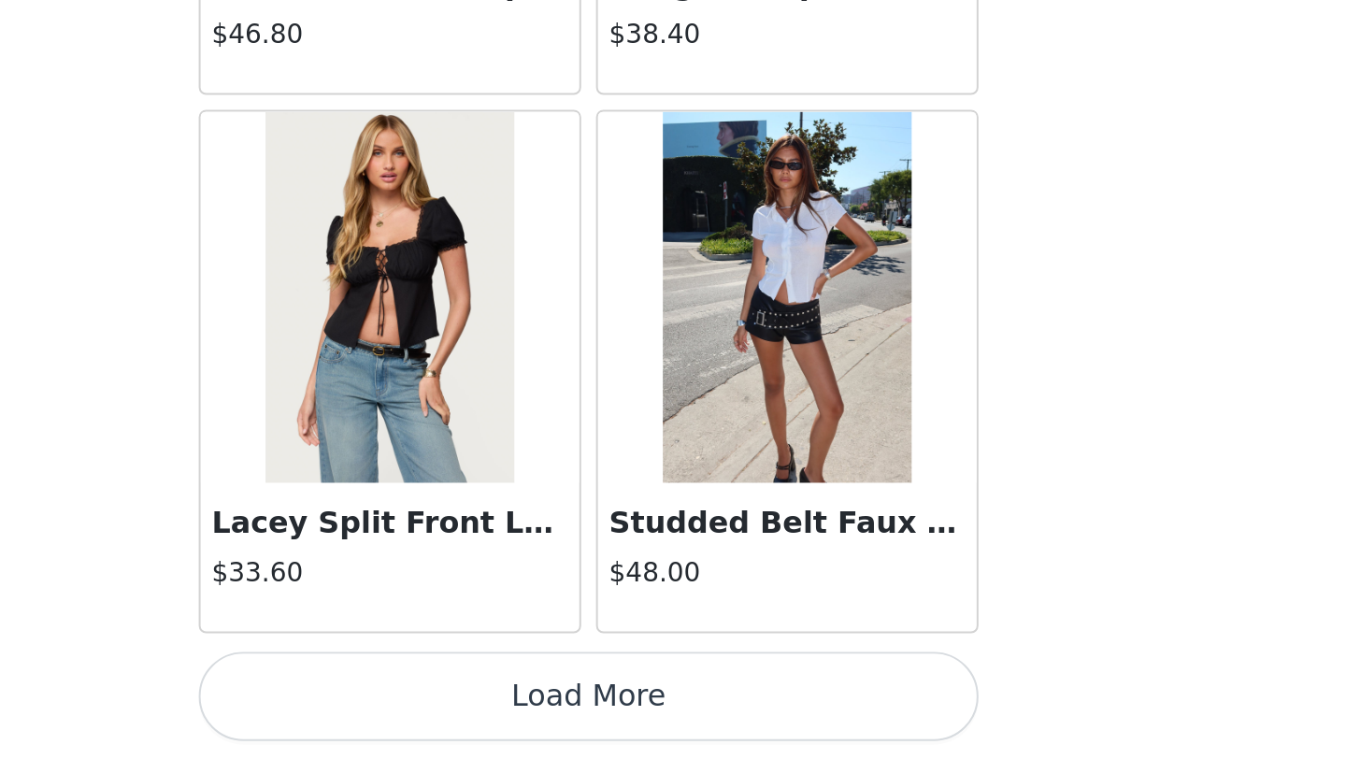
click at [729, 730] on button "Load More" at bounding box center [673, 727] width 393 height 45
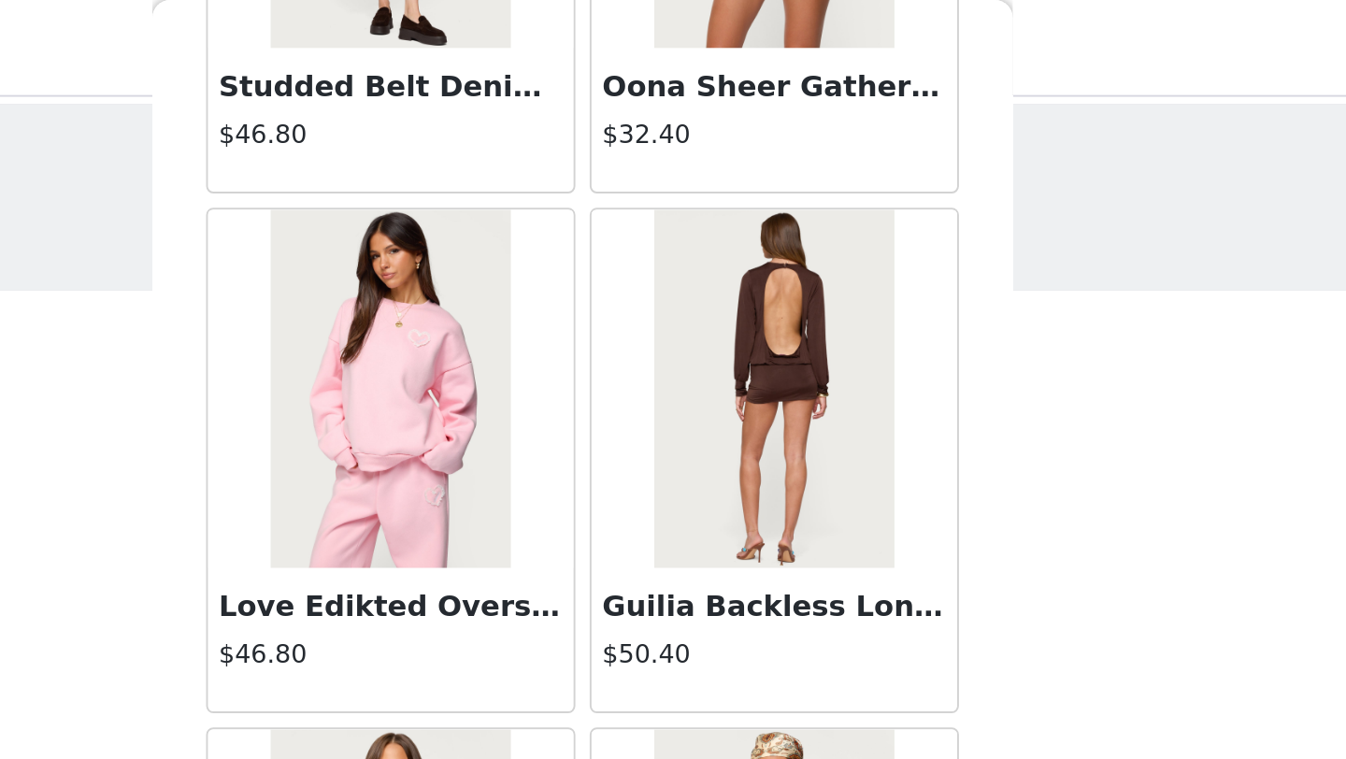
scroll to position [58308, 0]
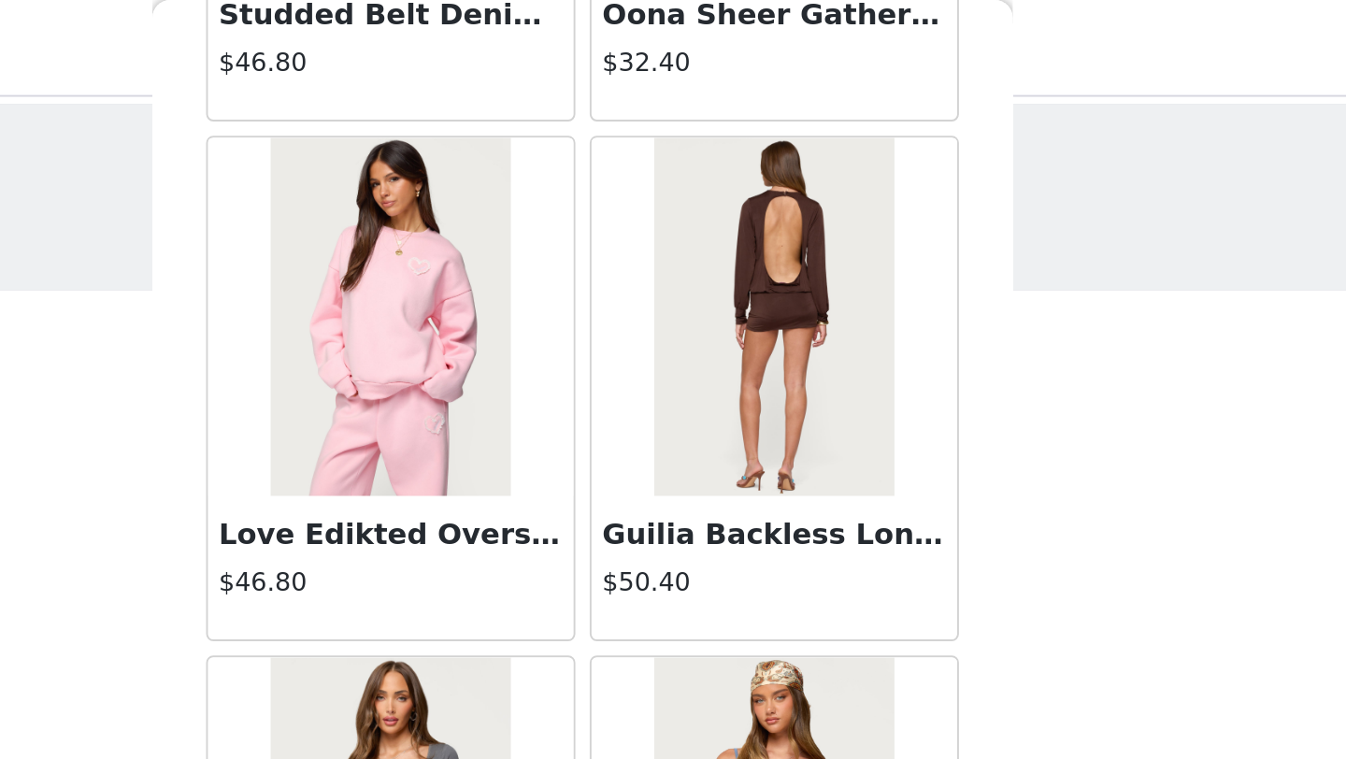
click at [756, 225] on img at bounding box center [772, 165] width 124 height 187
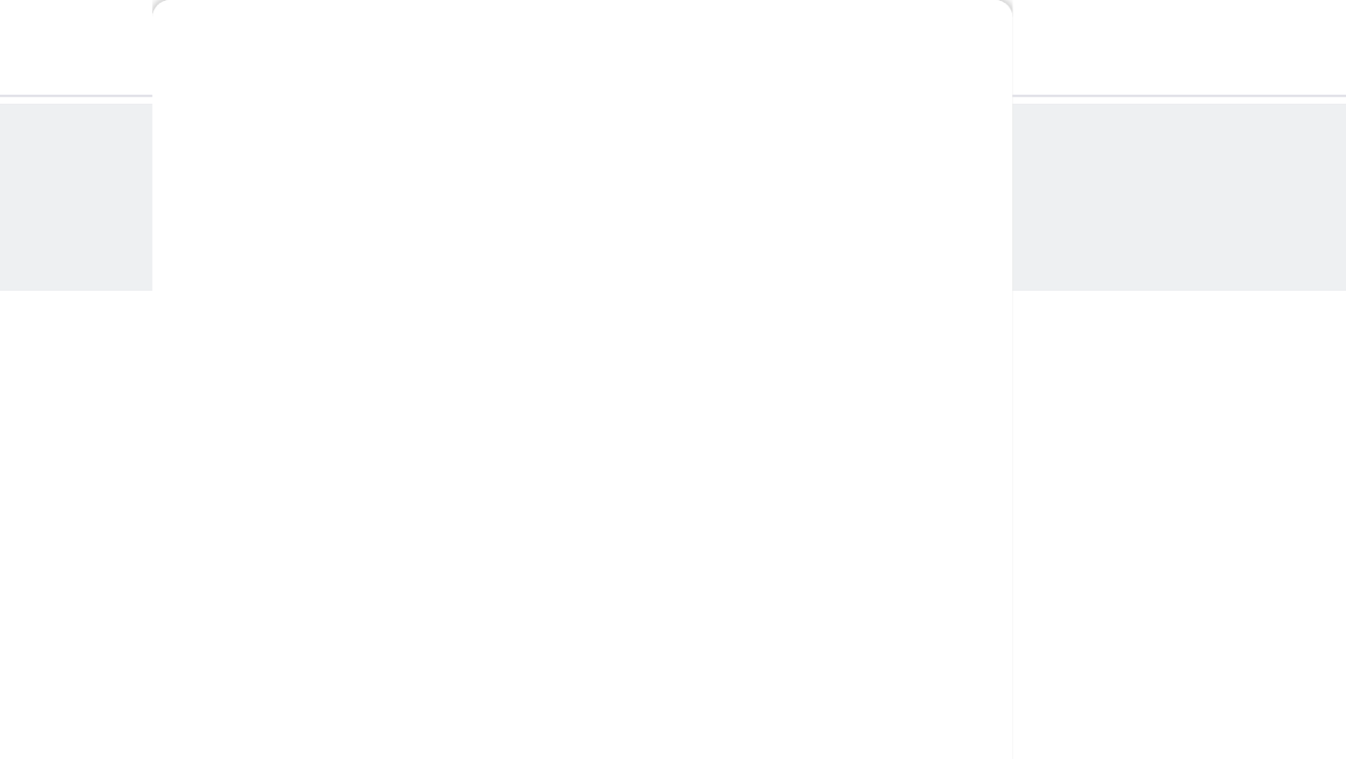
scroll to position [0, 0]
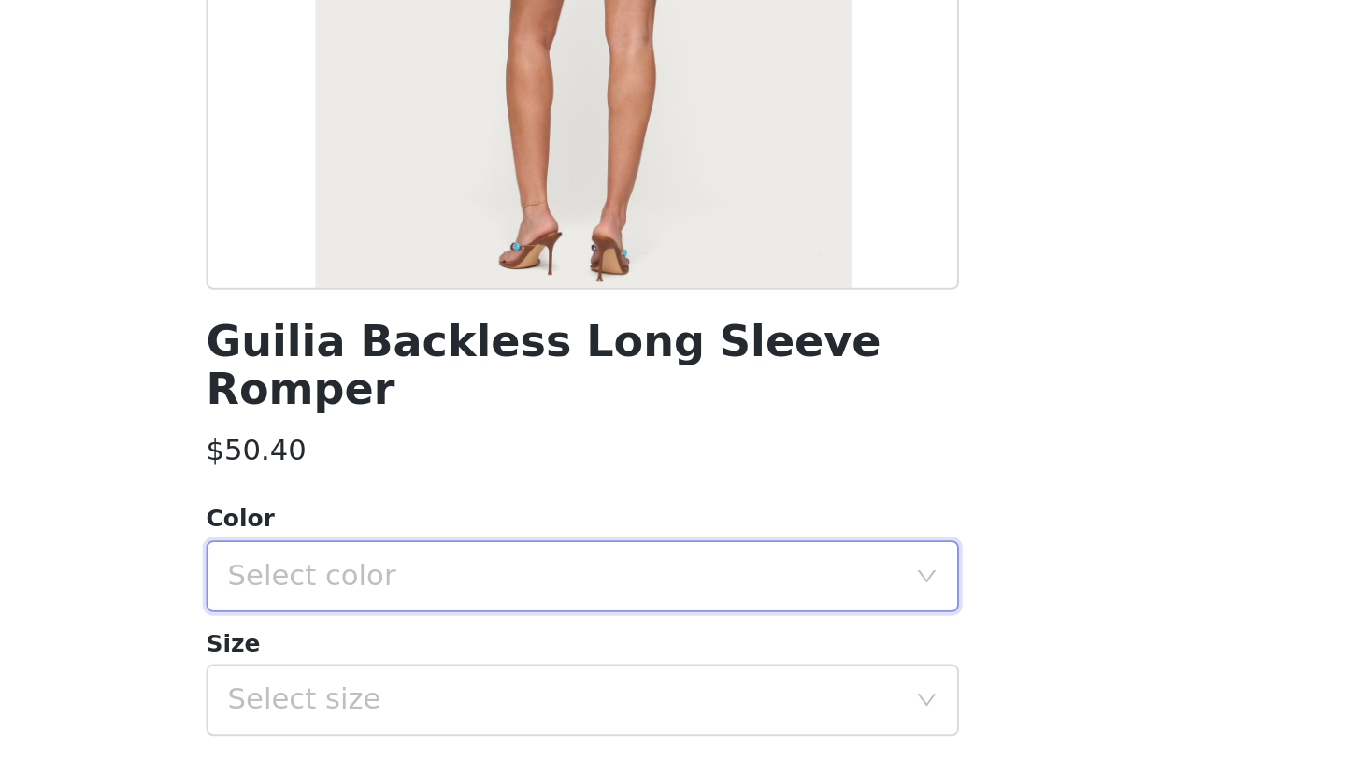
click at [644, 652] on div "Select color" at bounding box center [667, 664] width 358 height 36
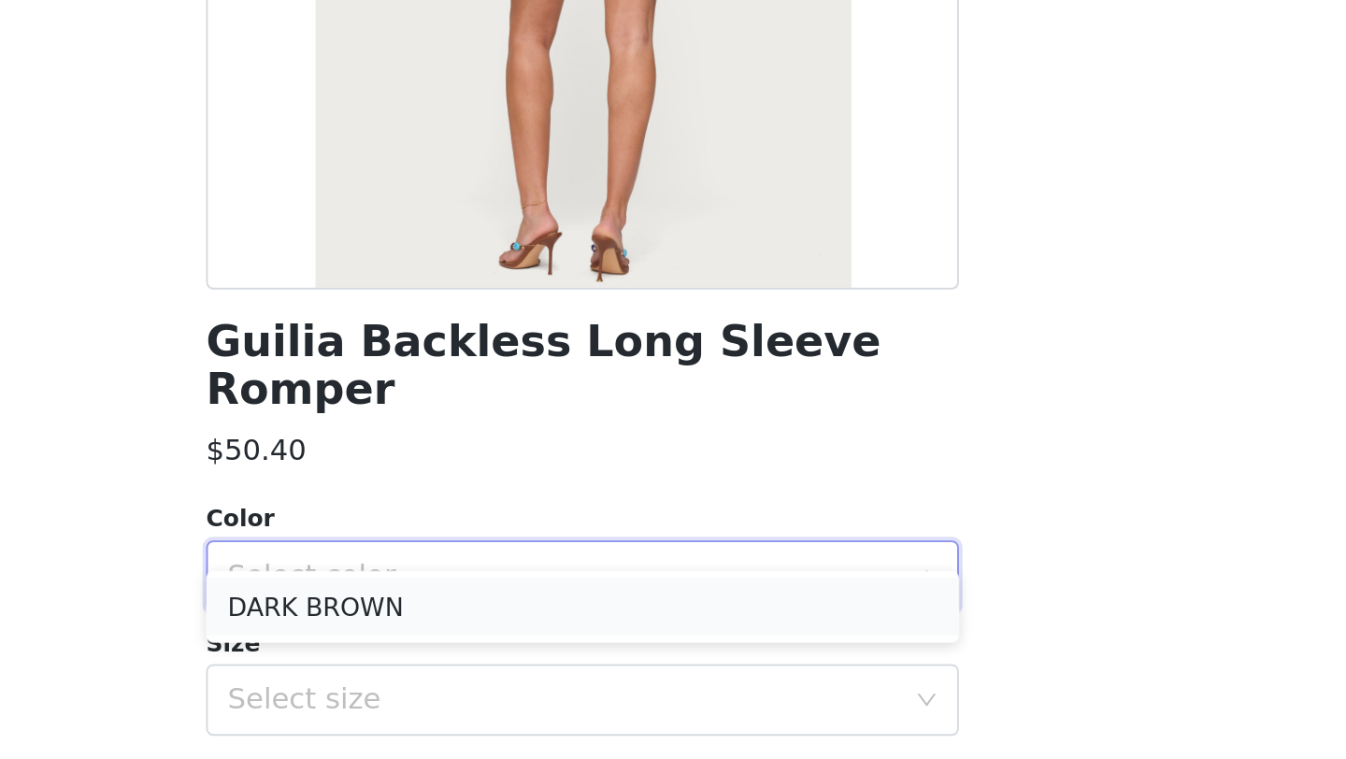
click at [638, 678] on li "DARK BROWN" at bounding box center [673, 680] width 393 height 30
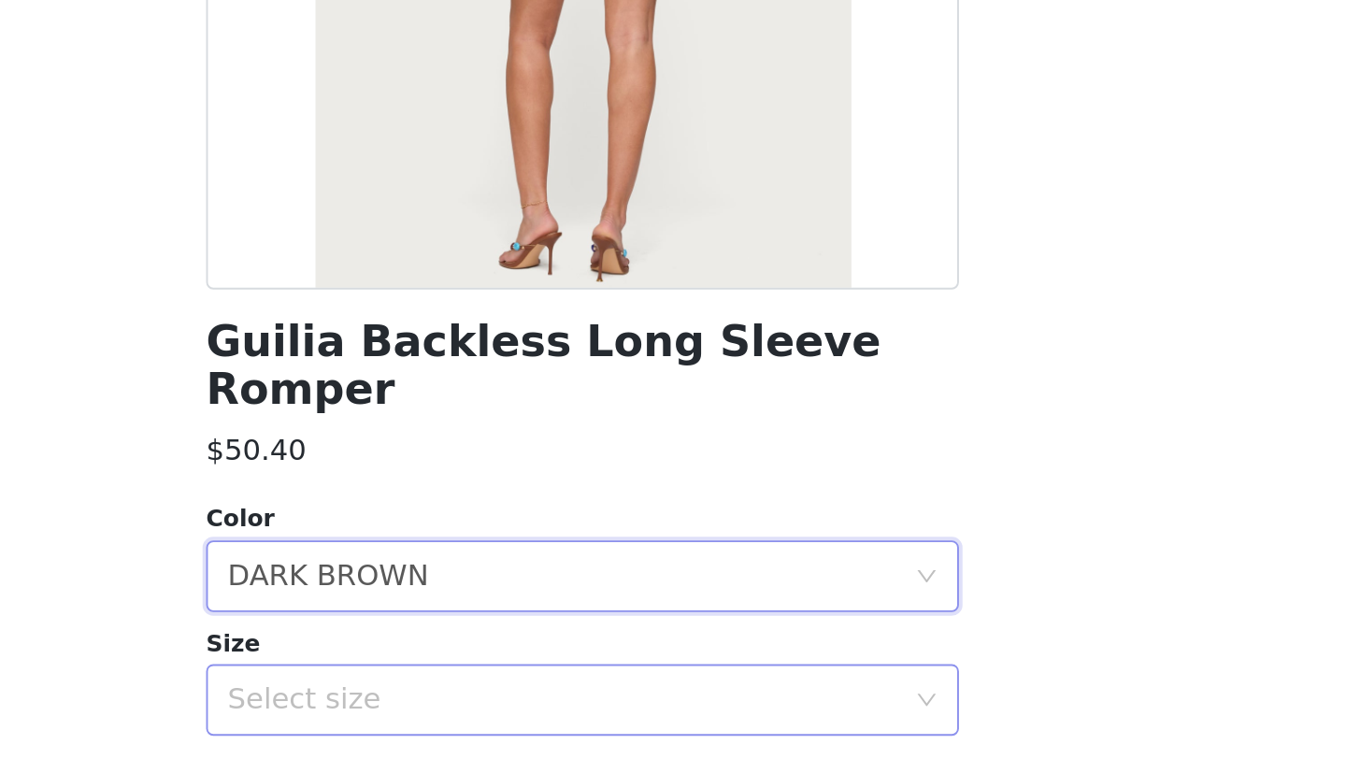
click at [637, 719] on div "Select size" at bounding box center [663, 728] width 350 height 19
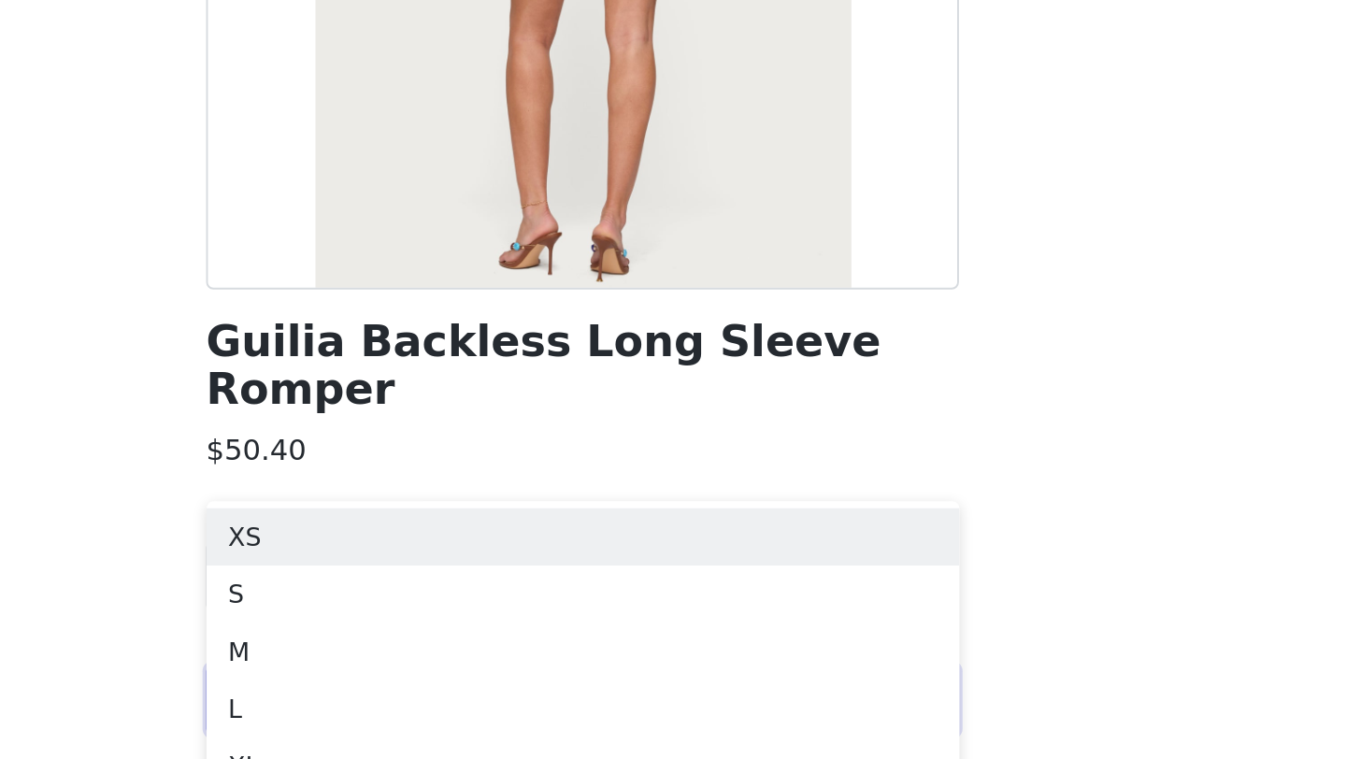
scroll to position [123, 0]
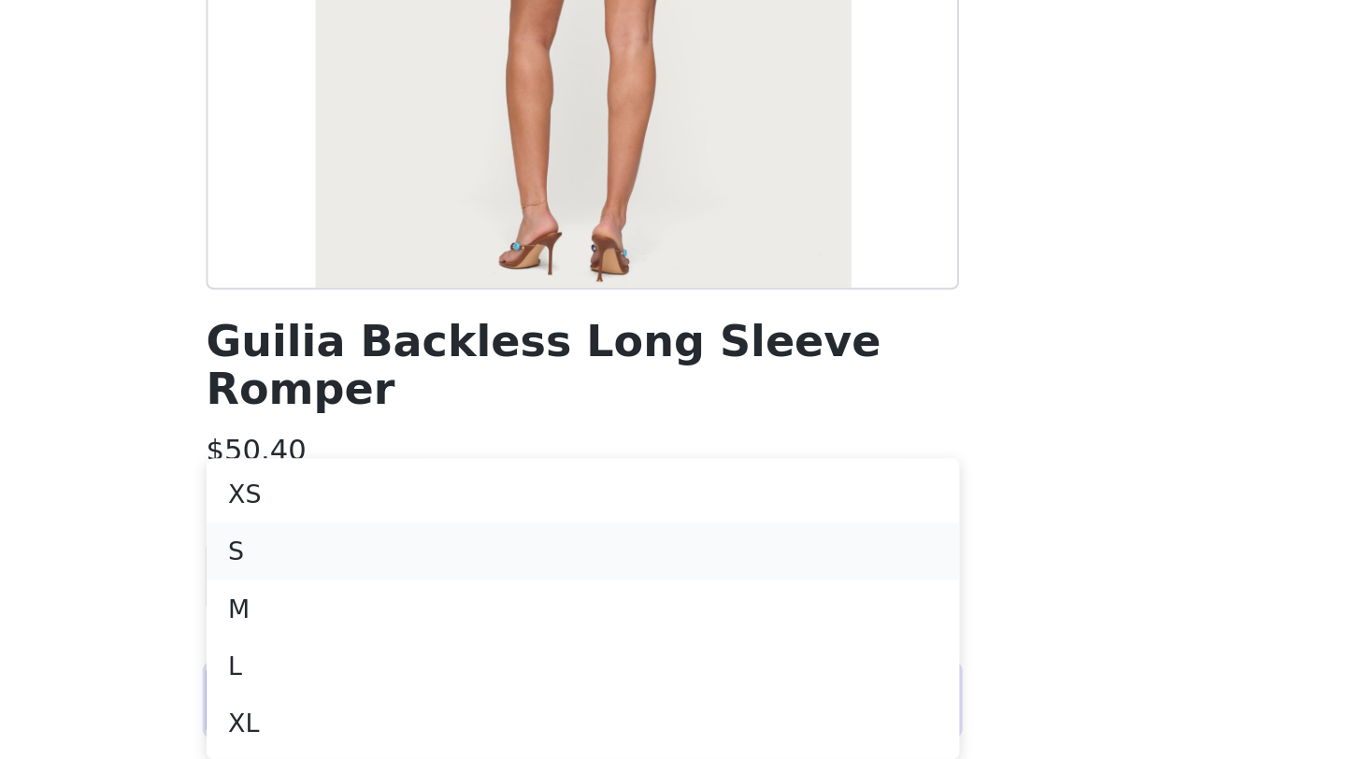
click at [622, 661] on li "S" at bounding box center [673, 651] width 393 height 30
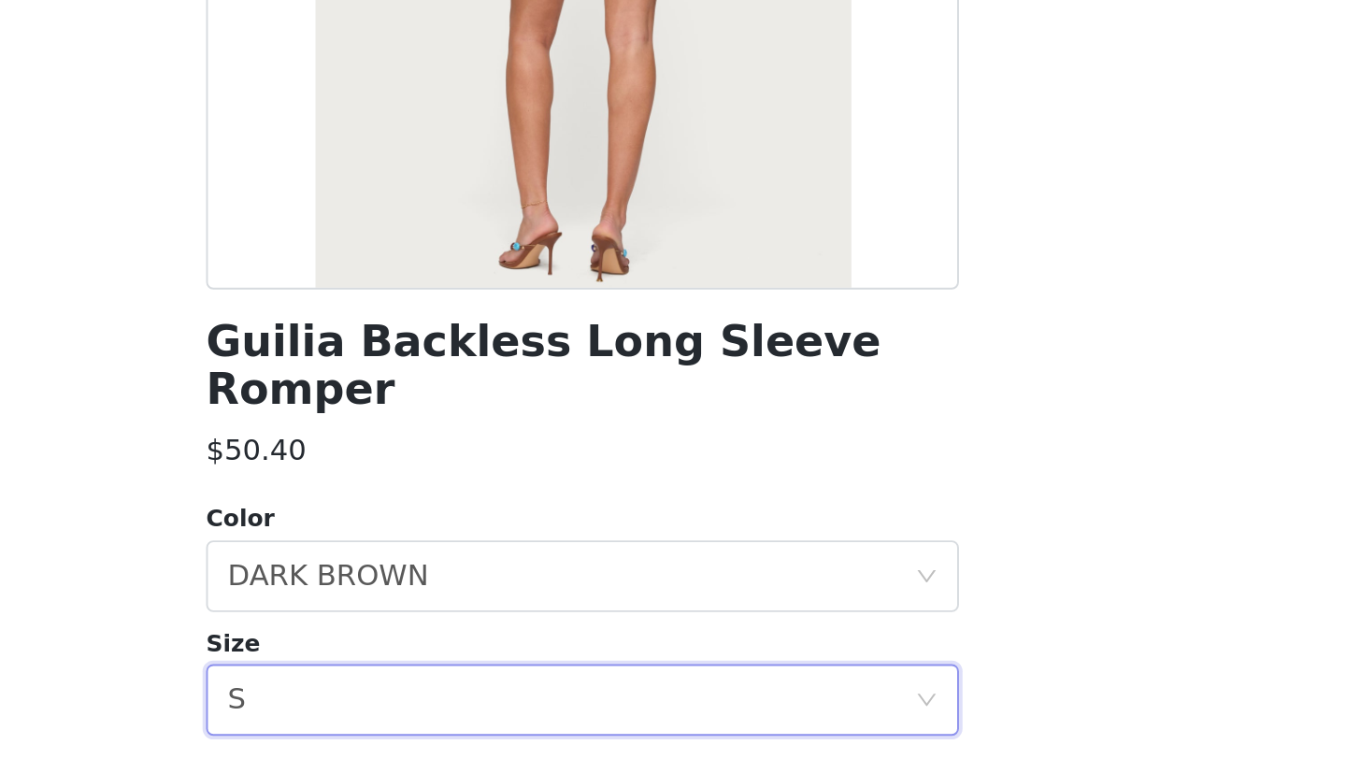
scroll to position [6, 0]
click at [981, 649] on div "STEP 1 OF 5 Products Choose as many products as you'd like, up to $300.00. 1 Se…" at bounding box center [673, 364] width 1346 height 631
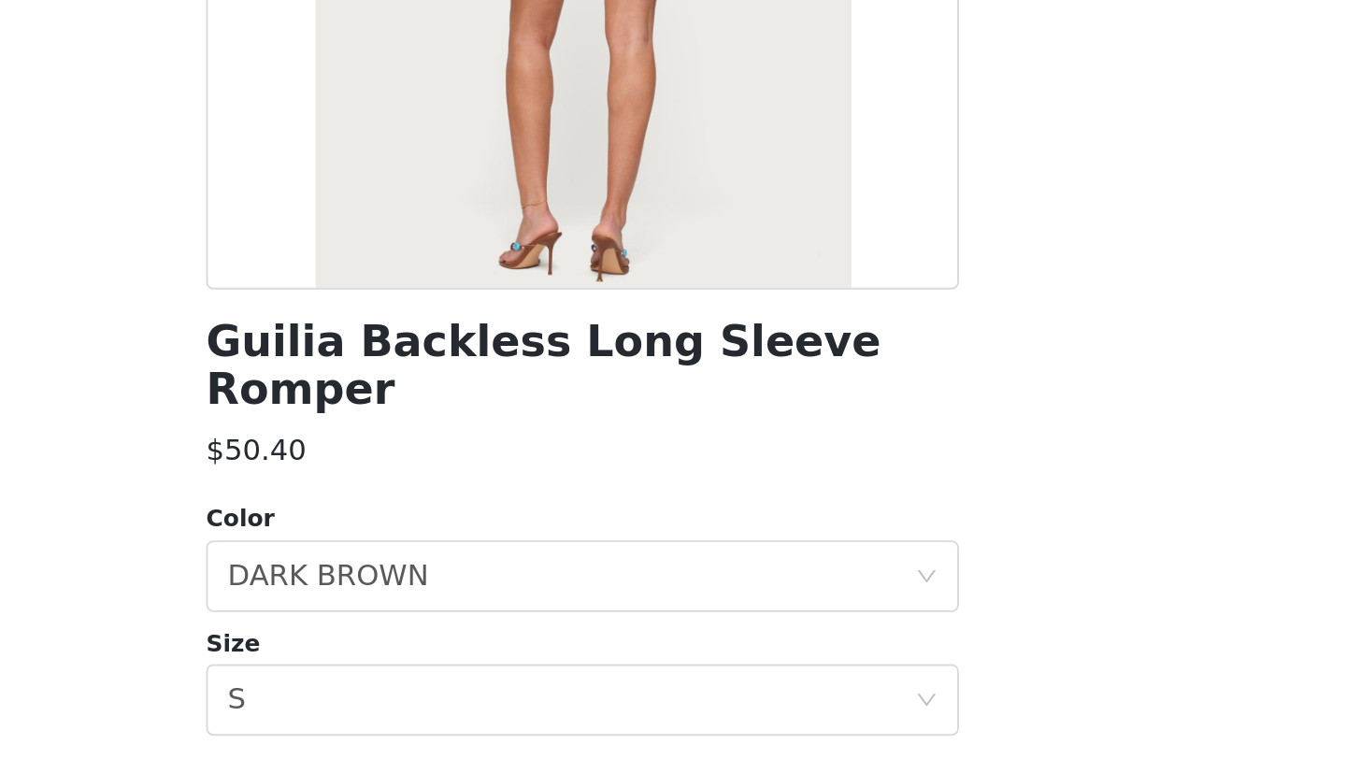
scroll to position [0, 0]
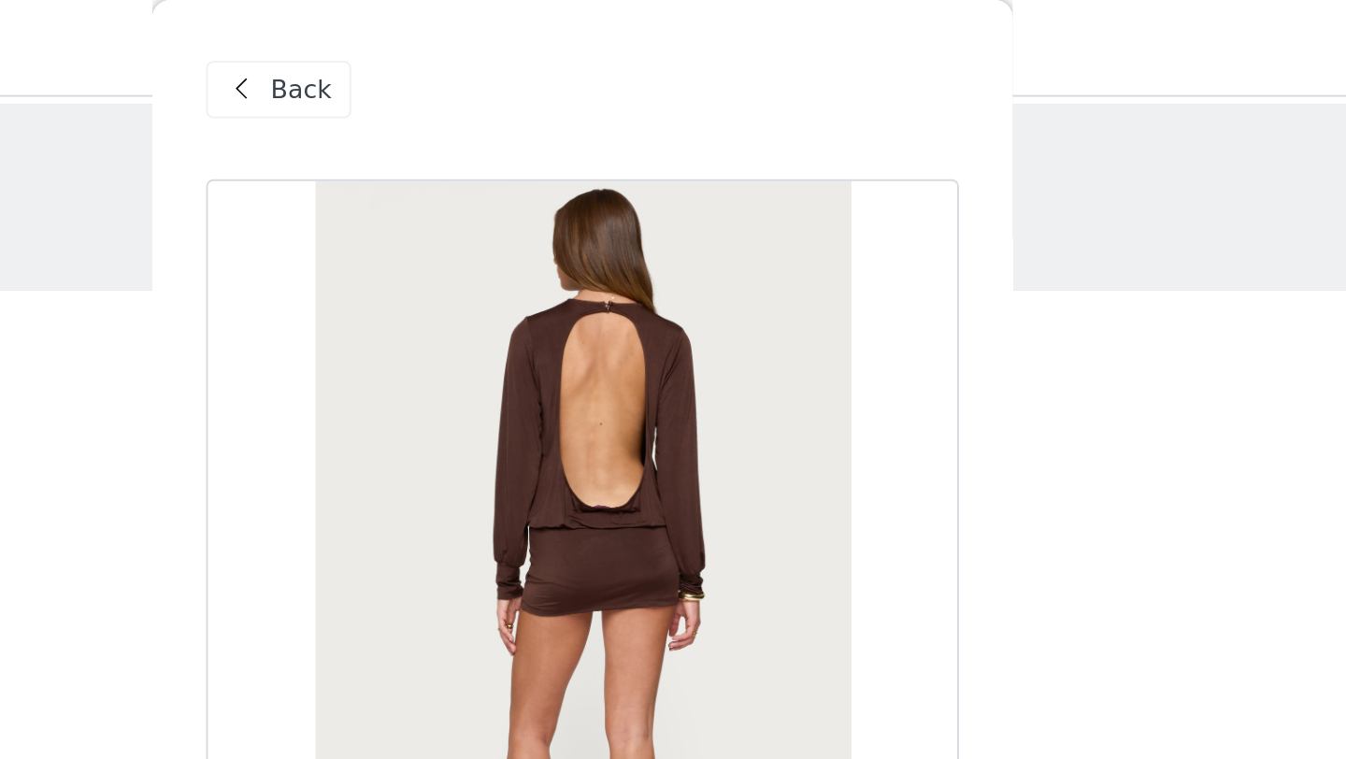
click at [478, 44] on div "Back" at bounding box center [515, 47] width 76 height 30
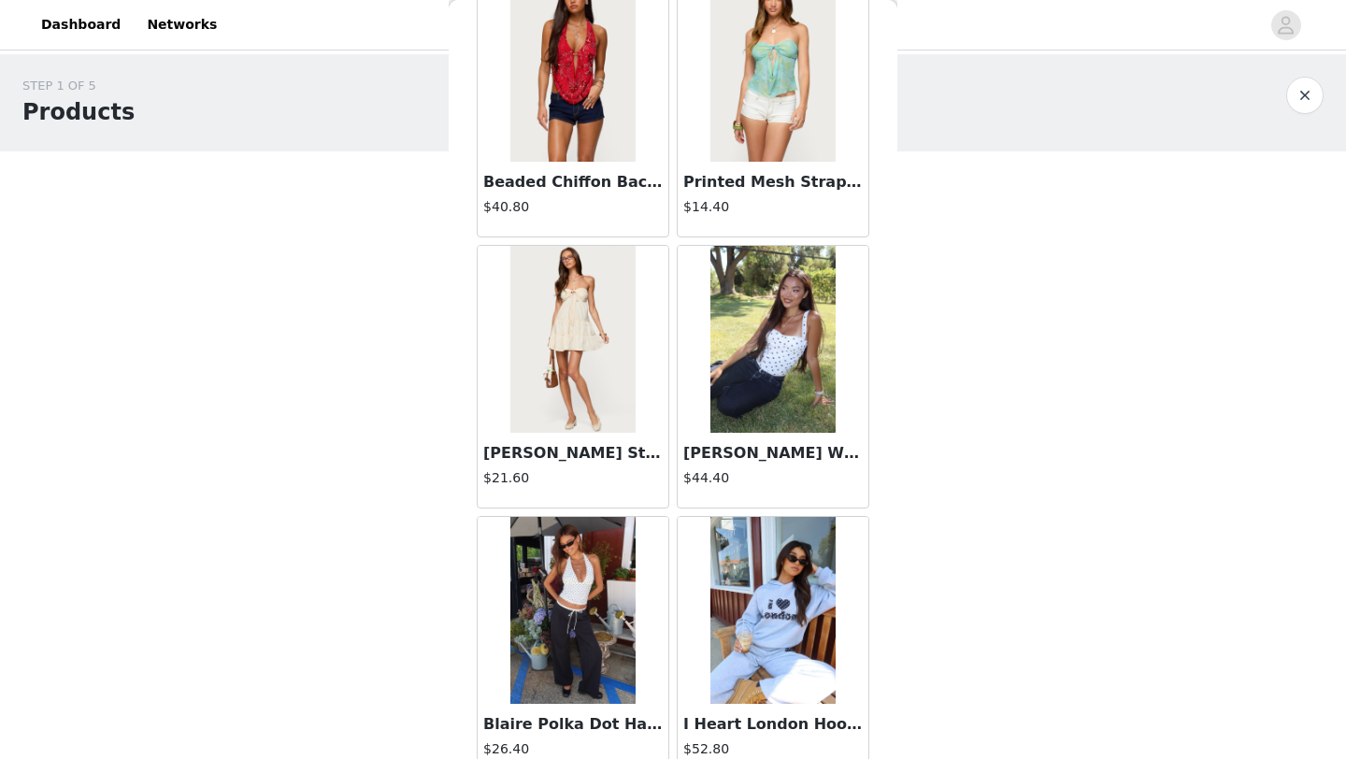
scroll to position [26525, 0]
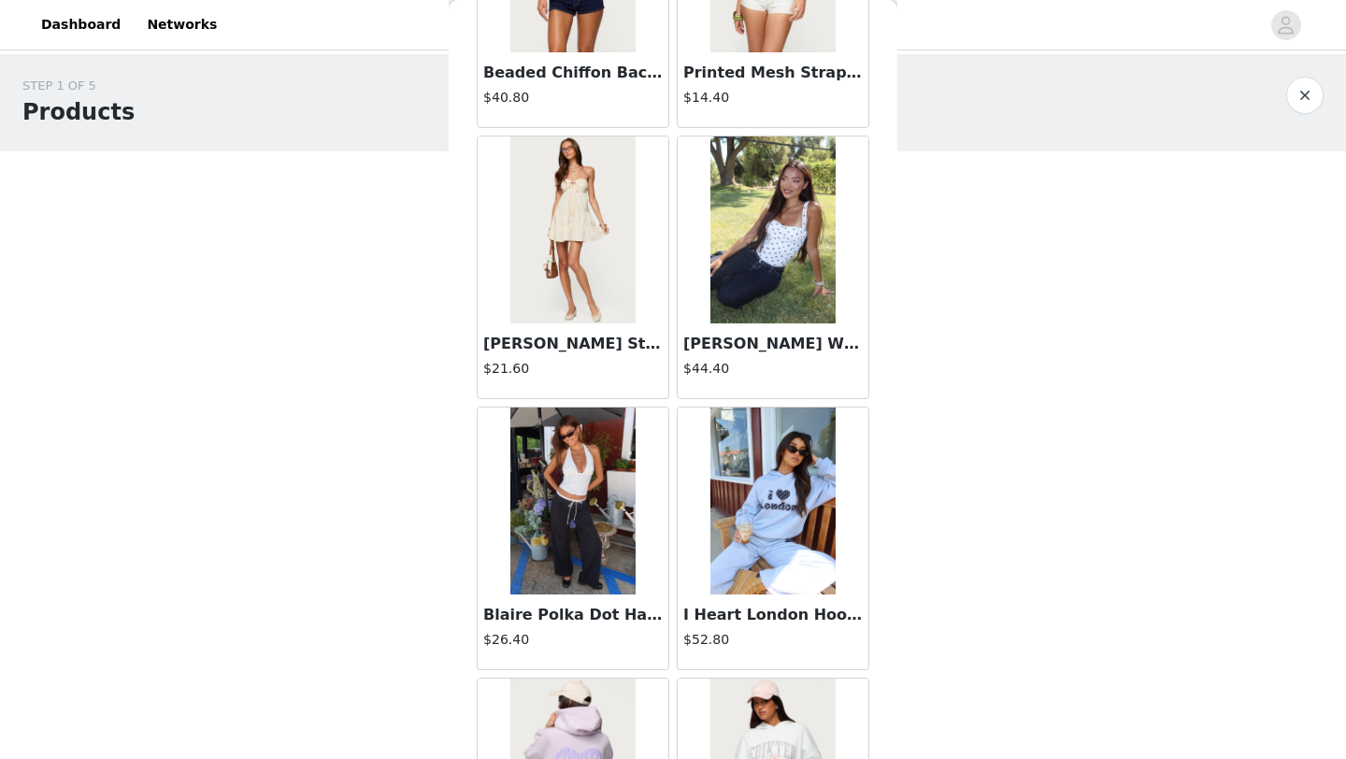
click at [588, 516] on img at bounding box center [572, 501] width 124 height 187
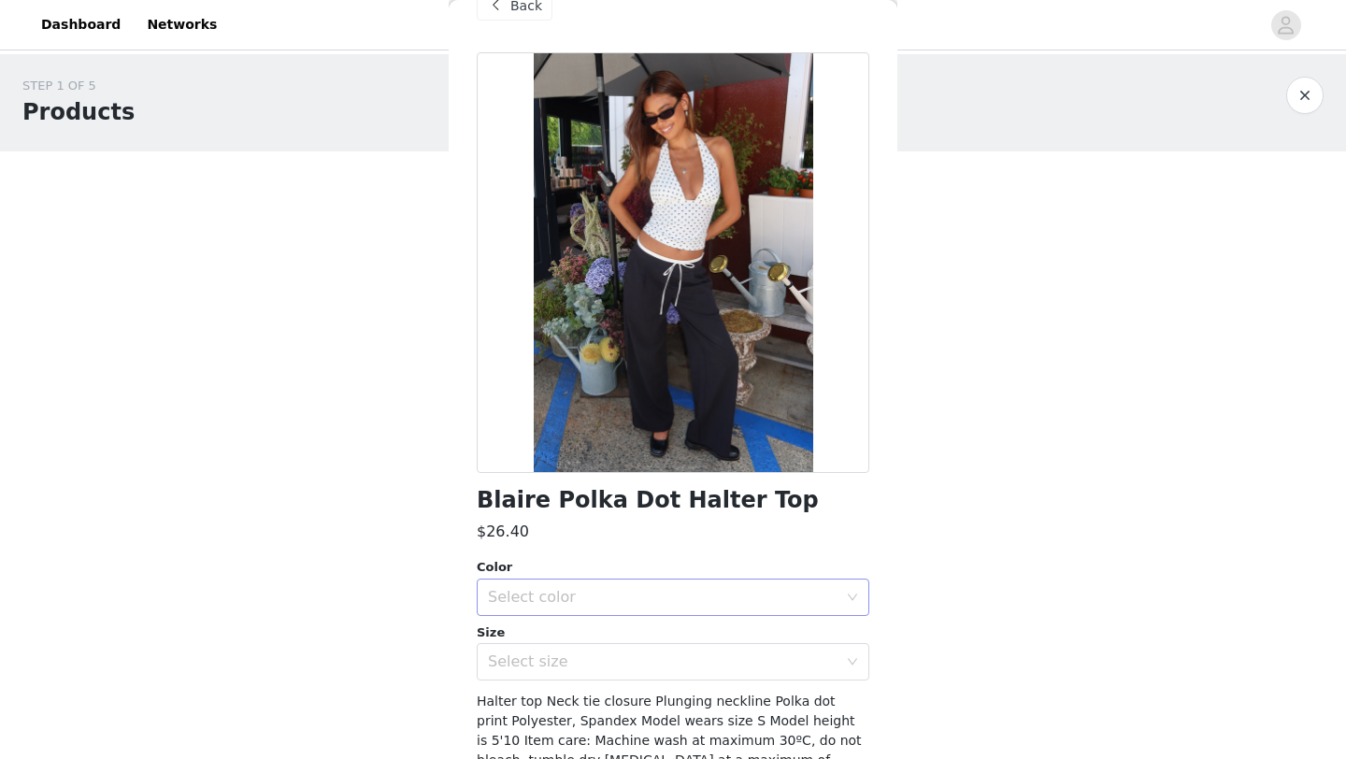
scroll to position [36, 0]
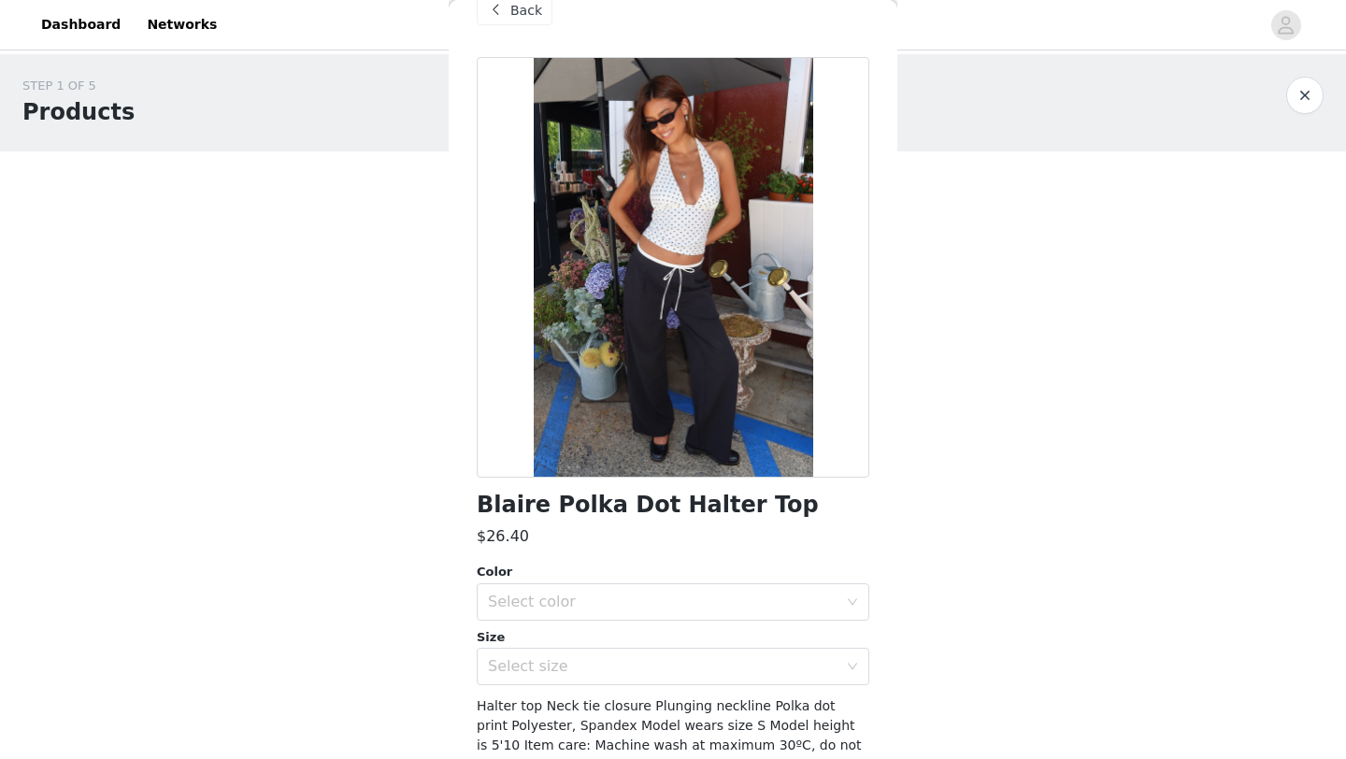
click at [509, 13] on div "Back" at bounding box center [515, 10] width 76 height 30
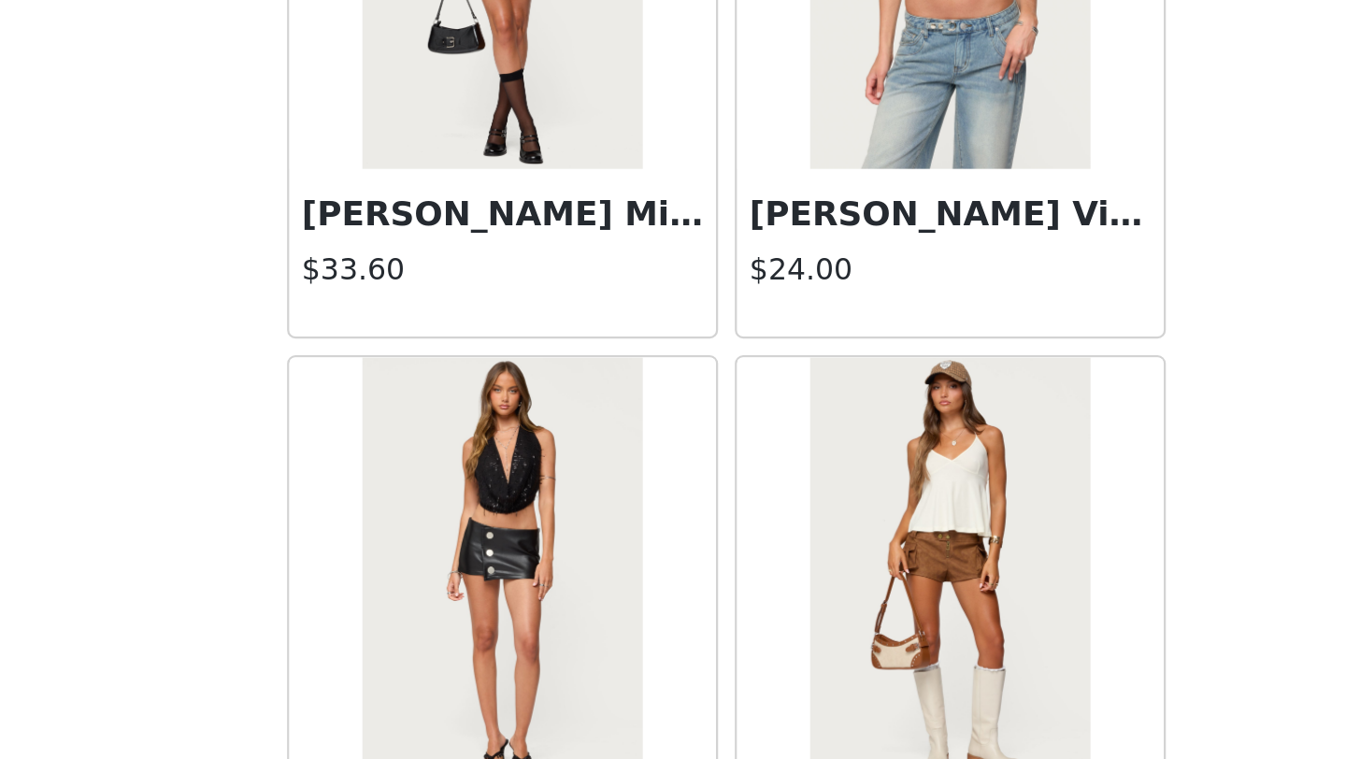
scroll to position [74462, 0]
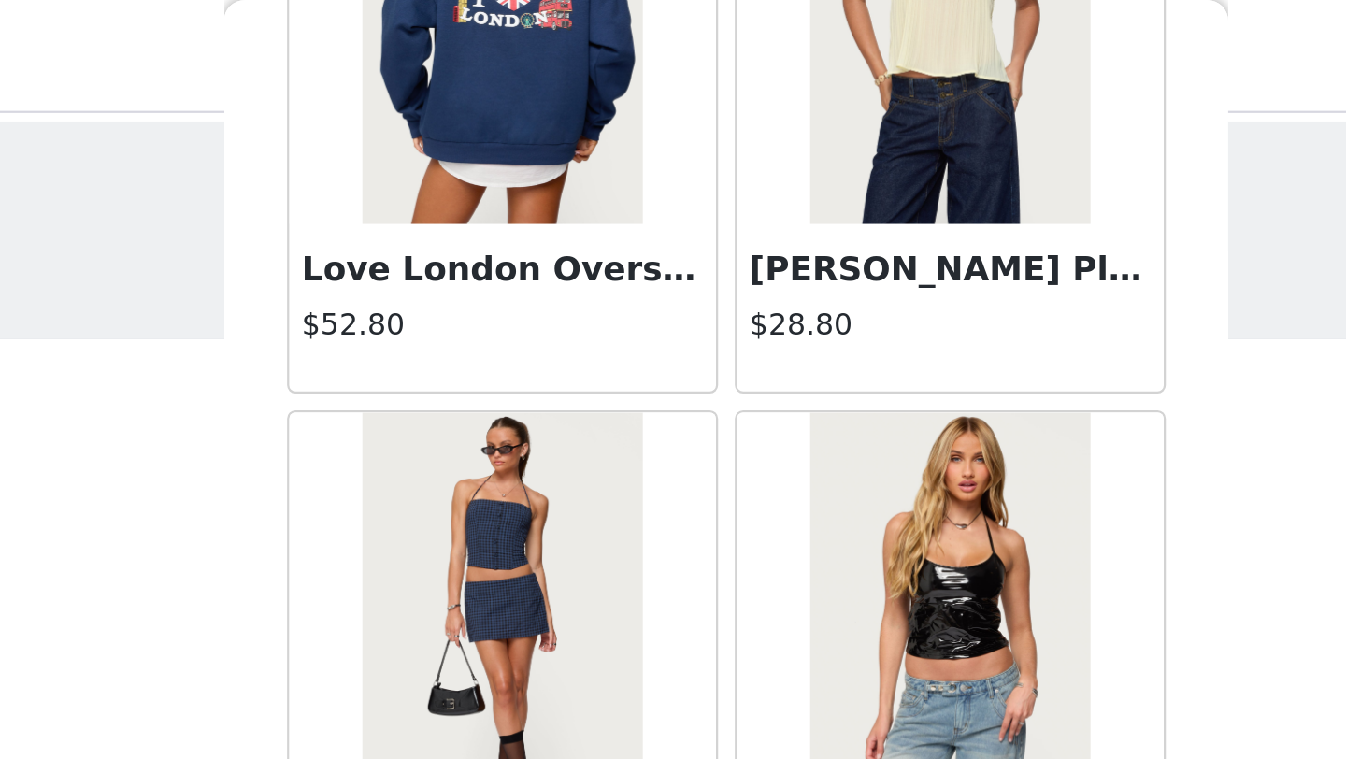
click at [669, 135] on div "Love London Oversized Hoodie $52.80" at bounding box center [573, 43] width 200 height 271
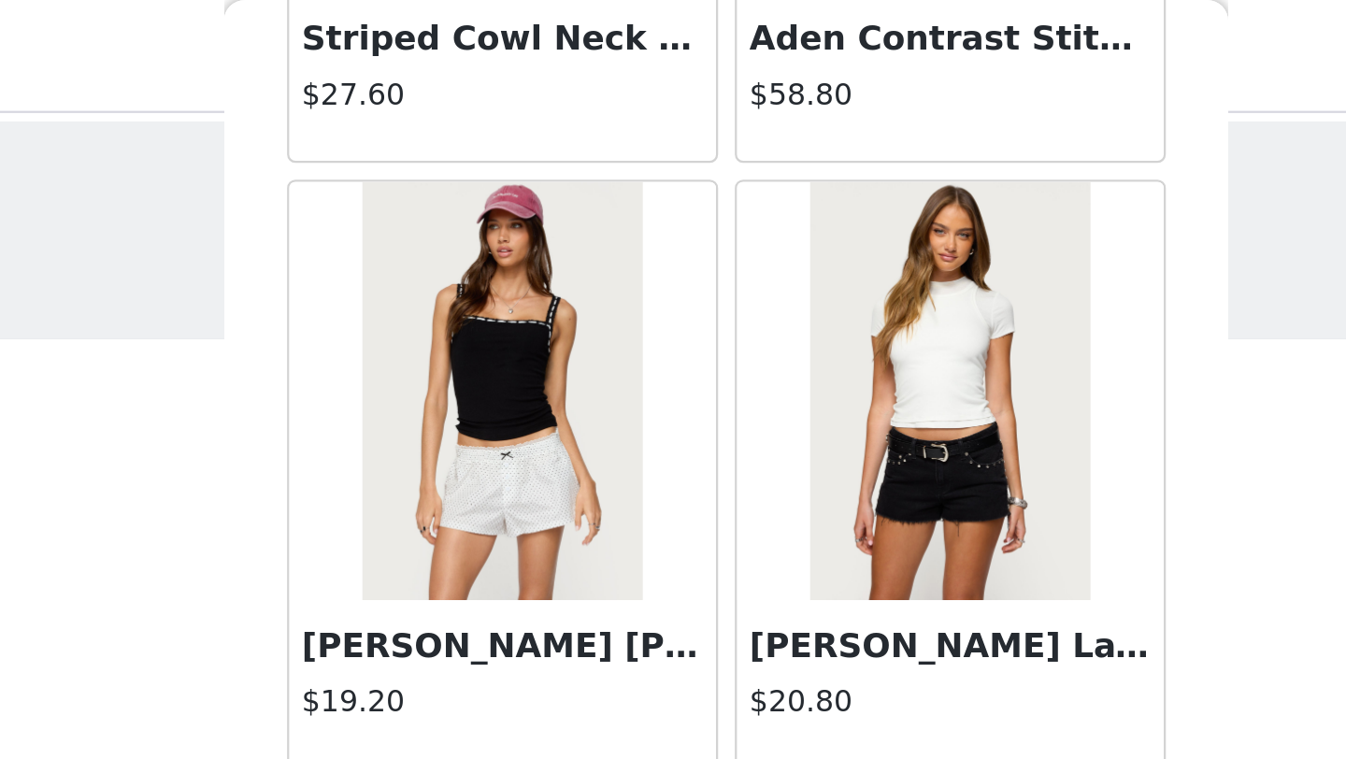
scroll to position [38004, 0]
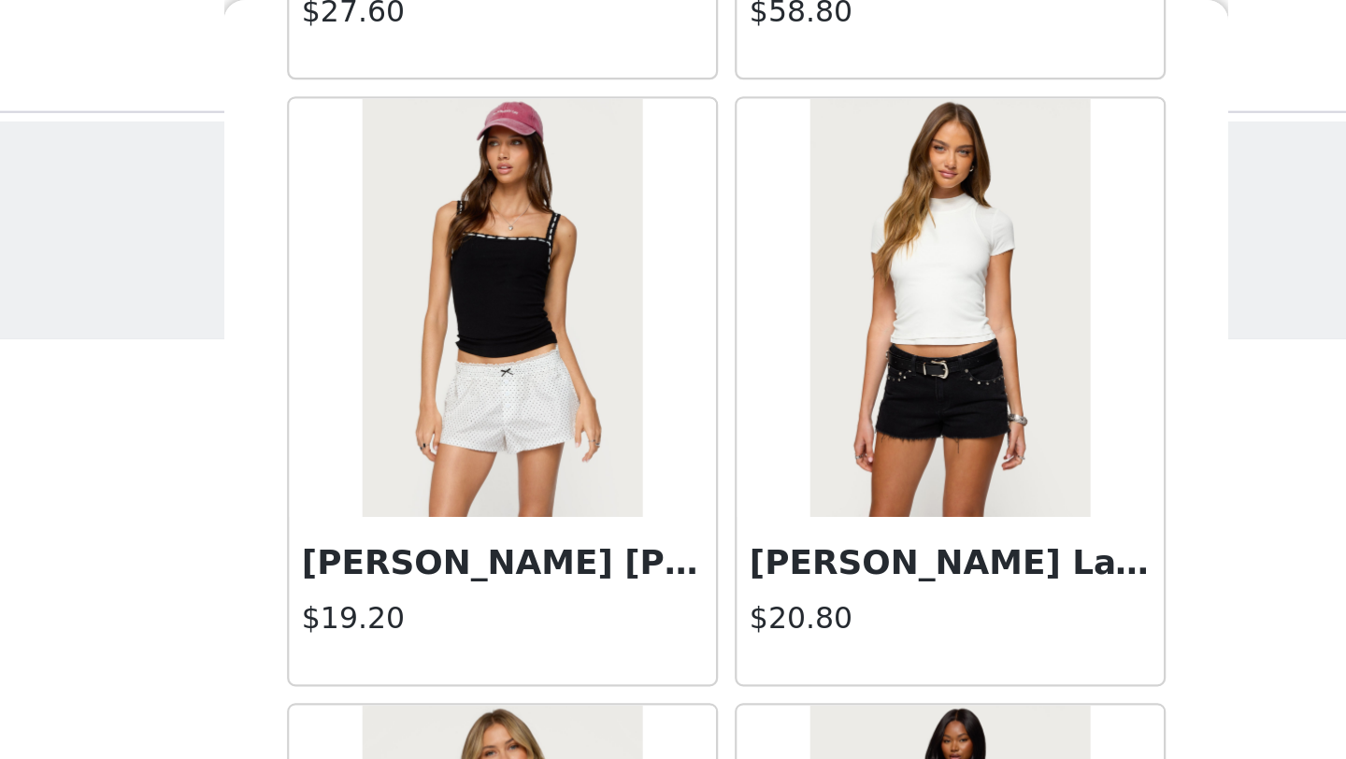
click at [814, 166] on img at bounding box center [772, 137] width 124 height 187
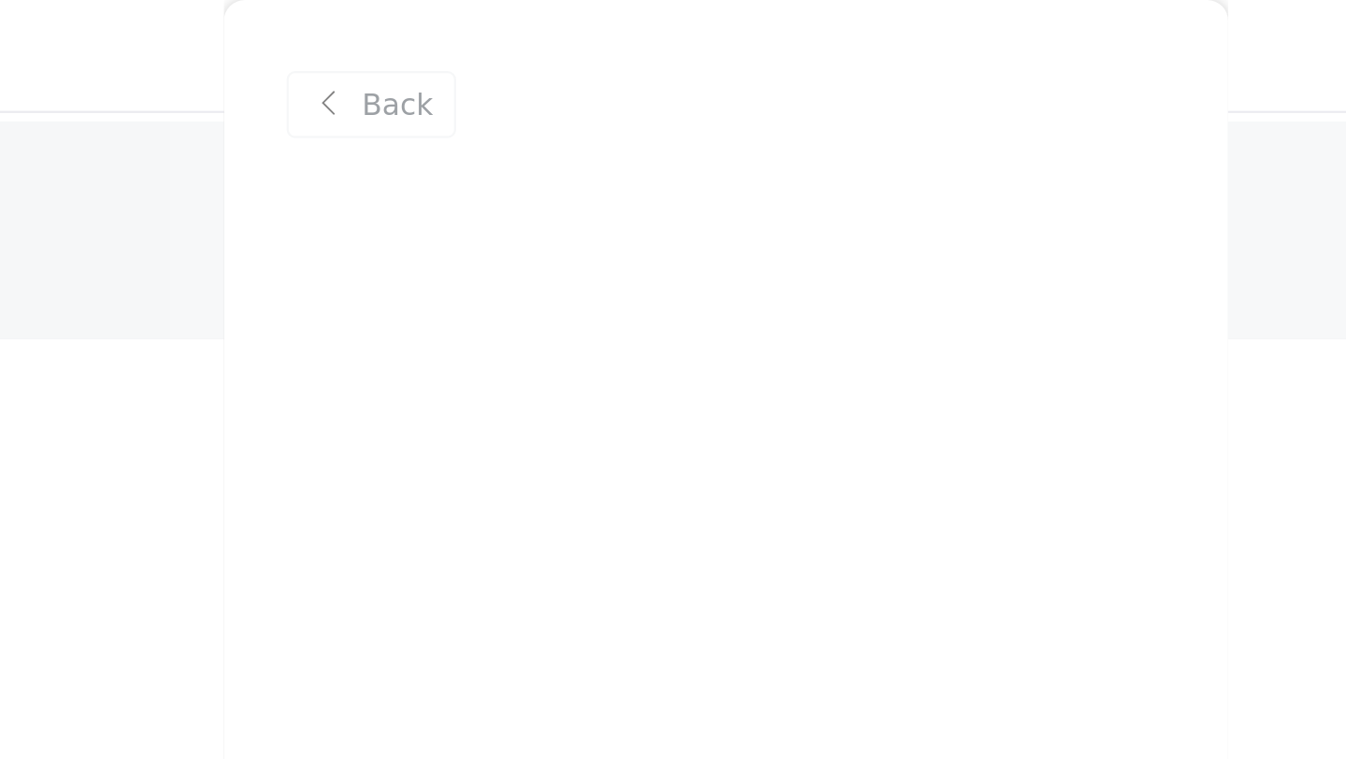
scroll to position [0, 0]
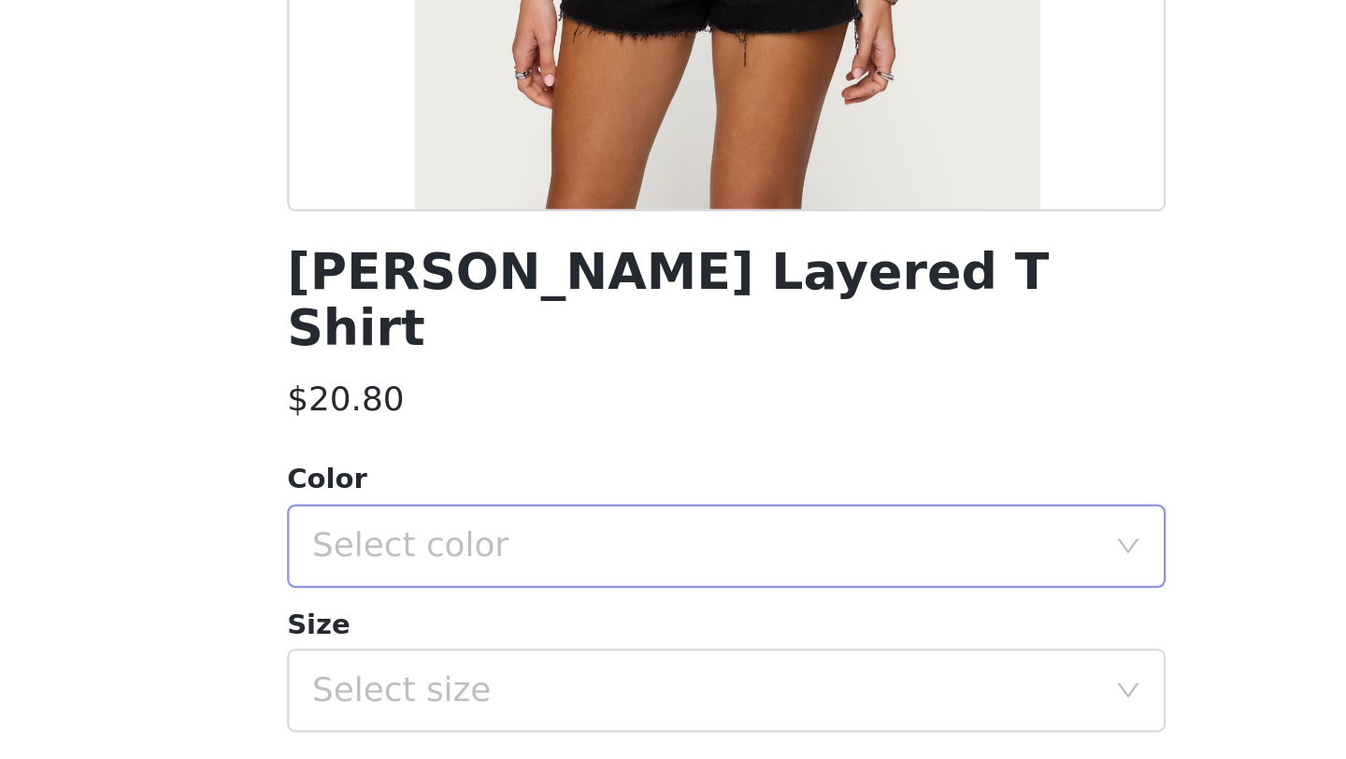
click at [567, 654] on div "Select color" at bounding box center [663, 663] width 350 height 19
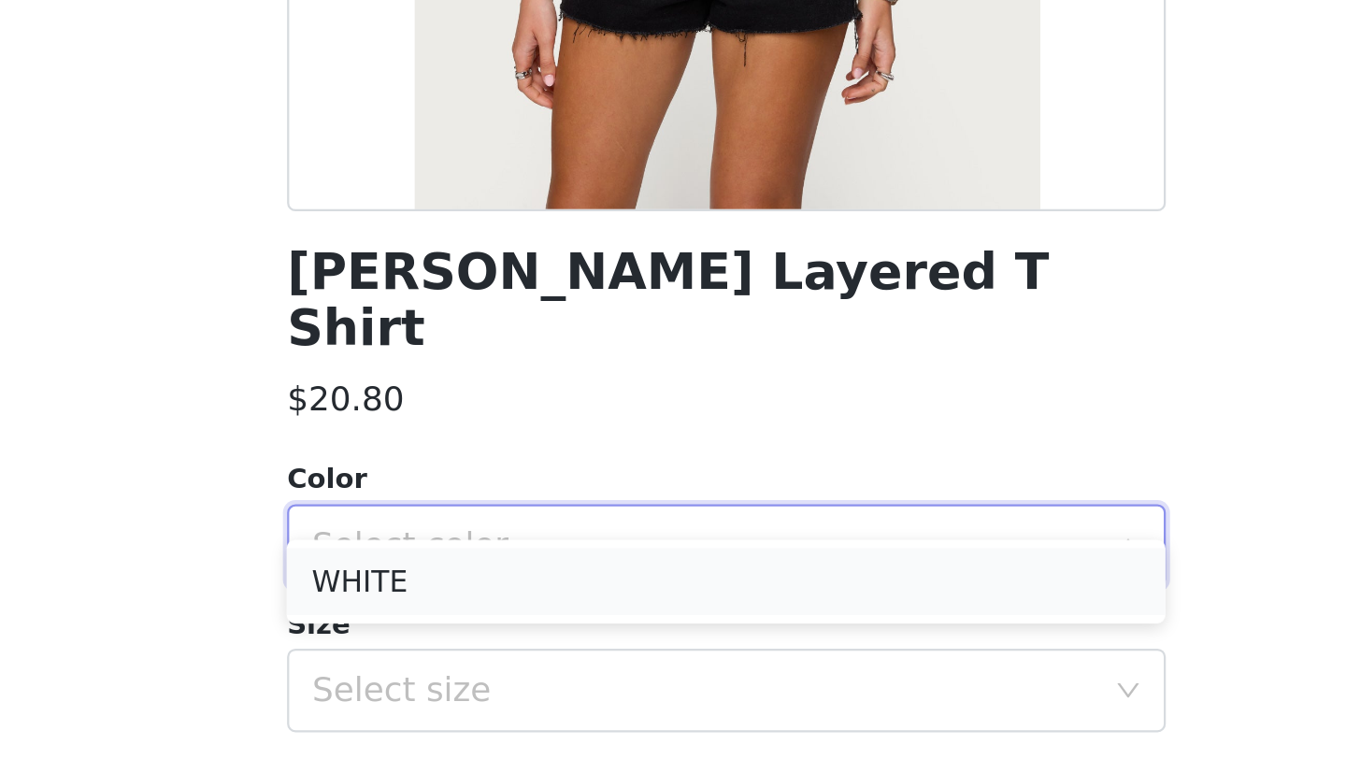
click at [563, 690] on li "WHITE" at bounding box center [673, 680] width 393 height 30
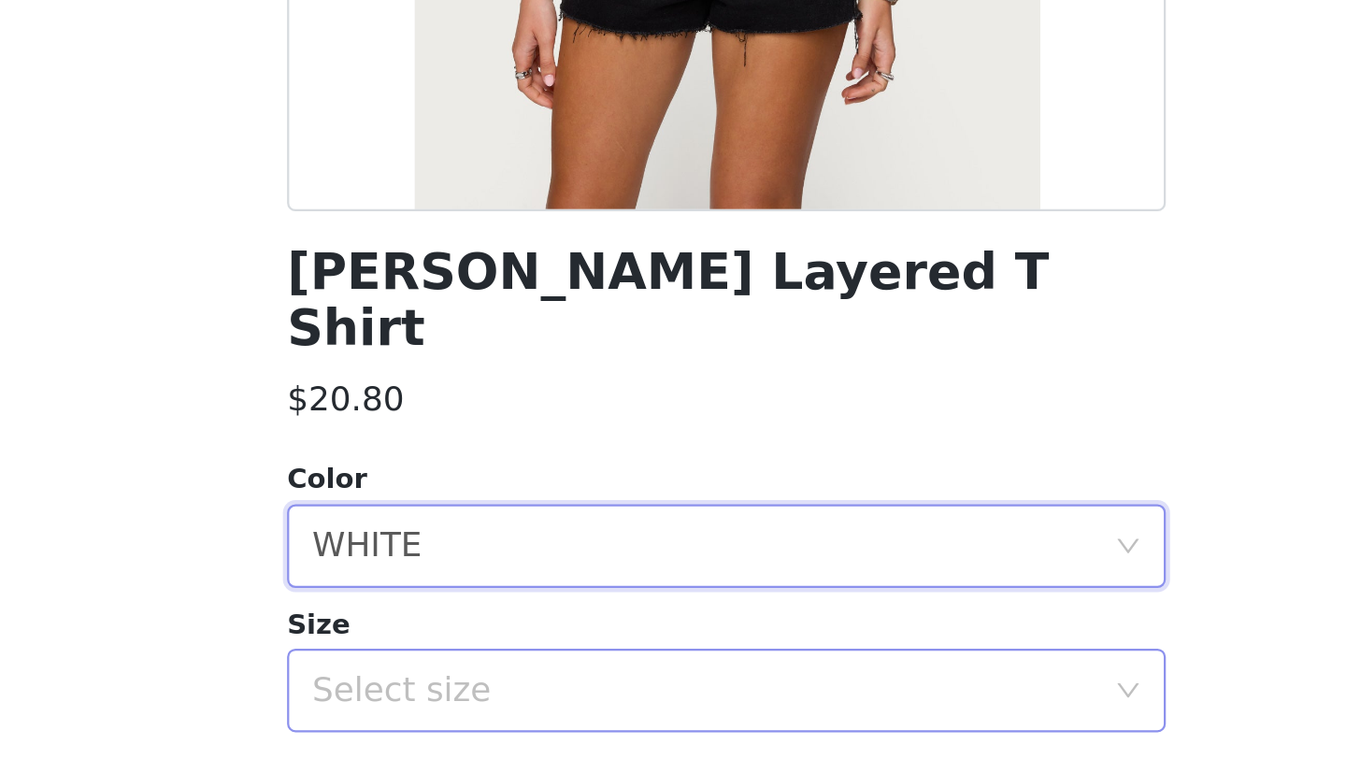
click at [558, 719] on div "Select size" at bounding box center [663, 728] width 350 height 19
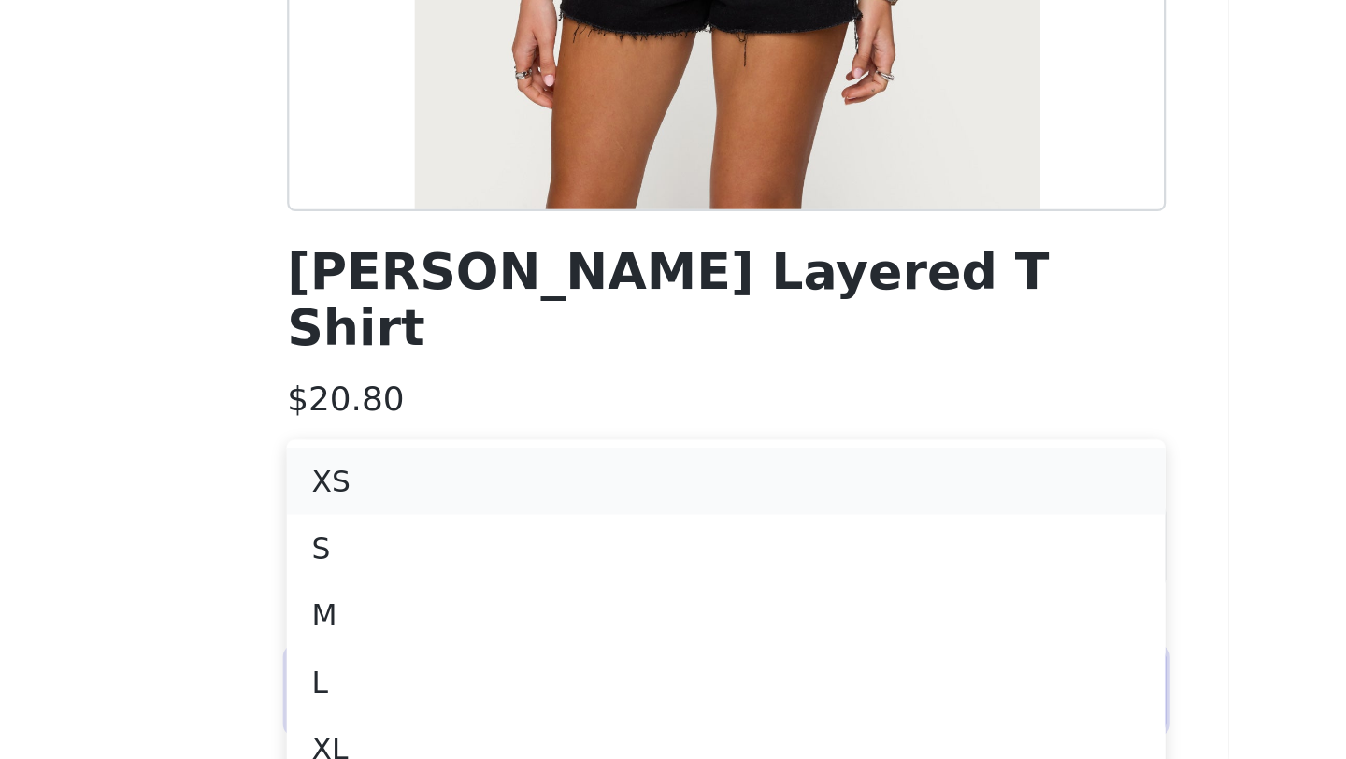
scroll to position [123, 0]
click at [558, 647] on li "S" at bounding box center [673, 651] width 393 height 30
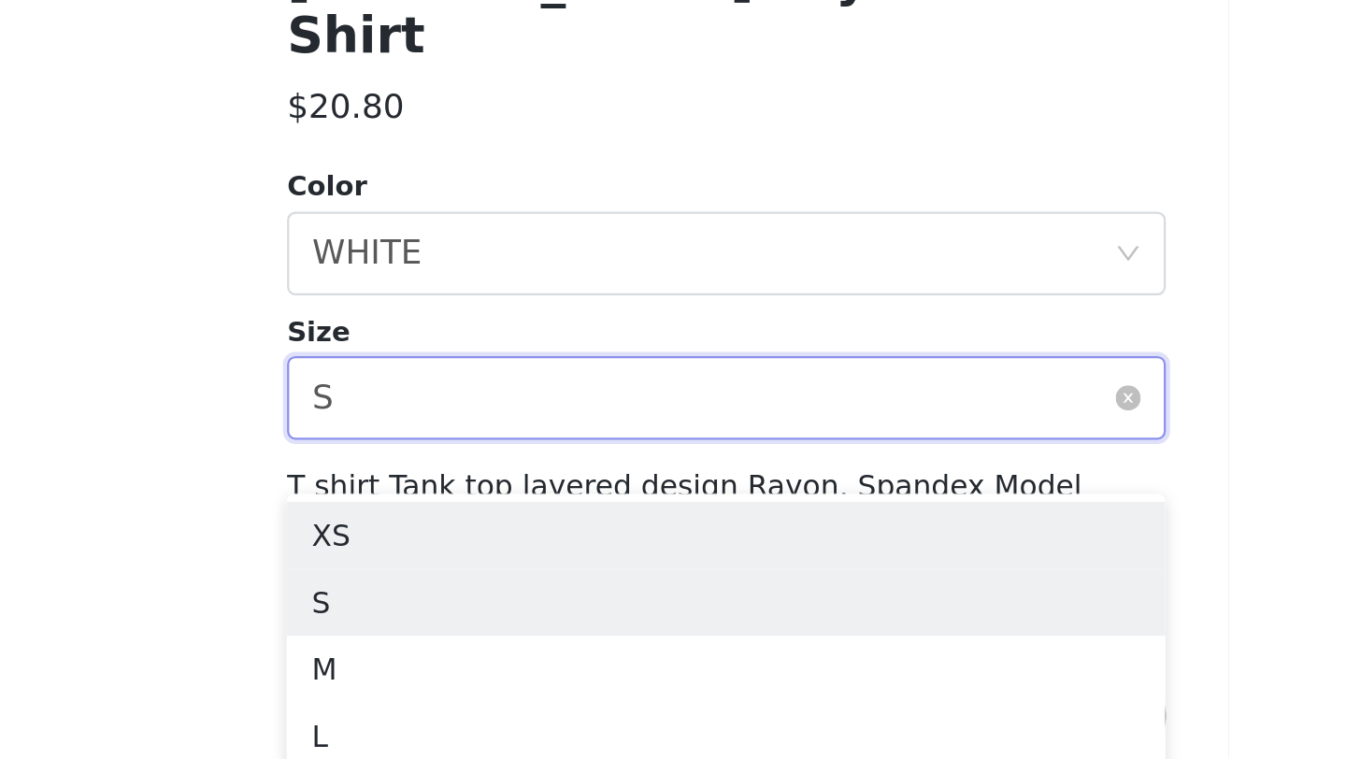
scroll to position [91, 0]
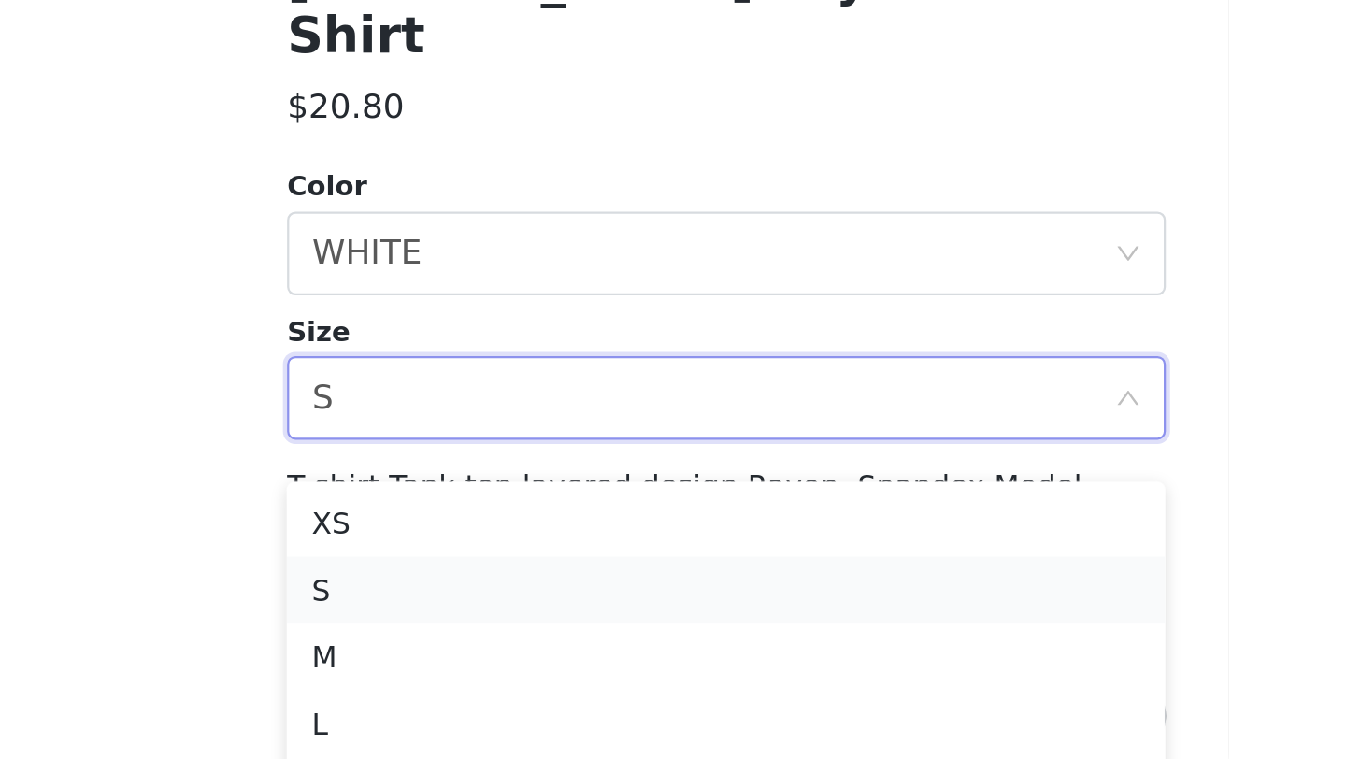
click at [753, 682] on li "S" at bounding box center [673, 683] width 393 height 30
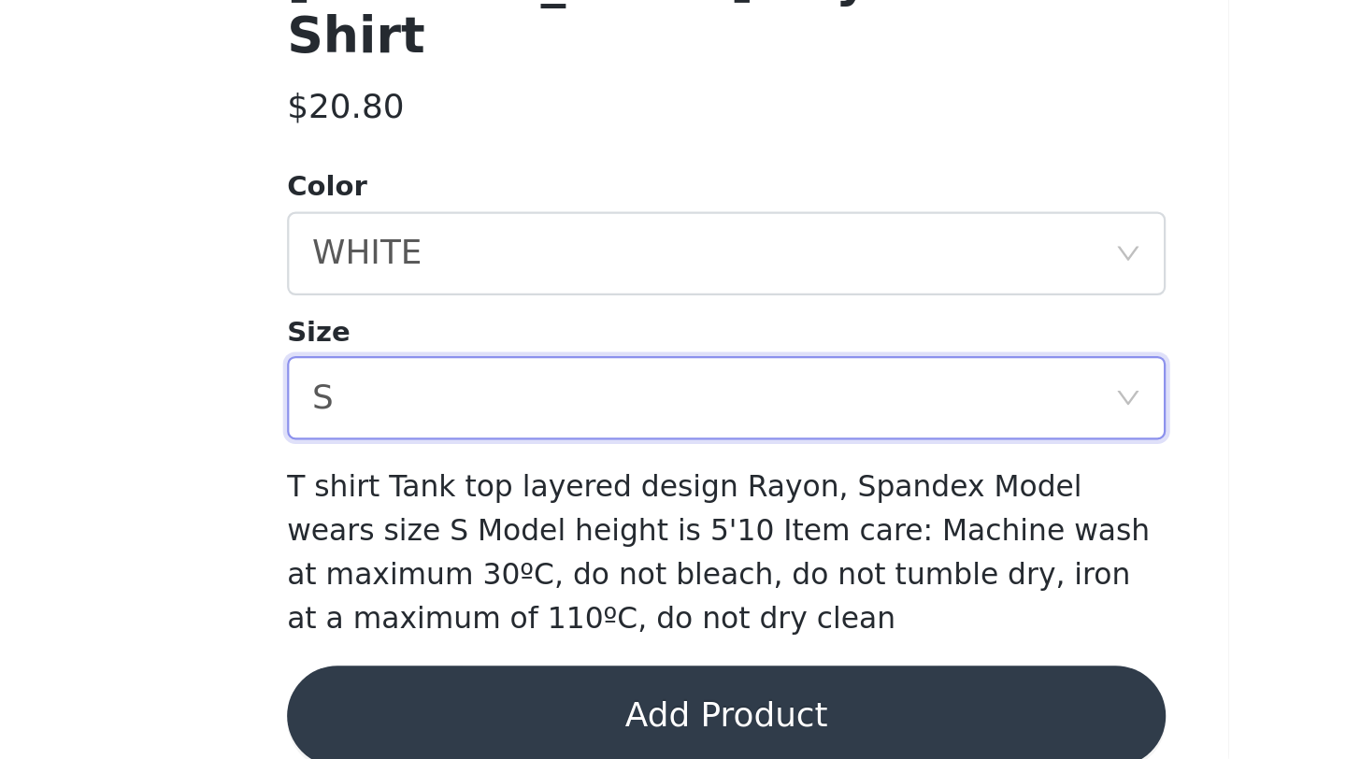
scroll to position [0, 0]
click at [715, 717] on button "Add Product" at bounding box center [673, 739] width 393 height 45
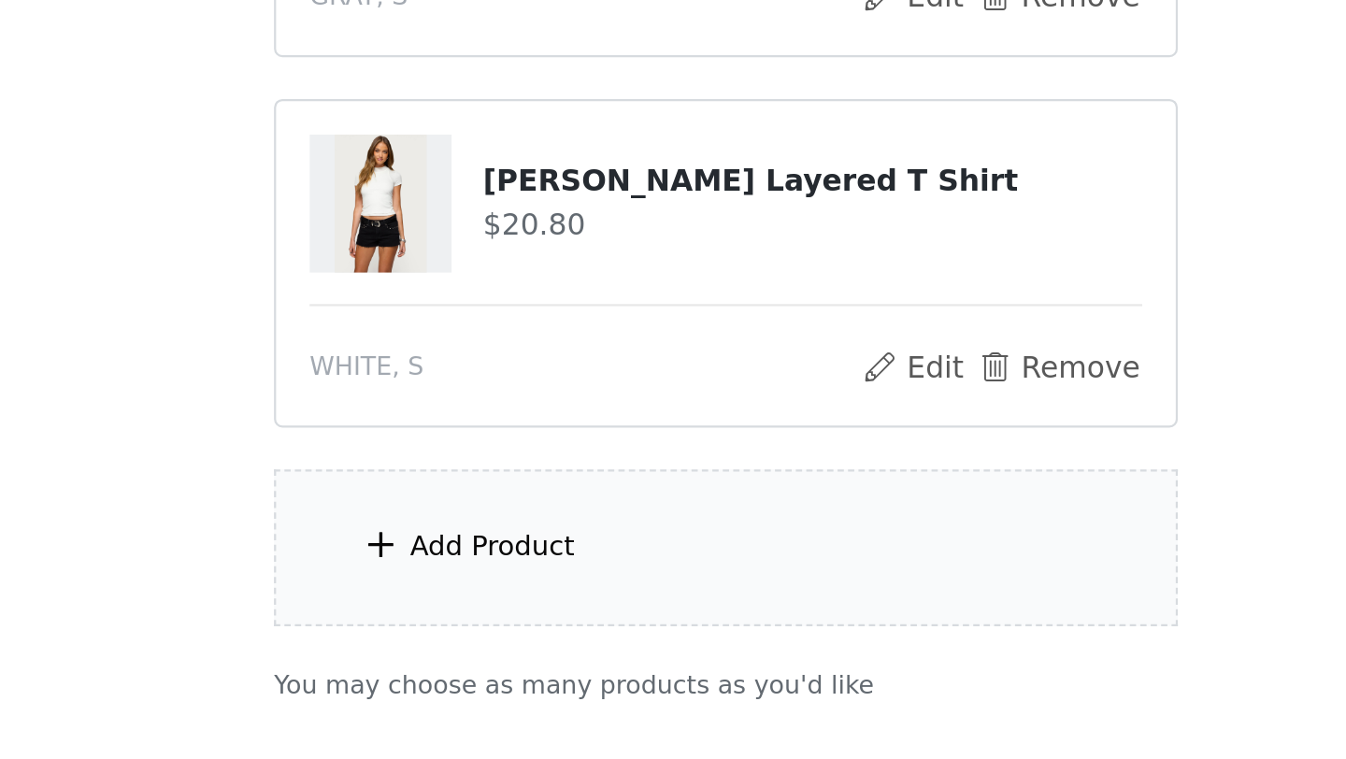
click at [638, 538] on div "Add Product" at bounding box center [673, 532] width 404 height 70
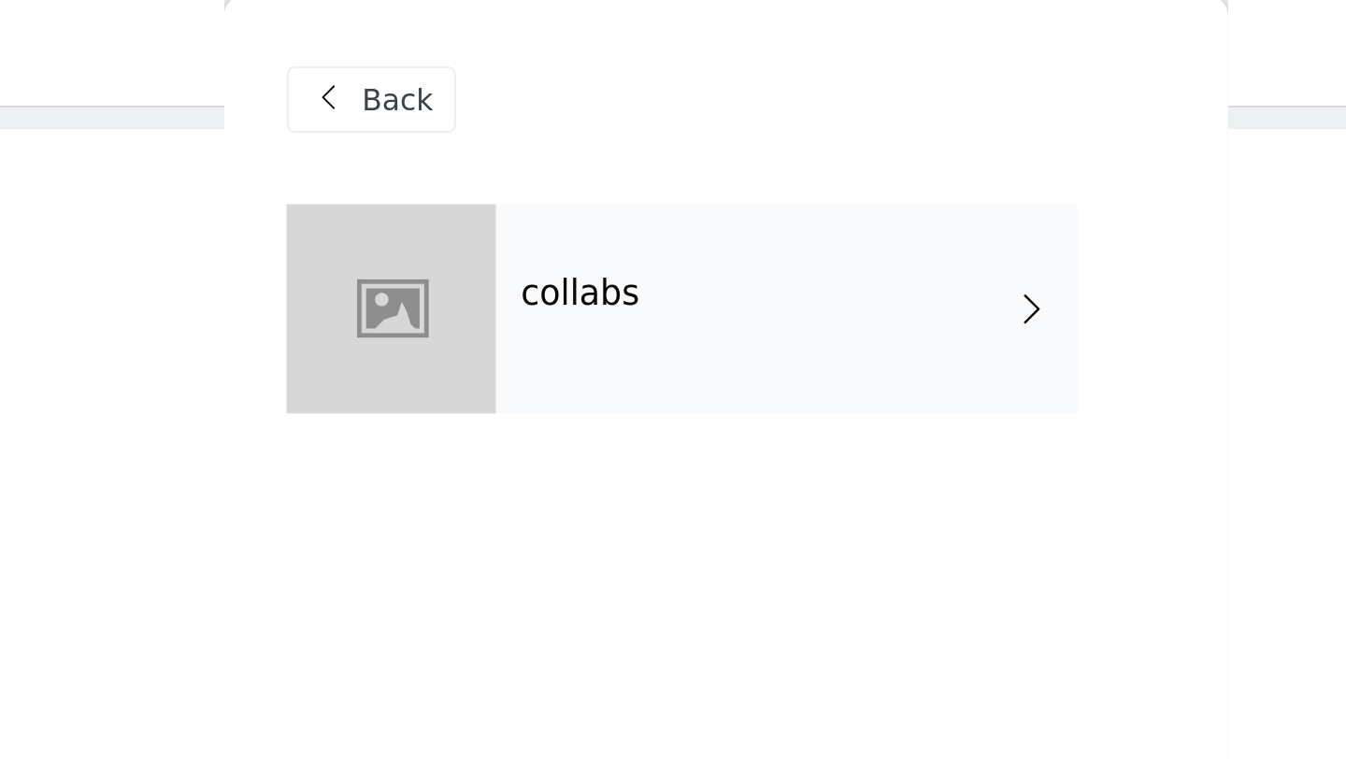
scroll to position [0, 0]
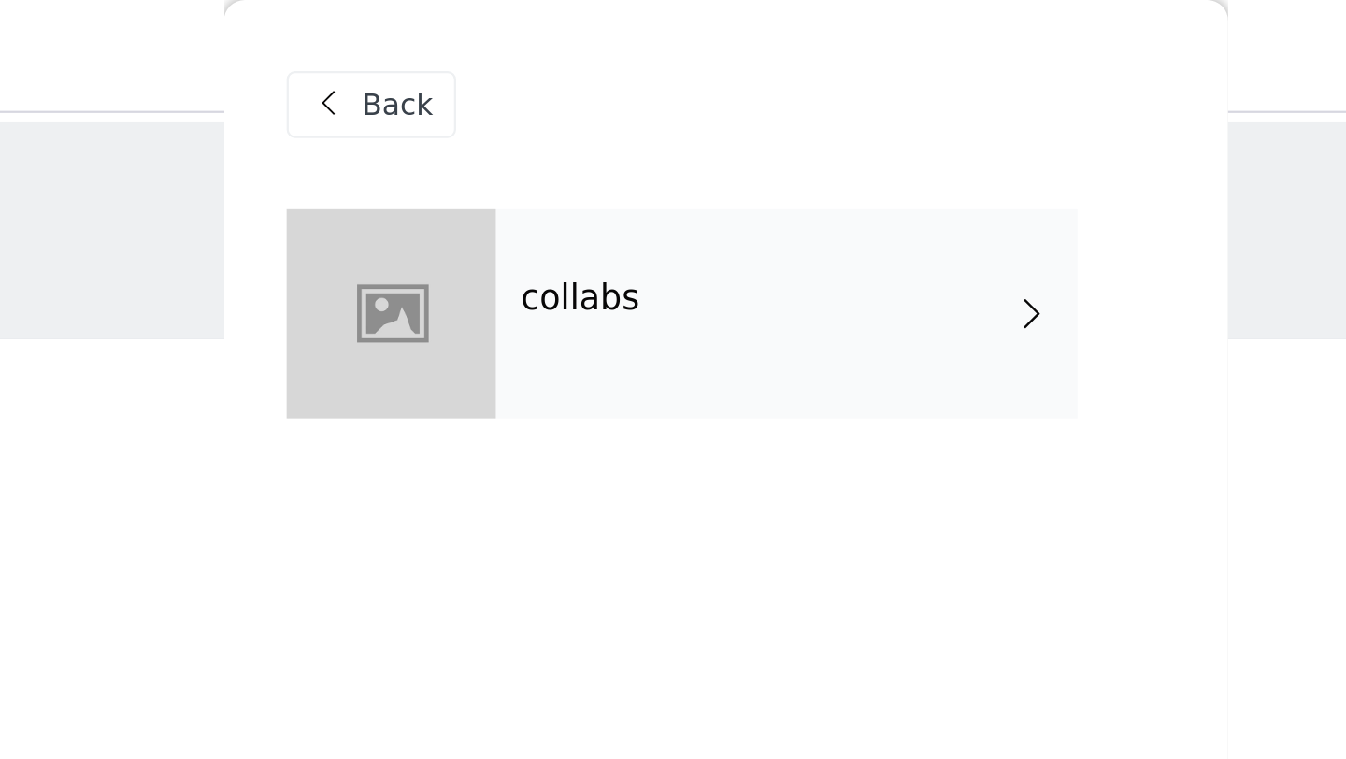
click at [682, 140] on div "collabs" at bounding box center [700, 139] width 260 height 93
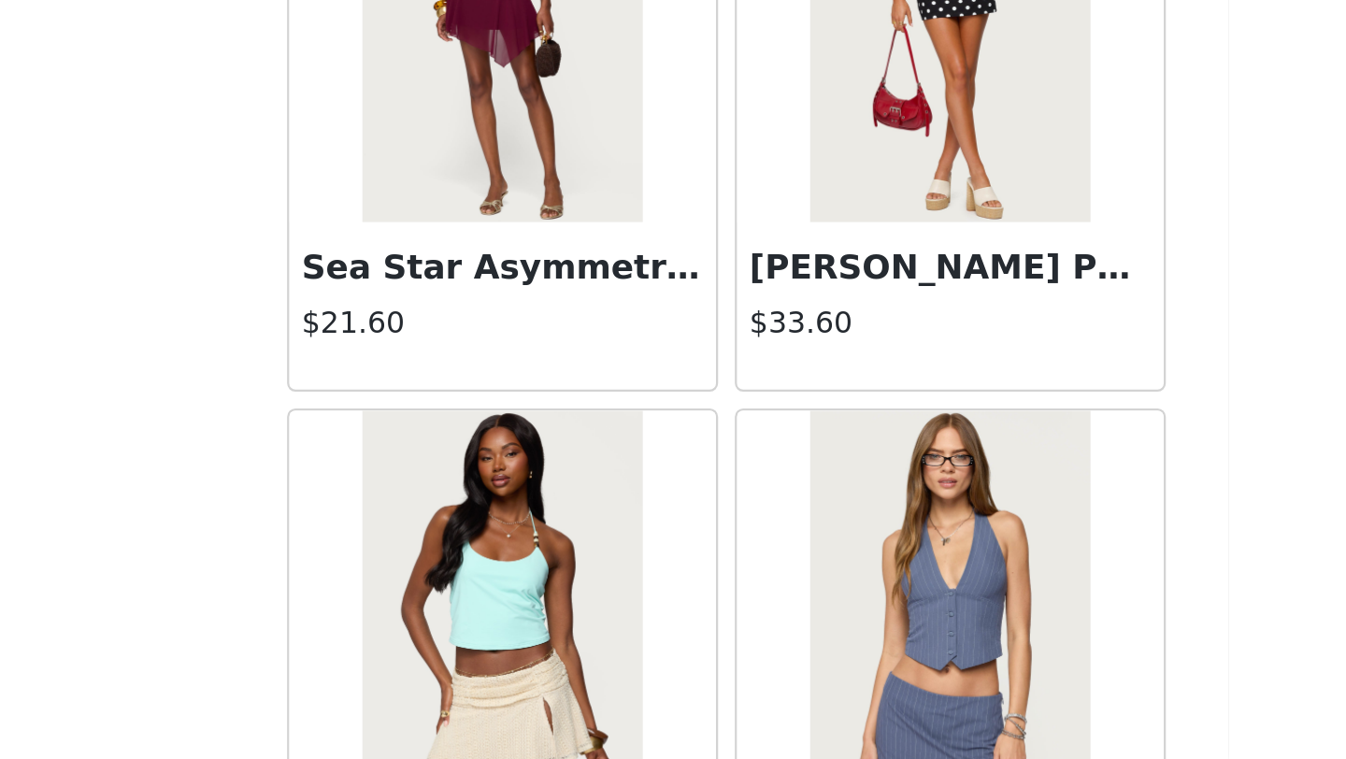
scroll to position [2101, 0]
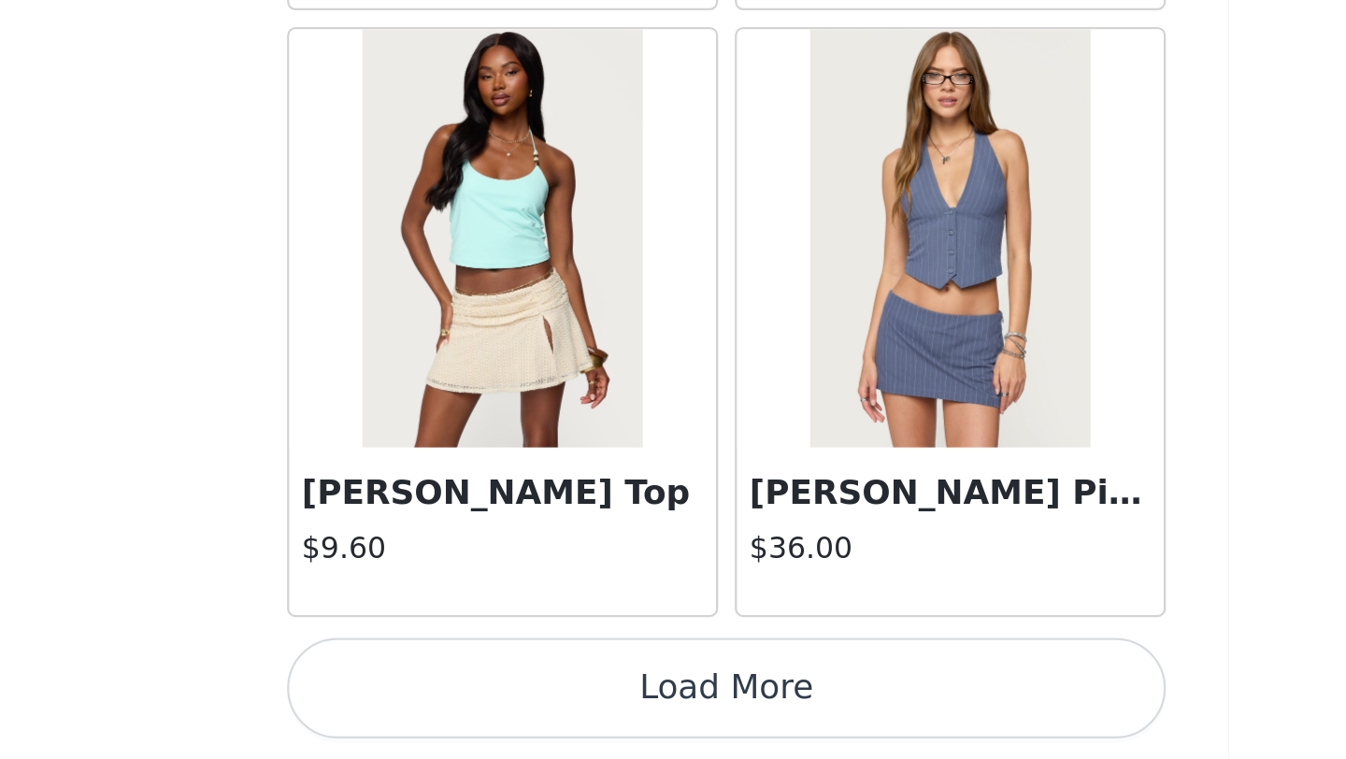
click at [786, 739] on button "Load More" at bounding box center [673, 727] width 393 height 45
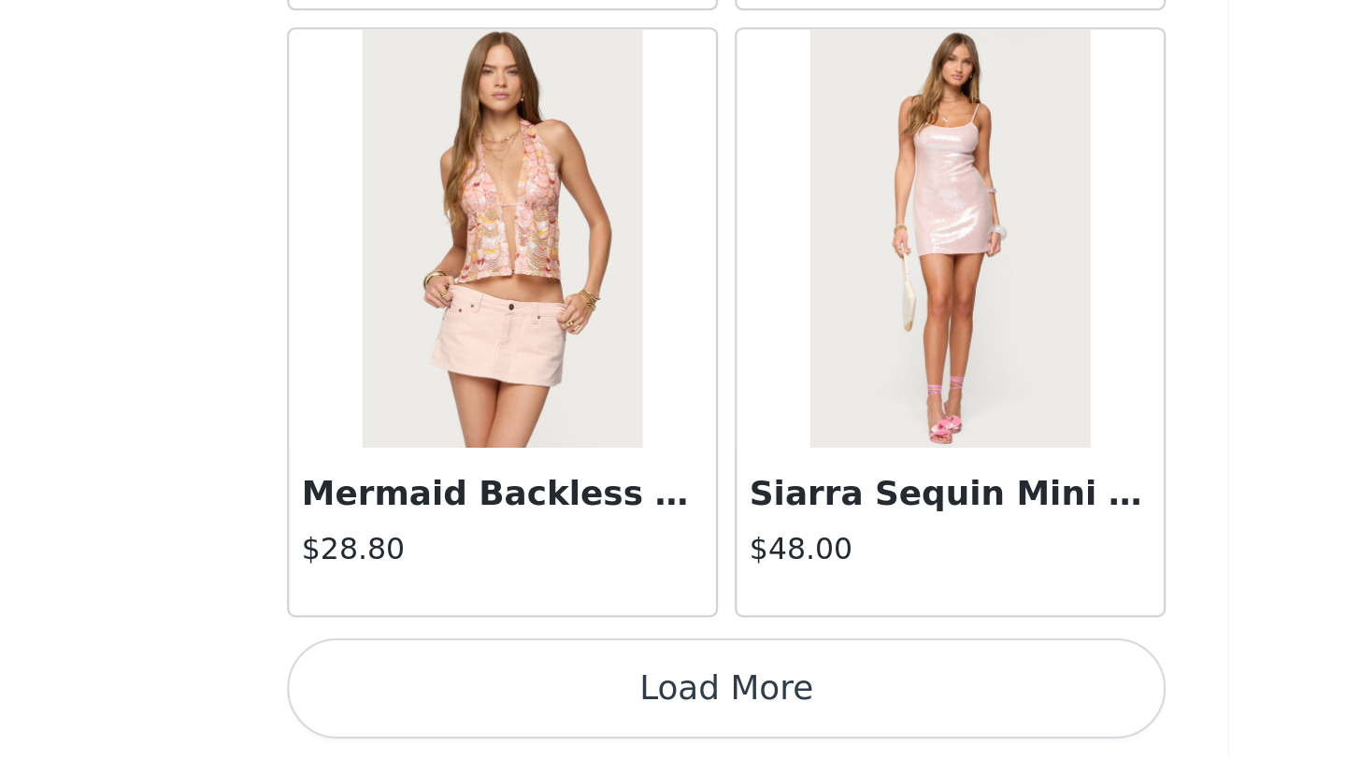
scroll to position [92, 0]
click at [776, 737] on button "Load More" at bounding box center [673, 727] width 393 height 45
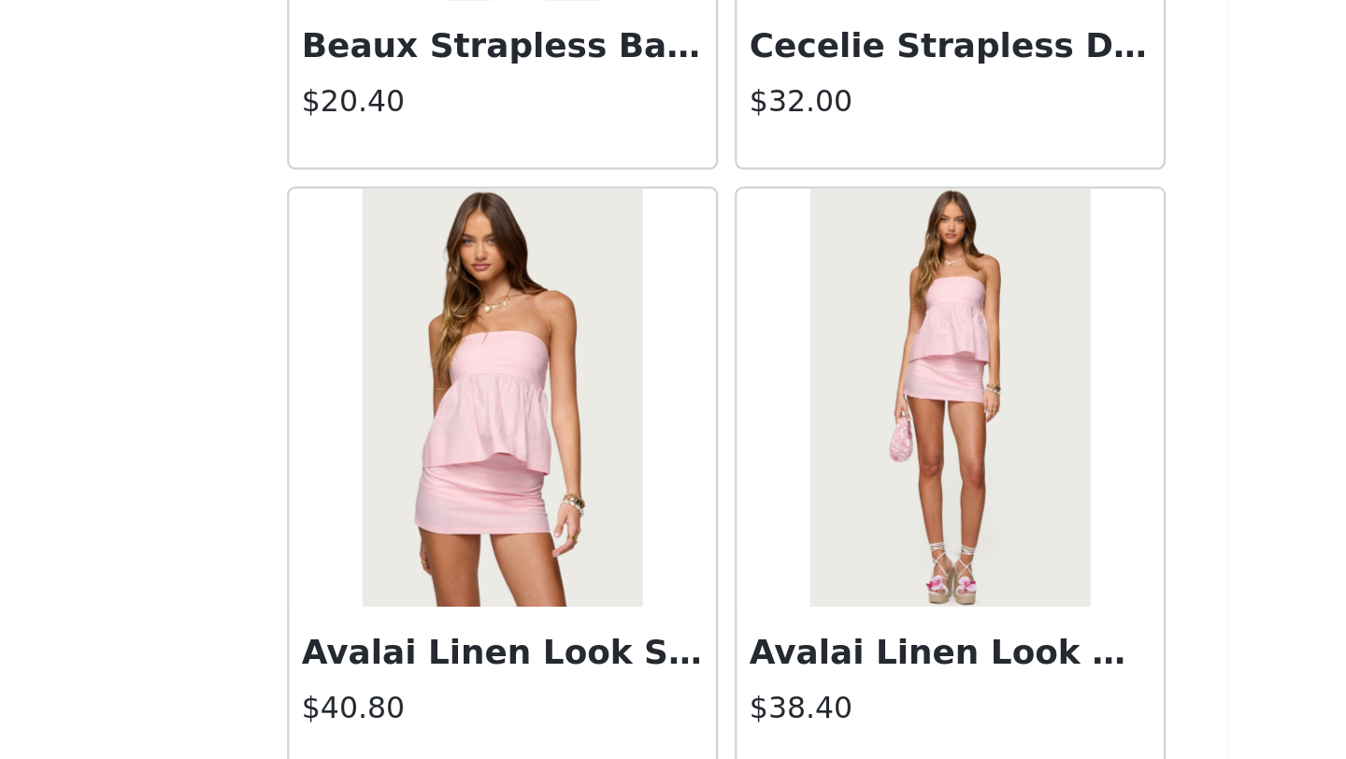
scroll to position [7523, 0]
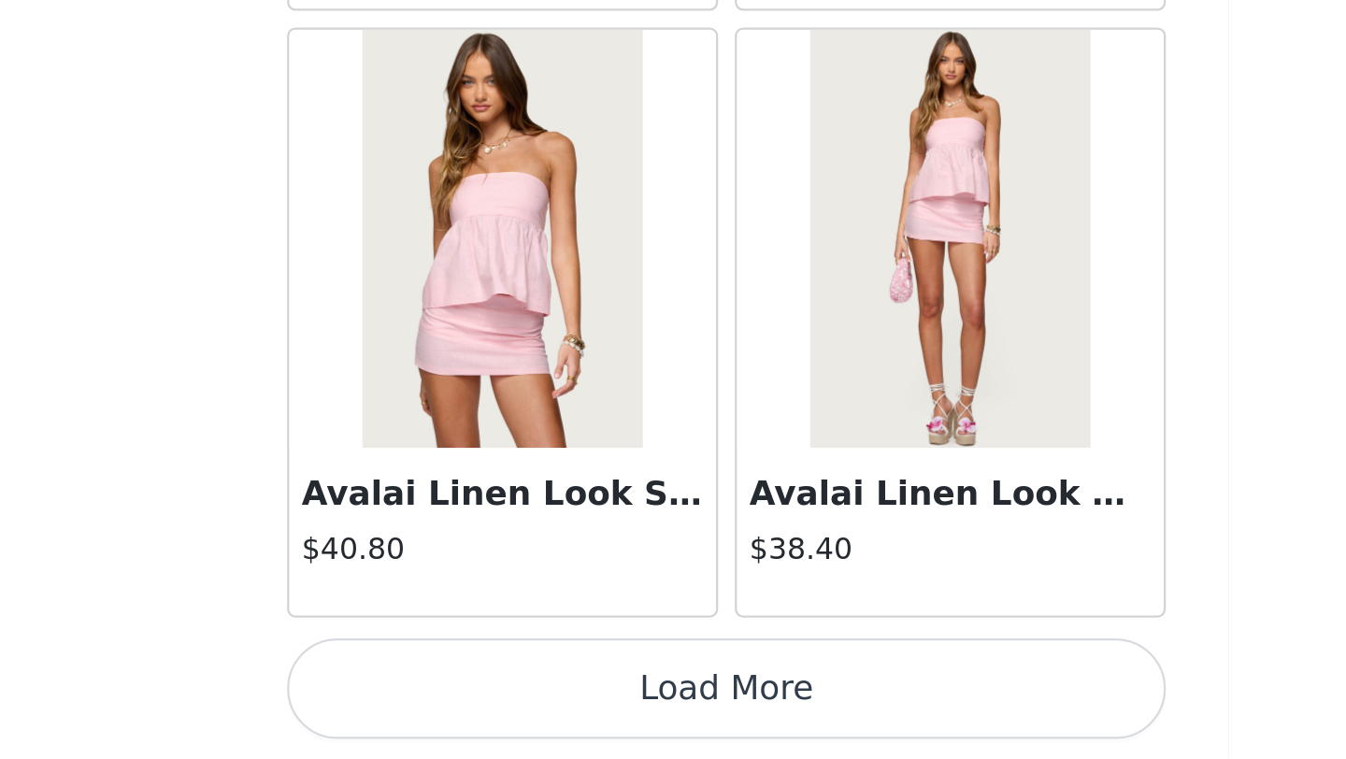
click at [840, 724] on button "Load More" at bounding box center [673, 727] width 393 height 45
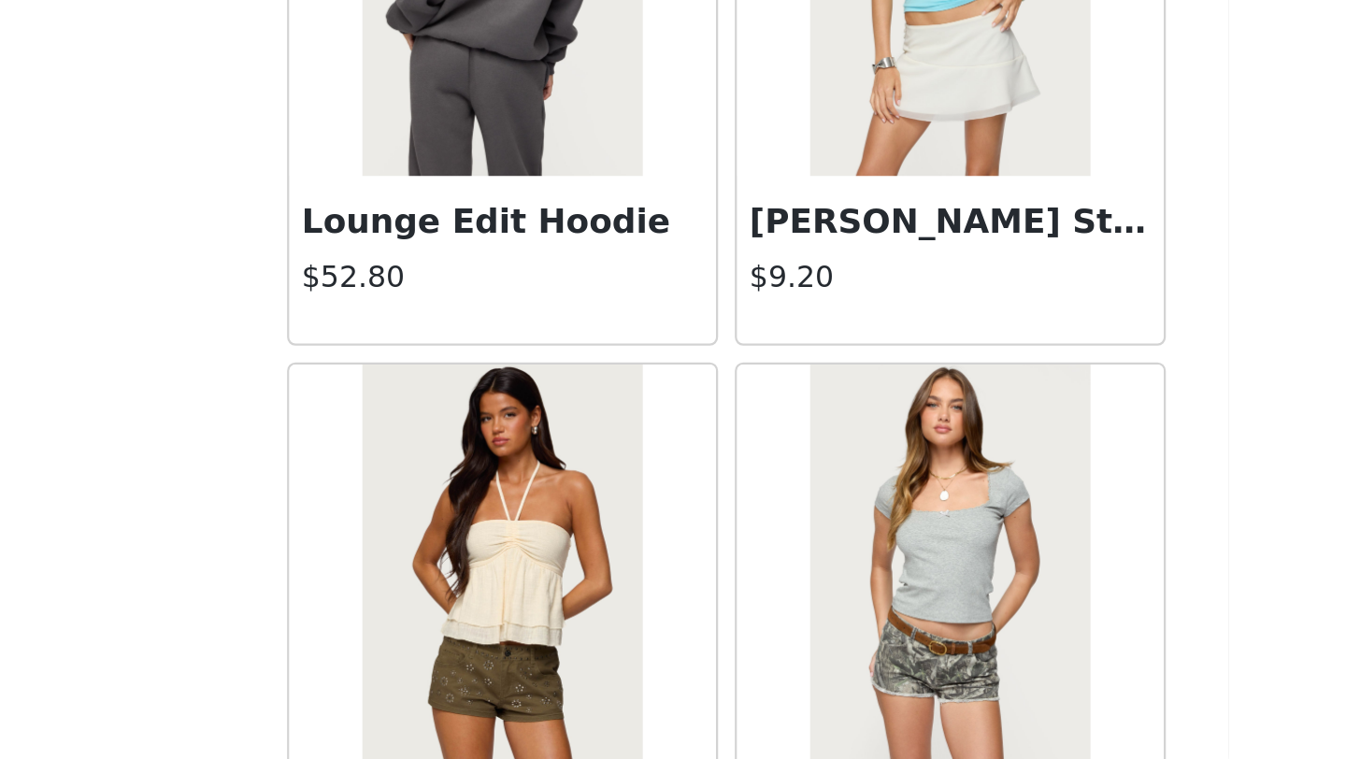
scroll to position [10234, 0]
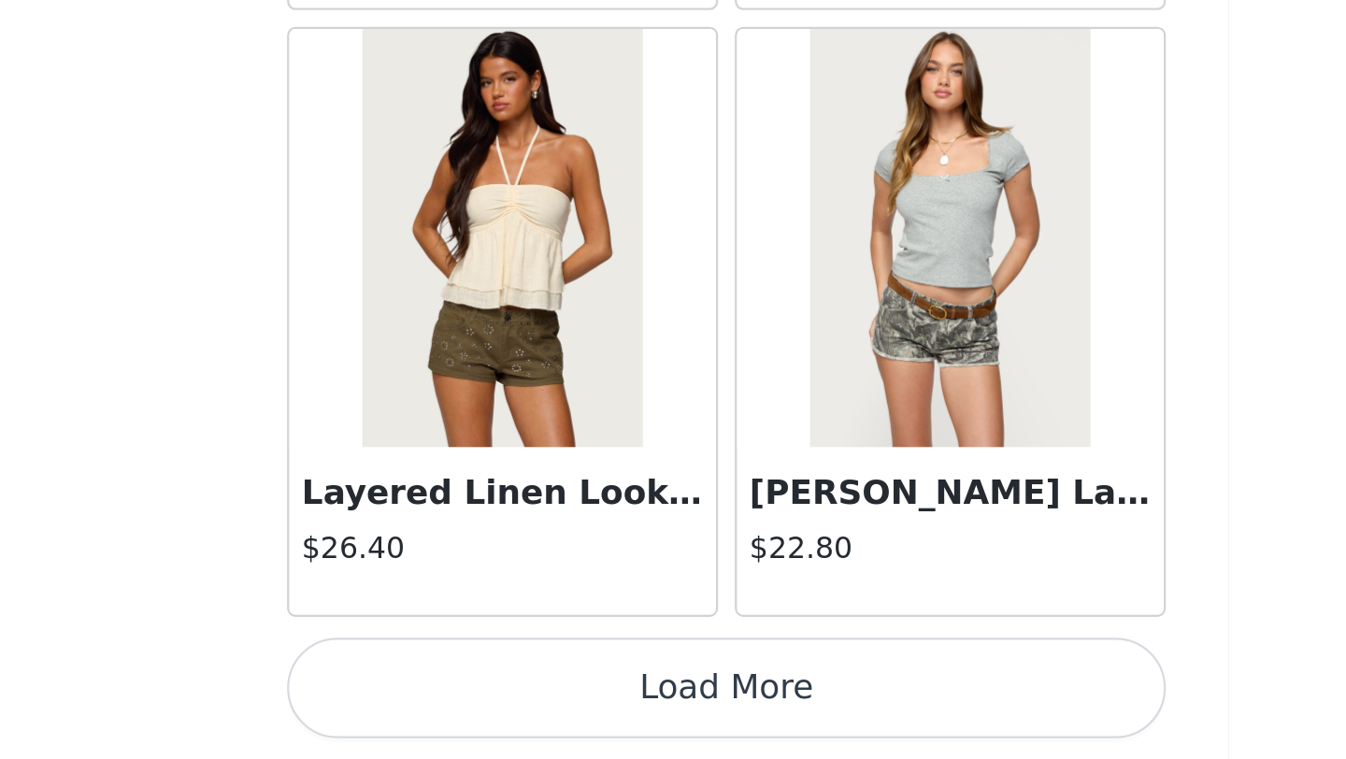
click at [834, 663] on h4 "$22.80" at bounding box center [772, 665] width 179 height 20
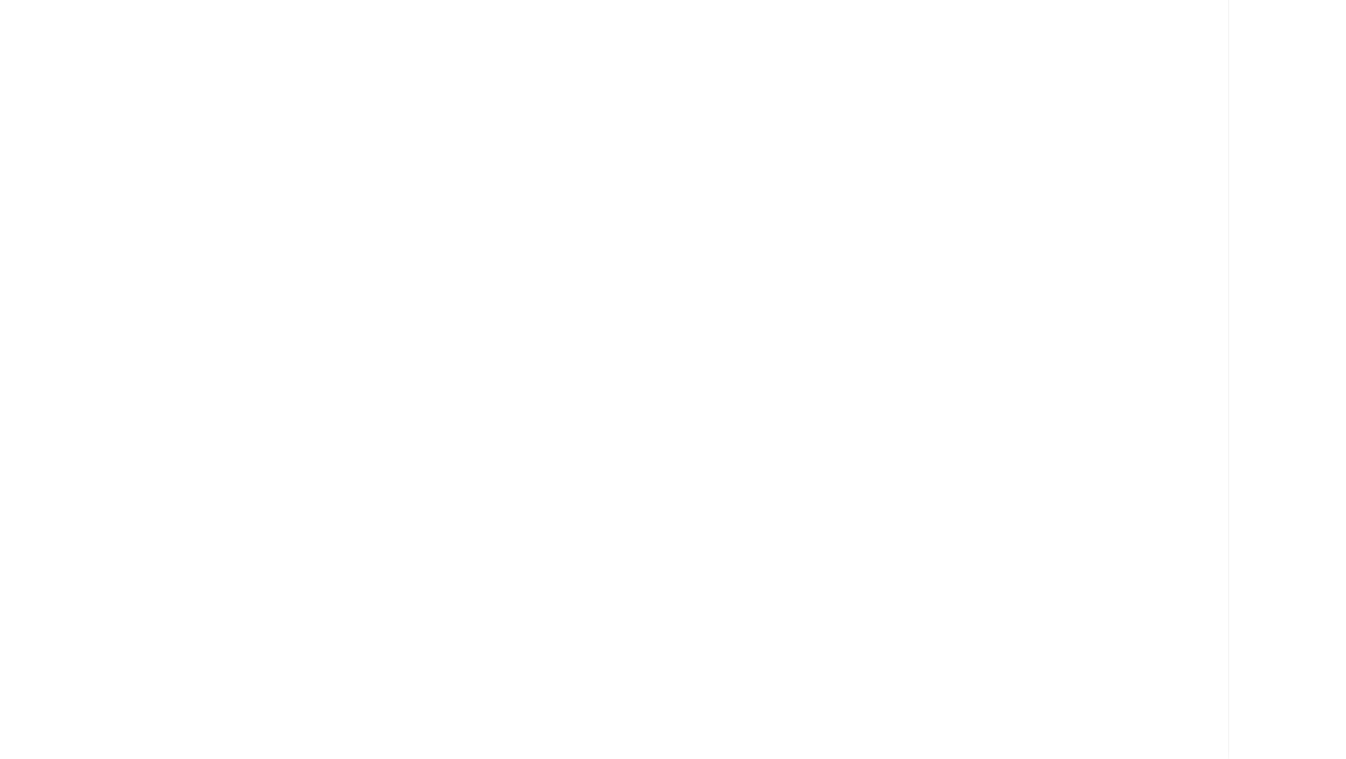
scroll to position [0, 0]
click at [834, 663] on div "Back Tahna Flower Crochet Shorts $18.00 We'Re Edikted Sweat Shorts $18.40 Kasen…" at bounding box center [673, 379] width 449 height 759
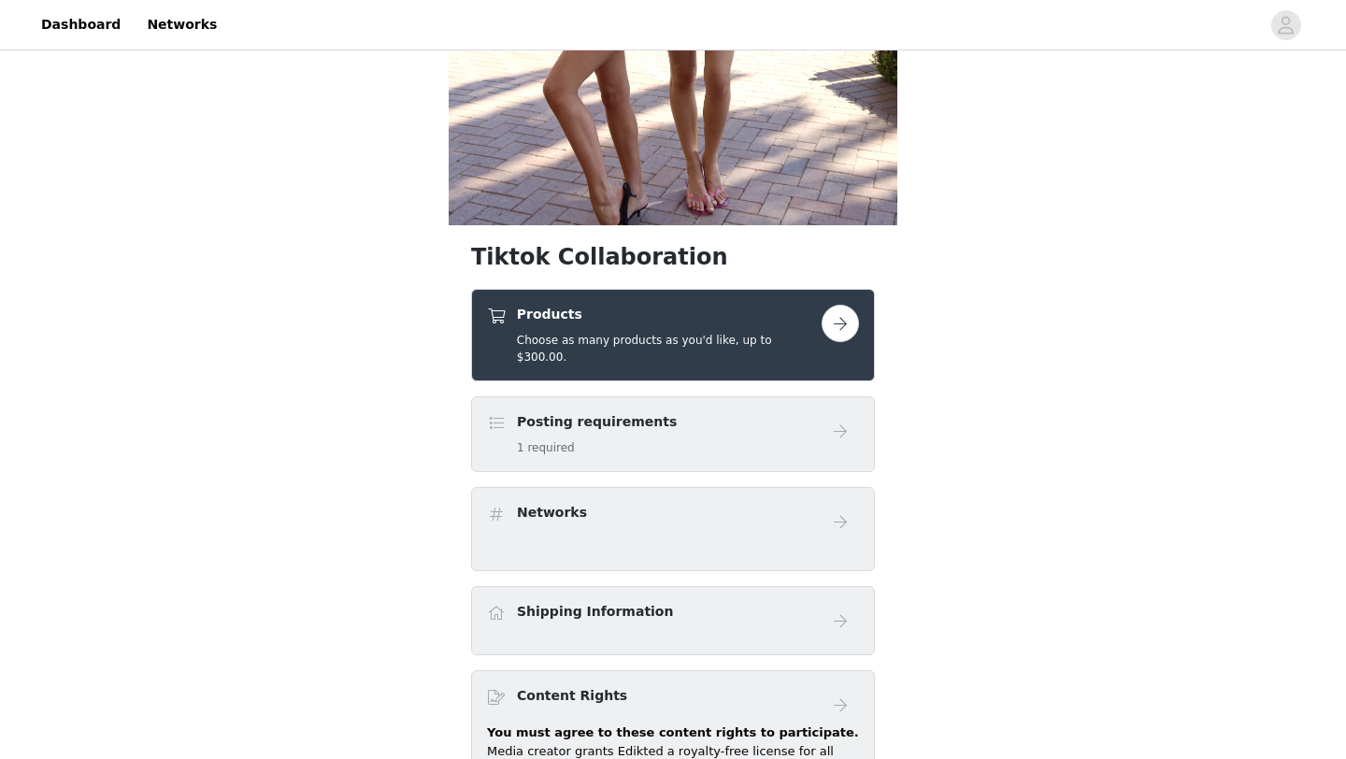
scroll to position [397, 0]
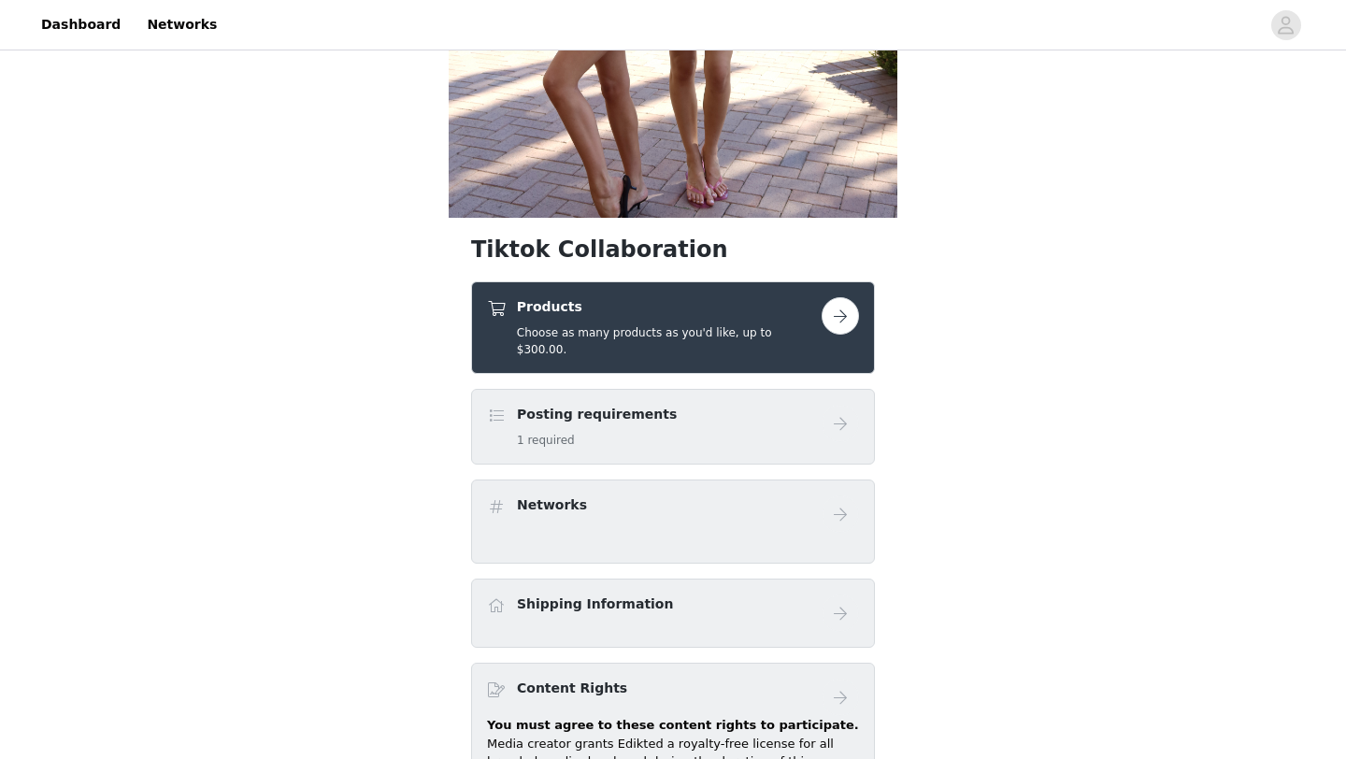
click at [854, 315] on button "button" at bounding box center [840, 315] width 37 height 37
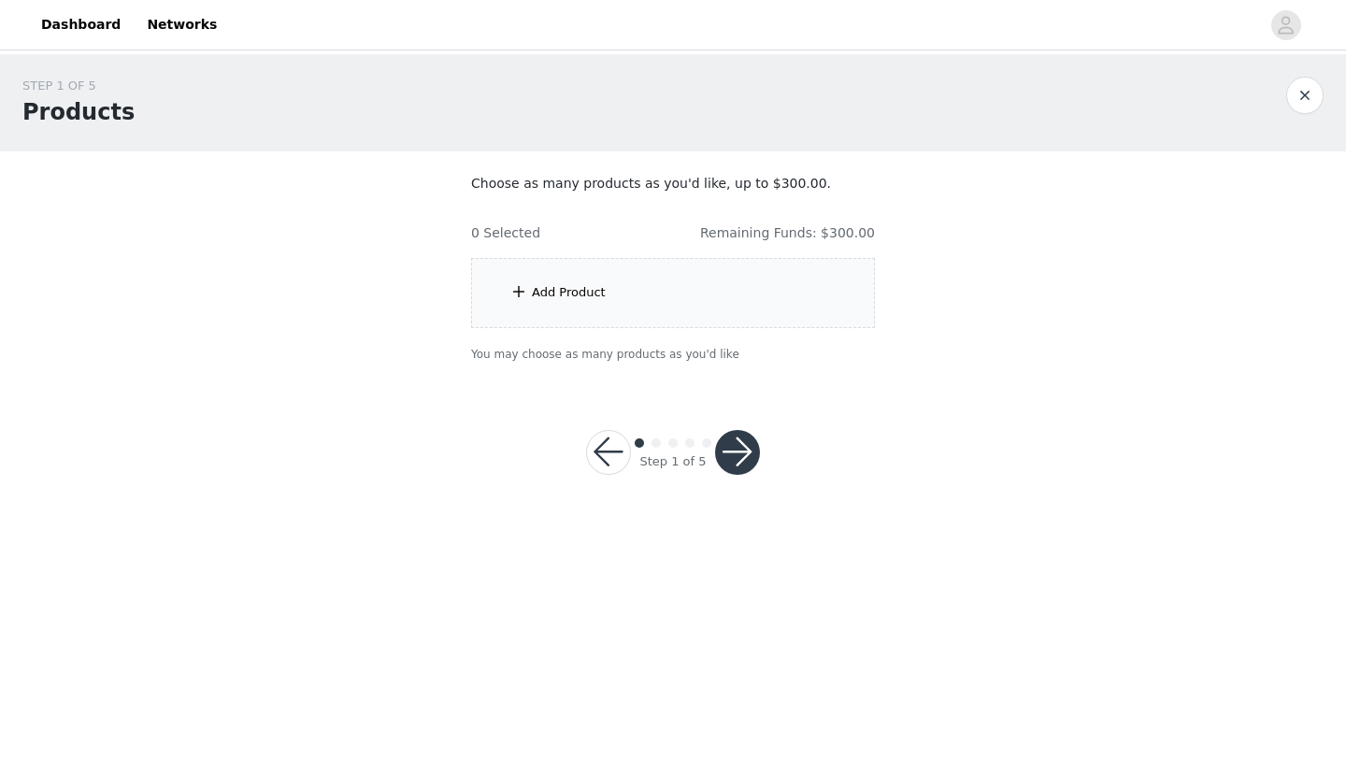
click at [854, 315] on div "Add Product" at bounding box center [673, 293] width 404 height 70
